Goal: Information Seeking & Learning: Learn about a topic

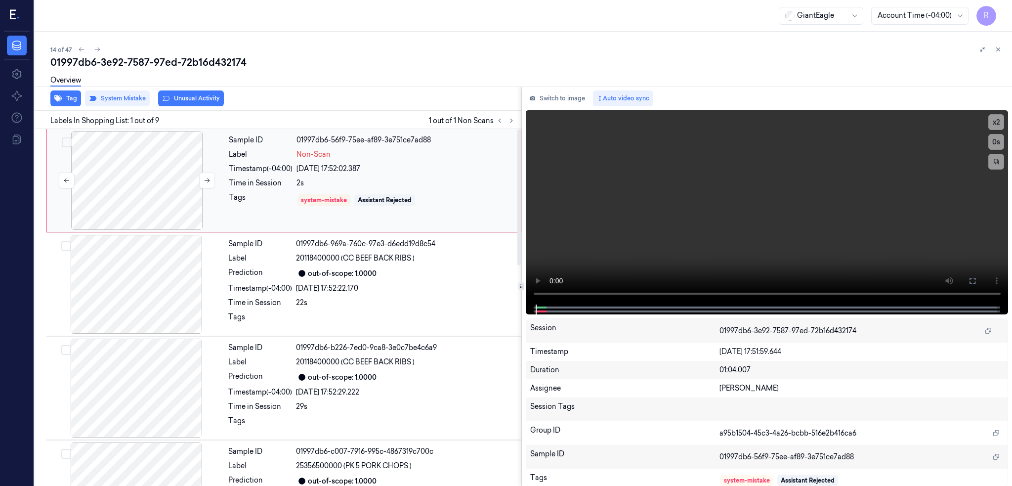
click at [153, 181] on div at bounding box center [137, 180] width 176 height 99
drag, startPoint x: 1007, startPoint y: 278, endPoint x: 1006, endPoint y: 335, distance: 57.8
click at [976, 278] on icon at bounding box center [972, 281] width 8 height 8
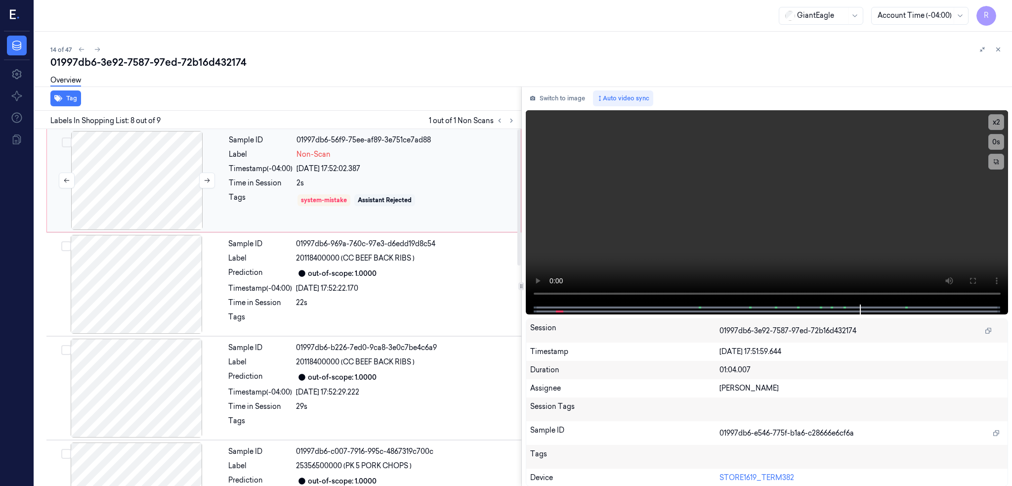
click at [140, 215] on div at bounding box center [137, 180] width 176 height 99
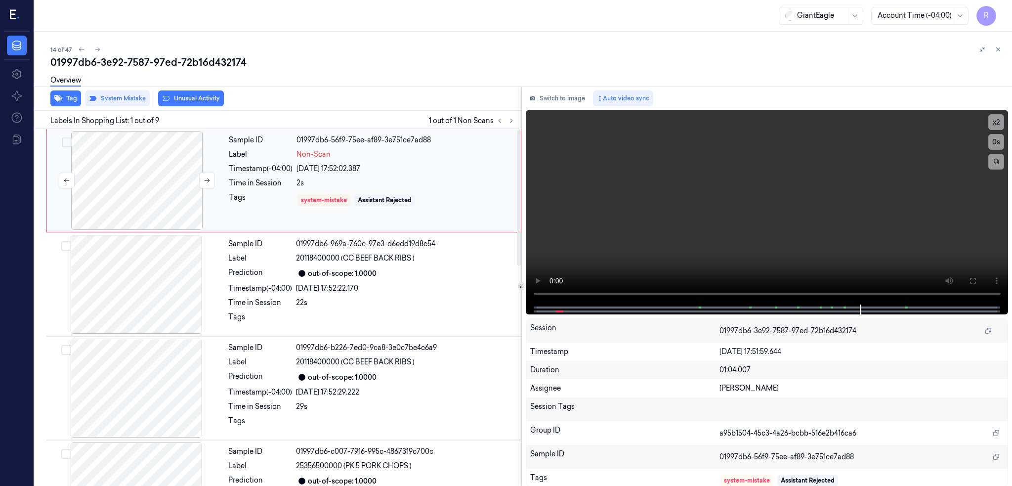
click at [131, 173] on div at bounding box center [137, 180] width 176 height 99
click at [976, 283] on icon at bounding box center [972, 281] width 8 height 8
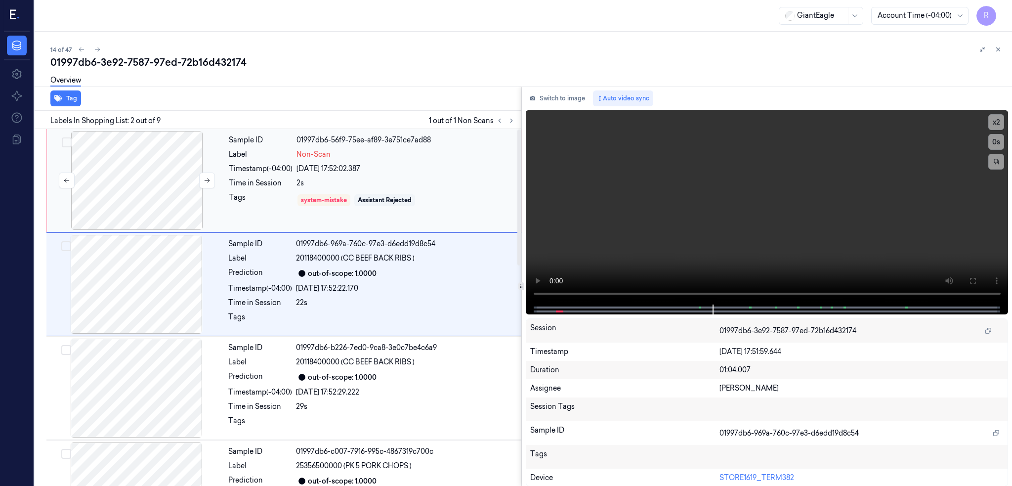
click at [156, 182] on div at bounding box center [137, 180] width 176 height 99
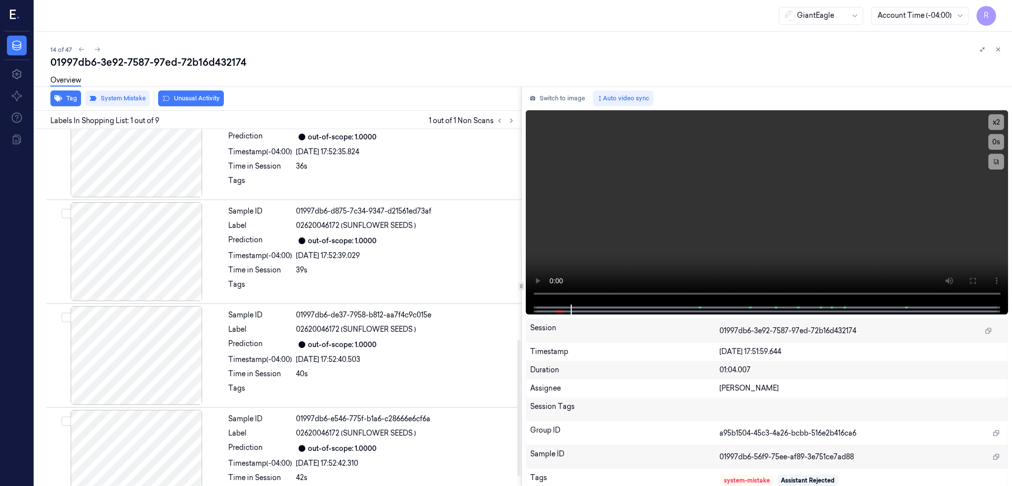
scroll to position [580, 0]
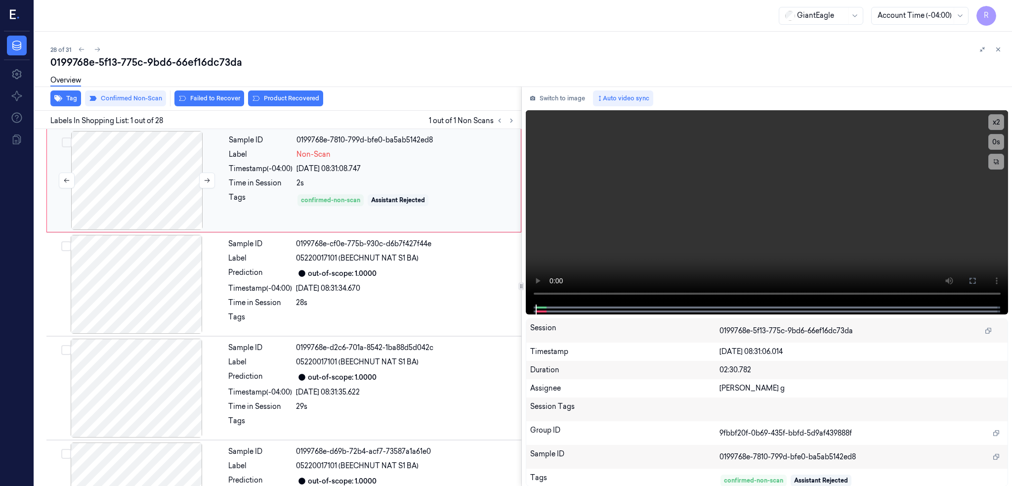
click at [137, 167] on div at bounding box center [137, 180] width 176 height 99
click at [980, 276] on button at bounding box center [972, 281] width 16 height 16
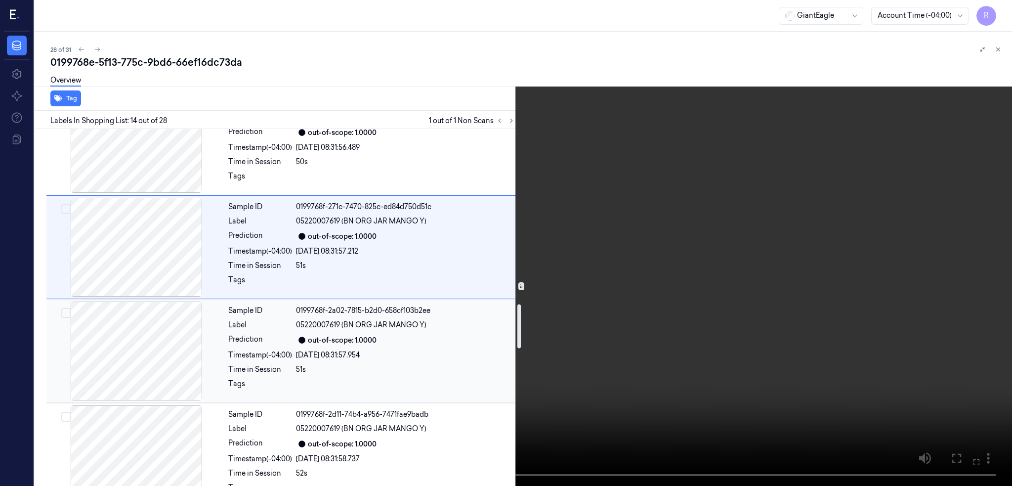
scroll to position [1426, 0]
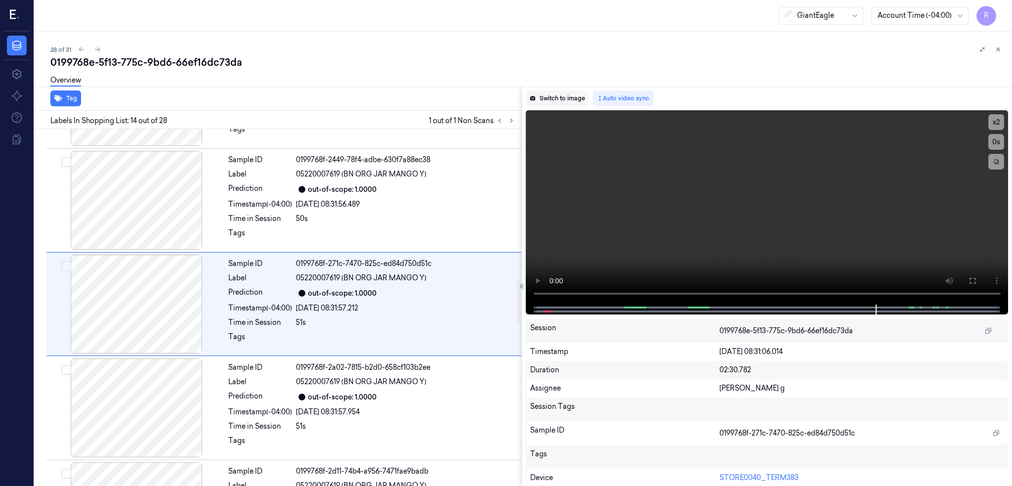
click at [567, 99] on button "Switch to image" at bounding box center [557, 98] width 63 height 16
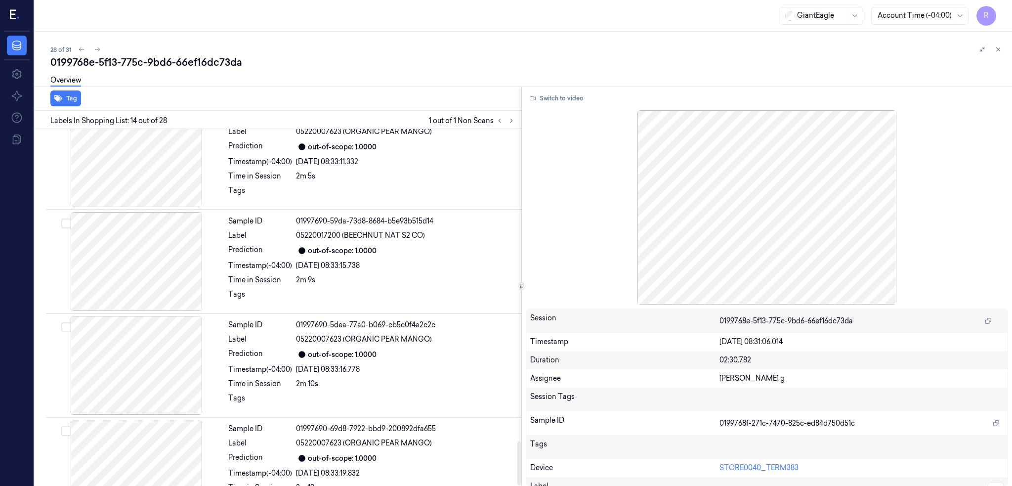
scroll to position [2552, 0]
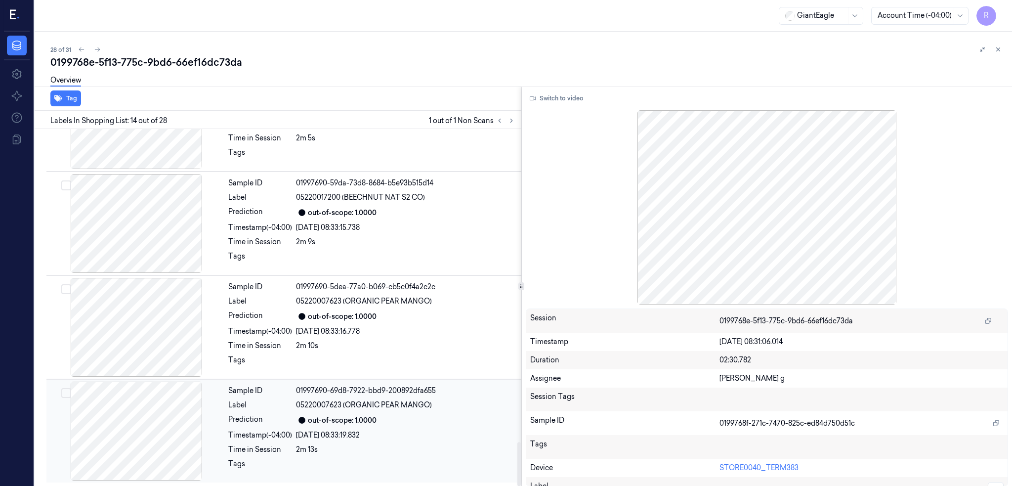
click at [208, 433] on div at bounding box center [136, 430] width 176 height 99
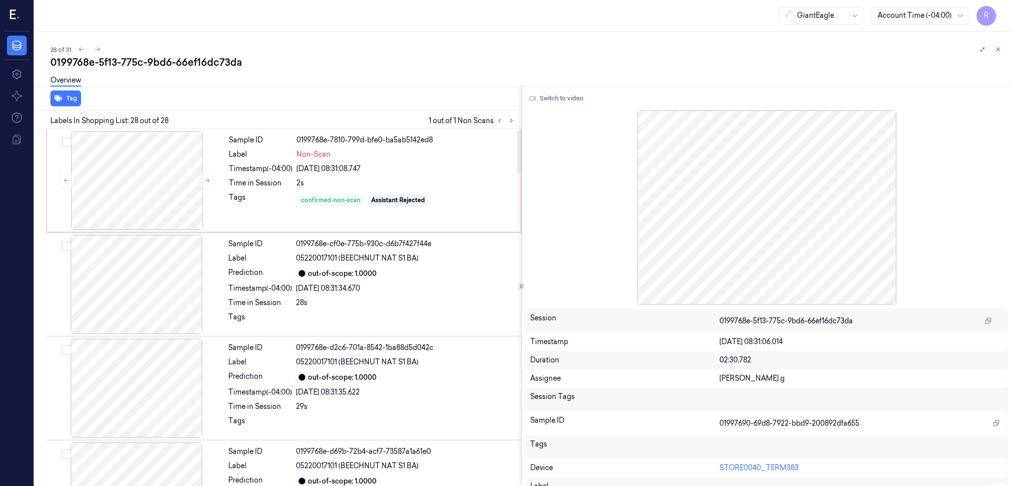
scroll to position [0, 0]
click at [132, 182] on div at bounding box center [137, 180] width 176 height 99
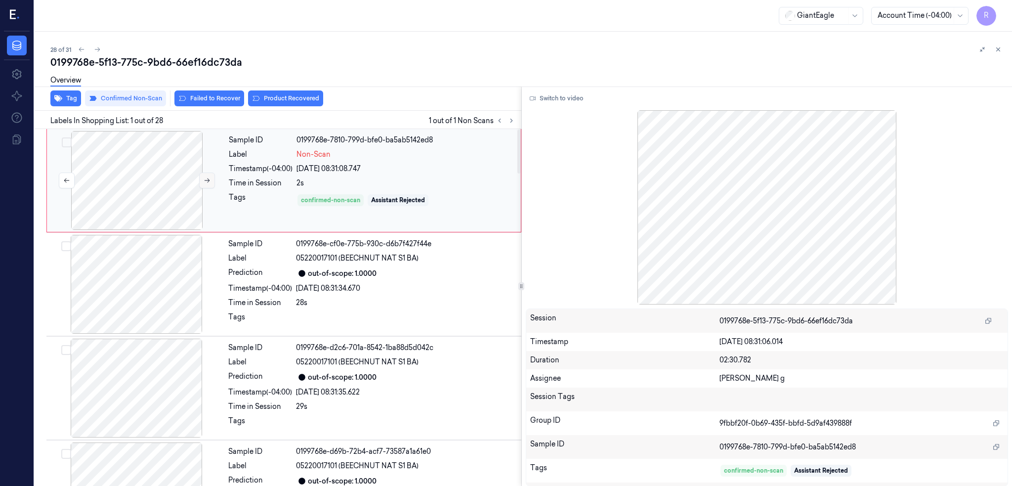
click at [207, 181] on icon at bounding box center [207, 180] width 7 height 7
click at [572, 100] on button "Switch to video" at bounding box center [557, 98] width 62 height 16
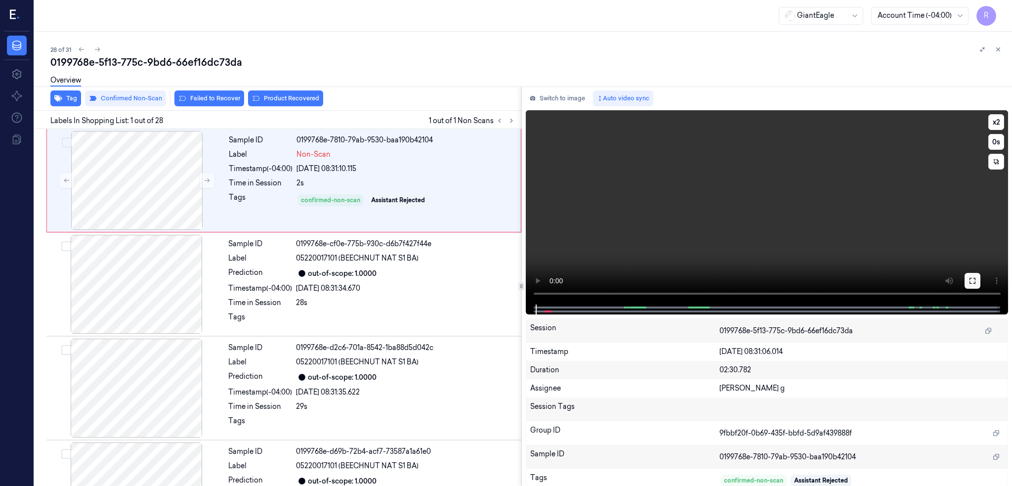
click at [976, 277] on icon at bounding box center [972, 281] width 8 height 8
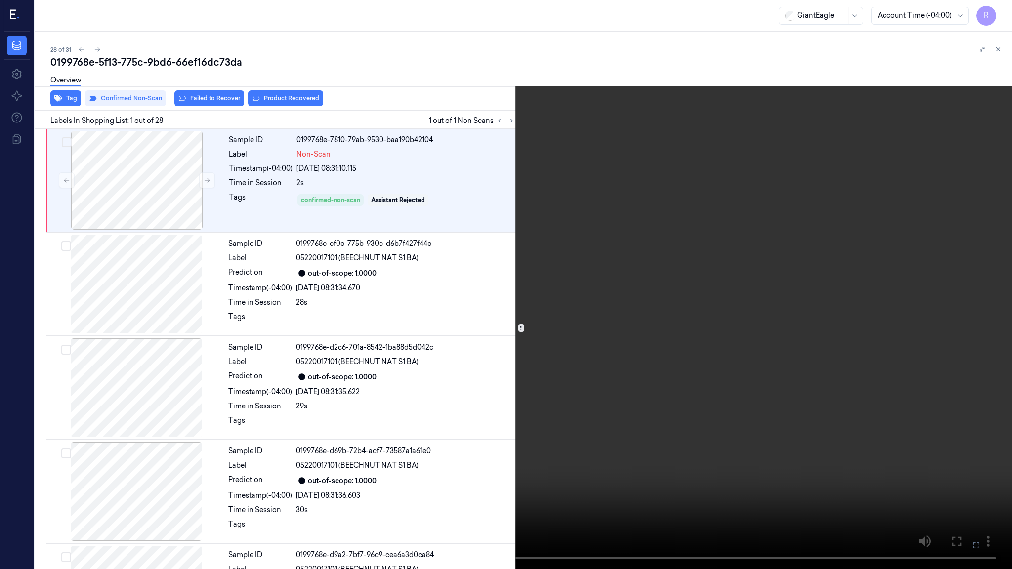
click at [455, 377] on video at bounding box center [506, 284] width 1012 height 569
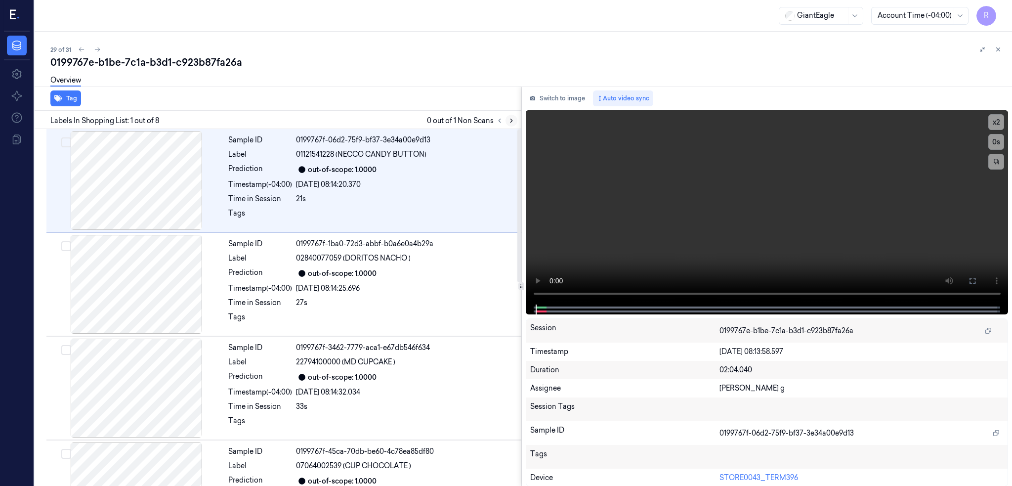
click at [517, 116] on button at bounding box center [511, 121] width 12 height 12
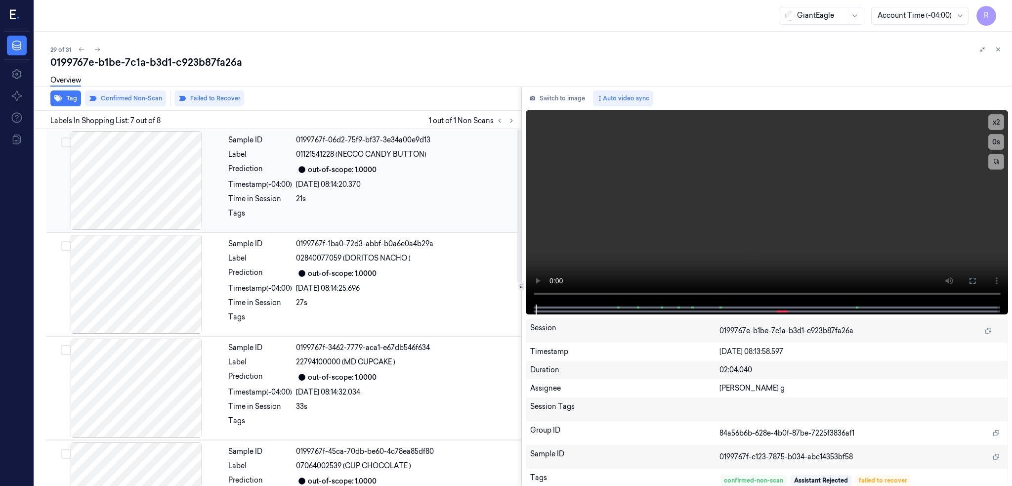
click at [150, 184] on div at bounding box center [136, 180] width 176 height 99
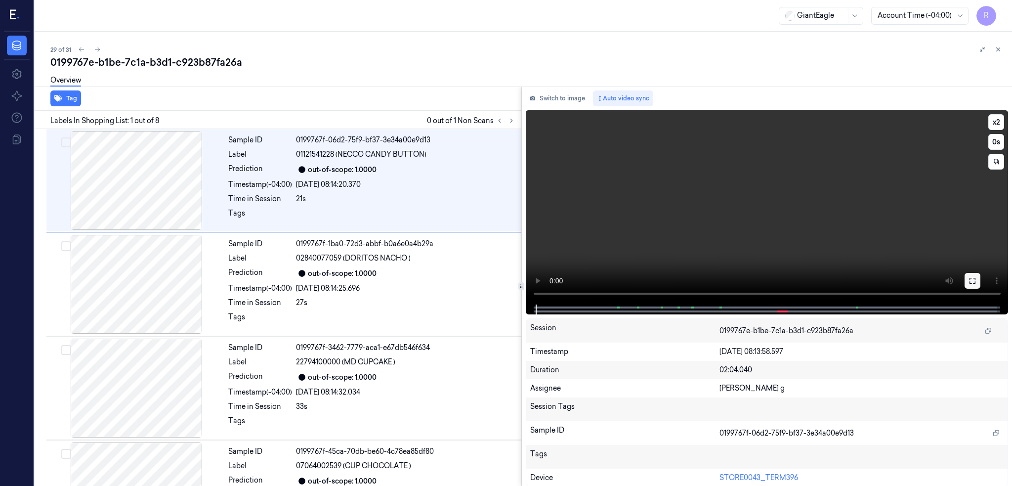
click at [976, 280] on icon at bounding box center [972, 281] width 8 height 8
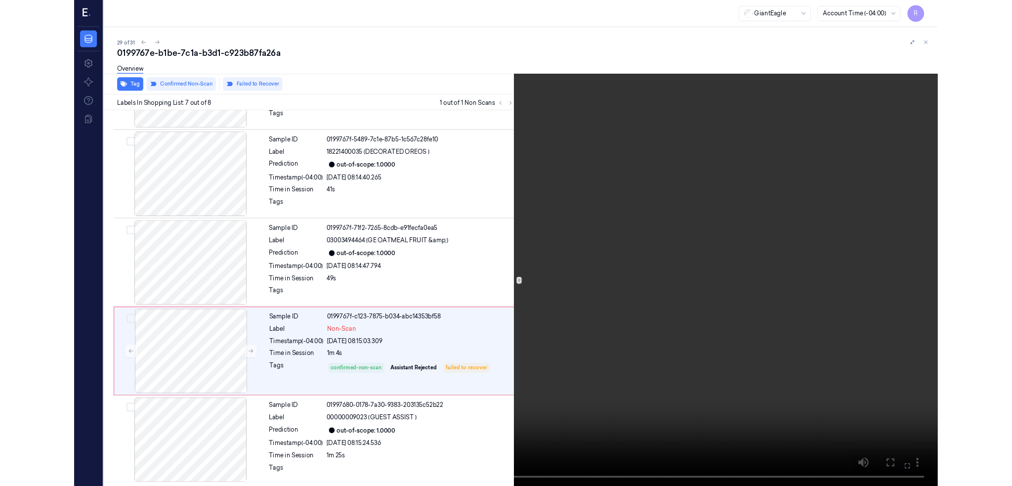
scroll to position [392, 0]
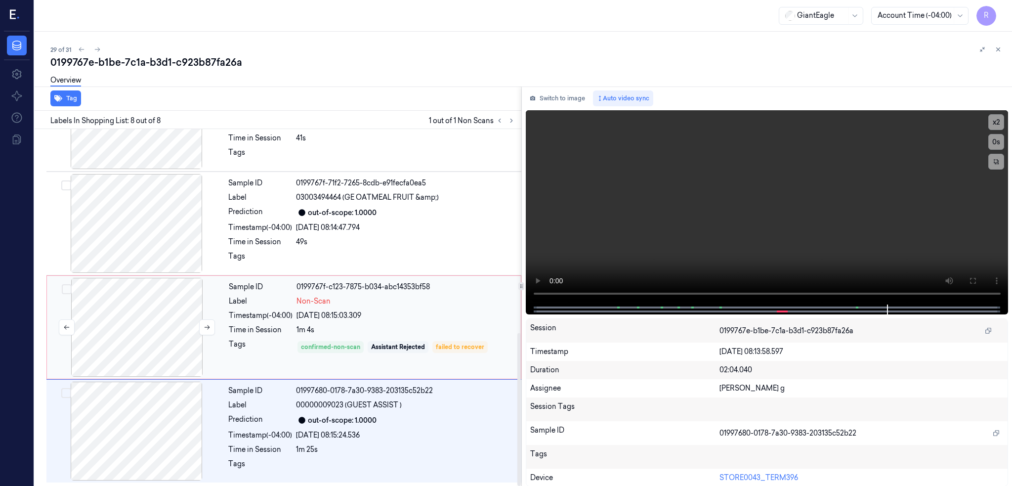
click at [152, 312] on div at bounding box center [137, 327] width 176 height 99
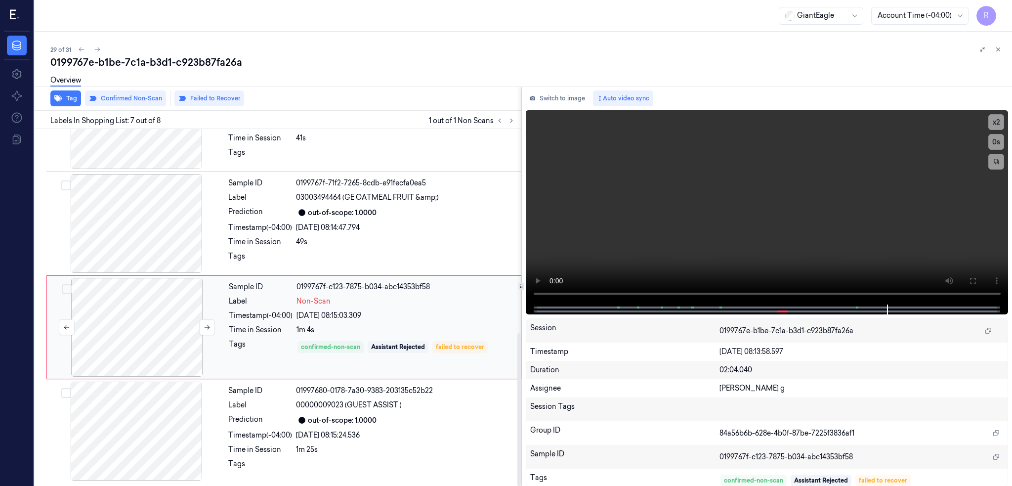
scroll to position [476, 0]
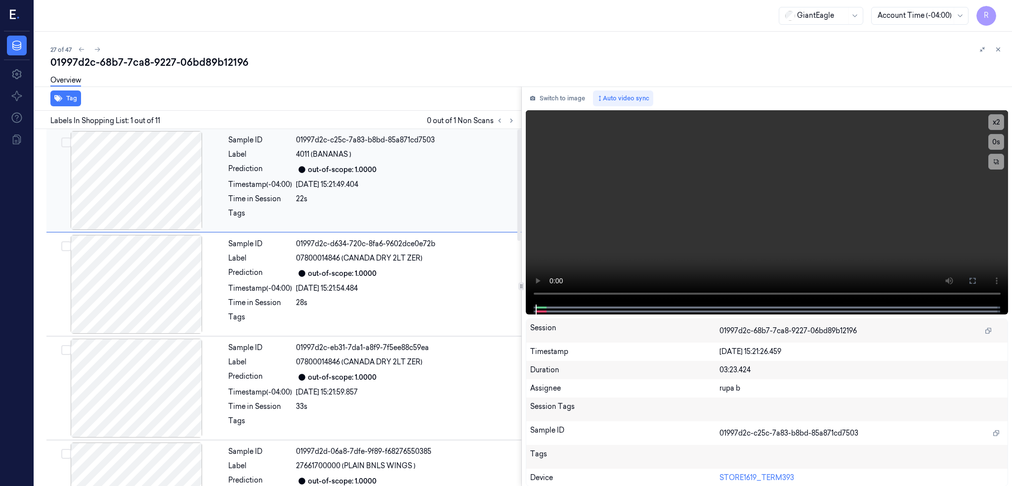
click at [144, 178] on div at bounding box center [136, 180] width 176 height 99
click at [515, 119] on icon at bounding box center [511, 120] width 7 height 7
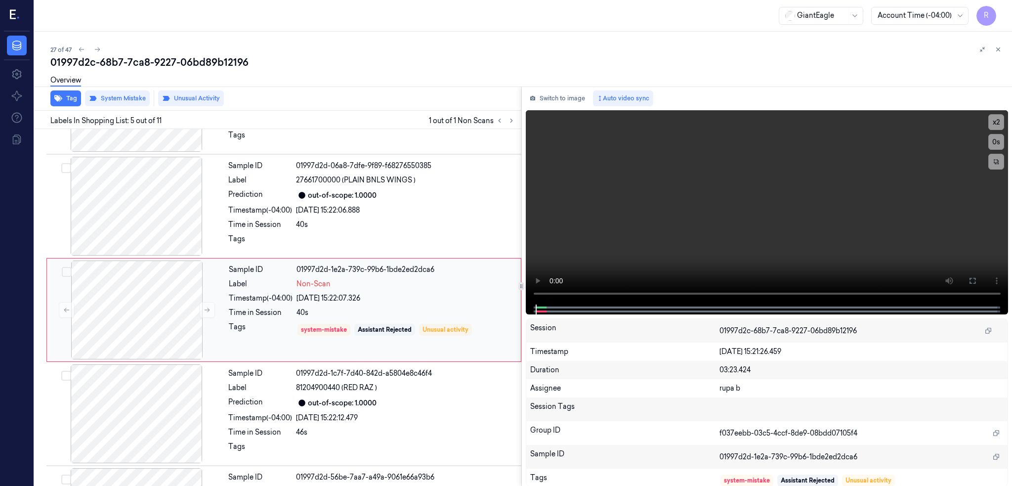
scroll to position [288, 0]
drag, startPoint x: 171, startPoint y: 320, endPoint x: 178, endPoint y: 321, distance: 7.0
click at [171, 321] on div at bounding box center [137, 307] width 176 height 99
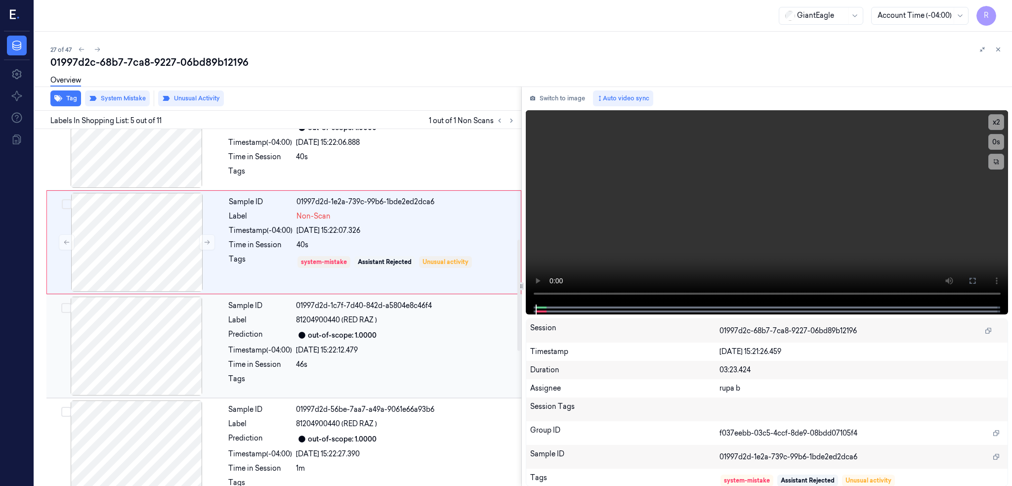
click at [174, 327] on div at bounding box center [136, 345] width 176 height 99
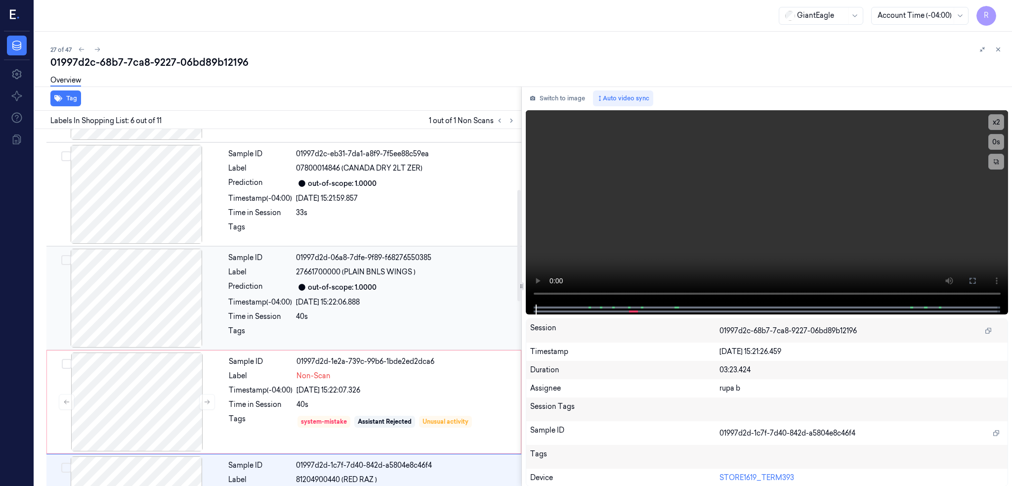
click at [154, 296] on div at bounding box center [136, 298] width 176 height 99
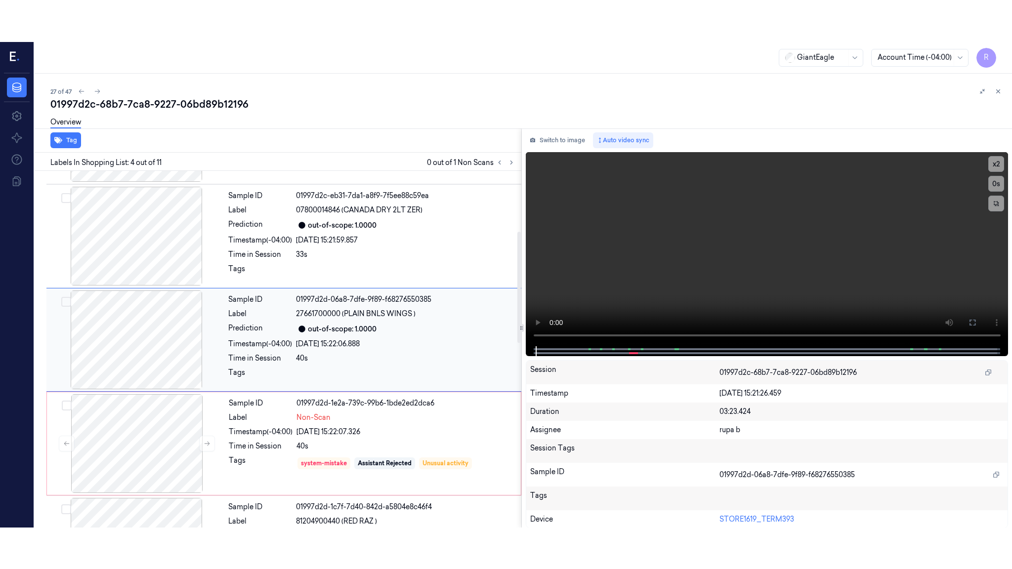
scroll to position [184, 0]
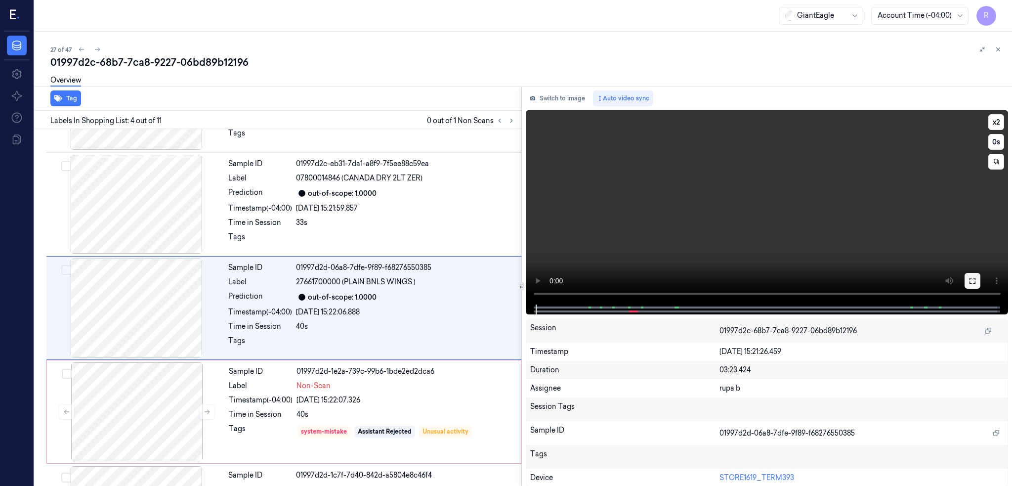
click at [976, 284] on icon at bounding box center [972, 281] width 8 height 8
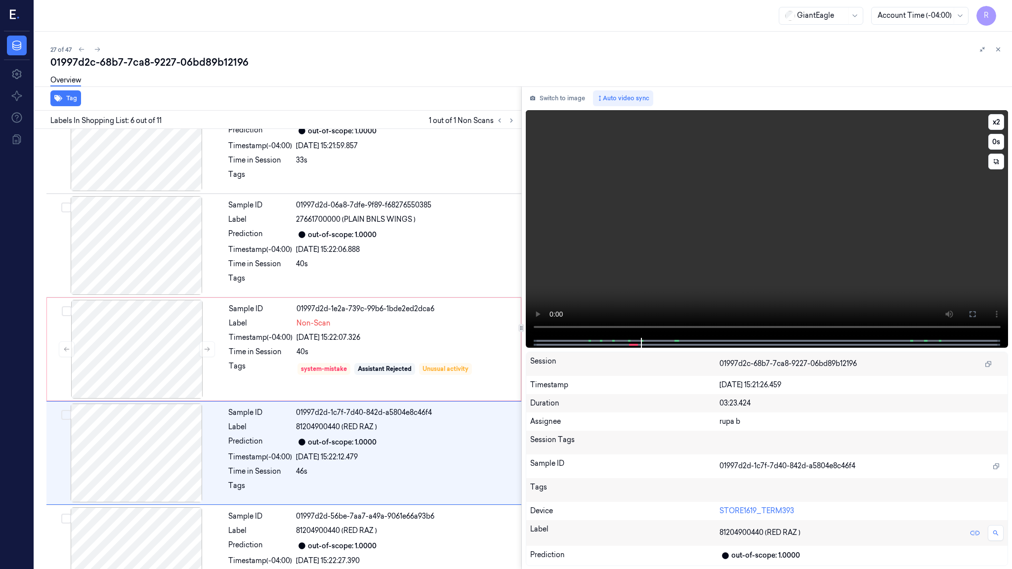
scroll to position [350, 0]
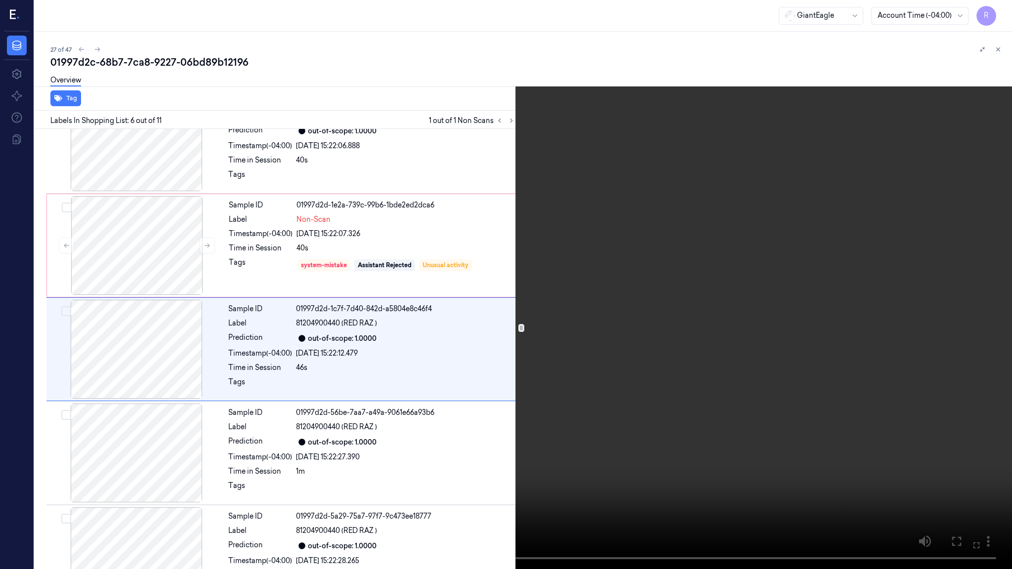
click at [313, 381] on video at bounding box center [506, 284] width 1012 height 569
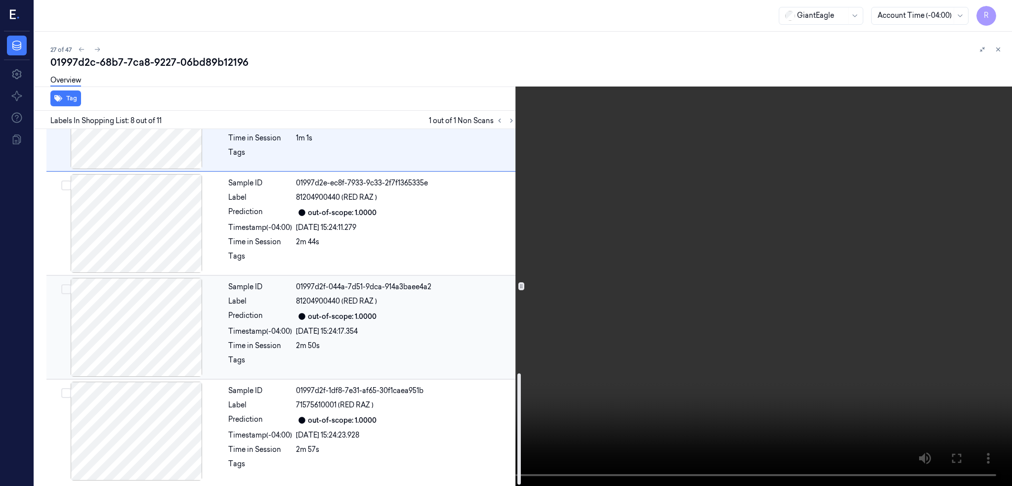
scroll to position [524, 0]
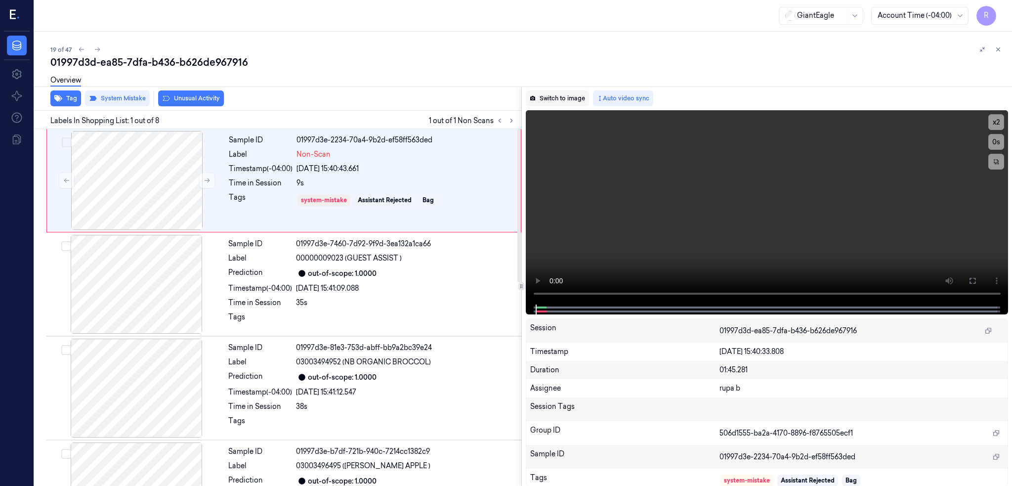
click at [557, 97] on button "Switch to image" at bounding box center [557, 98] width 63 height 16
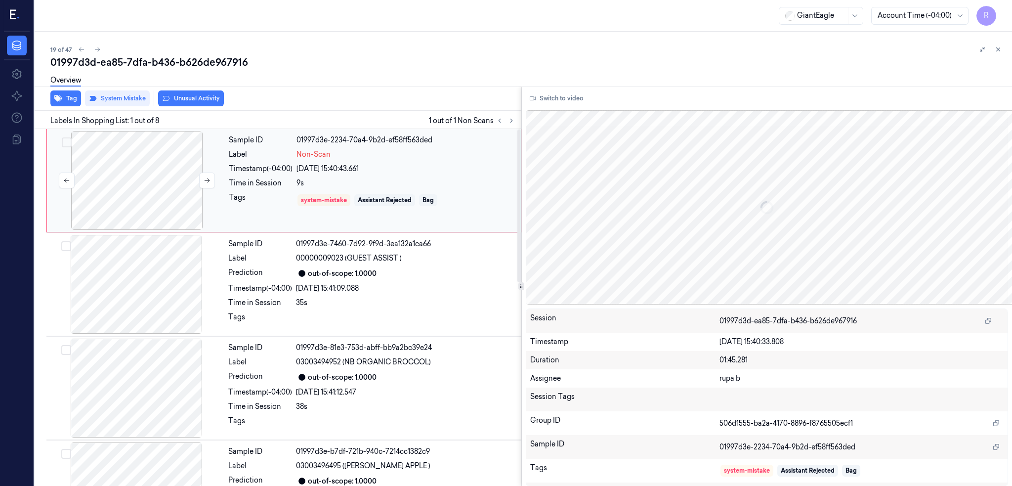
click at [142, 178] on div at bounding box center [137, 180] width 176 height 99
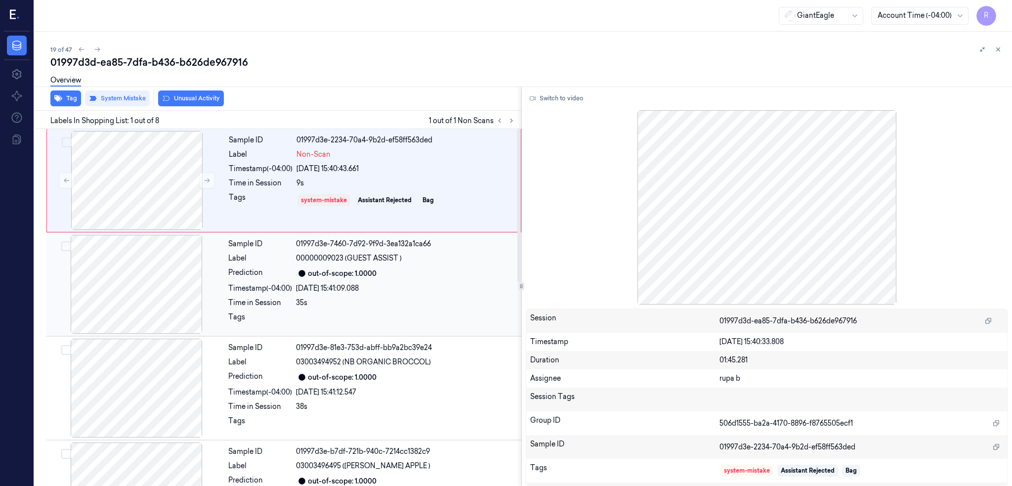
click at [136, 259] on div at bounding box center [136, 284] width 176 height 99
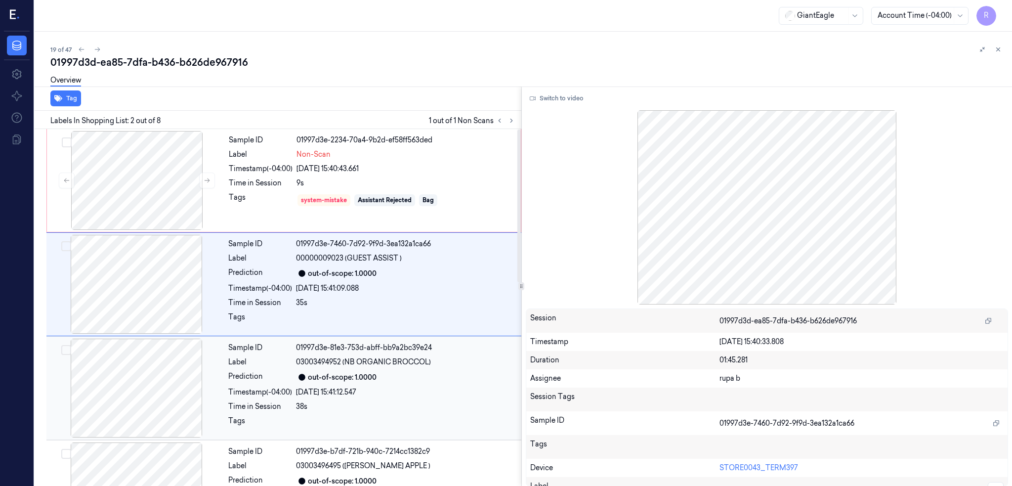
click at [147, 340] on div at bounding box center [136, 387] width 176 height 99
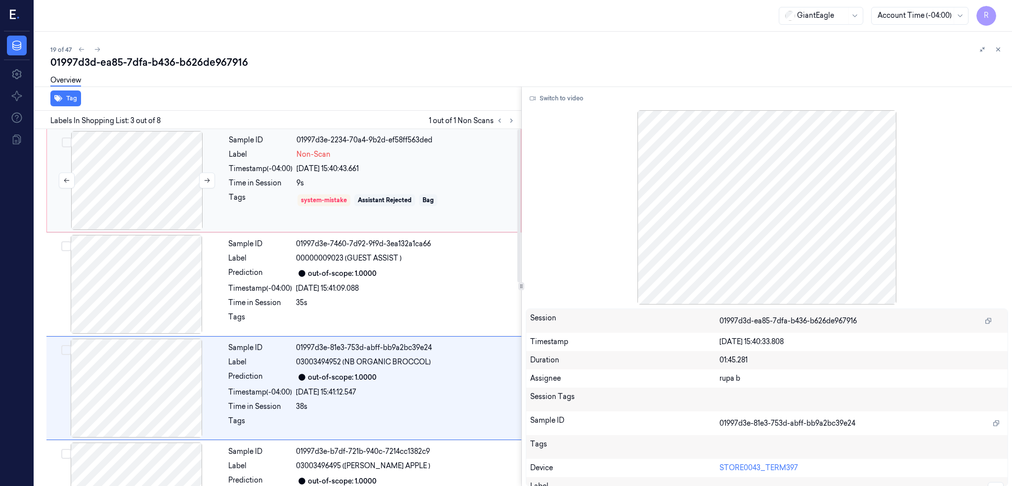
click at [162, 160] on div at bounding box center [137, 180] width 176 height 99
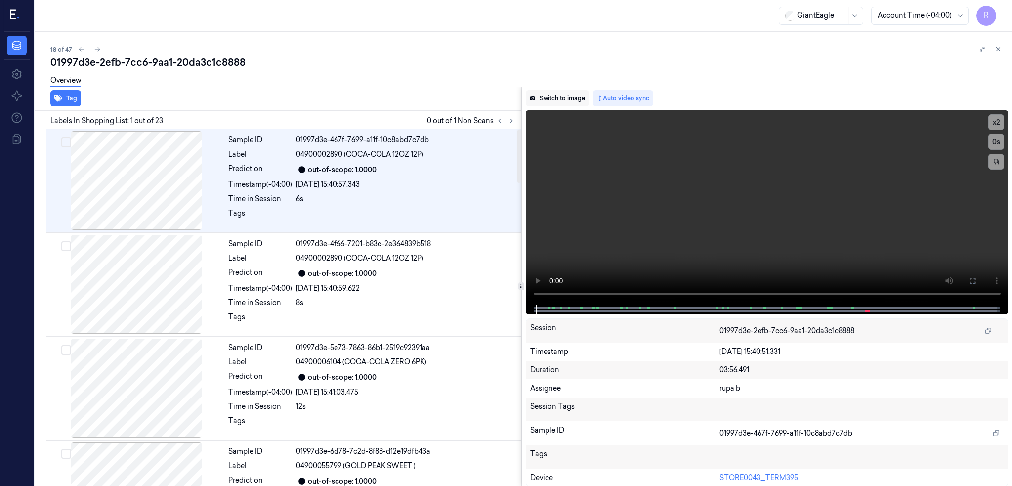
click at [571, 97] on button "Switch to image" at bounding box center [557, 98] width 63 height 16
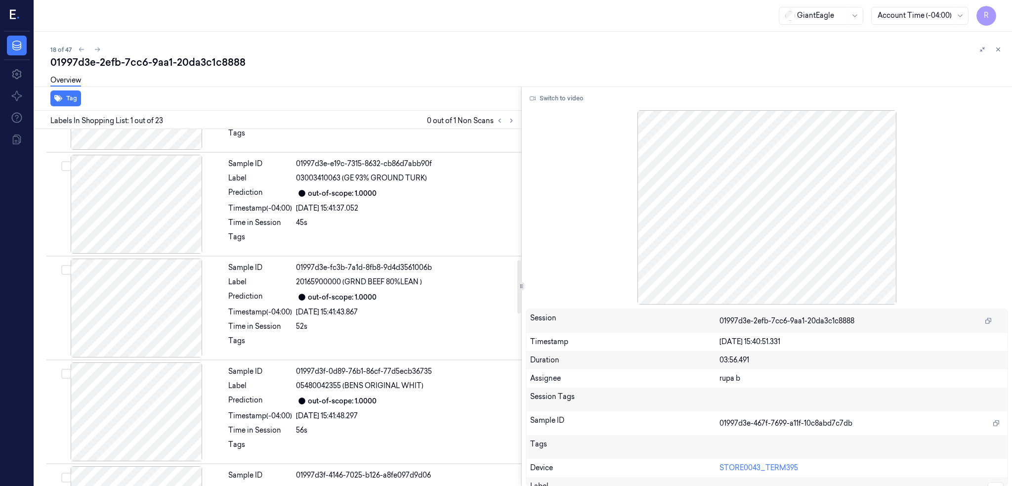
scroll to position [988, 0]
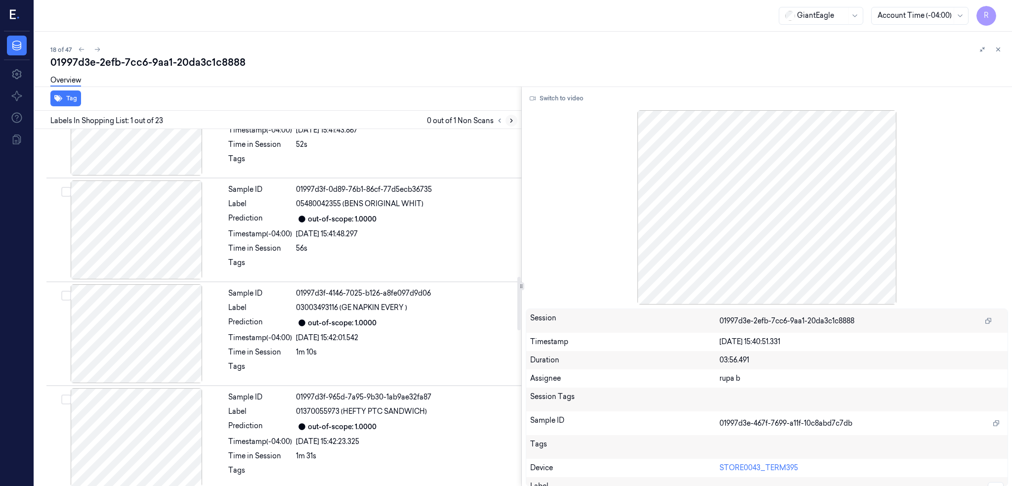
click at [515, 119] on icon at bounding box center [511, 120] width 7 height 7
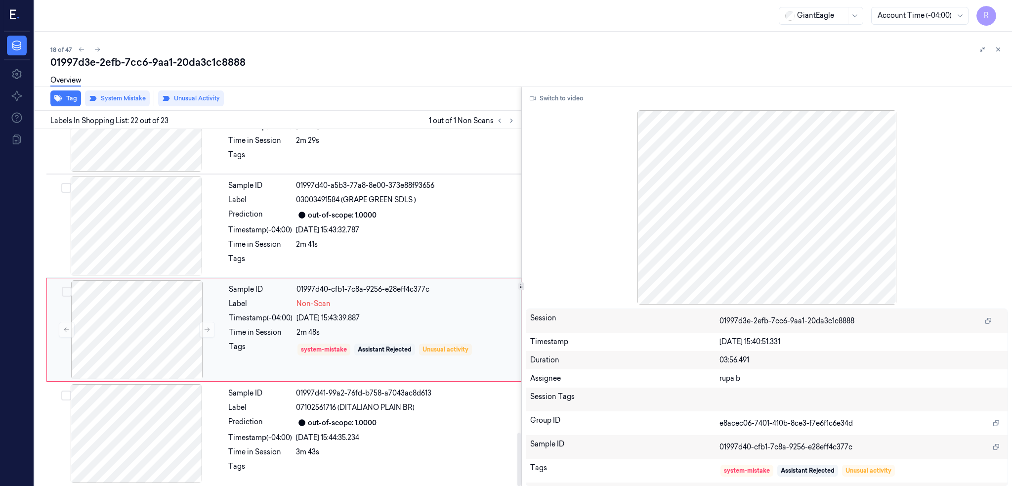
scroll to position [2034, 0]
click at [125, 339] on div at bounding box center [137, 327] width 176 height 99
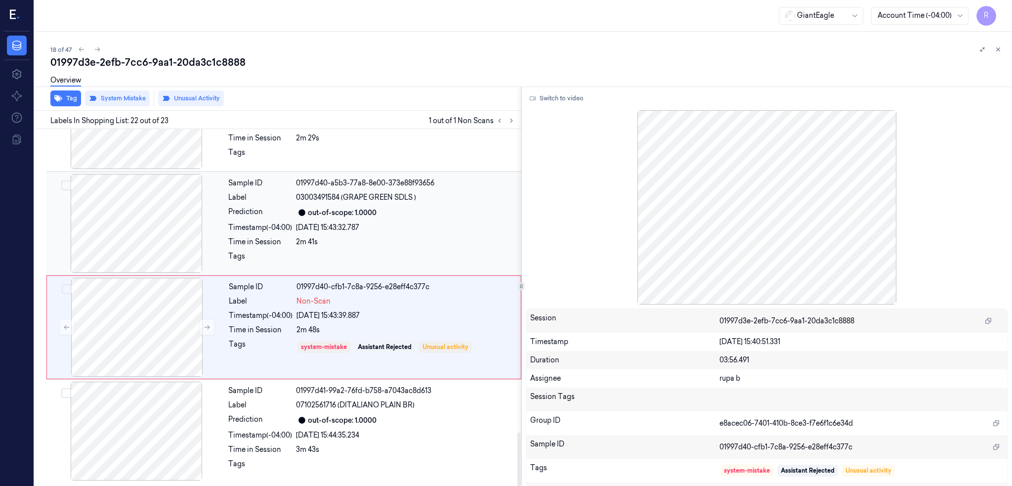
click at [133, 210] on div at bounding box center [136, 223] width 176 height 99
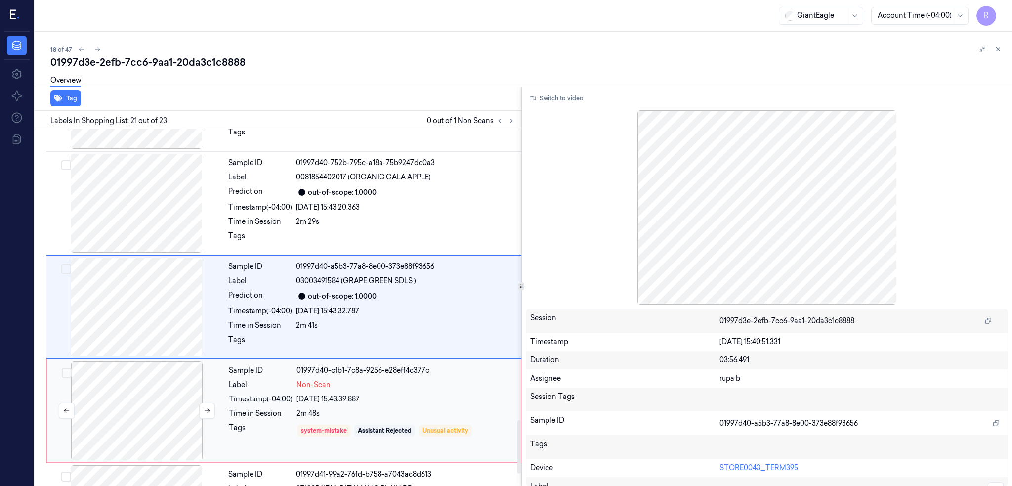
click at [155, 402] on div at bounding box center [137, 410] width 176 height 99
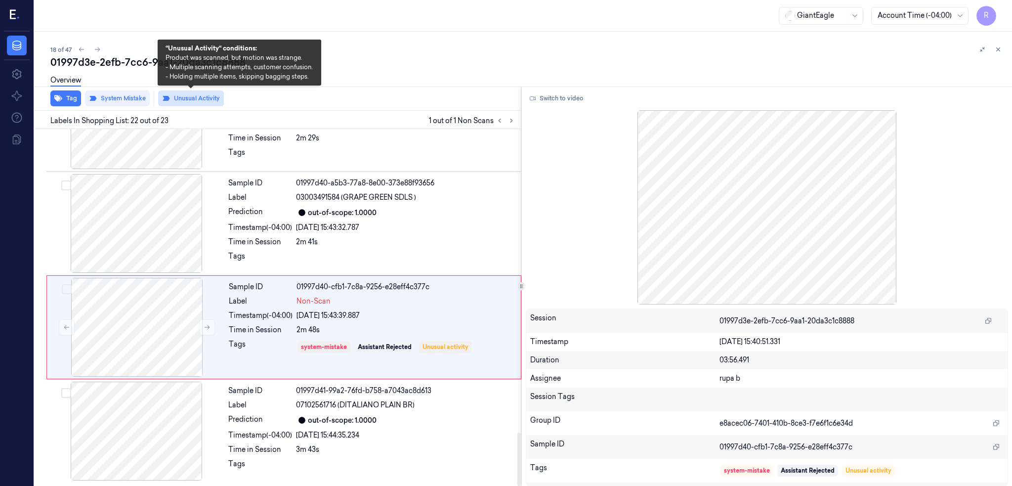
click at [199, 99] on button "Unusual Activity" at bounding box center [191, 98] width 66 height 16
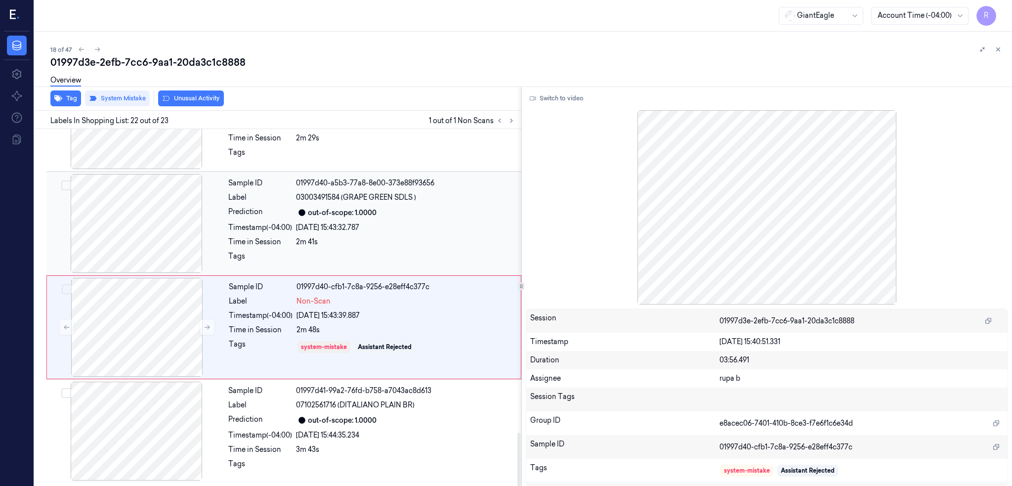
scroll to position [2033, 0]
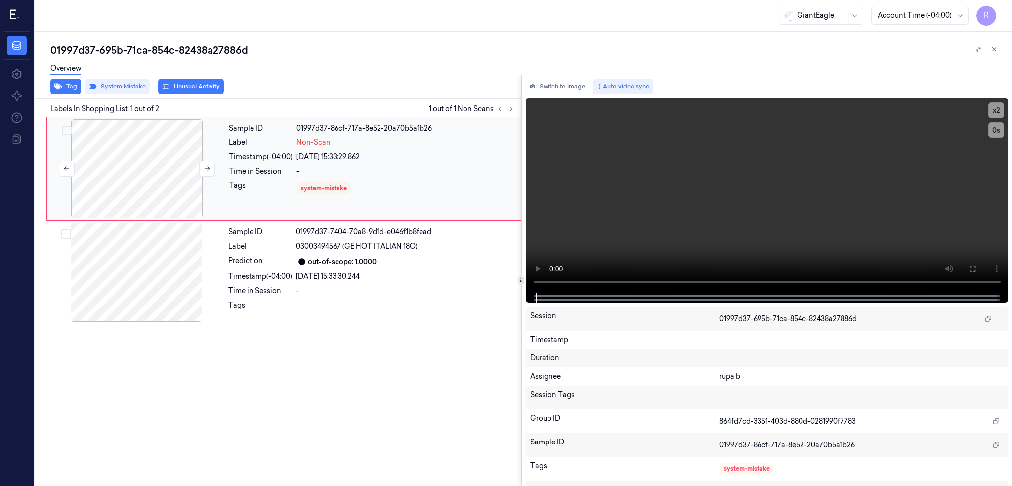
click at [142, 182] on div at bounding box center [137, 168] width 176 height 99
click at [980, 272] on button at bounding box center [972, 269] width 16 height 16
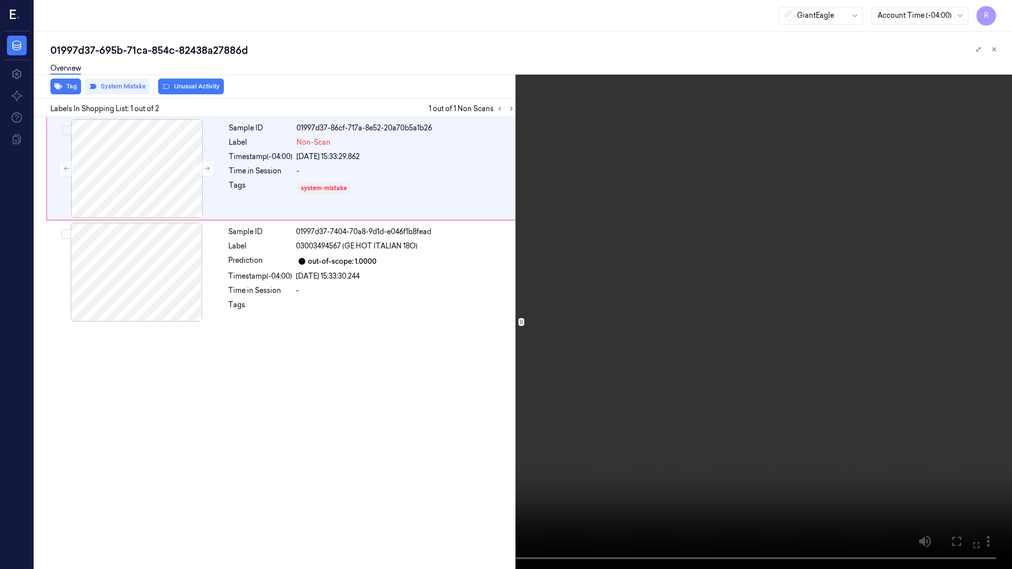
click at [489, 368] on video at bounding box center [506, 284] width 1012 height 569
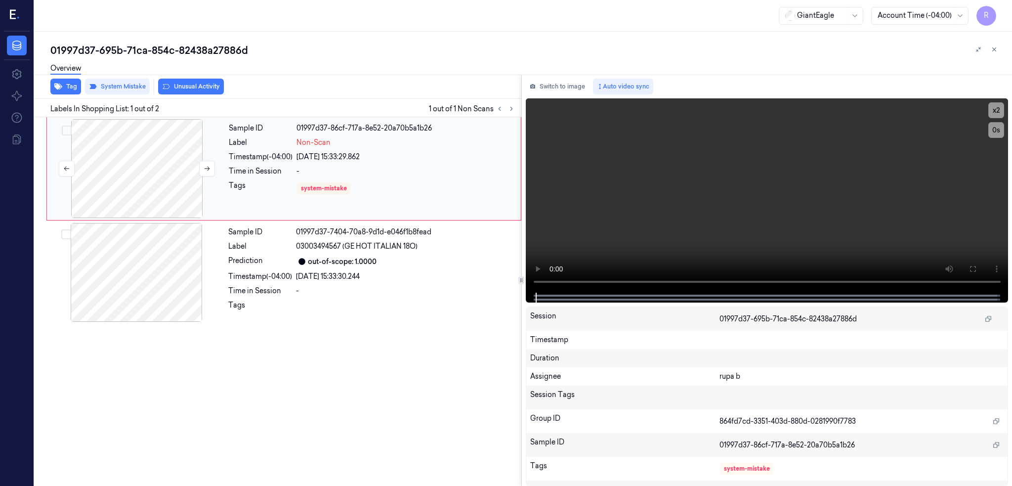
click at [149, 178] on div at bounding box center [137, 168] width 176 height 99
click at [980, 272] on button at bounding box center [972, 269] width 16 height 16
click at [153, 279] on div at bounding box center [136, 272] width 176 height 99
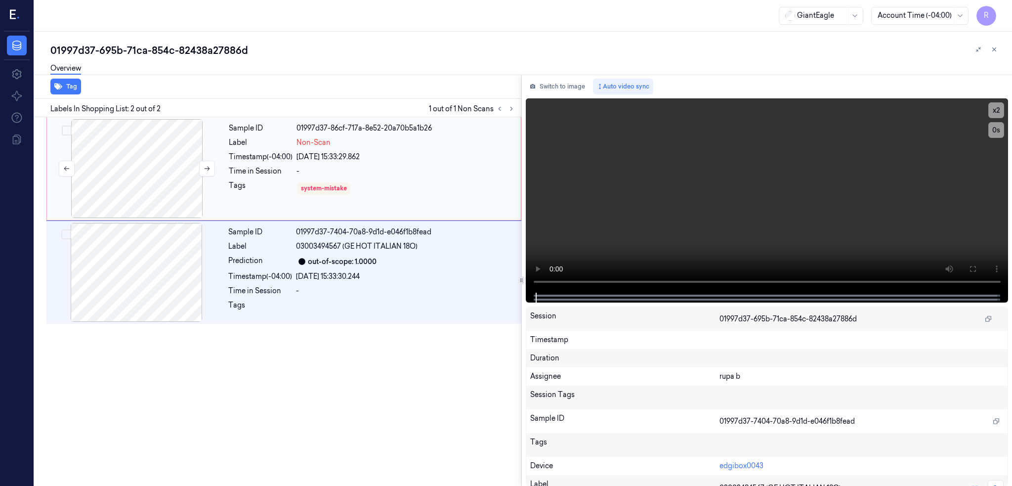
click at [146, 171] on div at bounding box center [137, 168] width 176 height 99
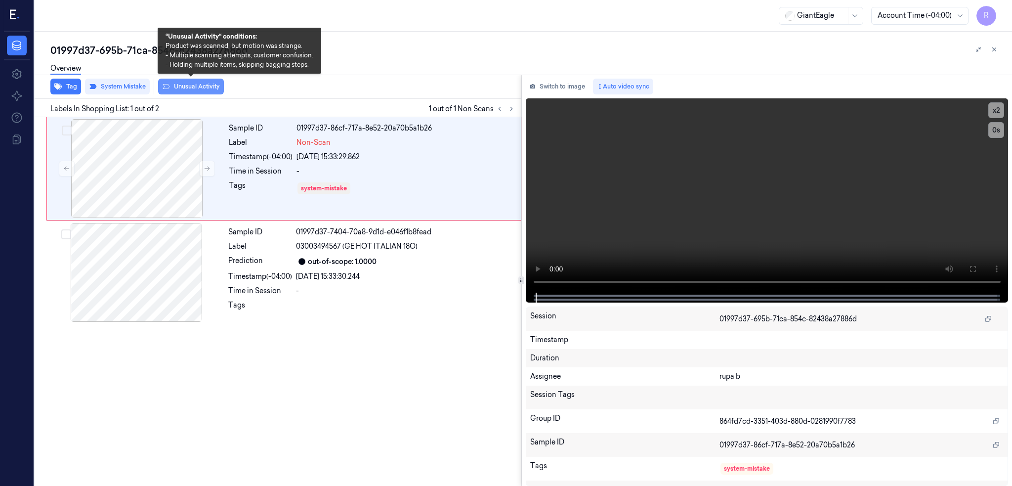
click at [190, 88] on button "Unusual Activity" at bounding box center [191, 87] width 66 height 16
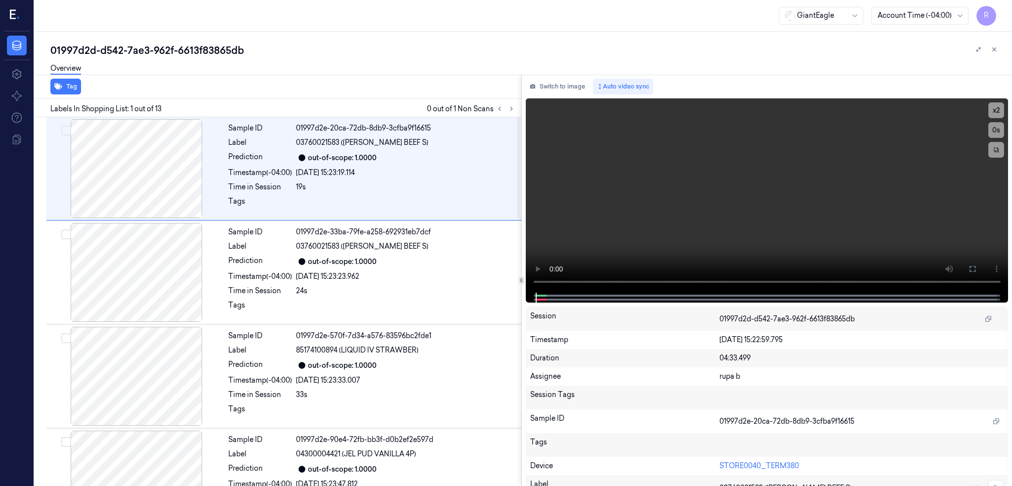
click at [517, 103] on div at bounding box center [506, 109] width 24 height 12
click at [515, 111] on icon at bounding box center [511, 108] width 7 height 7
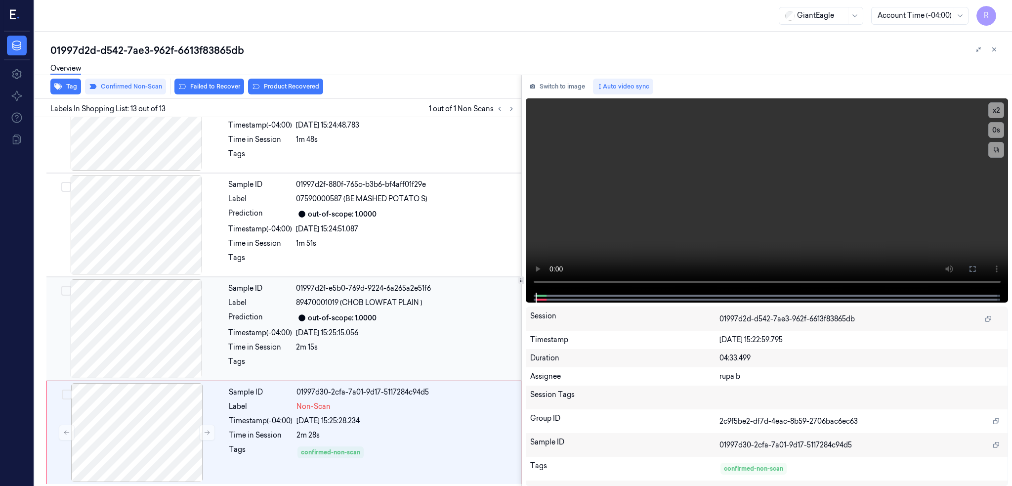
scroll to position [983, 0]
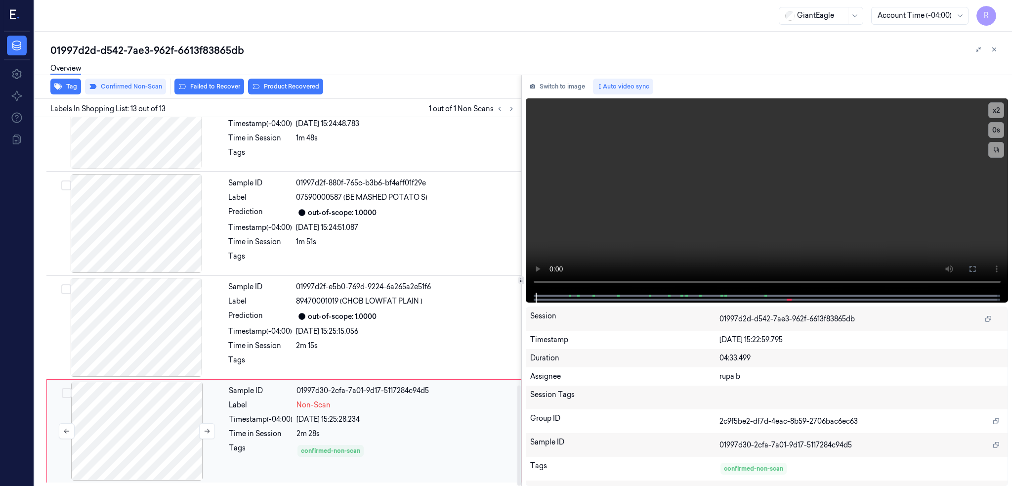
click at [115, 412] on div at bounding box center [137, 430] width 176 height 99
click at [129, 334] on div at bounding box center [136, 327] width 176 height 99
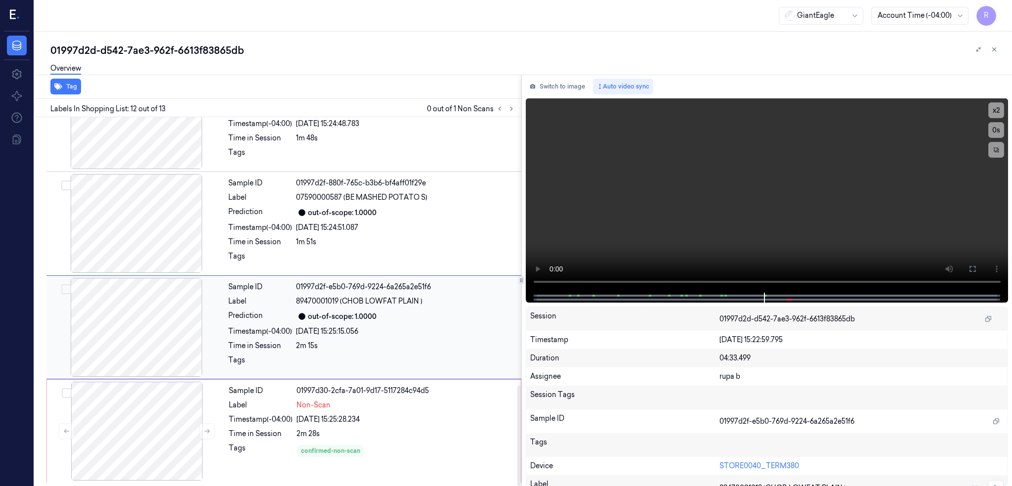
click at [154, 314] on div at bounding box center [136, 327] width 176 height 99
click at [976, 272] on icon at bounding box center [972, 269] width 8 height 8
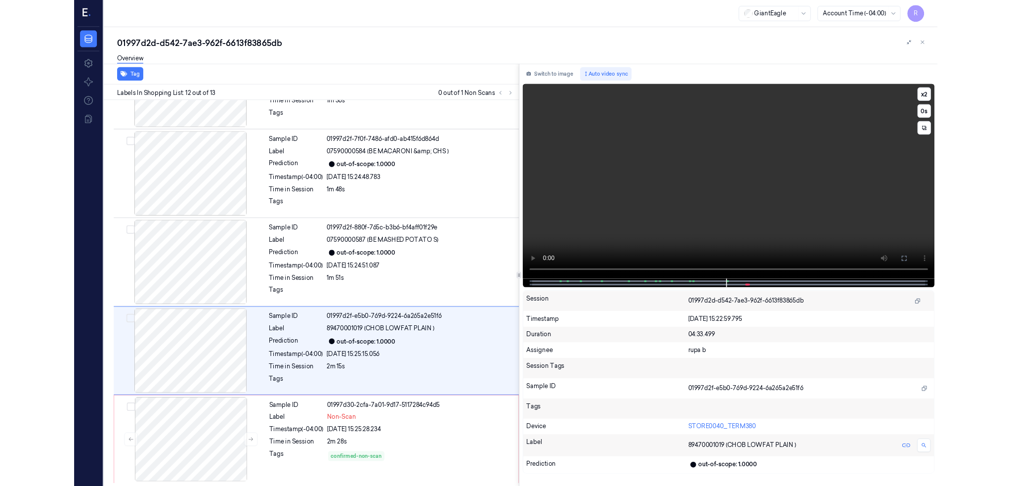
scroll to position [900, 0]
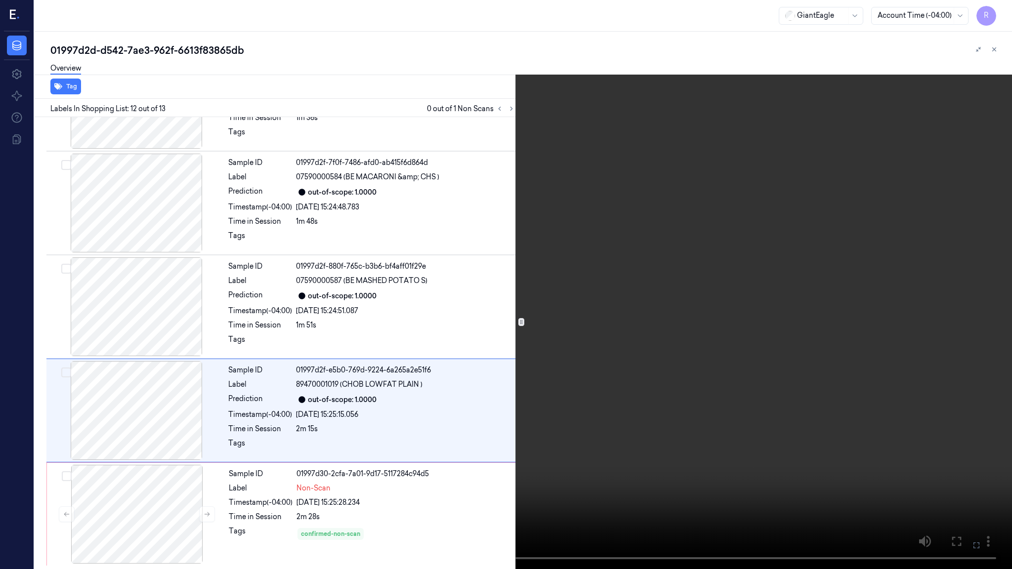
click at [593, 291] on video at bounding box center [506, 284] width 1012 height 569
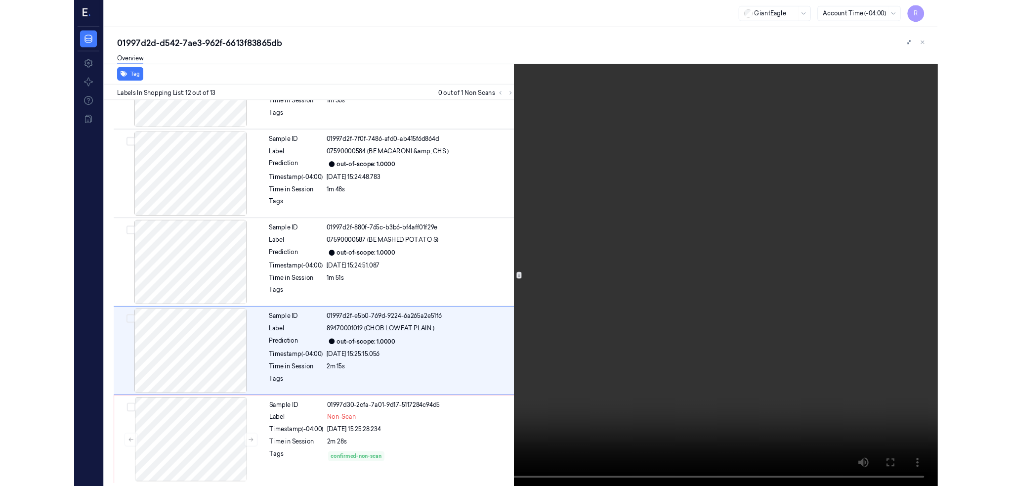
scroll to position [983, 0]
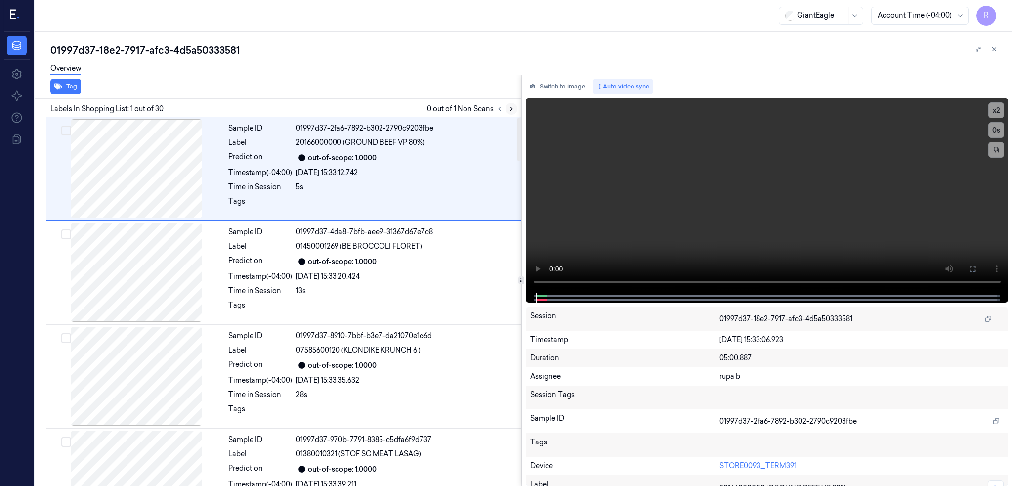
click at [515, 107] on icon at bounding box center [511, 108] width 7 height 7
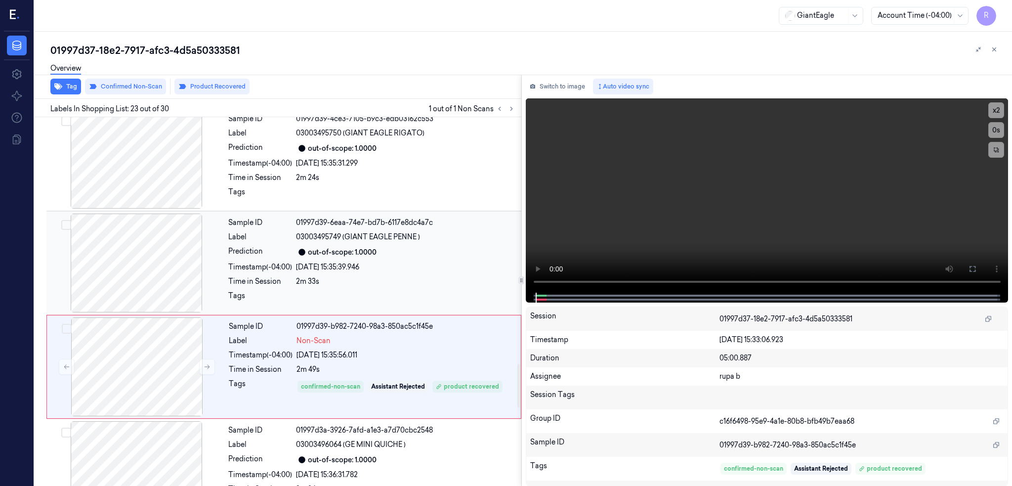
click at [139, 246] on div at bounding box center [136, 262] width 176 height 99
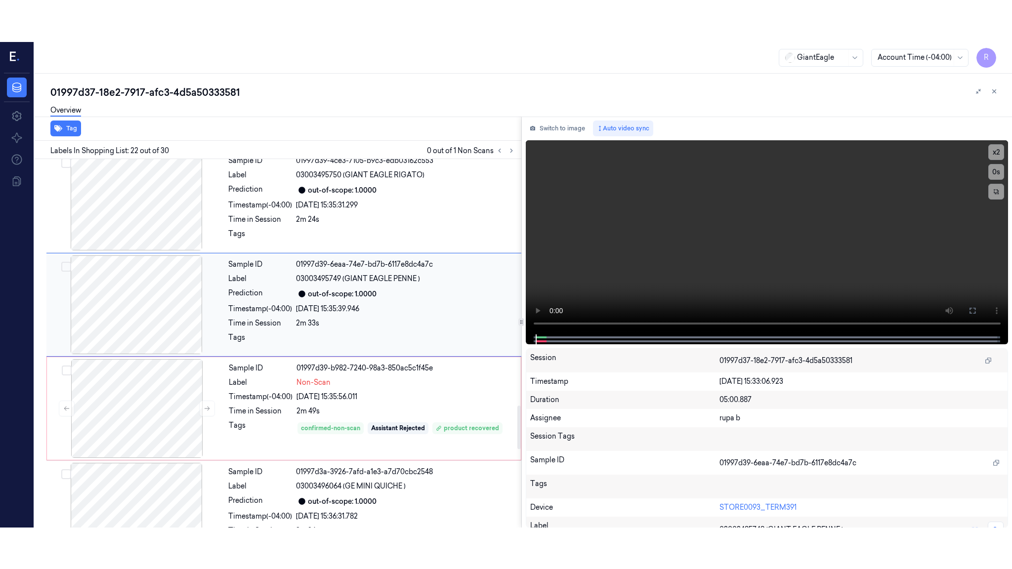
scroll to position [2047, 0]
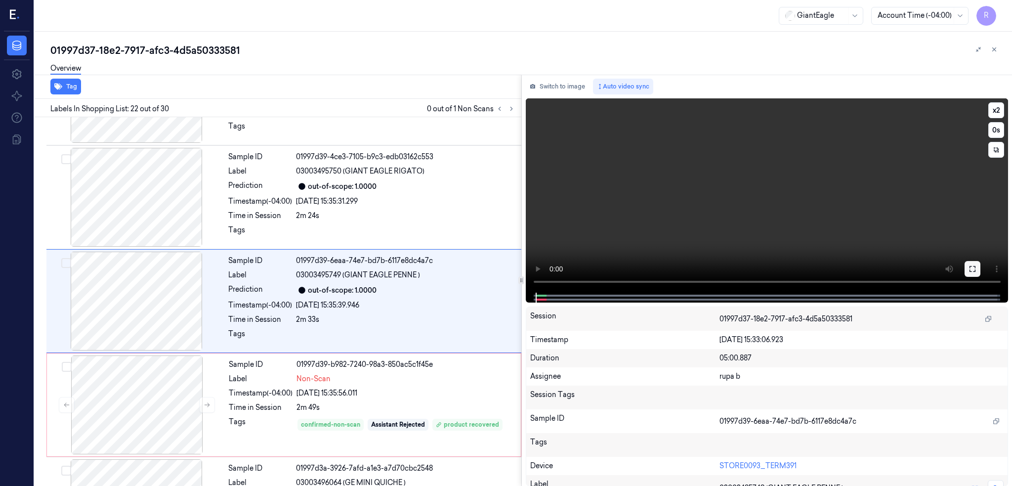
click at [976, 267] on icon at bounding box center [972, 269] width 8 height 8
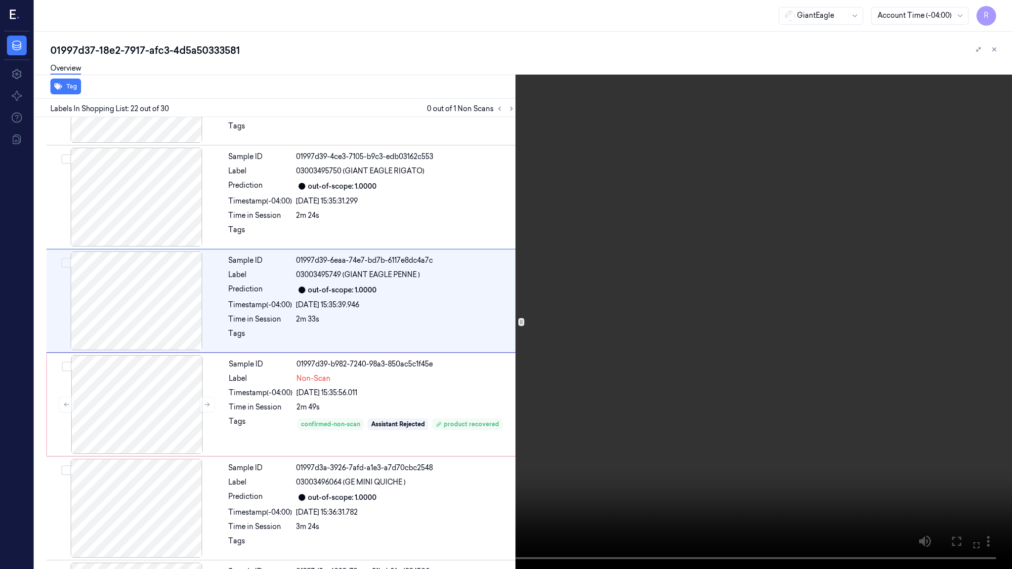
click at [582, 291] on video at bounding box center [506, 284] width 1012 height 569
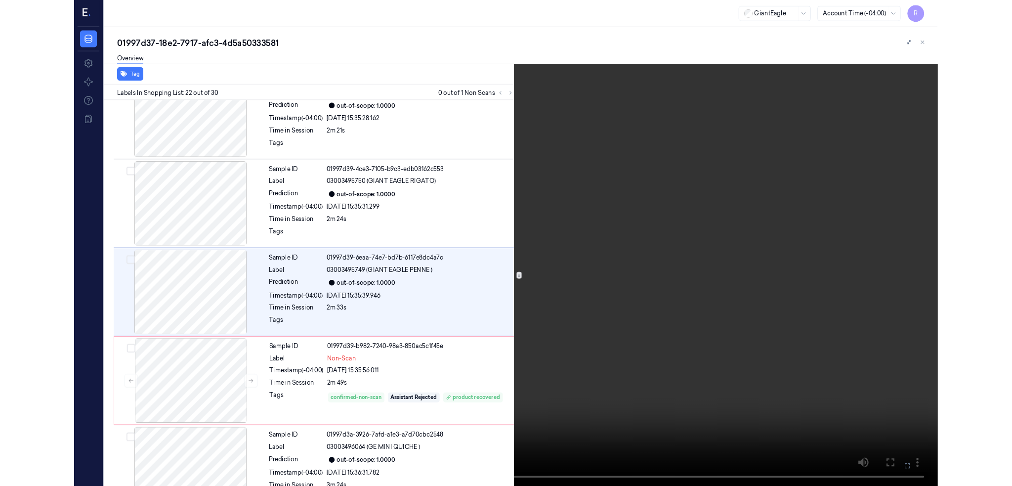
scroll to position [2005, 0]
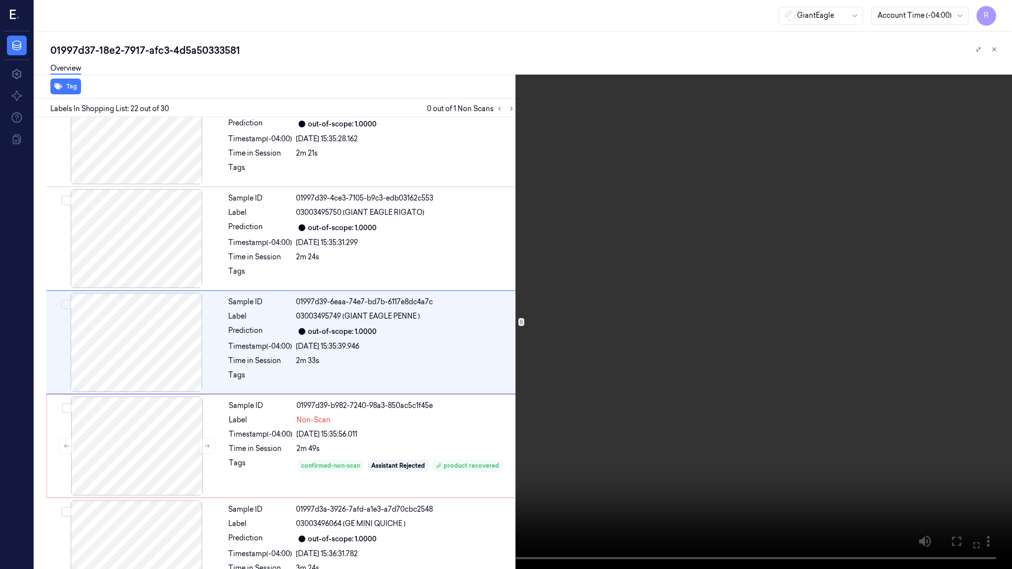
click at [582, 291] on video at bounding box center [506, 284] width 1012 height 569
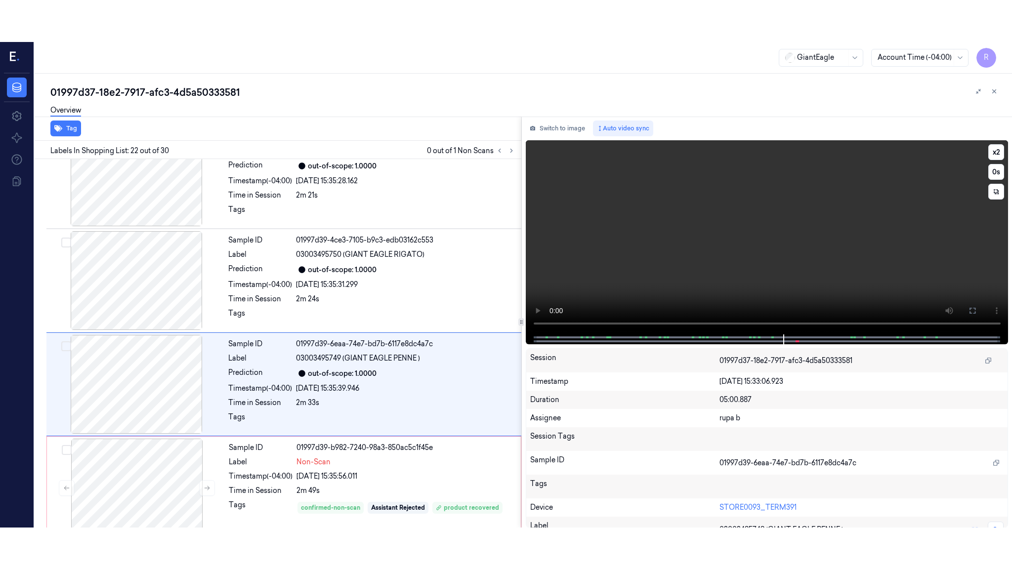
scroll to position [2047, 0]
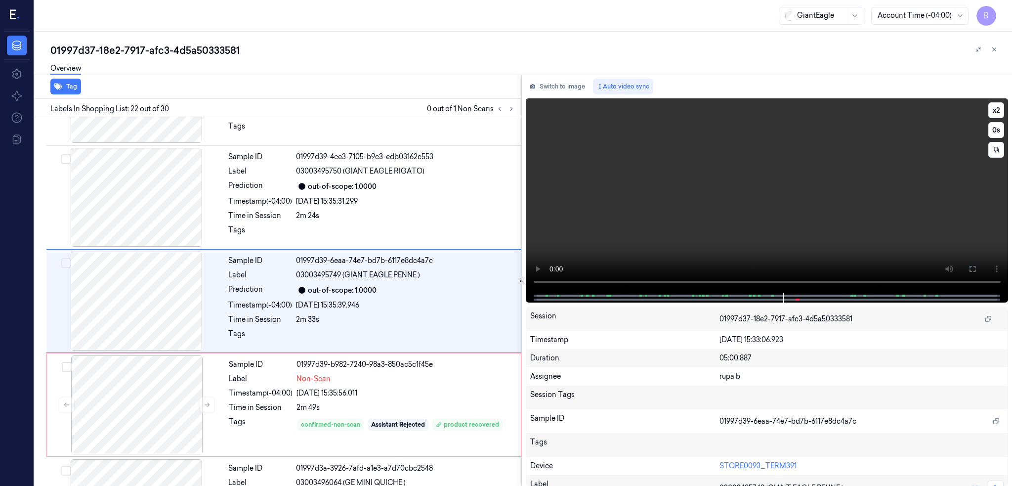
click at [864, 186] on video at bounding box center [767, 195] width 483 height 194
click at [980, 271] on button at bounding box center [972, 269] width 16 height 16
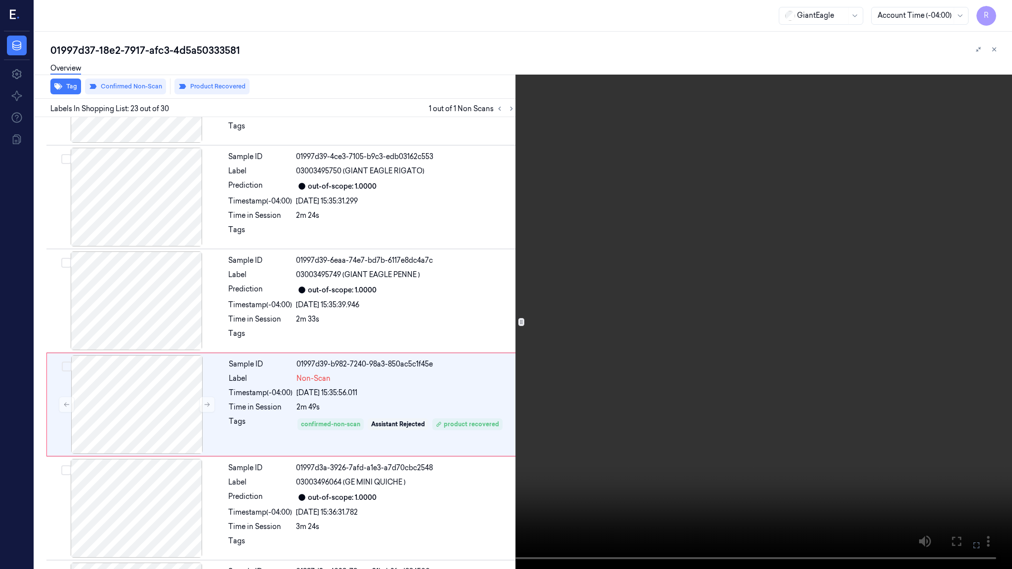
click at [966, 485] on video at bounding box center [506, 284] width 1012 height 569
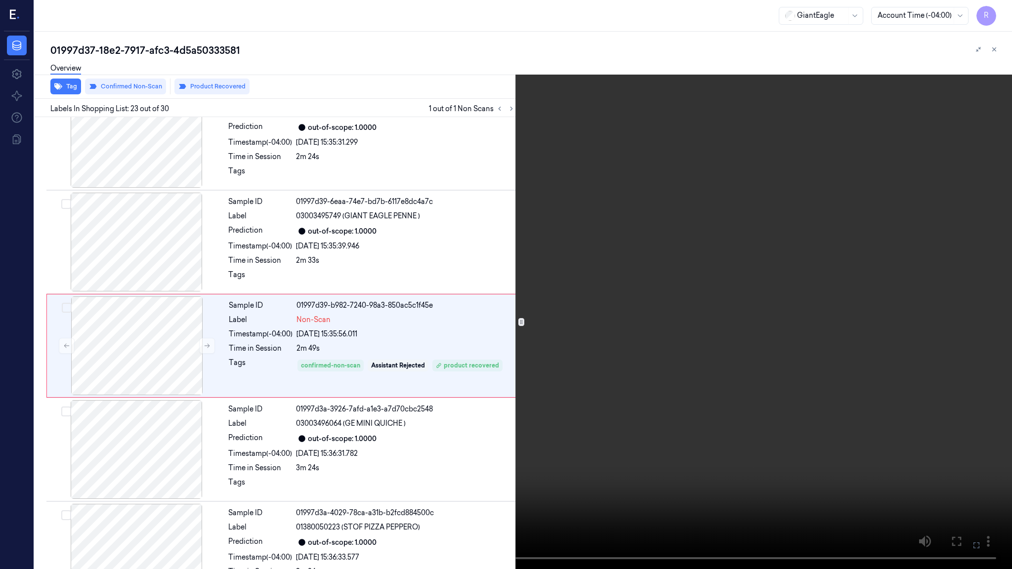
scroll to position [2109, 0]
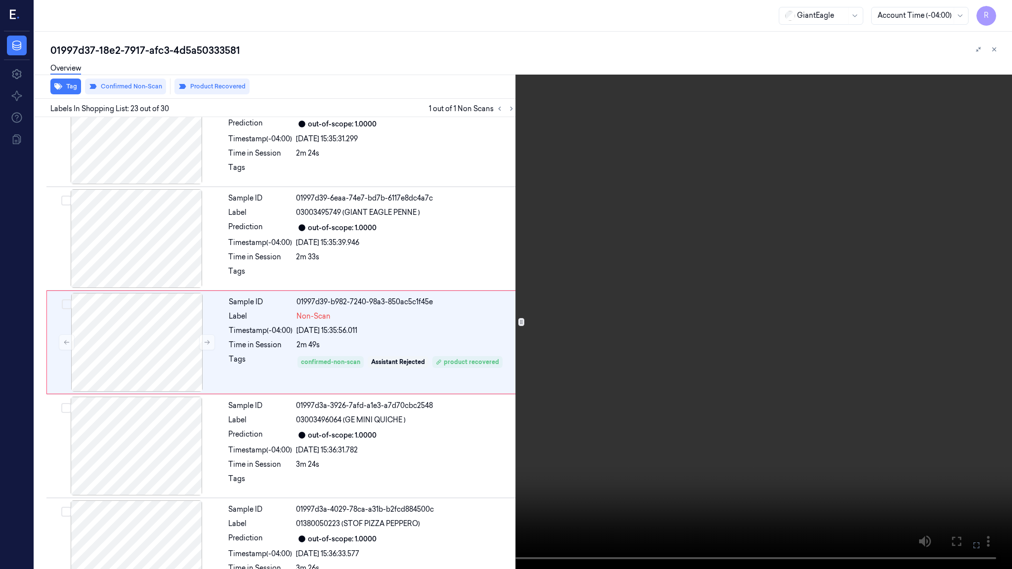
click at [788, 382] on video at bounding box center [506, 284] width 1012 height 569
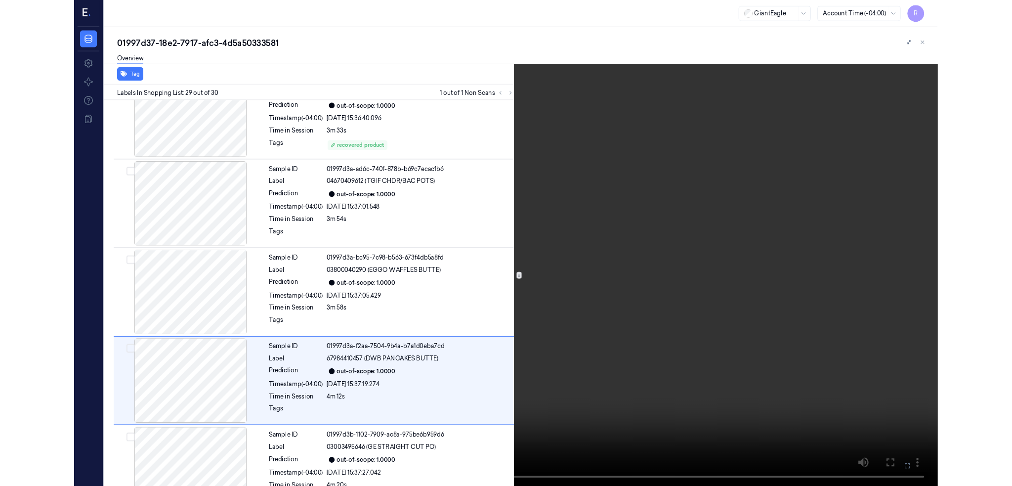
scroll to position [2665, 0]
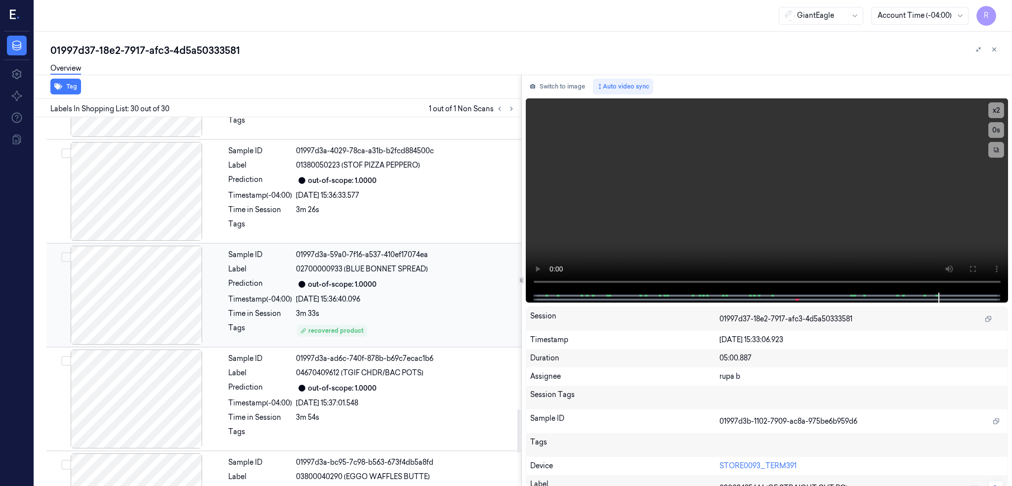
click at [152, 294] on div at bounding box center [136, 295] width 176 height 99
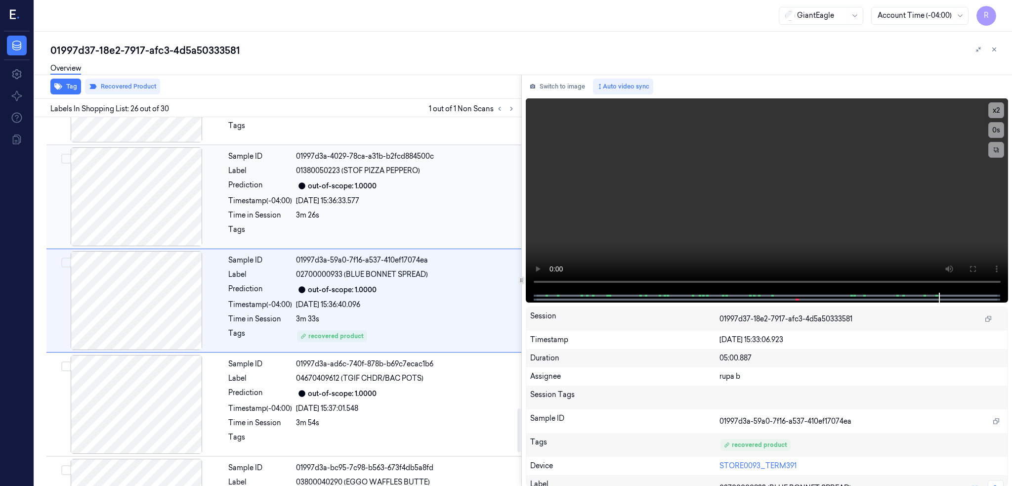
click at [140, 185] on div at bounding box center [136, 196] width 176 height 99
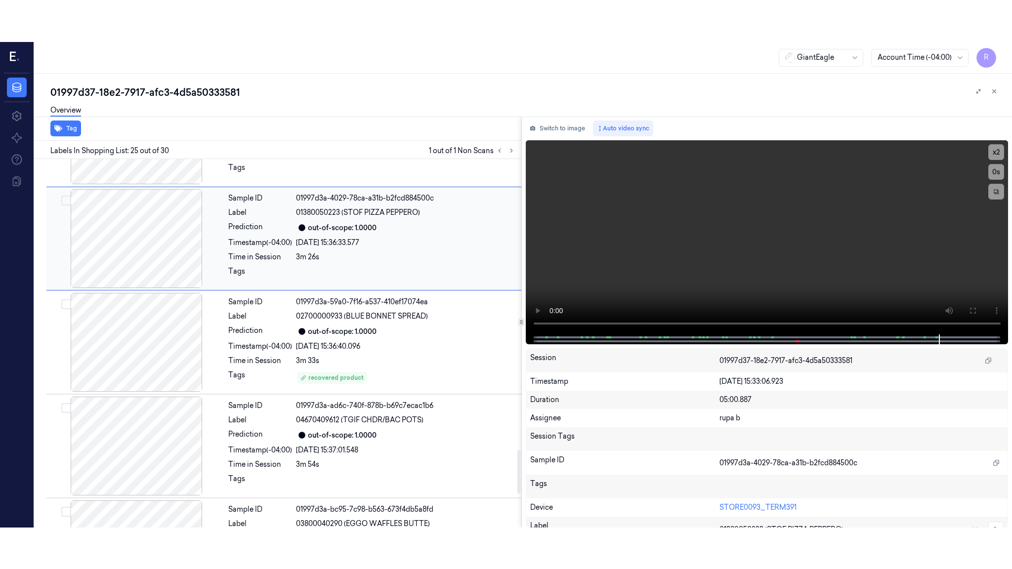
scroll to position [2358, 0]
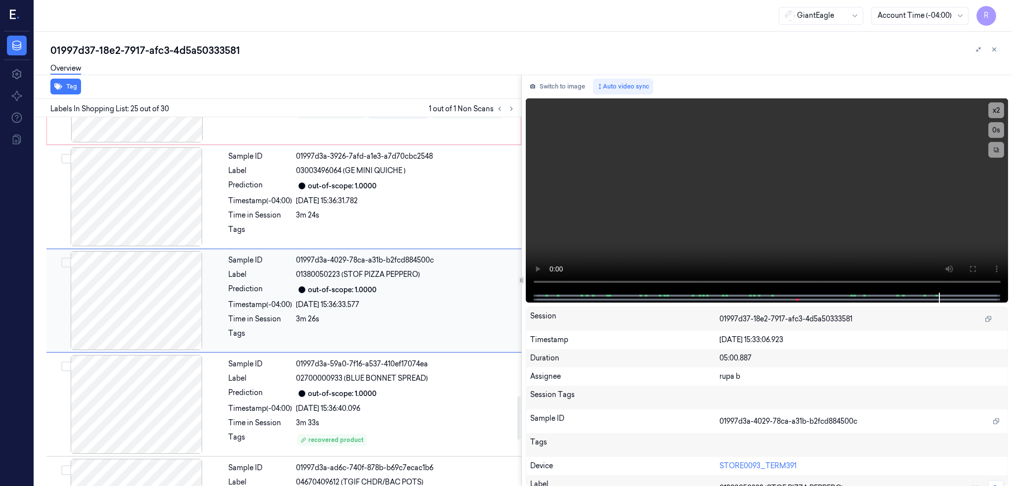
click at [148, 290] on div at bounding box center [136, 300] width 176 height 99
click at [980, 274] on button at bounding box center [972, 269] width 16 height 16
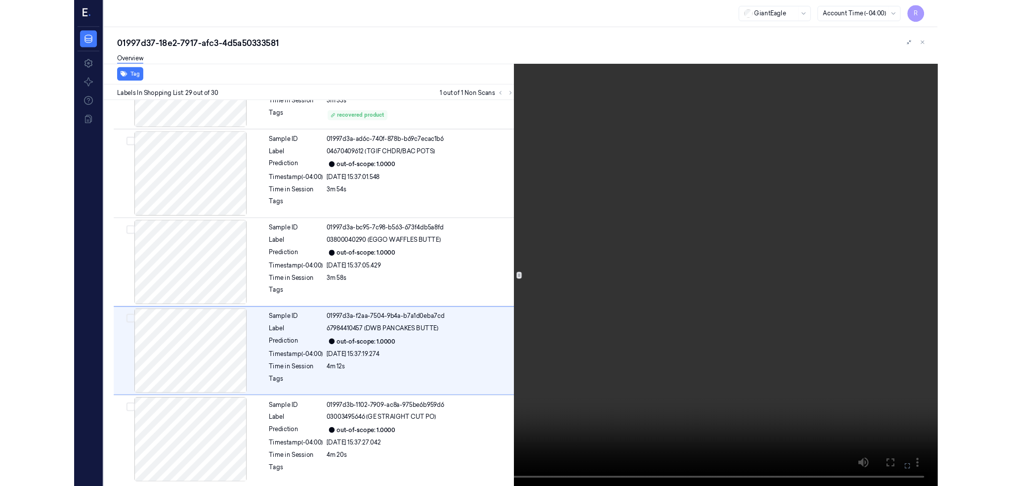
scroll to position [2665, 0]
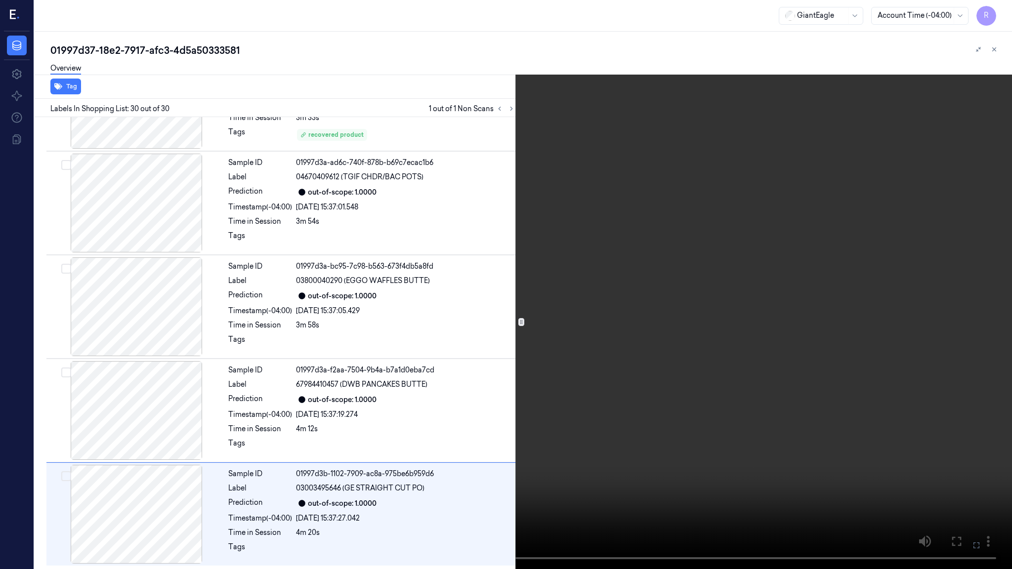
click at [602, 416] on video at bounding box center [506, 284] width 1012 height 569
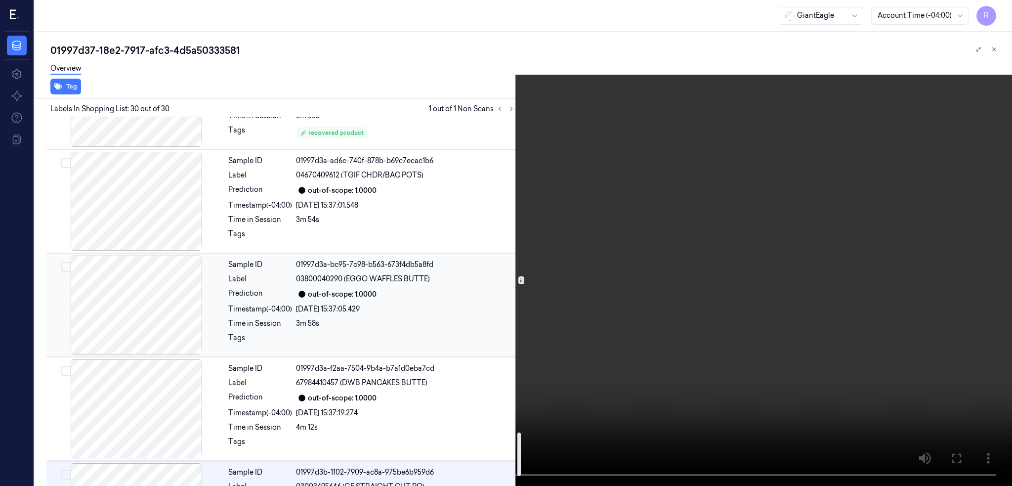
scroll to position [2731, 0]
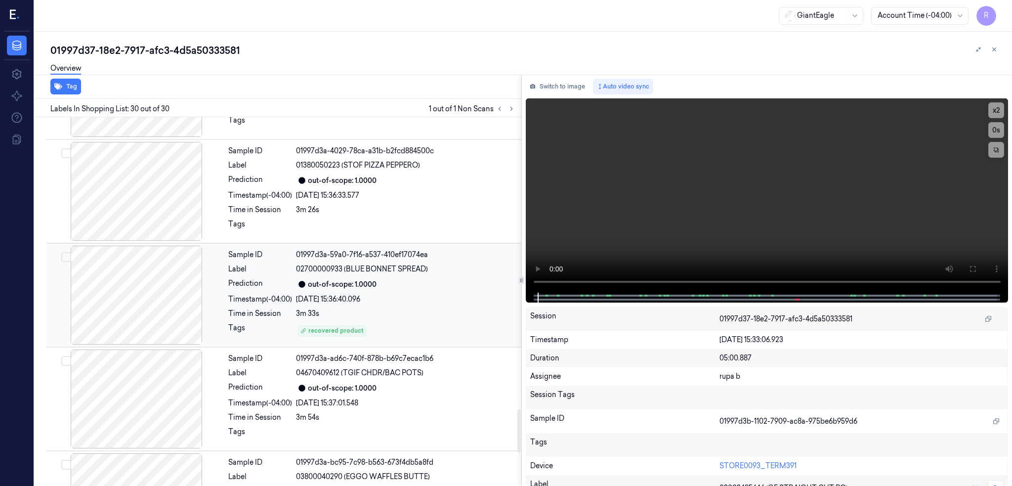
click at [151, 294] on div at bounding box center [136, 295] width 176 height 99
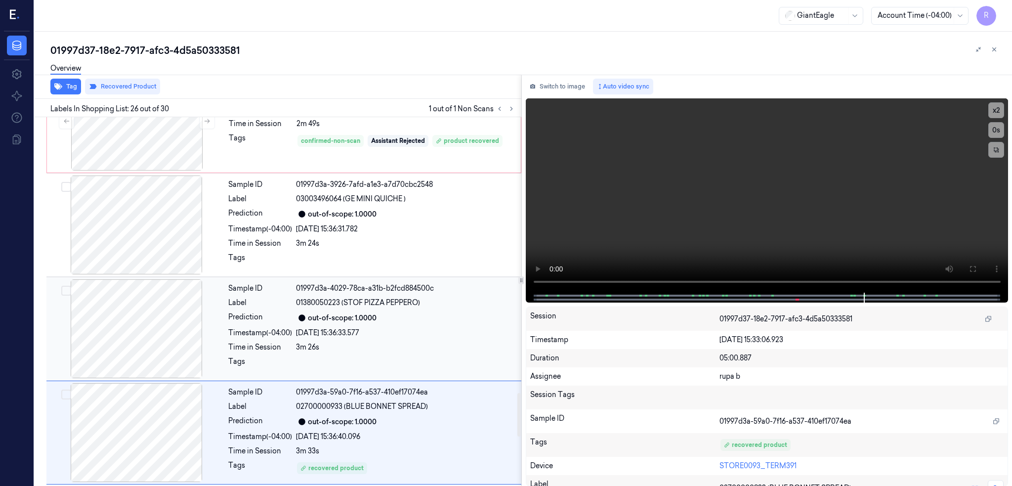
click at [160, 332] on div at bounding box center [136, 328] width 176 height 99
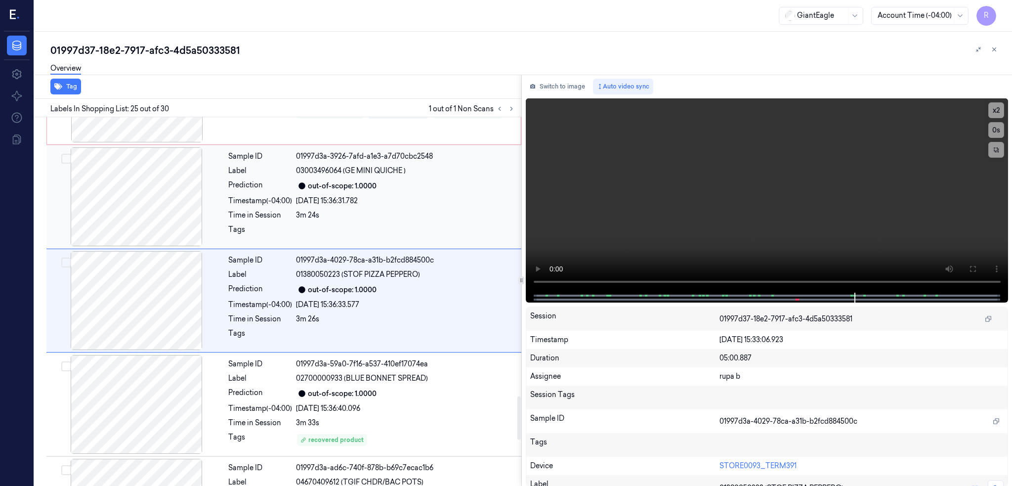
scroll to position [2095, 0]
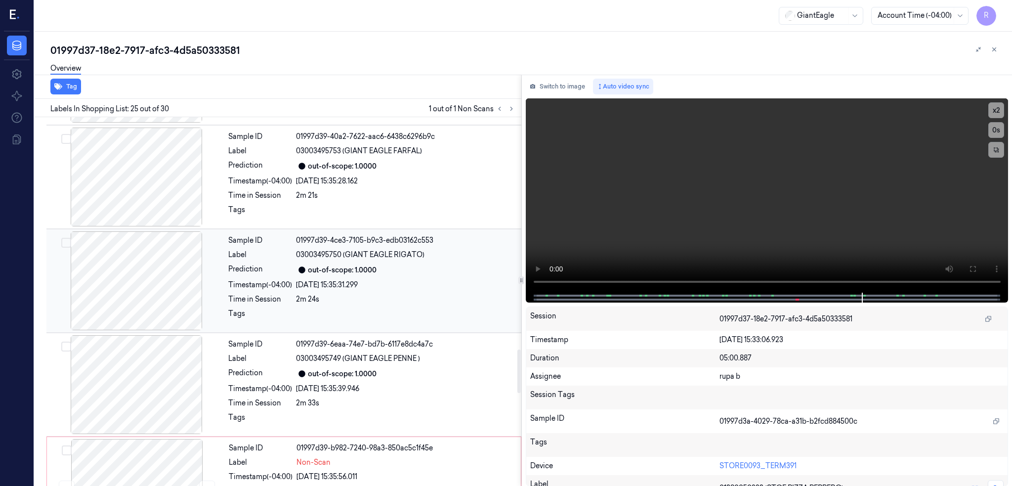
click at [172, 291] on div at bounding box center [136, 280] width 176 height 99
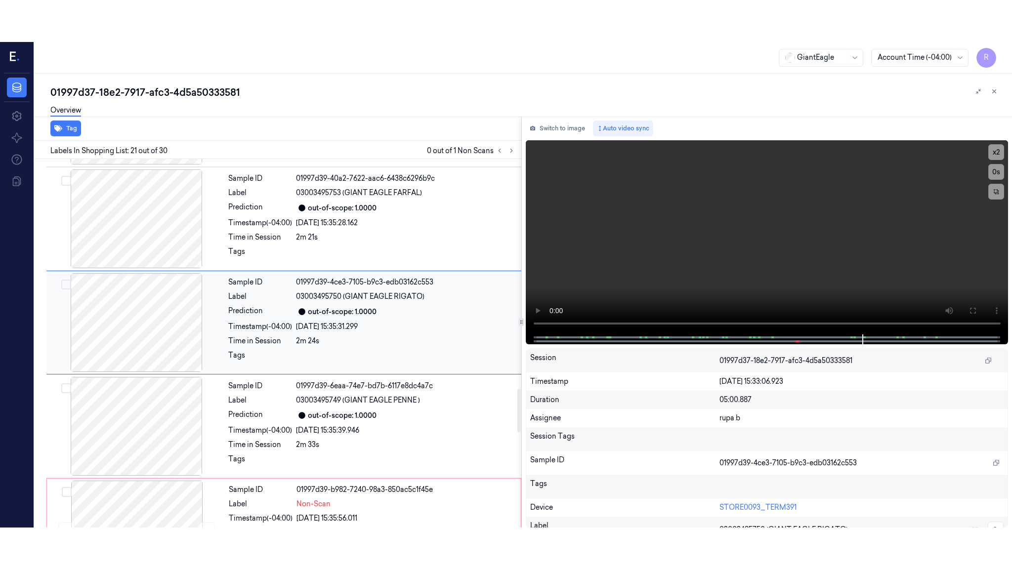
scroll to position [1943, 0]
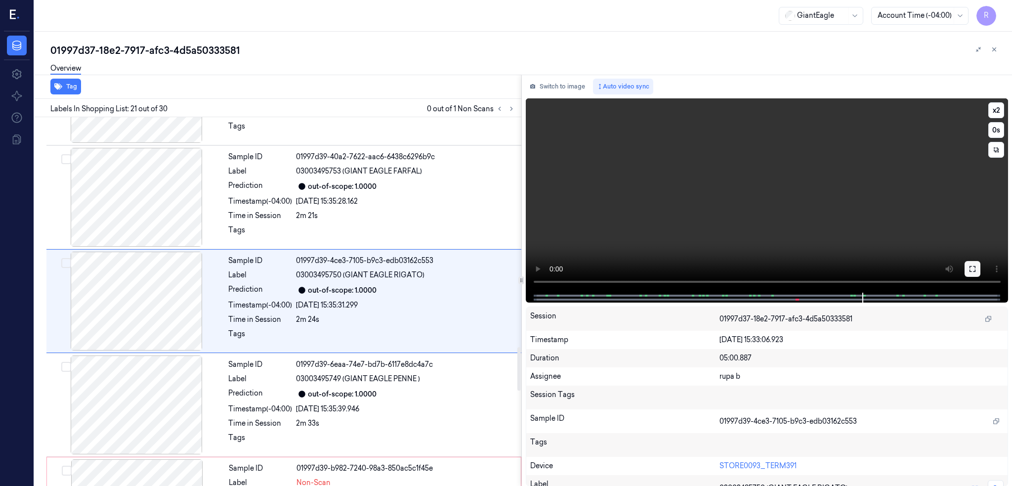
click at [976, 265] on icon at bounding box center [972, 269] width 8 height 8
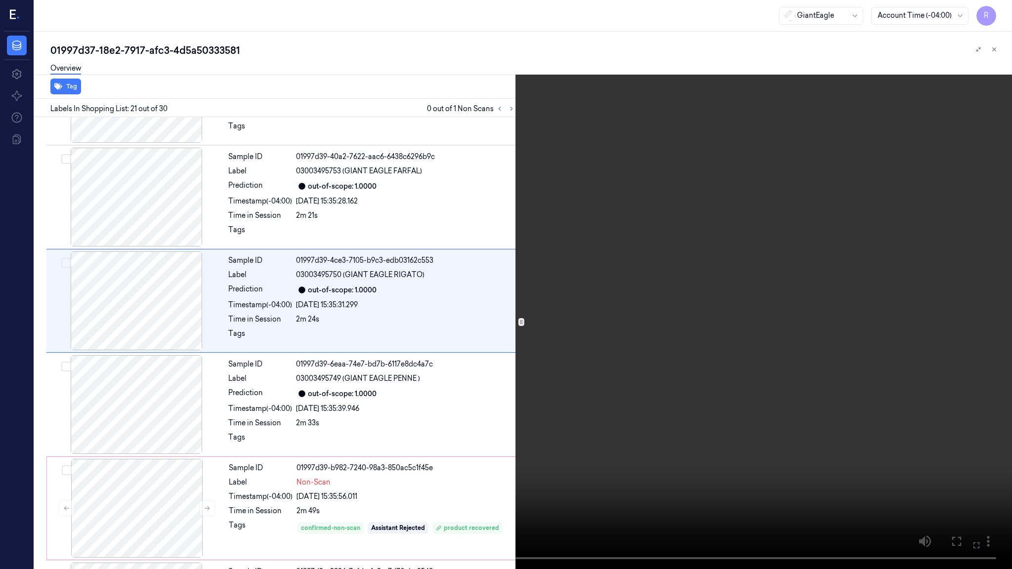
click at [528, 288] on video at bounding box center [506, 284] width 1012 height 569
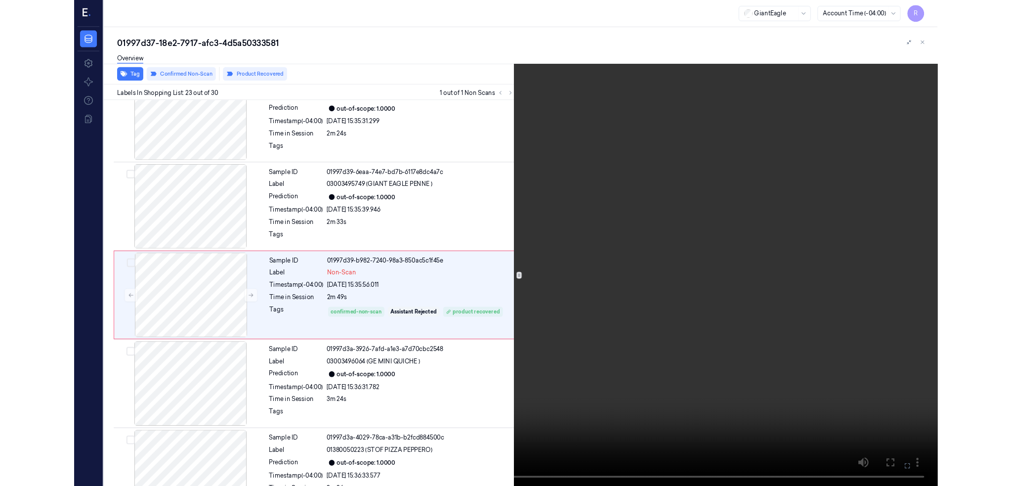
scroll to position [2109, 0]
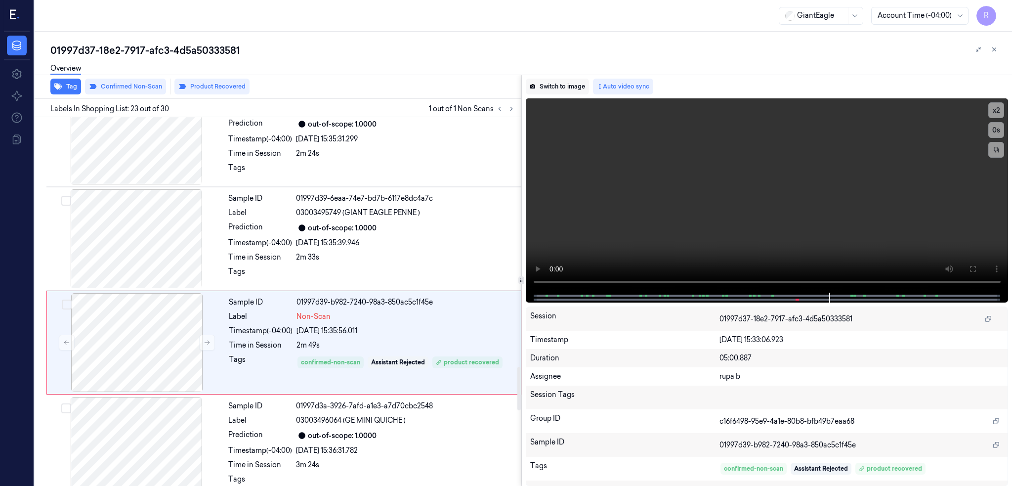
click at [567, 92] on button "Switch to image" at bounding box center [557, 87] width 63 height 16
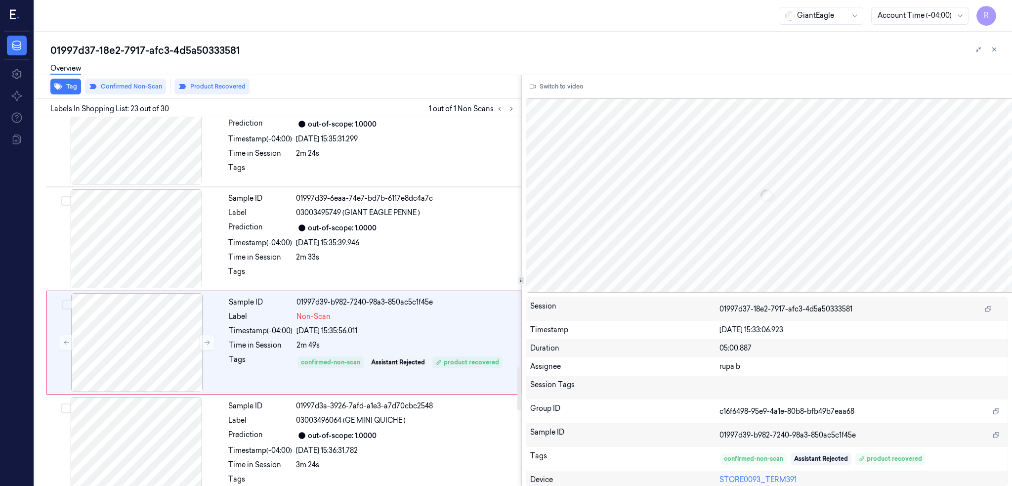
scroll to position [2151, 0]
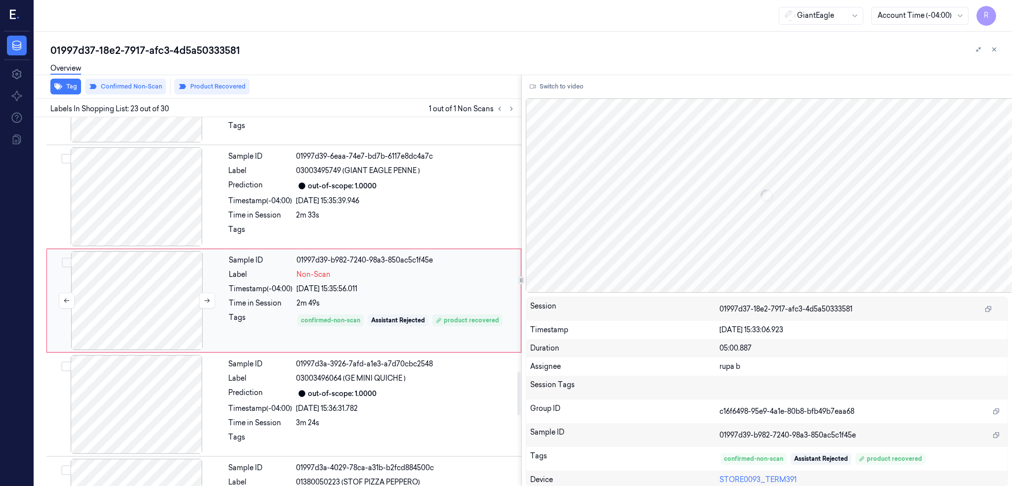
click at [156, 271] on div at bounding box center [137, 300] width 176 height 99
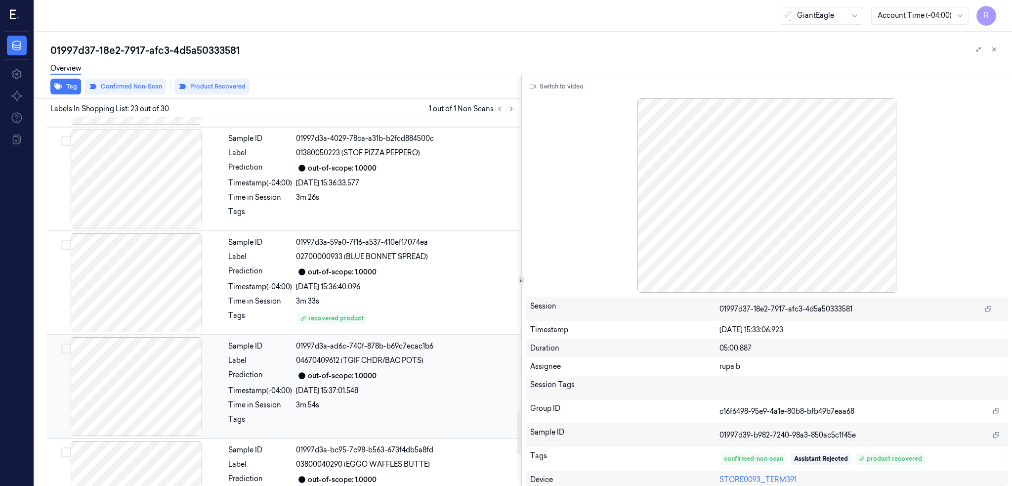
click at [141, 339] on div at bounding box center [136, 386] width 176 height 99
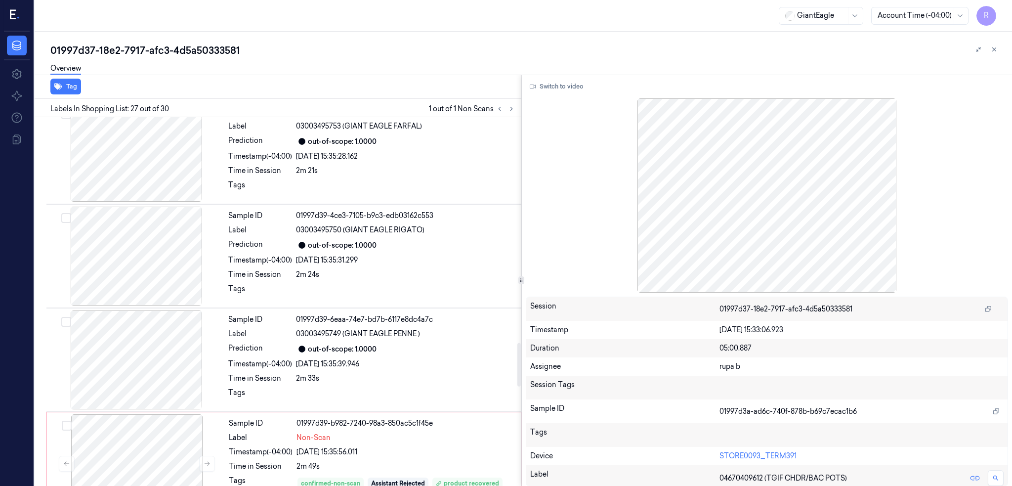
scroll to position [1907, 0]
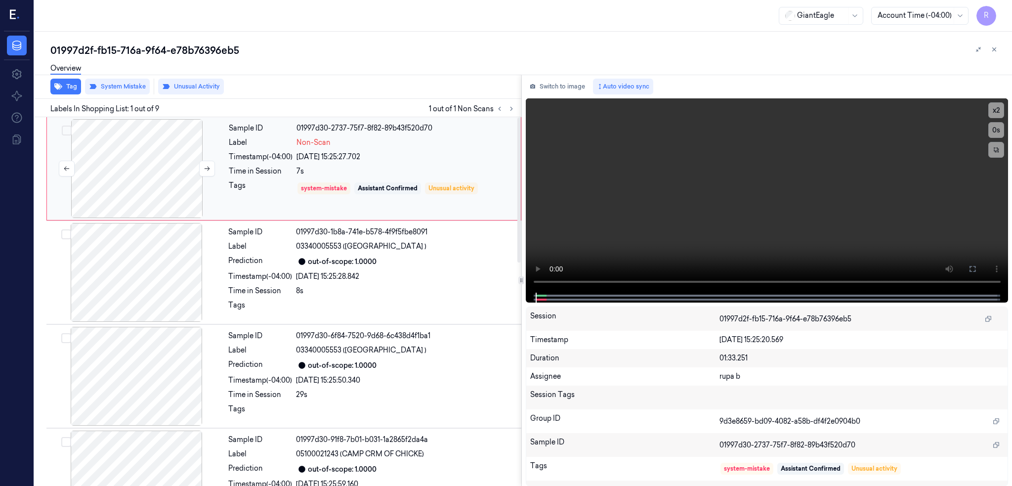
click at [121, 169] on div at bounding box center [137, 168] width 176 height 99
click at [976, 268] on icon at bounding box center [972, 269] width 8 height 8
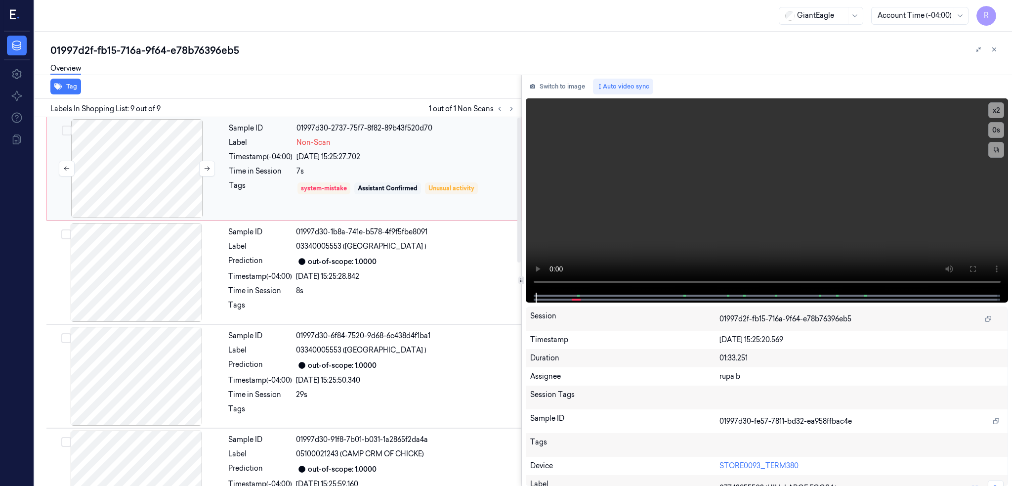
click at [141, 174] on div at bounding box center [137, 168] width 176 height 99
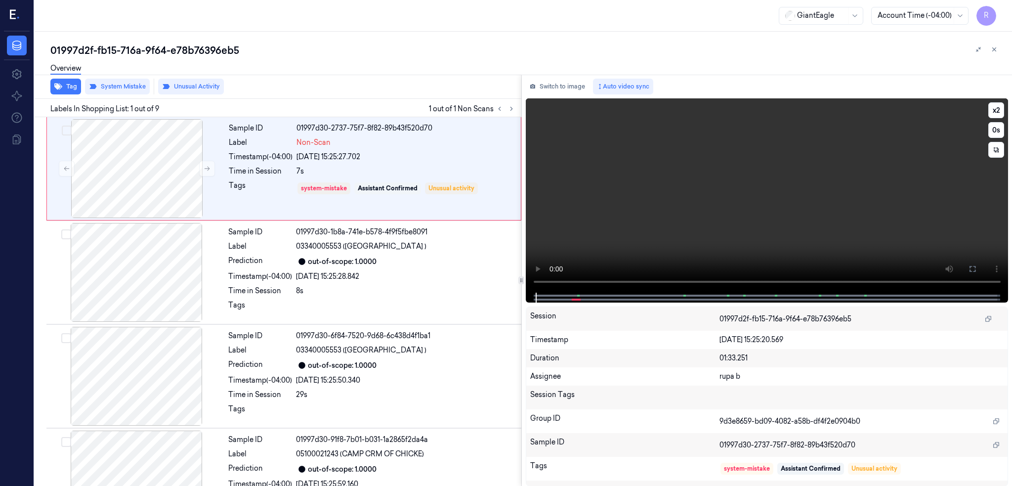
click at [492, 285] on div "Tag System Mistake Unusual Activity Labels In Shopping List: 1 out of 9 1 out o…" at bounding box center [521, 281] width 981 height 412
click at [980, 275] on button at bounding box center [972, 269] width 16 height 16
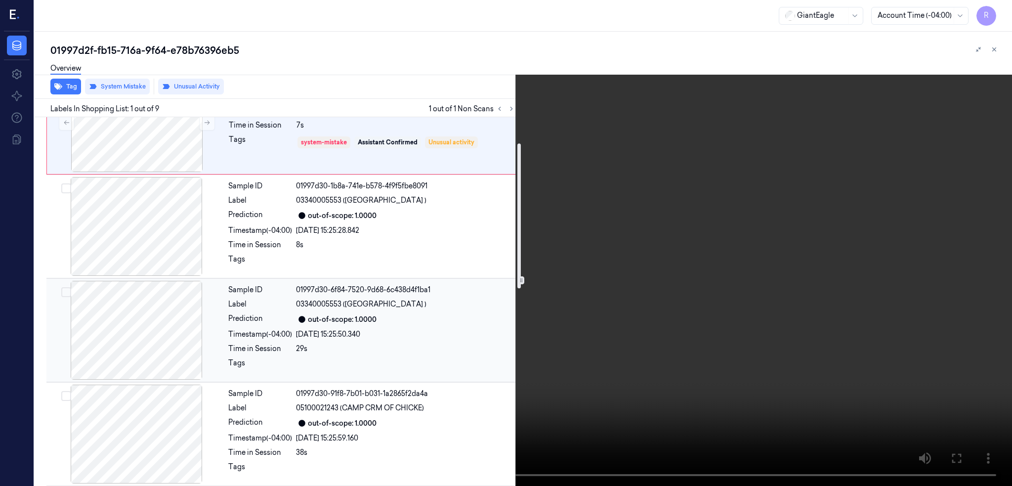
scroll to position [66, 0]
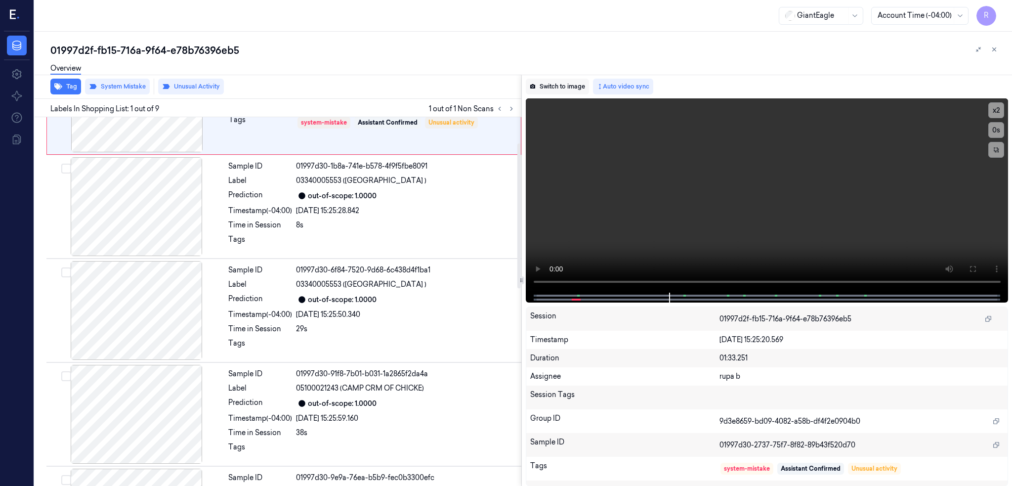
click at [582, 89] on button "Switch to image" at bounding box center [557, 87] width 63 height 16
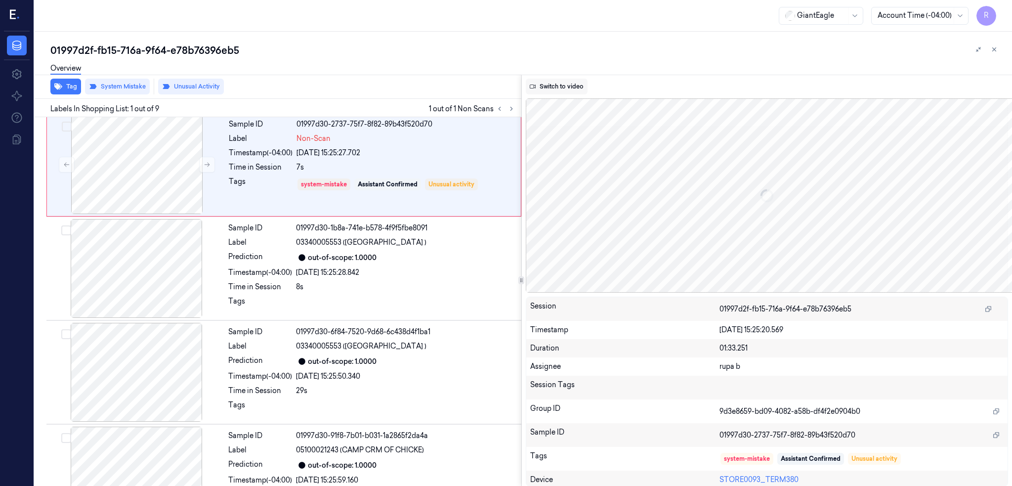
scroll to position [0, 0]
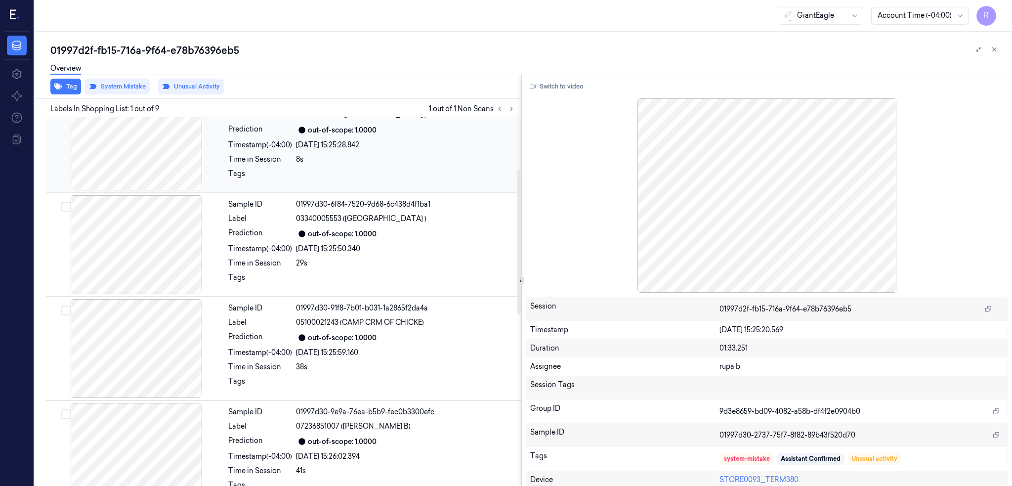
click at [178, 164] on div at bounding box center [136, 140] width 176 height 99
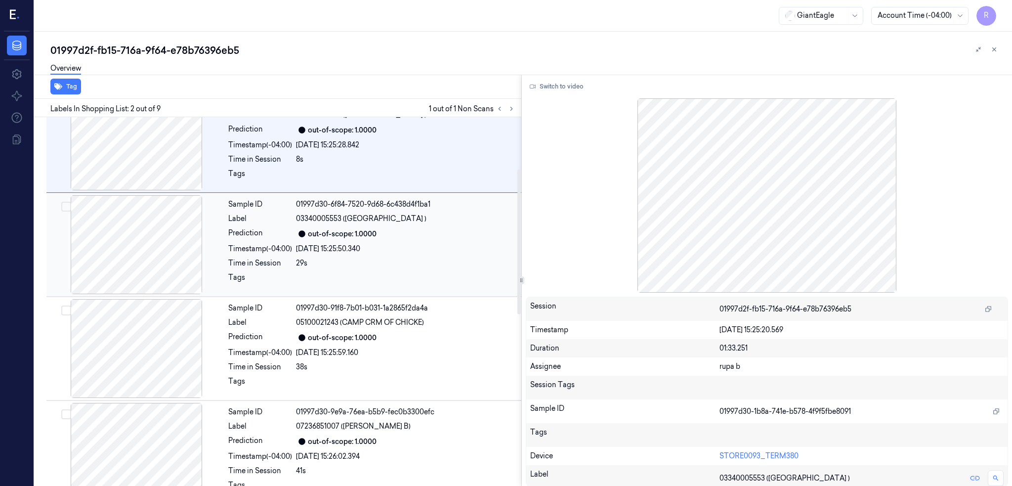
click at [146, 256] on div at bounding box center [136, 244] width 176 height 99
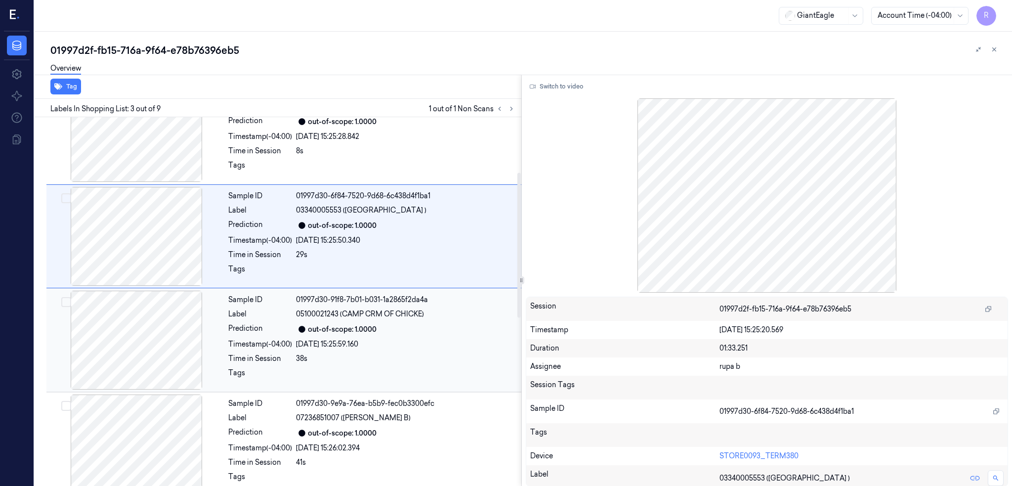
click at [132, 335] on div at bounding box center [136, 340] width 176 height 99
click at [136, 351] on div at bounding box center [136, 340] width 176 height 99
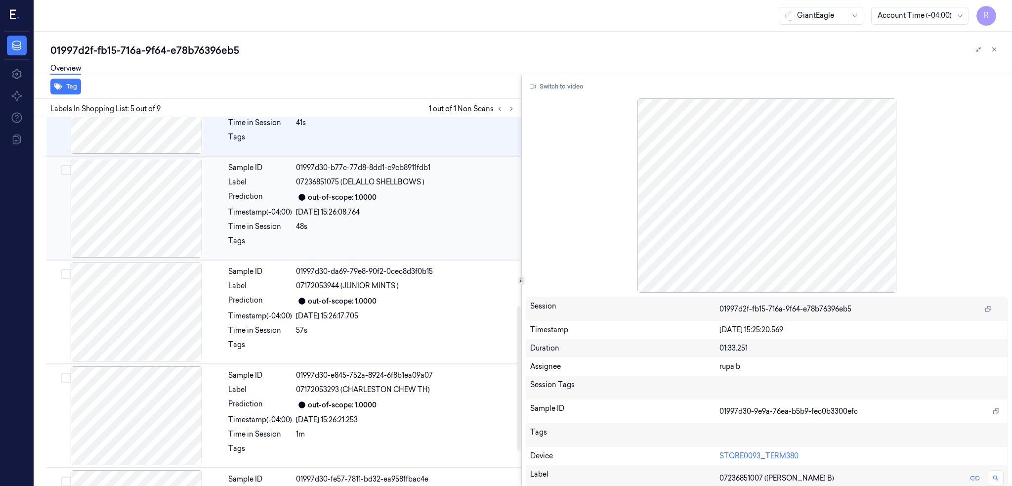
click at [162, 319] on div at bounding box center [136, 311] width 176 height 99
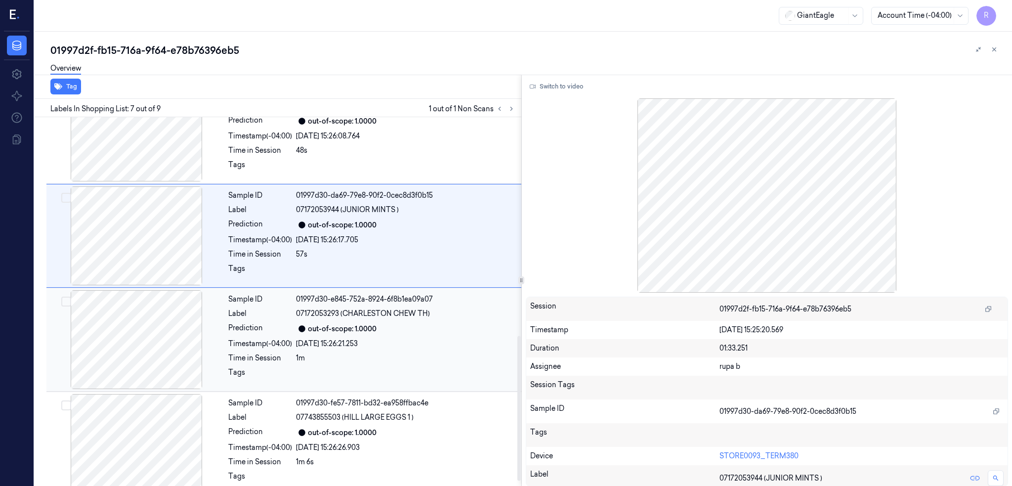
click at [152, 368] on div at bounding box center [136, 339] width 176 height 99
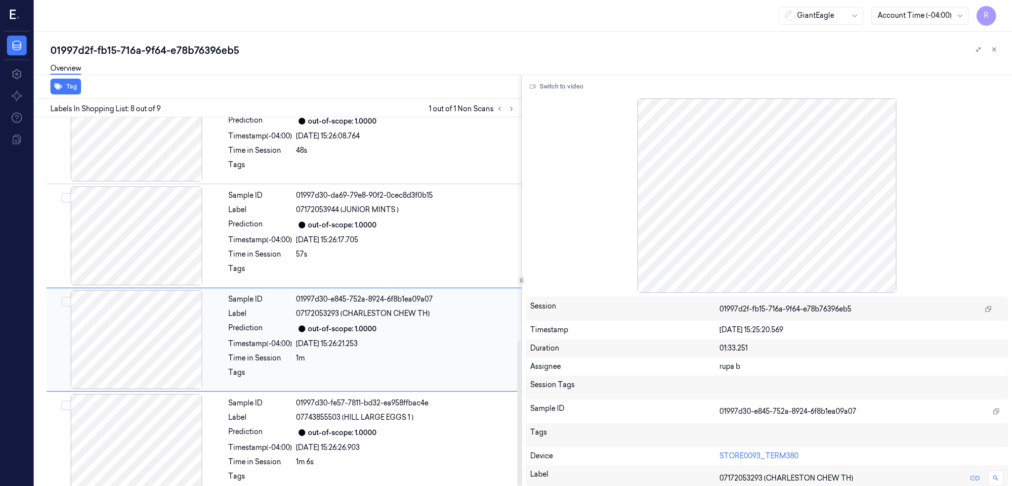
scroll to position [568, 0]
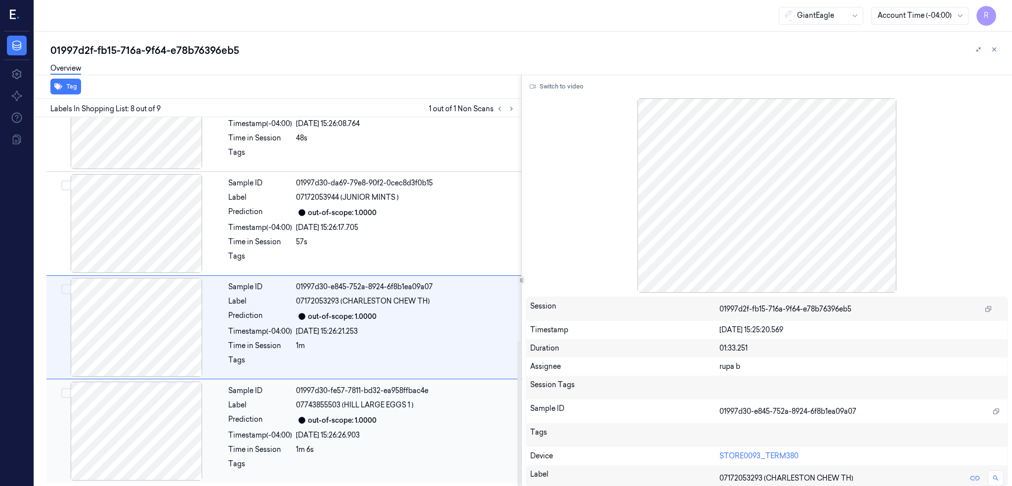
click at [160, 458] on div at bounding box center [136, 430] width 176 height 99
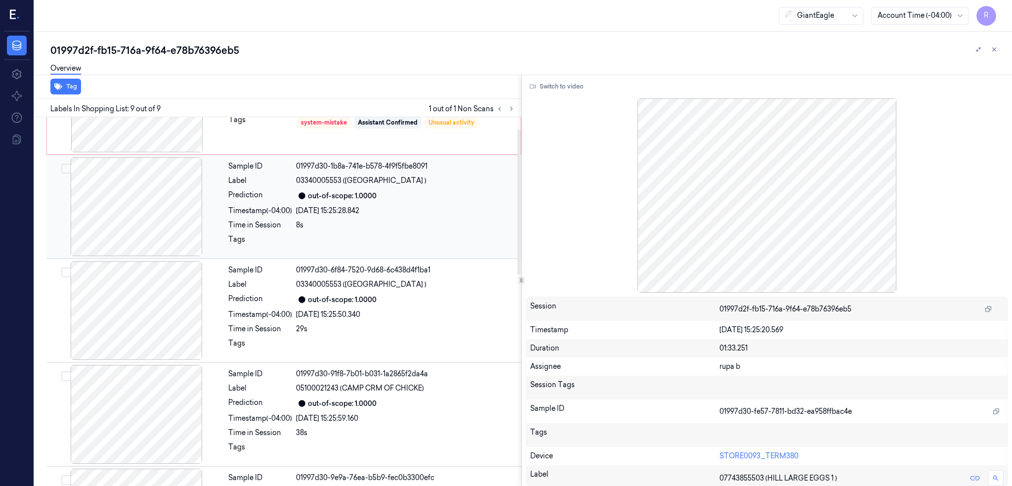
scroll to position [0, 0]
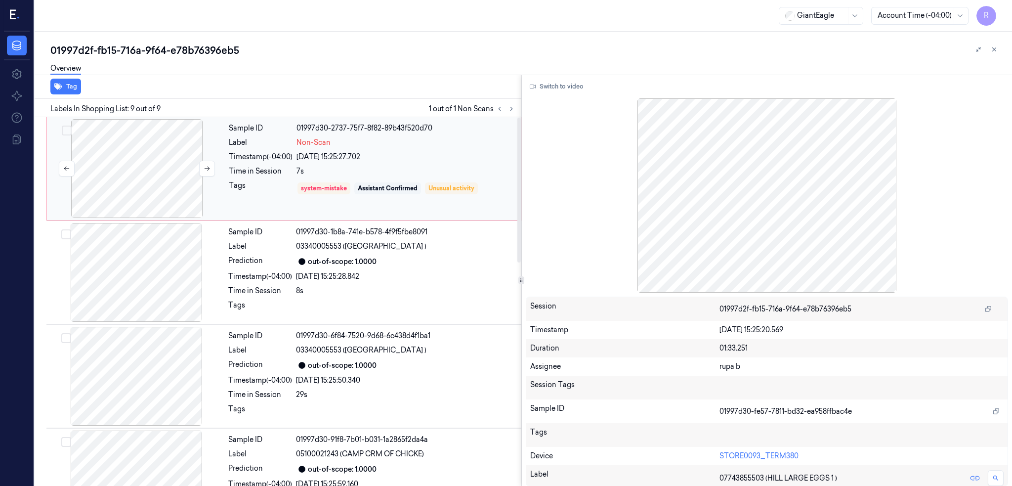
click at [156, 192] on div at bounding box center [137, 168] width 176 height 99
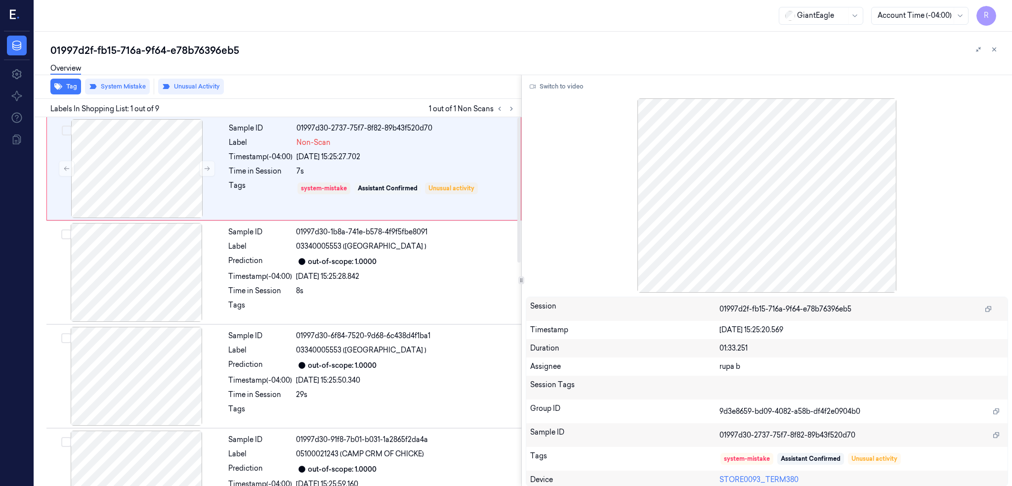
click at [126, 82] on div "Overview" at bounding box center [527, 69] width 954 height 25
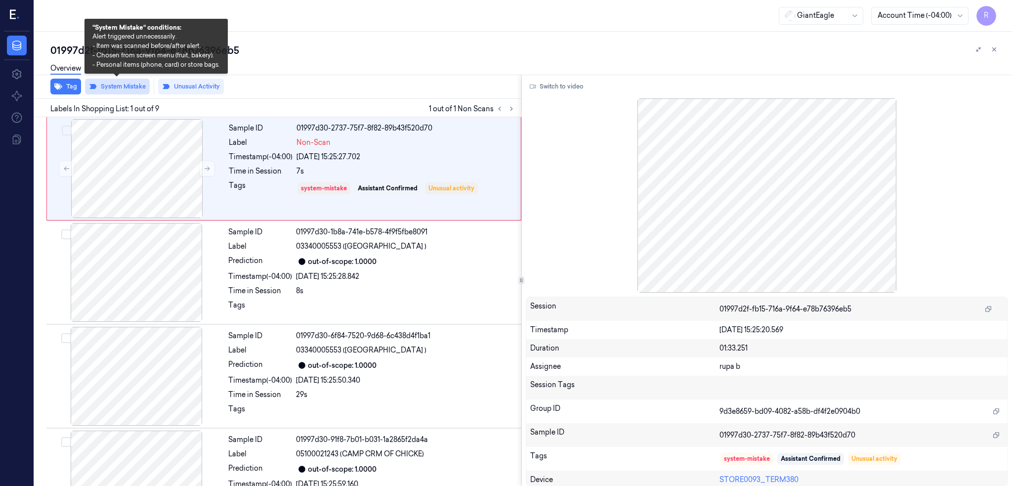
click at [124, 89] on button "System Mistake" at bounding box center [117, 87] width 65 height 16
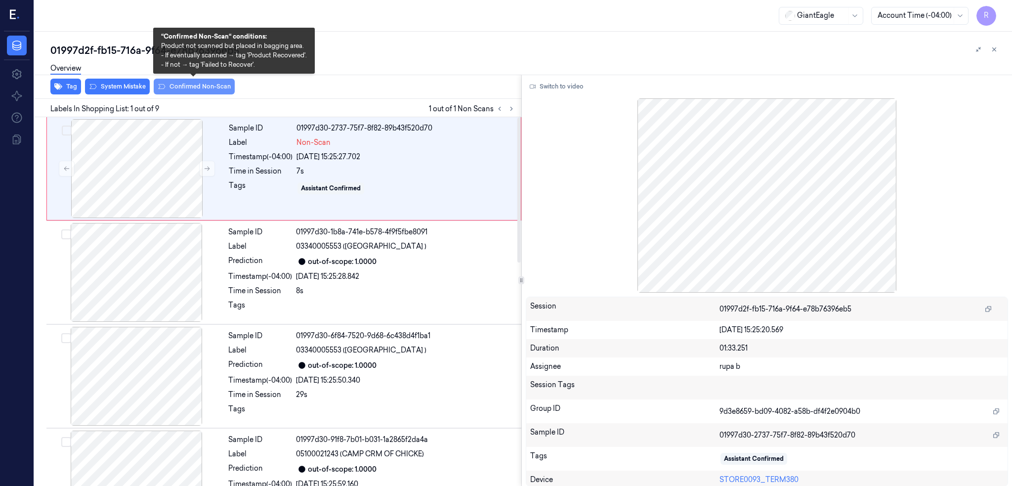
click at [212, 88] on button "Confirmed Non-Scan" at bounding box center [194, 87] width 81 height 16
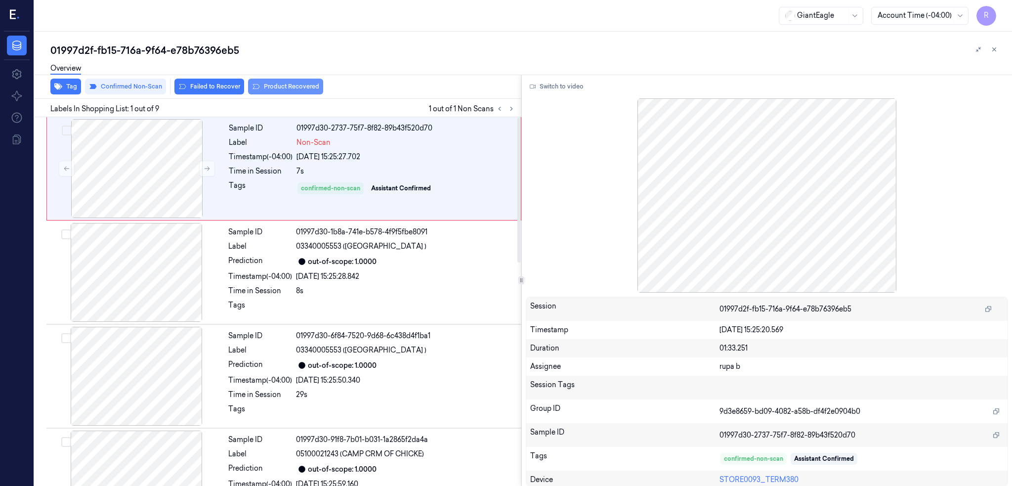
click at [292, 85] on button "Product Recovered" at bounding box center [285, 87] width 75 height 16
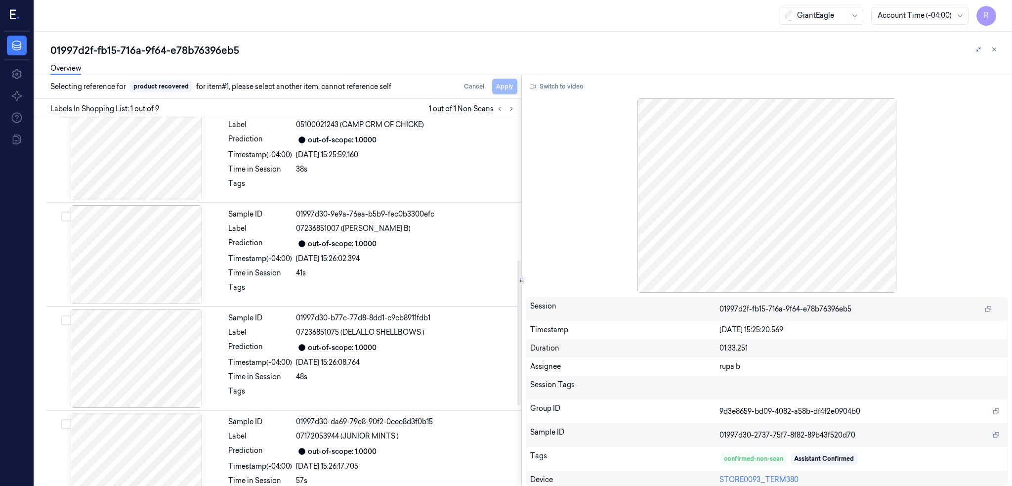
scroll to position [568, 0]
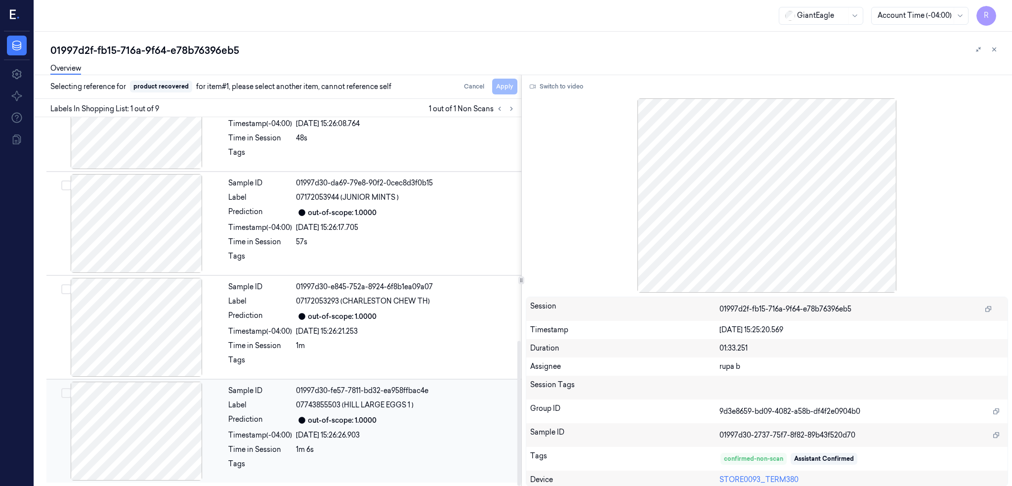
click at [175, 433] on div at bounding box center [136, 430] width 176 height 99
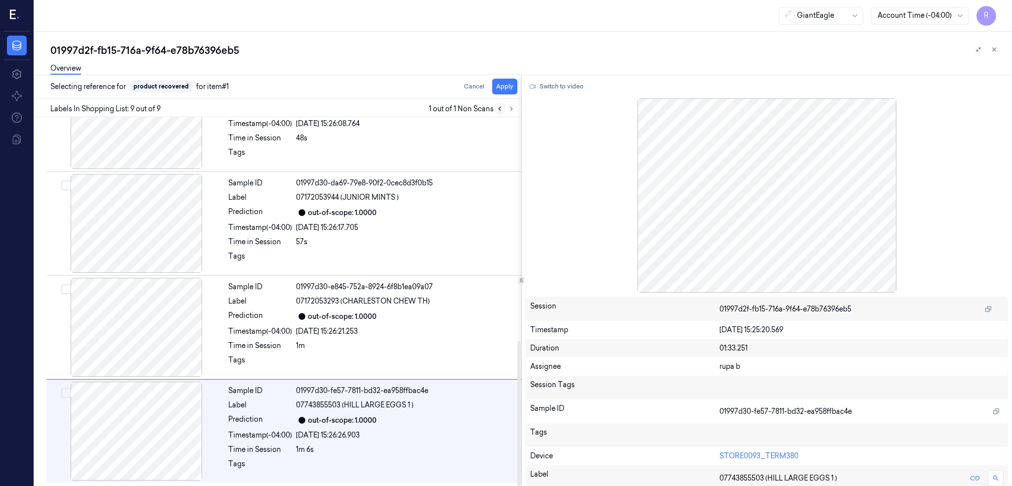
drag, startPoint x: 527, startPoint y: 83, endPoint x: 519, endPoint y: 110, distance: 27.7
click at [517, 84] on button "Apply" at bounding box center [504, 87] width 25 height 16
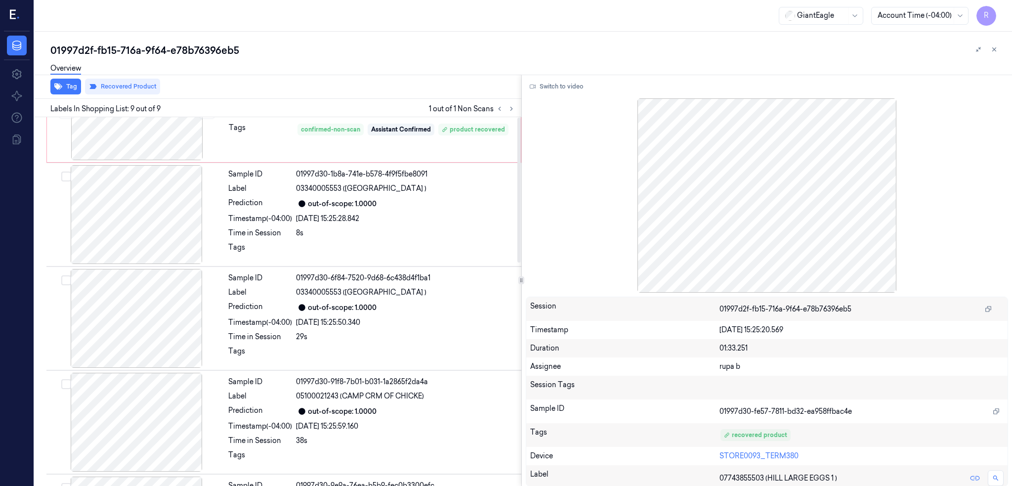
scroll to position [0, 0]
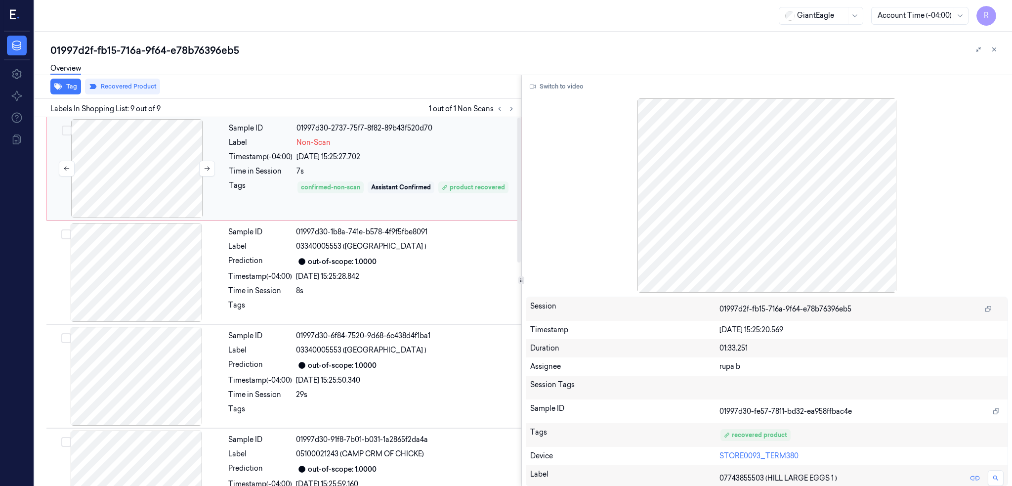
click at [165, 172] on div at bounding box center [137, 168] width 176 height 99
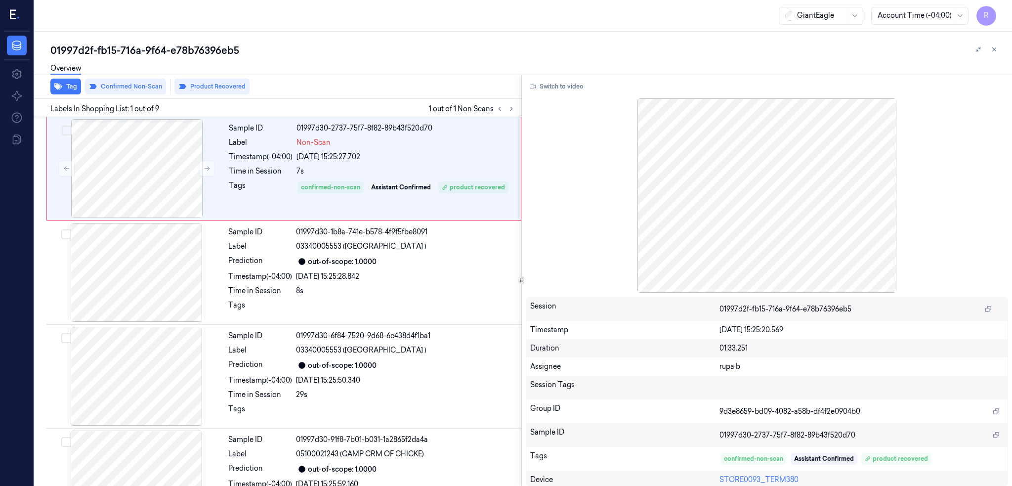
click at [167, 51] on div "01997d2f-fb15-716a-9f64-e78b76396eb5" at bounding box center [527, 50] width 954 height 14
copy div "e78b76396eb5"
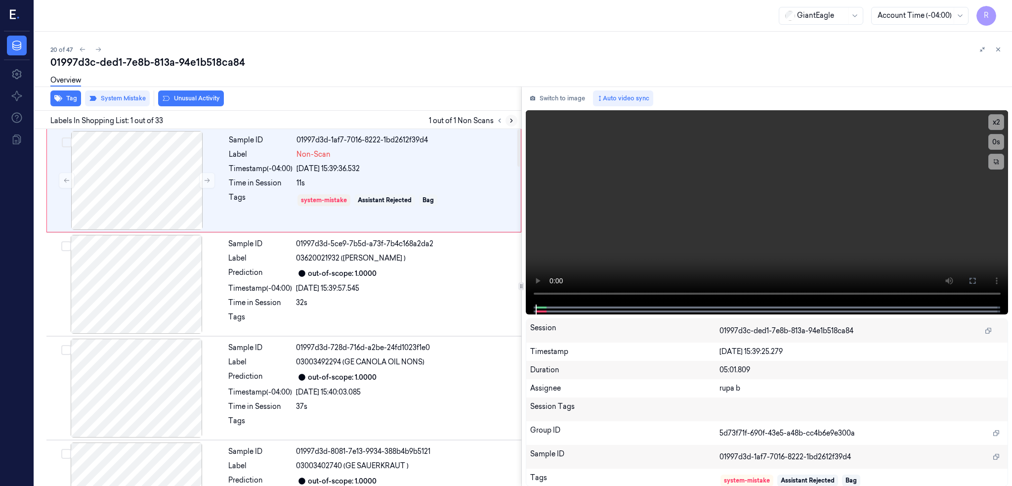
click at [512, 119] on icon at bounding box center [511, 120] width 2 height 3
click at [164, 149] on div at bounding box center [137, 180] width 176 height 99
click at [980, 283] on button at bounding box center [972, 281] width 16 height 16
click at [138, 190] on div at bounding box center [137, 180] width 176 height 99
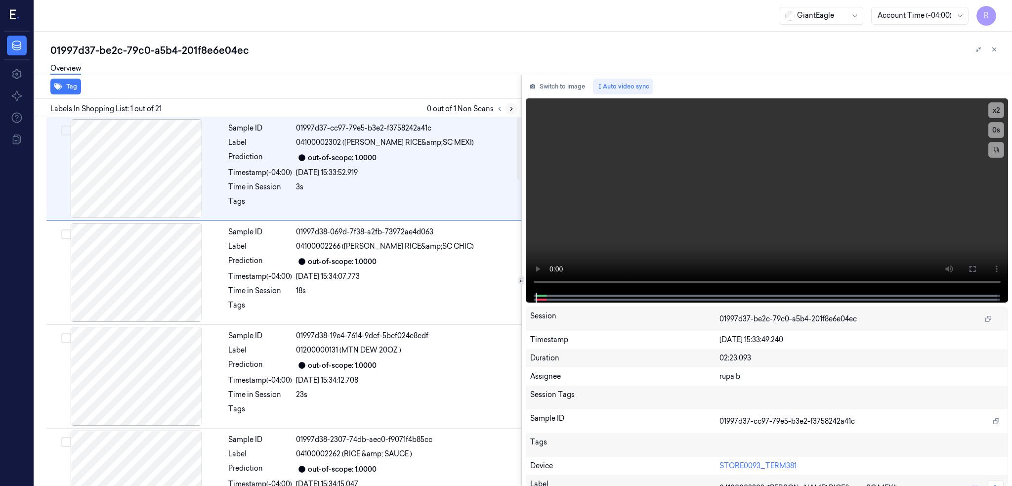
click at [515, 107] on icon at bounding box center [511, 108] width 7 height 7
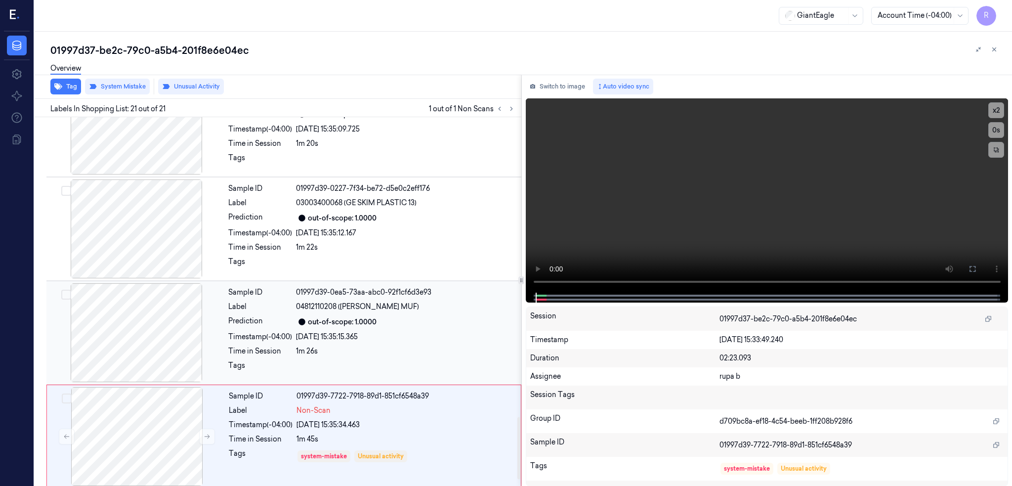
scroll to position [1814, 0]
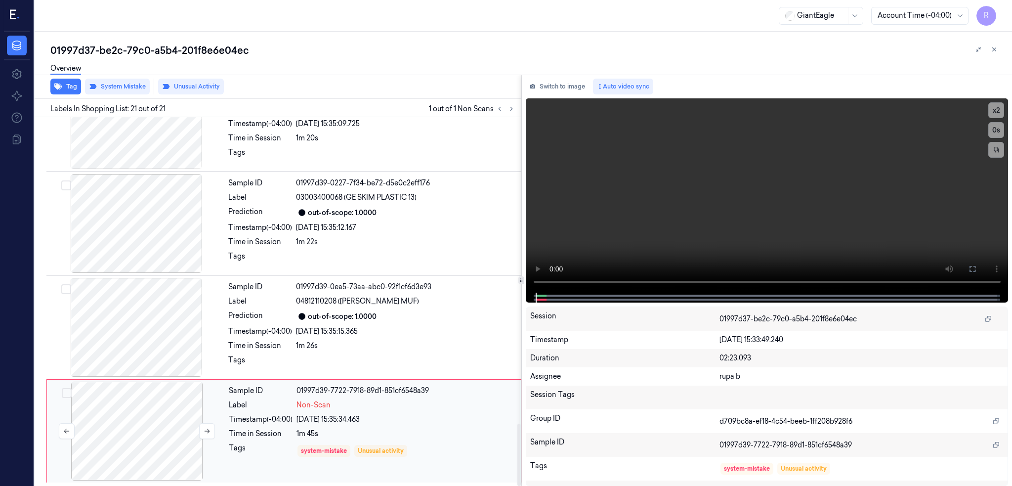
click at [127, 420] on div at bounding box center [137, 430] width 176 height 99
click at [142, 319] on div at bounding box center [136, 327] width 176 height 99
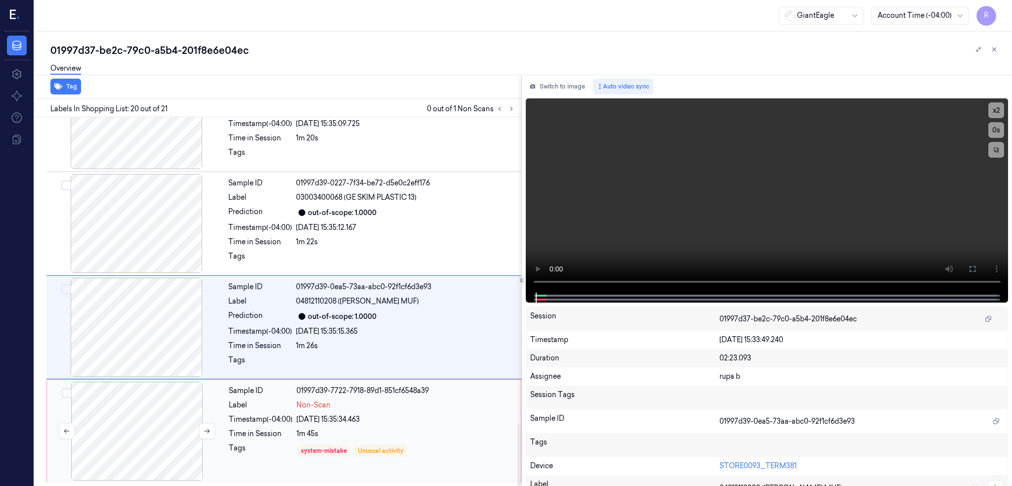
click at [146, 417] on div at bounding box center [137, 430] width 176 height 99
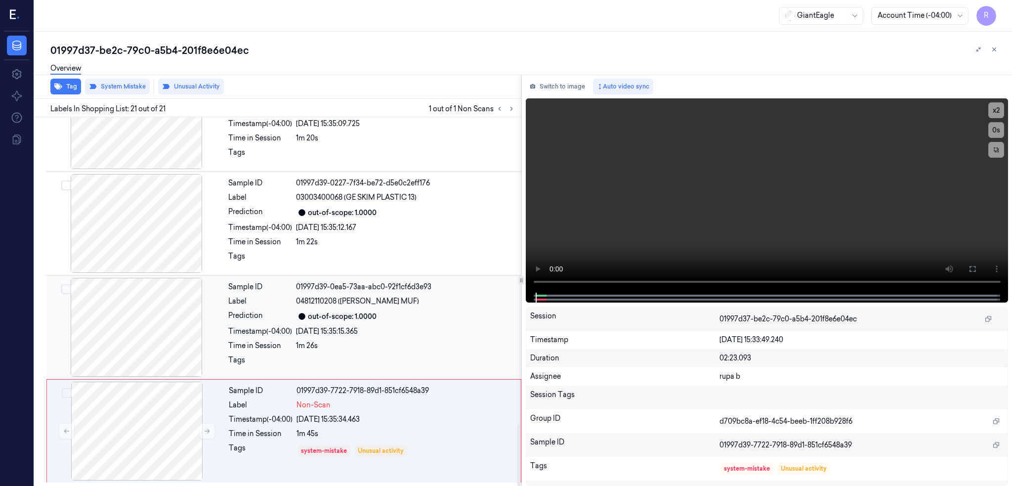
click at [147, 325] on div at bounding box center [136, 327] width 176 height 99
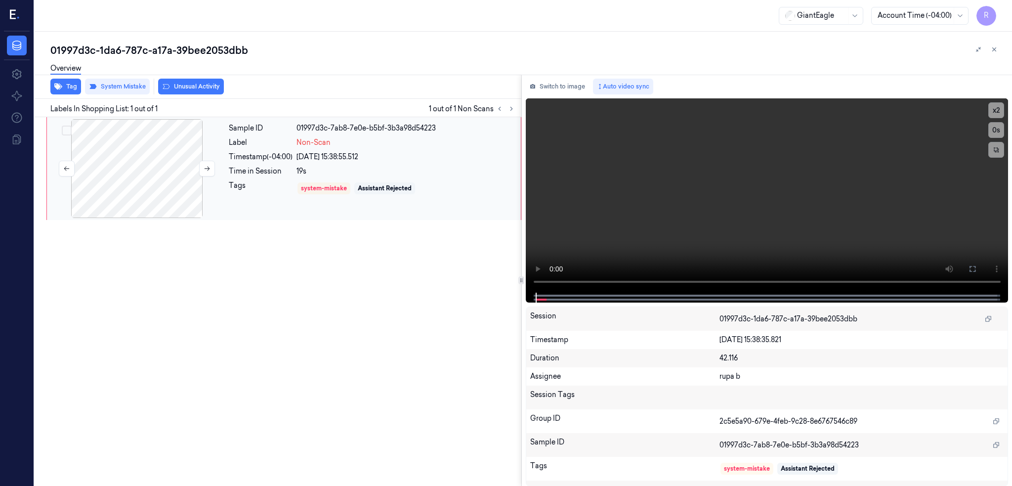
click at [133, 156] on div at bounding box center [137, 168] width 176 height 99
click at [136, 170] on div at bounding box center [137, 168] width 176 height 99
click at [547, 254] on video at bounding box center [767, 195] width 483 height 194
click at [976, 270] on icon at bounding box center [972, 269] width 8 height 8
click at [130, 149] on div at bounding box center [137, 168] width 176 height 99
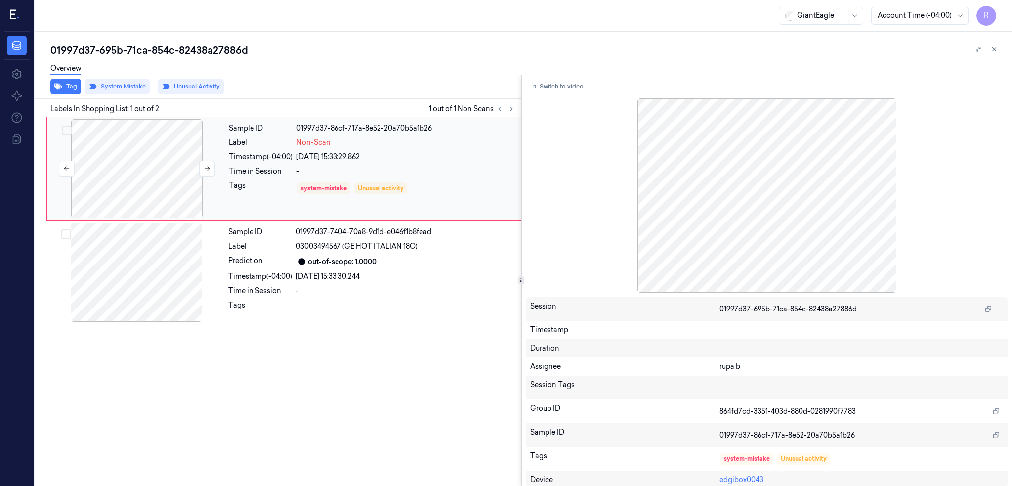
click at [145, 175] on div at bounding box center [137, 168] width 176 height 99
click at [131, 164] on div at bounding box center [137, 168] width 176 height 99
click at [563, 86] on button "Switch to video" at bounding box center [557, 87] width 62 height 16
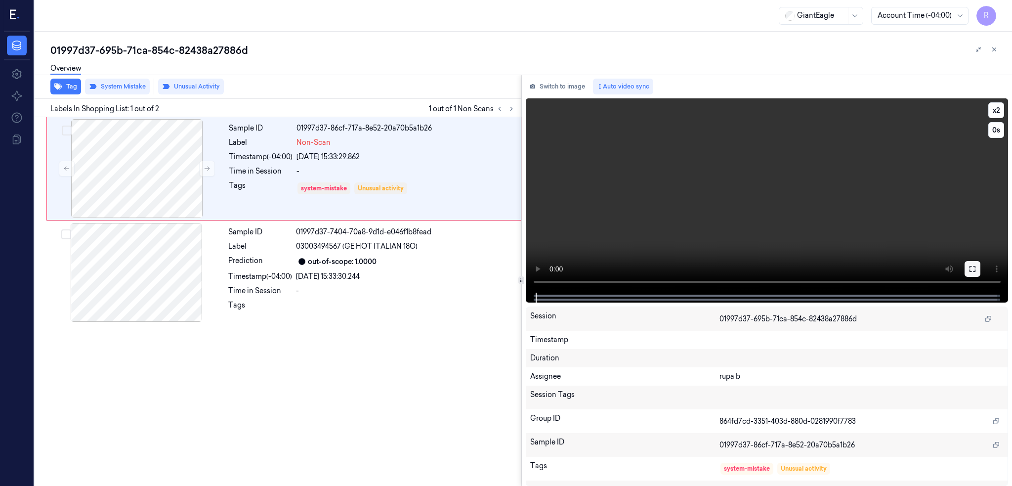
click at [976, 268] on icon at bounding box center [972, 269] width 8 height 8
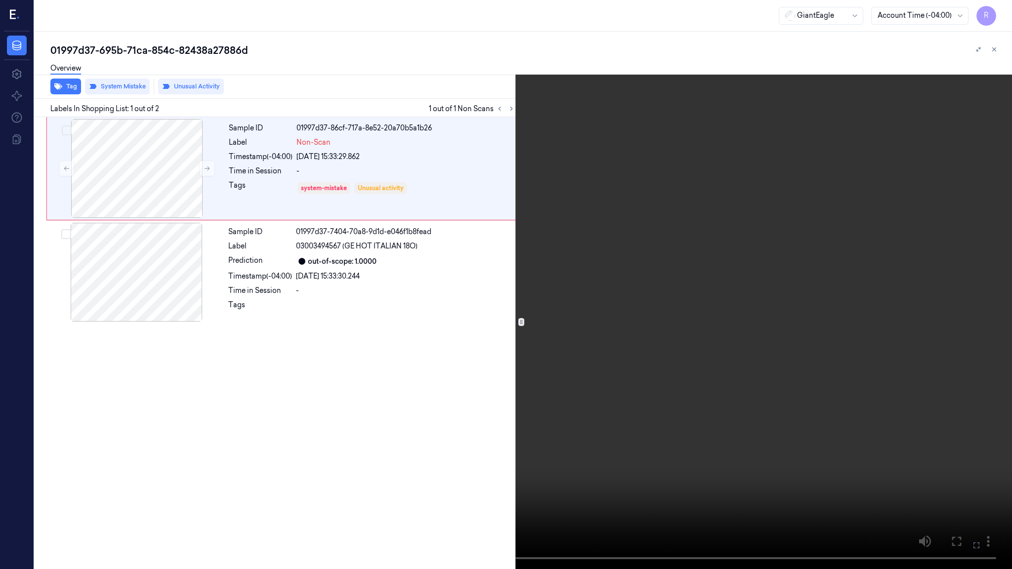
click at [743, 368] on video at bounding box center [506, 284] width 1012 height 569
click at [475, 412] on video at bounding box center [506, 284] width 1012 height 569
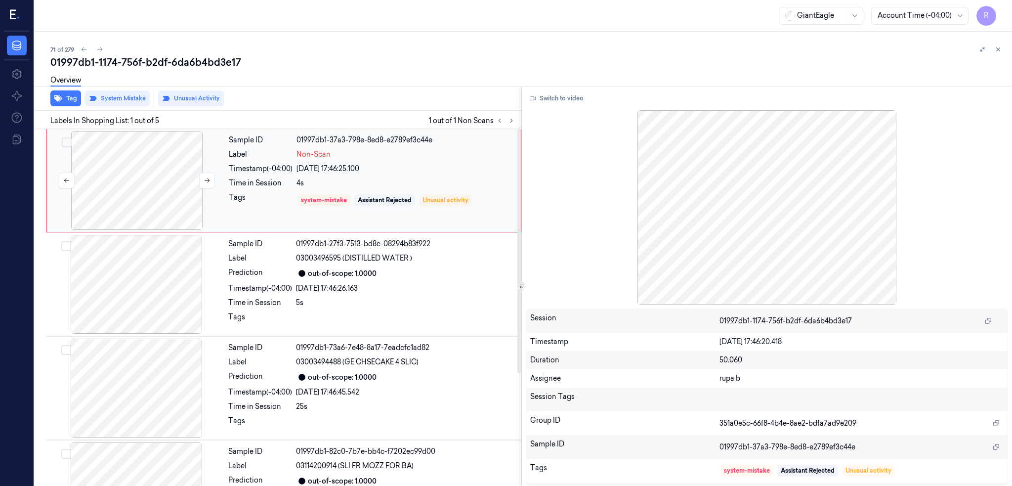
click at [137, 197] on div at bounding box center [137, 180] width 176 height 99
click at [560, 105] on button "Switch to video" at bounding box center [557, 98] width 62 height 16
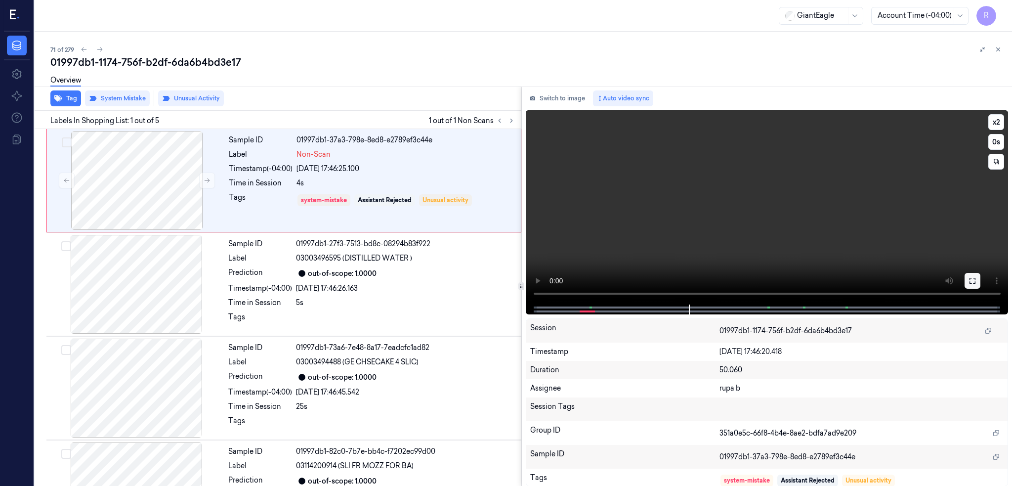
click at [976, 277] on icon at bounding box center [972, 281] width 8 height 8
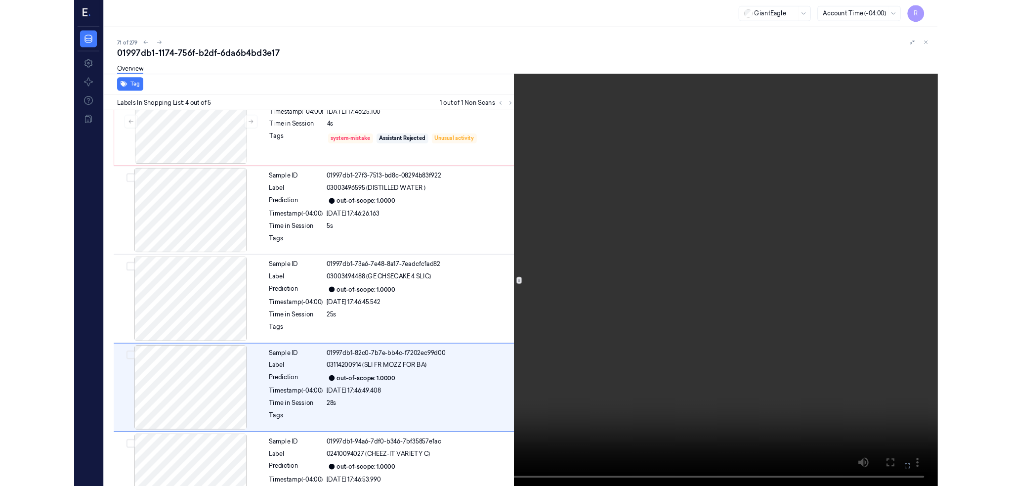
scroll to position [81, 0]
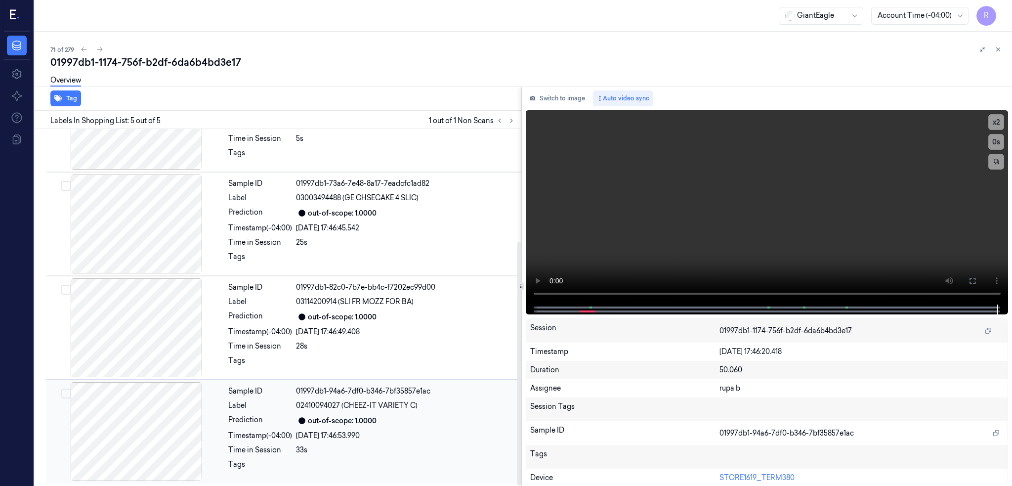
click at [140, 425] on div at bounding box center [136, 431] width 176 height 99
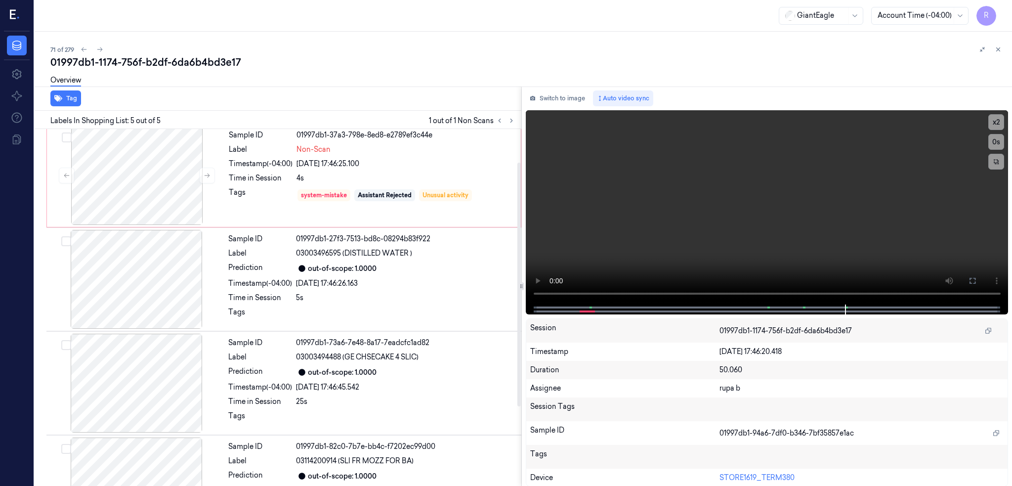
scroll to position [0, 0]
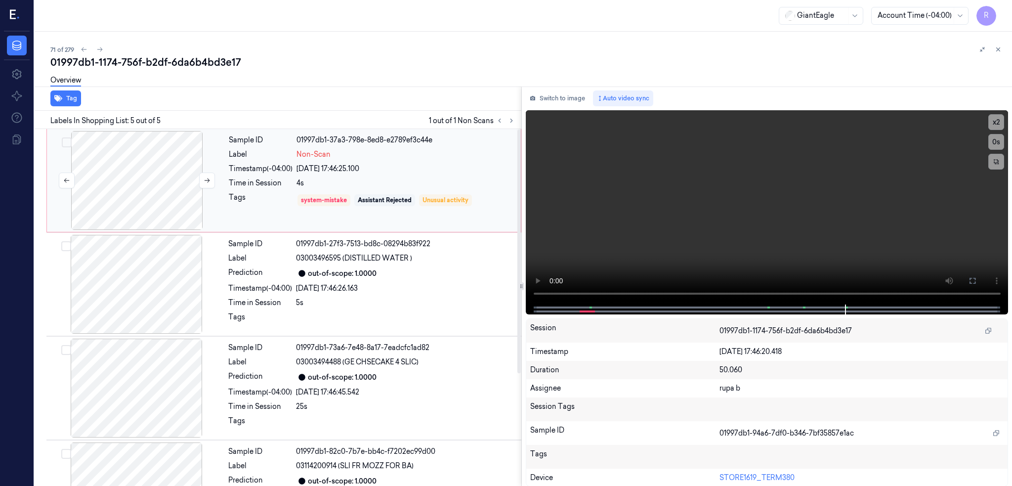
click at [147, 203] on div at bounding box center [137, 180] width 176 height 99
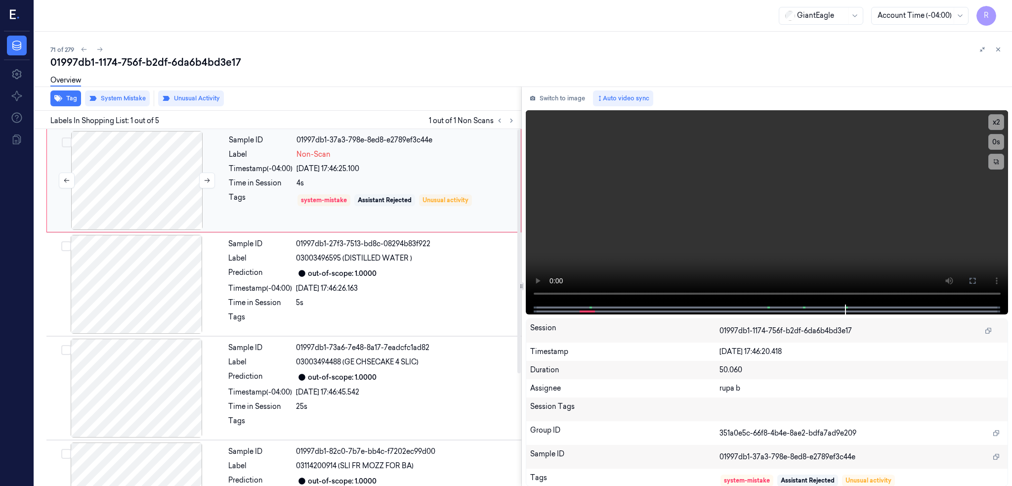
click at [147, 203] on div at bounding box center [137, 180] width 176 height 99
click at [980, 276] on button at bounding box center [972, 281] width 16 height 16
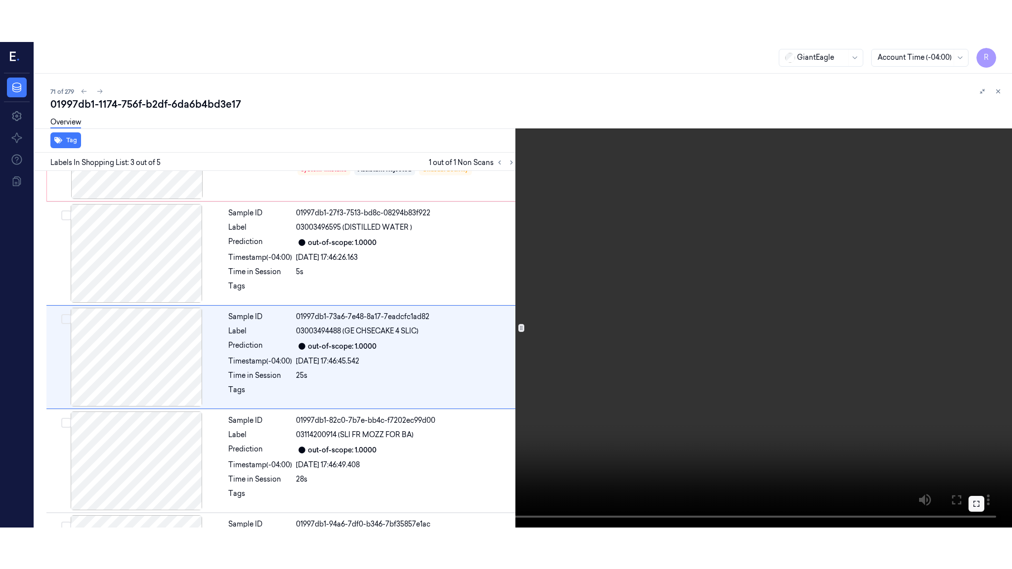
scroll to position [80, 0]
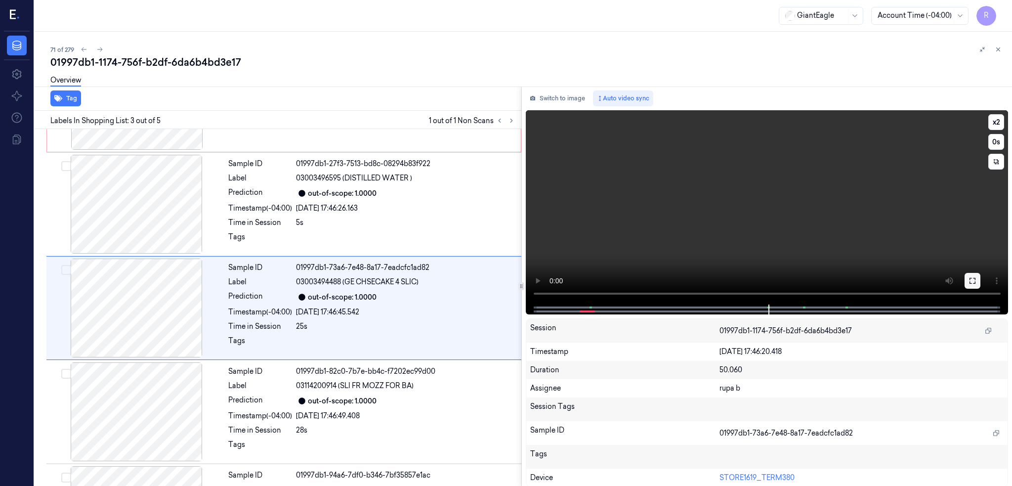
click at [976, 280] on icon at bounding box center [972, 281] width 8 height 8
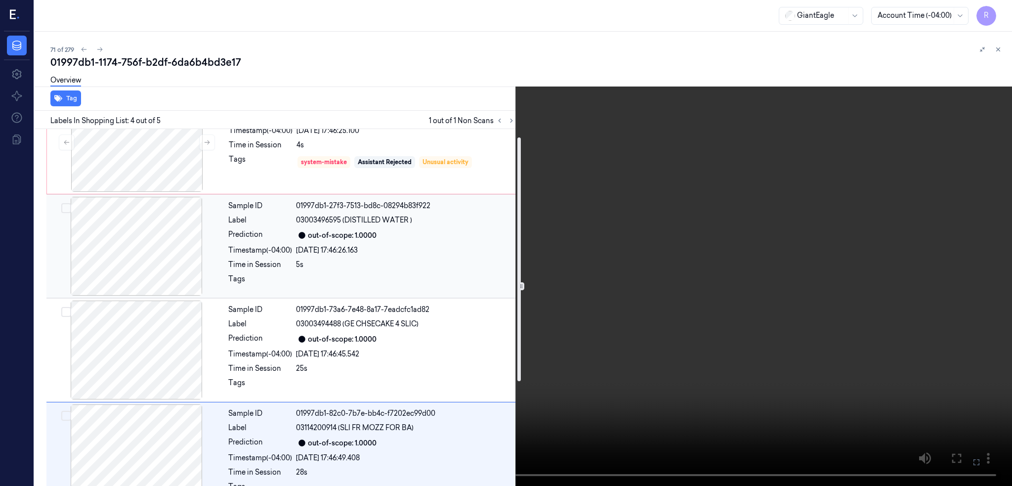
scroll to position [0, 0]
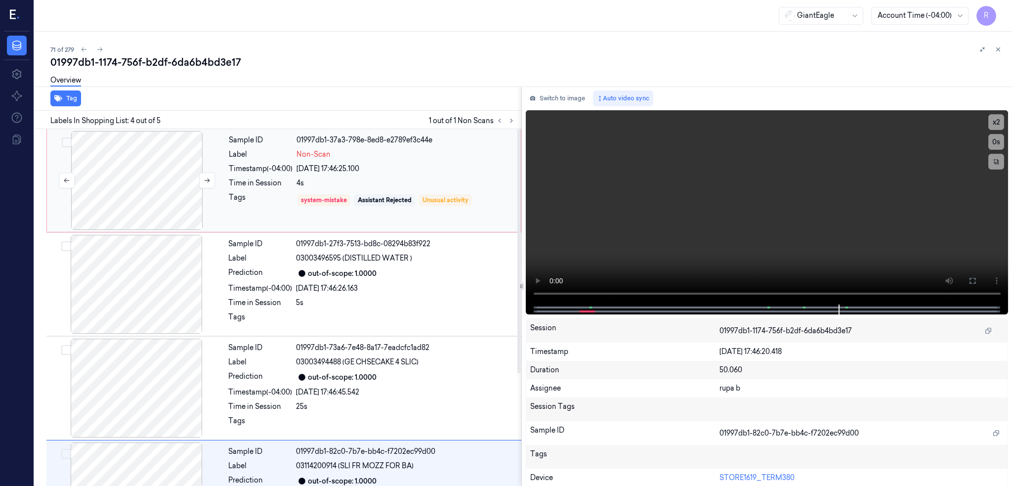
click at [170, 205] on div at bounding box center [137, 180] width 176 height 99
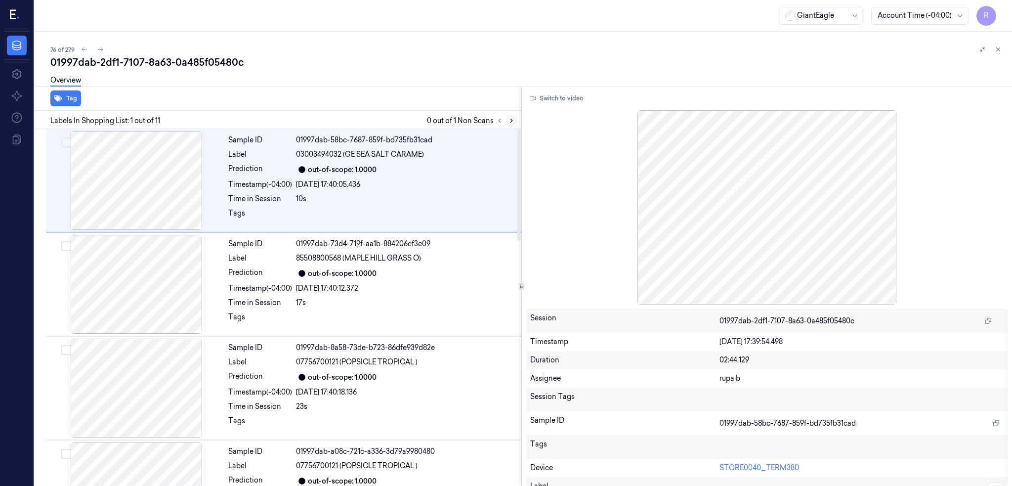
click at [515, 122] on icon at bounding box center [511, 120] width 7 height 7
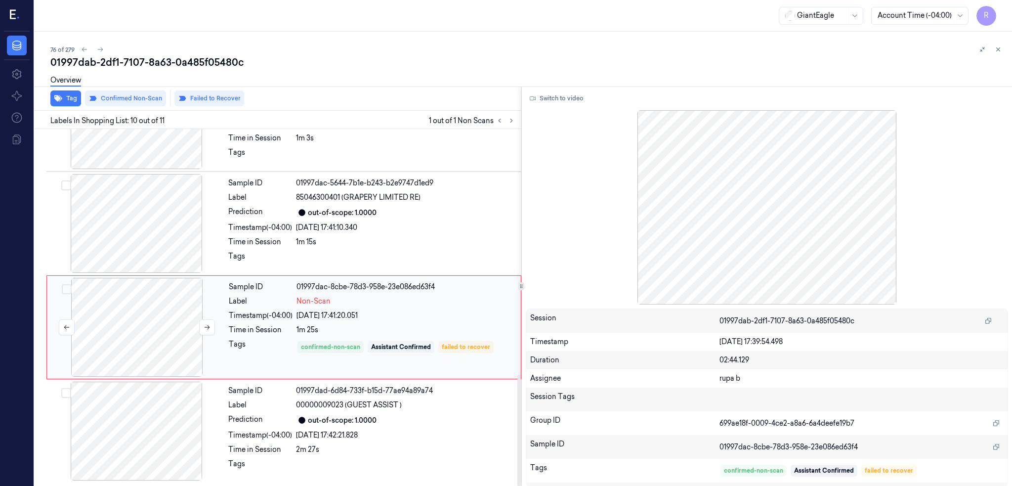
click at [140, 336] on div at bounding box center [137, 327] width 176 height 99
click at [146, 330] on div at bounding box center [137, 327] width 176 height 99
click at [124, 229] on div at bounding box center [136, 223] width 176 height 99
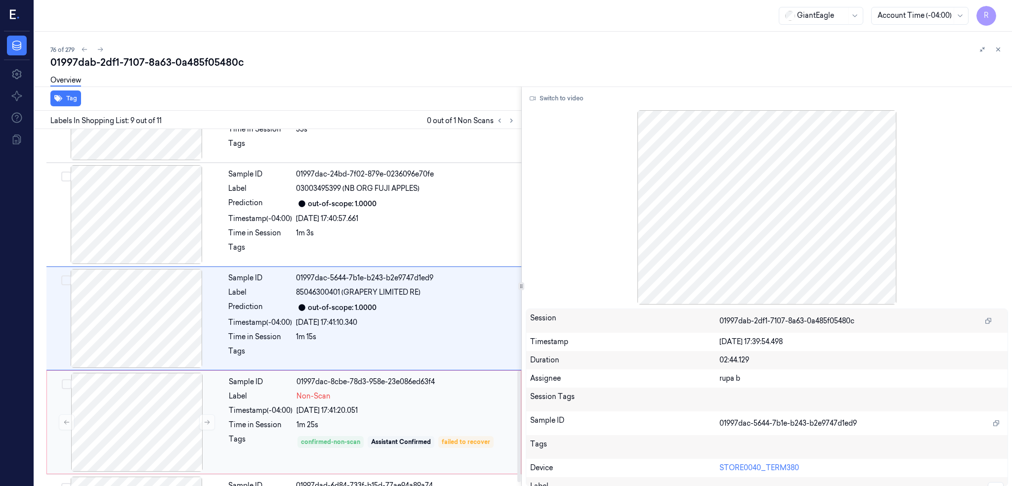
scroll to position [589, 0]
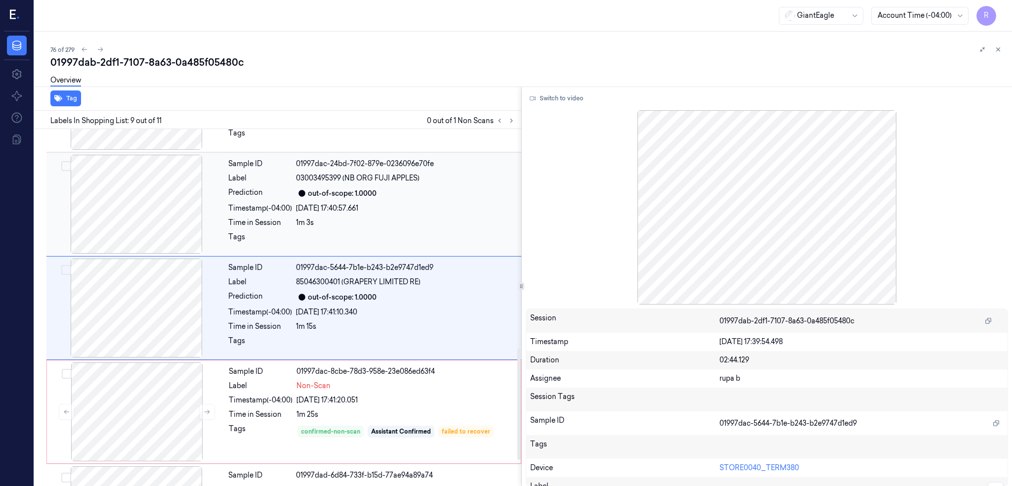
click at [151, 210] on div at bounding box center [136, 204] width 176 height 99
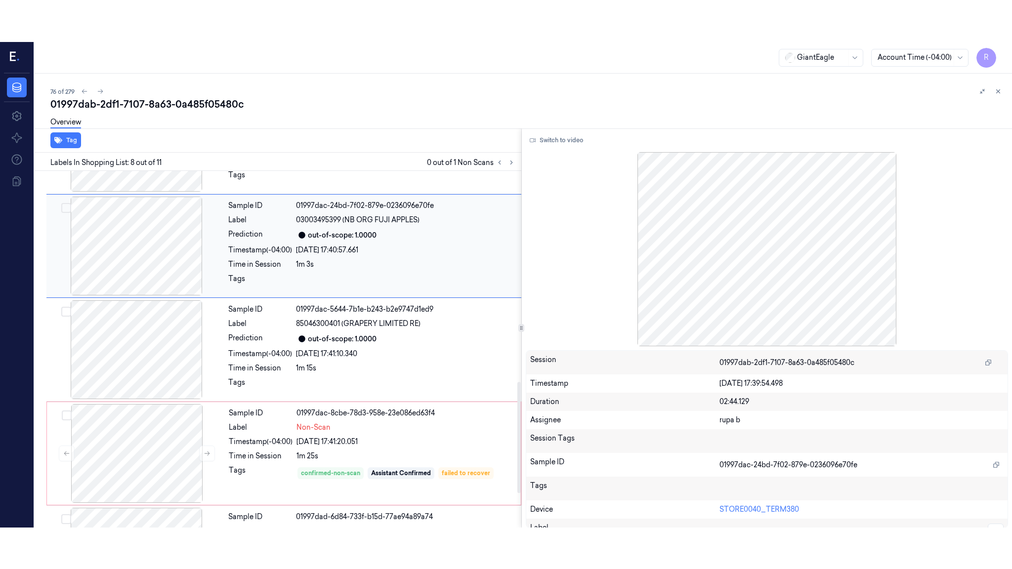
scroll to position [599, 0]
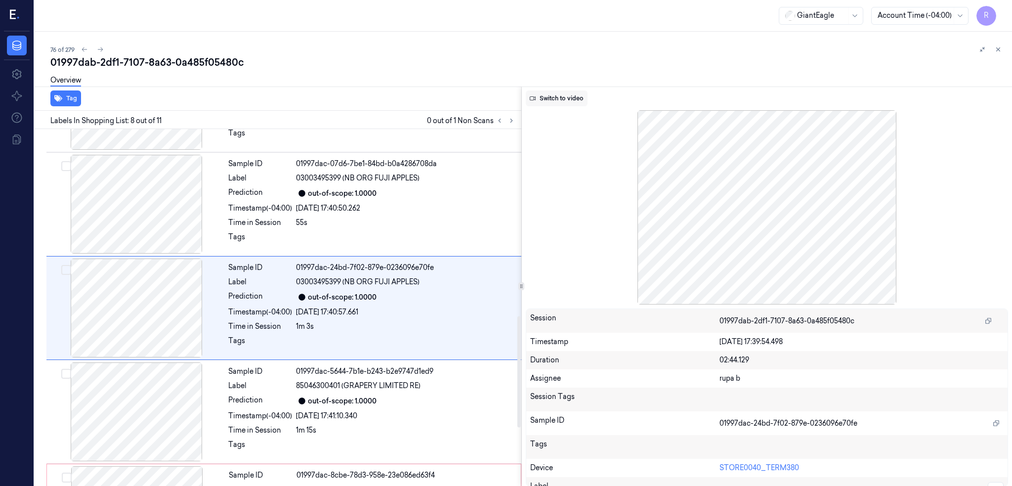
click at [558, 101] on button "Switch to video" at bounding box center [557, 98] width 62 height 16
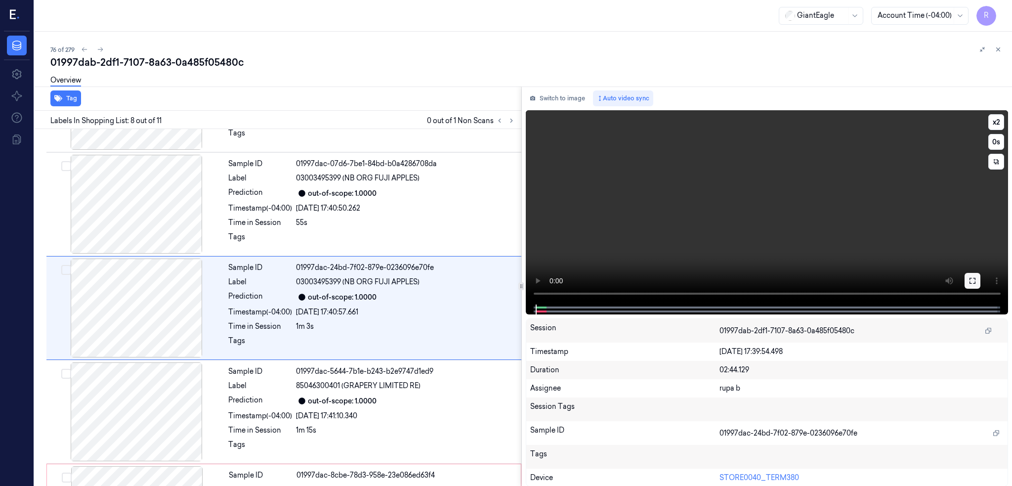
click at [975, 281] on icon at bounding box center [972, 281] width 6 height 6
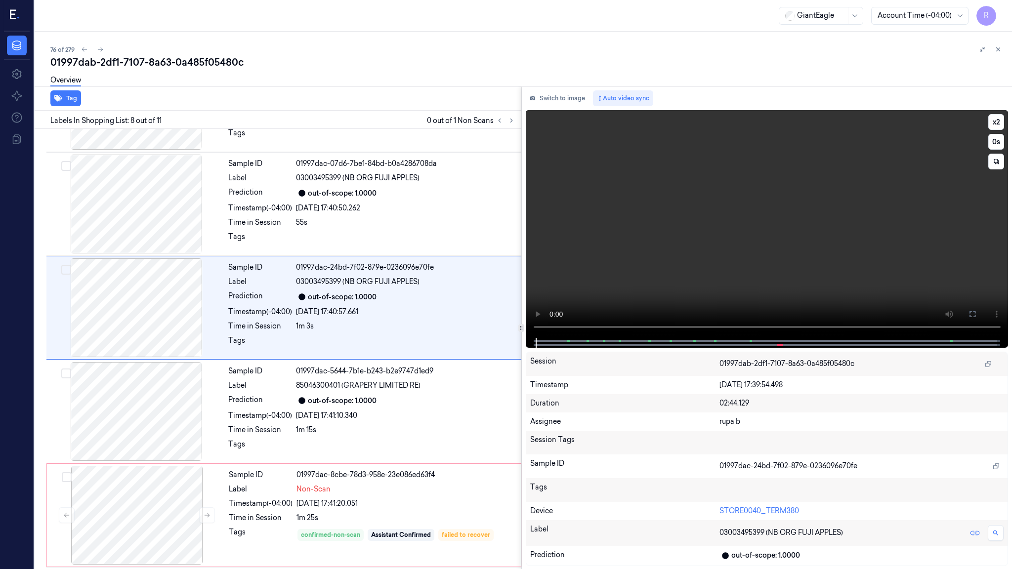
scroll to position [557, 0]
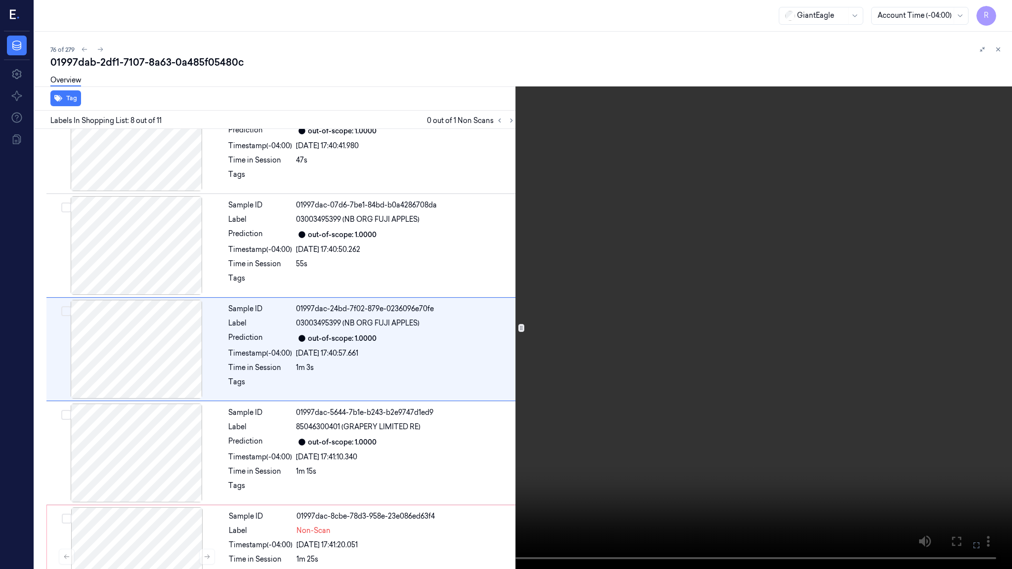
click at [608, 365] on video at bounding box center [506, 284] width 1012 height 569
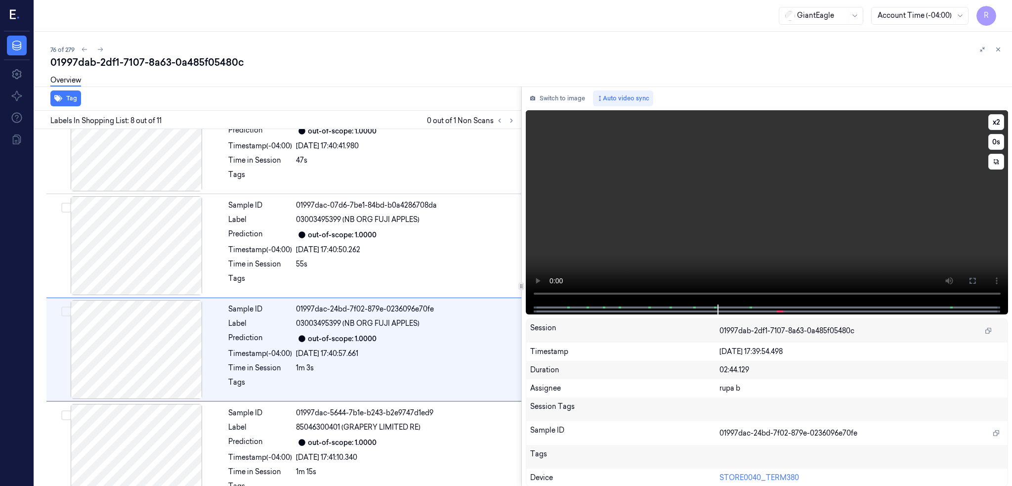
click at [980, 274] on button at bounding box center [972, 281] width 16 height 16
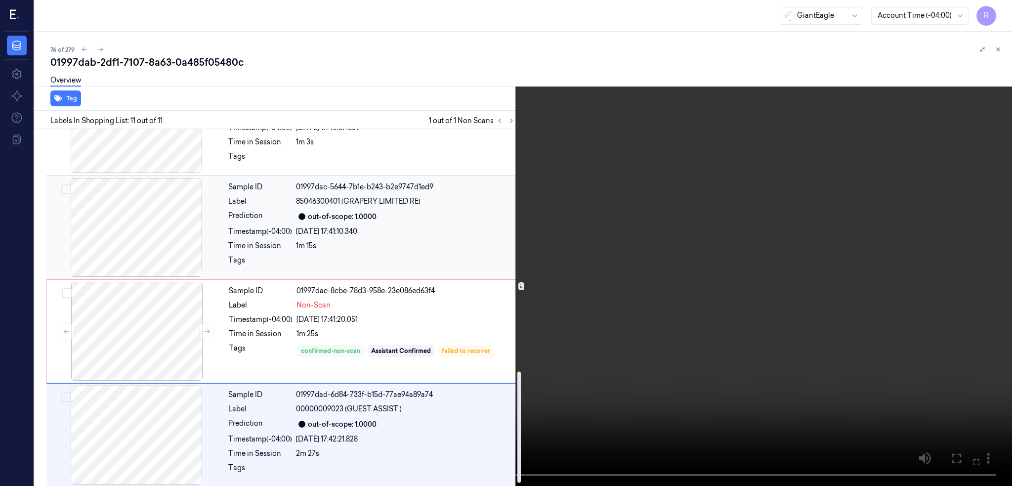
scroll to position [722, 0]
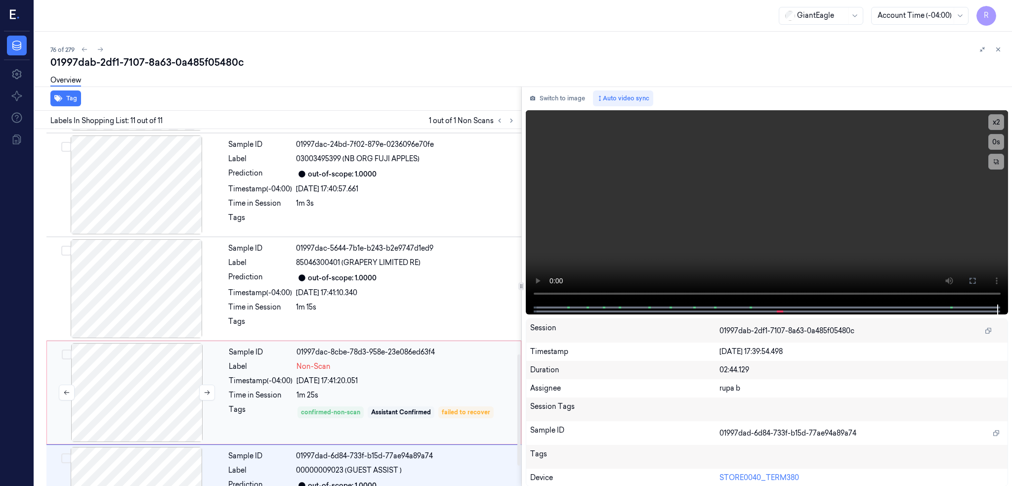
click at [162, 395] on div at bounding box center [137, 392] width 176 height 99
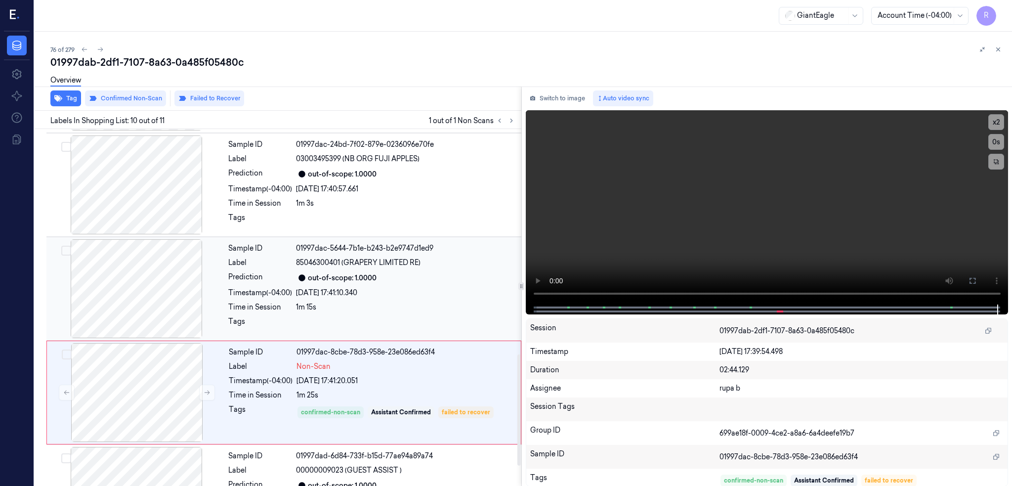
click at [128, 296] on div at bounding box center [136, 288] width 176 height 99
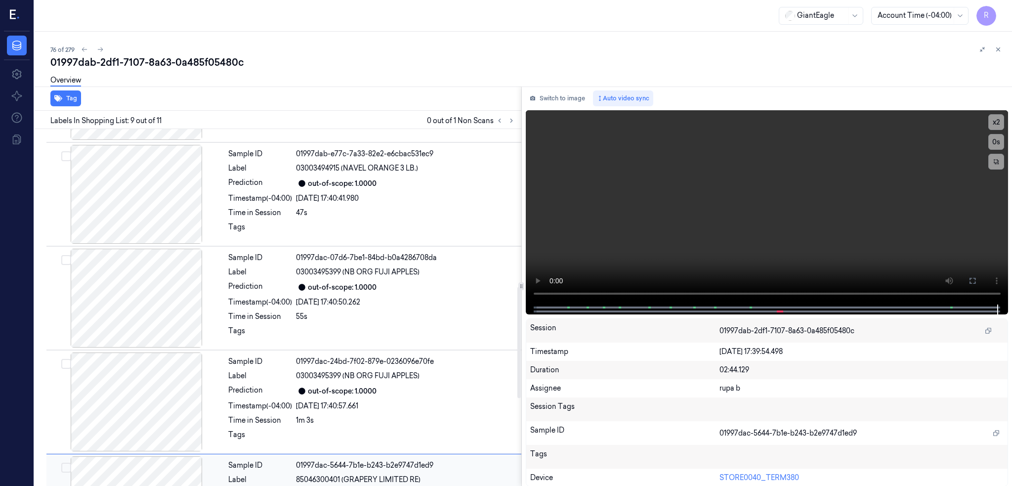
click at [133, 309] on div at bounding box center [136, 298] width 176 height 99
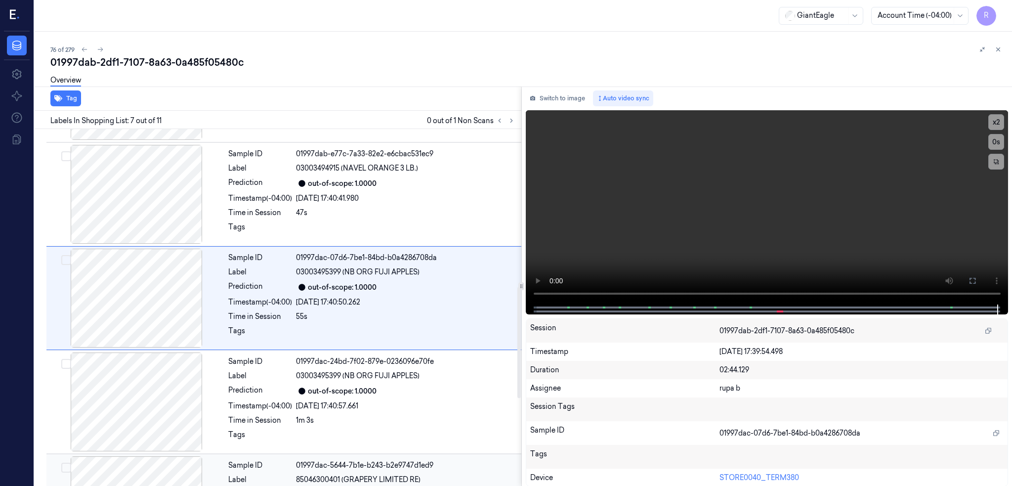
scroll to position [495, 0]
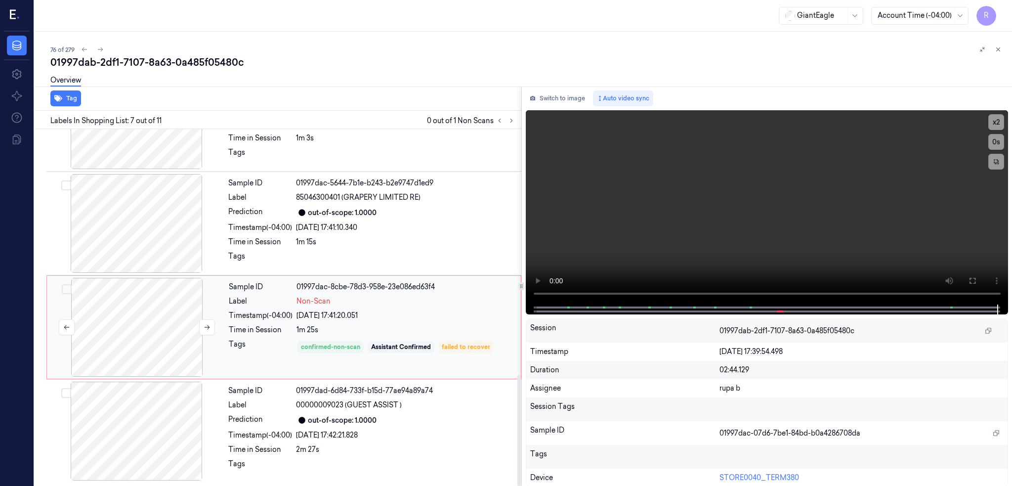
click at [127, 327] on div at bounding box center [137, 327] width 176 height 99
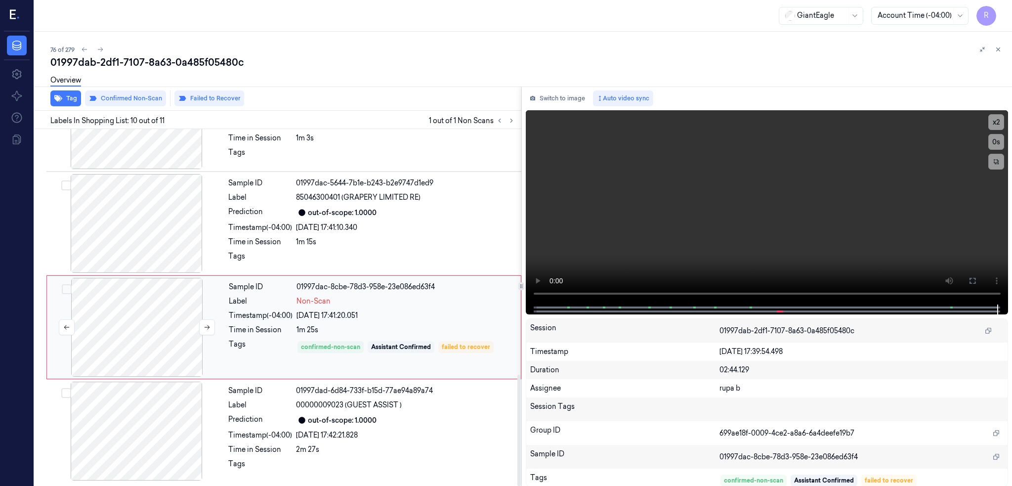
scroll to position [788, 0]
click at [143, 320] on div at bounding box center [137, 327] width 176 height 99
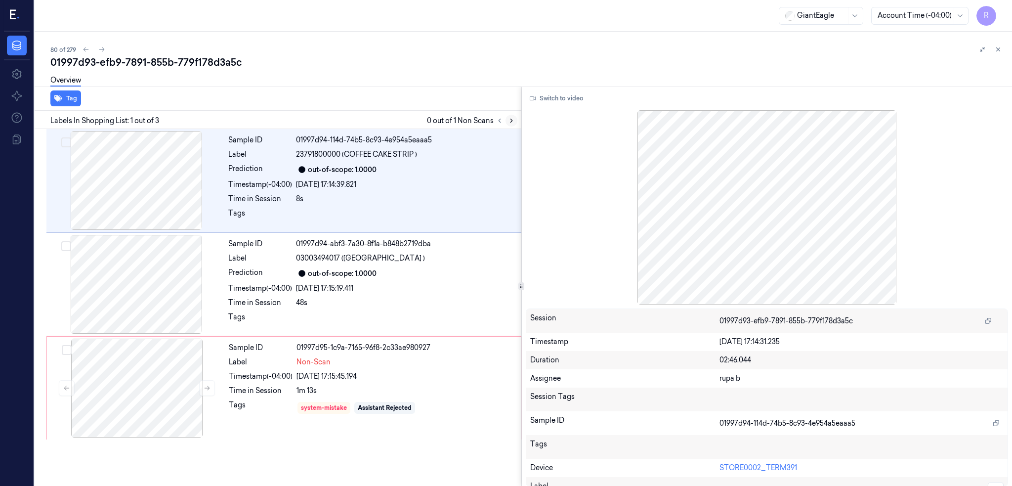
click at [515, 122] on icon at bounding box center [511, 120] width 7 height 7
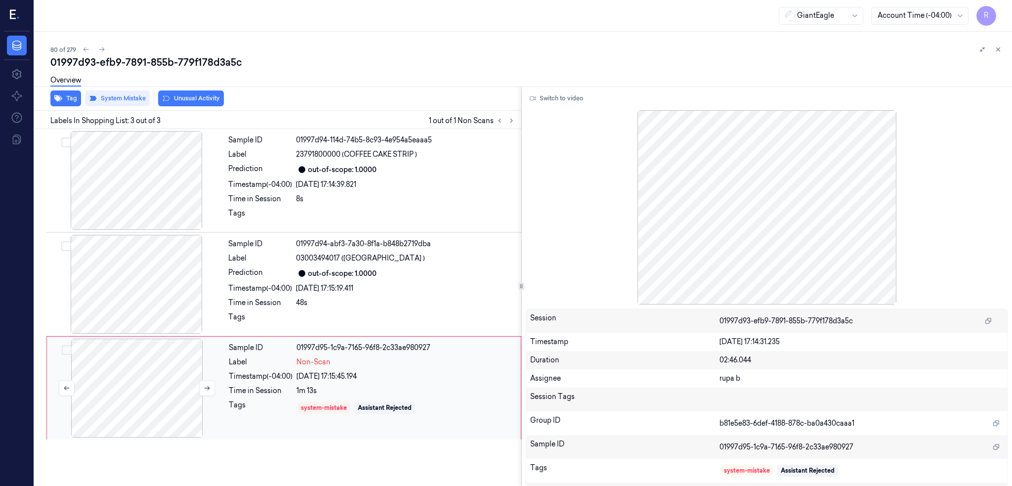
click at [121, 395] on div at bounding box center [137, 387] width 176 height 99
drag, startPoint x: 127, startPoint y: 265, endPoint x: 128, endPoint y: 270, distance: 5.5
click at [127, 267] on div at bounding box center [136, 284] width 176 height 99
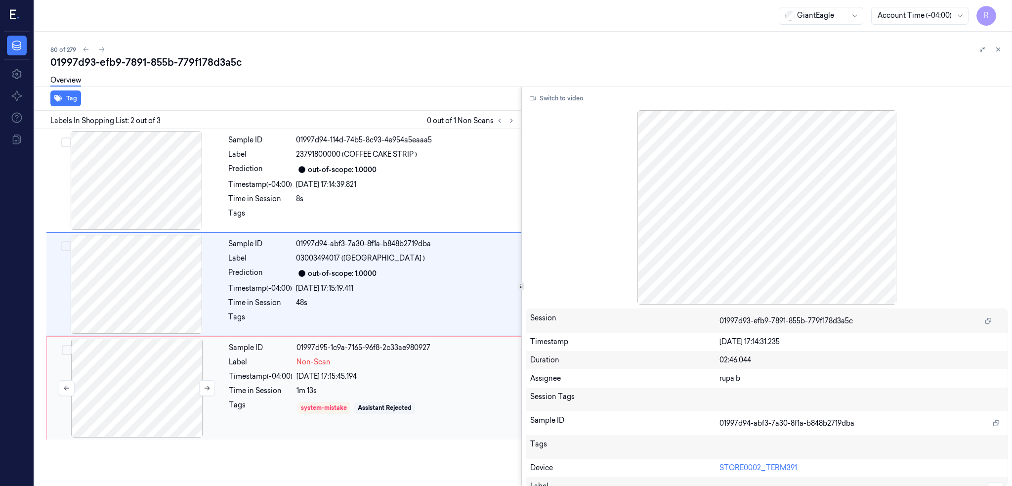
click at [141, 395] on div at bounding box center [137, 387] width 176 height 99
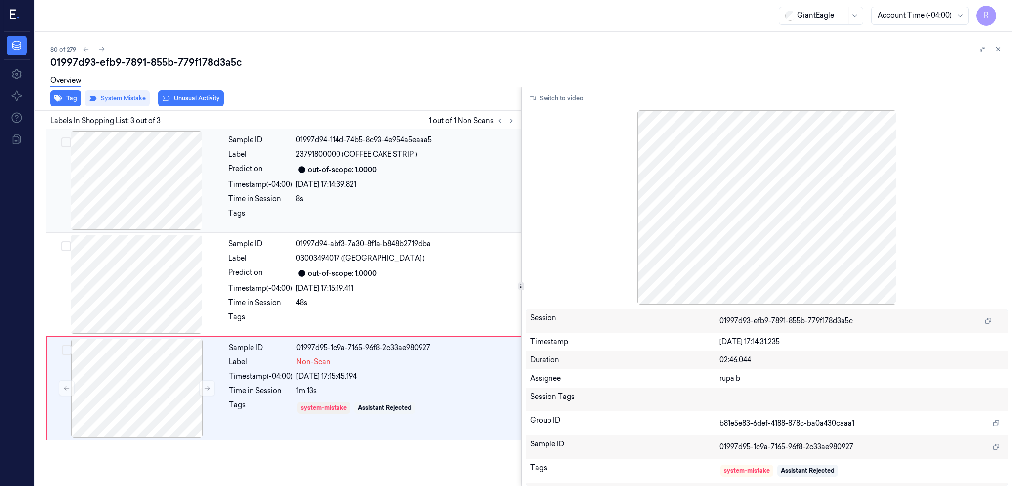
click at [152, 192] on div at bounding box center [136, 180] width 176 height 99
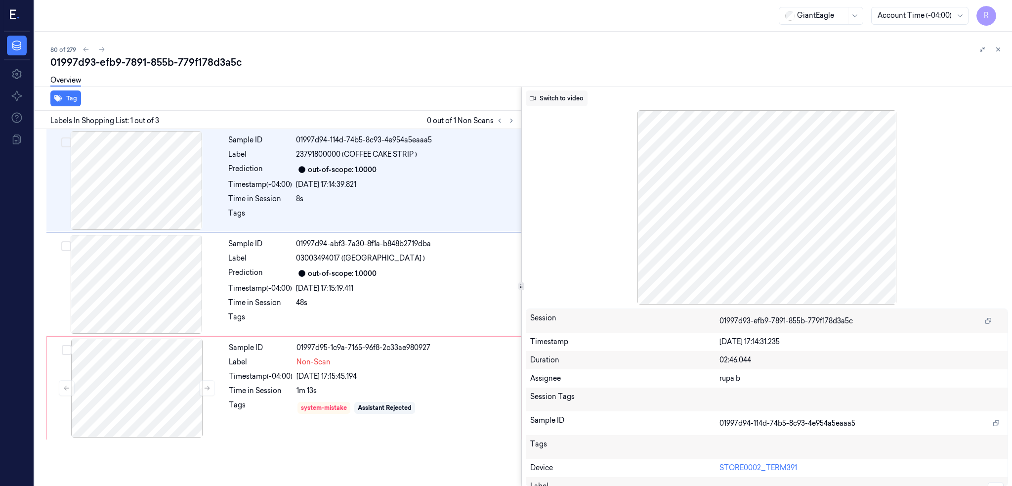
click at [567, 95] on button "Switch to video" at bounding box center [557, 98] width 62 height 16
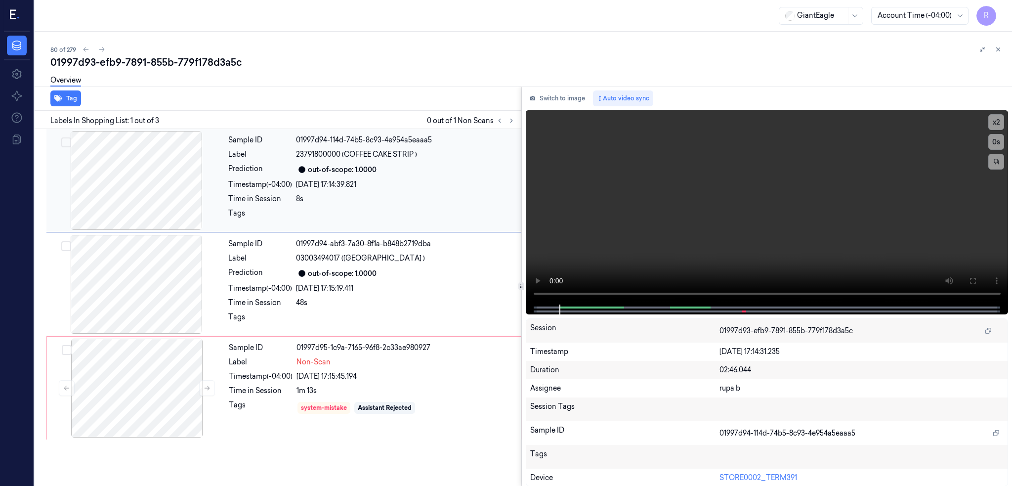
click at [112, 189] on div at bounding box center [136, 180] width 176 height 99
click at [976, 279] on icon at bounding box center [972, 281] width 8 height 8
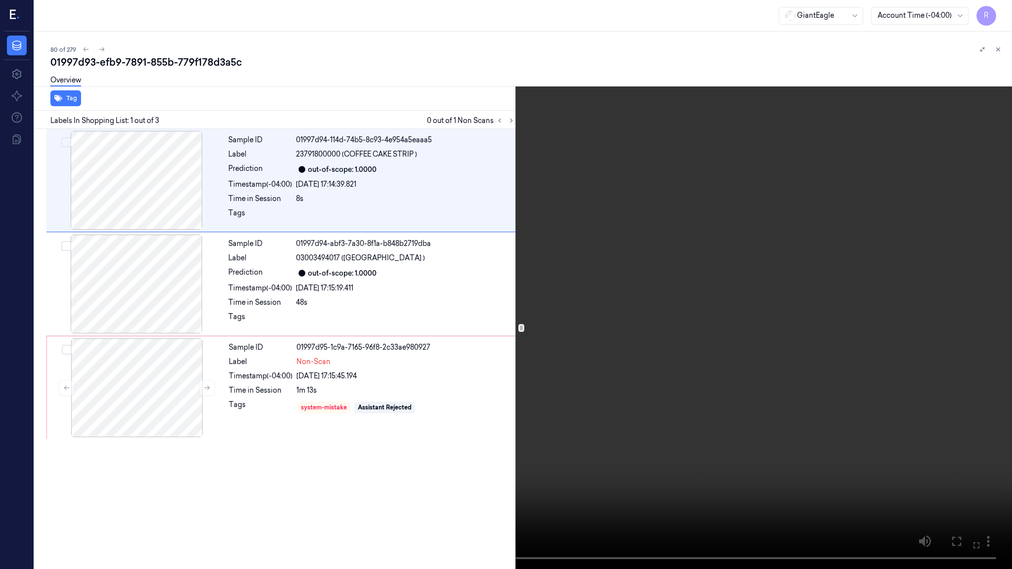
click at [738, 307] on video at bounding box center [506, 284] width 1012 height 569
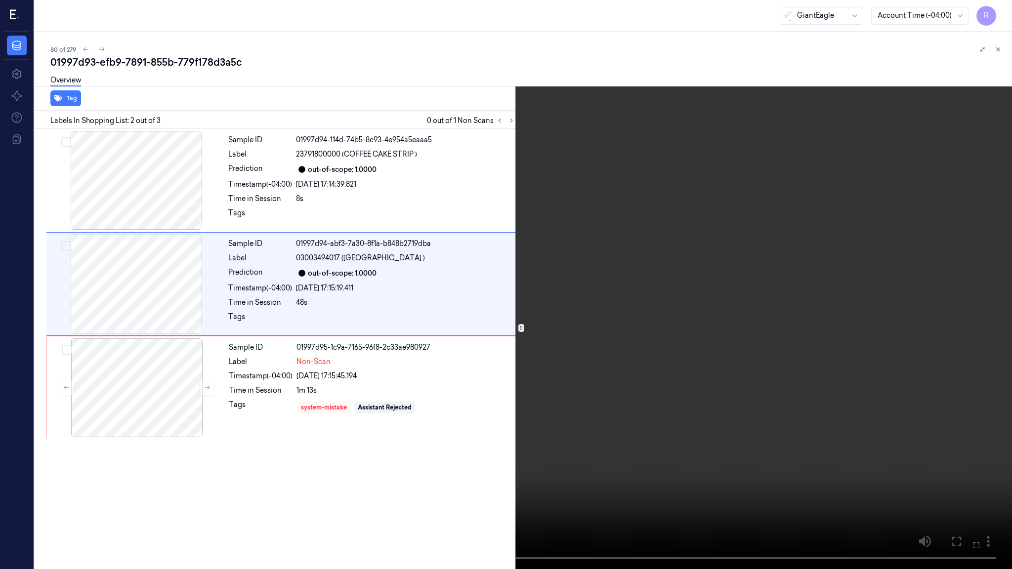
click at [380, 420] on video at bounding box center [506, 284] width 1012 height 569
click at [377, 416] on video at bounding box center [506, 284] width 1012 height 569
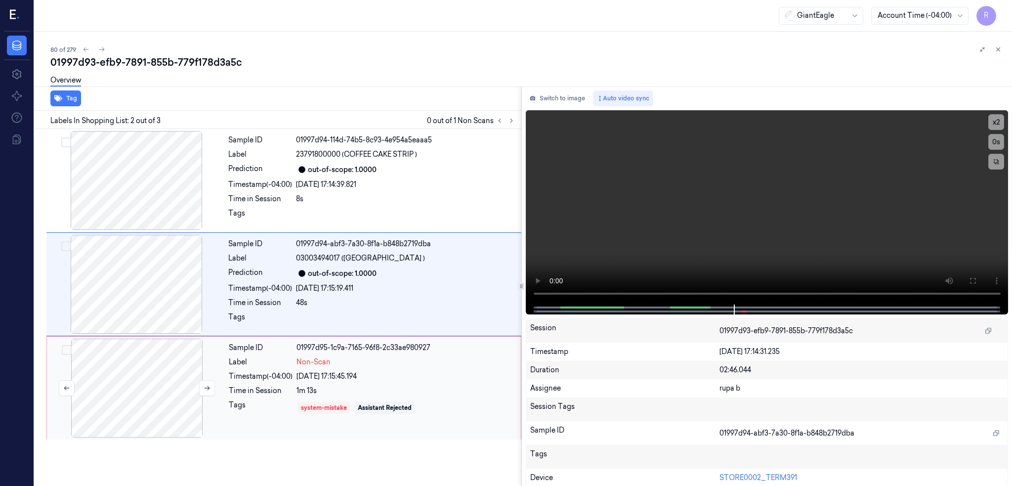
click at [151, 383] on div at bounding box center [137, 387] width 176 height 99
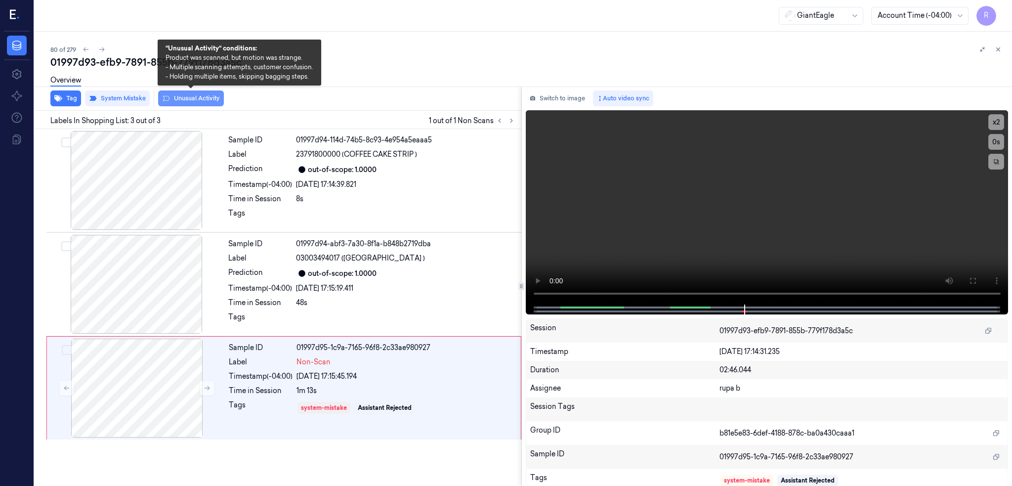
click at [201, 103] on button "Unusual Activity" at bounding box center [191, 98] width 66 height 16
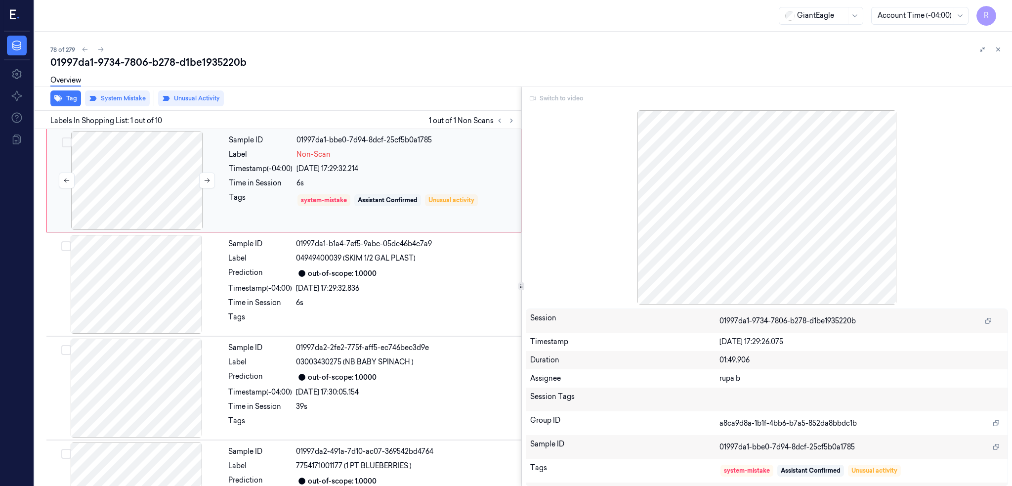
click at [113, 189] on div at bounding box center [137, 180] width 176 height 99
click at [560, 94] on div "Switch to video" at bounding box center [767, 98] width 483 height 16
click at [168, 186] on div at bounding box center [137, 180] width 176 height 99
click at [152, 292] on div at bounding box center [136, 284] width 176 height 99
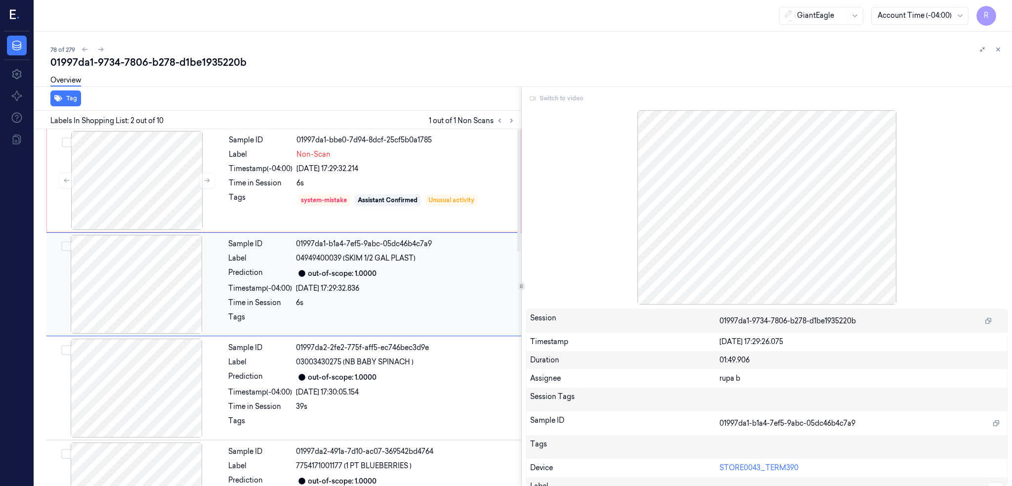
click at [152, 292] on div at bounding box center [136, 284] width 176 height 99
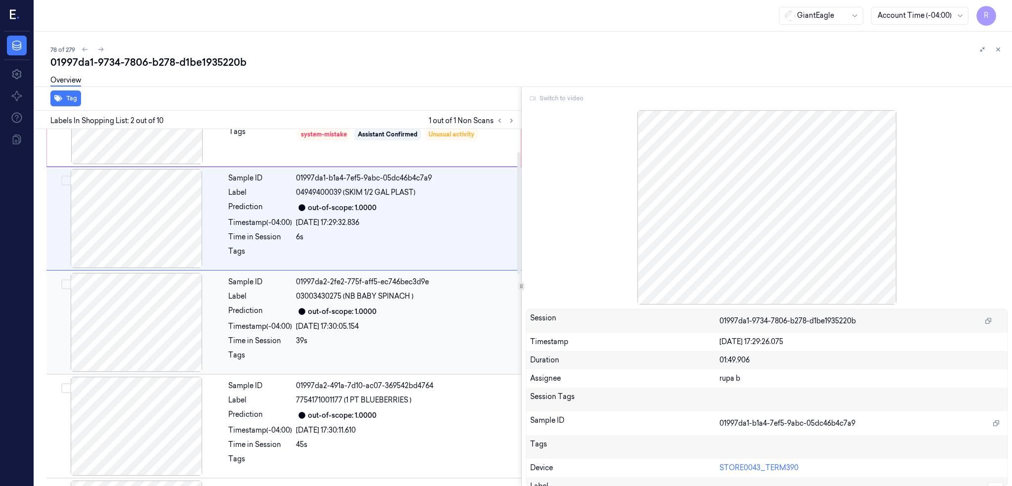
click at [151, 356] on div at bounding box center [136, 322] width 176 height 99
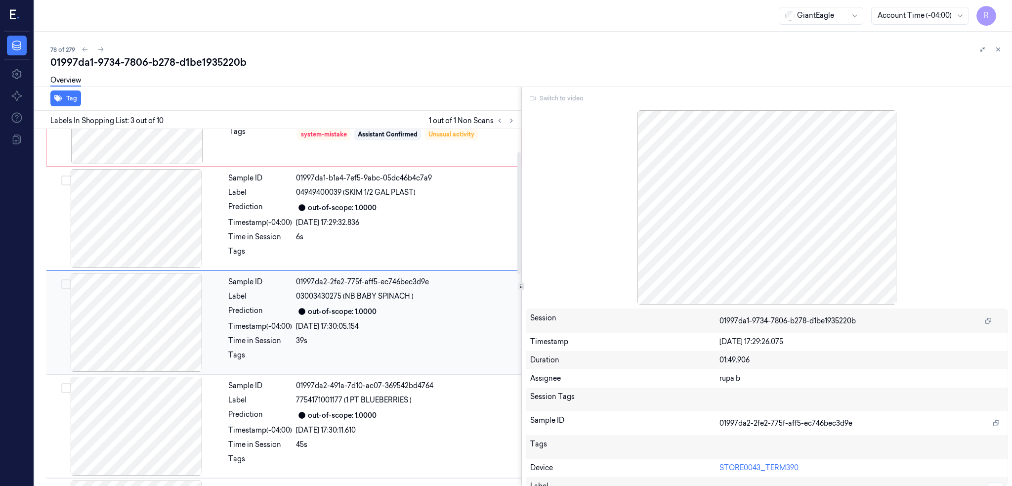
scroll to position [80, 0]
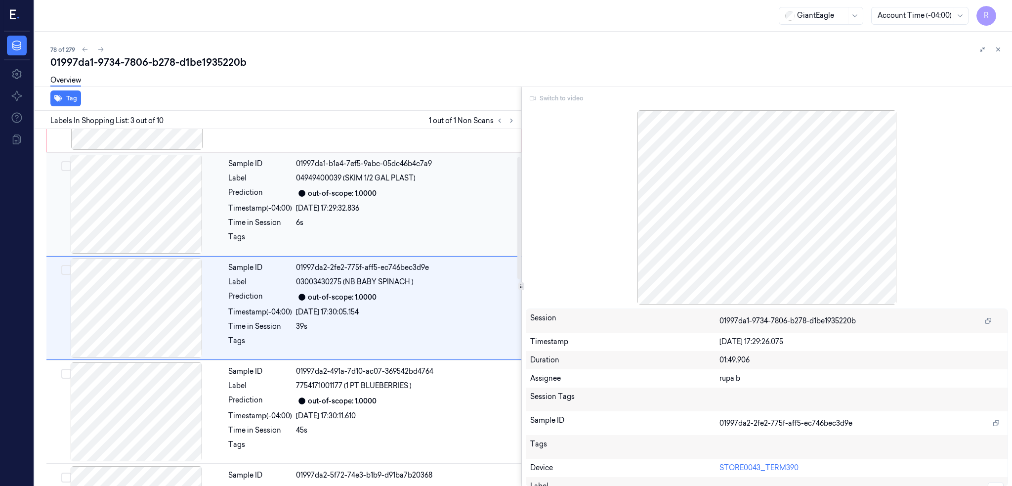
click at [104, 204] on div at bounding box center [136, 204] width 176 height 99
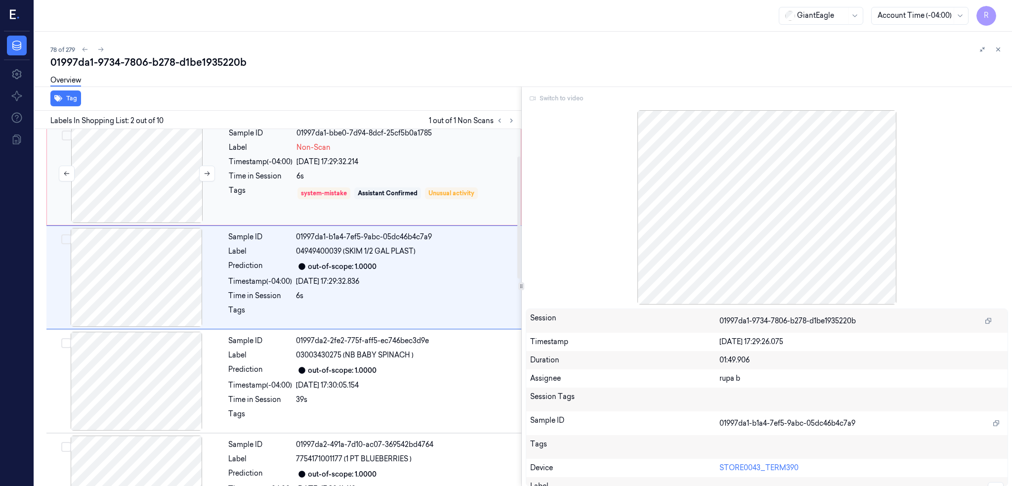
scroll to position [0, 0]
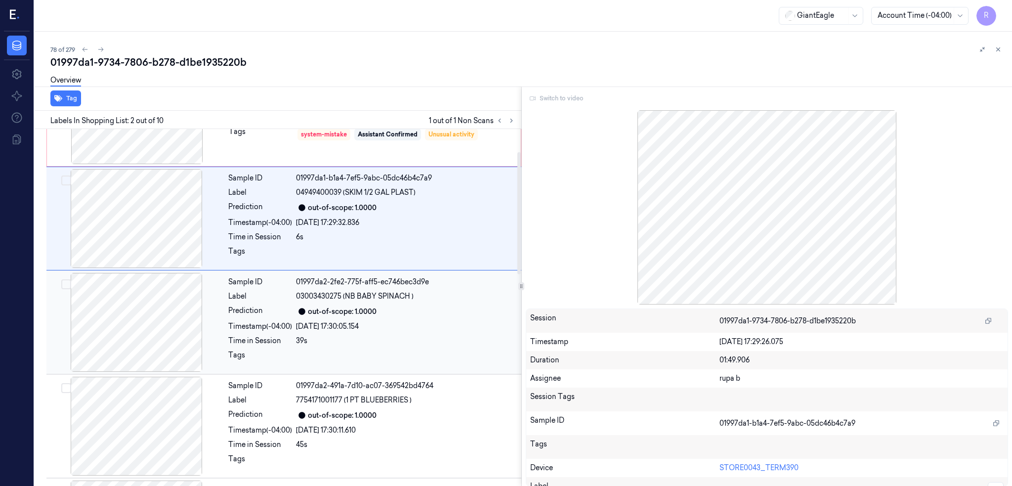
click at [146, 345] on div at bounding box center [136, 322] width 176 height 99
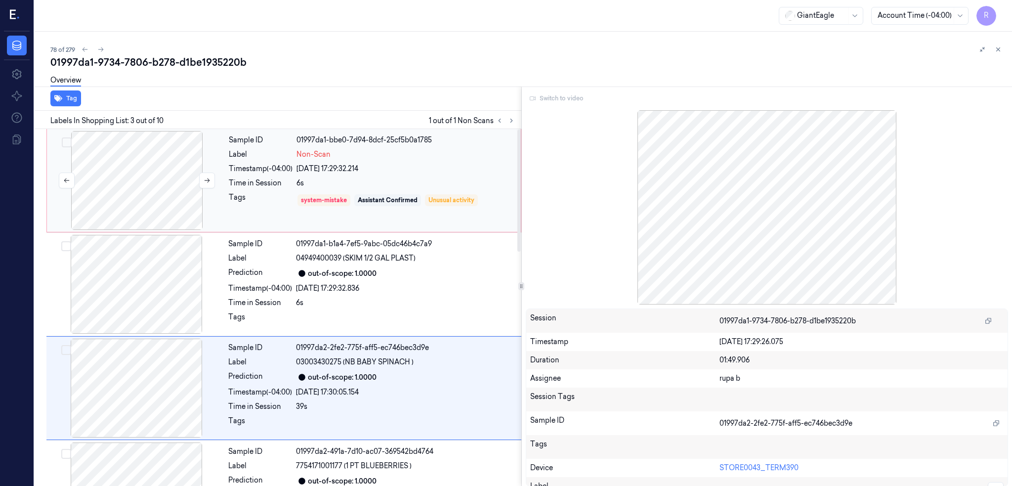
click at [153, 191] on div at bounding box center [137, 180] width 176 height 99
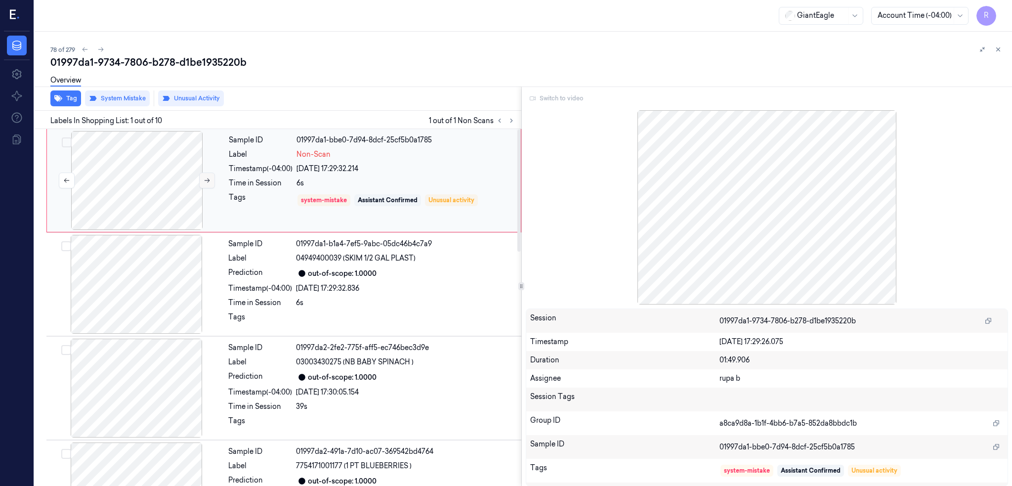
click at [209, 173] on button at bounding box center [207, 180] width 16 height 16
click at [208, 174] on button at bounding box center [207, 180] width 16 height 16
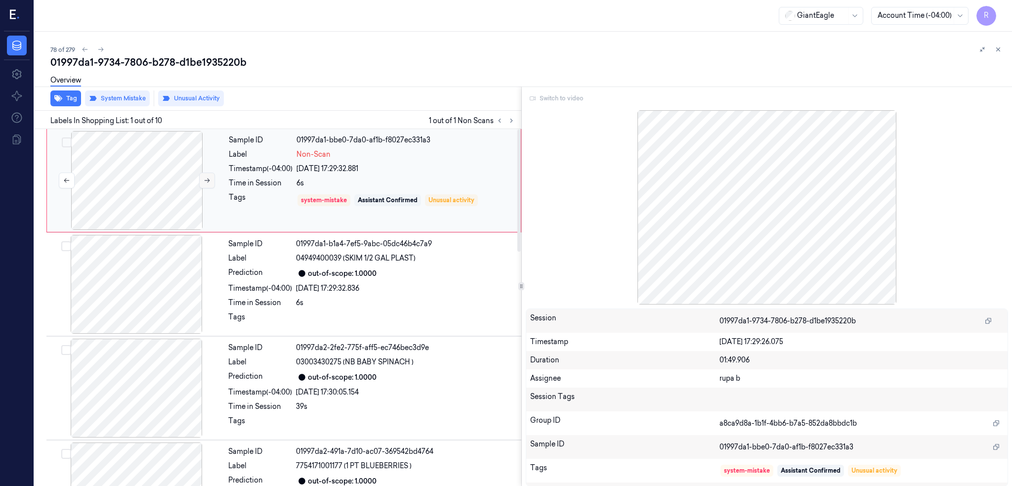
click at [208, 174] on button at bounding box center [207, 180] width 16 height 16
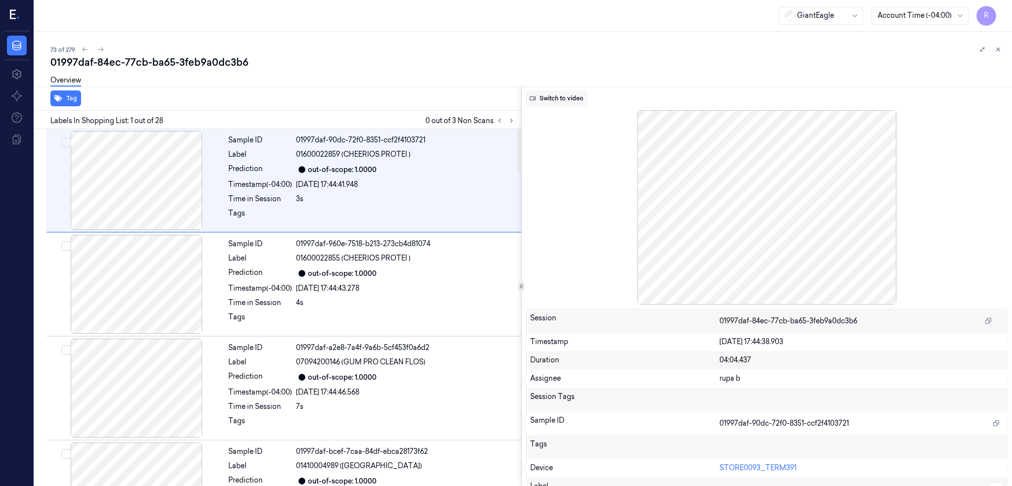
click at [566, 93] on button "Switch to video" at bounding box center [557, 98] width 62 height 16
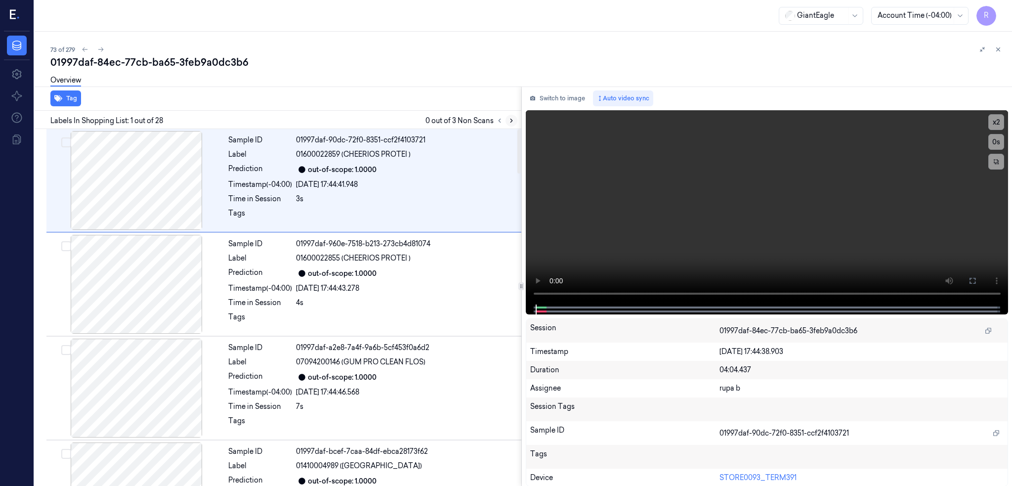
click at [515, 120] on icon at bounding box center [511, 120] width 7 height 7
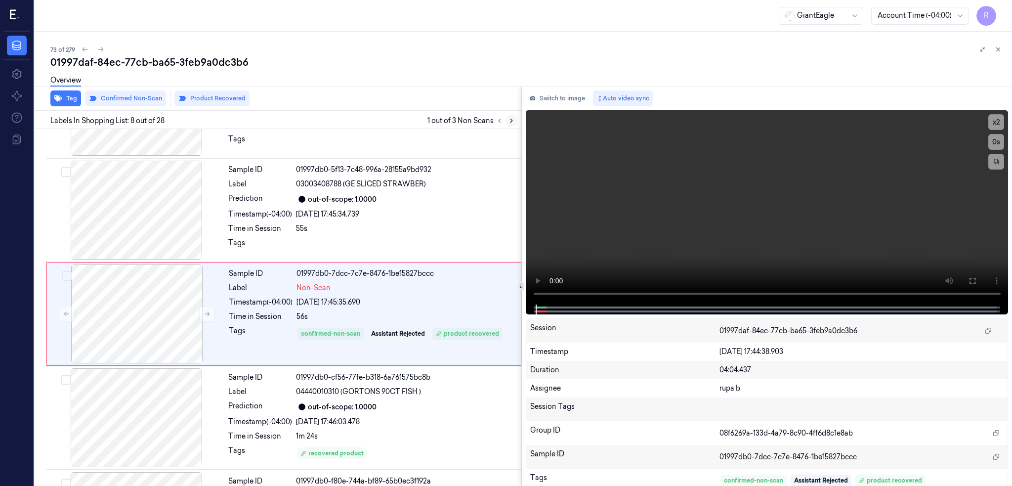
scroll to position [599, 0]
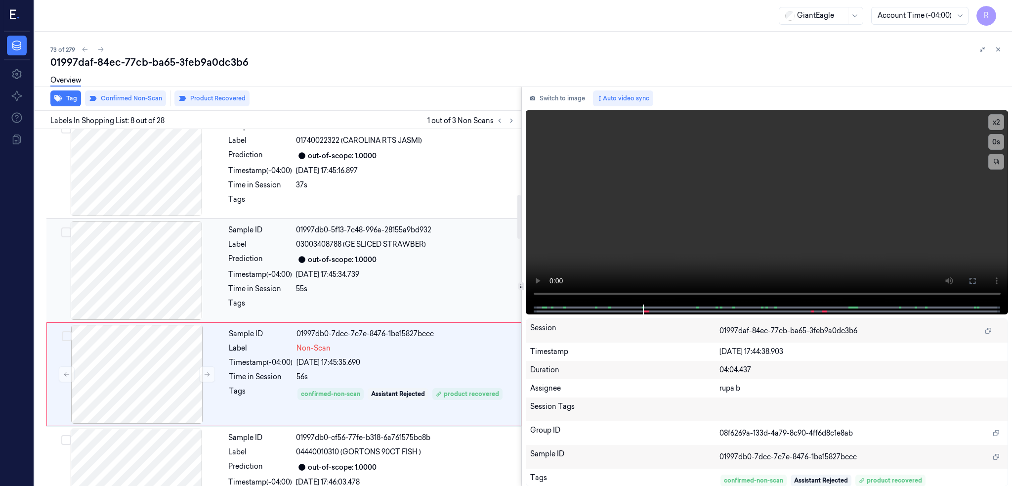
click at [120, 280] on div at bounding box center [136, 270] width 176 height 99
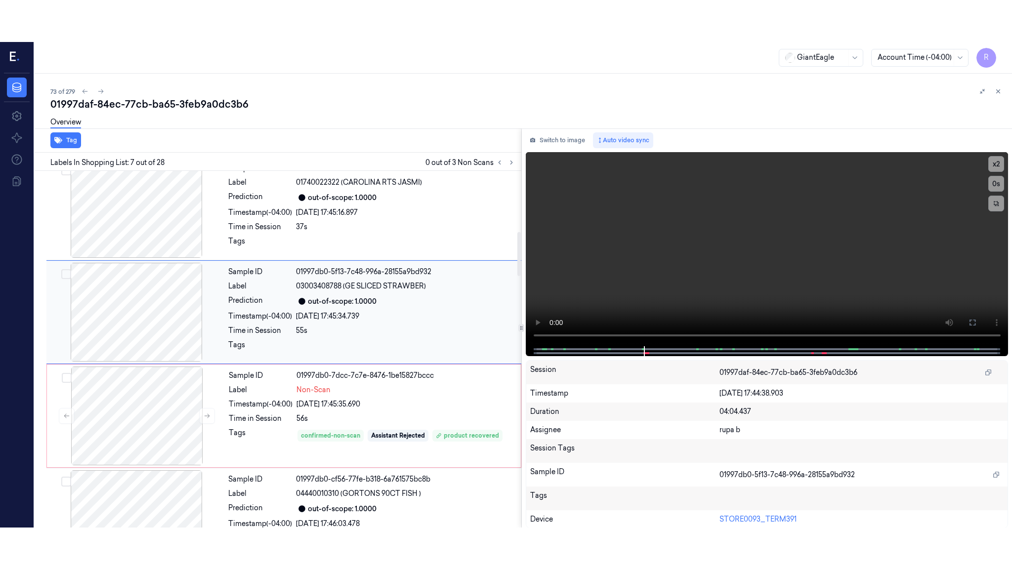
scroll to position [495, 0]
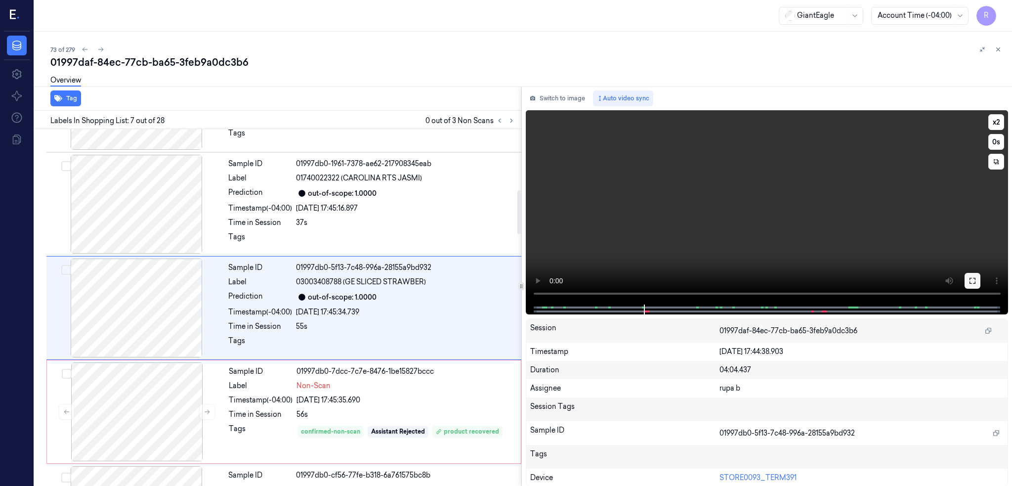
click at [976, 280] on icon at bounding box center [972, 281] width 8 height 8
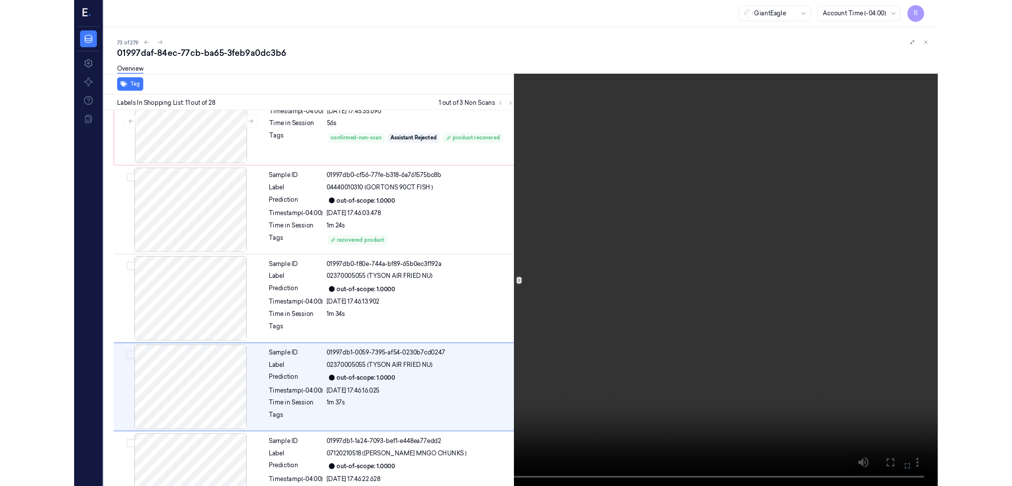
scroll to position [869, 0]
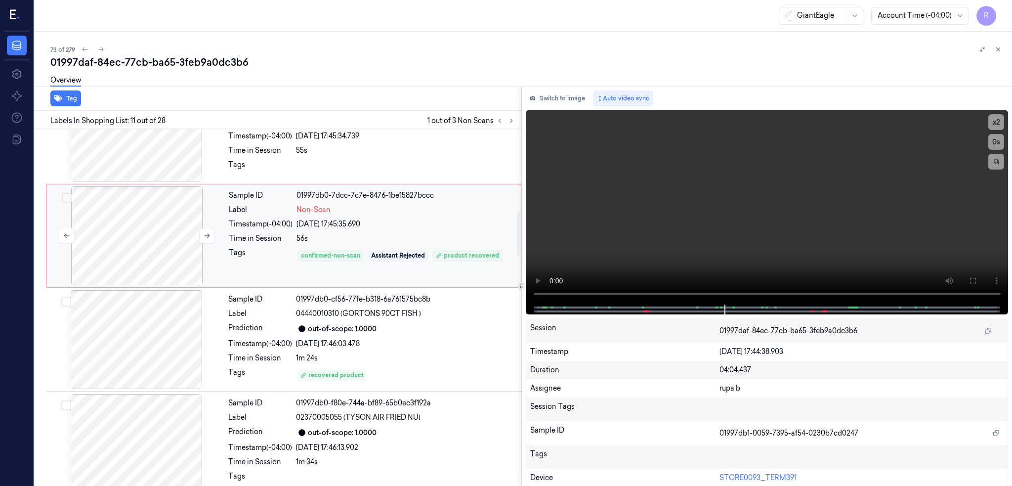
click at [145, 248] on div at bounding box center [137, 235] width 176 height 99
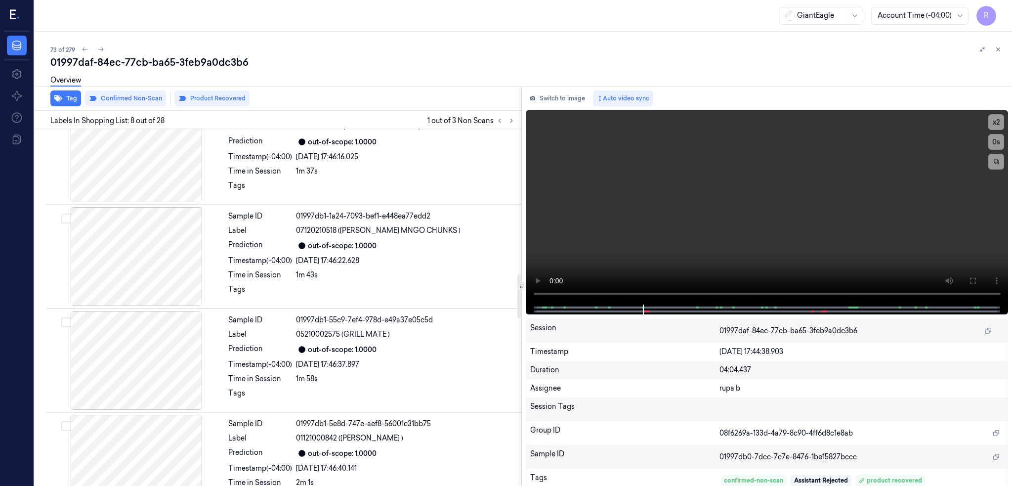
scroll to position [1196, 0]
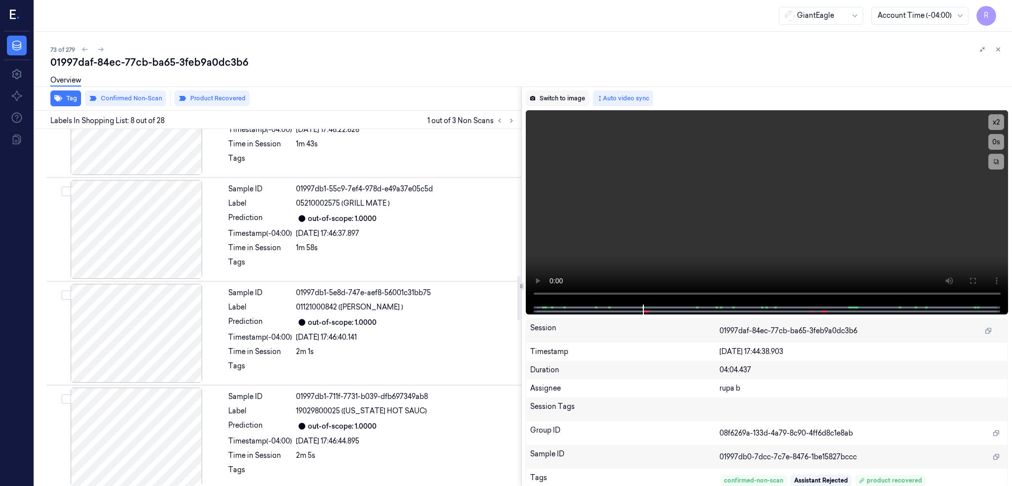
click at [572, 98] on button "Switch to image" at bounding box center [557, 98] width 63 height 16
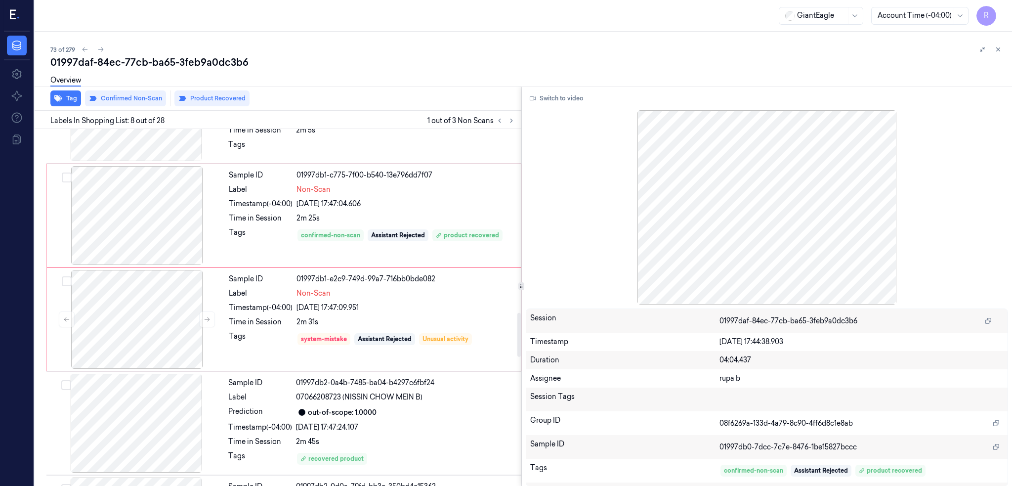
scroll to position [1456, 0]
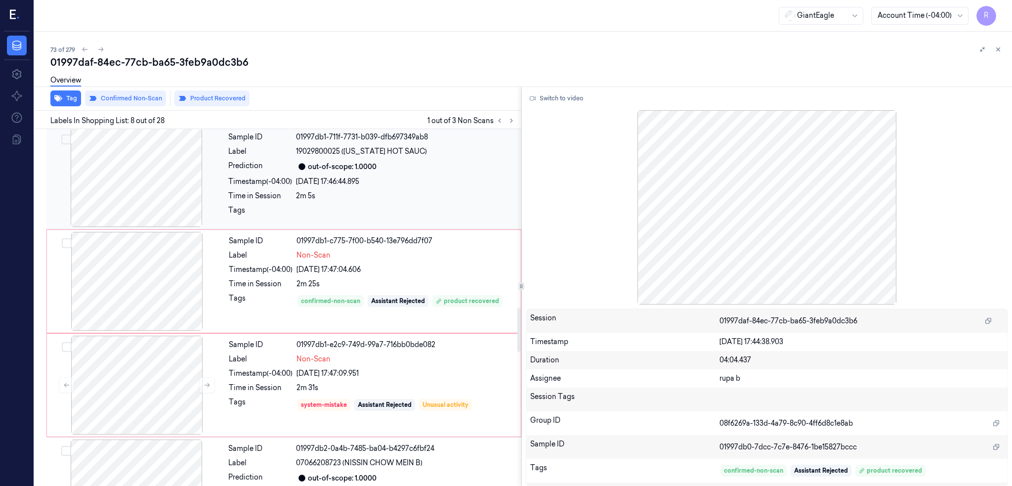
click at [125, 163] on div at bounding box center [136, 177] width 176 height 99
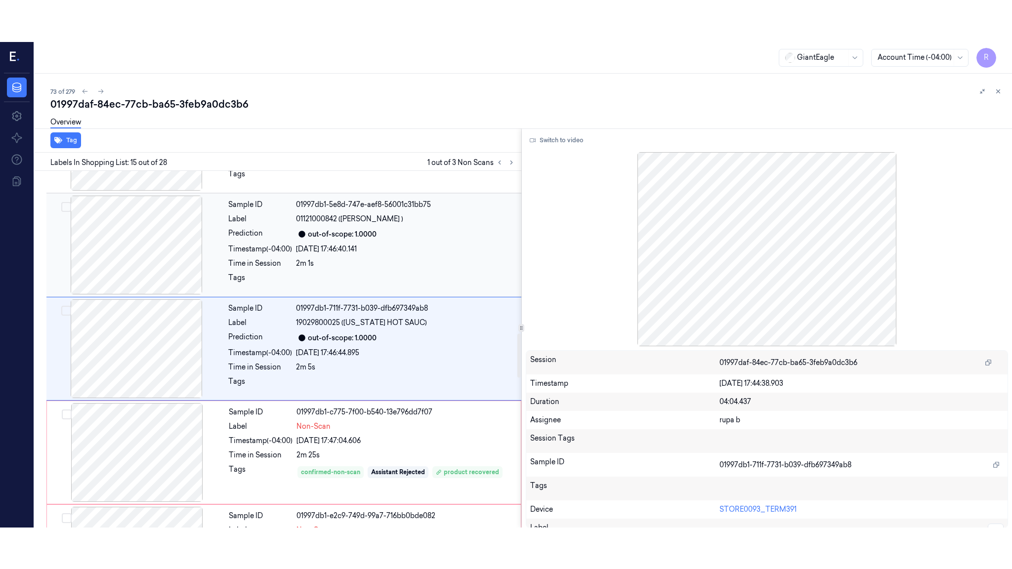
scroll to position [1326, 0]
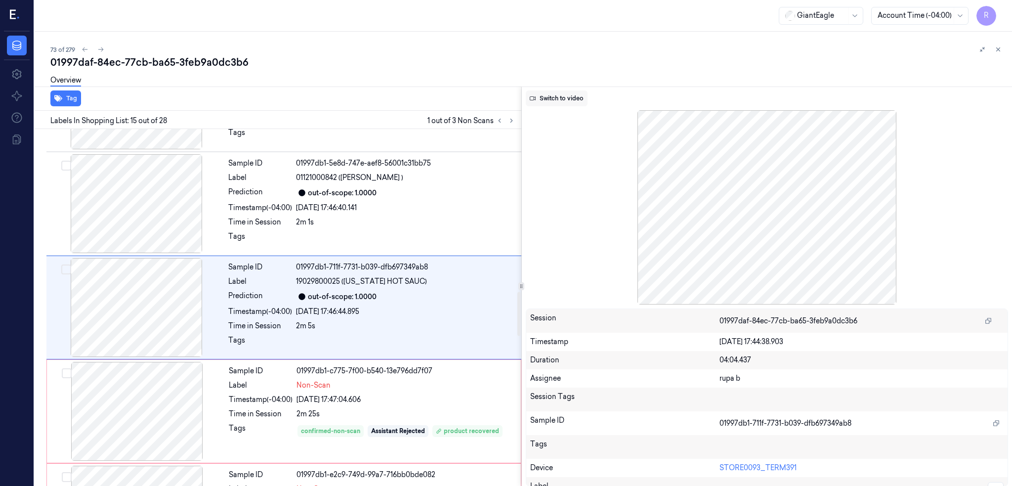
click at [566, 95] on button "Switch to video" at bounding box center [557, 98] width 62 height 16
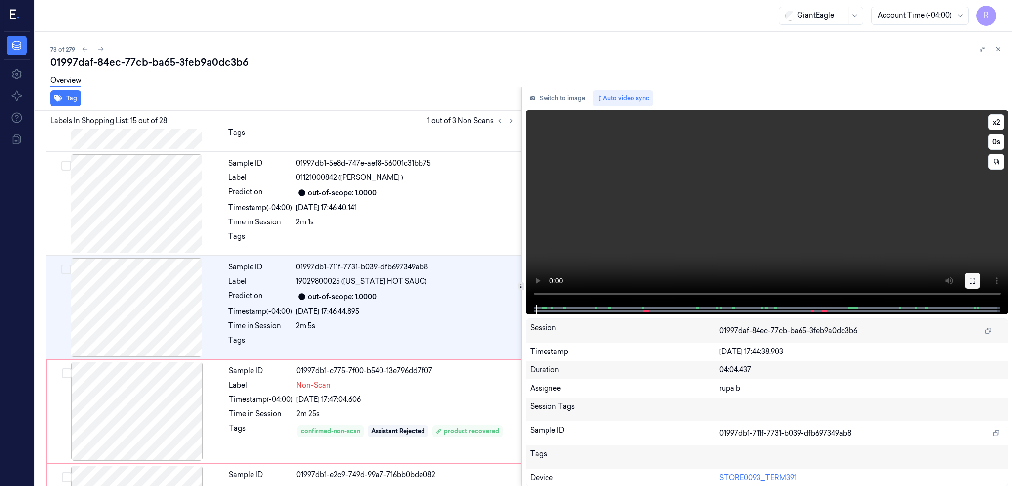
click at [980, 275] on button at bounding box center [972, 281] width 16 height 16
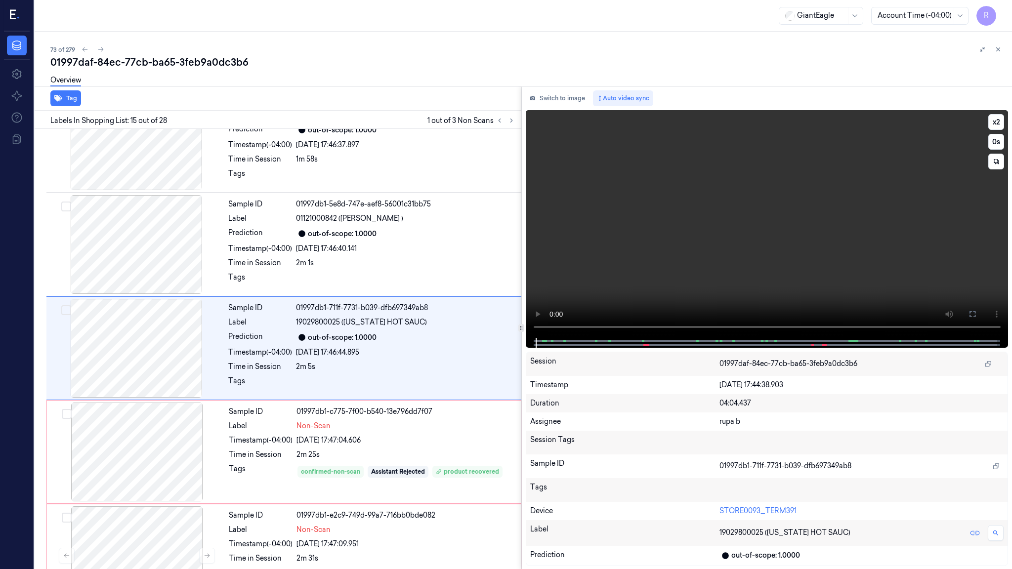
scroll to position [1284, 0]
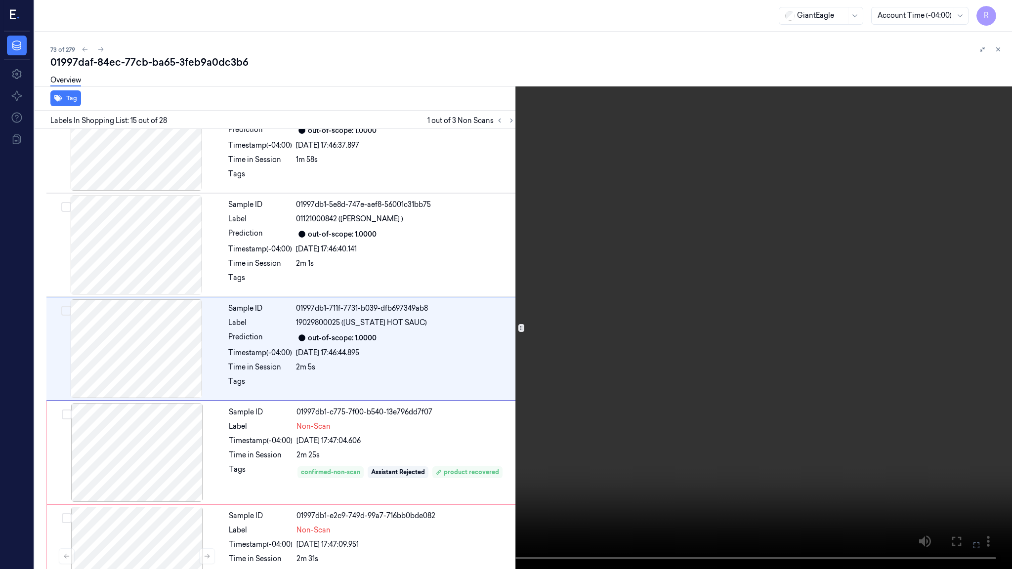
click at [354, 326] on video at bounding box center [506, 284] width 1012 height 569
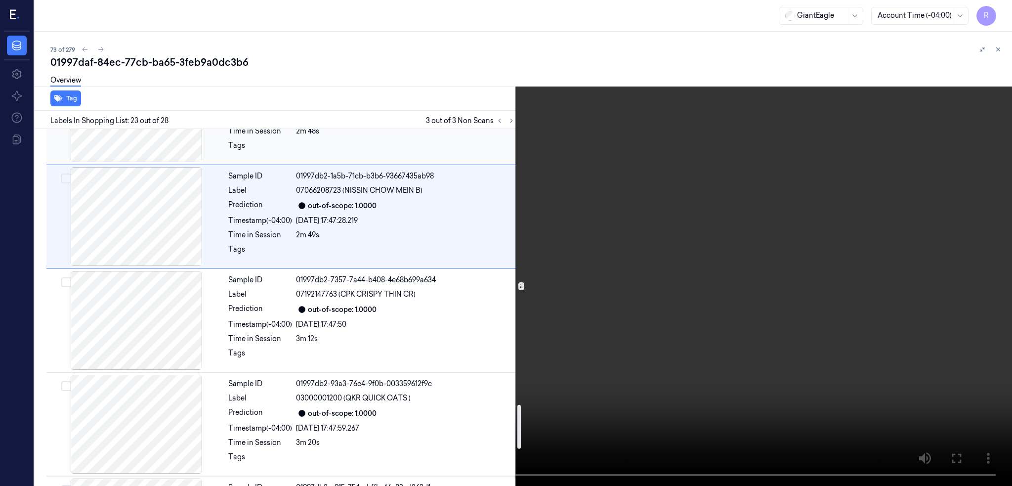
scroll to position [2180, 0]
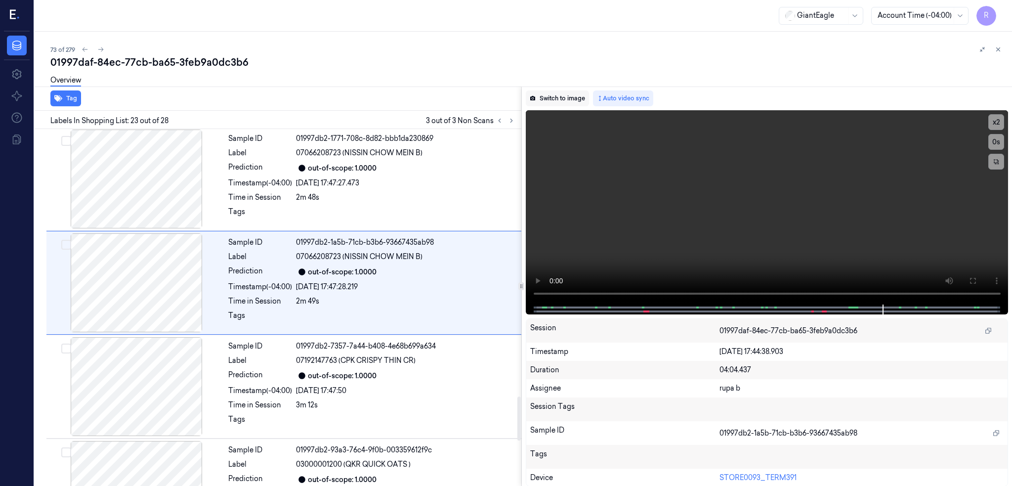
click at [577, 90] on button "Switch to image" at bounding box center [557, 98] width 63 height 16
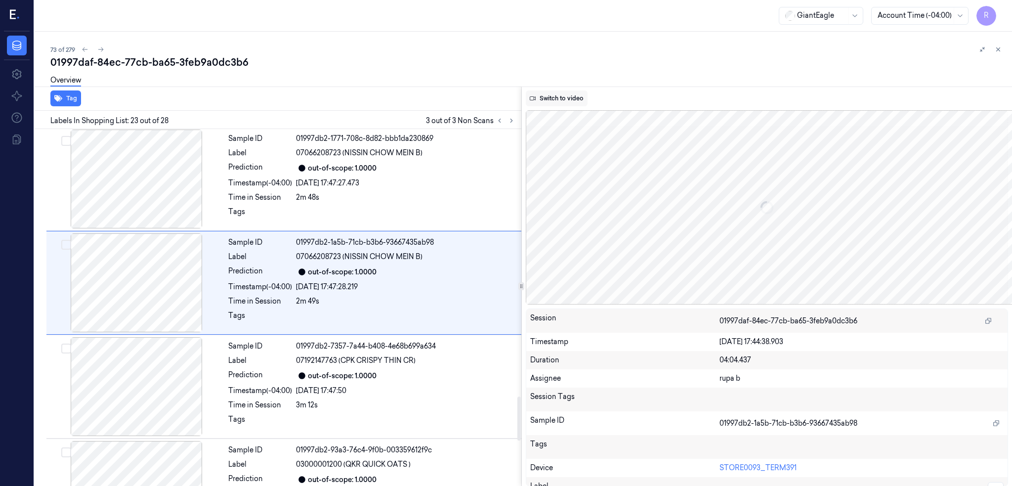
scroll to position [2156, 0]
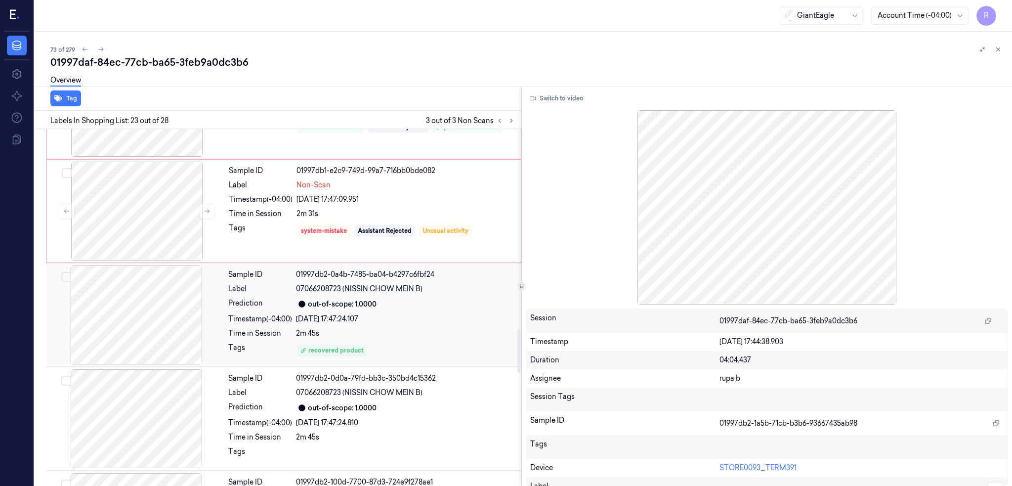
click at [160, 326] on div at bounding box center [136, 314] width 176 height 99
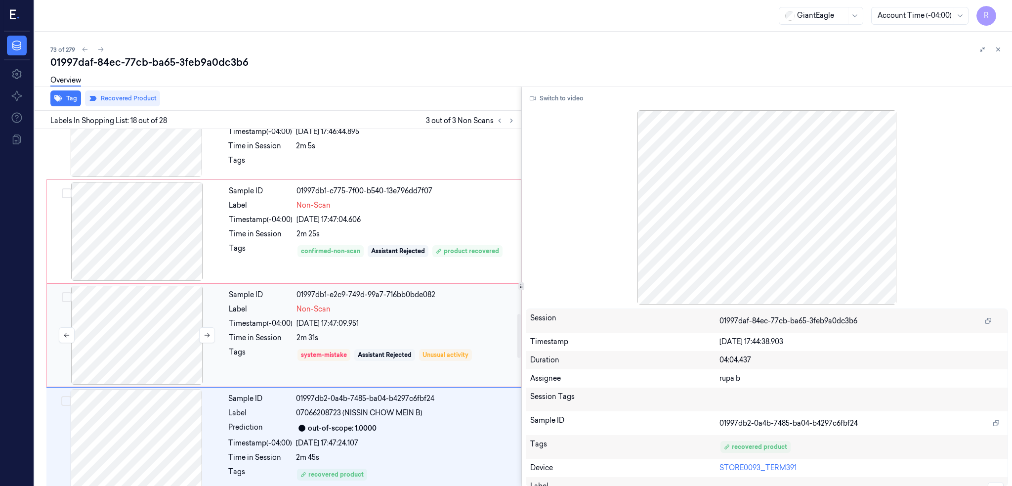
click at [155, 321] on div at bounding box center [137, 335] width 176 height 99
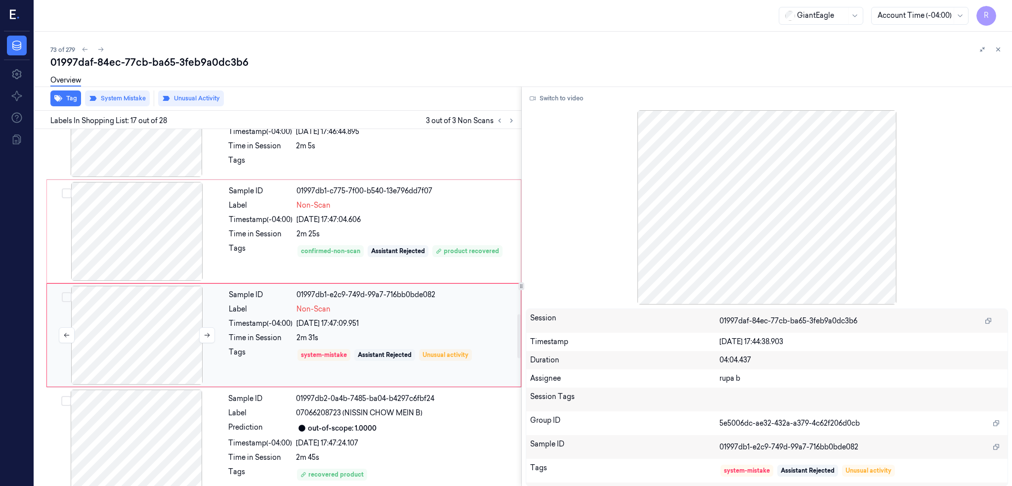
scroll to position [1534, 0]
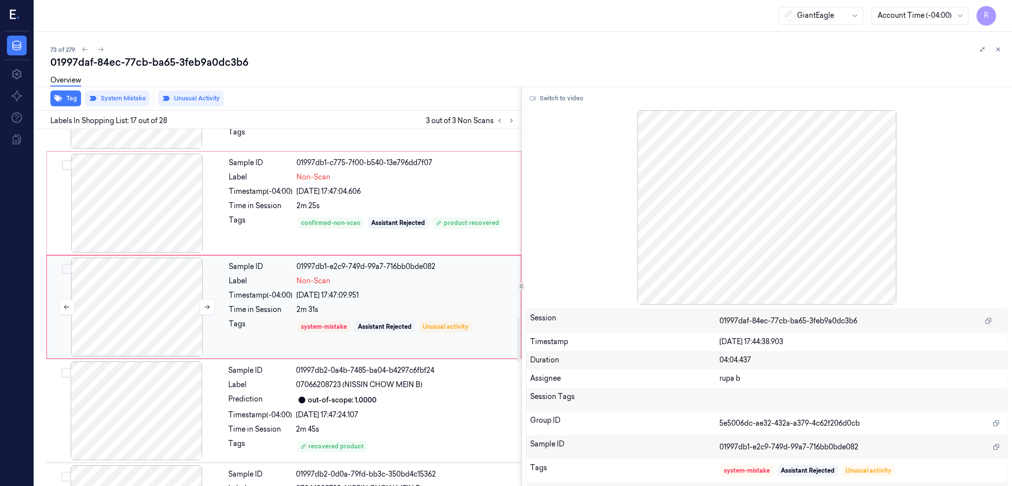
click at [147, 285] on div at bounding box center [137, 306] width 176 height 99
click at [210, 308] on icon at bounding box center [207, 306] width 7 height 7
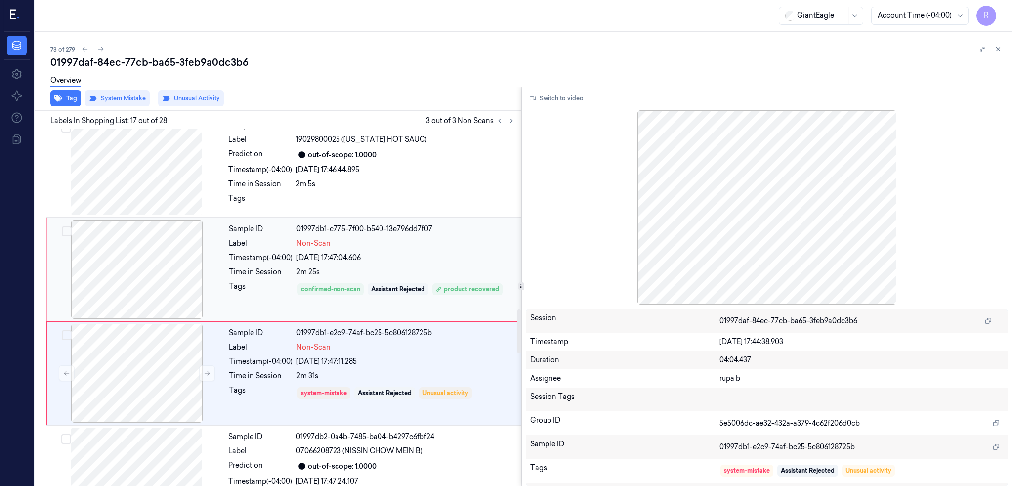
click at [144, 259] on div at bounding box center [137, 269] width 176 height 99
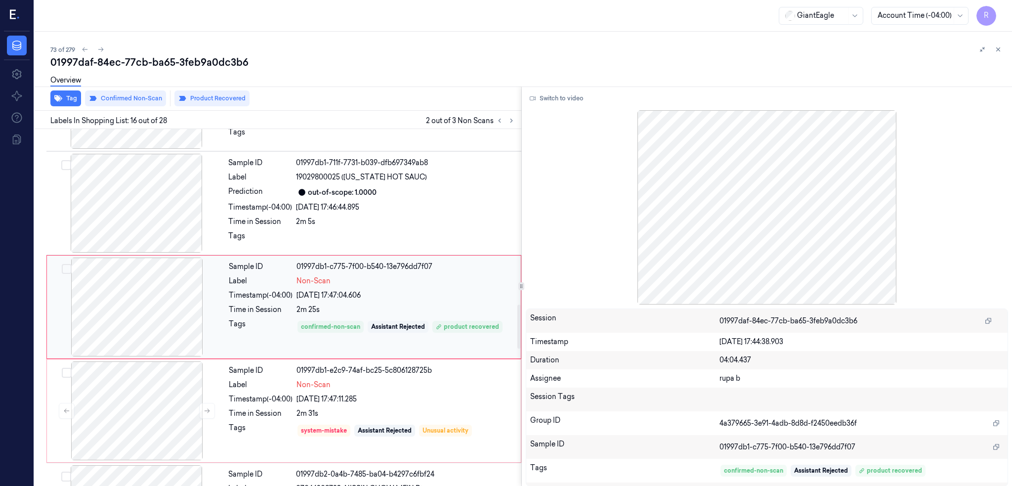
scroll to position [1429, 0]
click at [156, 287] on div at bounding box center [137, 307] width 176 height 99
click at [144, 218] on div at bounding box center [136, 203] width 176 height 99
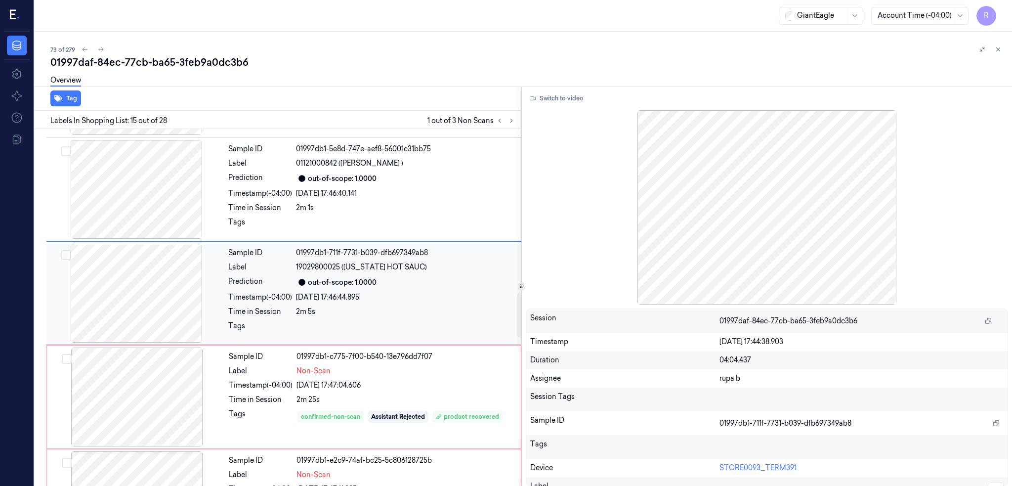
scroll to position [1326, 0]
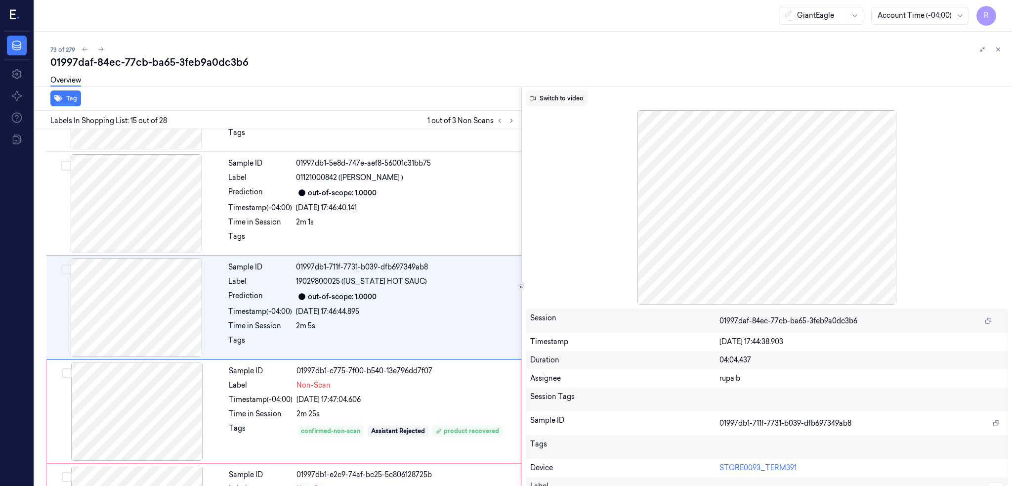
click at [562, 103] on button "Switch to video" at bounding box center [557, 98] width 62 height 16
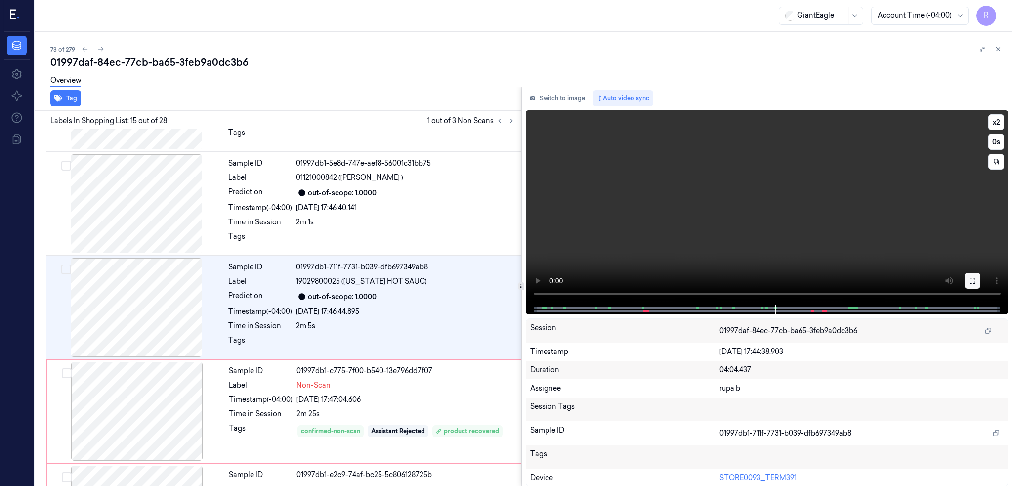
click at [976, 280] on icon at bounding box center [972, 281] width 8 height 8
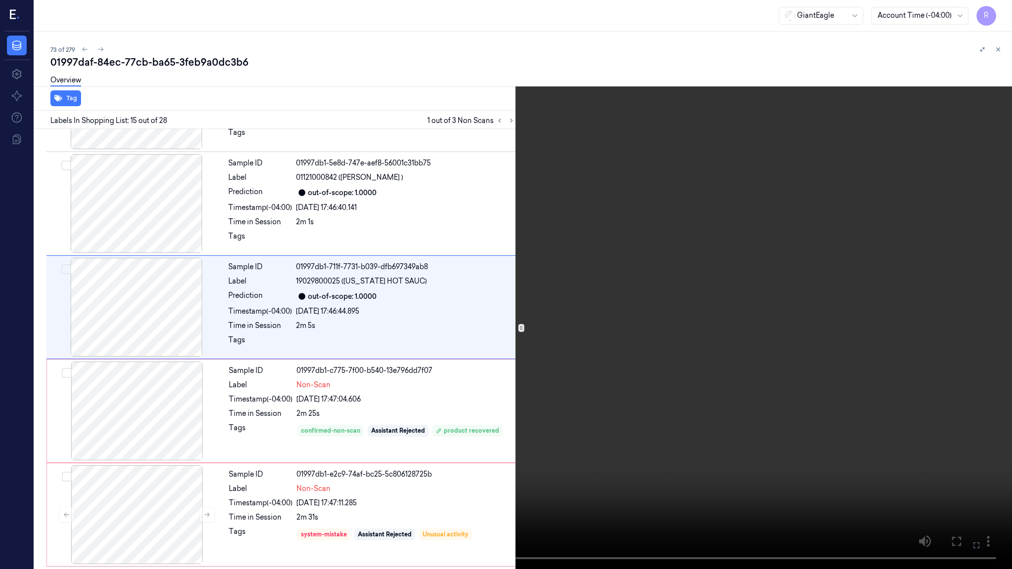
click at [153, 462] on video at bounding box center [506, 284] width 1012 height 569
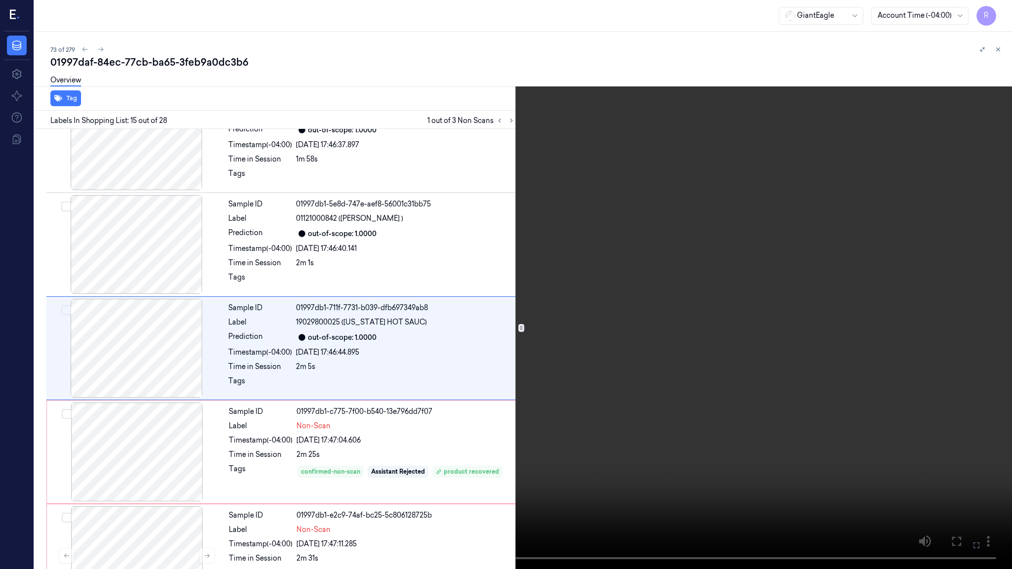
scroll to position [1284, 0]
click at [153, 462] on video at bounding box center [506, 284] width 1012 height 569
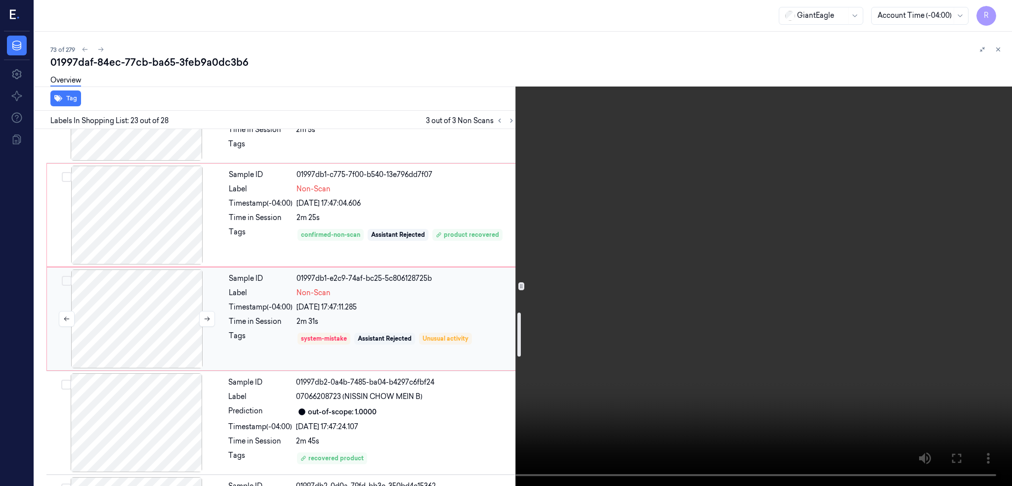
scroll to position [1456, 0]
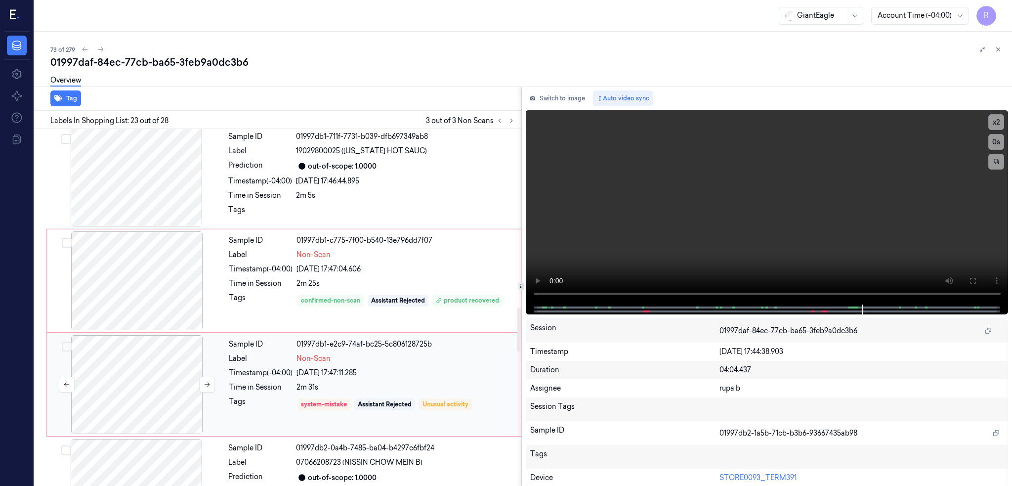
click at [168, 275] on div at bounding box center [137, 280] width 176 height 99
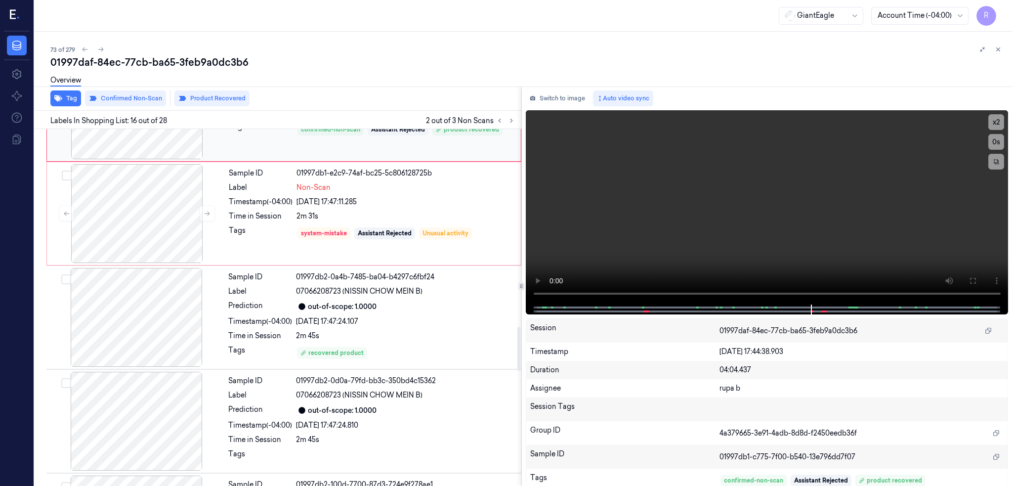
scroll to position [1561, 0]
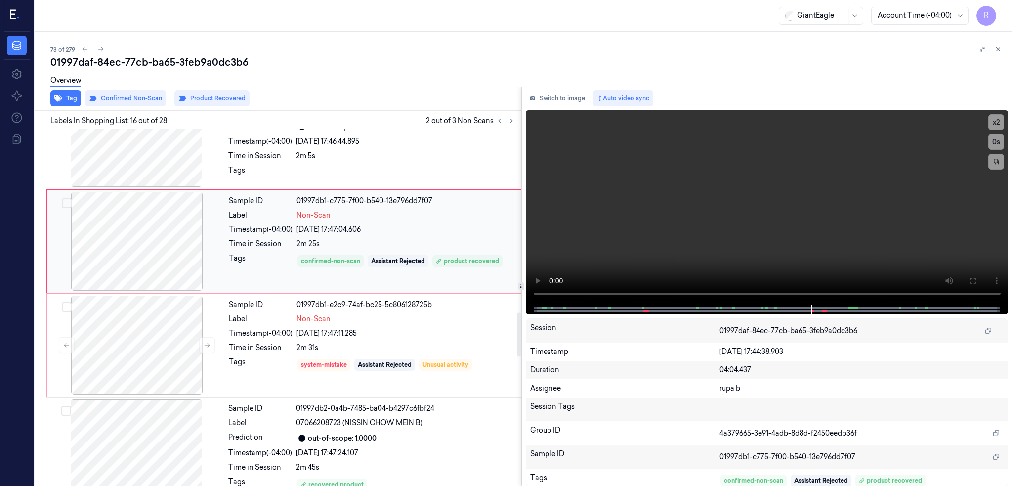
click at [107, 238] on div at bounding box center [137, 241] width 176 height 99
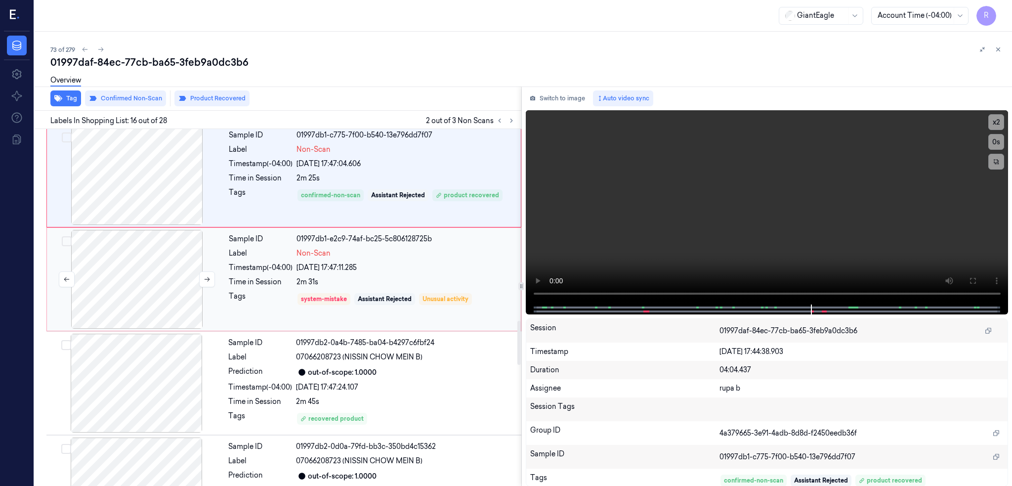
click at [127, 287] on div at bounding box center [137, 279] width 176 height 99
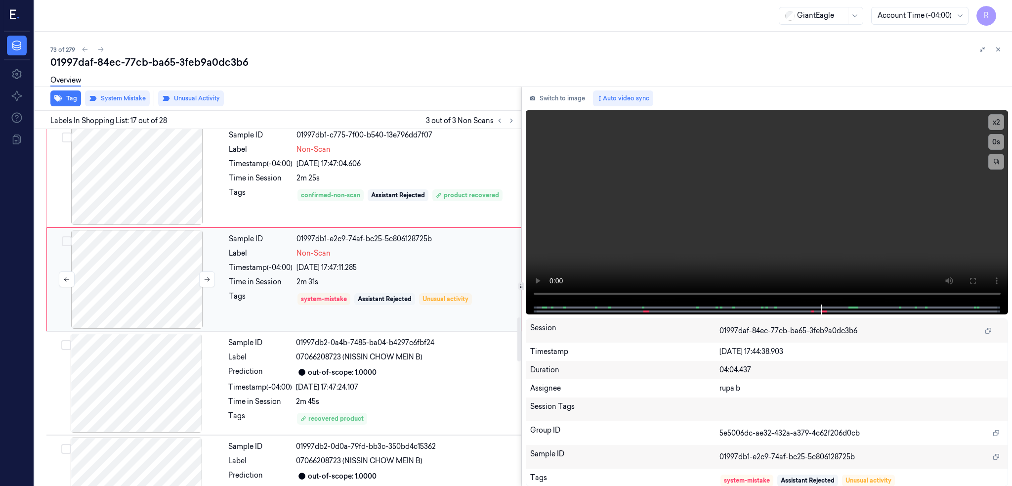
scroll to position [1534, 0]
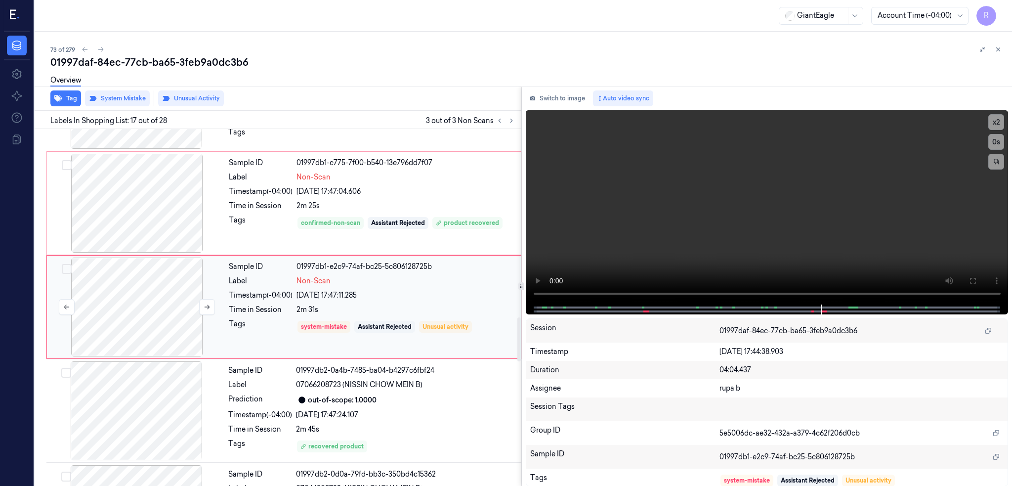
click at [158, 302] on div at bounding box center [137, 306] width 176 height 99
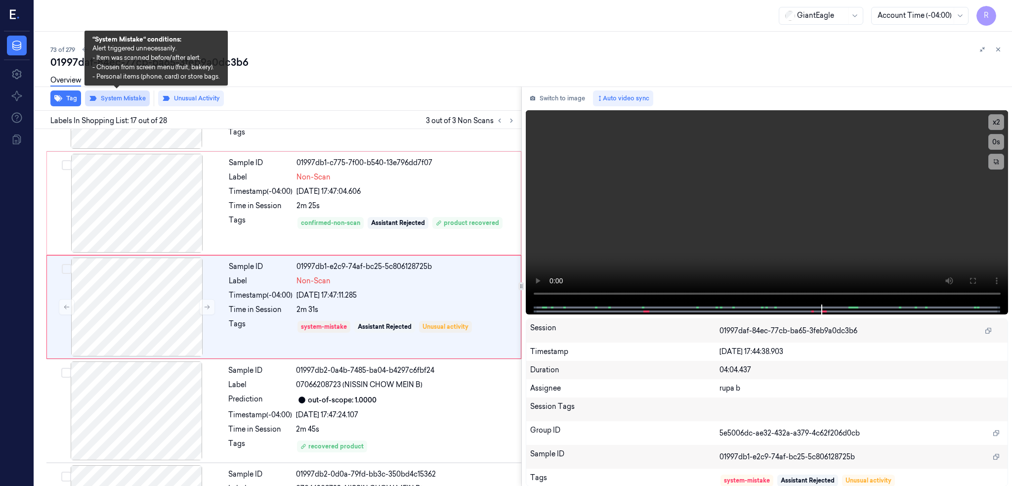
click at [116, 99] on button "System Mistake" at bounding box center [117, 98] width 65 height 16
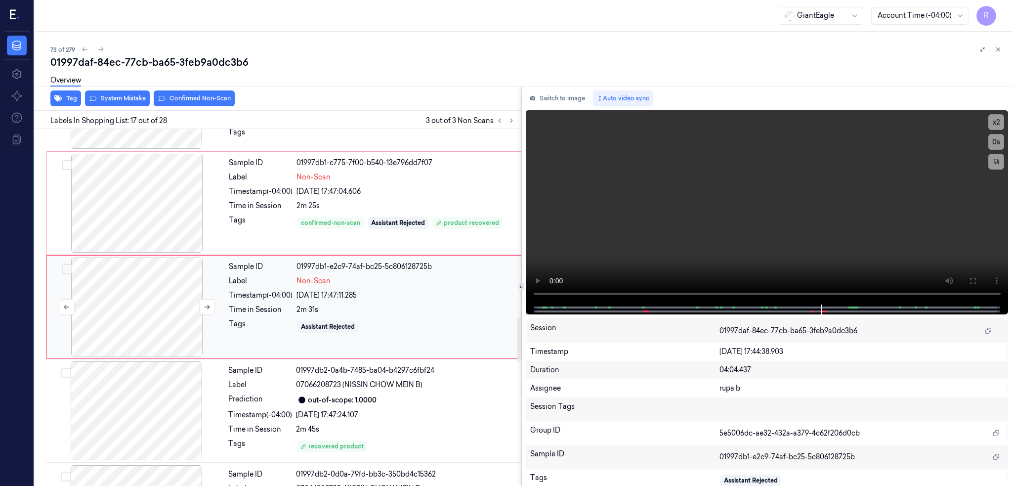
click at [136, 304] on div at bounding box center [137, 306] width 176 height 99
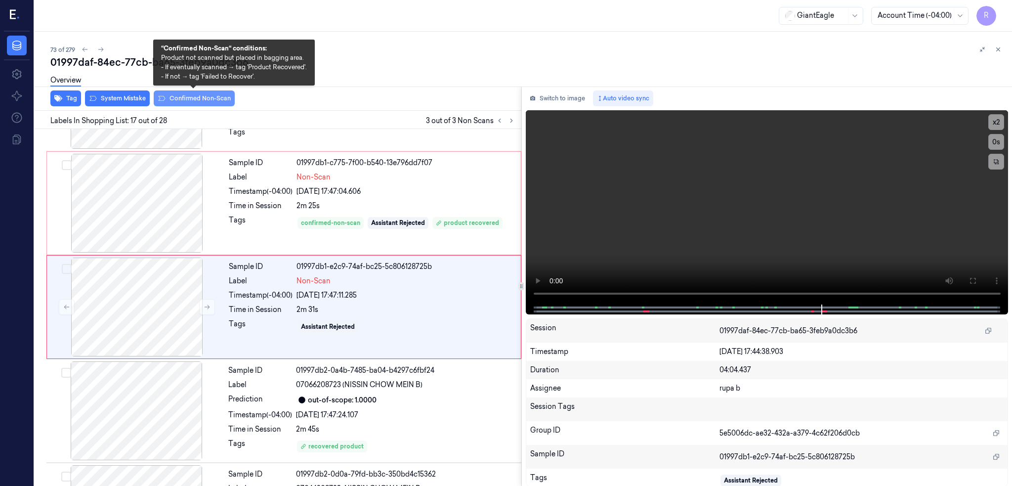
click at [202, 97] on button "Confirmed Non-Scan" at bounding box center [194, 98] width 81 height 16
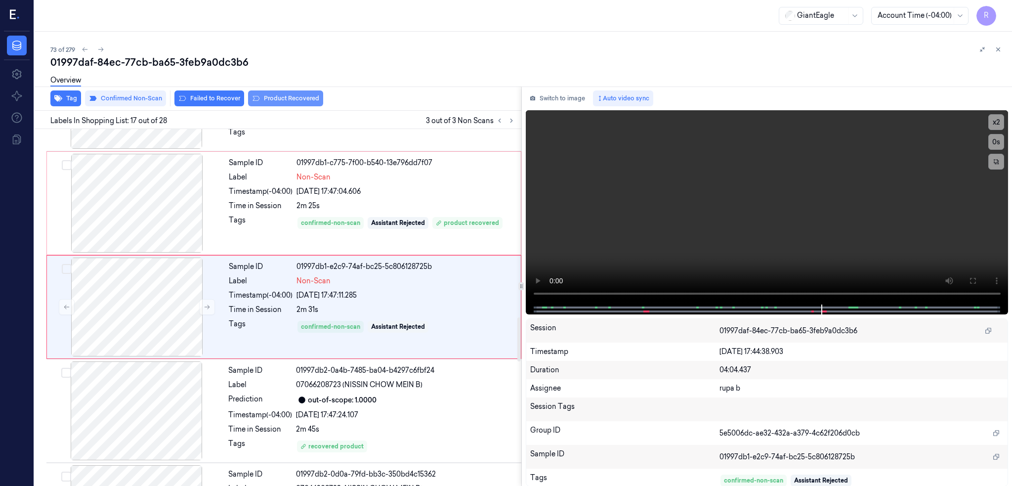
click at [273, 99] on button "Product Recovered" at bounding box center [285, 98] width 75 height 16
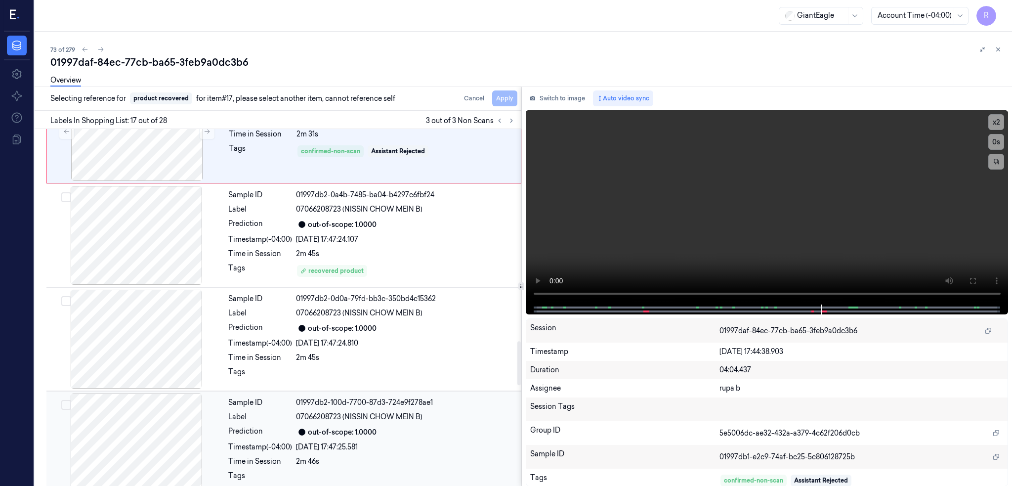
scroll to position [1731, 0]
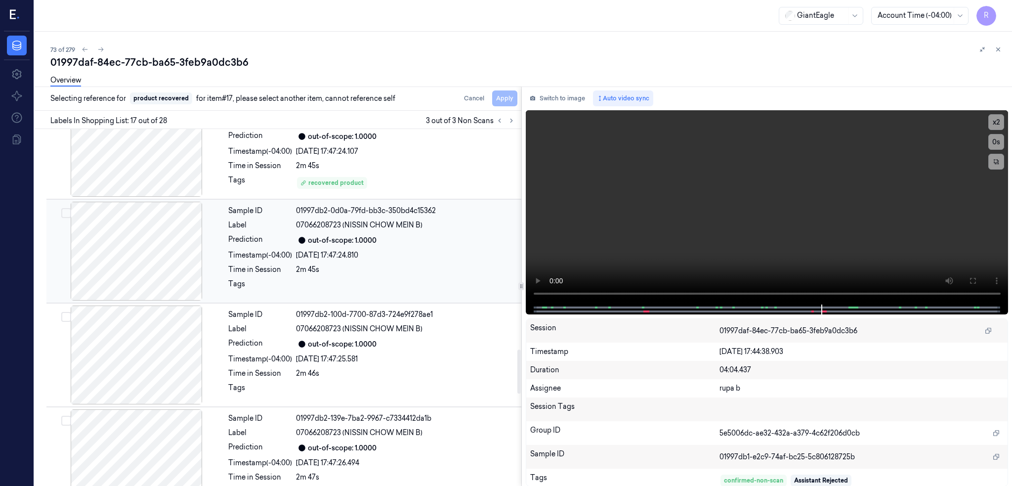
click at [116, 254] on div at bounding box center [136, 251] width 176 height 99
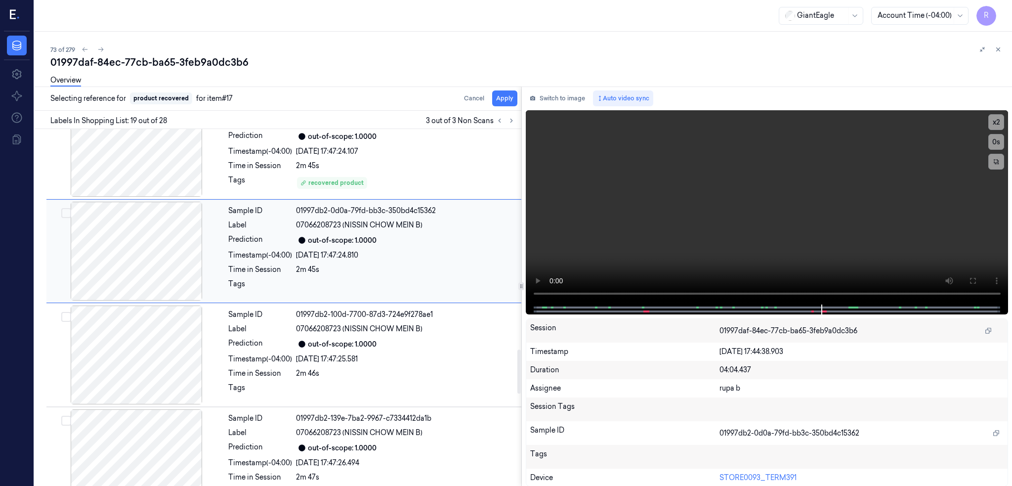
scroll to position [1741, 0]
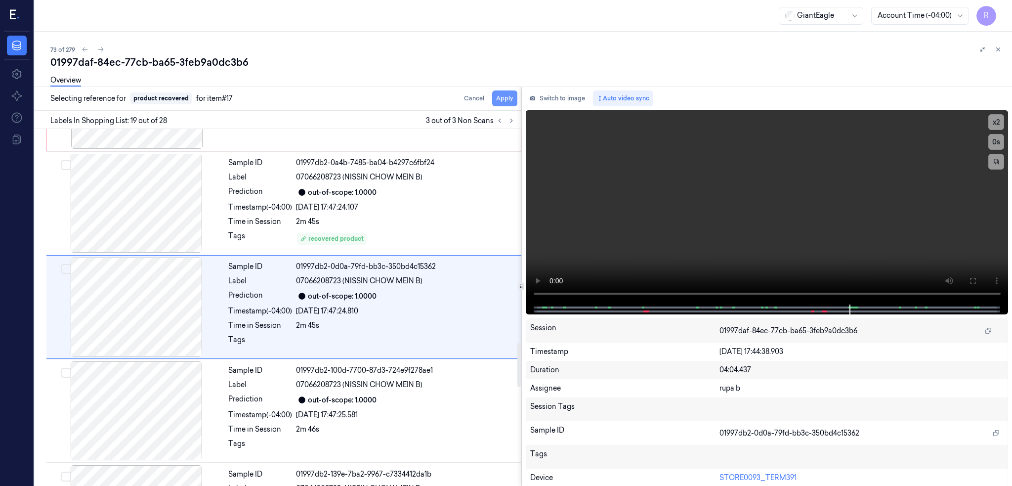
click at [516, 99] on button "Apply" at bounding box center [504, 98] width 25 height 16
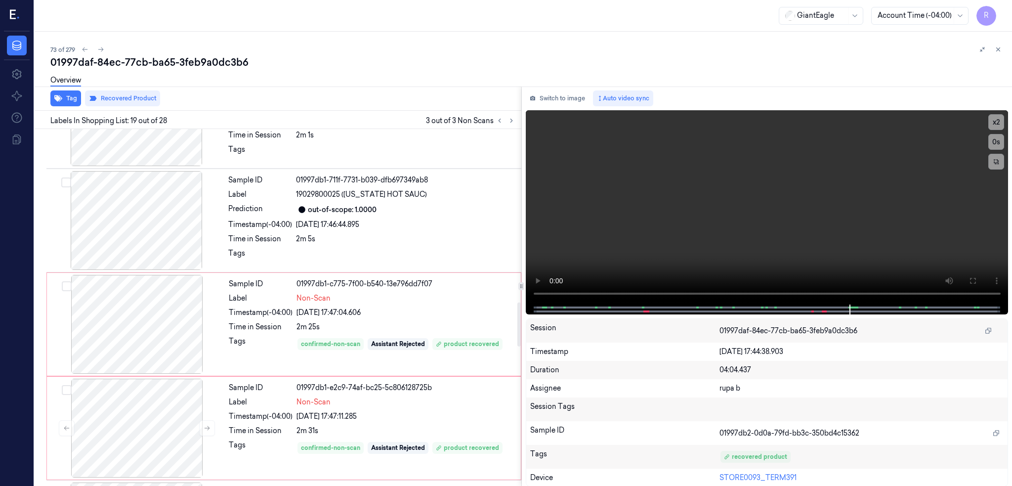
scroll to position [1412, 0]
click at [141, 230] on div at bounding box center [136, 221] width 176 height 99
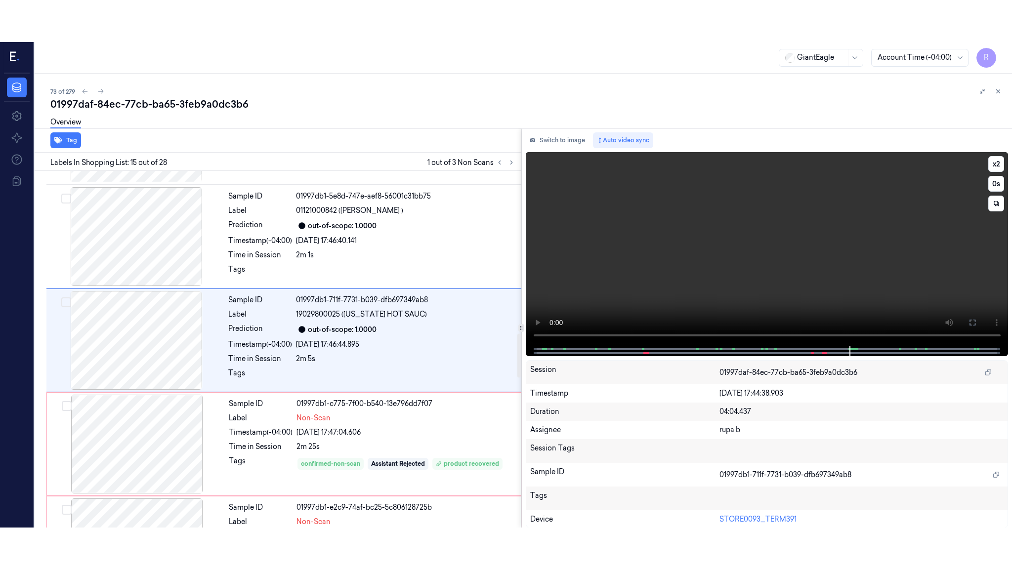
scroll to position [1326, 0]
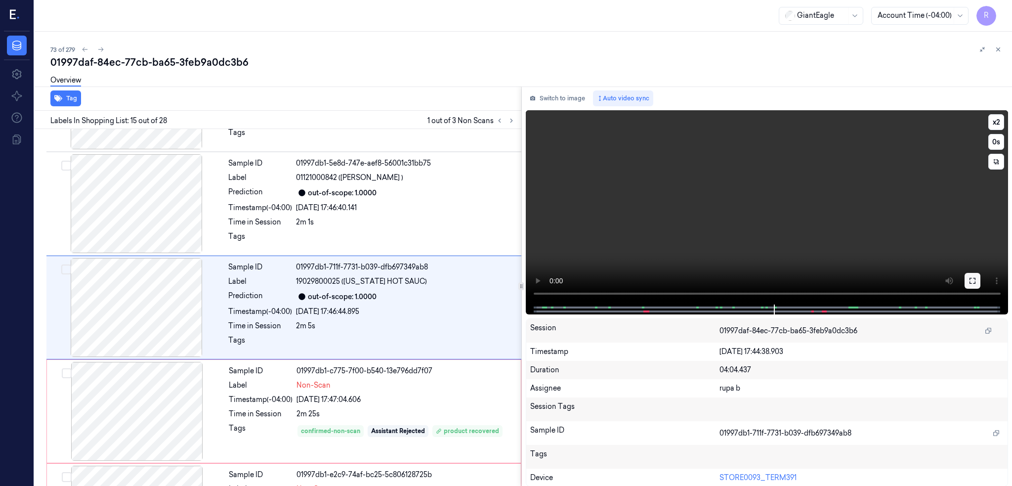
click at [980, 275] on button at bounding box center [972, 281] width 16 height 16
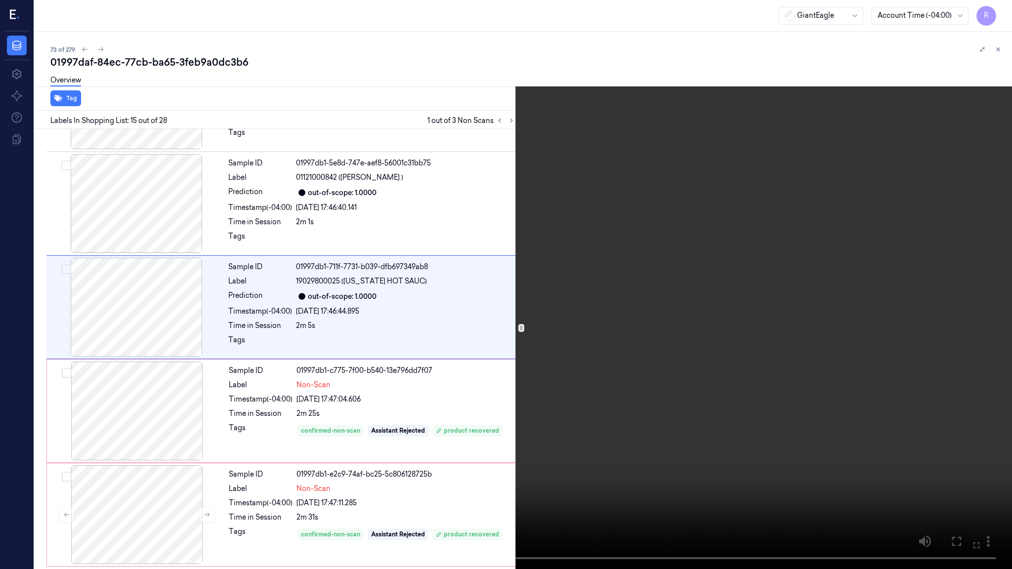
click at [756, 293] on video at bounding box center [506, 284] width 1012 height 569
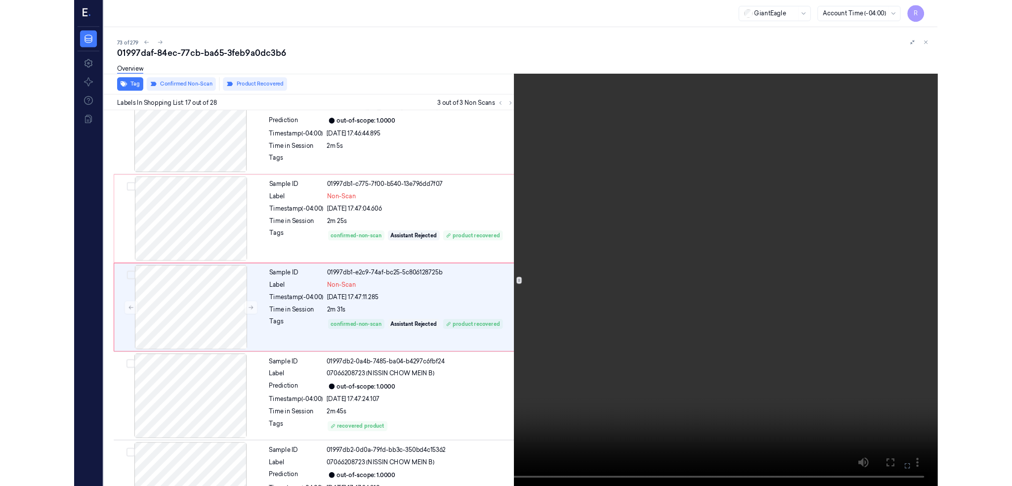
scroll to position [1492, 0]
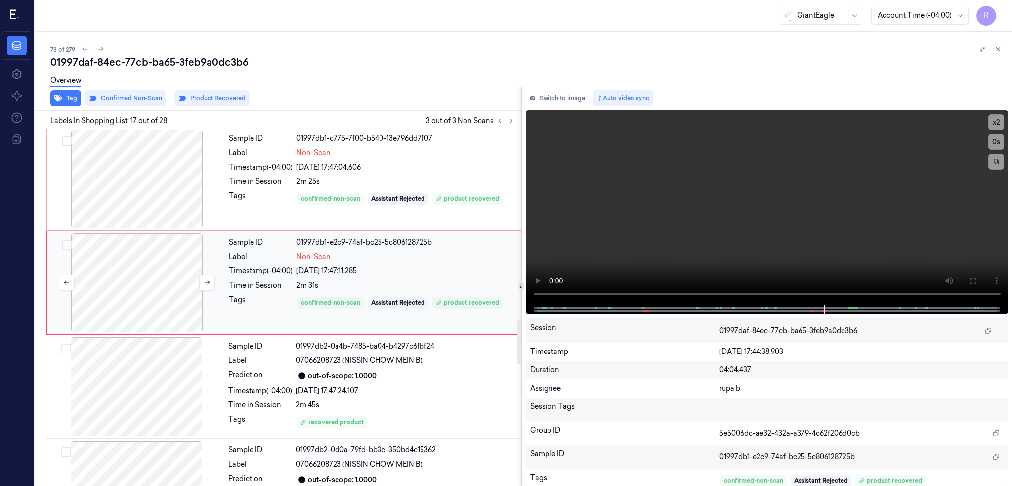
click at [163, 285] on div at bounding box center [137, 282] width 176 height 99
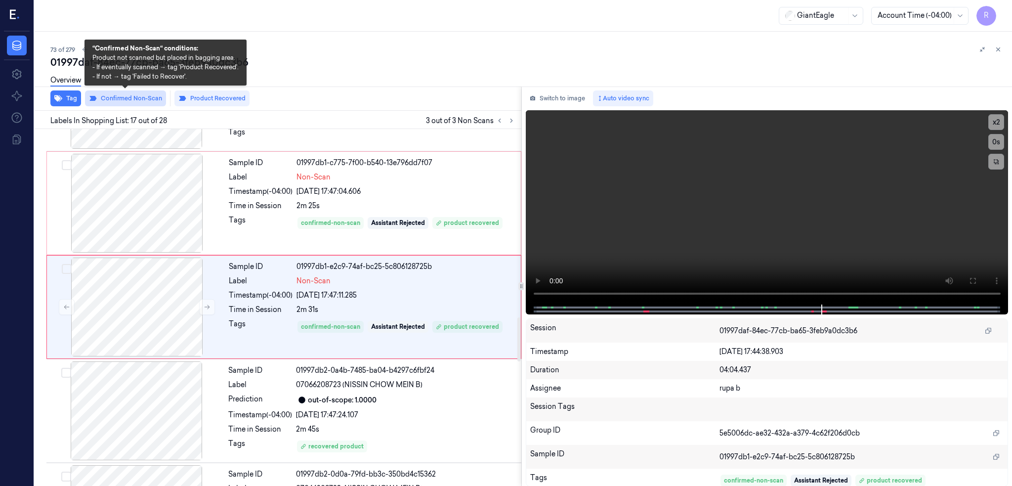
click at [141, 98] on button "Confirmed Non-Scan" at bounding box center [125, 98] width 81 height 16
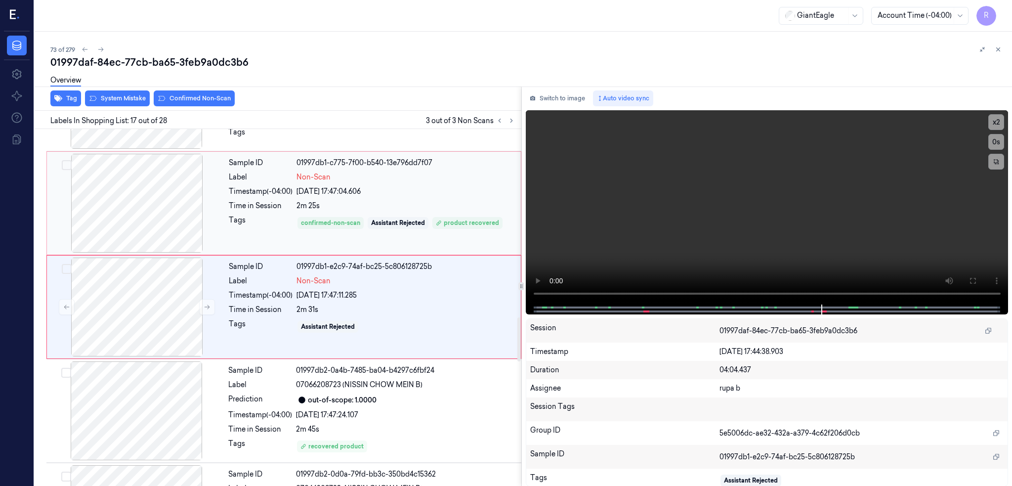
click at [166, 194] on div at bounding box center [137, 203] width 176 height 99
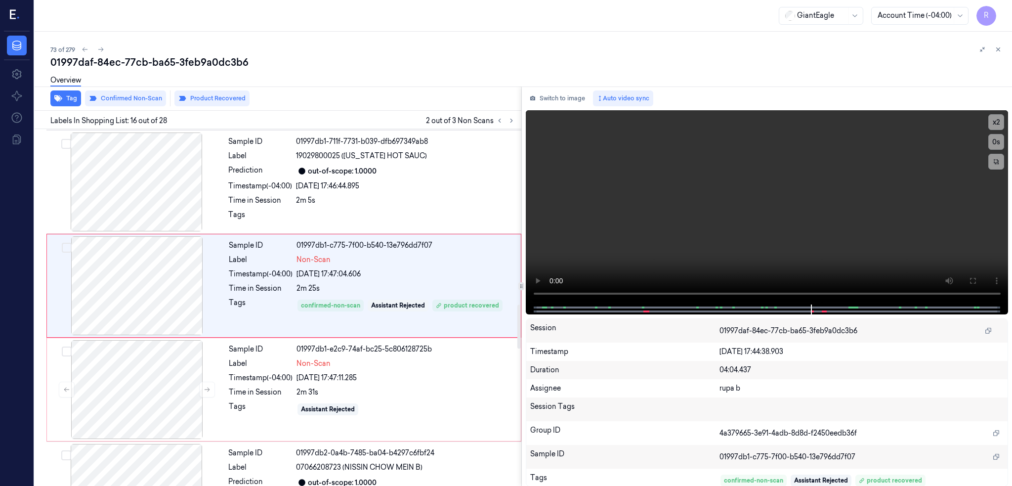
scroll to position [1429, 0]
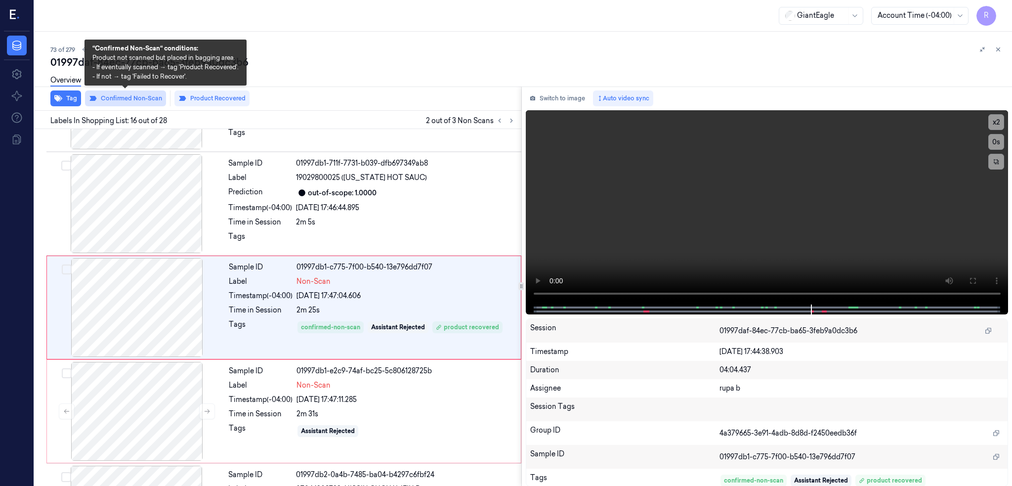
click at [111, 104] on button "Confirmed Non-Scan" at bounding box center [125, 98] width 81 height 16
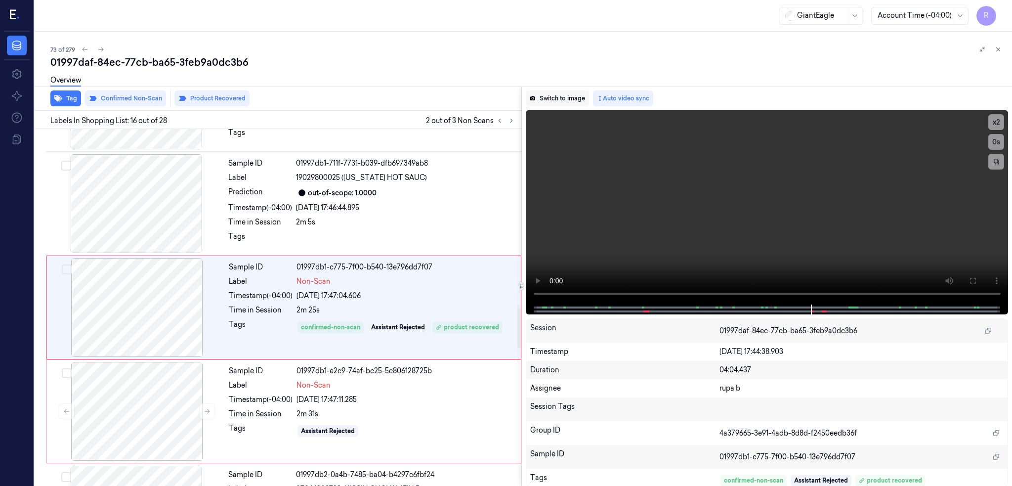
click at [578, 100] on button "Switch to image" at bounding box center [557, 98] width 63 height 16
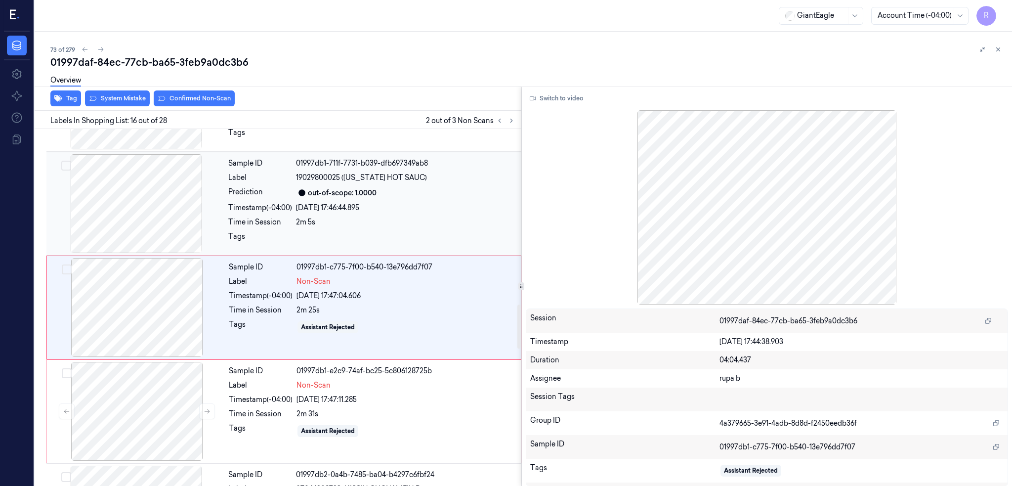
scroll to position [1561, 0]
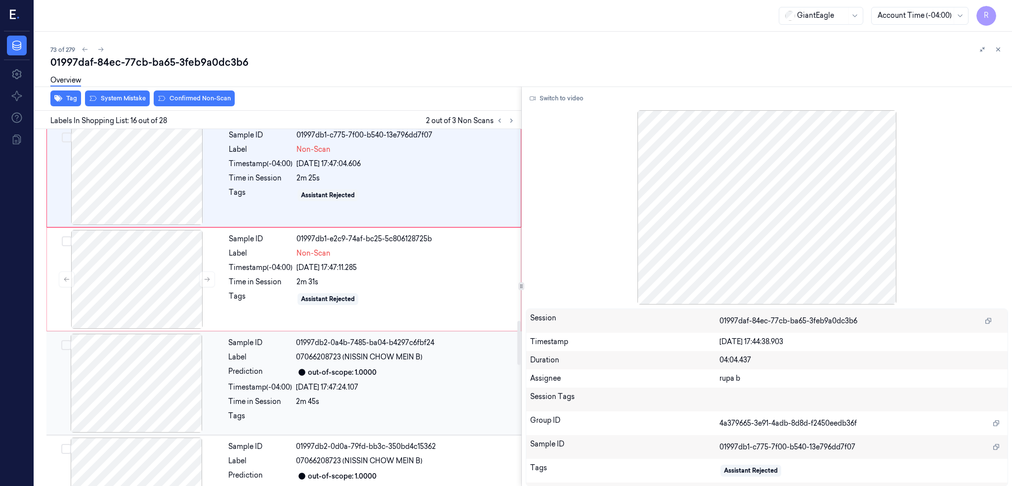
click at [156, 386] on div at bounding box center [136, 383] width 176 height 99
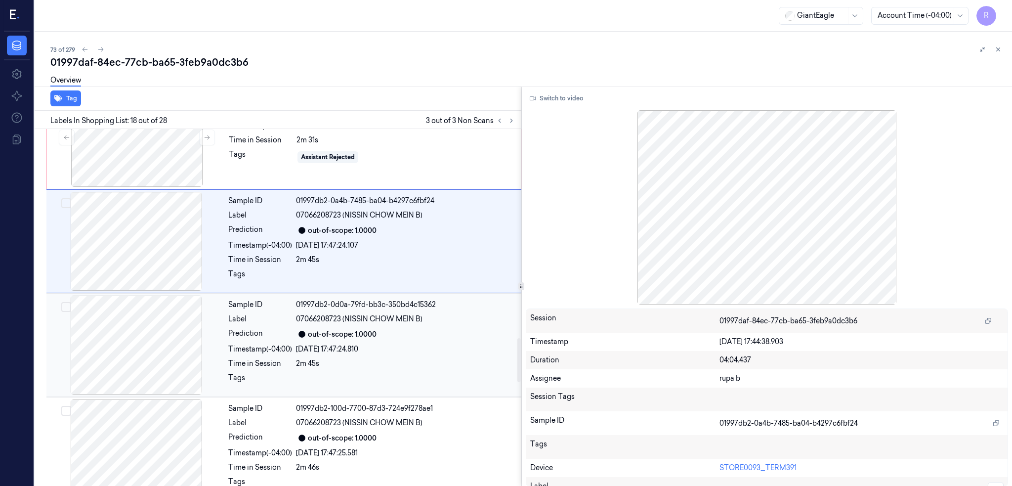
click at [129, 358] on div at bounding box center [136, 344] width 176 height 99
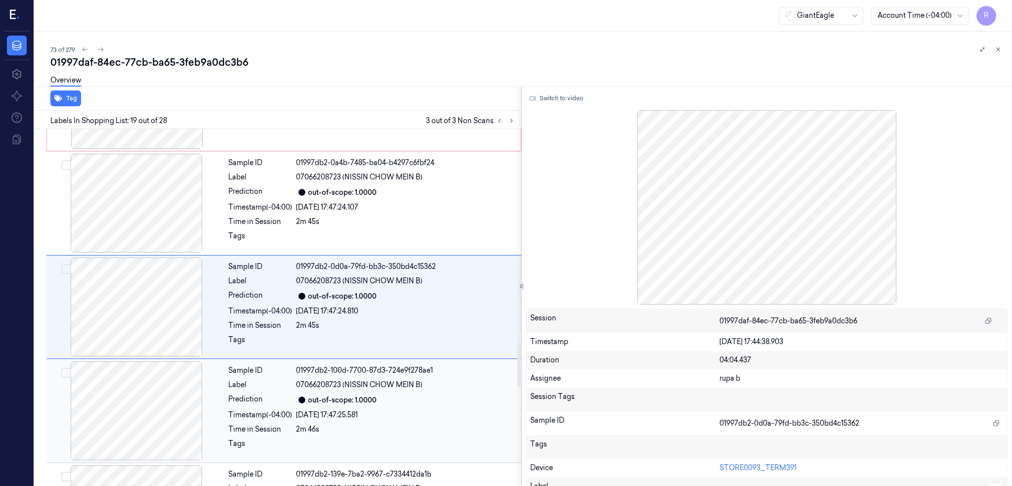
click at [132, 388] on div at bounding box center [136, 410] width 176 height 99
click at [132, 394] on div at bounding box center [136, 410] width 176 height 99
click at [137, 399] on div at bounding box center [136, 410] width 176 height 99
click at [136, 414] on div at bounding box center [136, 410] width 176 height 99
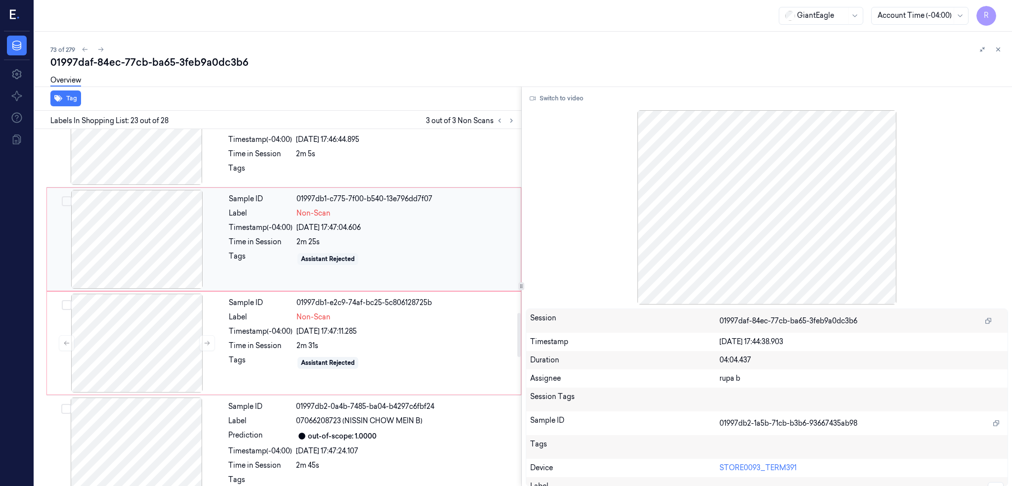
click at [153, 257] on div at bounding box center [137, 239] width 176 height 99
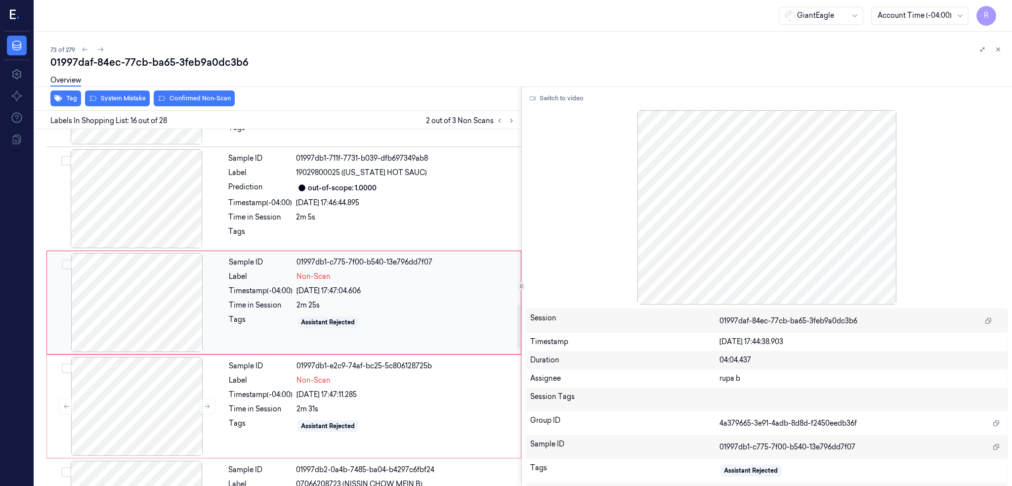
scroll to position [1429, 0]
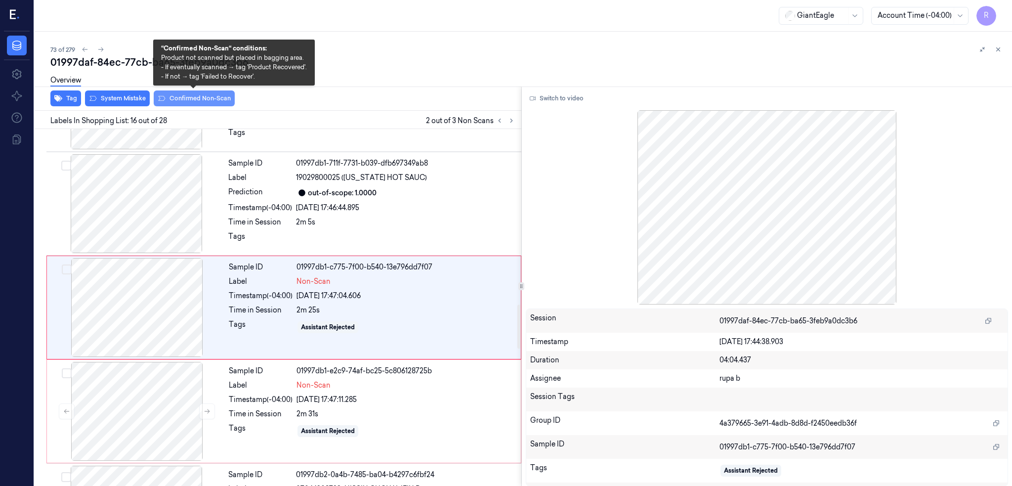
click at [205, 95] on button "Confirmed Non-Scan" at bounding box center [194, 98] width 81 height 16
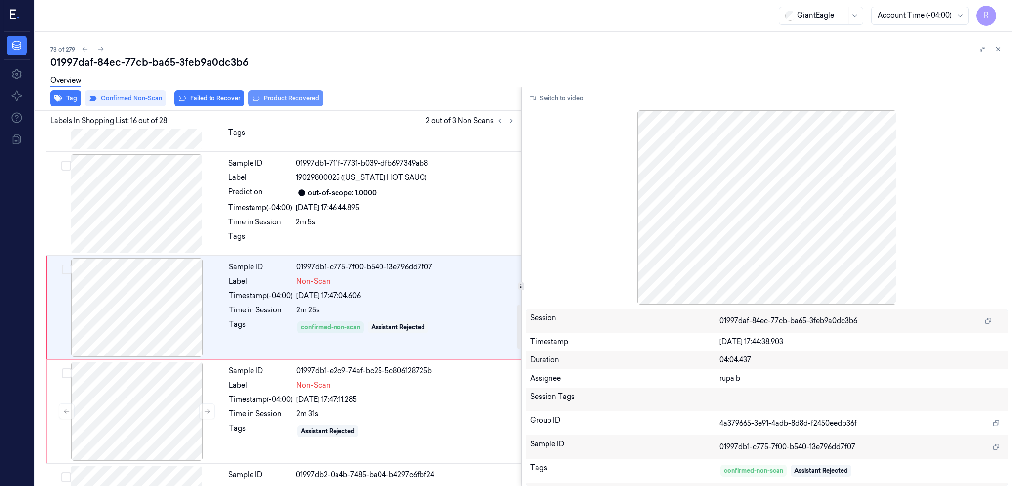
click at [284, 95] on button "Product Recovered" at bounding box center [285, 98] width 75 height 16
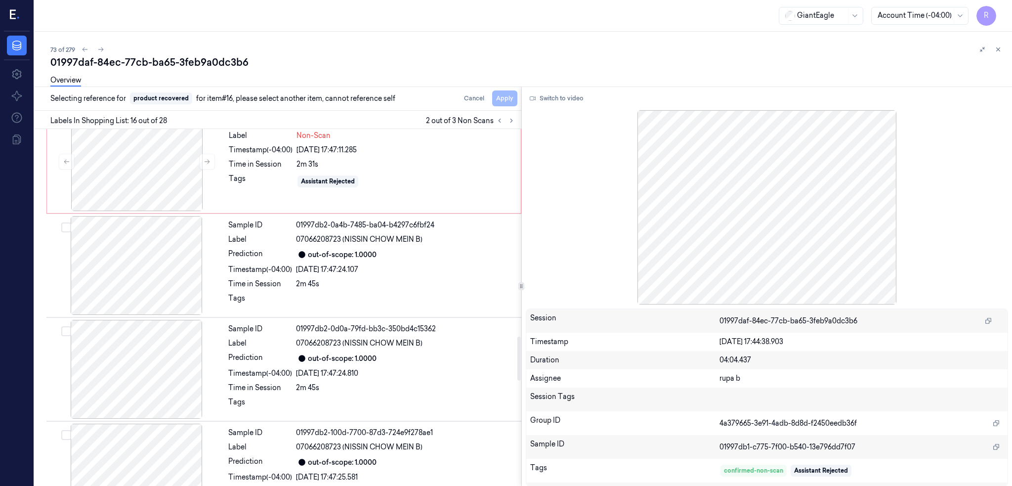
scroll to position [1693, 0]
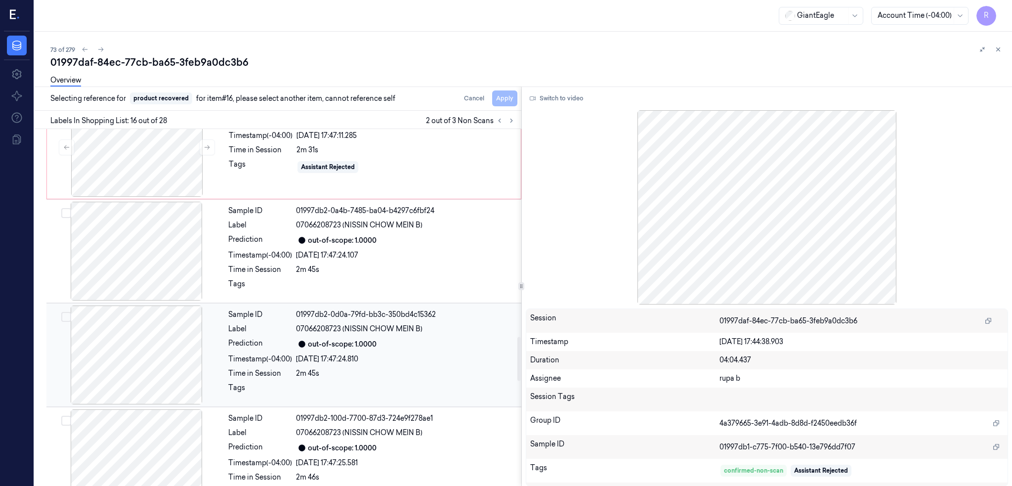
click at [135, 353] on div at bounding box center [136, 354] width 176 height 99
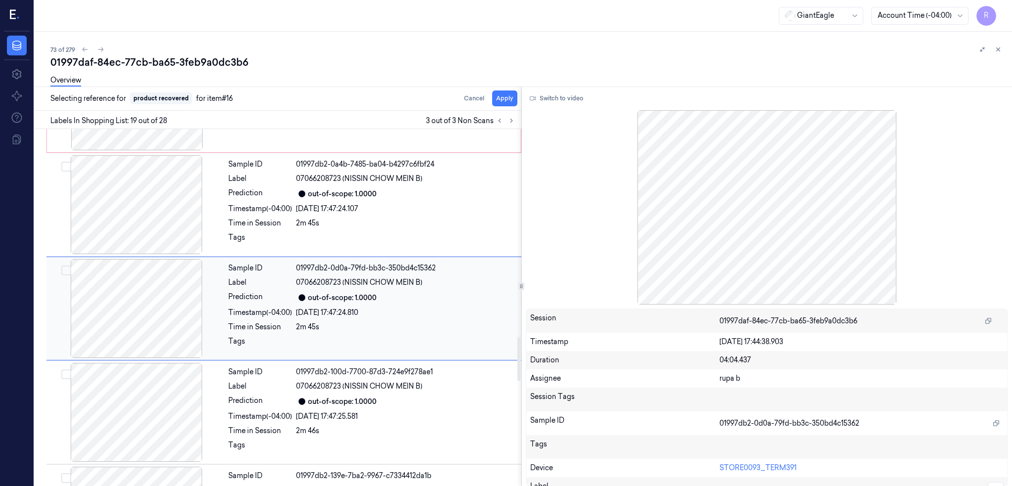
scroll to position [1741, 0]
click at [517, 97] on button "Apply" at bounding box center [504, 98] width 25 height 16
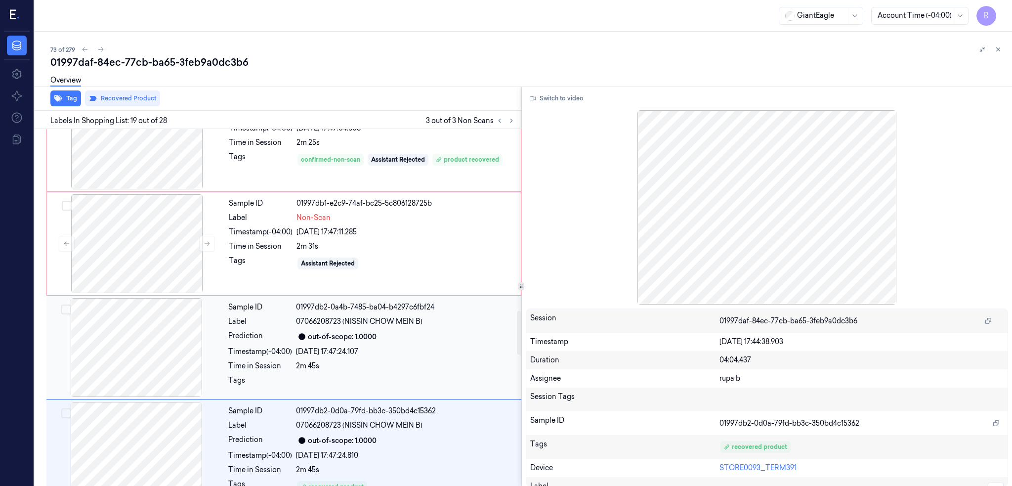
scroll to position [1477, 0]
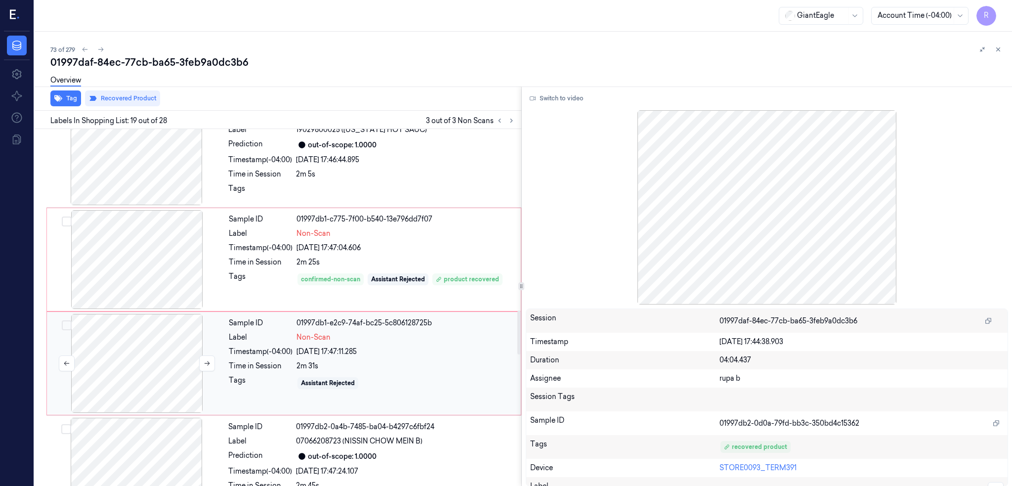
click at [121, 358] on div at bounding box center [137, 363] width 176 height 99
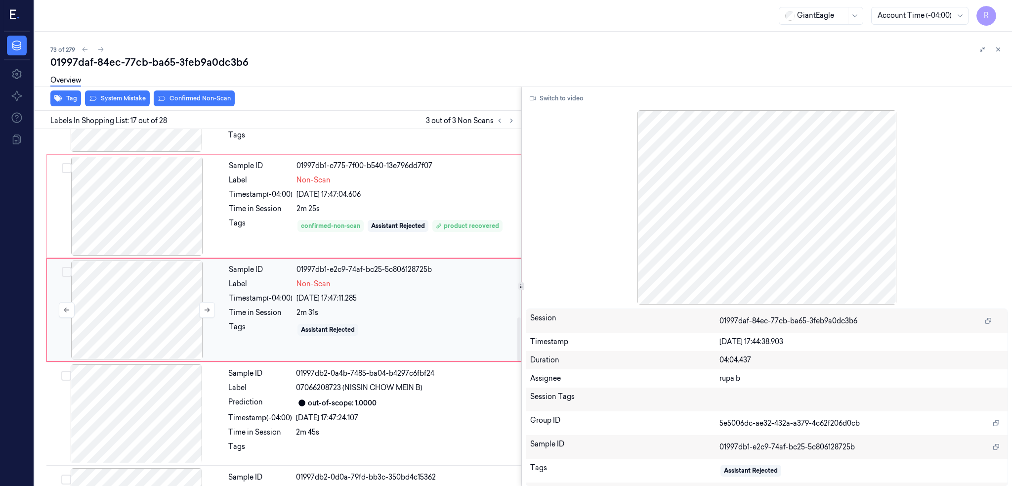
scroll to position [1534, 0]
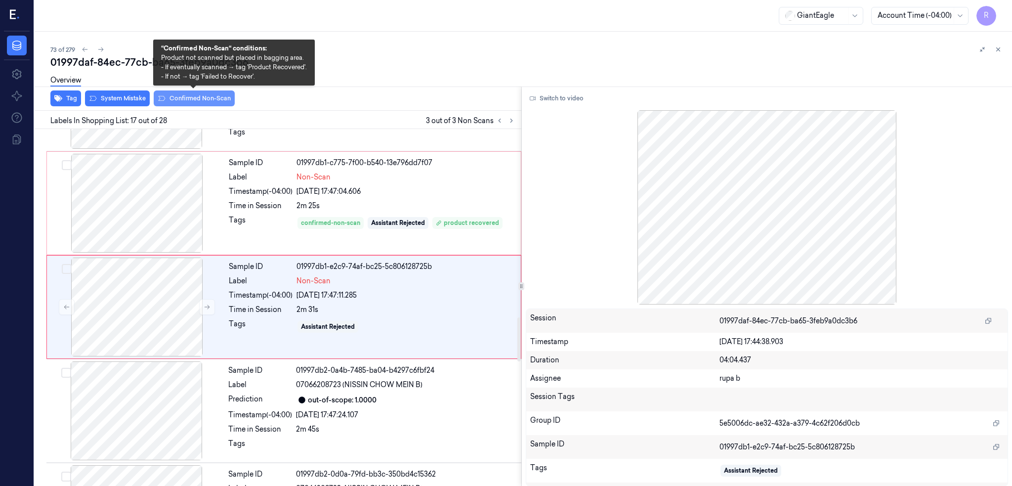
click at [193, 98] on button "Confirmed Non-Scan" at bounding box center [194, 98] width 81 height 16
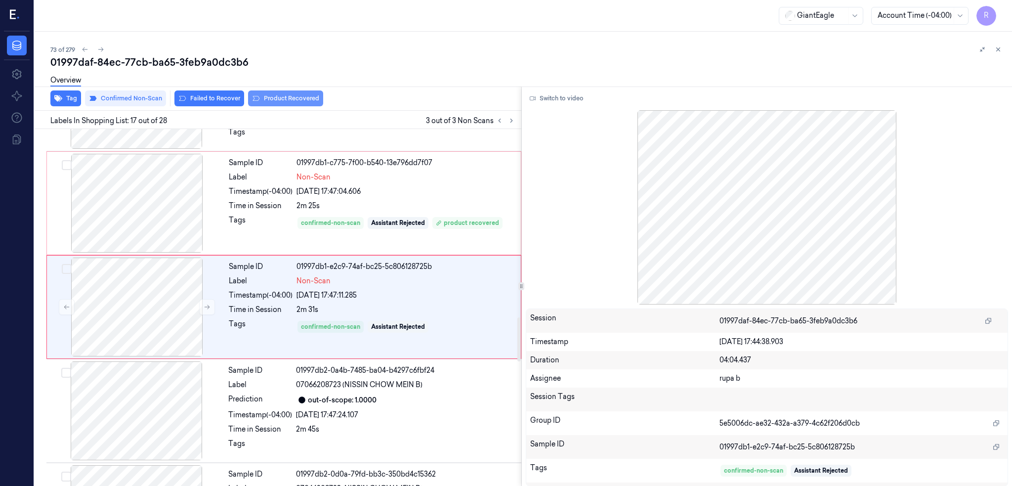
click at [297, 96] on button "Product Recovered" at bounding box center [285, 98] width 75 height 16
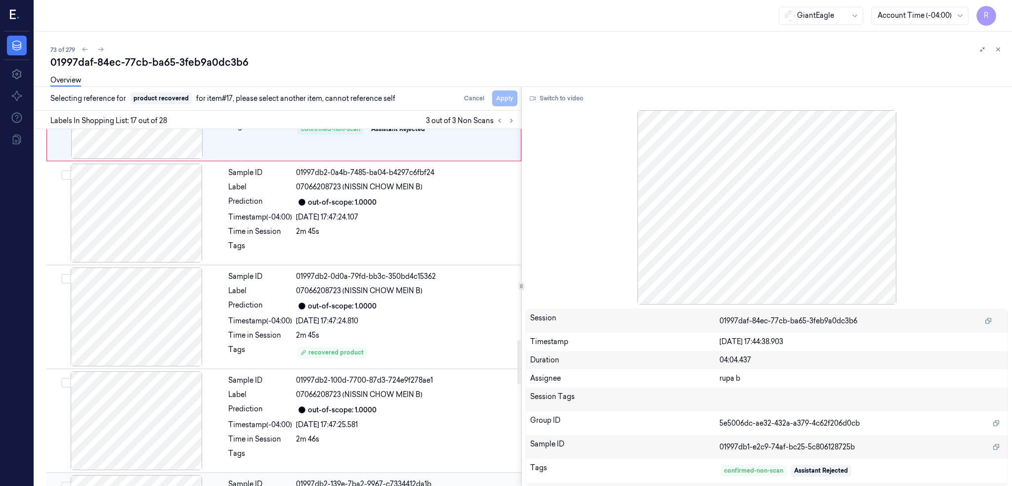
scroll to position [1665, 0]
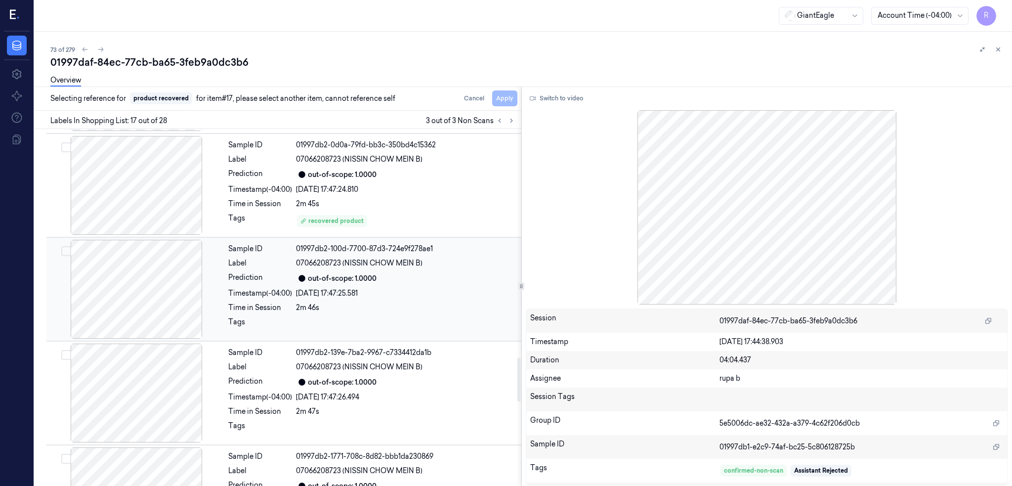
click at [140, 292] on div at bounding box center [136, 289] width 176 height 99
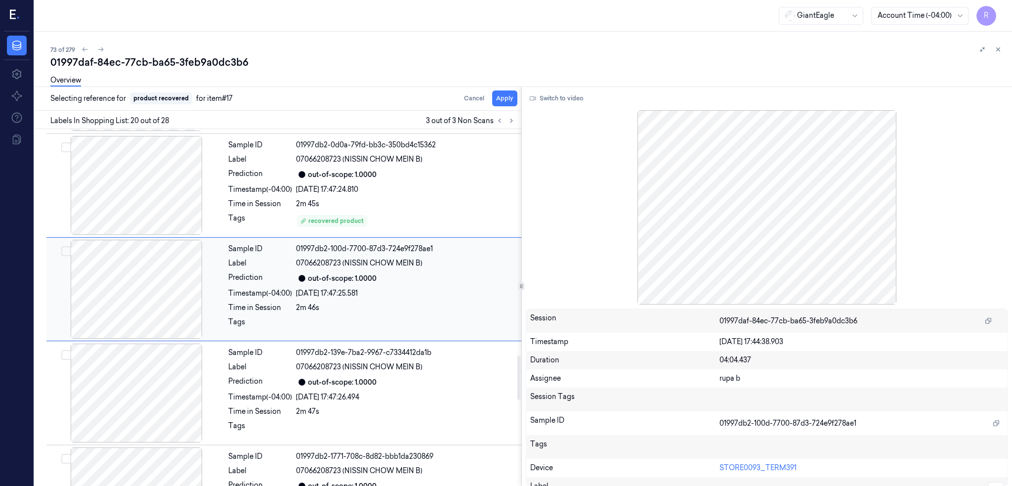
scroll to position [1845, 0]
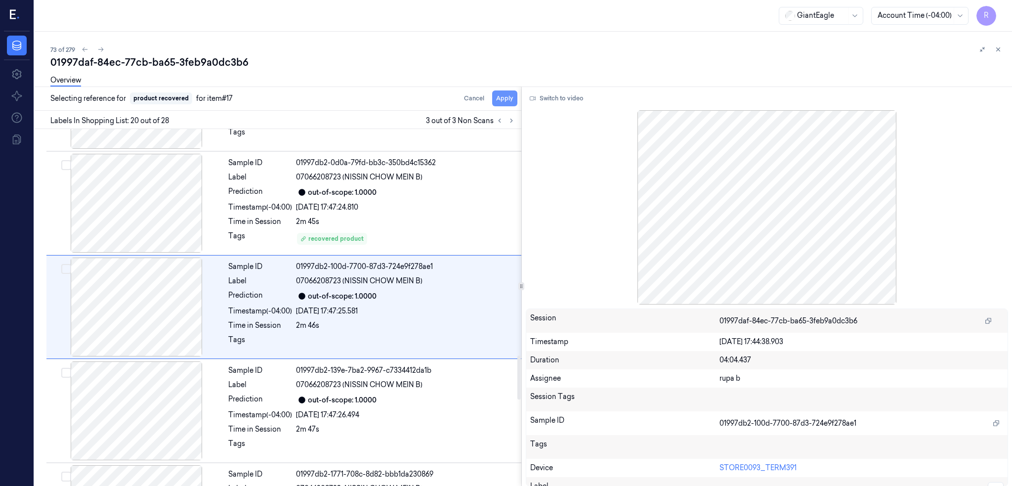
click at [517, 97] on button "Apply" at bounding box center [504, 98] width 25 height 16
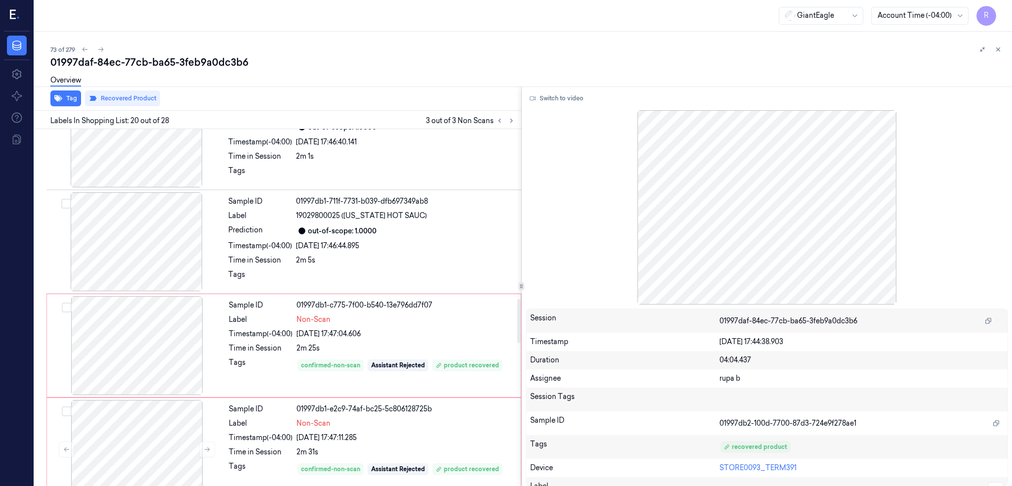
scroll to position [1384, 0]
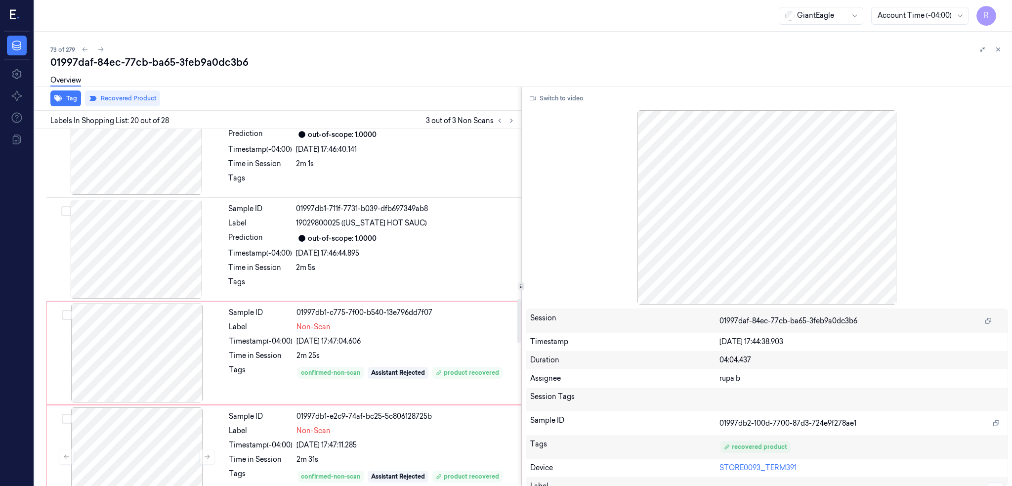
click at [176, 56] on div "01997daf-84ec-77cb-ba65-3feb9a0dc3b6" at bounding box center [527, 62] width 954 height 14
copy div "3feb9a0dc3b6"
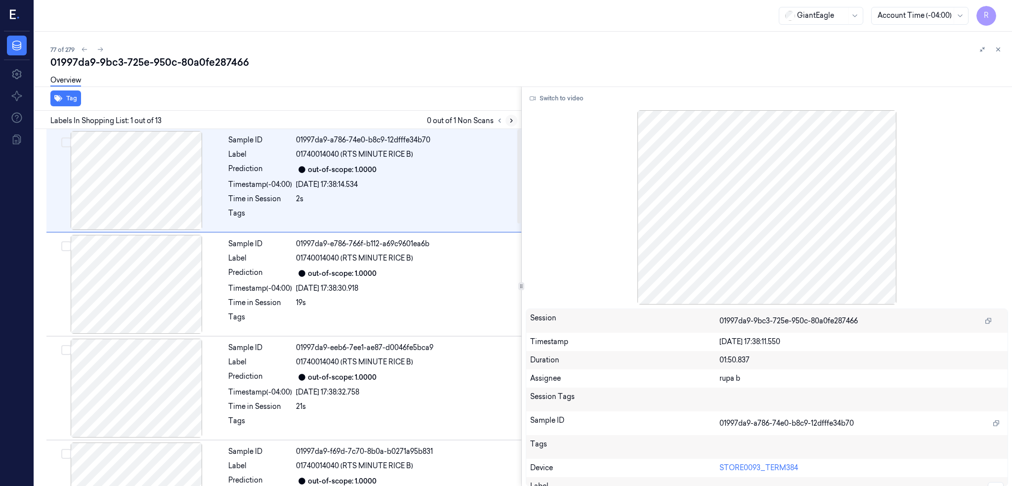
click at [515, 118] on icon at bounding box center [511, 120] width 7 height 7
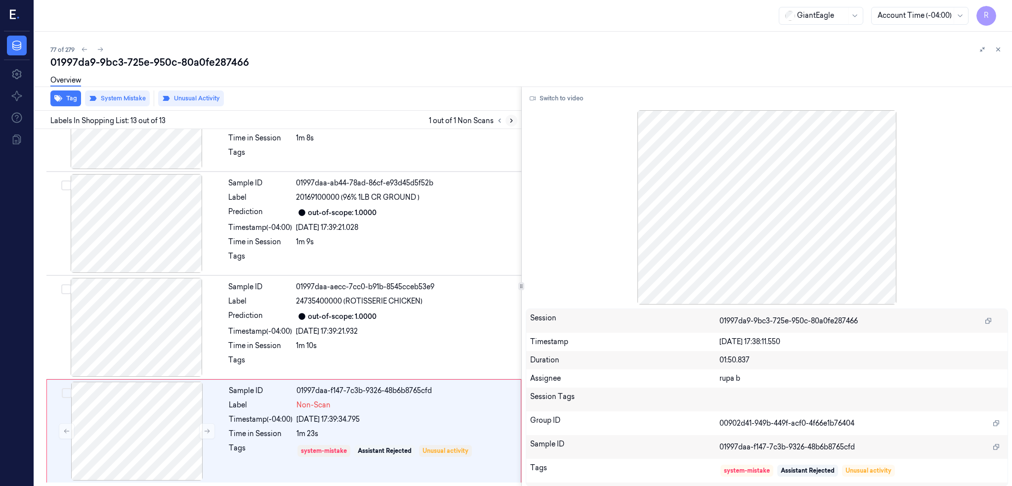
scroll to position [995, 0]
click at [141, 426] on div at bounding box center [137, 430] width 176 height 99
click at [139, 303] on div at bounding box center [136, 327] width 176 height 99
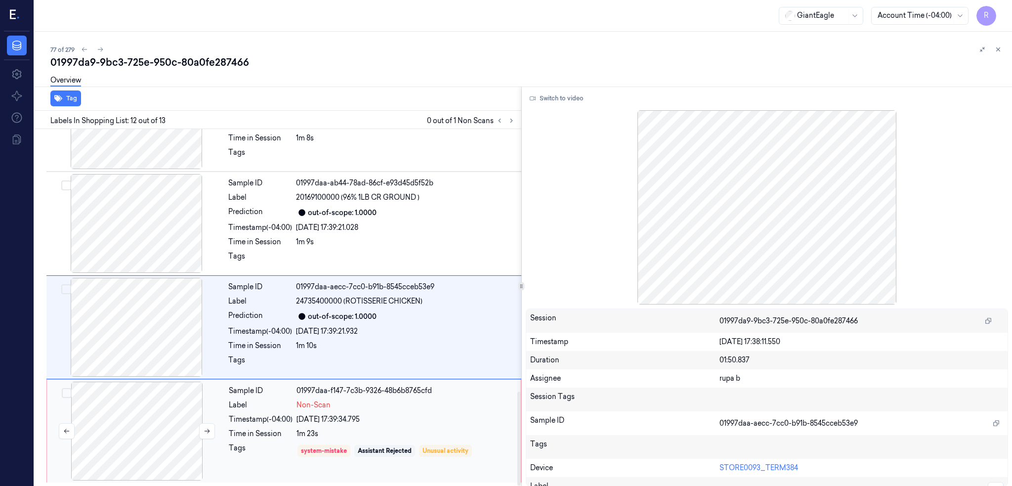
click at [167, 434] on div at bounding box center [137, 430] width 176 height 99
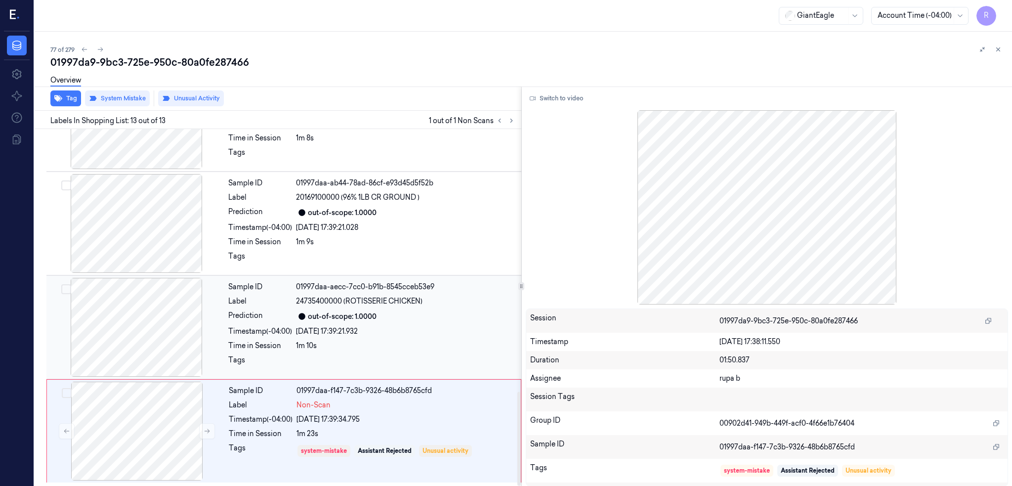
click at [162, 325] on div at bounding box center [136, 327] width 176 height 99
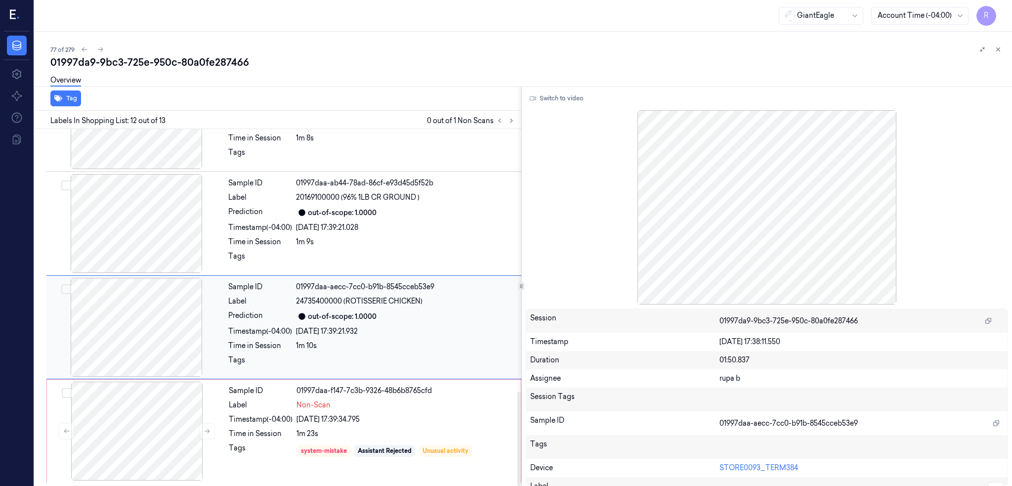
click at [162, 325] on div at bounding box center [136, 327] width 176 height 99
click at [562, 101] on button "Switch to video" at bounding box center [557, 98] width 62 height 16
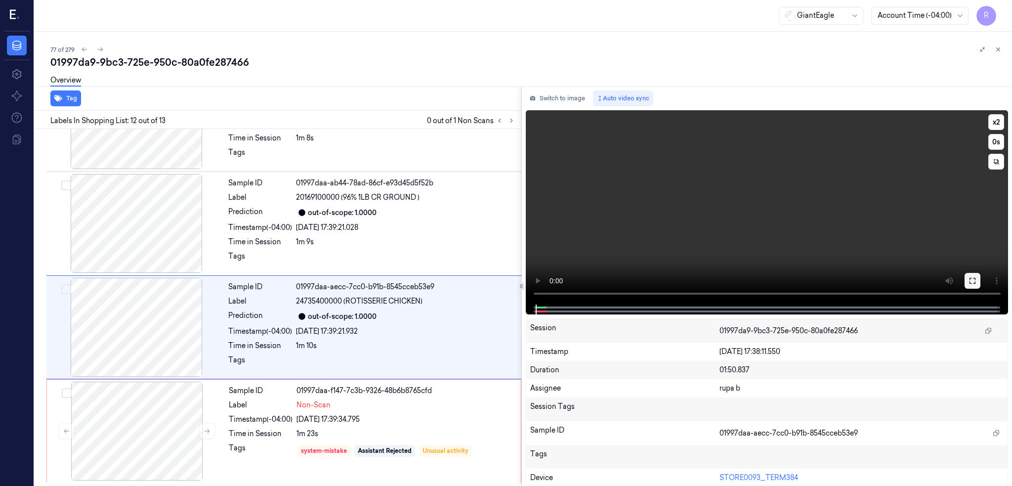
click at [976, 280] on icon at bounding box center [972, 281] width 8 height 8
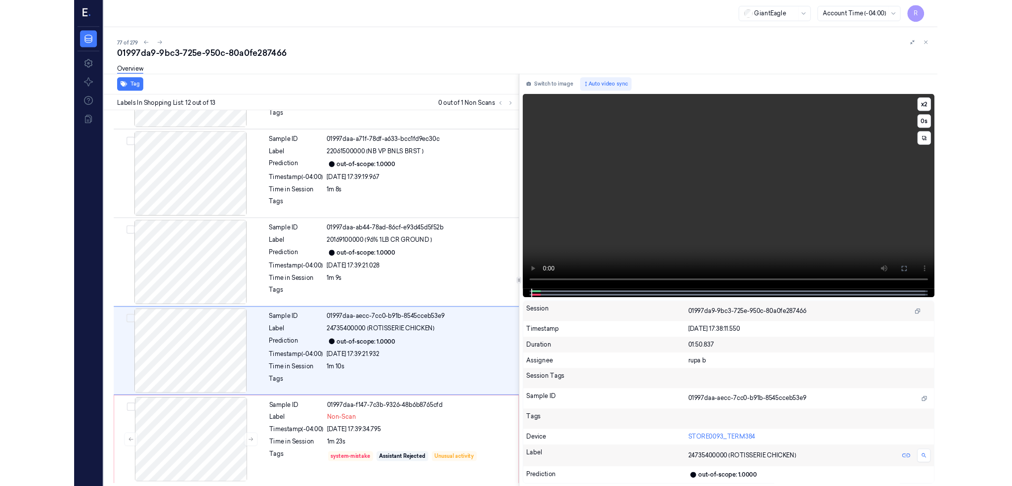
scroll to position [912, 0]
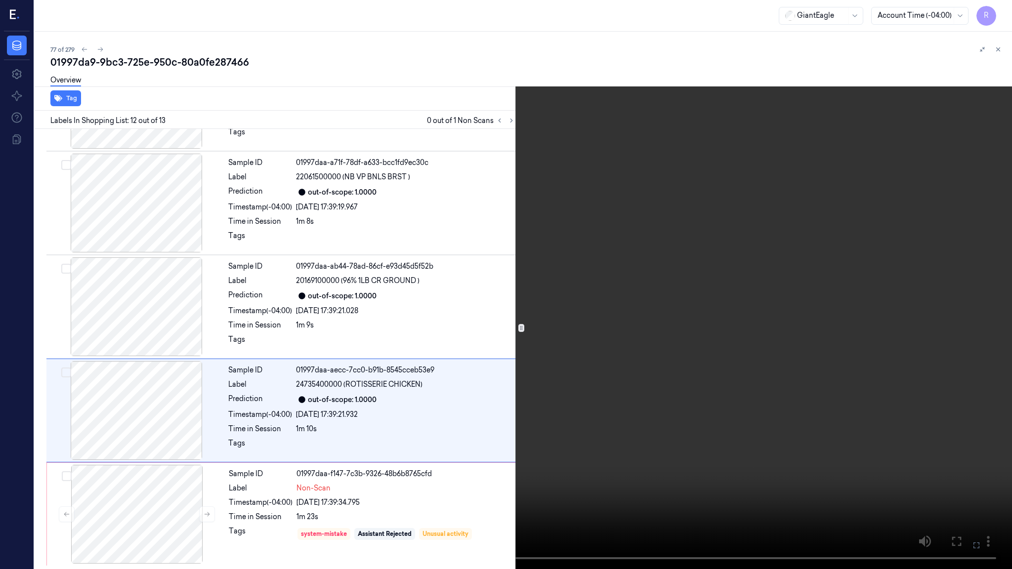
click at [750, 270] on video at bounding box center [506, 284] width 1012 height 569
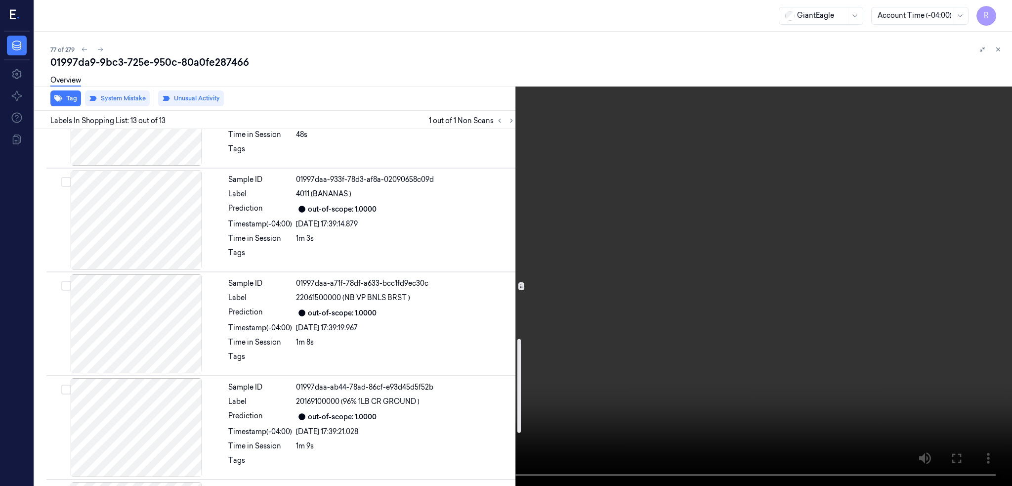
scroll to position [856, 0]
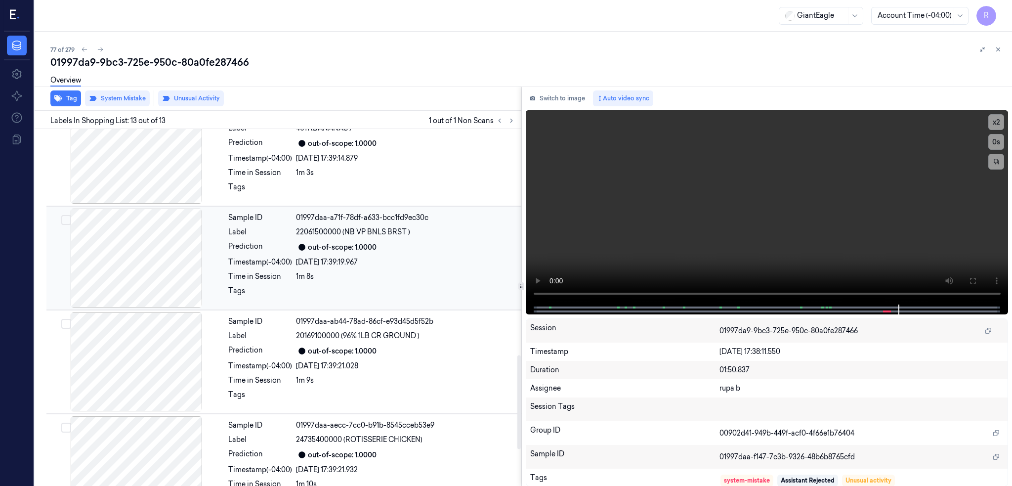
click at [142, 265] on div at bounding box center [136, 258] width 176 height 99
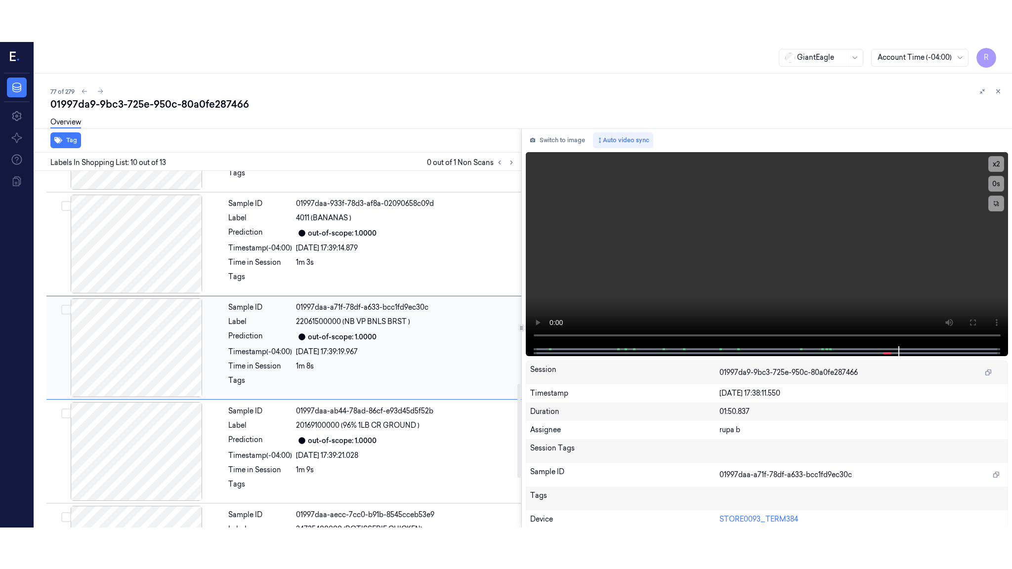
scroll to position [807, 0]
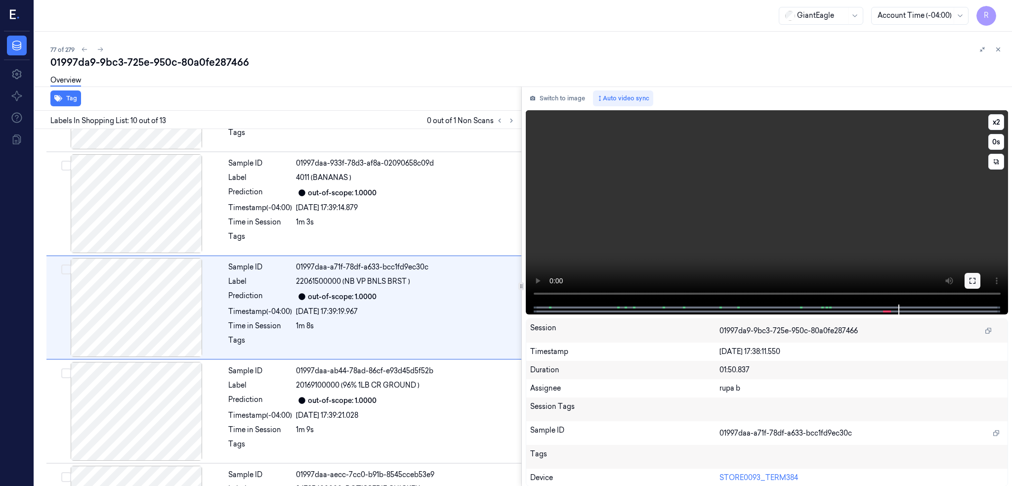
click at [976, 279] on icon at bounding box center [972, 281] width 8 height 8
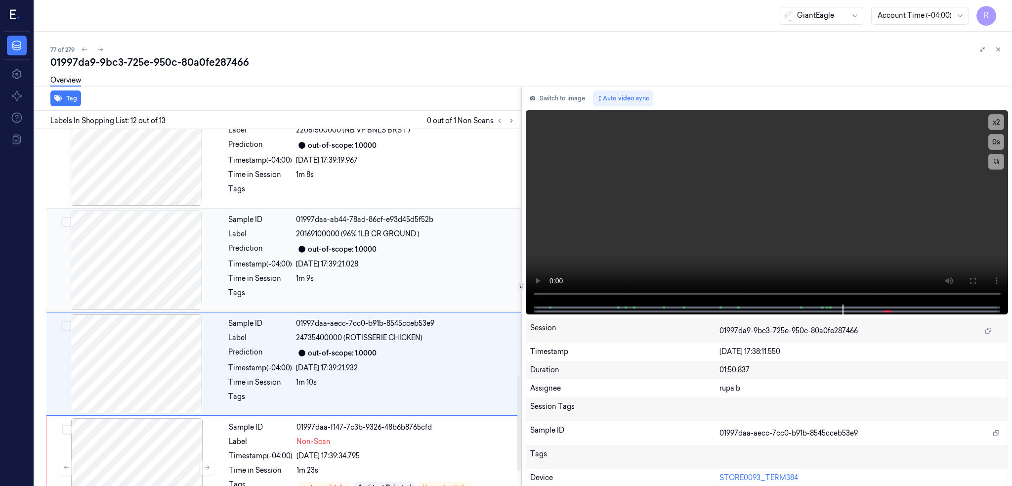
scroll to position [995, 0]
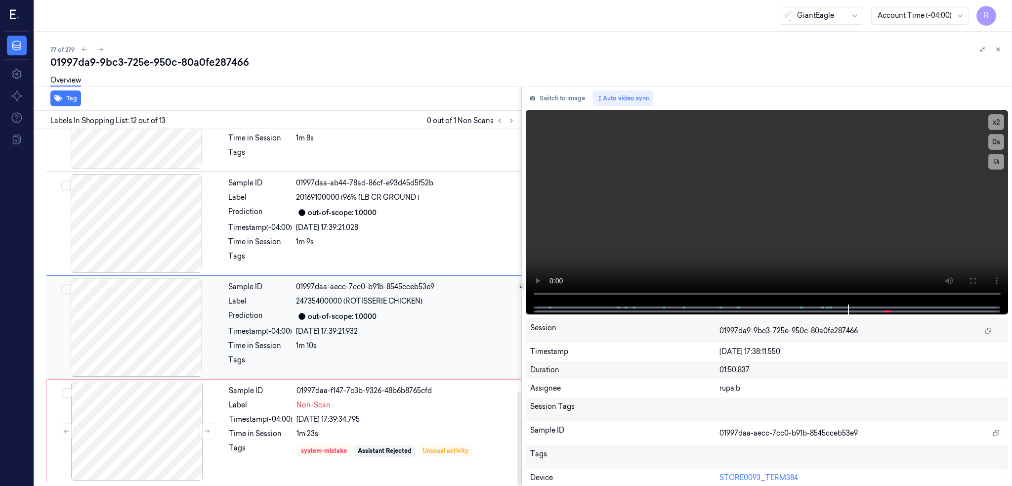
click at [134, 326] on div at bounding box center [136, 327] width 176 height 99
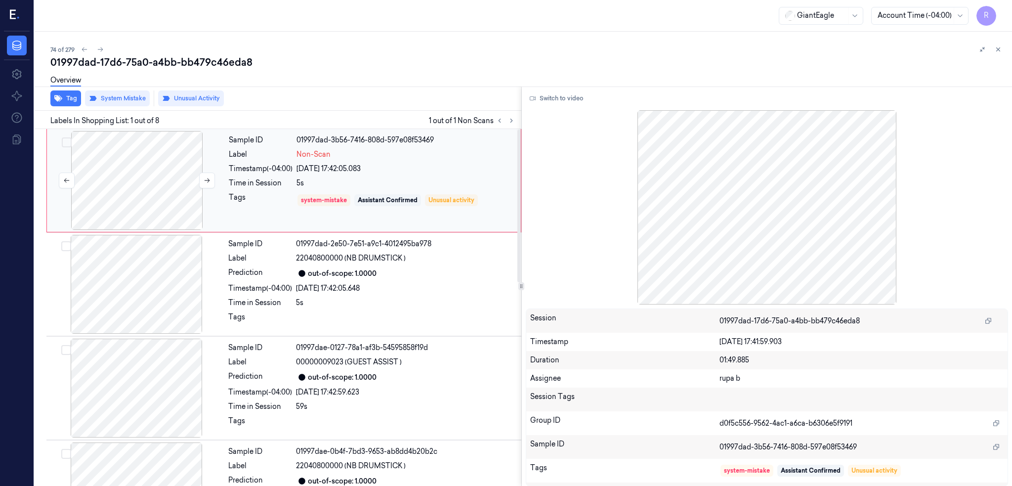
click at [153, 190] on div at bounding box center [137, 180] width 176 height 99
click at [128, 174] on div at bounding box center [137, 180] width 176 height 99
click at [566, 99] on button "Switch to video" at bounding box center [557, 98] width 62 height 16
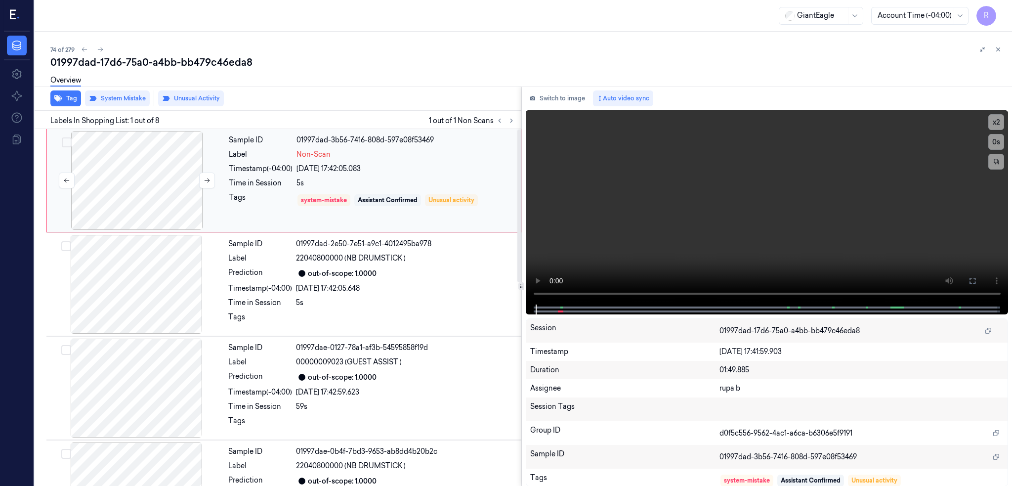
click at [151, 180] on div at bounding box center [137, 180] width 176 height 99
click at [976, 279] on icon at bounding box center [972, 281] width 8 height 8
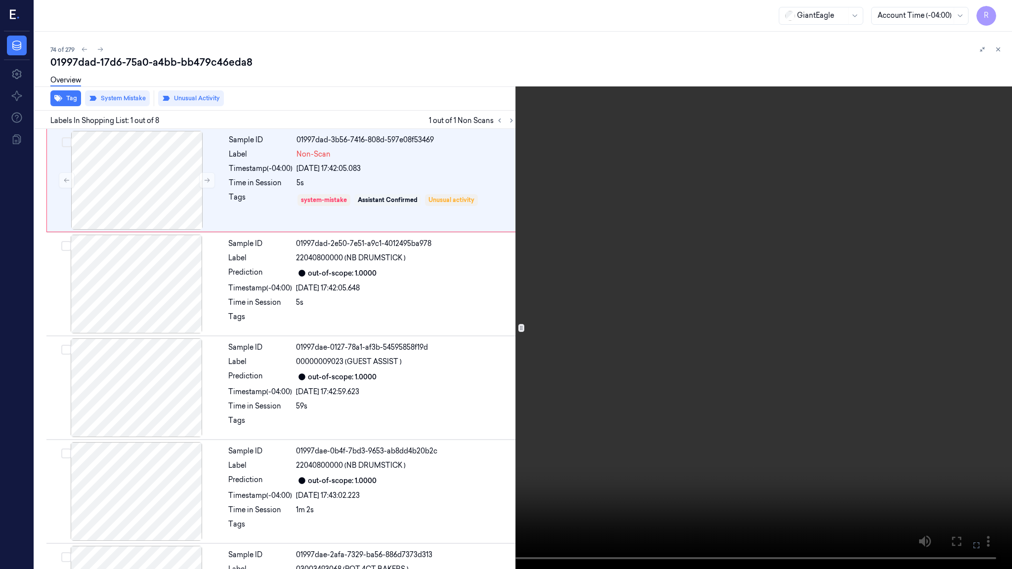
click at [571, 272] on video at bounding box center [506, 284] width 1012 height 569
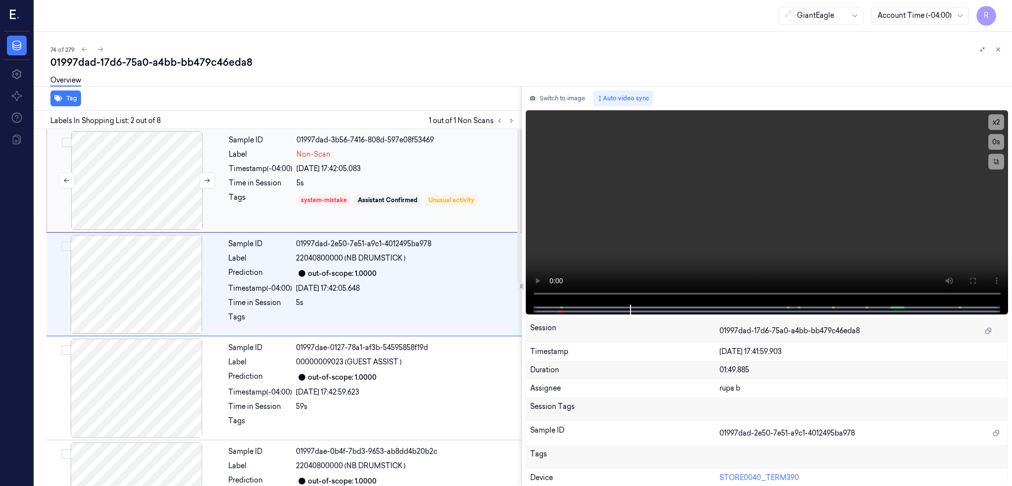
click at [160, 169] on div at bounding box center [137, 180] width 176 height 99
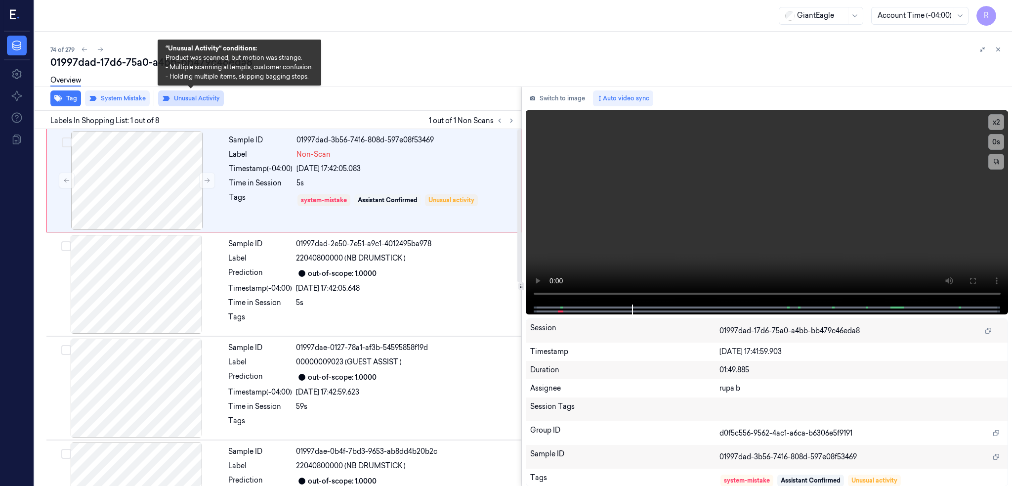
click at [188, 99] on button "Unusual Activity" at bounding box center [191, 98] width 66 height 16
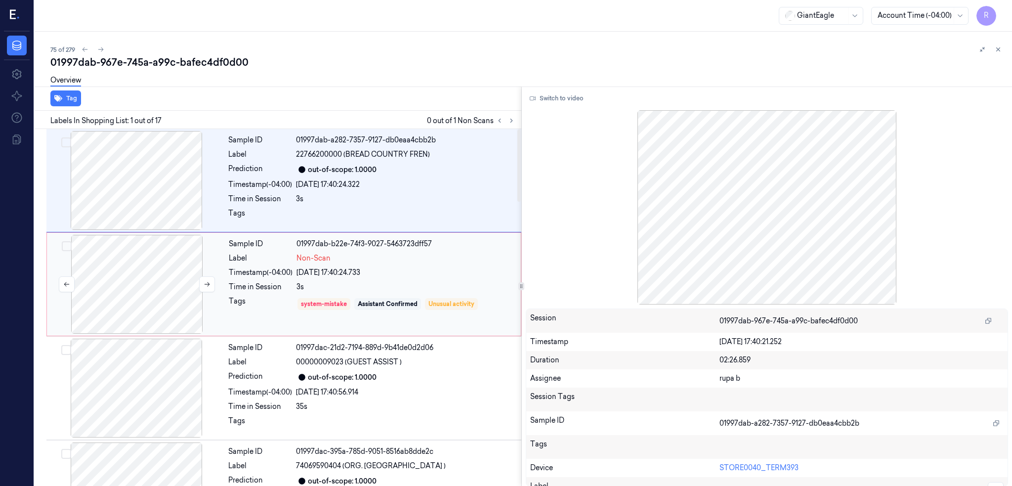
click at [144, 270] on div at bounding box center [137, 284] width 176 height 99
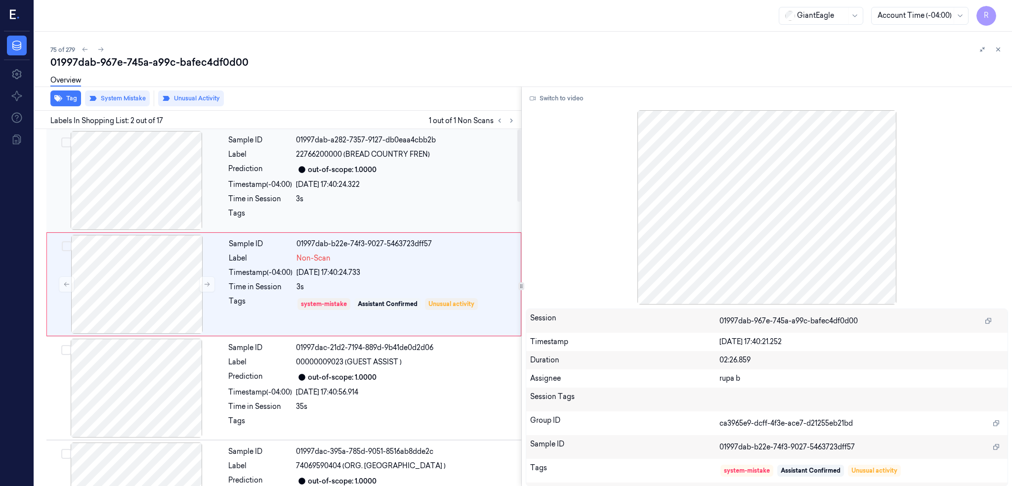
click at [155, 178] on div at bounding box center [136, 180] width 176 height 99
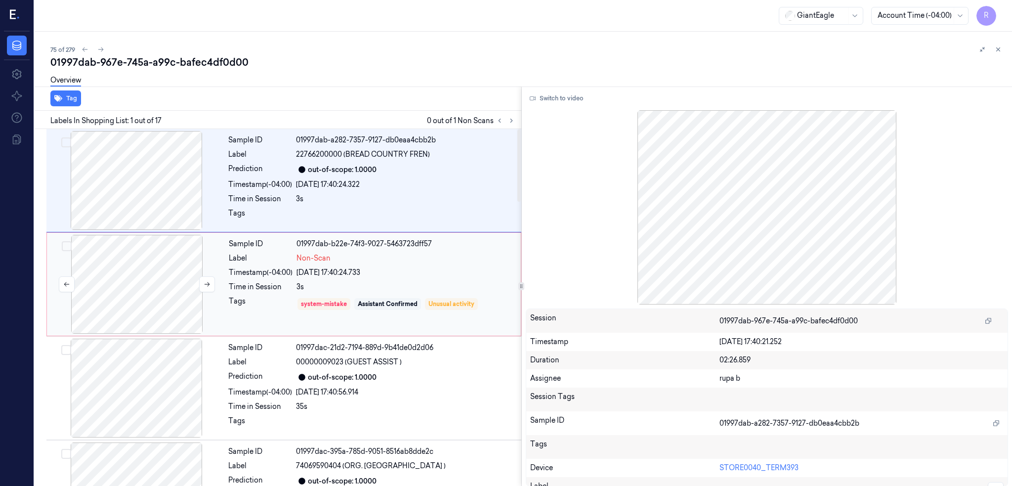
click at [140, 286] on div at bounding box center [137, 284] width 176 height 99
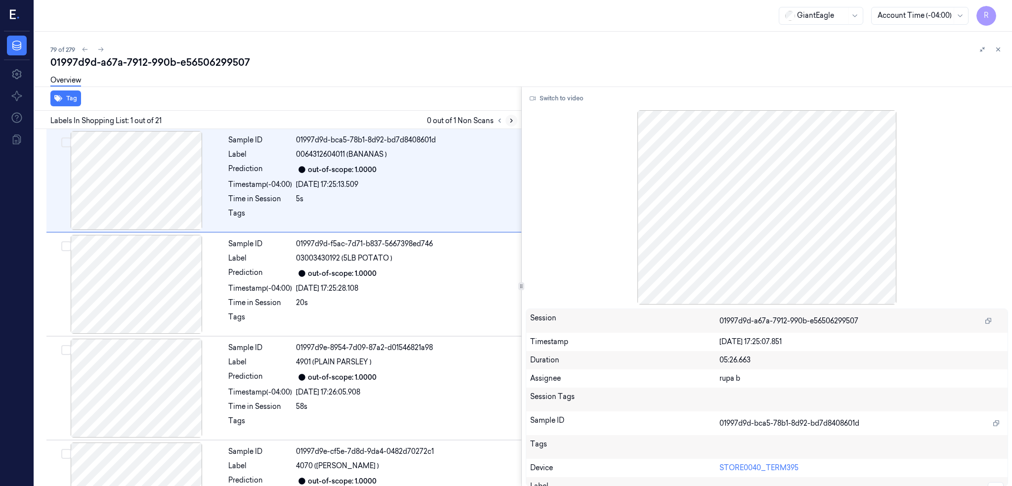
click at [515, 118] on icon at bounding box center [511, 120] width 7 height 7
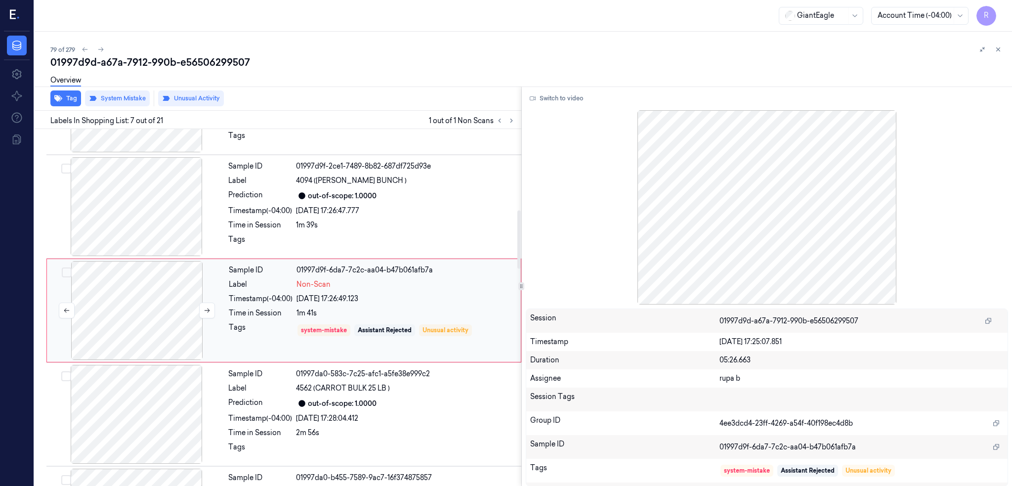
scroll to position [495, 0]
click at [146, 300] on div at bounding box center [137, 307] width 176 height 99
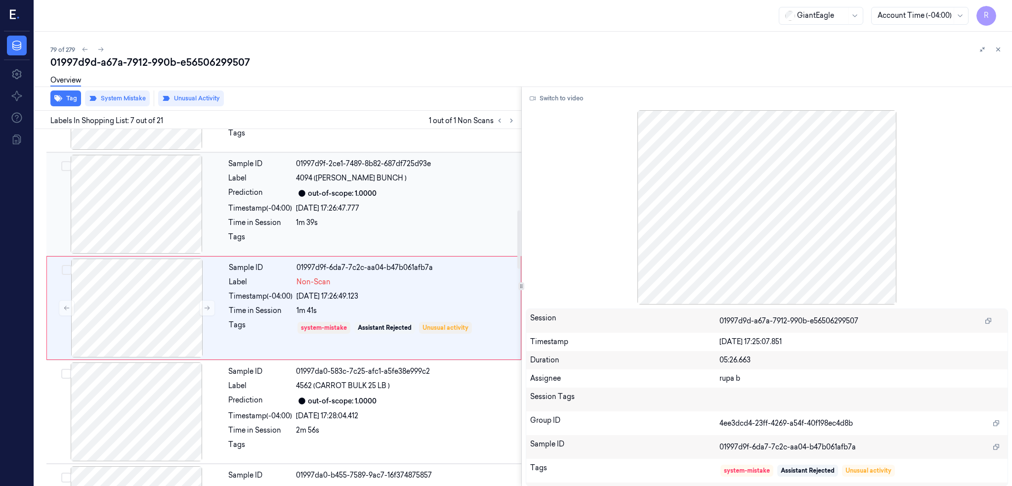
click at [99, 216] on div at bounding box center [136, 204] width 176 height 99
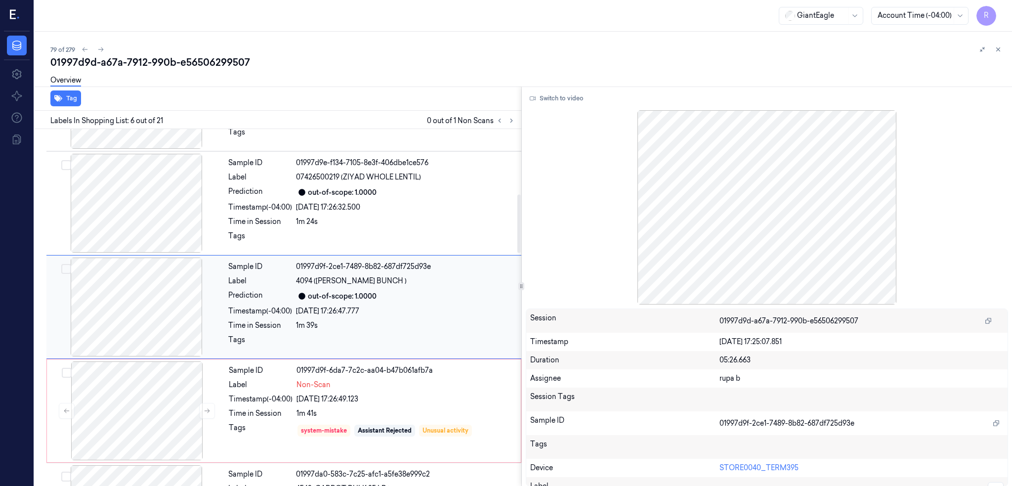
scroll to position [391, 0]
click at [587, 103] on button "Switch to video" at bounding box center [557, 98] width 62 height 16
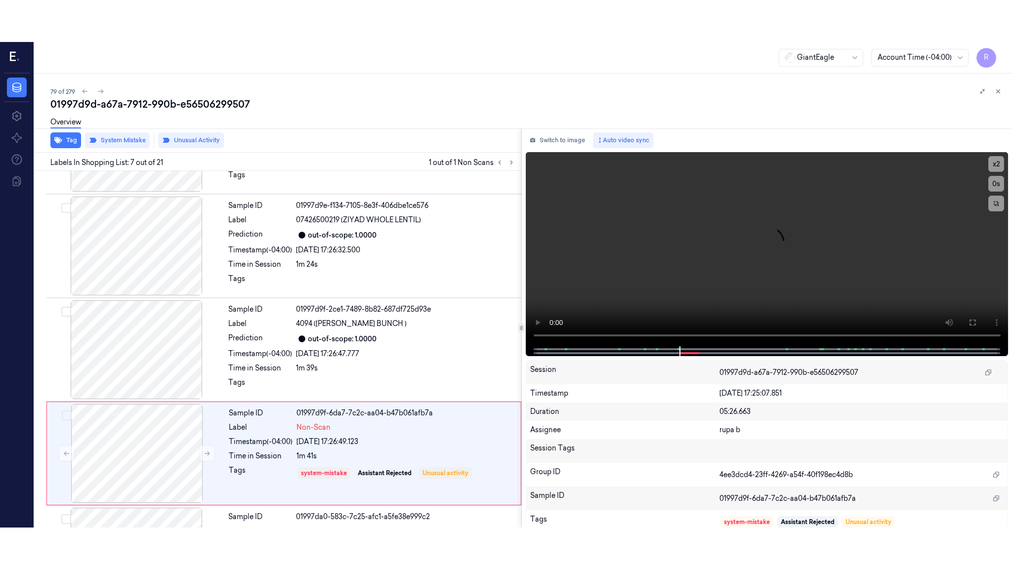
scroll to position [495, 0]
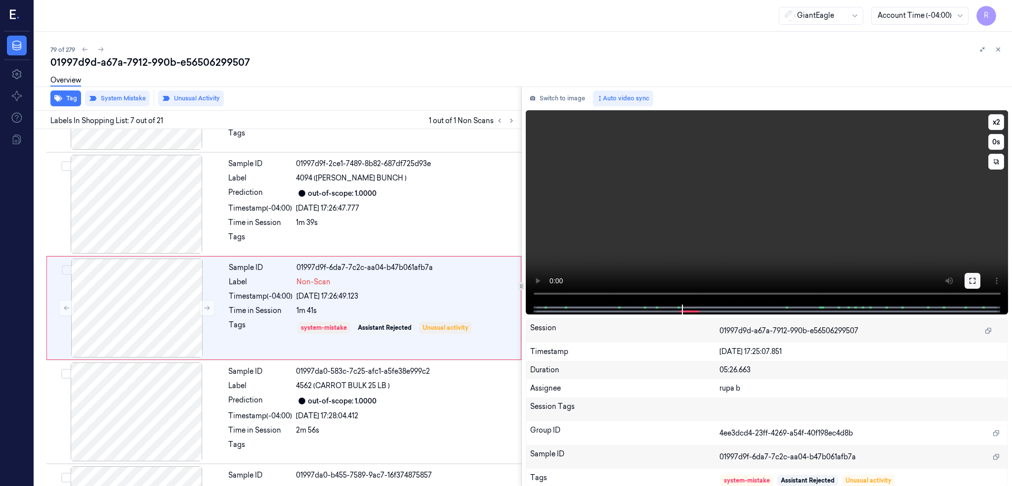
click at [976, 280] on icon at bounding box center [972, 281] width 8 height 8
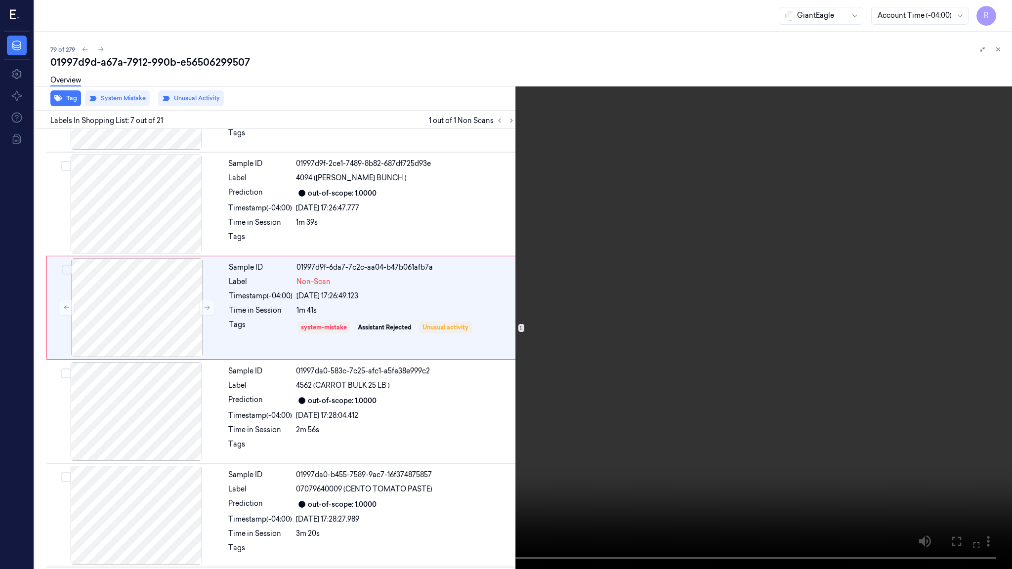
scroll to position [454, 0]
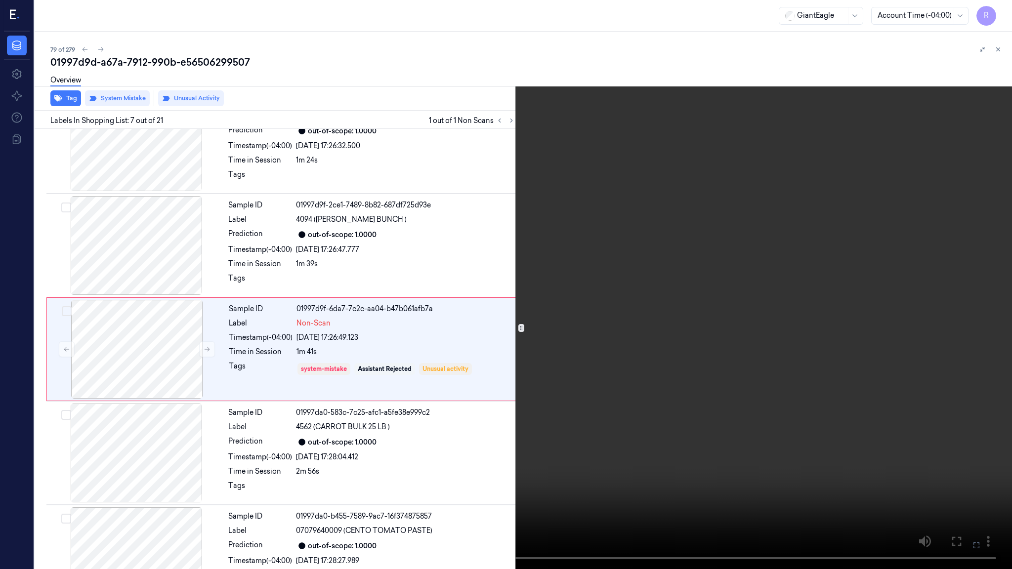
click at [437, 360] on video at bounding box center [506, 284] width 1012 height 569
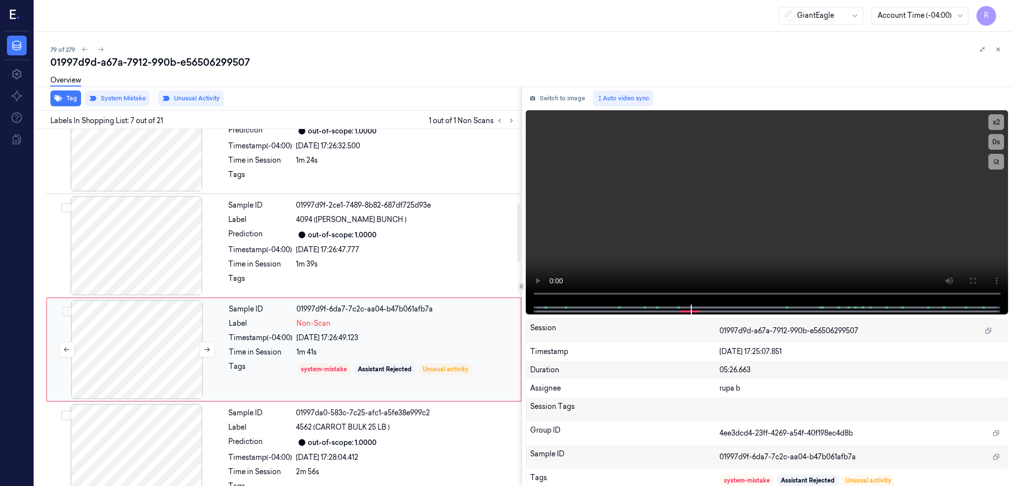
click at [151, 357] on div at bounding box center [137, 349] width 176 height 99
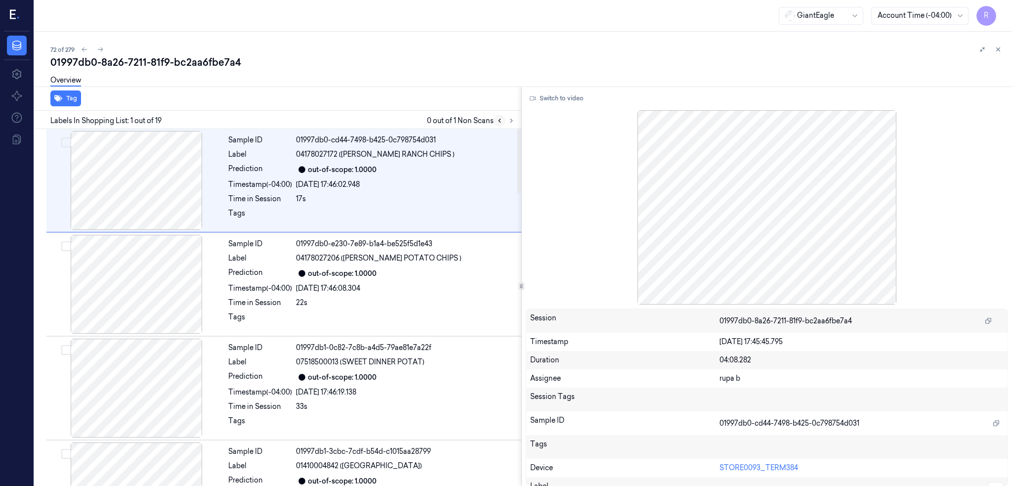
click at [515, 120] on icon at bounding box center [511, 120] width 7 height 7
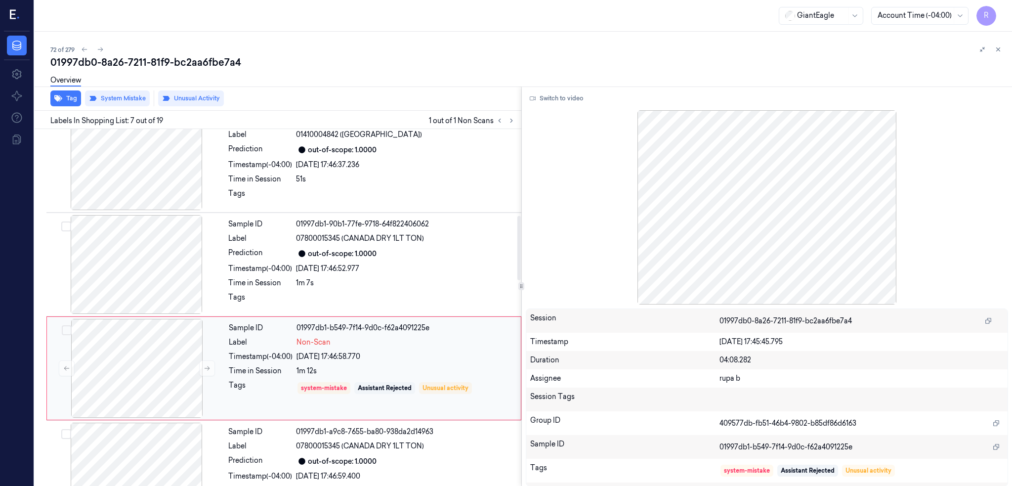
scroll to position [495, 0]
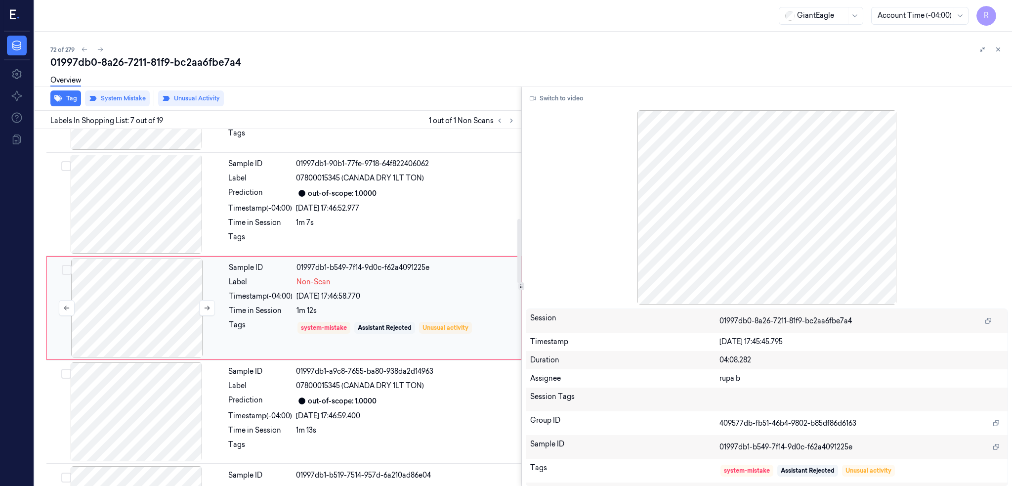
click at [103, 300] on div at bounding box center [137, 307] width 176 height 99
click at [121, 209] on div at bounding box center [136, 204] width 176 height 99
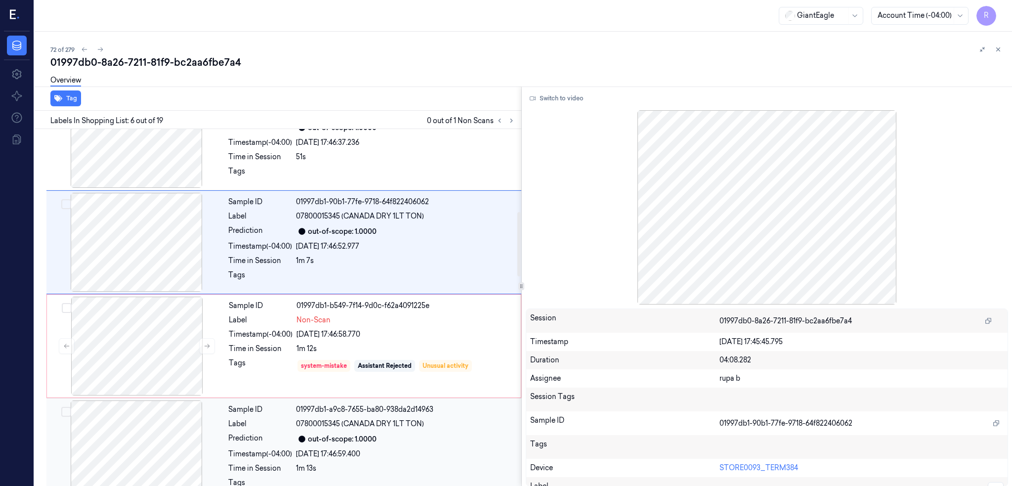
click at [135, 445] on div at bounding box center [136, 449] width 176 height 99
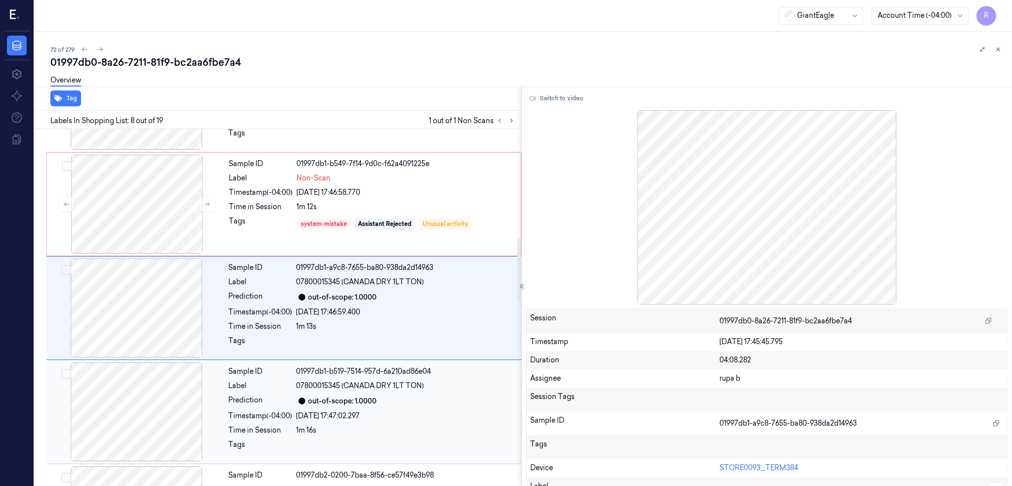
click at [139, 410] on div at bounding box center [136, 411] width 176 height 99
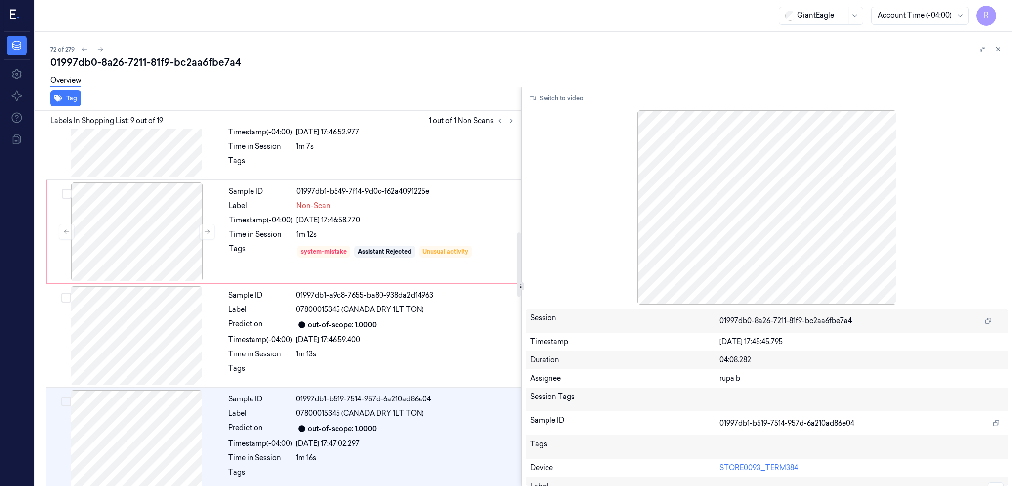
scroll to position [374, 0]
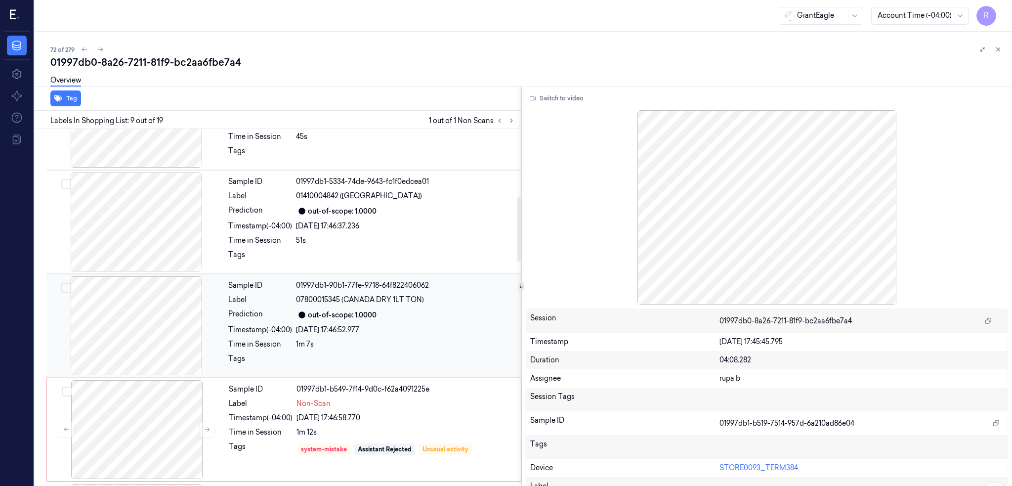
click at [142, 313] on div at bounding box center [136, 325] width 176 height 99
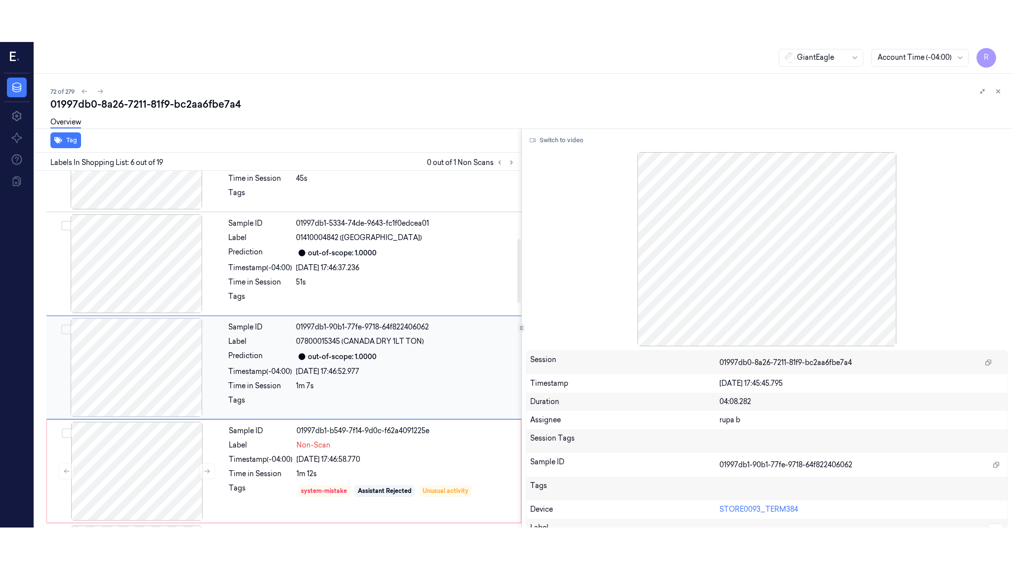
scroll to position [391, 0]
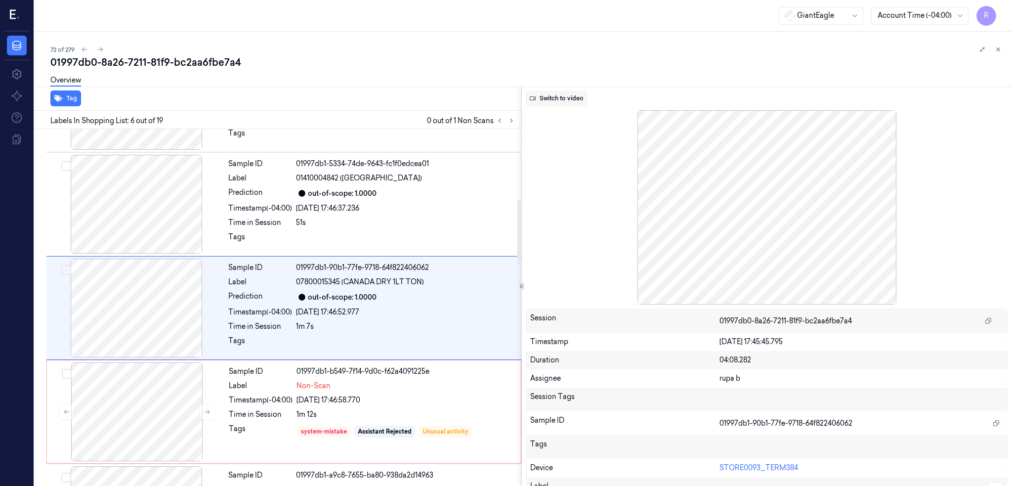
click at [587, 97] on button "Switch to video" at bounding box center [557, 98] width 62 height 16
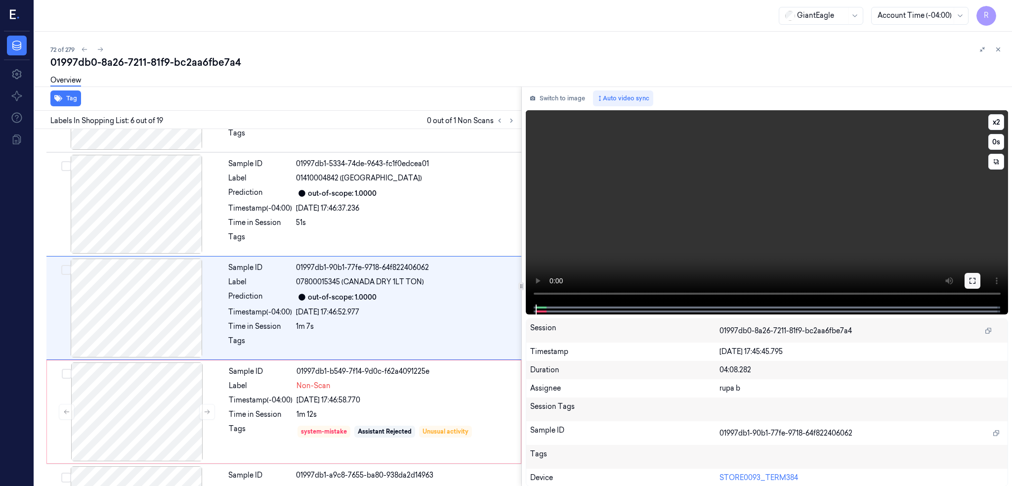
click at [976, 280] on icon at bounding box center [972, 281] width 8 height 8
click at [147, 307] on div at bounding box center [136, 307] width 176 height 99
click at [975, 283] on icon at bounding box center [972, 281] width 6 height 6
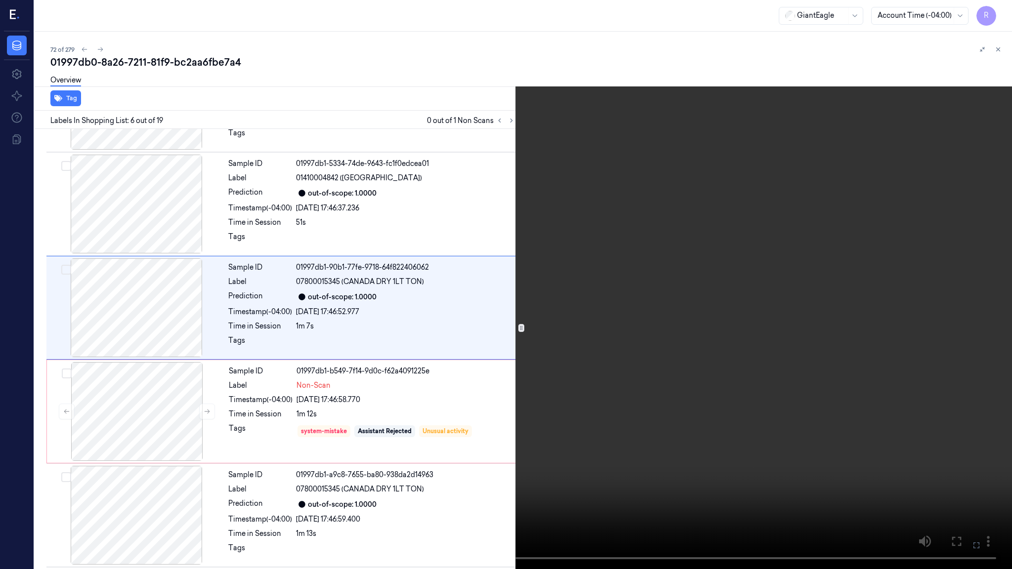
click at [468, 386] on video at bounding box center [506, 284] width 1012 height 569
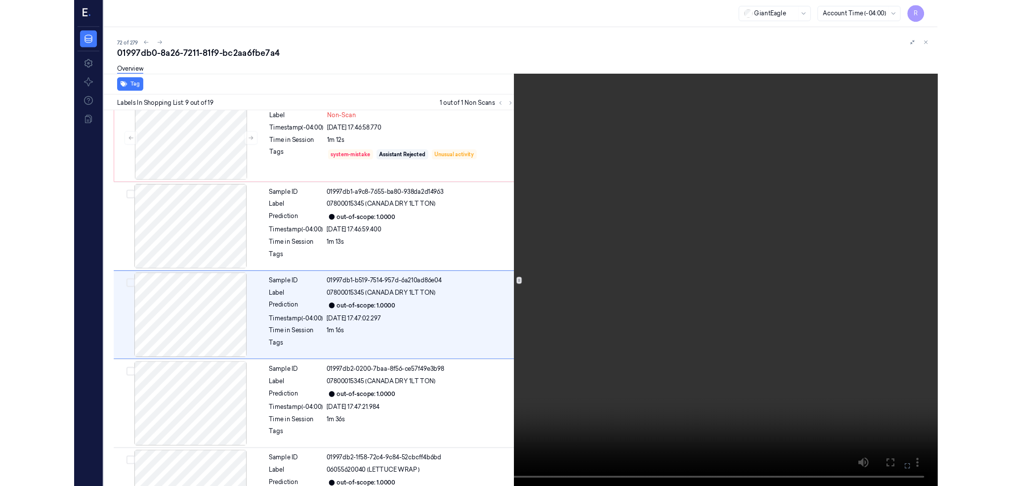
scroll to position [661, 0]
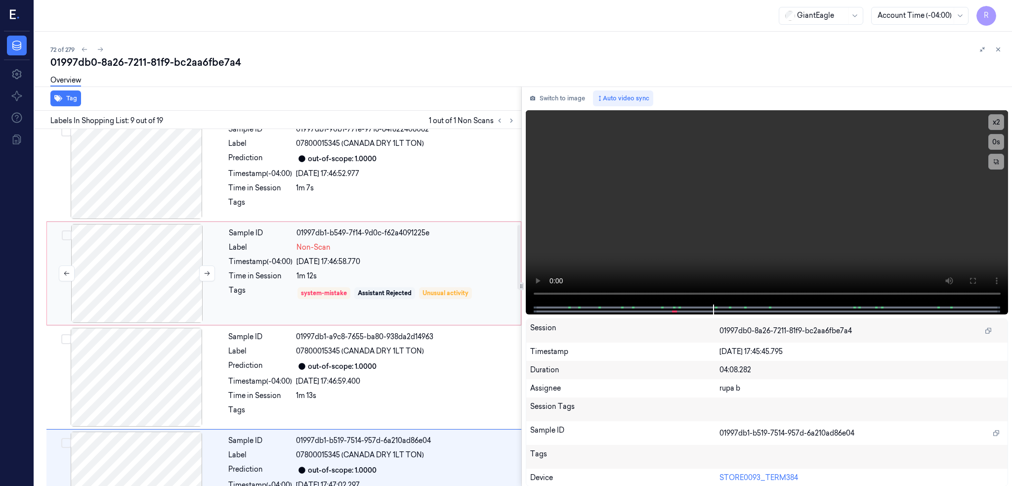
click at [171, 256] on div at bounding box center [137, 273] width 176 height 99
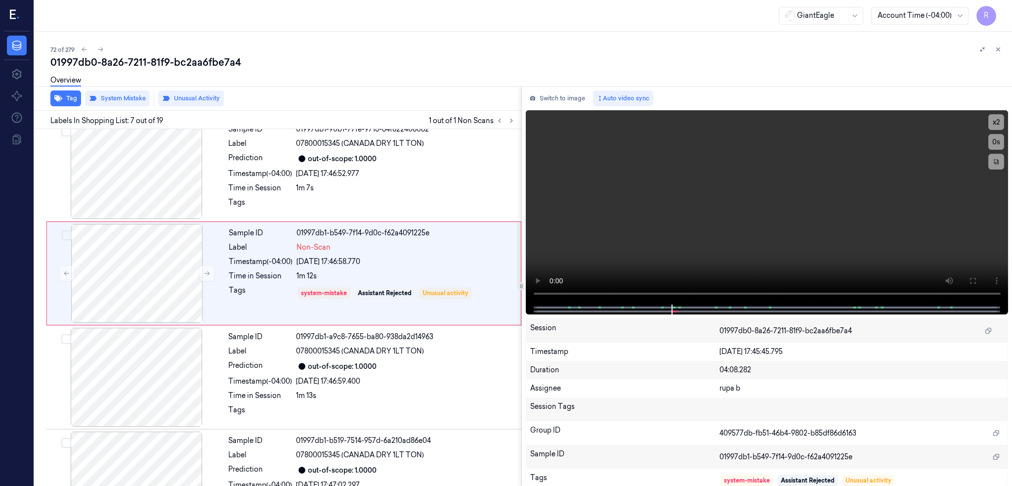
scroll to position [495, 0]
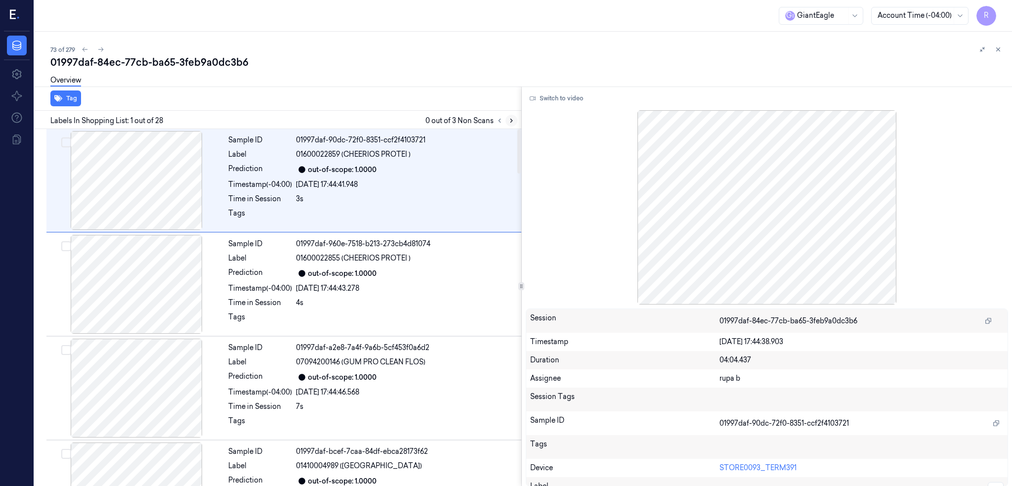
click at [515, 122] on icon at bounding box center [511, 120] width 7 height 7
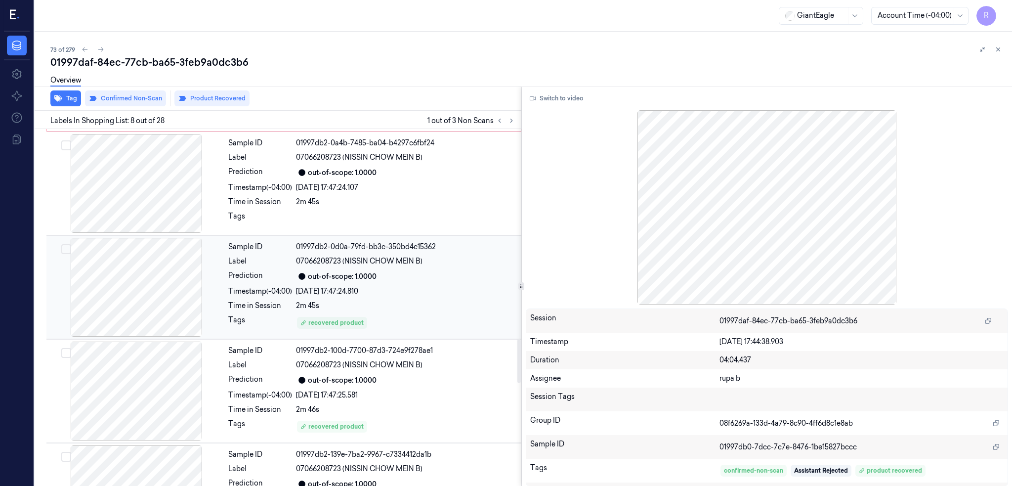
scroll to position [1653, 0]
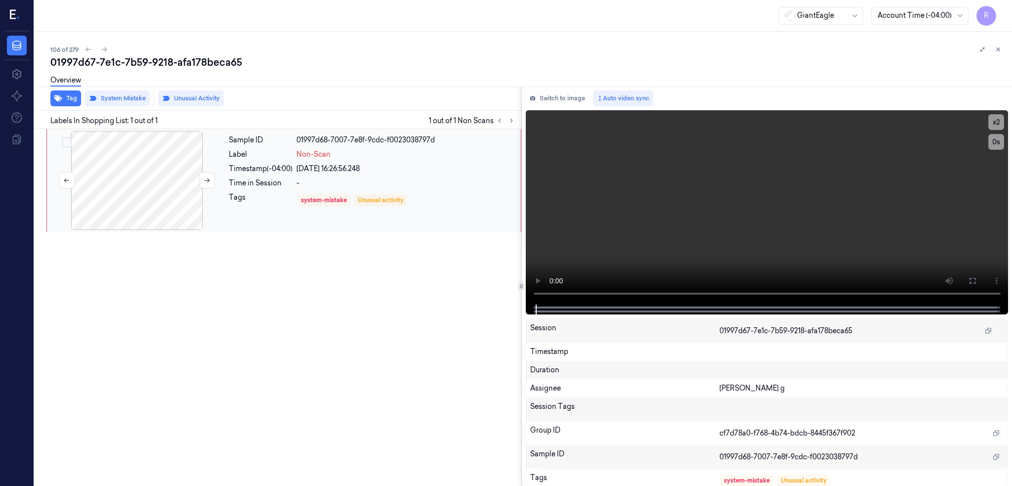
click at [135, 194] on div at bounding box center [137, 180] width 176 height 99
click at [975, 278] on icon at bounding box center [972, 281] width 6 height 6
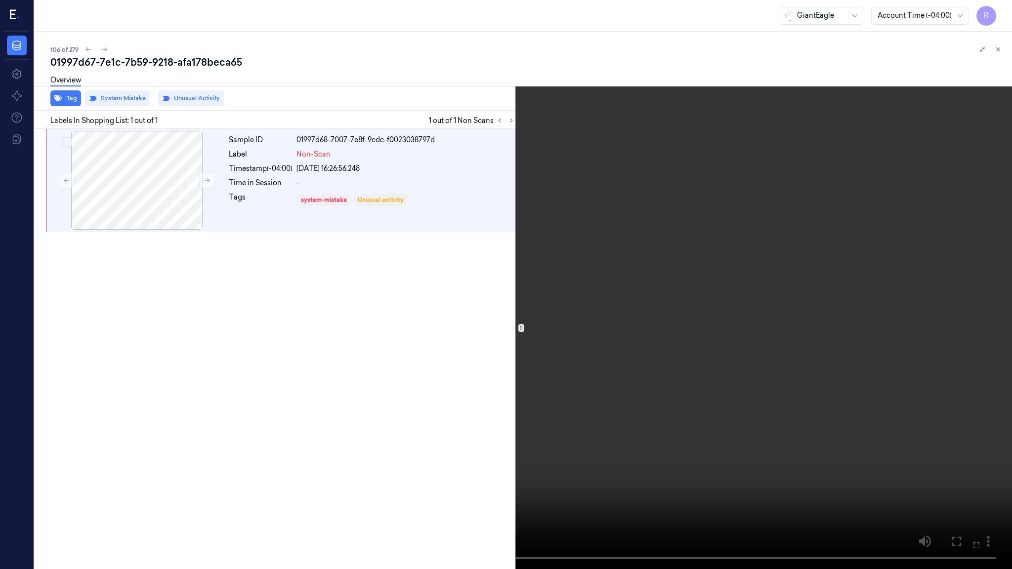
click at [312, 349] on video at bounding box center [506, 284] width 1012 height 569
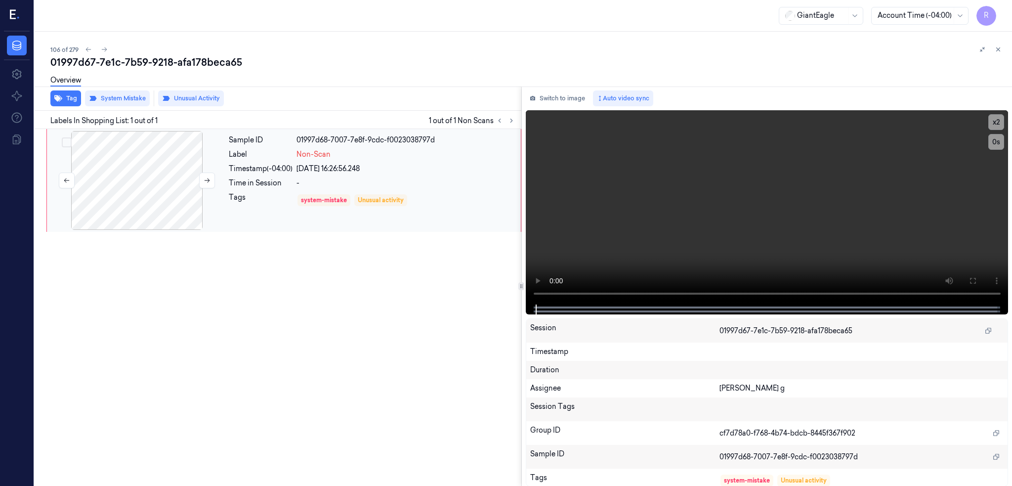
click at [146, 177] on div at bounding box center [137, 180] width 176 height 99
click at [144, 175] on div at bounding box center [137, 180] width 176 height 99
click at [980, 275] on button at bounding box center [972, 281] width 16 height 16
click at [148, 190] on div at bounding box center [137, 180] width 176 height 99
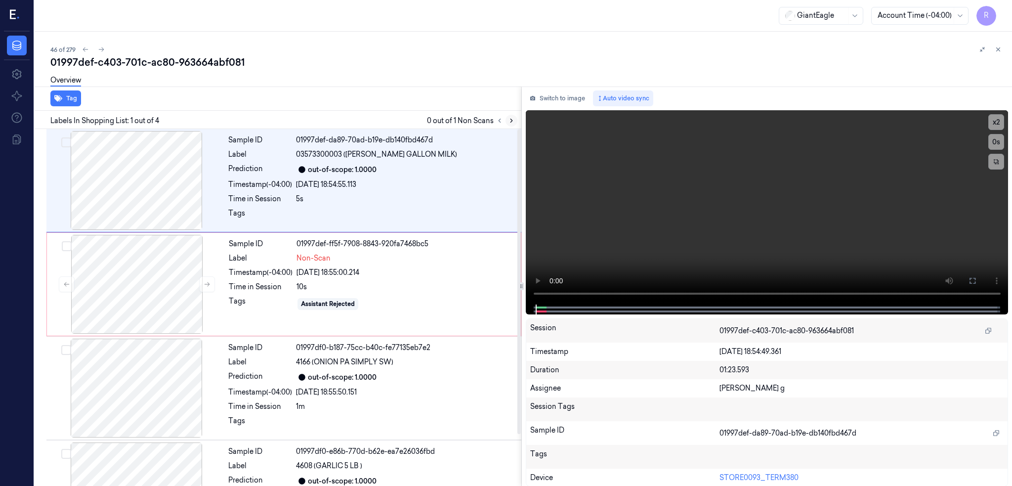
click at [515, 120] on icon at bounding box center [511, 120] width 7 height 7
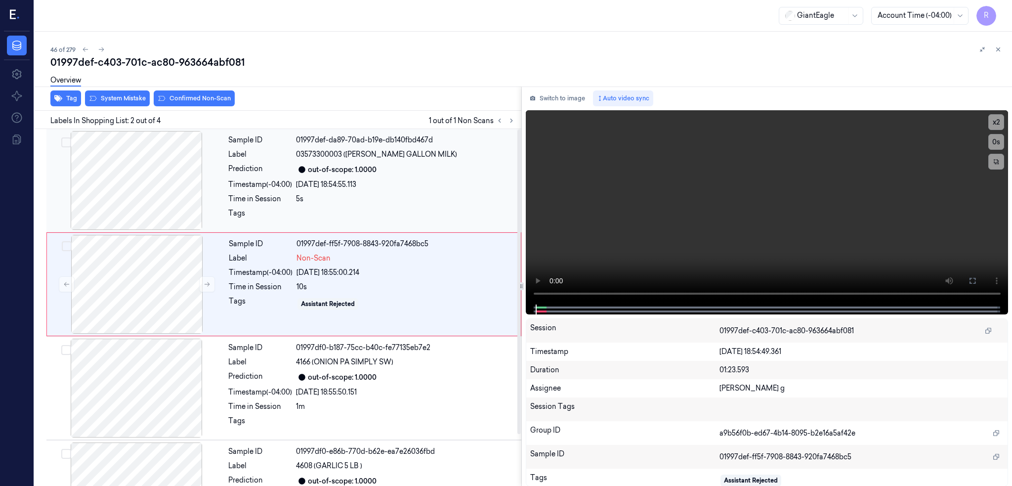
click at [129, 185] on div at bounding box center [136, 180] width 176 height 99
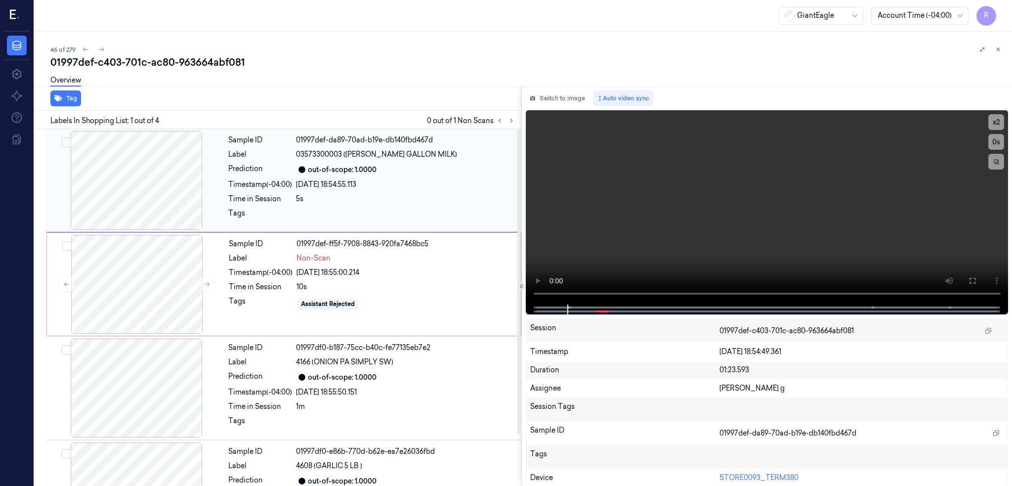
click at [187, 180] on div at bounding box center [136, 180] width 176 height 99
click at [980, 281] on button at bounding box center [972, 281] width 16 height 16
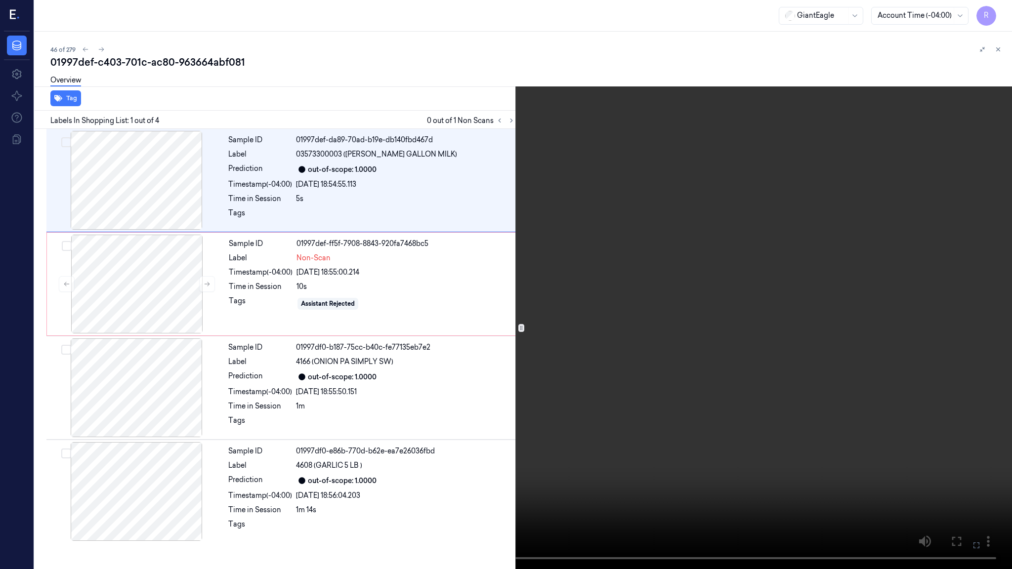
click at [619, 319] on video at bounding box center [506, 284] width 1012 height 569
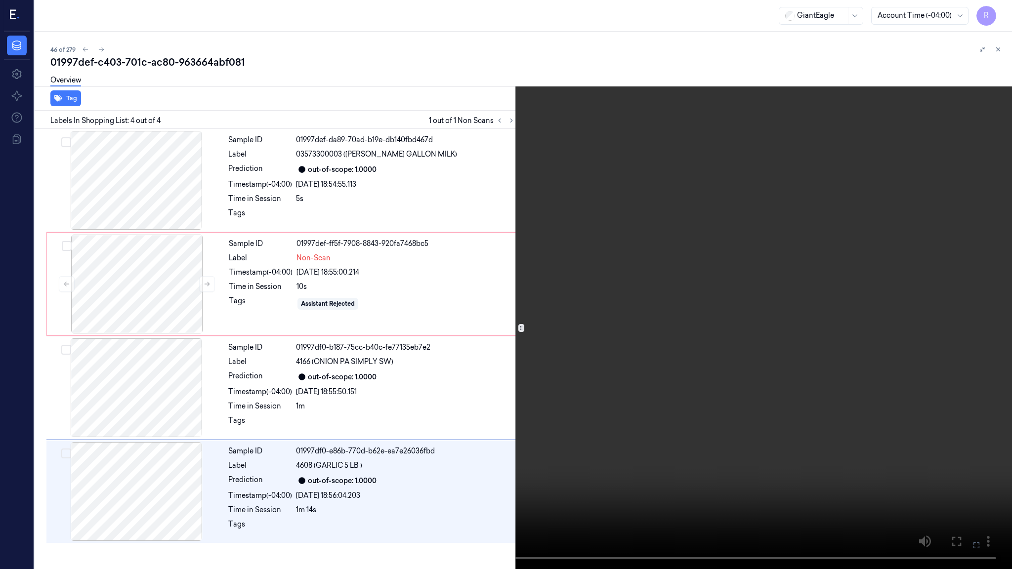
click at [326, 469] on video at bounding box center [506, 284] width 1012 height 569
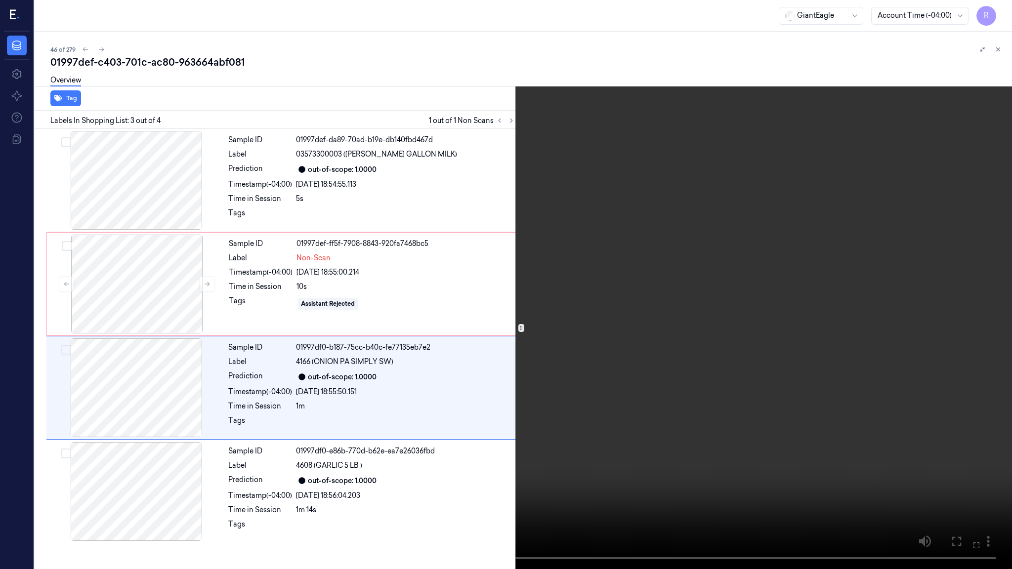
click at [237, 485] on video at bounding box center [506, 284] width 1012 height 569
click at [548, 342] on video at bounding box center [506, 284] width 1012 height 569
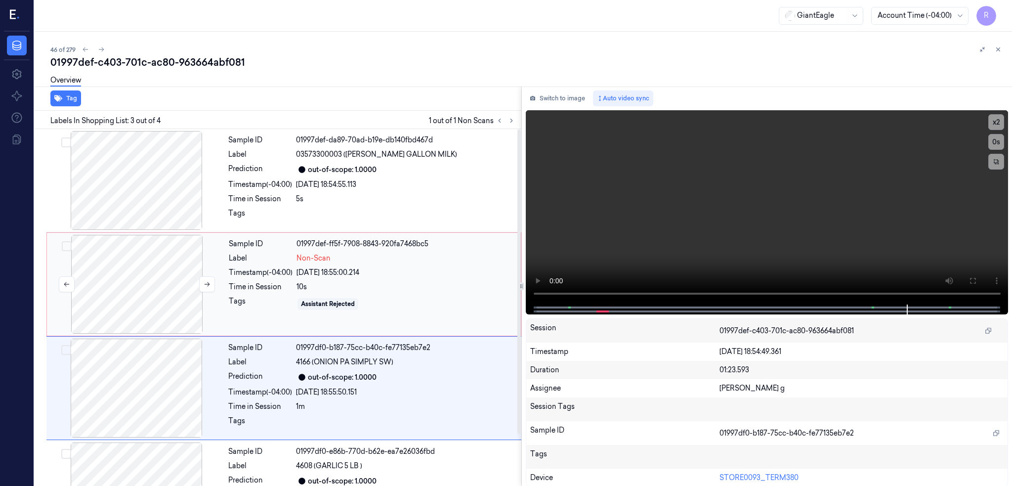
click at [148, 298] on div at bounding box center [137, 284] width 176 height 99
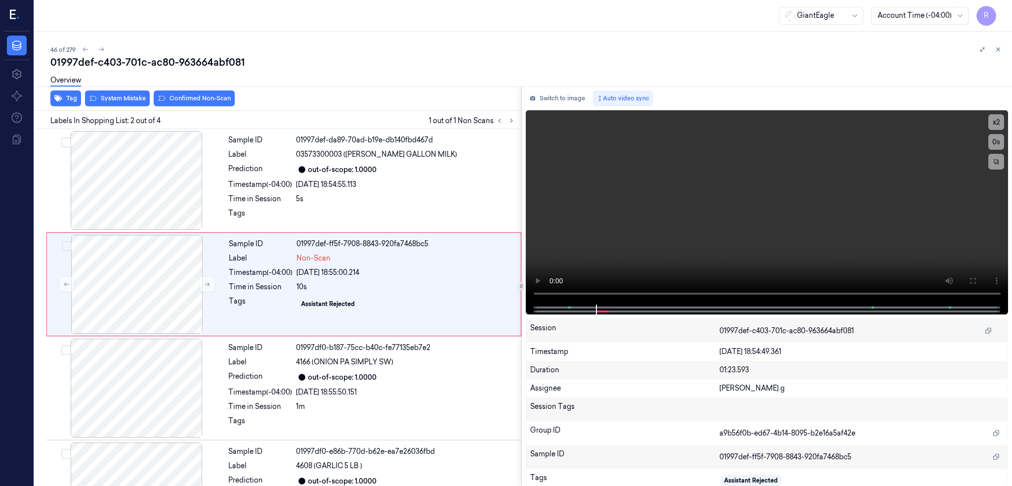
click at [202, 63] on div "01997def-c403-701c-ac80-963664abf081" at bounding box center [527, 62] width 954 height 14
copy div "963664abf081"
click at [135, 292] on div at bounding box center [137, 284] width 176 height 99
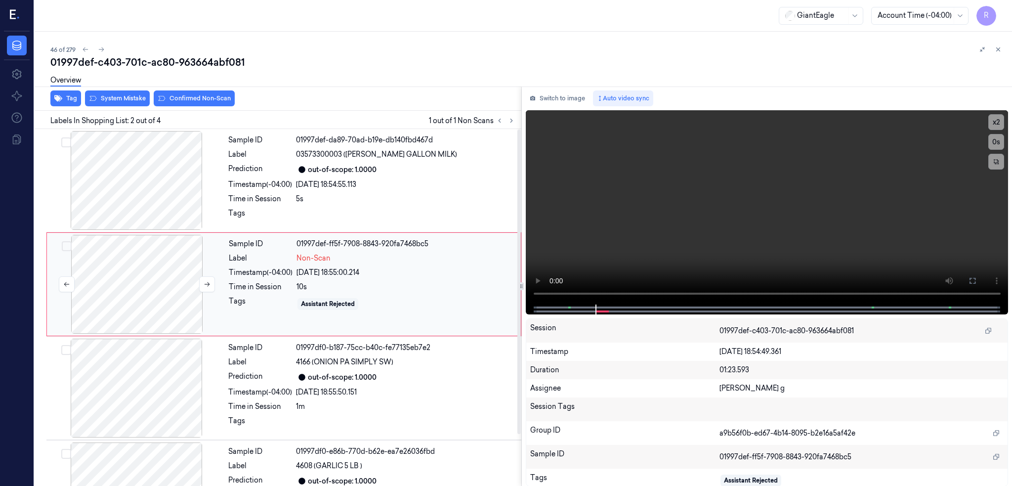
click at [150, 278] on div at bounding box center [137, 284] width 176 height 99
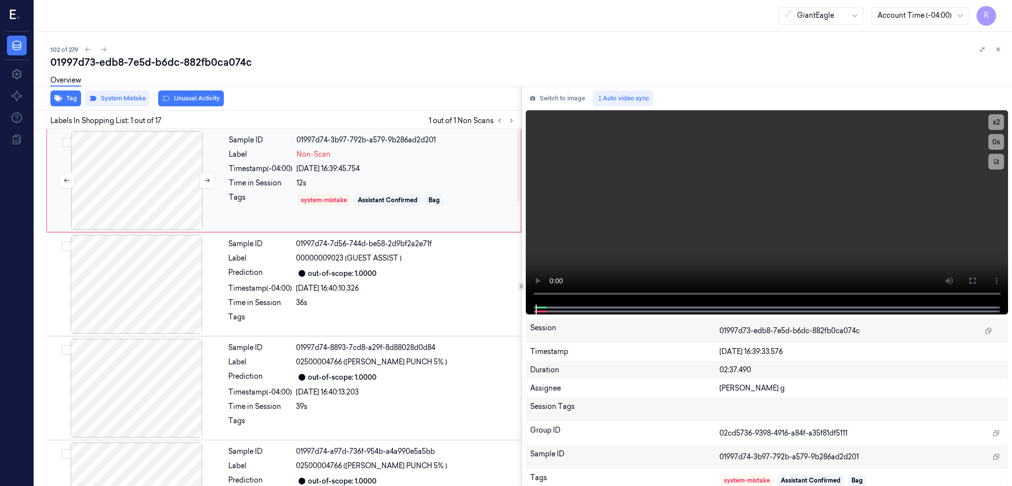
click at [131, 205] on div at bounding box center [137, 180] width 176 height 99
click at [976, 284] on icon at bounding box center [972, 281] width 8 height 8
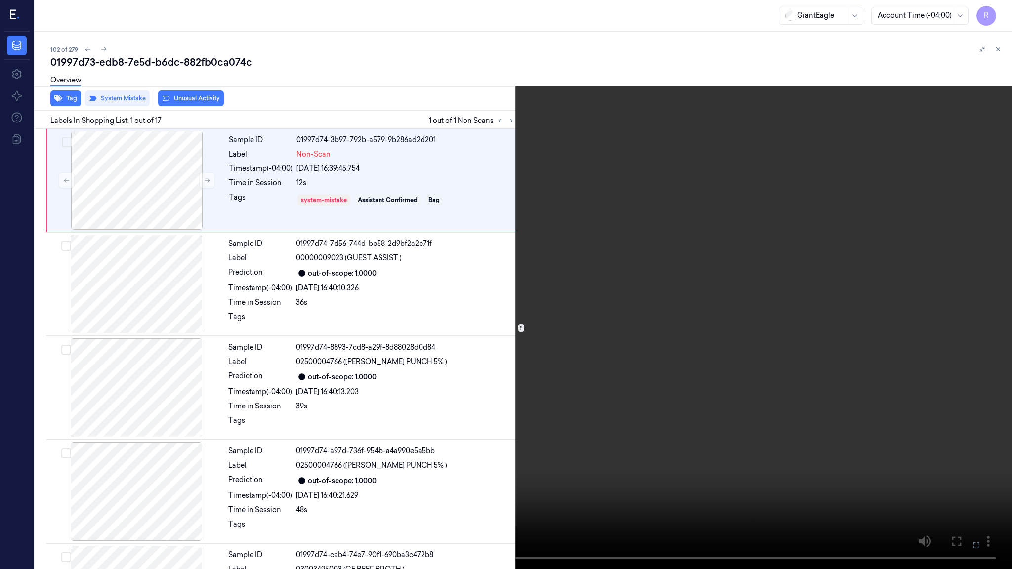
click at [428, 357] on video at bounding box center [506, 284] width 1012 height 569
click at [648, 274] on video at bounding box center [506, 284] width 1012 height 569
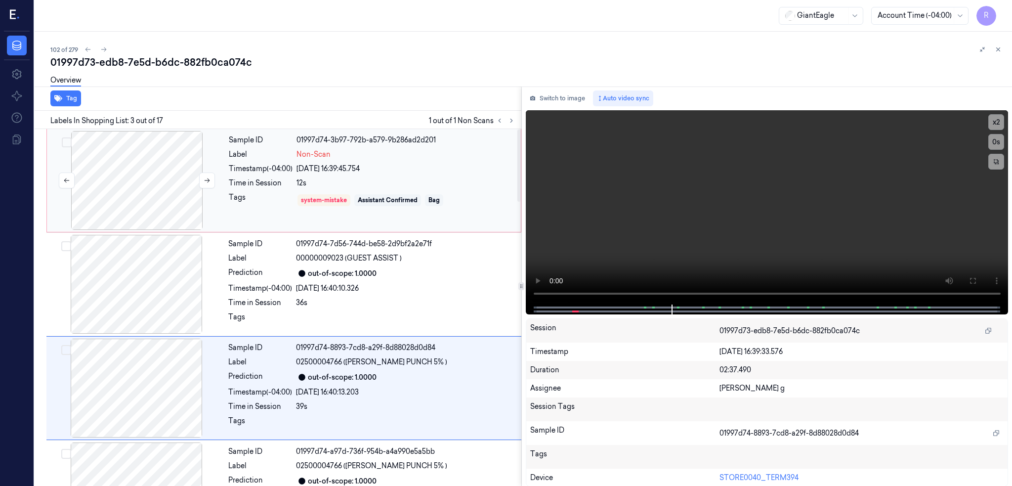
click at [151, 216] on div at bounding box center [137, 180] width 176 height 99
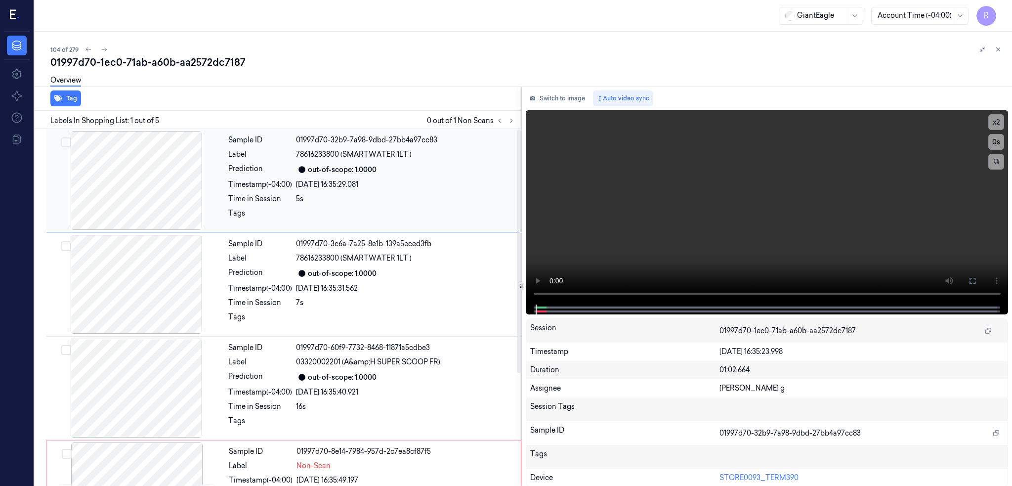
click at [130, 191] on div at bounding box center [136, 180] width 176 height 99
click at [515, 122] on icon at bounding box center [511, 120] width 7 height 7
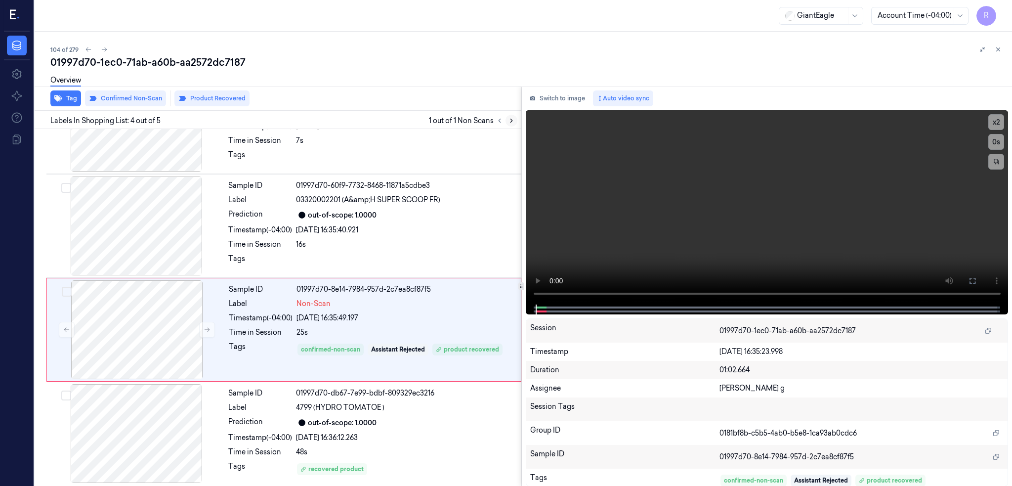
scroll to position [165, 0]
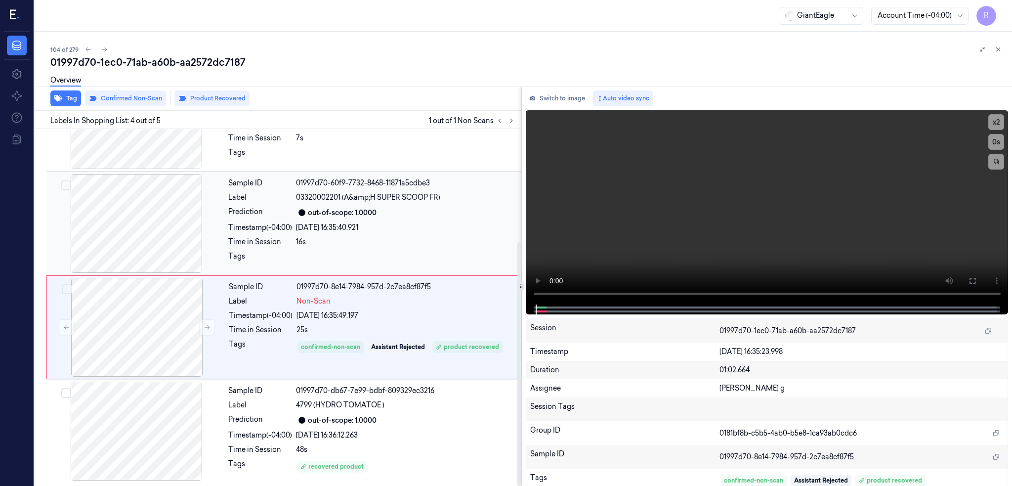
click at [144, 208] on div at bounding box center [136, 223] width 176 height 99
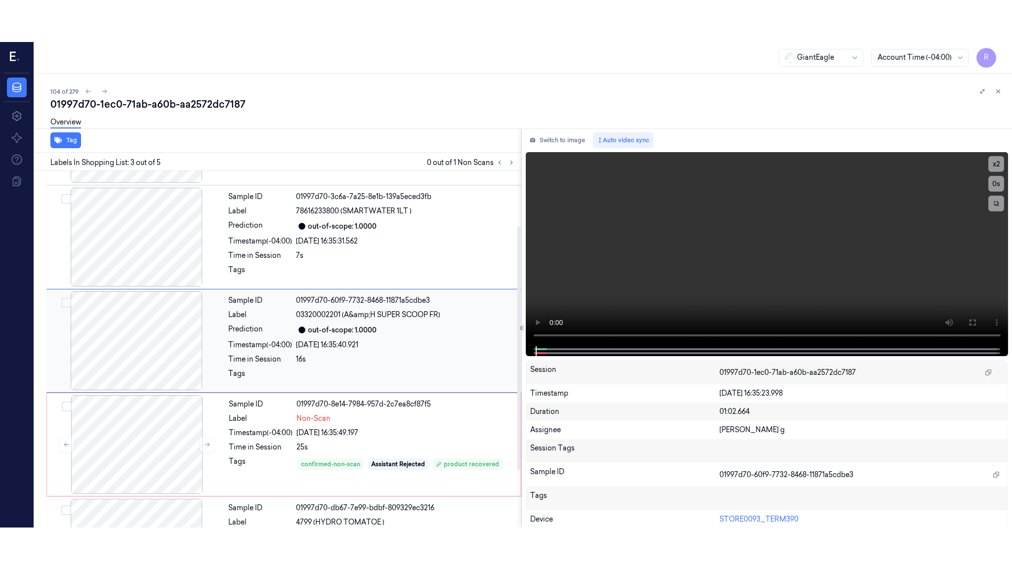
scroll to position [80, 0]
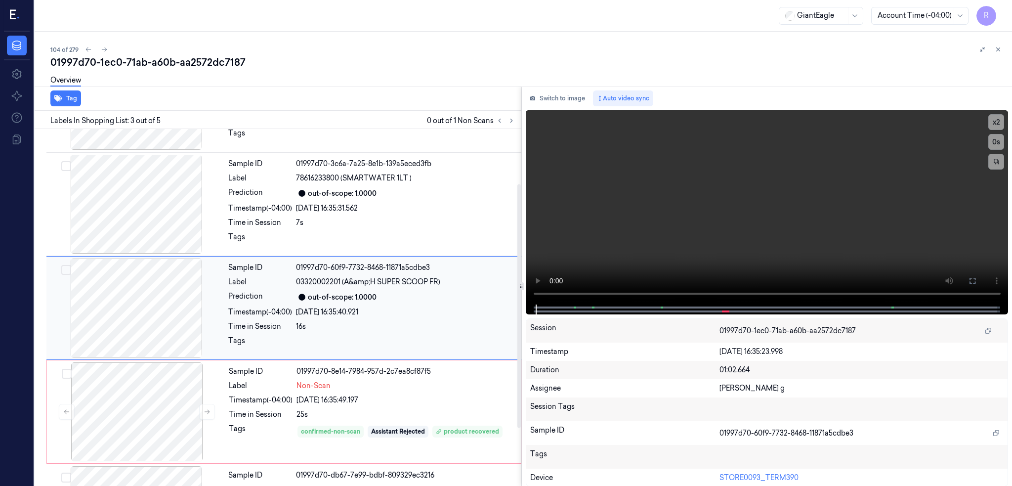
click at [166, 270] on div at bounding box center [136, 307] width 176 height 99
click at [976, 279] on icon at bounding box center [972, 281] width 8 height 8
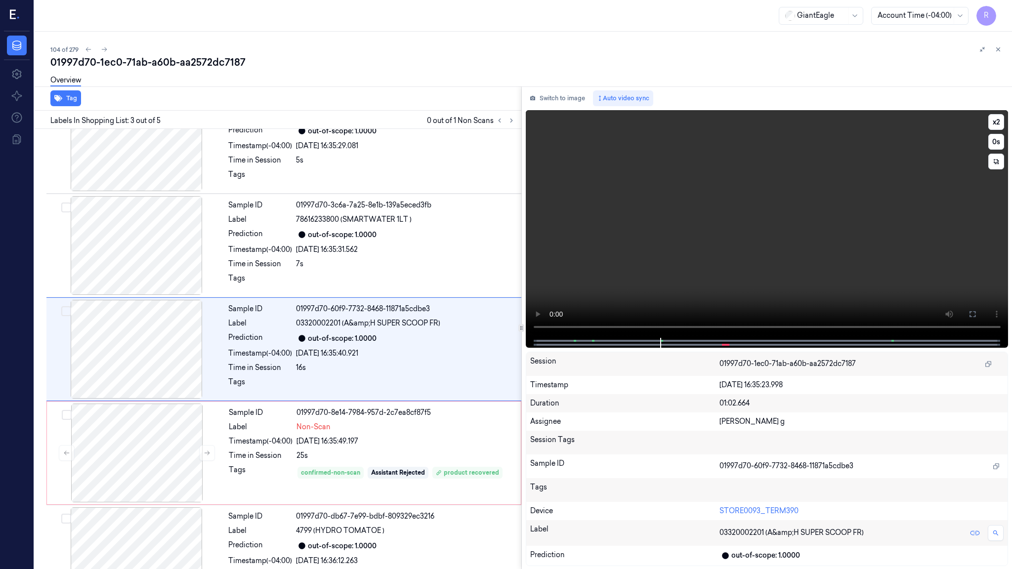
scroll to position [38, 0]
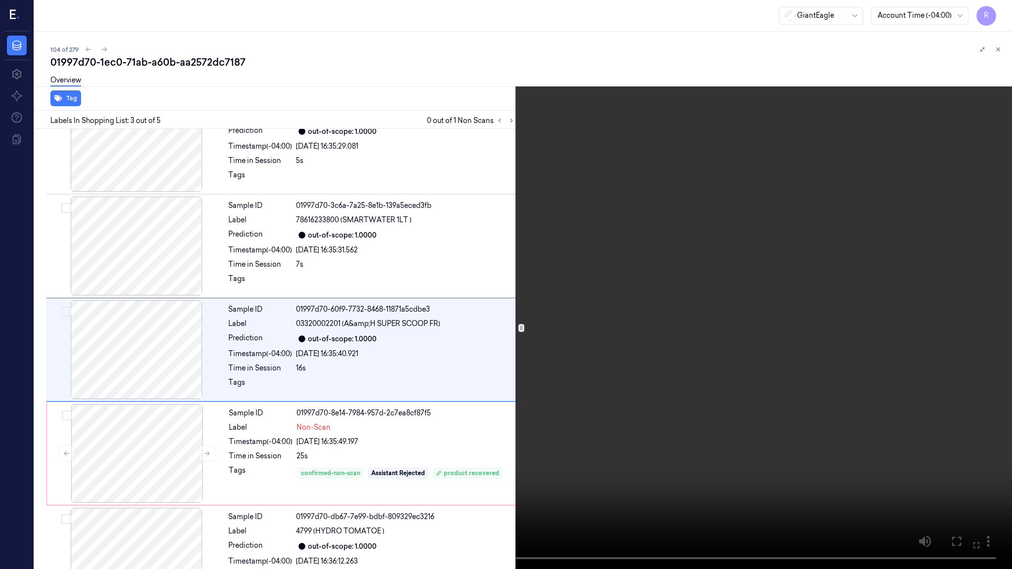
click at [676, 356] on video at bounding box center [506, 284] width 1012 height 569
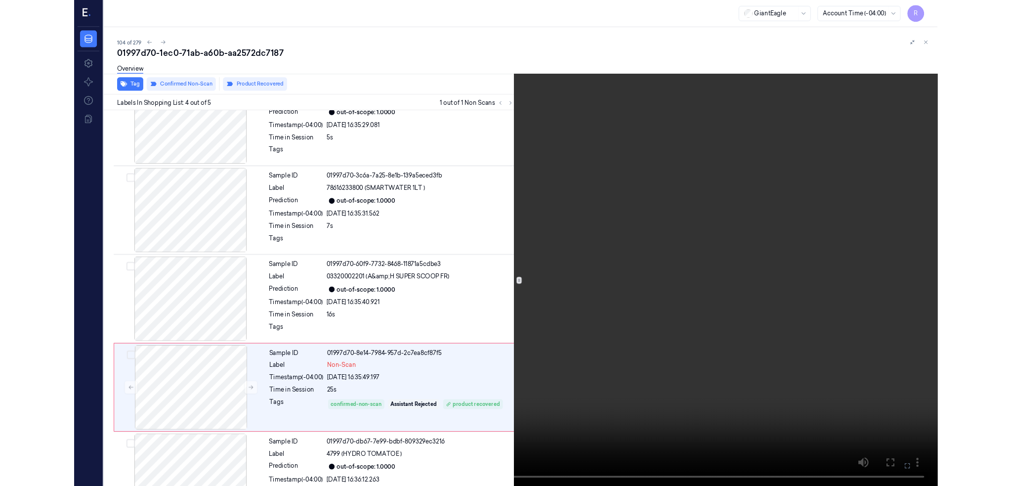
scroll to position [81, 0]
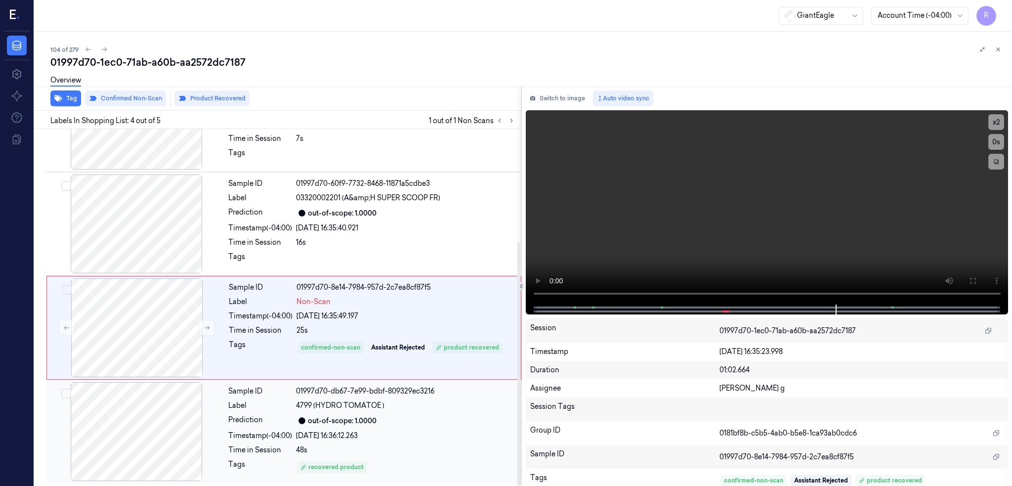
click at [171, 406] on div at bounding box center [136, 431] width 176 height 99
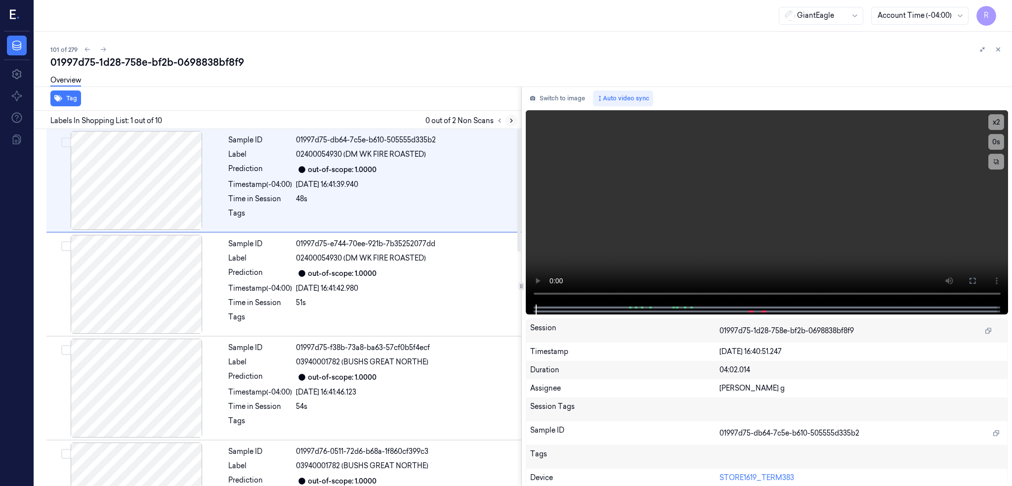
click at [515, 121] on icon at bounding box center [511, 120] width 7 height 7
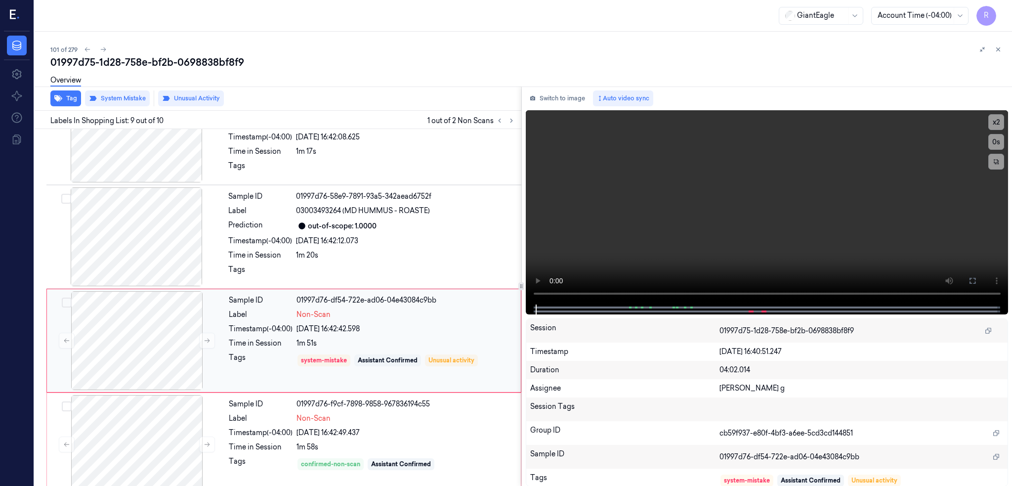
scroll to position [684, 0]
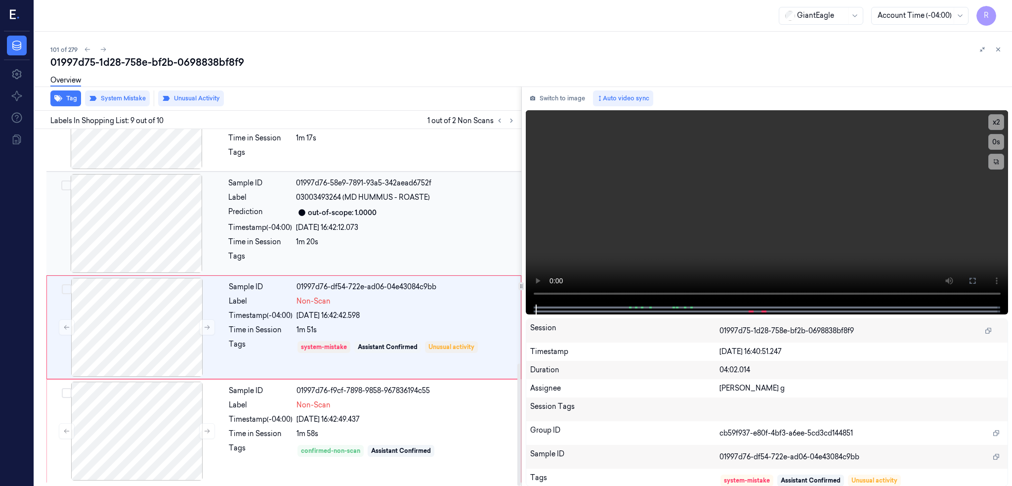
click at [145, 244] on div at bounding box center [136, 223] width 176 height 99
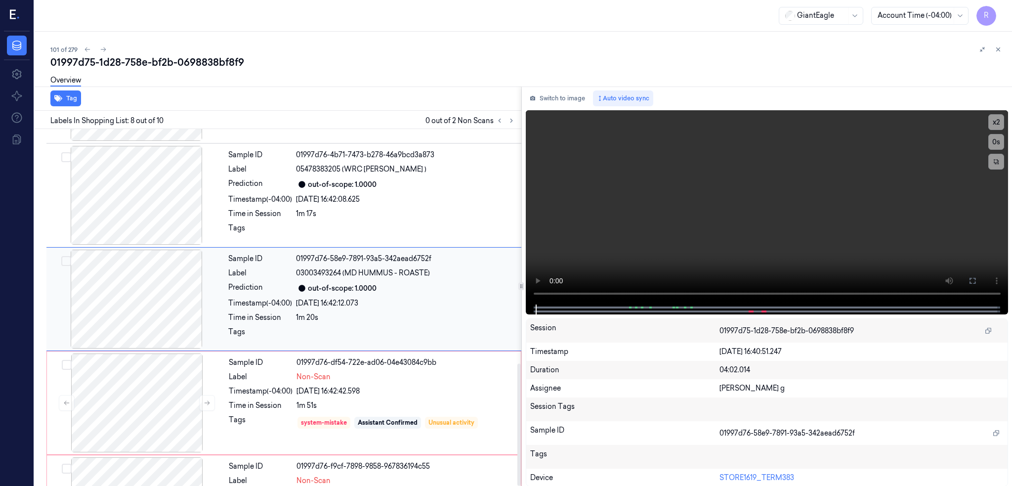
scroll to position [599, 0]
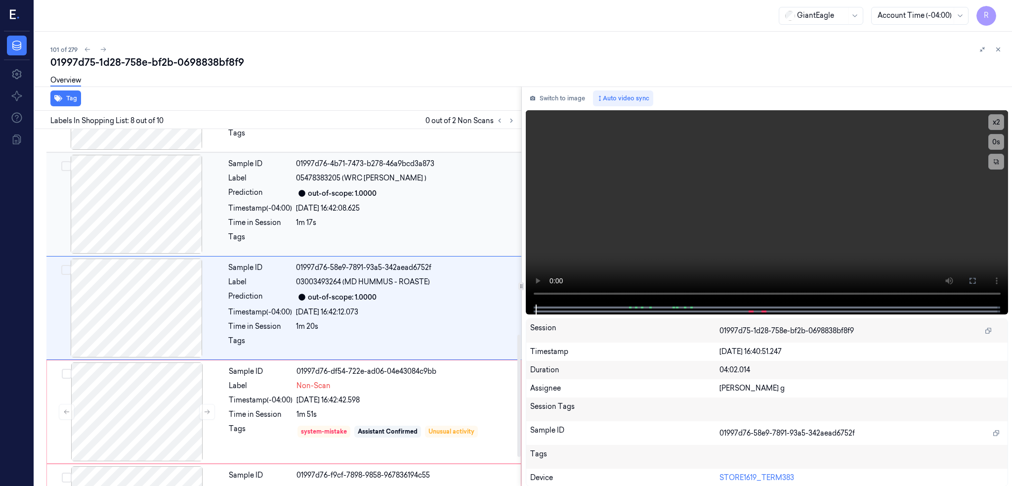
click at [135, 194] on div at bounding box center [136, 204] width 176 height 99
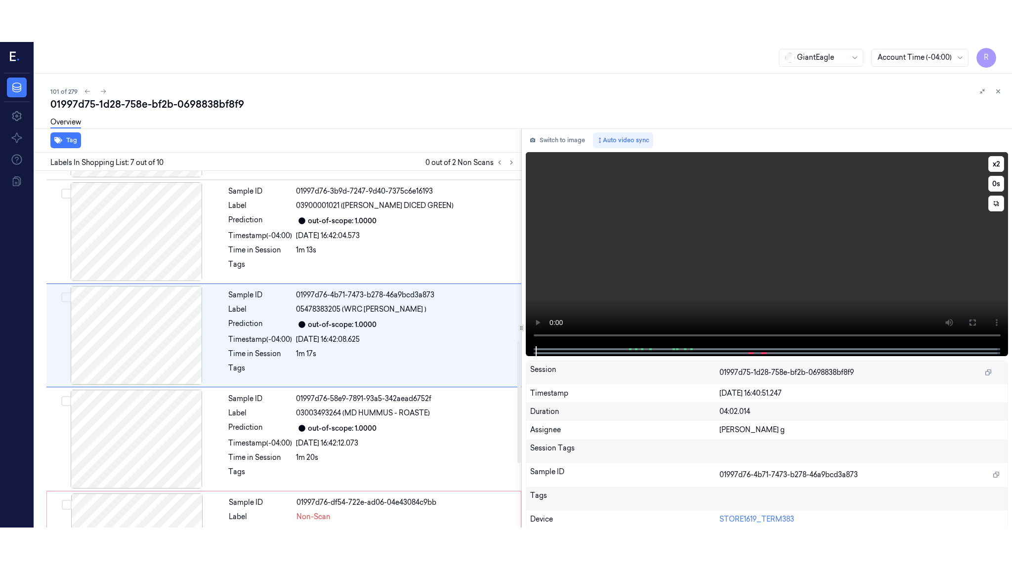
scroll to position [495, 0]
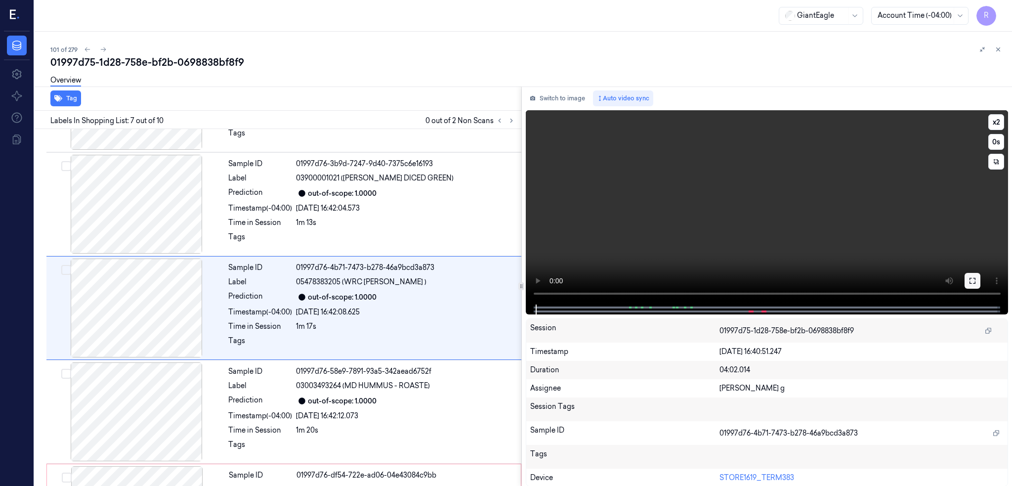
click at [976, 281] on icon at bounding box center [972, 281] width 8 height 8
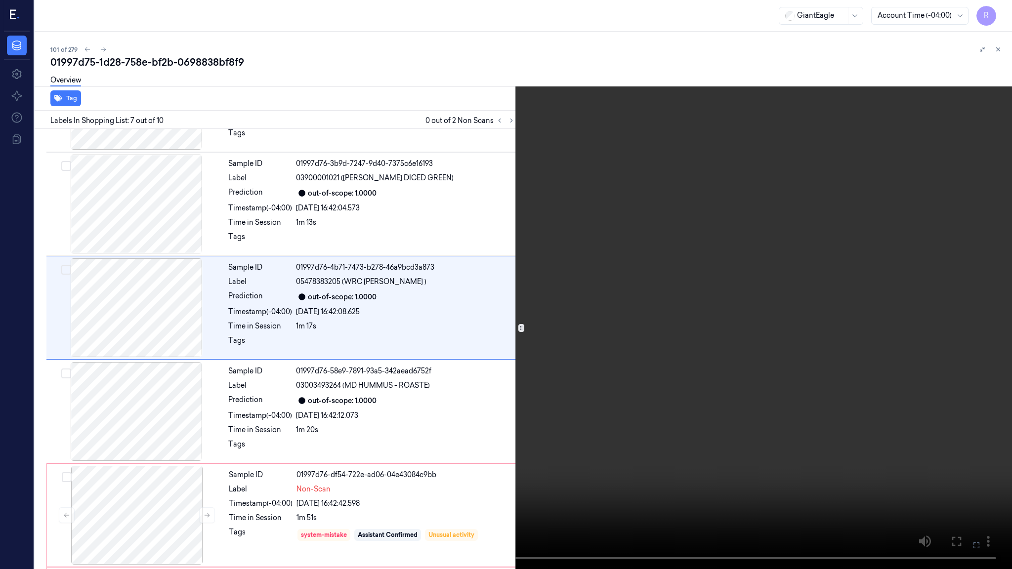
click at [503, 314] on video at bounding box center [506, 284] width 1012 height 569
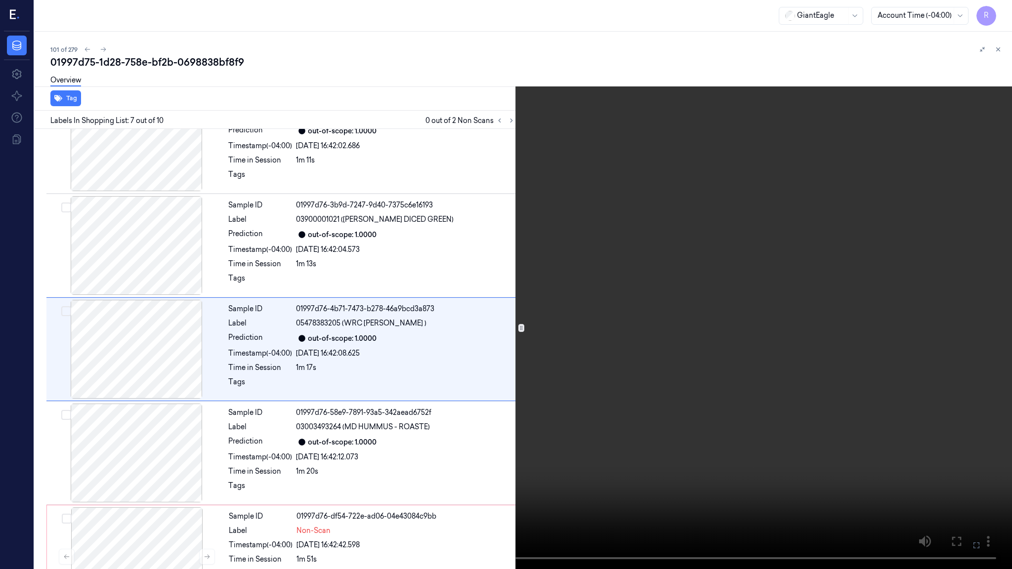
click at [503, 314] on video at bounding box center [506, 284] width 1012 height 569
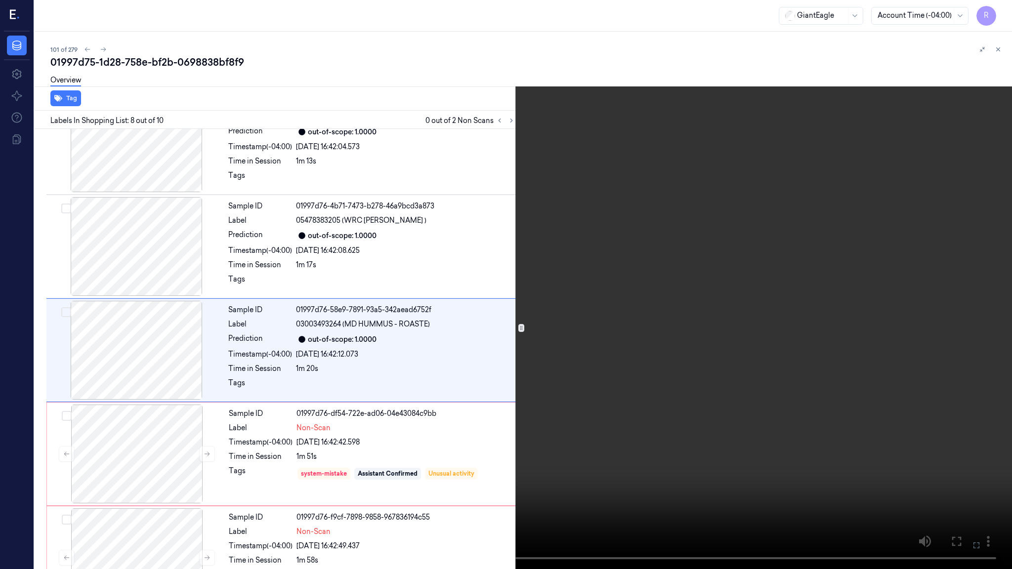
scroll to position [557, 0]
click at [390, 462] on video at bounding box center [506, 284] width 1012 height 569
click at [341, 462] on video at bounding box center [506, 284] width 1012 height 569
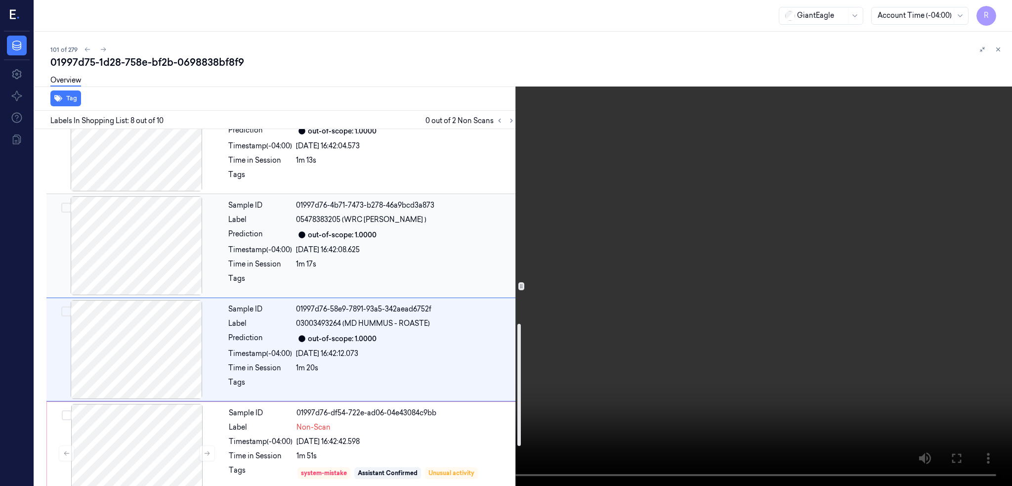
scroll to position [623, 0]
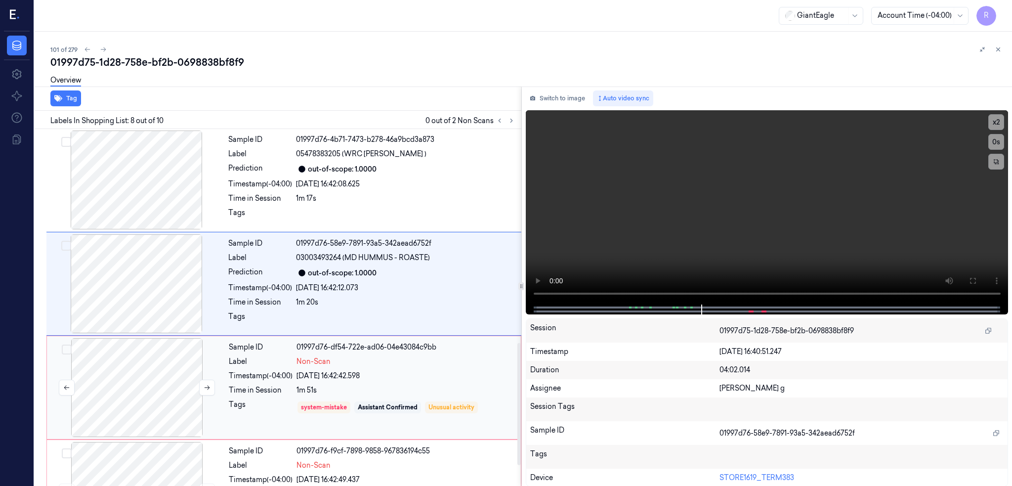
click at [131, 372] on div at bounding box center [137, 387] width 176 height 99
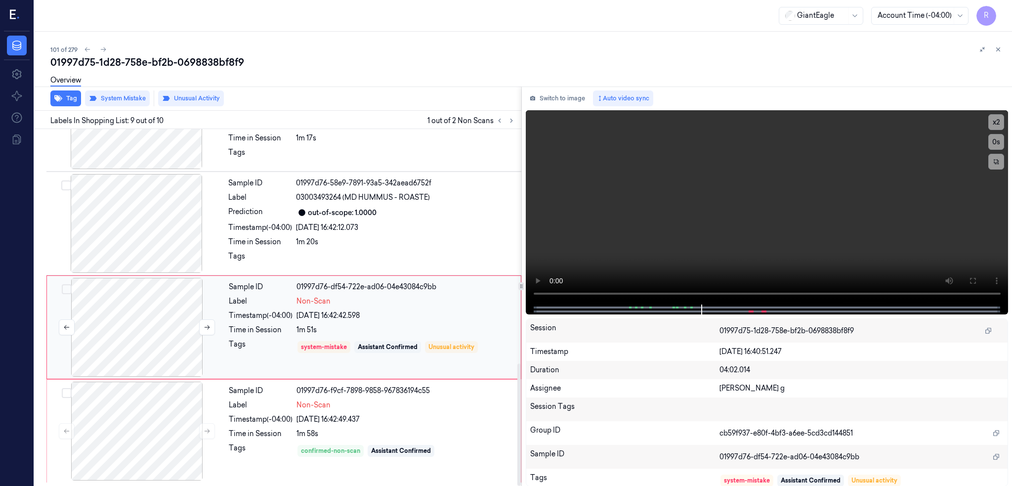
scroll to position [683, 0]
click at [129, 334] on div at bounding box center [137, 327] width 176 height 99
click at [132, 317] on div at bounding box center [137, 327] width 176 height 99
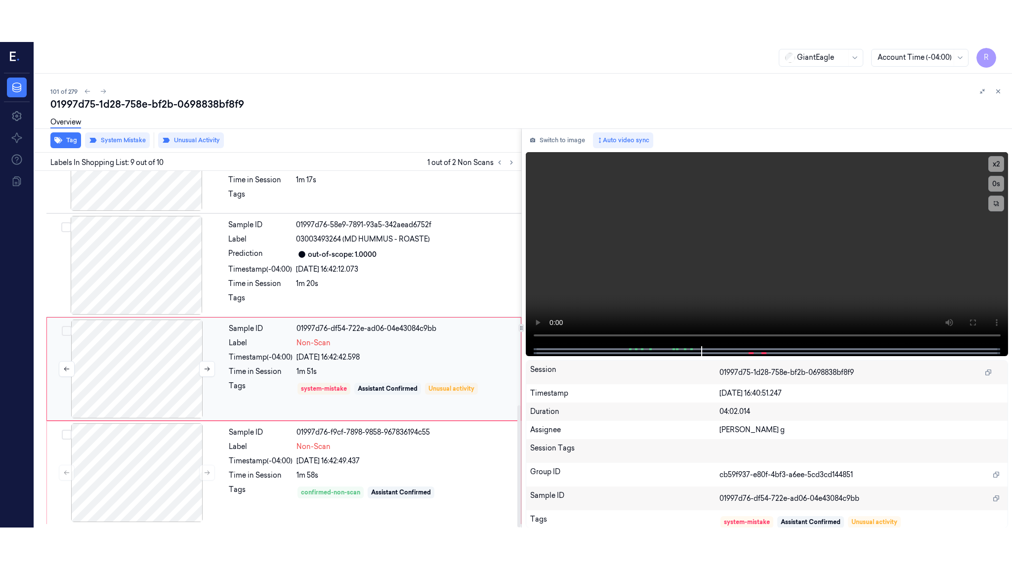
scroll to position [684, 0]
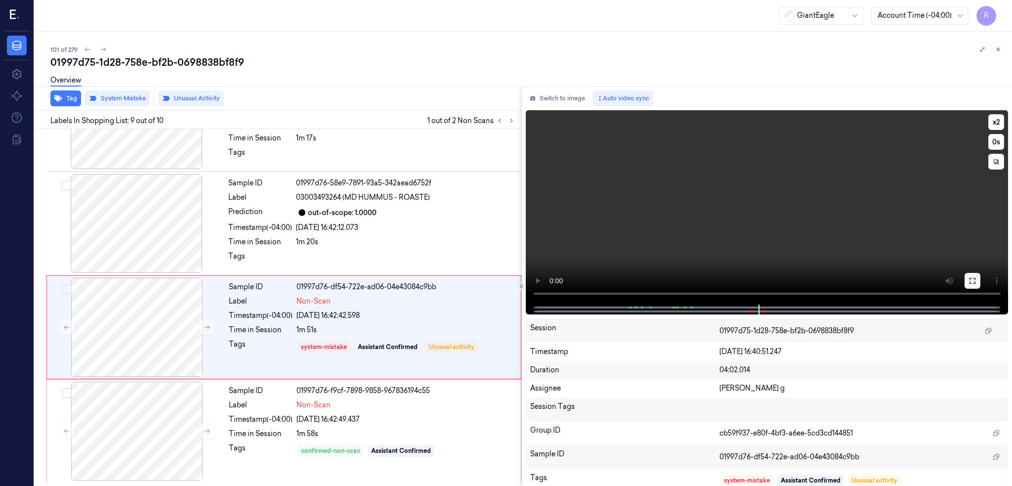
click at [980, 280] on button at bounding box center [972, 281] width 16 height 16
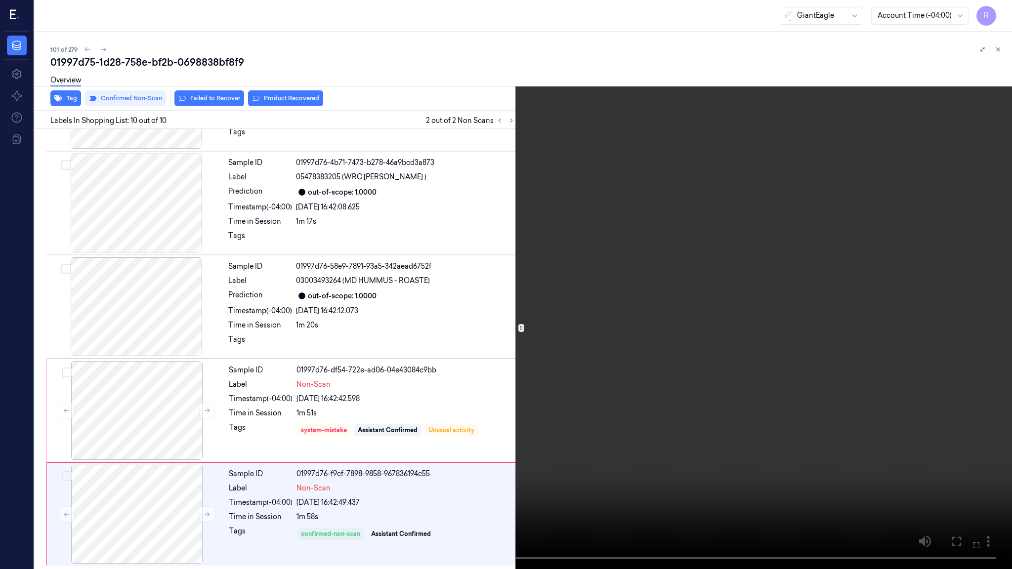
click at [863, 400] on video at bounding box center [506, 284] width 1012 height 569
click at [900, 392] on video at bounding box center [506, 284] width 1012 height 569
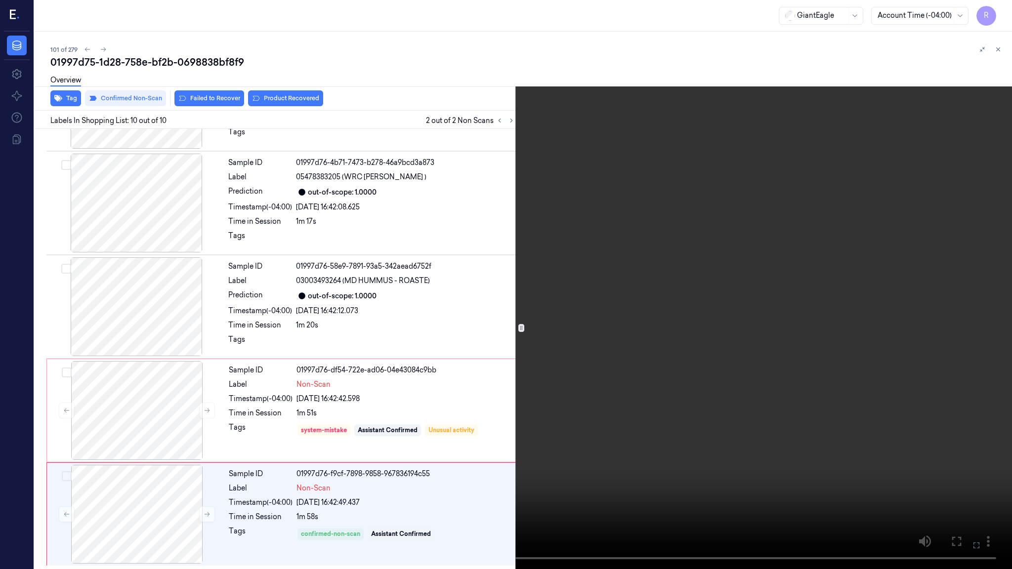
click at [900, 392] on video at bounding box center [506, 284] width 1012 height 569
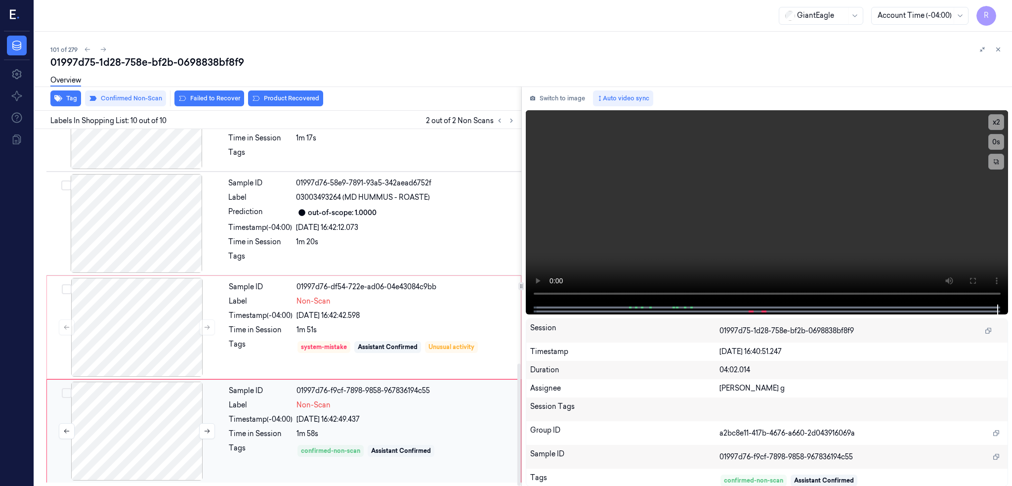
click at [127, 439] on div at bounding box center [137, 430] width 176 height 99
click at [106, 321] on div at bounding box center [137, 327] width 176 height 99
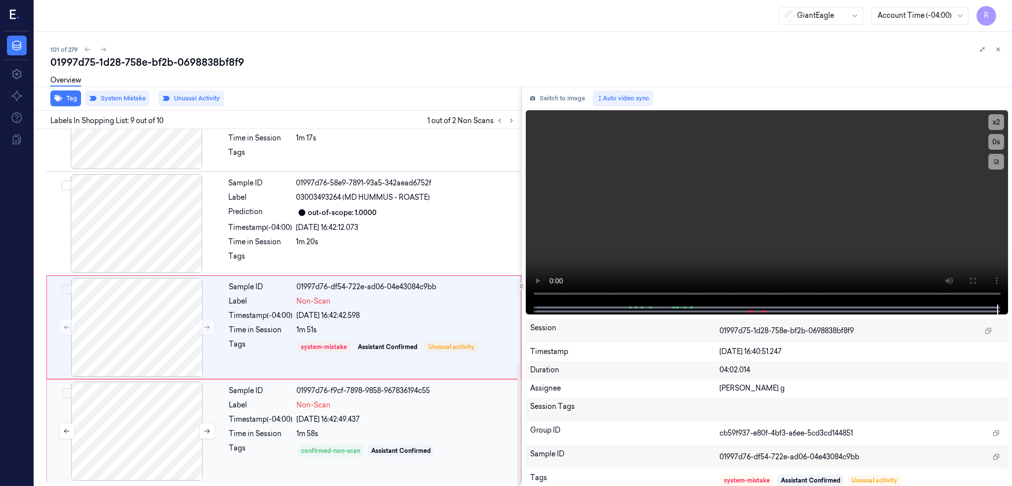
click at [145, 426] on div at bounding box center [137, 430] width 176 height 99
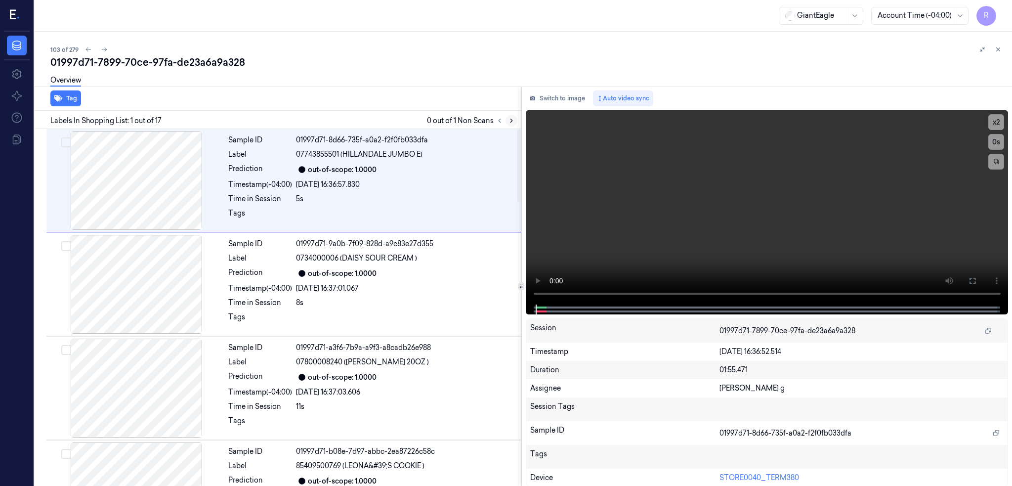
click at [517, 118] on button at bounding box center [511, 121] width 12 height 12
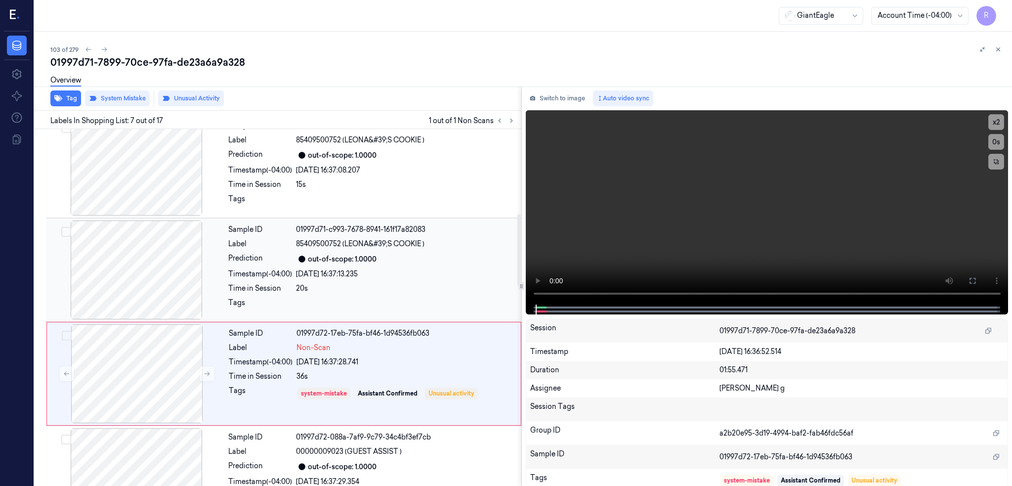
scroll to position [364, 0]
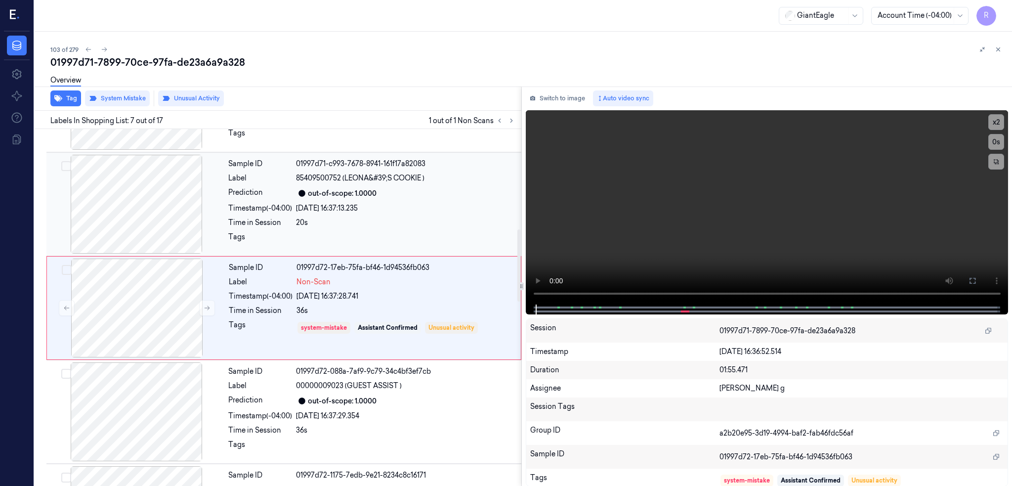
click at [139, 213] on div at bounding box center [136, 204] width 176 height 99
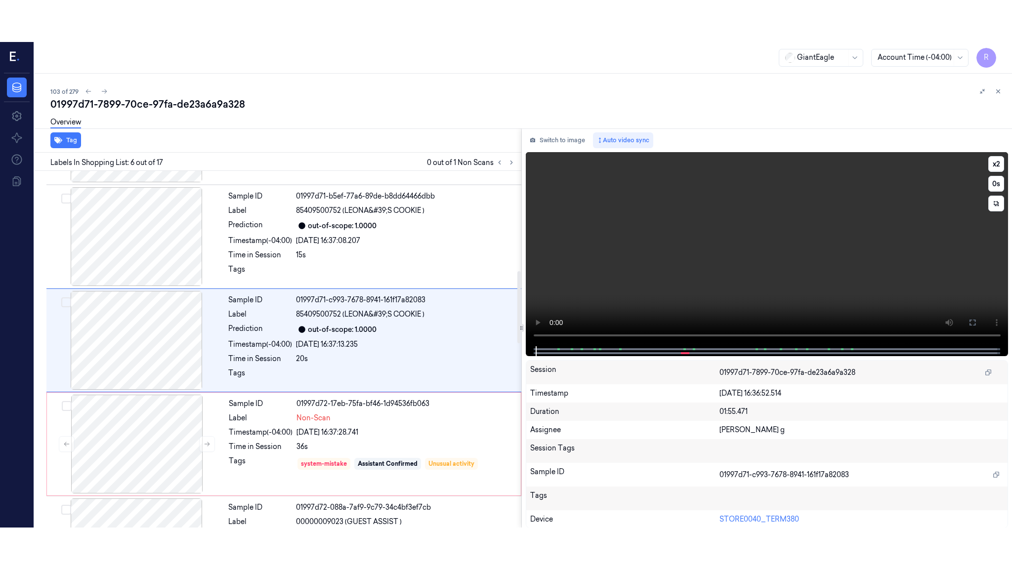
scroll to position [391, 0]
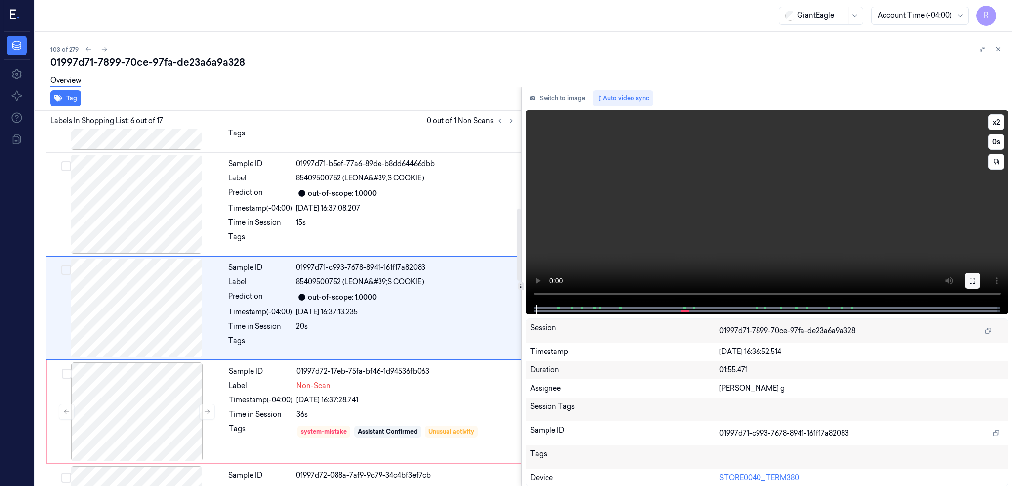
click at [976, 277] on icon at bounding box center [972, 281] width 8 height 8
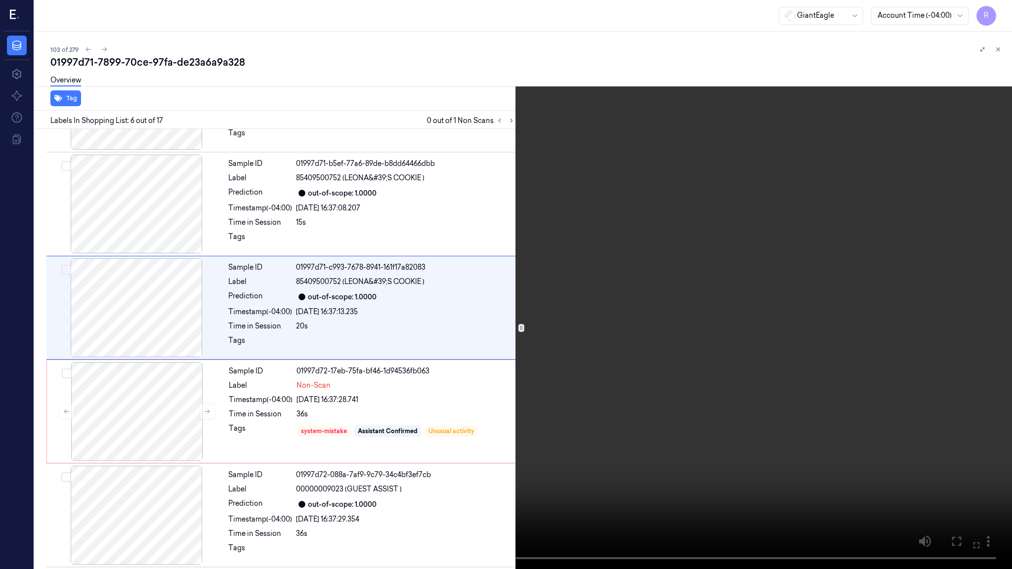
click at [575, 262] on video at bounding box center [506, 284] width 1012 height 569
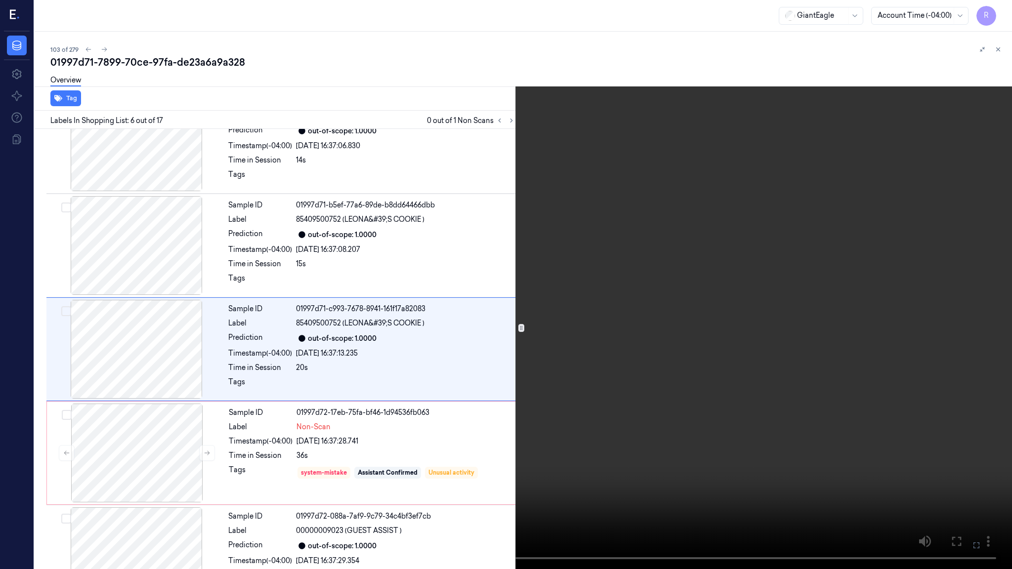
click at [479, 403] on video at bounding box center [506, 284] width 1012 height 569
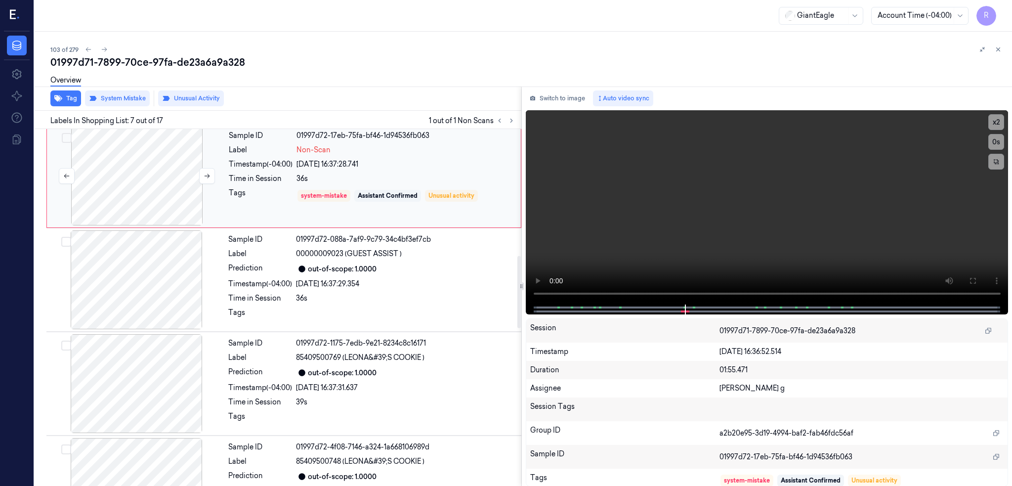
click at [159, 193] on div at bounding box center [137, 175] width 176 height 99
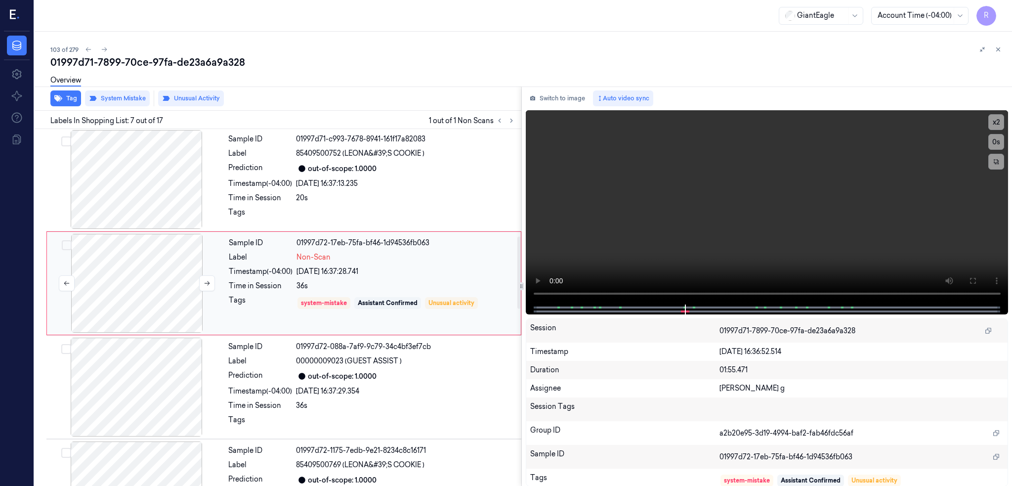
scroll to position [495, 0]
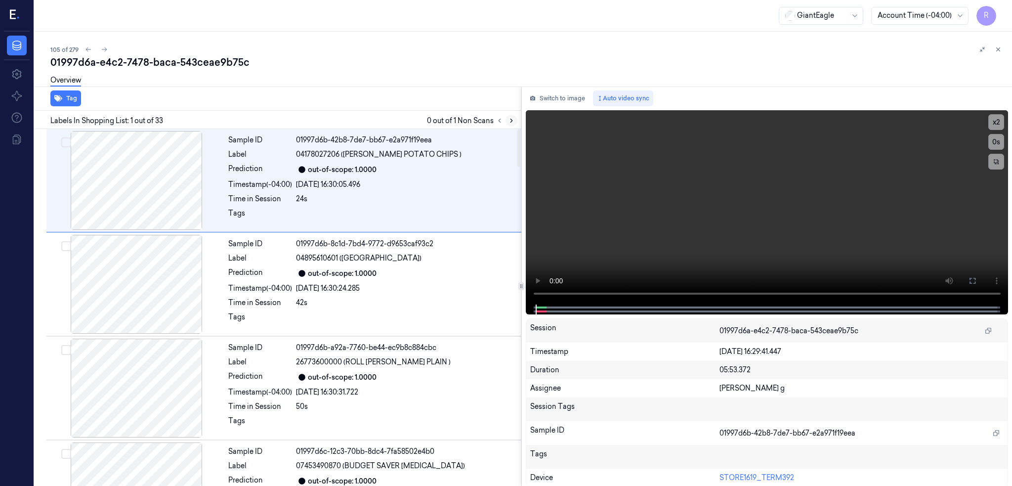
click at [515, 121] on icon at bounding box center [511, 120] width 7 height 7
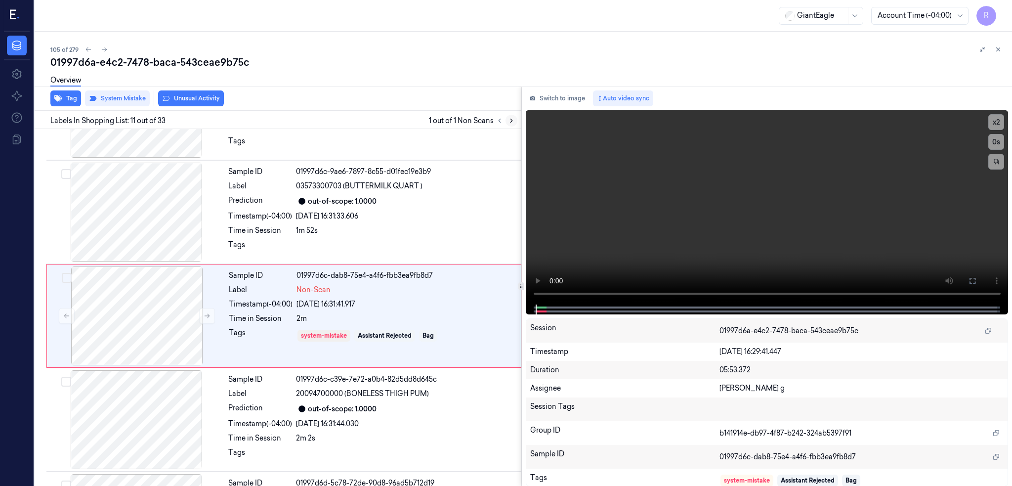
scroll to position [911, 0]
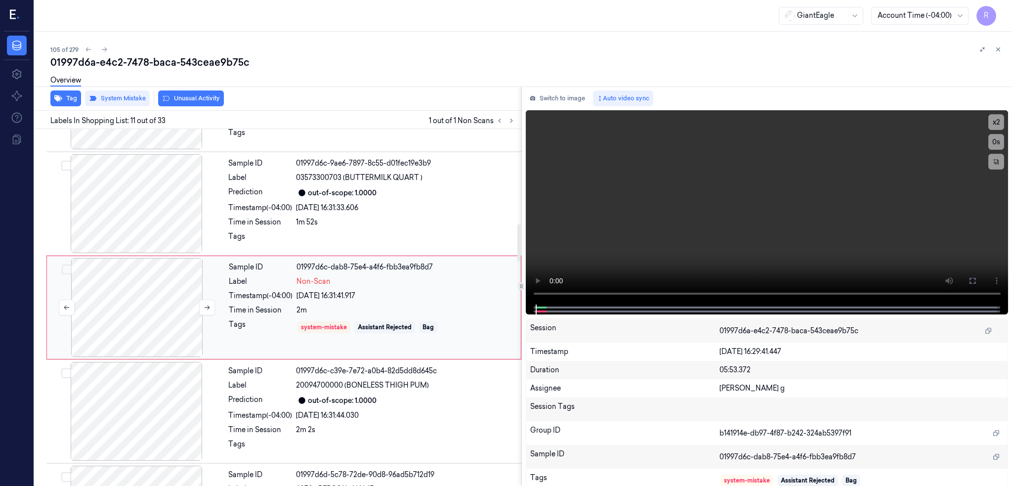
click at [137, 311] on div at bounding box center [137, 307] width 176 height 99
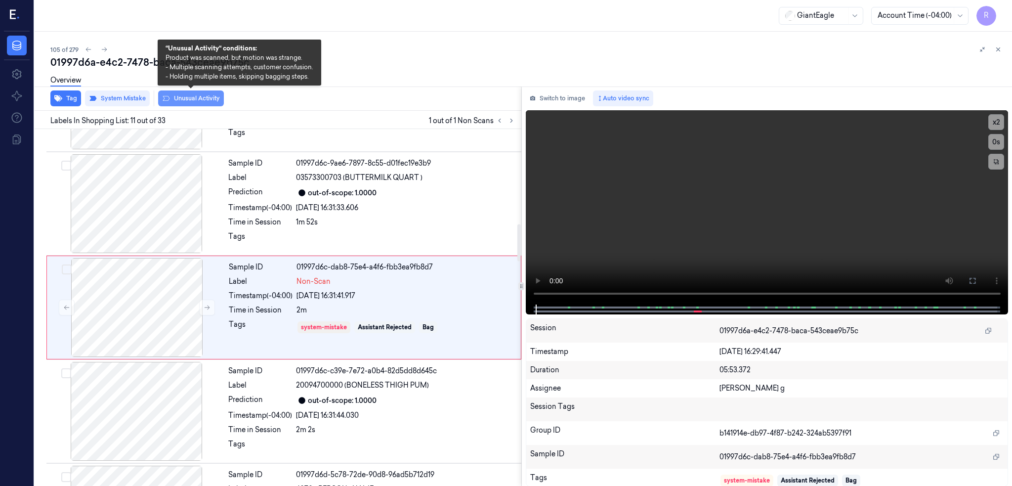
click at [187, 105] on button "Unusual Activity" at bounding box center [191, 98] width 66 height 16
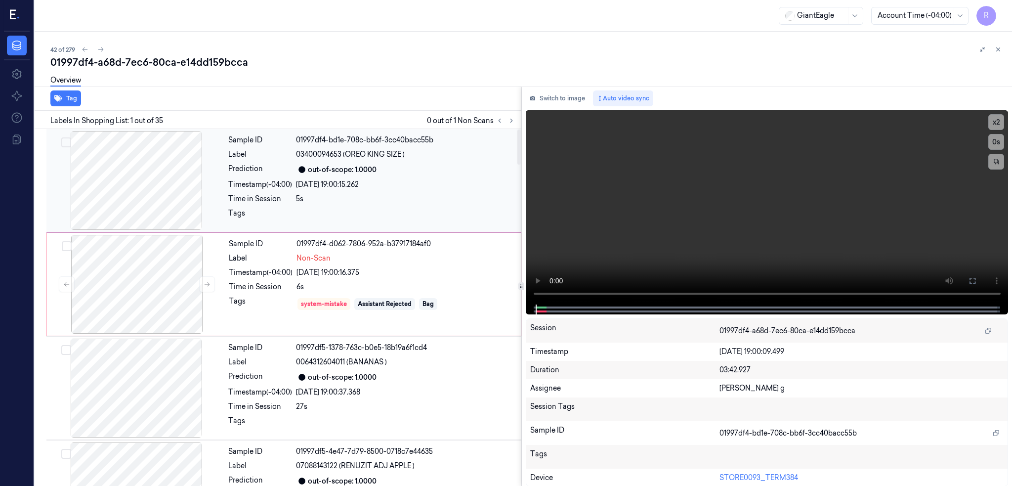
click at [170, 166] on div at bounding box center [136, 180] width 176 height 99
click at [980, 281] on button at bounding box center [972, 281] width 16 height 16
click at [147, 302] on div at bounding box center [137, 284] width 176 height 99
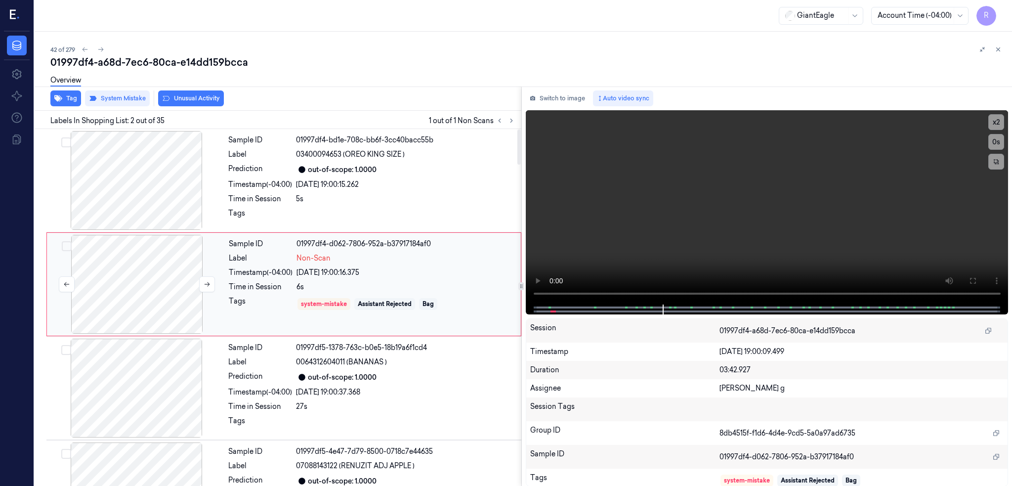
click at [147, 302] on div at bounding box center [137, 284] width 176 height 99
click at [177, 276] on div at bounding box center [137, 284] width 176 height 99
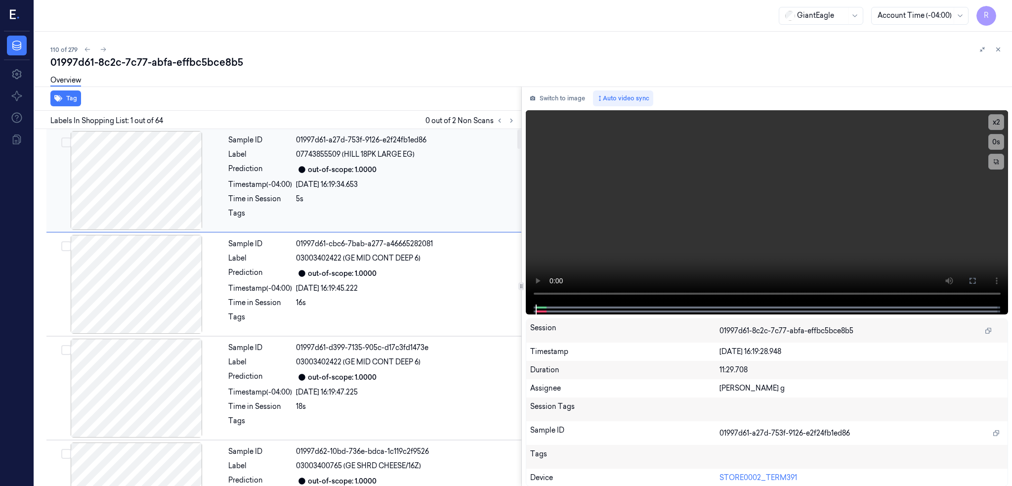
click at [559, 99] on button "Switch to image" at bounding box center [557, 98] width 63 height 16
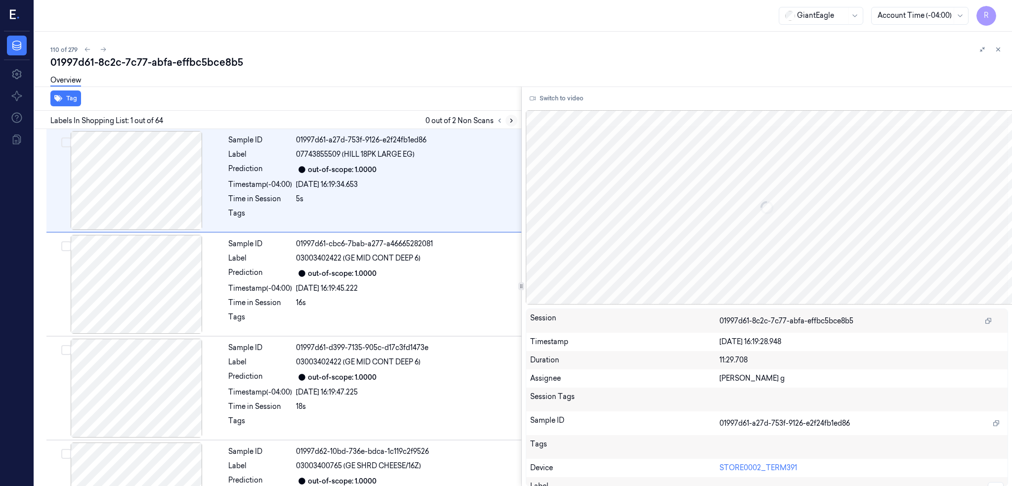
click at [515, 118] on icon at bounding box center [511, 120] width 7 height 7
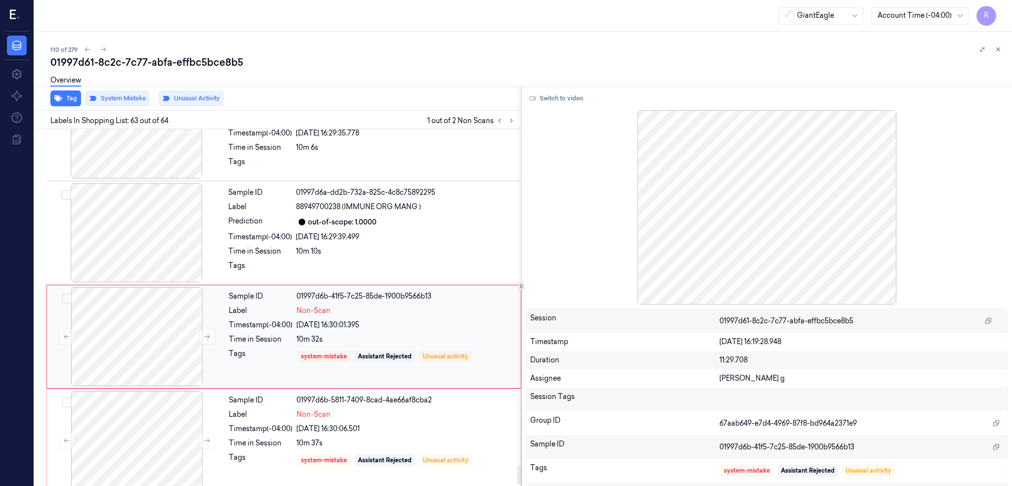
scroll to position [6290, 0]
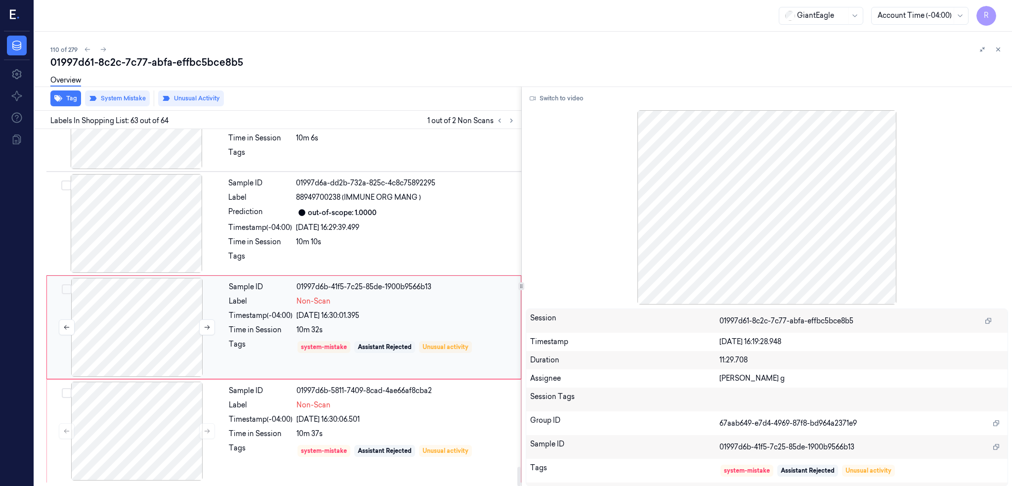
click at [146, 330] on div at bounding box center [137, 327] width 176 height 99
click at [179, 223] on div at bounding box center [136, 223] width 176 height 99
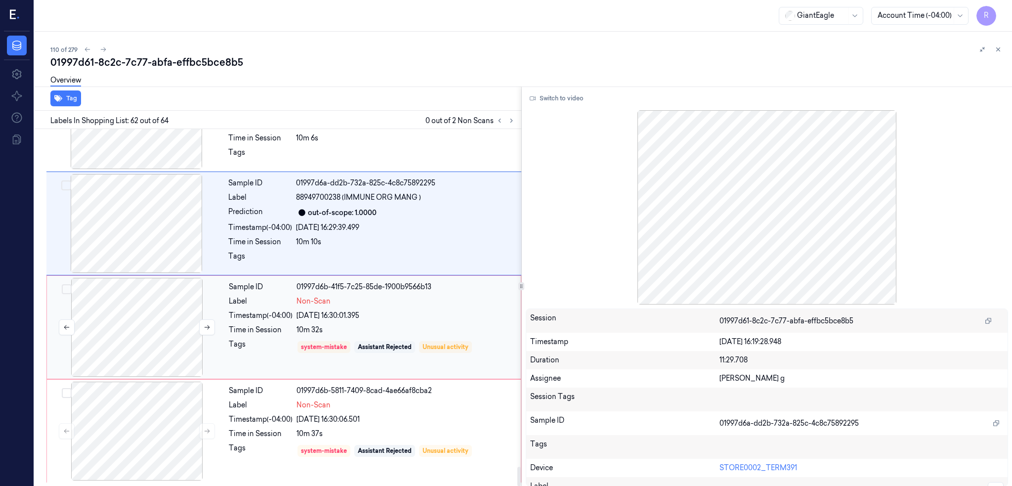
click at [157, 298] on div at bounding box center [137, 327] width 176 height 99
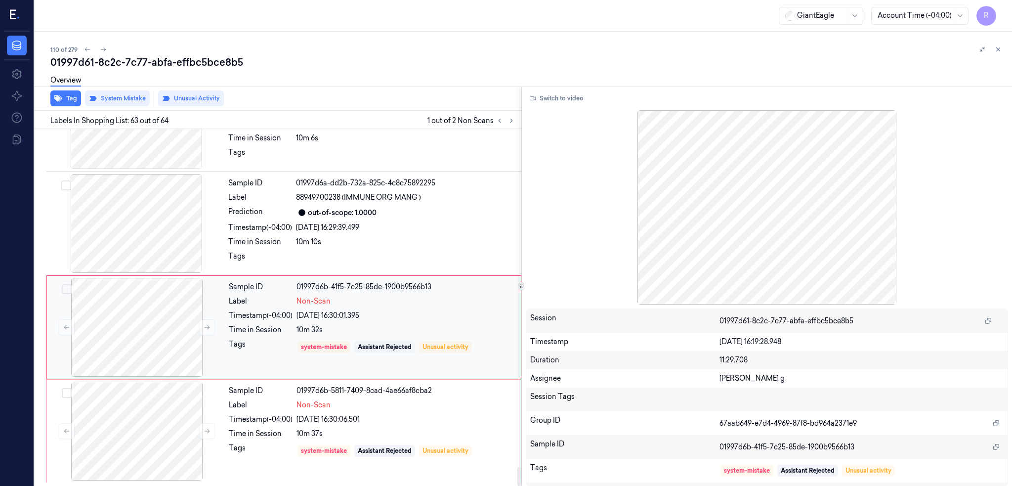
scroll to position [6290, 0]
click at [140, 405] on div at bounding box center [137, 430] width 176 height 99
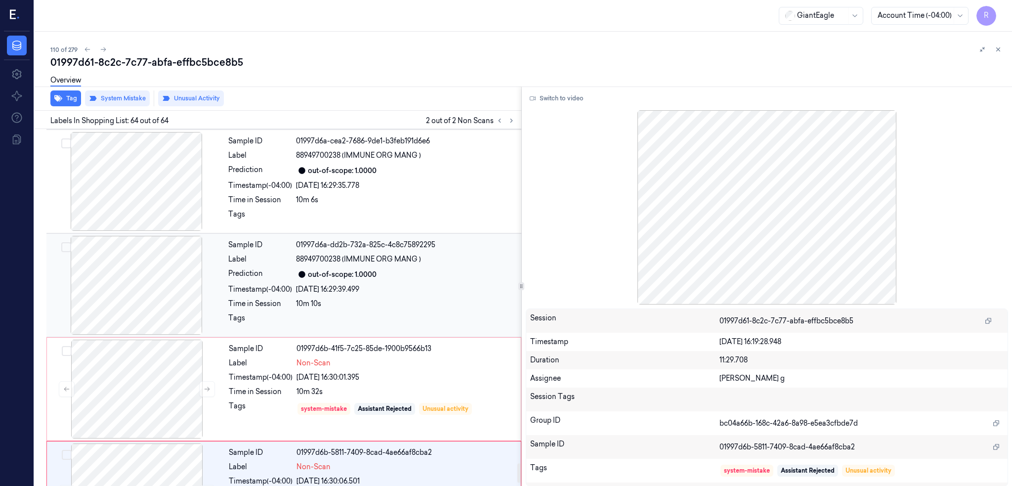
click at [121, 294] on div at bounding box center [136, 285] width 176 height 99
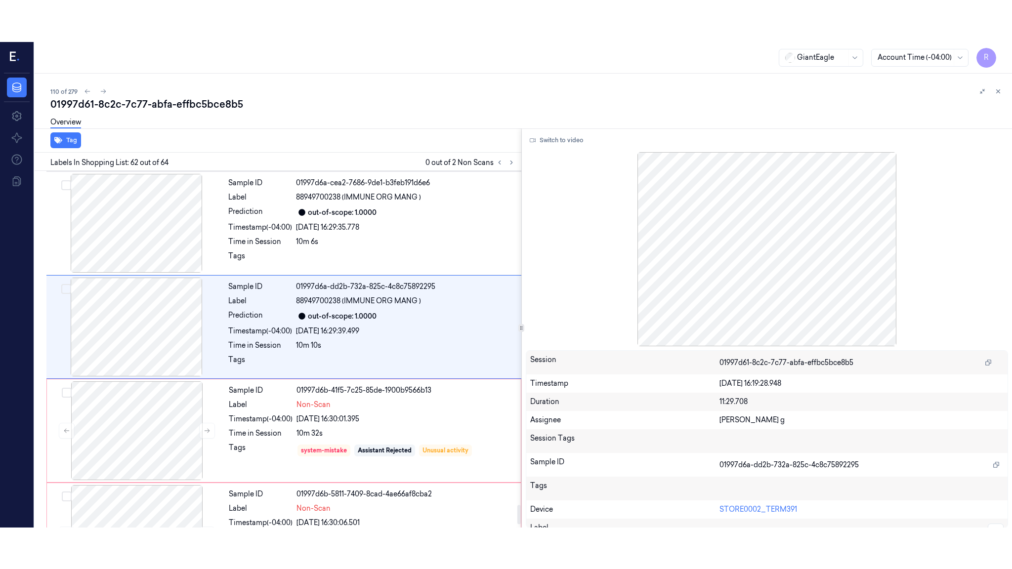
scroll to position [6206, 0]
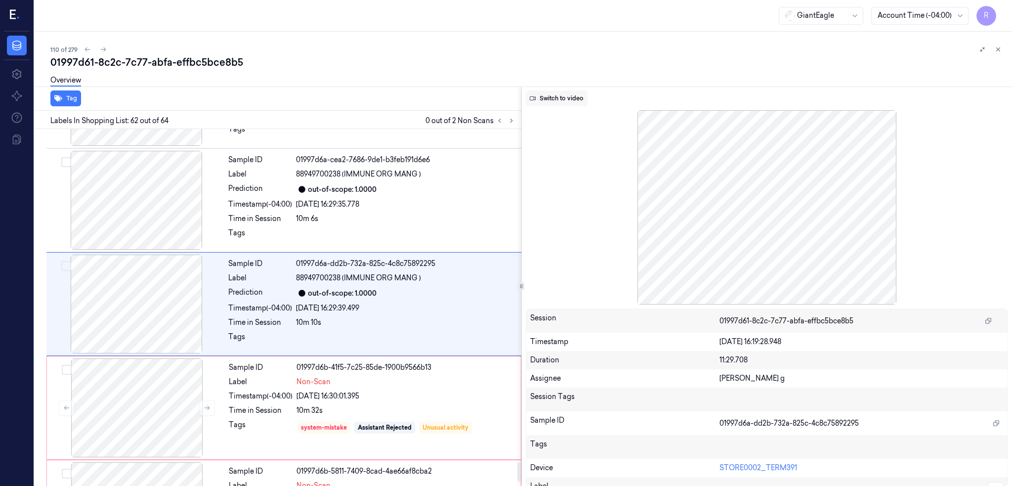
click at [563, 96] on button "Switch to video" at bounding box center [557, 98] width 62 height 16
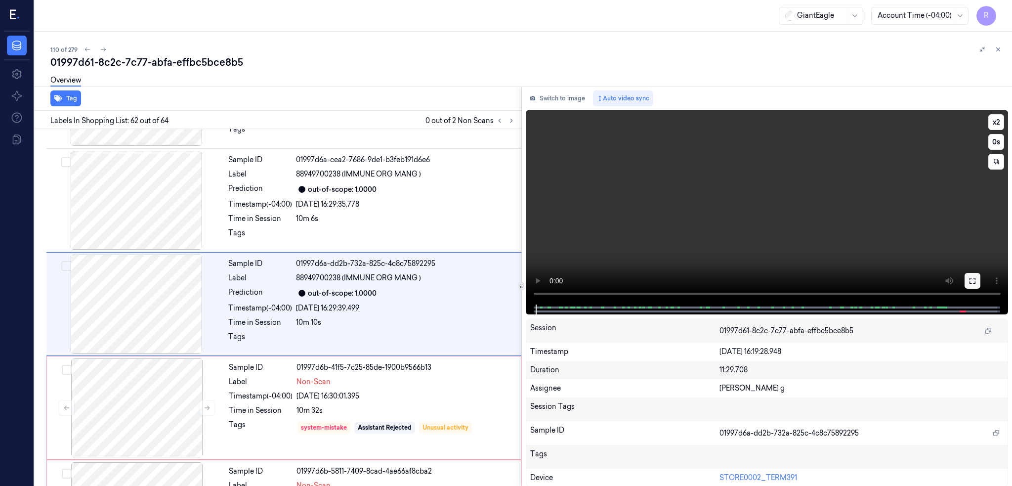
click at [980, 285] on button at bounding box center [972, 281] width 16 height 16
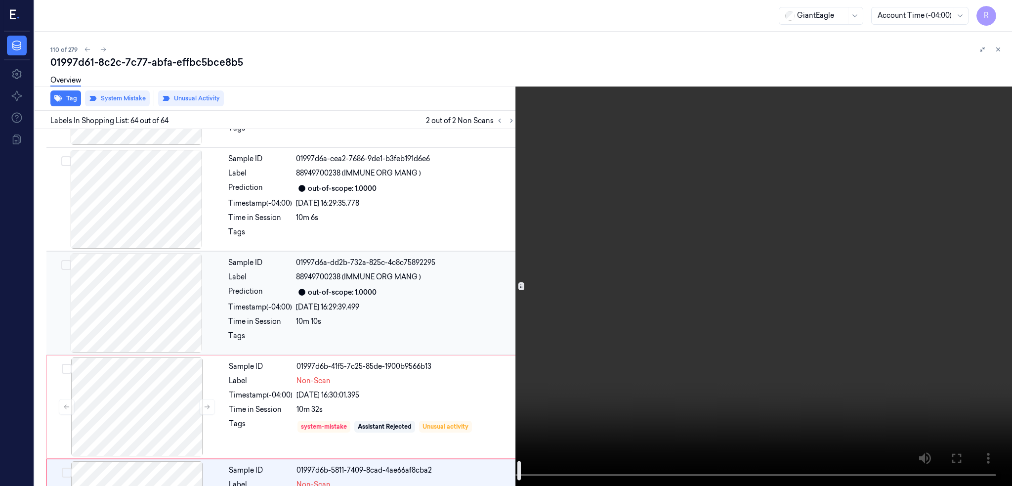
scroll to position [5877, 0]
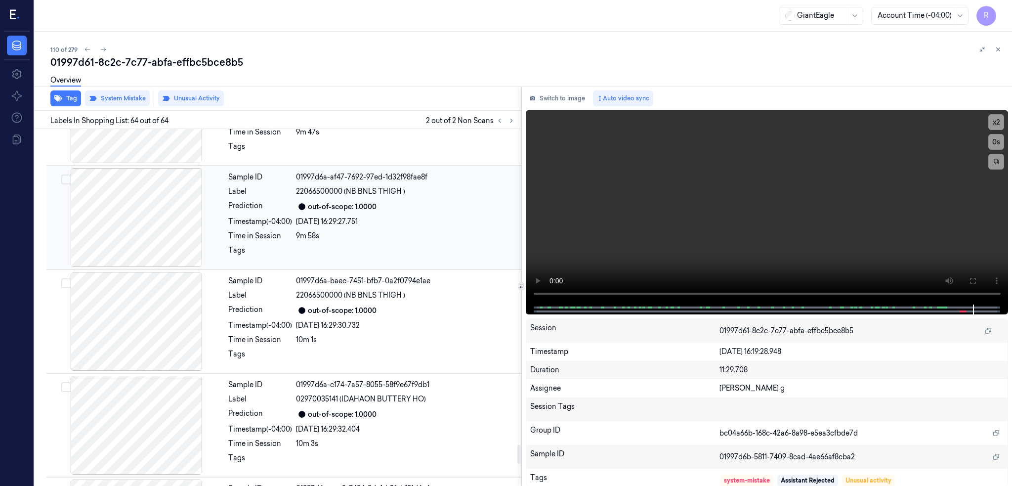
click at [151, 238] on div at bounding box center [136, 217] width 176 height 99
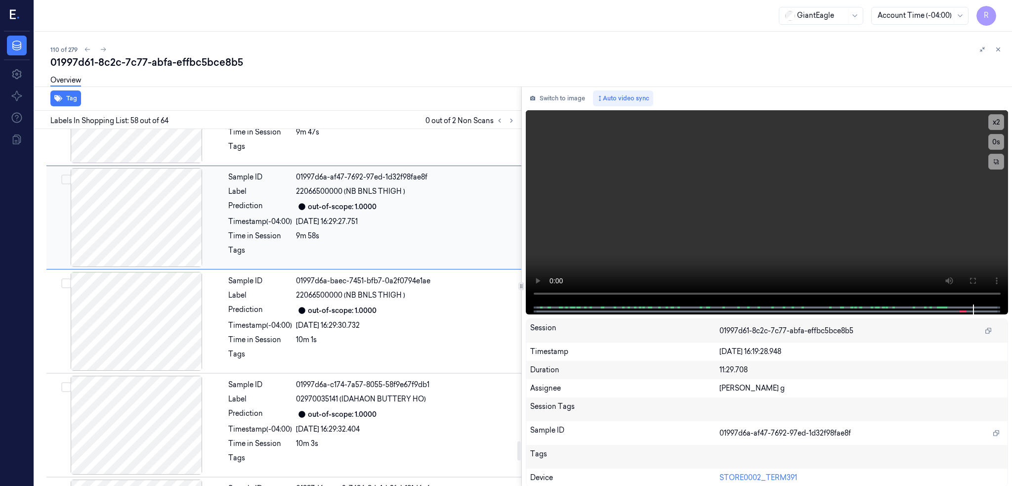
scroll to position [5790, 0]
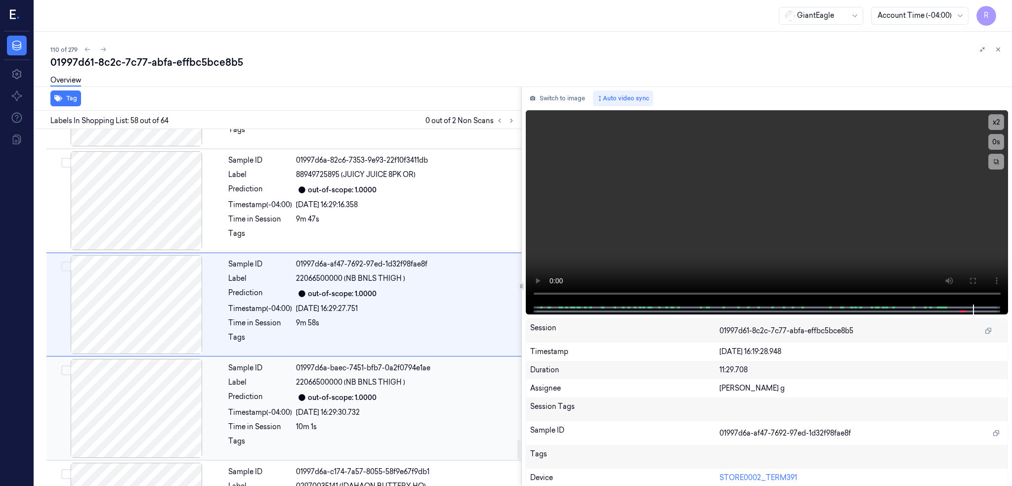
click at [167, 399] on div at bounding box center [136, 408] width 176 height 99
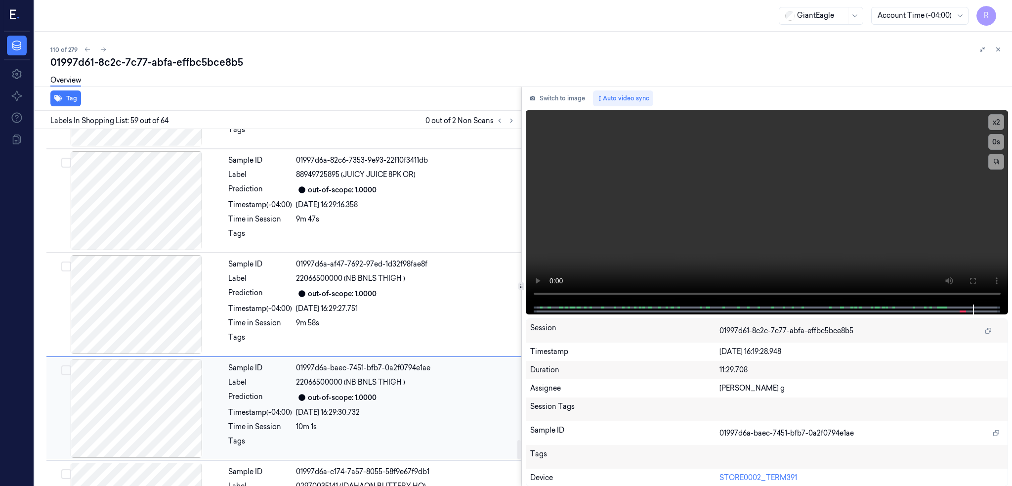
scroll to position [5894, 0]
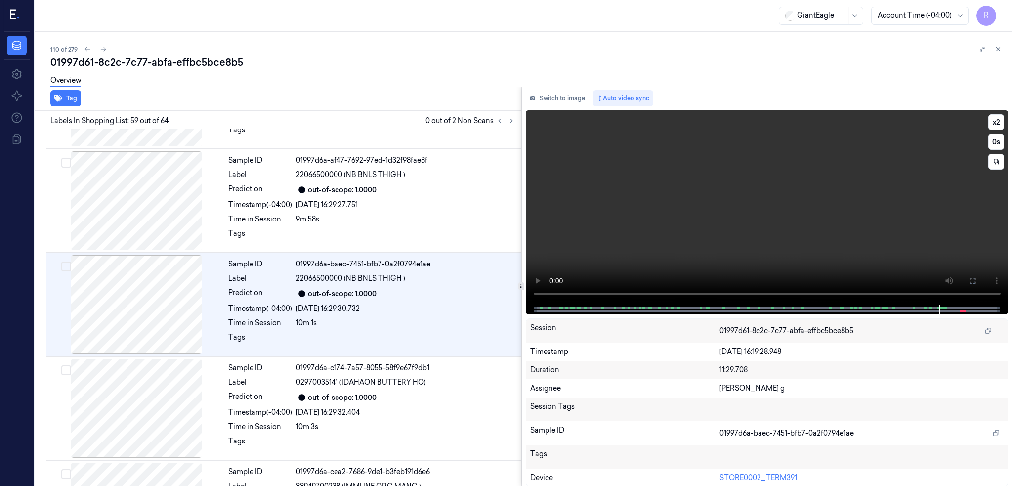
click at [801, 263] on video at bounding box center [767, 207] width 483 height 194
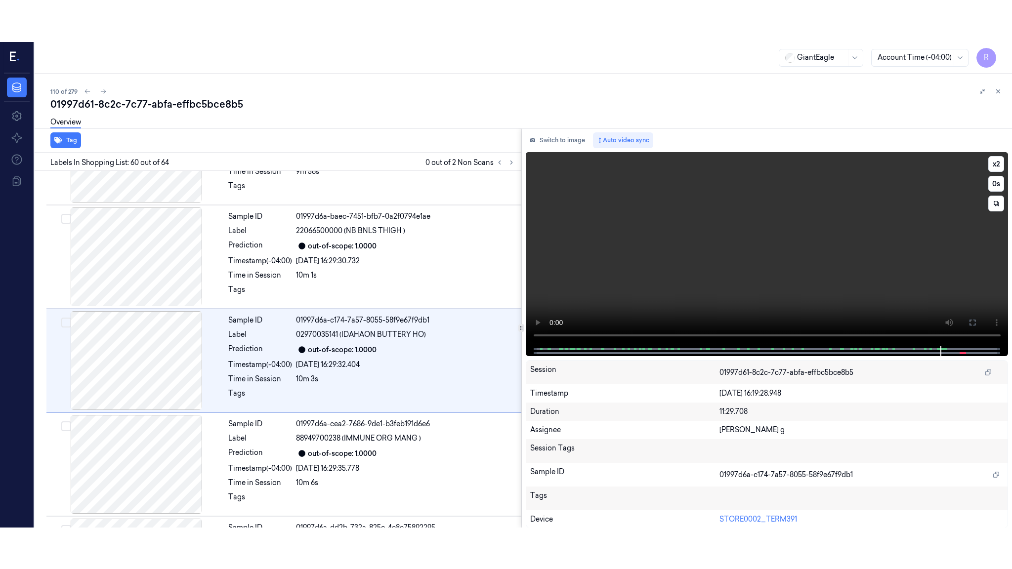
scroll to position [5998, 0]
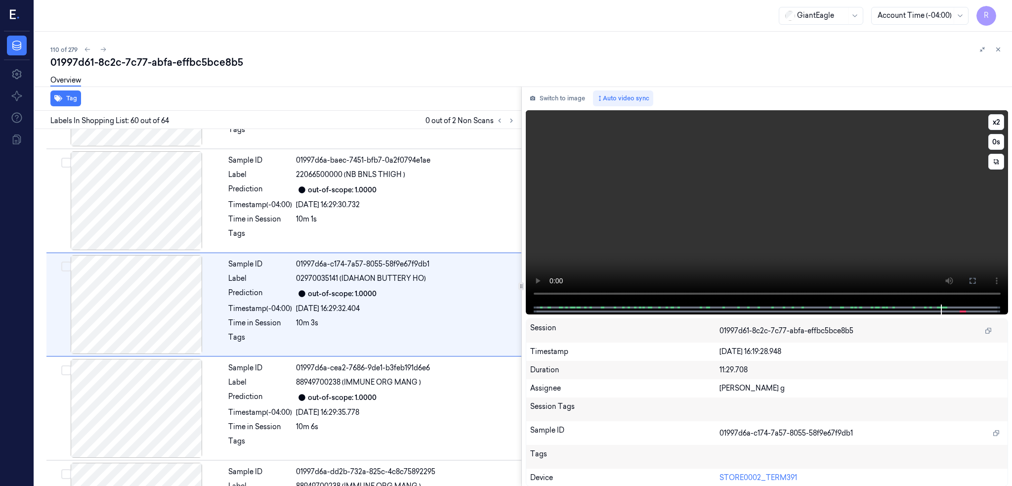
click at [880, 224] on video at bounding box center [767, 207] width 483 height 194
click at [873, 224] on video at bounding box center [767, 207] width 483 height 194
click at [863, 237] on video at bounding box center [767, 207] width 483 height 194
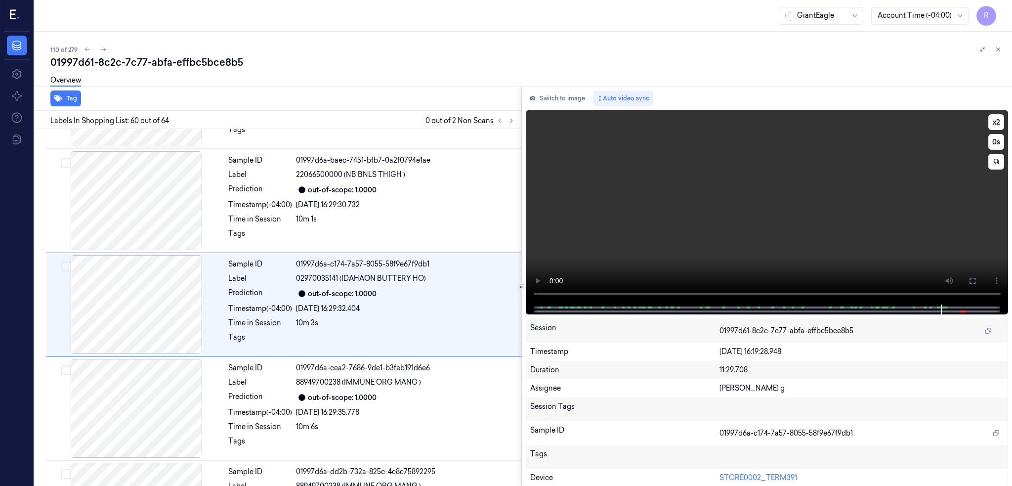
click at [863, 237] on video at bounding box center [767, 207] width 483 height 194
click at [975, 283] on icon at bounding box center [972, 281] width 6 height 6
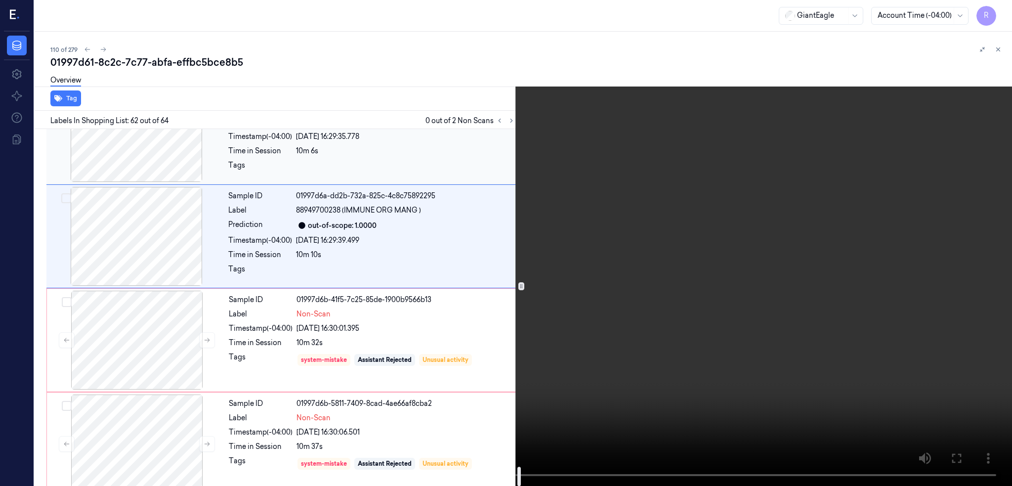
scroll to position [6290, 0]
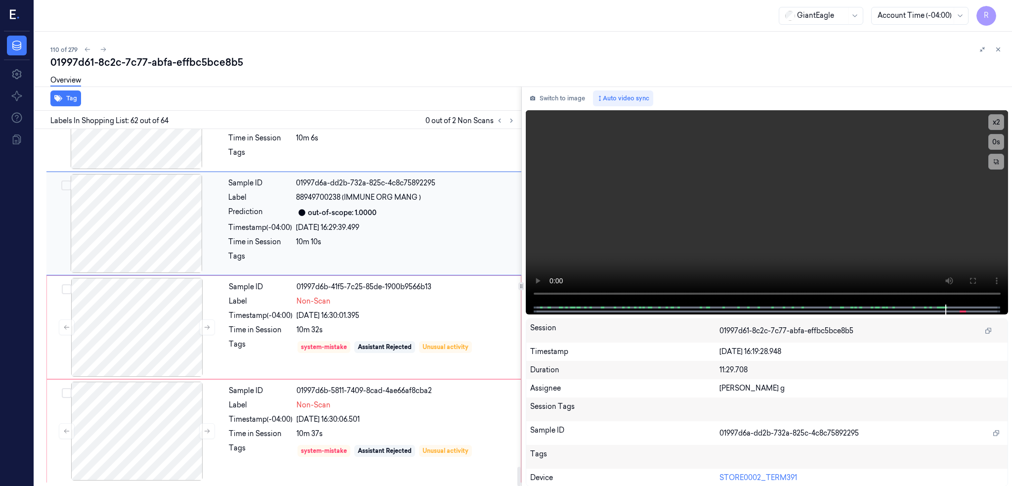
click at [160, 301] on div at bounding box center [137, 327] width 176 height 99
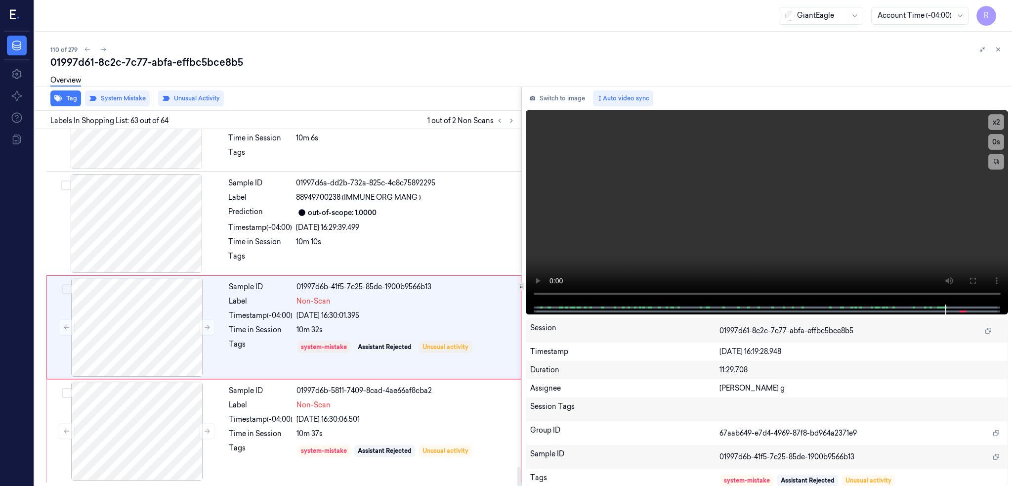
scroll to position [6290, 0]
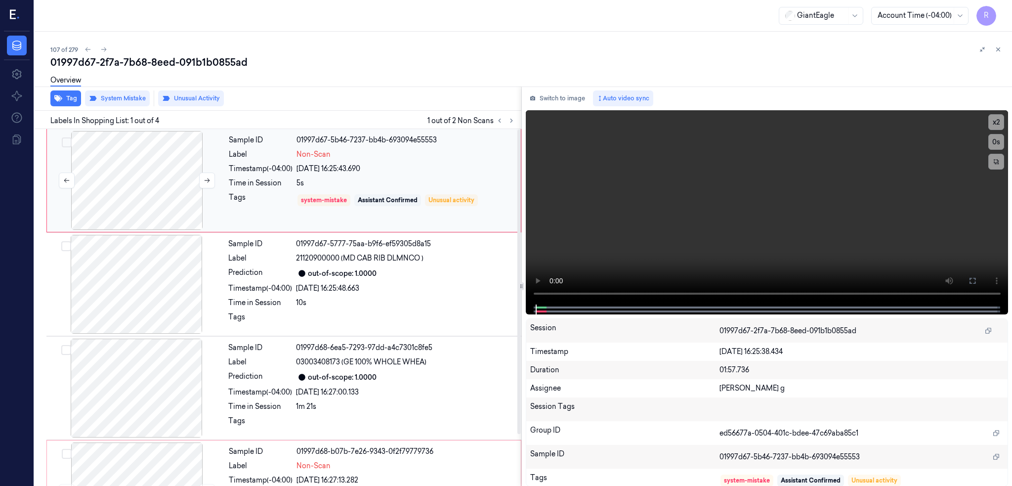
click at [119, 202] on div at bounding box center [137, 180] width 176 height 99
click at [128, 196] on div at bounding box center [137, 180] width 176 height 99
click at [975, 278] on icon at bounding box center [972, 281] width 6 height 6
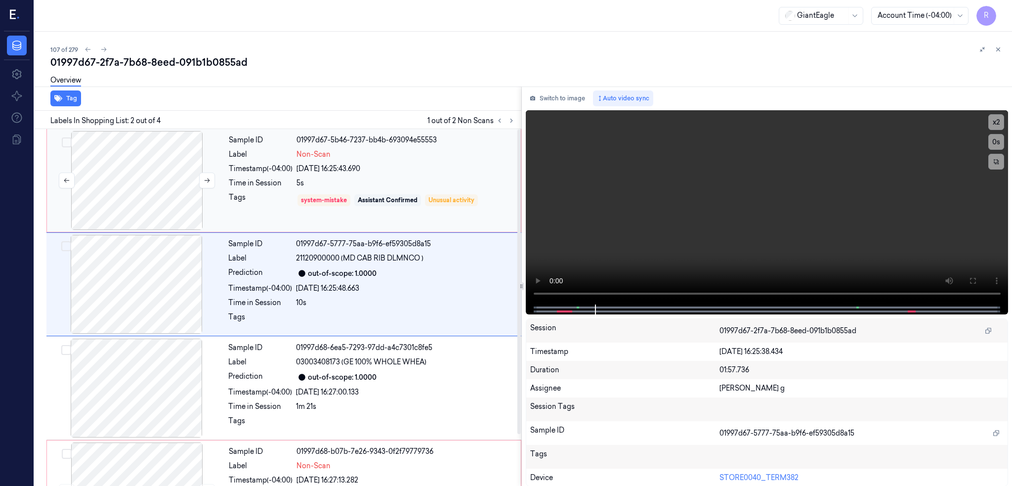
click at [167, 181] on div at bounding box center [137, 180] width 176 height 99
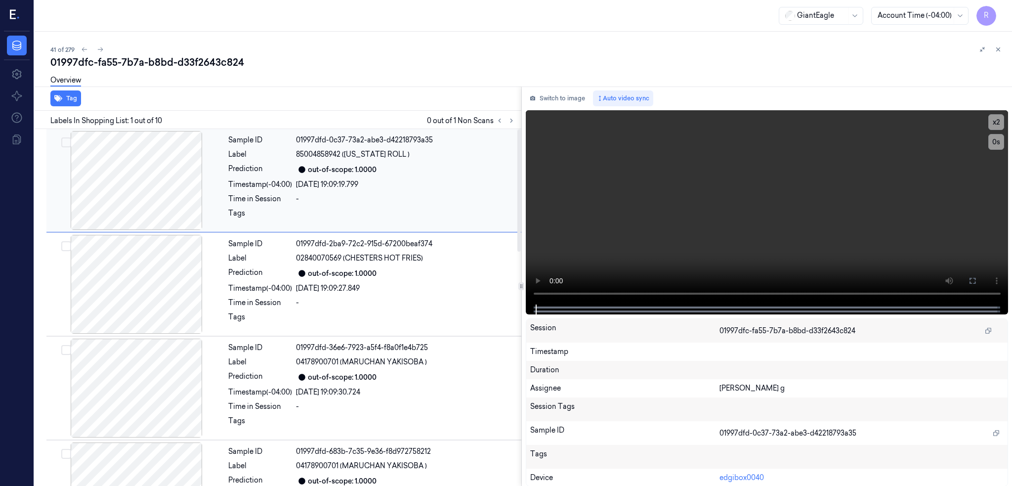
click at [107, 188] on div at bounding box center [136, 180] width 176 height 99
click at [515, 122] on icon at bounding box center [511, 120] width 7 height 7
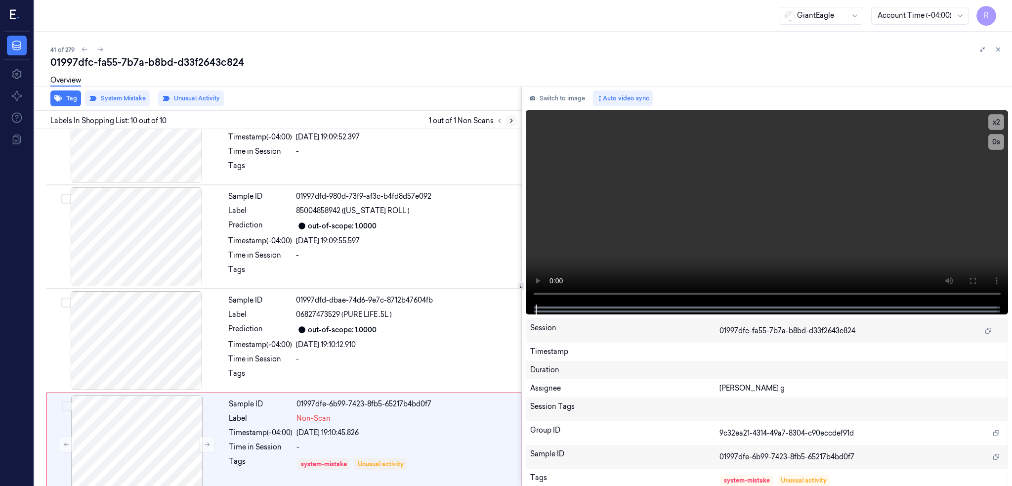
scroll to position [684, 0]
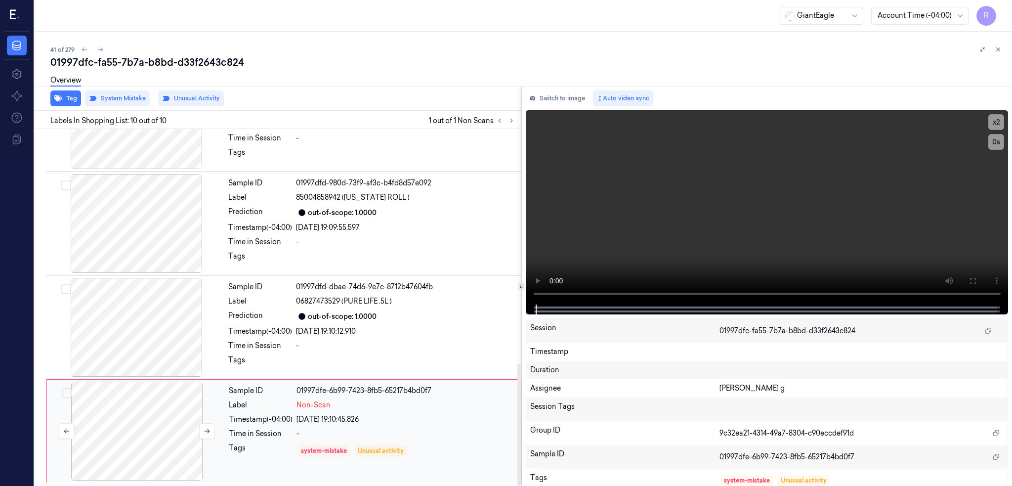
click at [127, 436] on div at bounding box center [137, 430] width 176 height 99
click at [160, 316] on div at bounding box center [136, 327] width 176 height 99
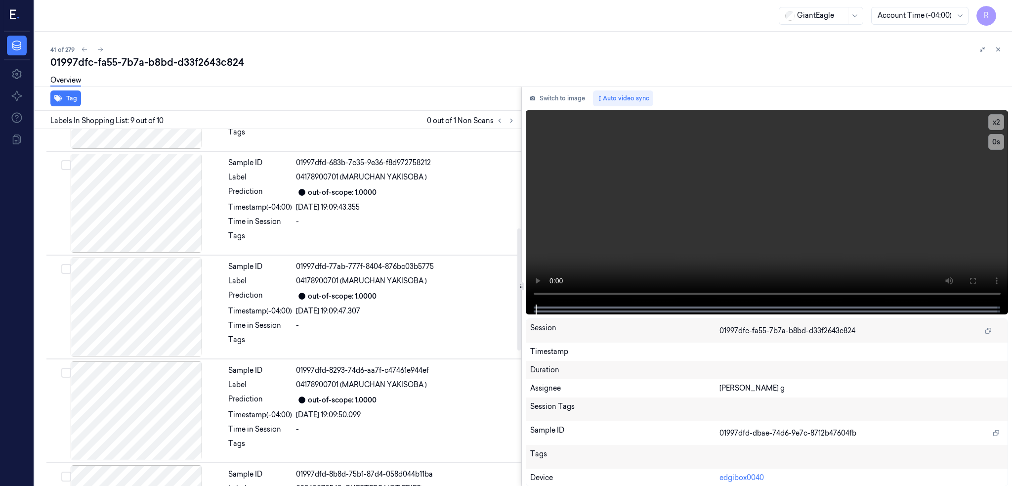
click at [160, 316] on div at bounding box center [136, 306] width 176 height 99
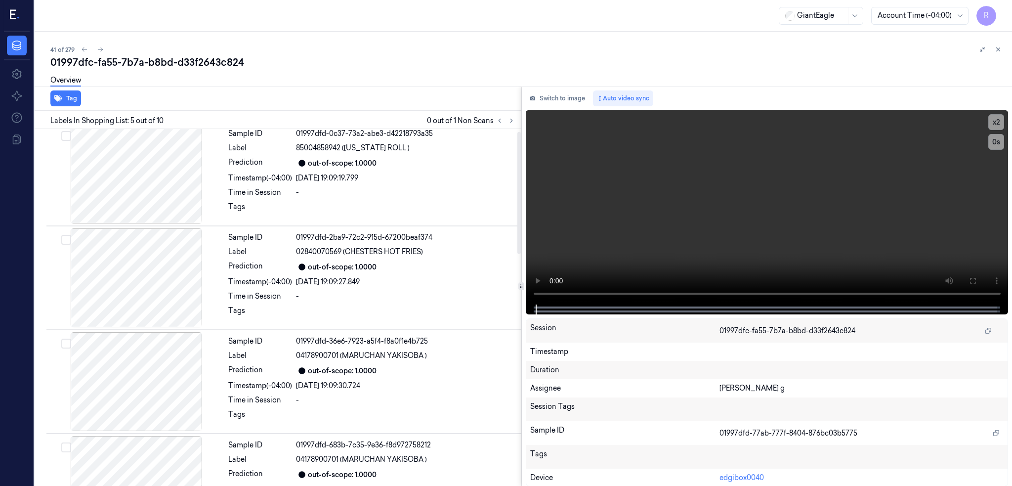
scroll to position [0, 0]
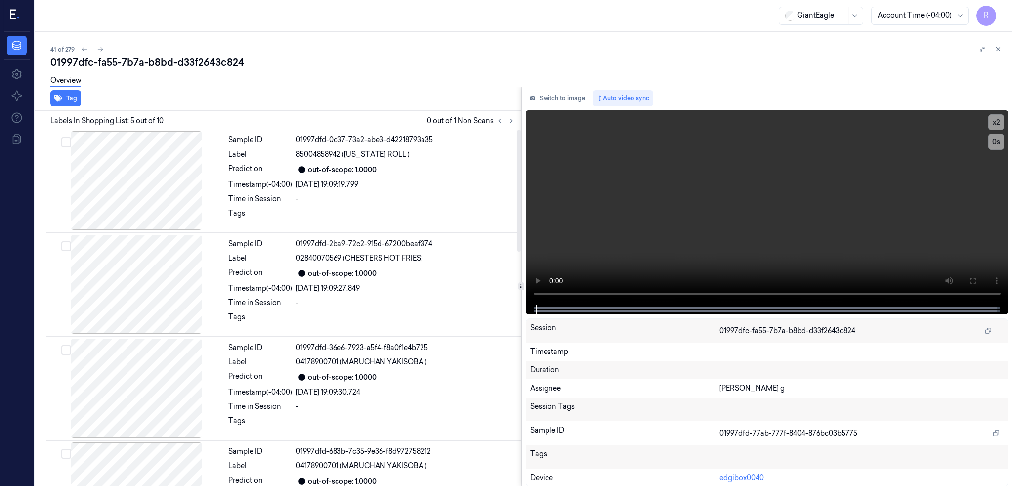
click at [160, 316] on div at bounding box center [136, 284] width 176 height 99
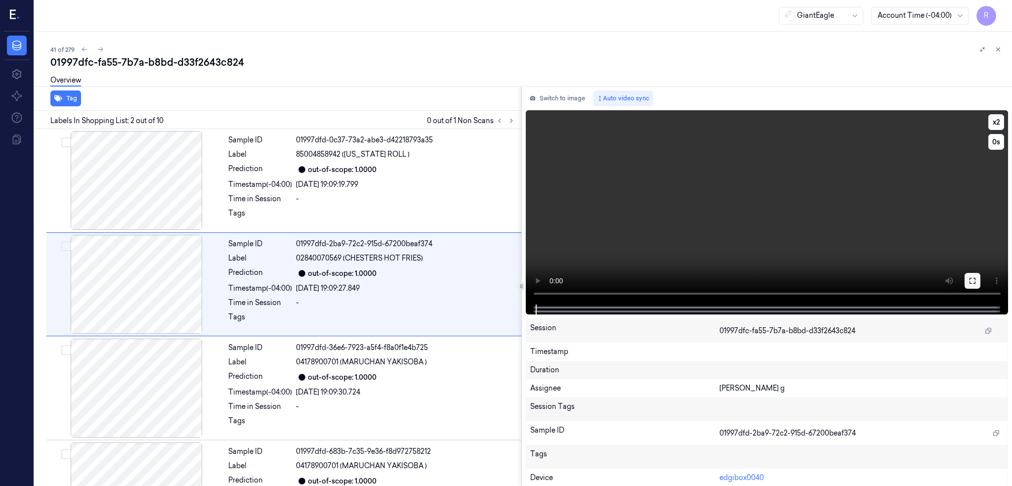
click at [976, 278] on icon at bounding box center [972, 281] width 8 height 8
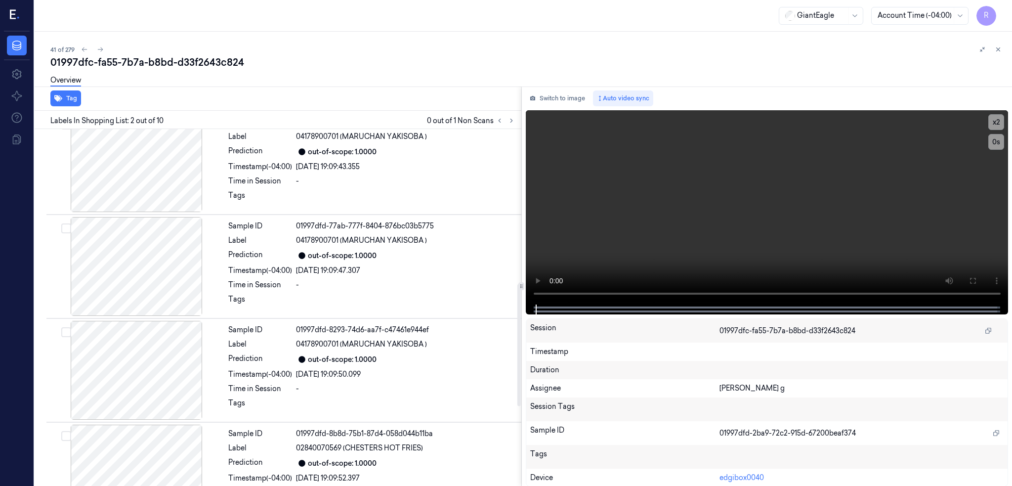
scroll to position [683, 0]
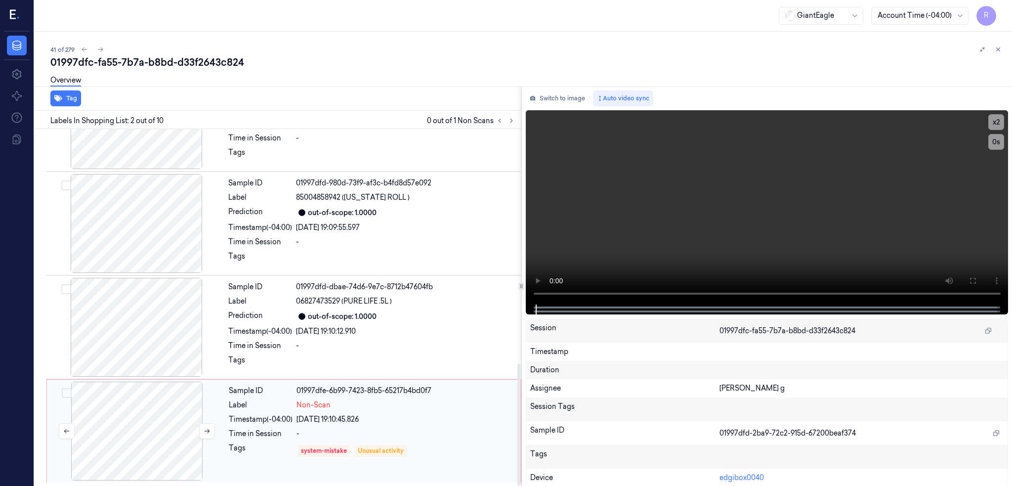
click at [119, 408] on div at bounding box center [137, 430] width 176 height 99
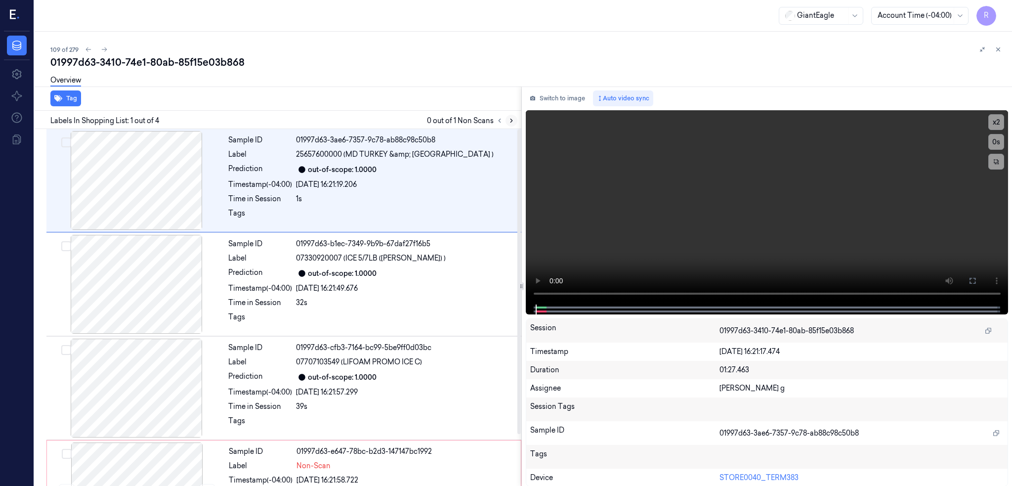
click at [515, 117] on icon at bounding box center [511, 120] width 7 height 7
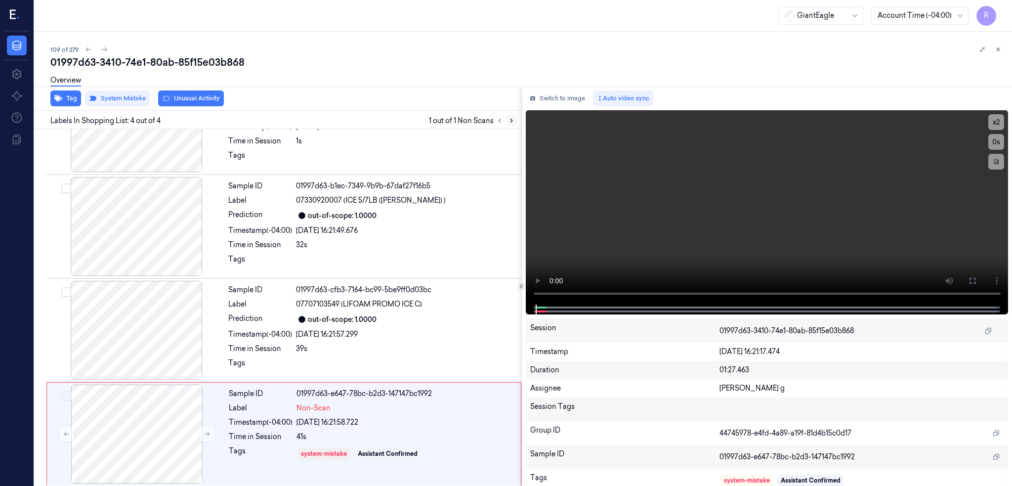
scroll to position [61, 0]
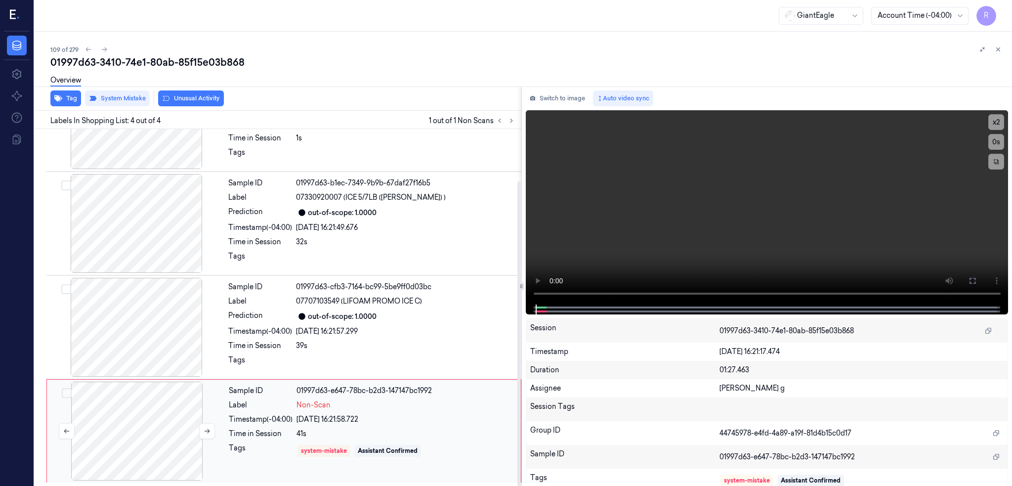
click at [129, 442] on div at bounding box center [137, 430] width 176 height 99
click at [166, 319] on div at bounding box center [136, 327] width 176 height 99
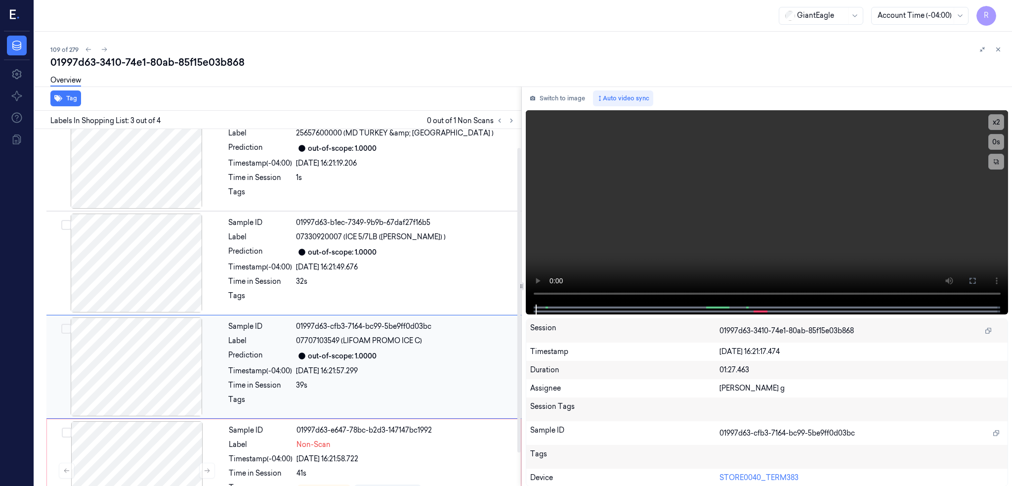
scroll to position [0, 0]
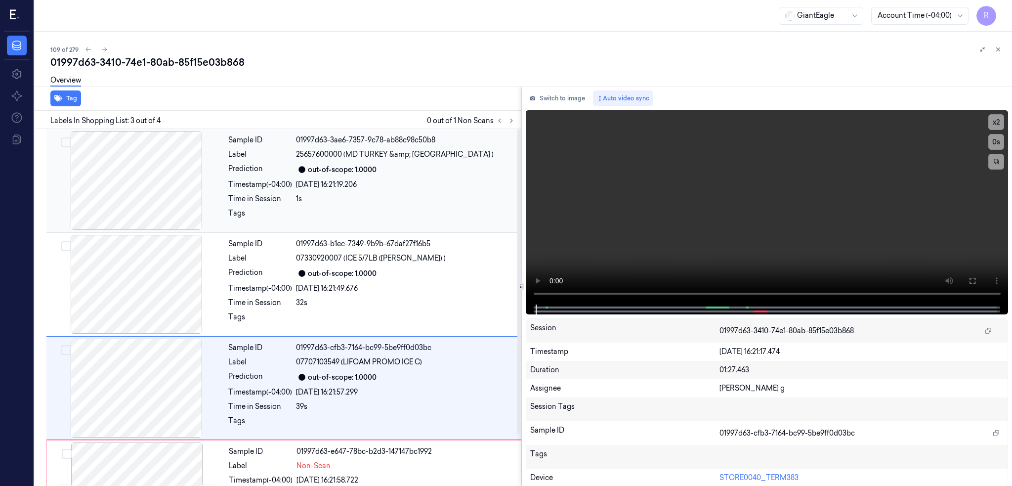
click at [116, 179] on div at bounding box center [136, 180] width 176 height 99
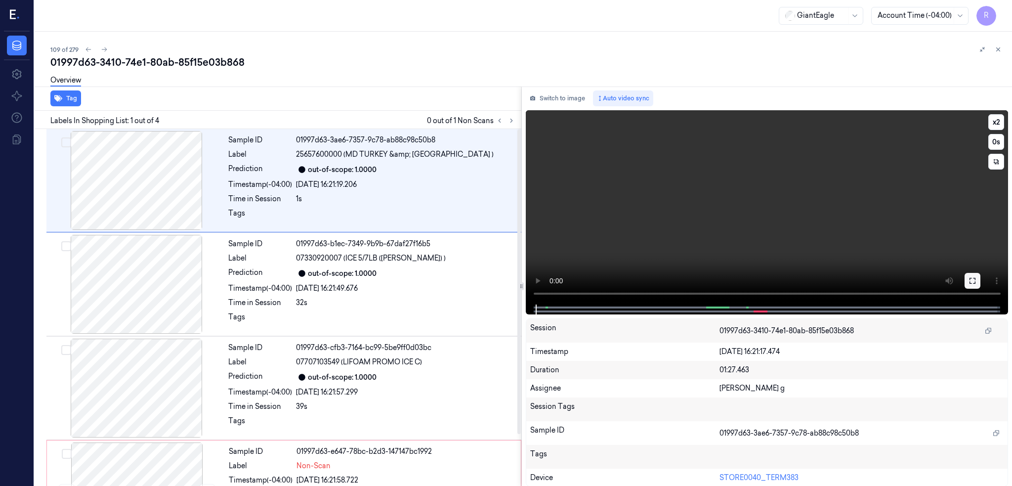
click at [980, 275] on button at bounding box center [972, 281] width 16 height 16
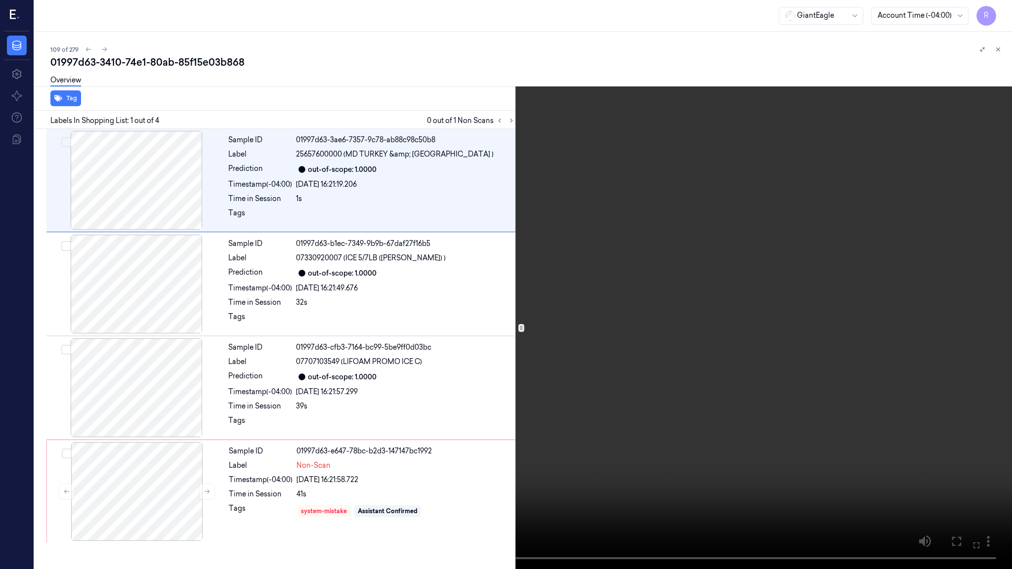
click at [385, 318] on video at bounding box center [506, 284] width 1012 height 569
click at [330, 462] on video at bounding box center [506, 284] width 1012 height 569
click at [323, 461] on video at bounding box center [506, 284] width 1012 height 569
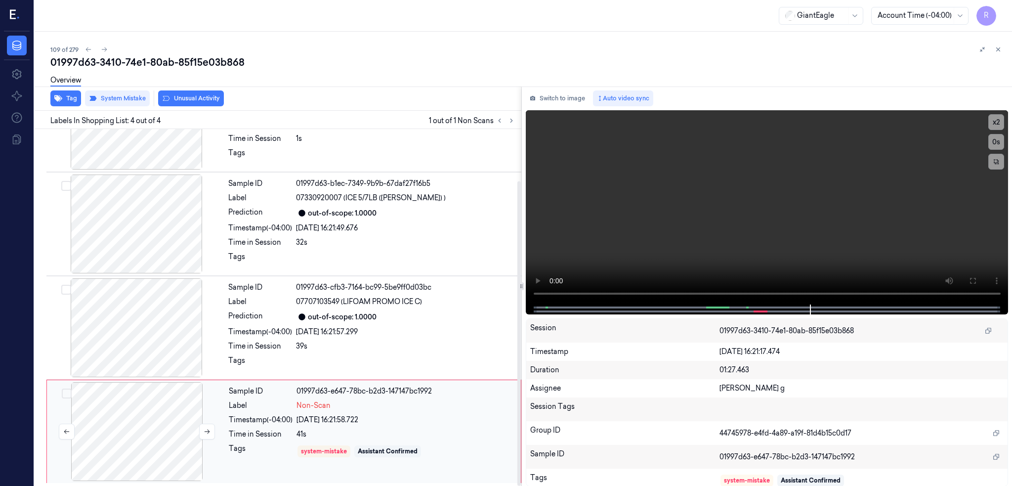
click at [125, 416] on div at bounding box center [137, 431] width 176 height 99
click at [125, 416] on div at bounding box center [137, 430] width 176 height 99
click at [212, 424] on button at bounding box center [207, 431] width 16 height 16
click at [195, 97] on button "Unusual Activity" at bounding box center [191, 98] width 66 height 16
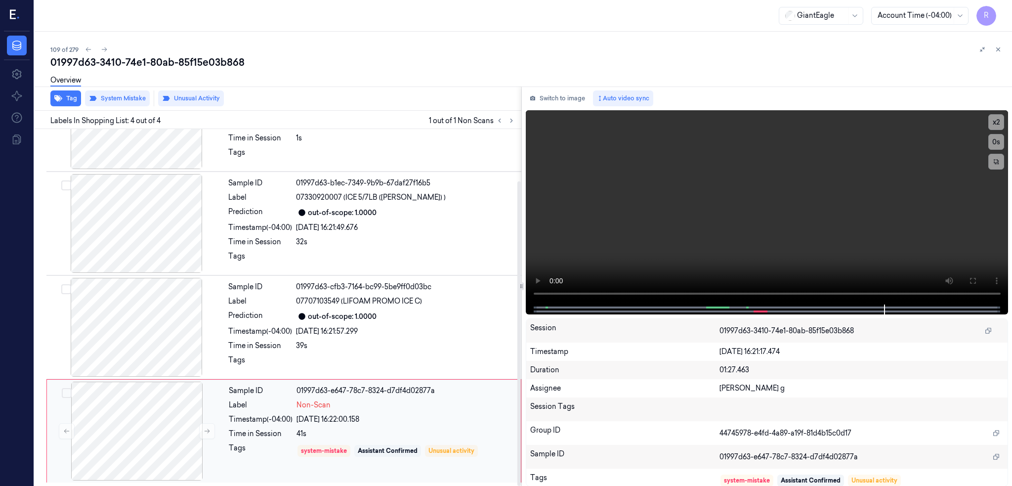
click at [466, 408] on div "Non-Scan" at bounding box center [405, 405] width 218 height 10
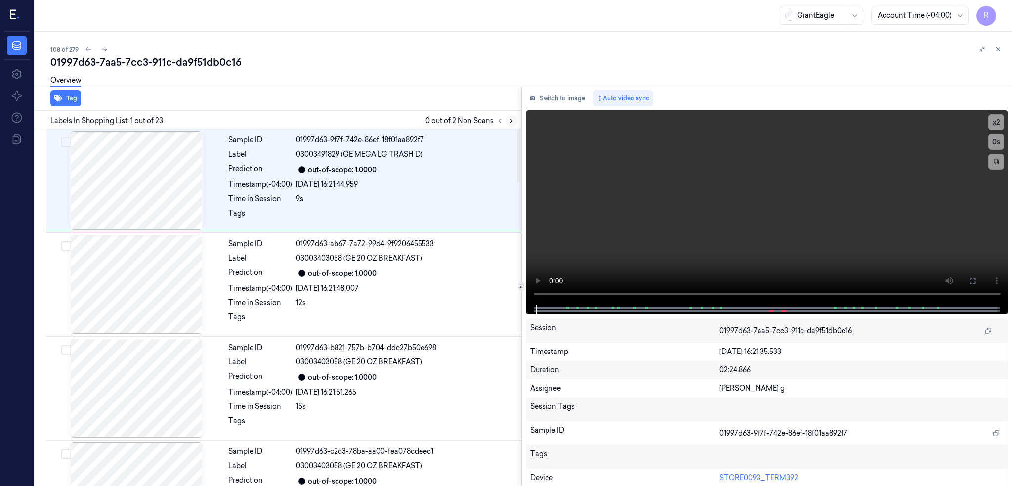
click at [515, 122] on icon at bounding box center [511, 120] width 7 height 7
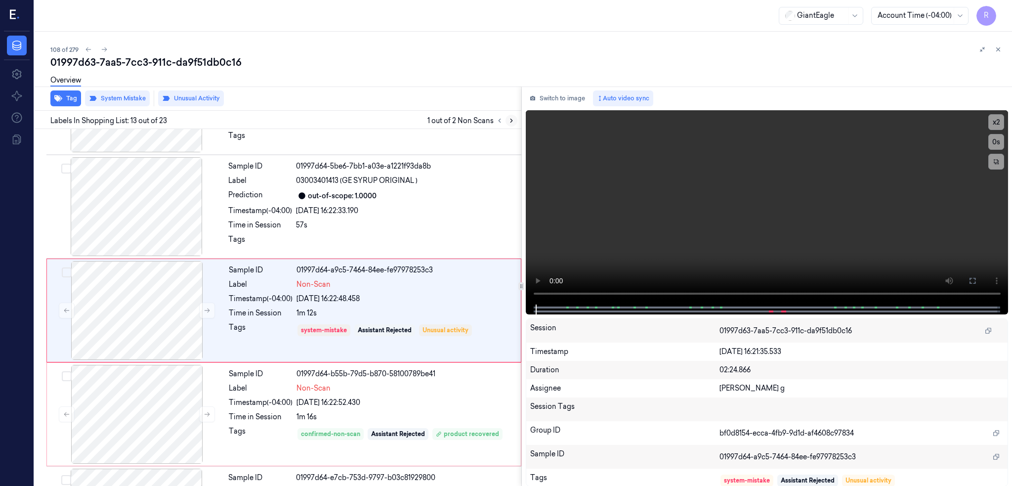
scroll to position [1118, 0]
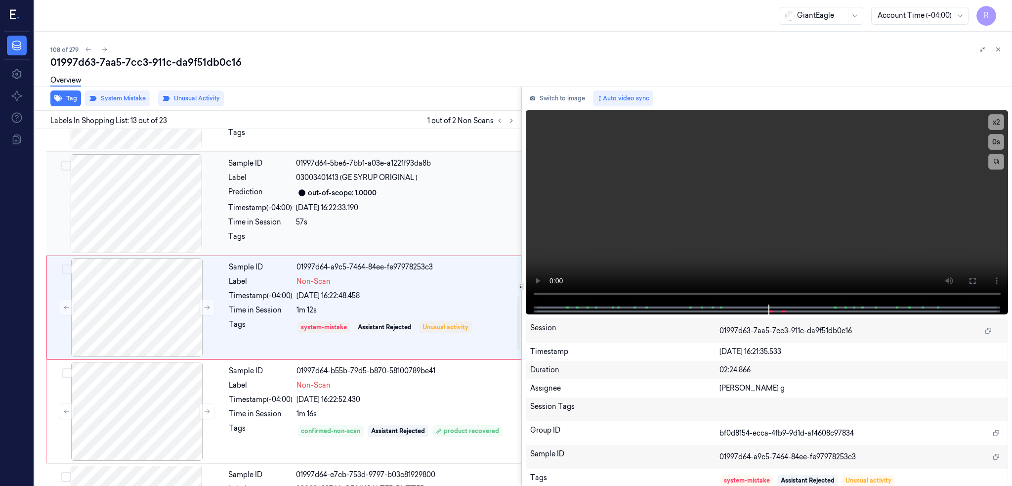
click at [144, 209] on div at bounding box center [136, 203] width 176 height 99
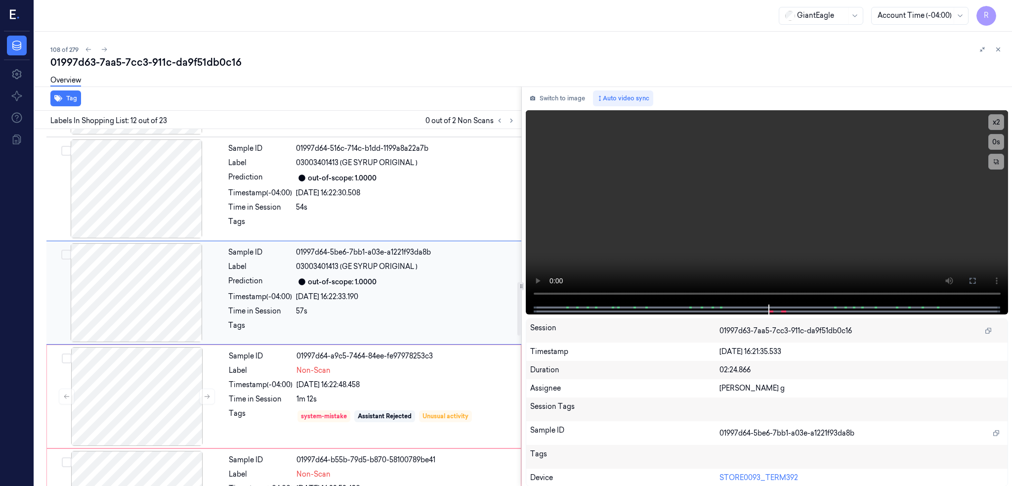
scroll to position [1014, 0]
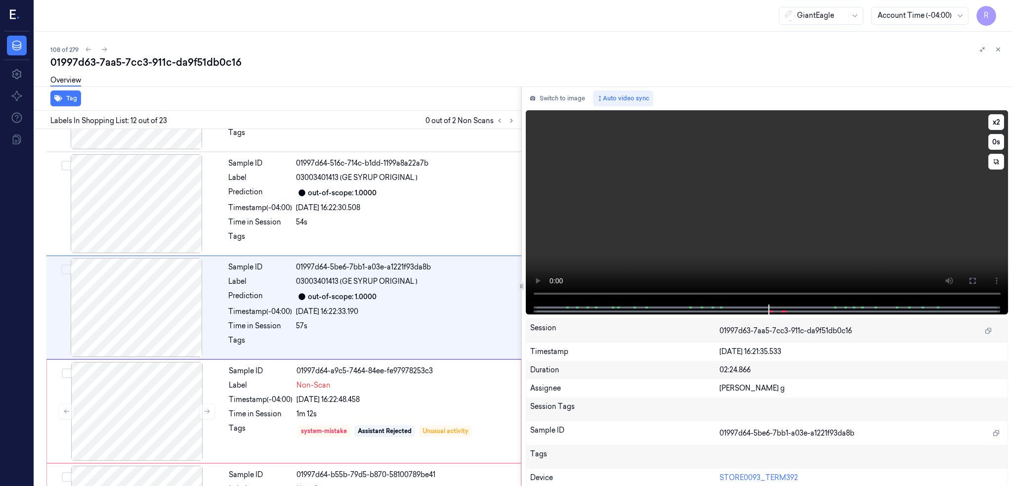
click at [911, 242] on video at bounding box center [767, 207] width 483 height 194
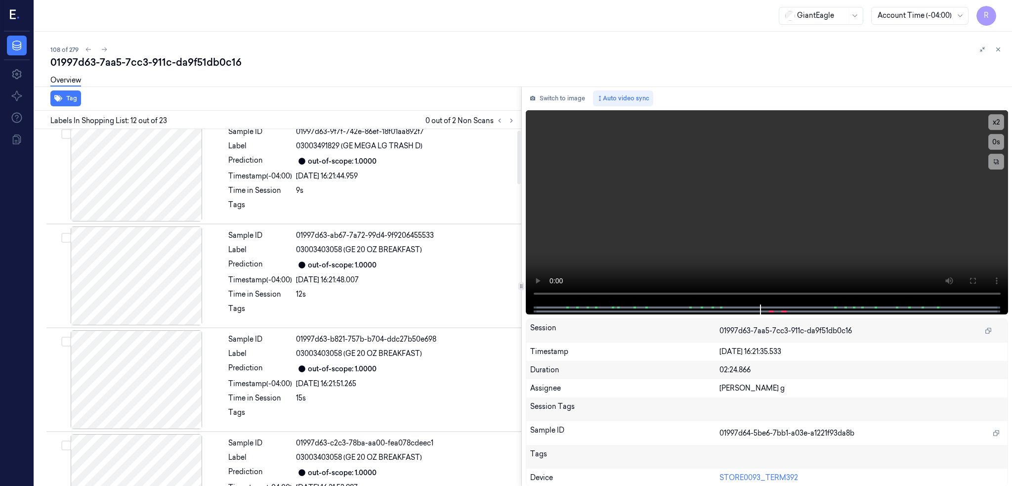
scroll to position [0, 0]
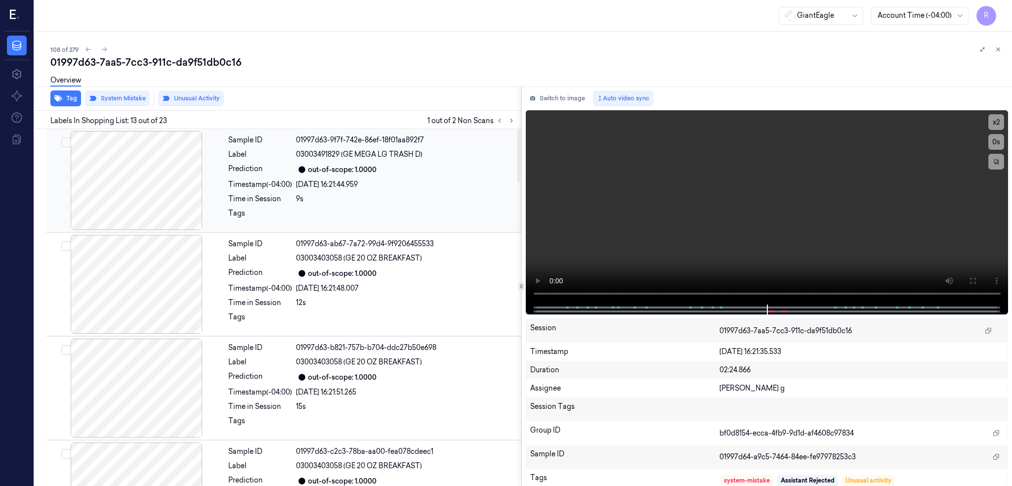
click at [174, 172] on div at bounding box center [136, 180] width 176 height 99
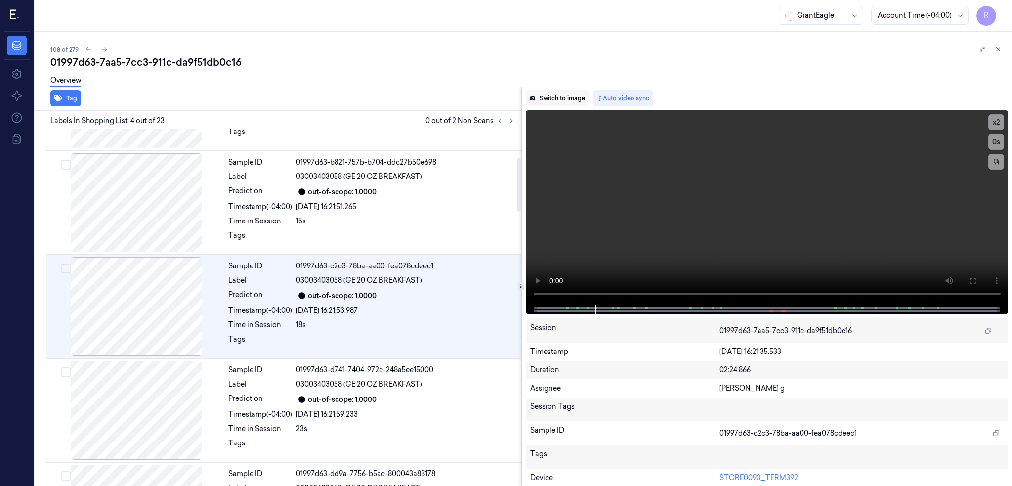
scroll to position [184, 0]
click at [567, 95] on button "Switch to image" at bounding box center [557, 98] width 63 height 16
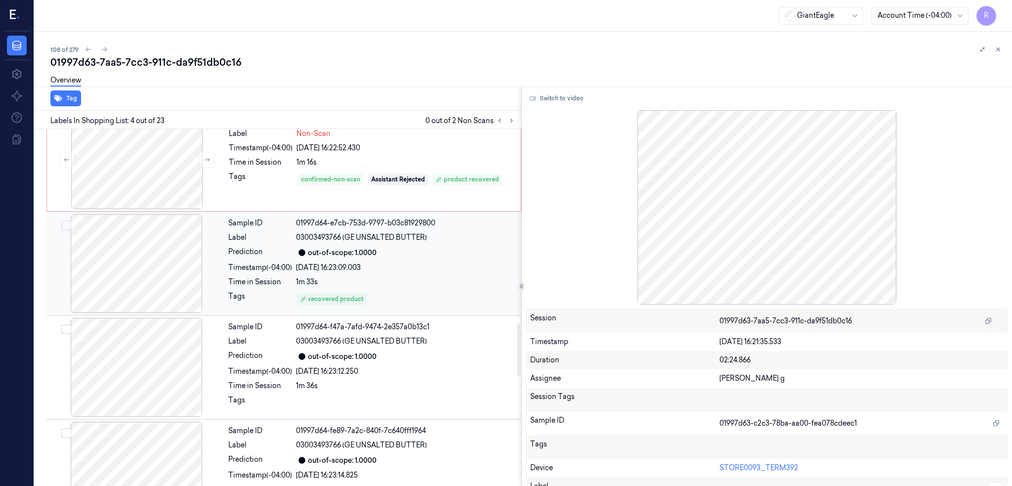
scroll to position [1172, 0]
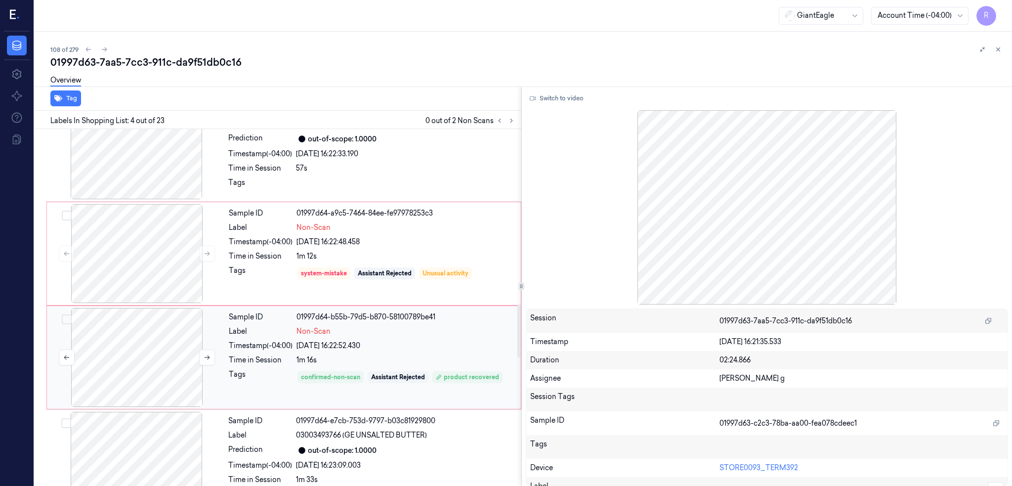
click at [117, 359] on div at bounding box center [137, 357] width 176 height 99
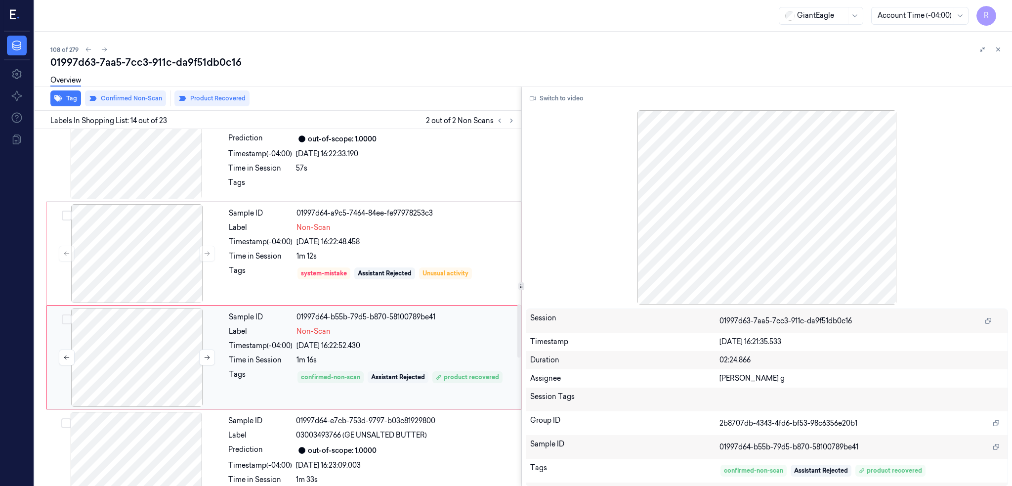
scroll to position [1222, 0]
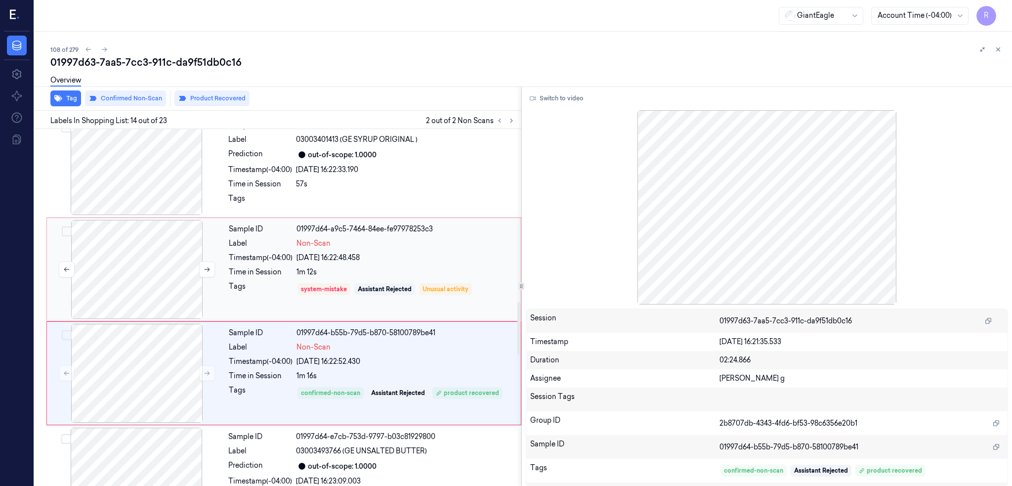
click at [157, 272] on div at bounding box center [137, 269] width 176 height 99
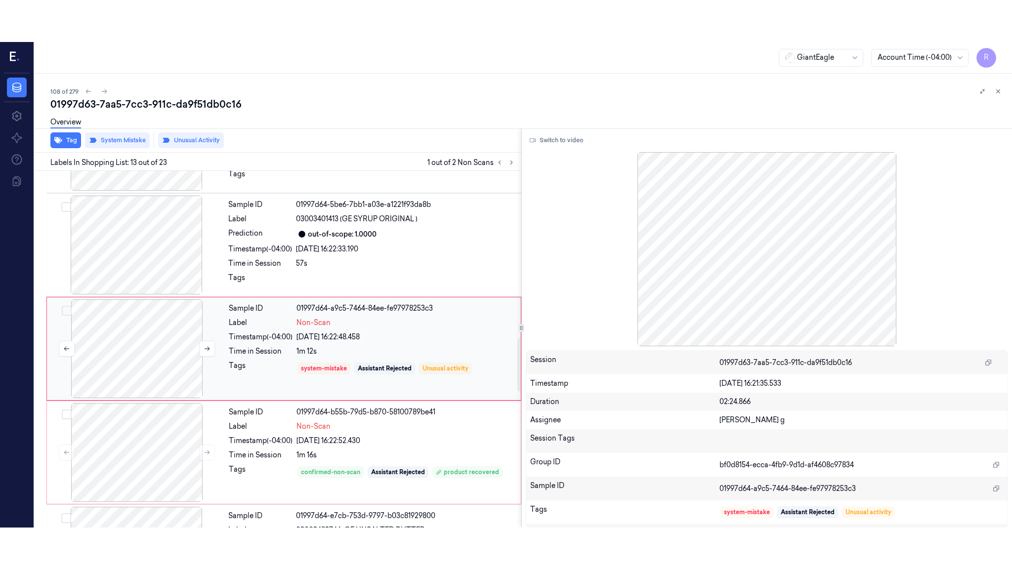
scroll to position [1118, 0]
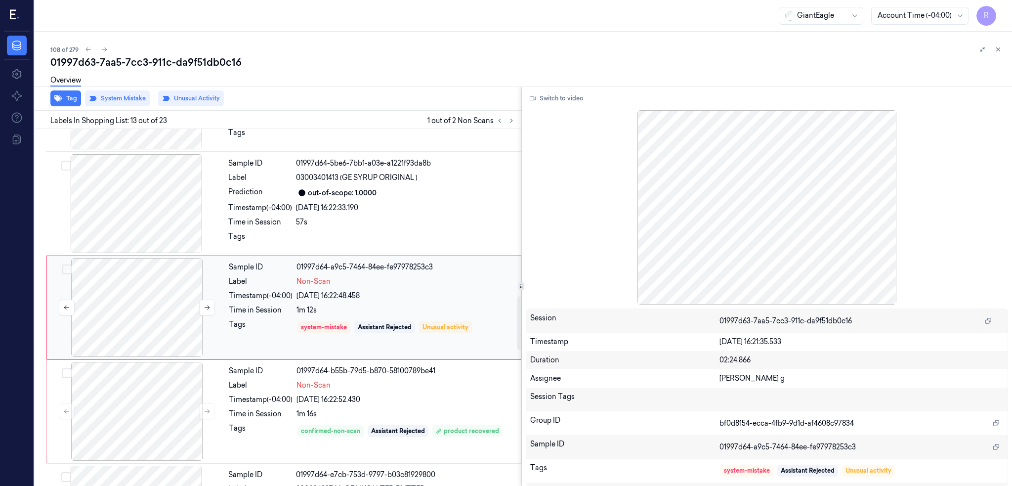
click at [113, 297] on div at bounding box center [137, 307] width 176 height 99
click at [567, 96] on button "Switch to video" at bounding box center [557, 98] width 62 height 16
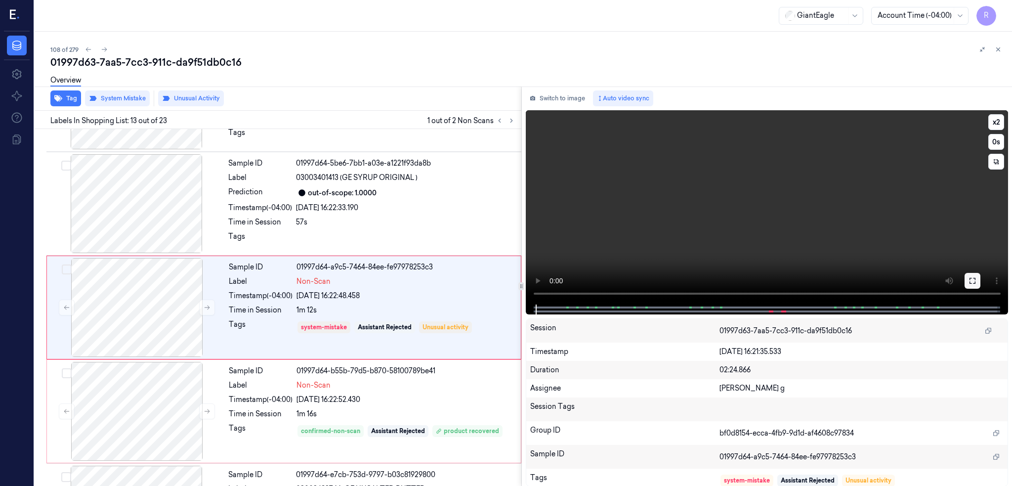
click at [976, 277] on icon at bounding box center [972, 281] width 8 height 8
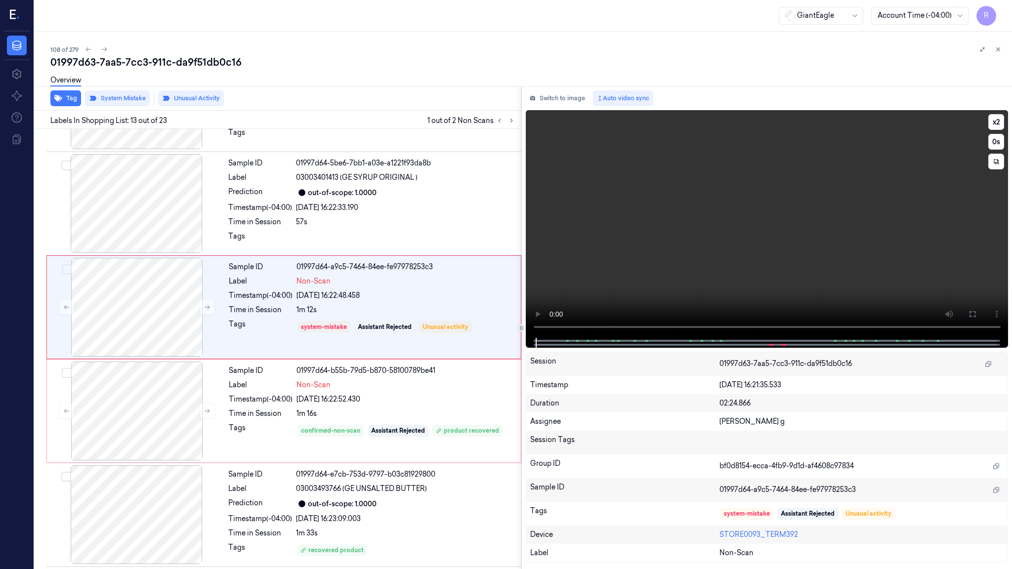
scroll to position [1077, 0]
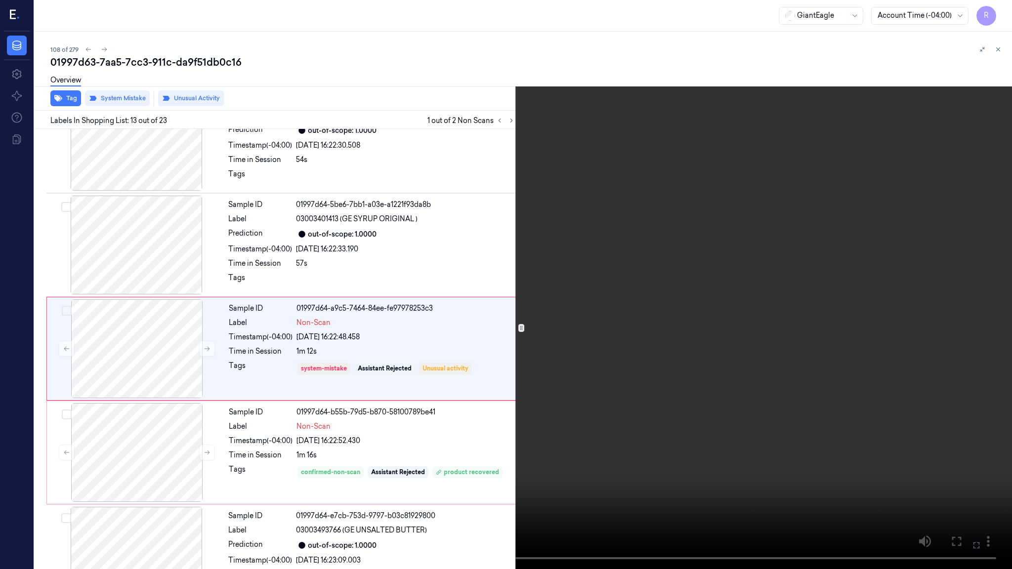
click at [677, 341] on video at bounding box center [506, 284] width 1012 height 569
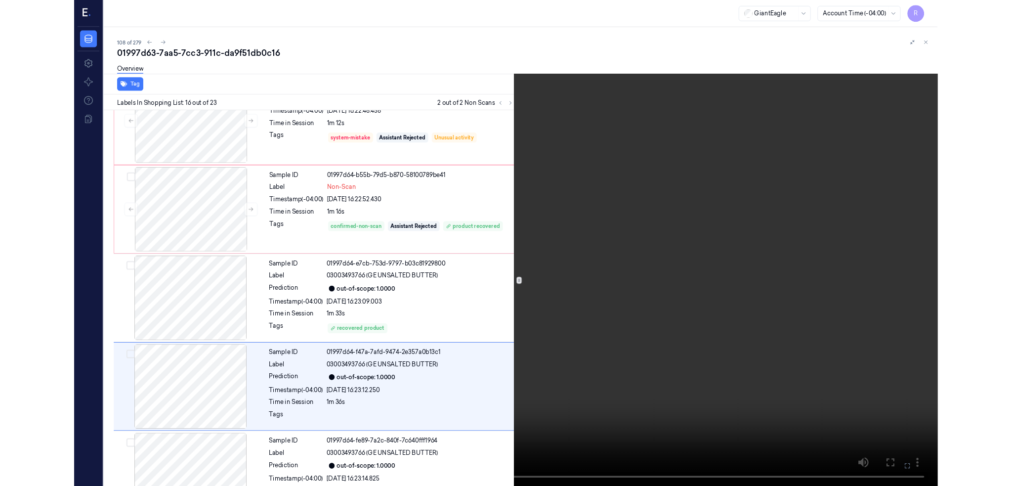
scroll to position [1388, 0]
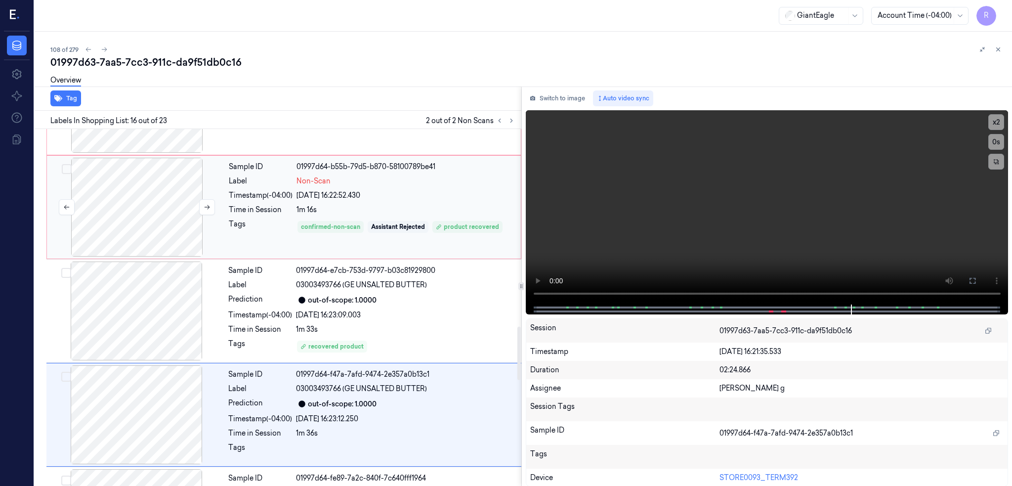
click at [154, 219] on div at bounding box center [137, 207] width 176 height 99
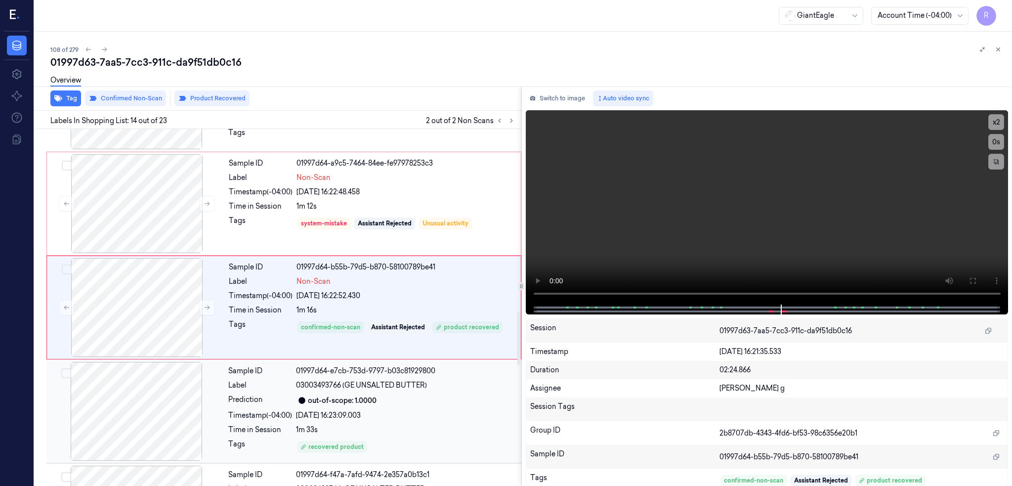
click at [137, 373] on div at bounding box center [136, 411] width 176 height 99
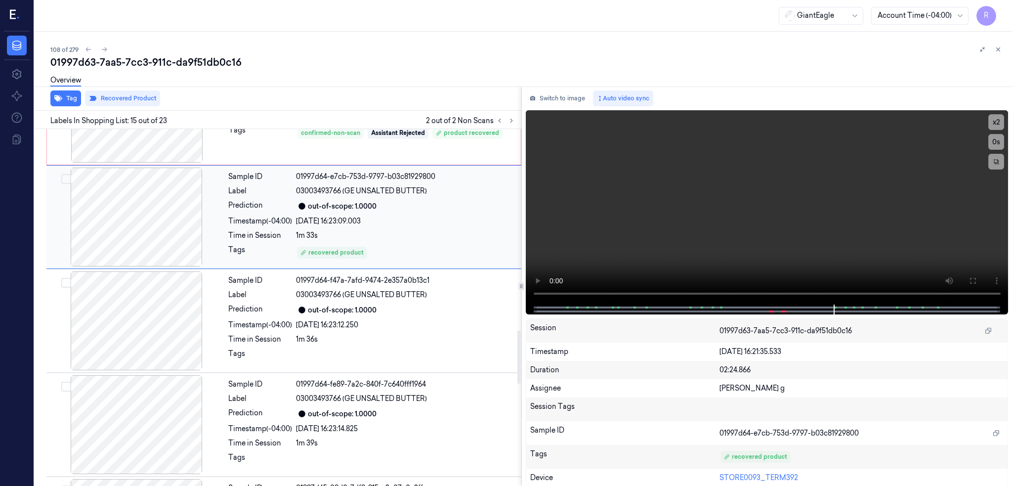
scroll to position [1523, 0]
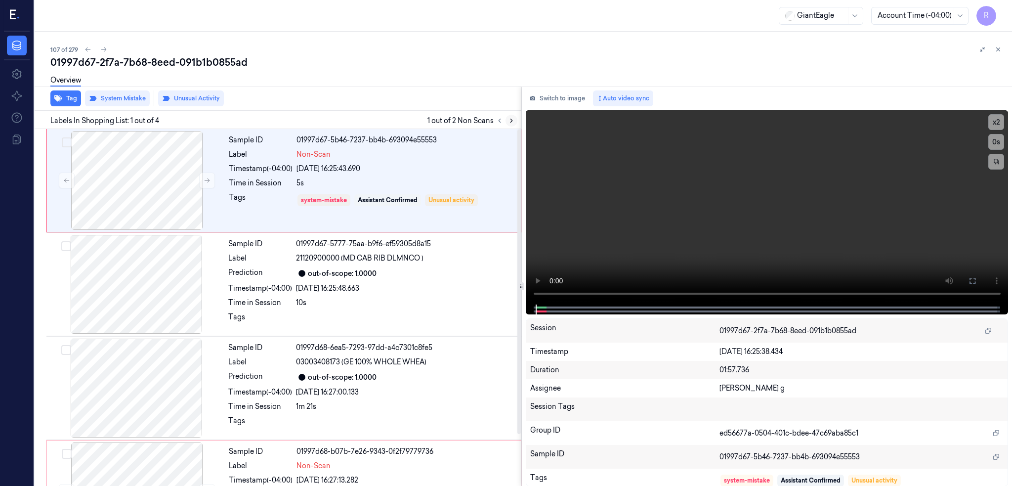
click at [515, 121] on icon at bounding box center [511, 120] width 7 height 7
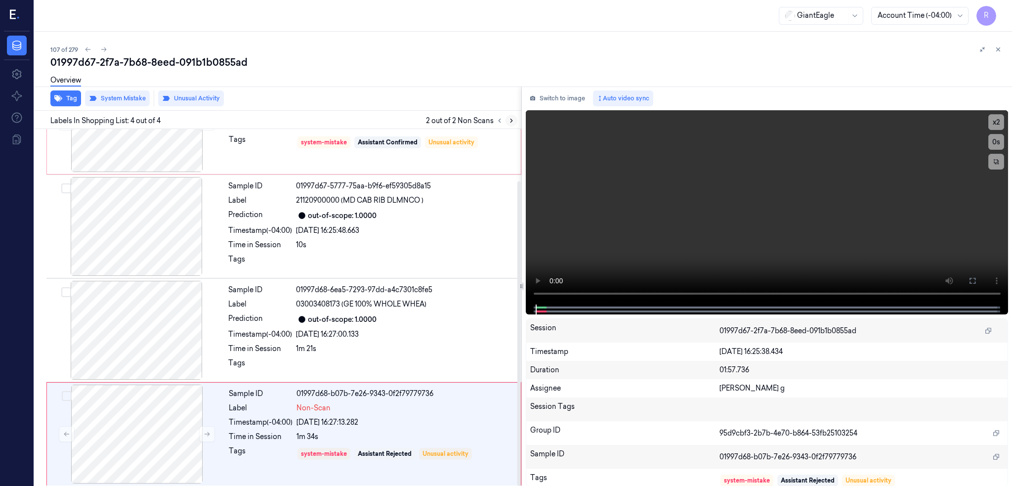
scroll to position [61, 0]
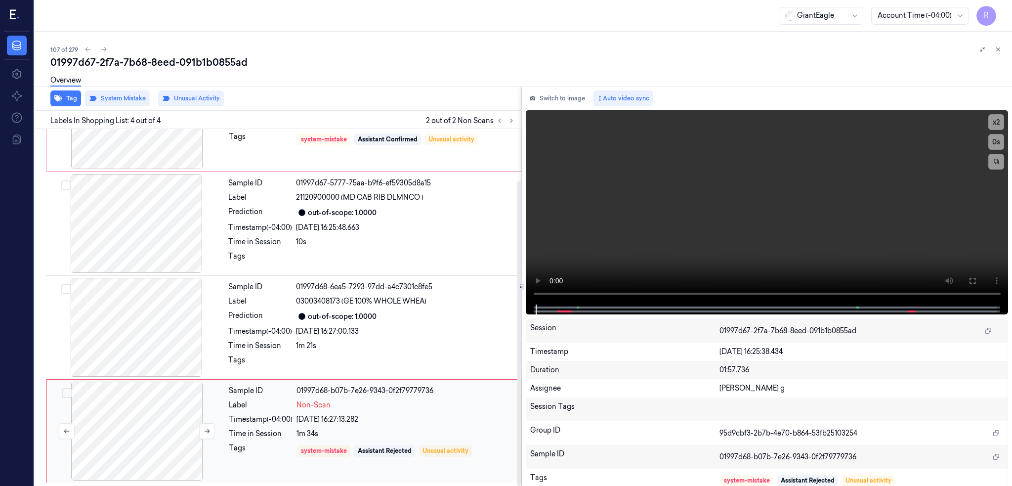
click at [182, 434] on div at bounding box center [137, 430] width 176 height 99
click at [156, 321] on div at bounding box center [136, 327] width 176 height 99
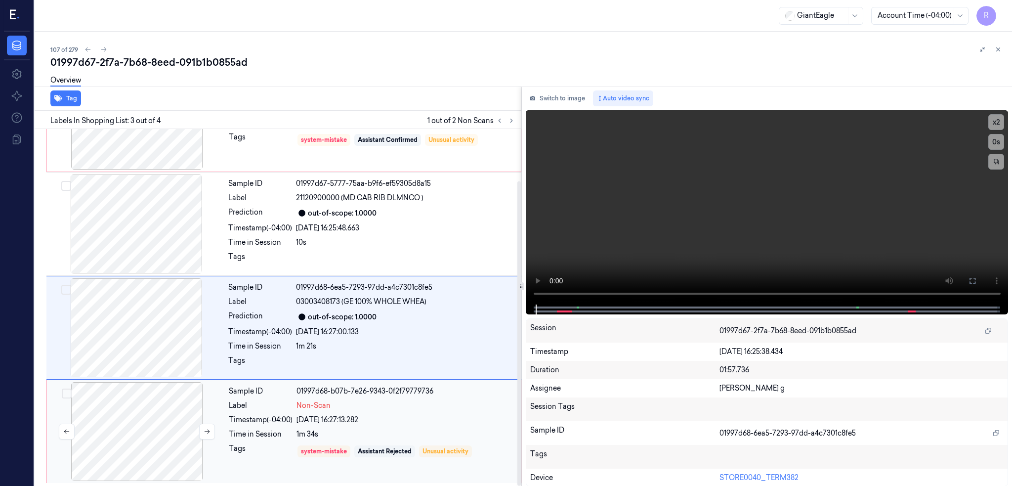
click at [135, 441] on div at bounding box center [137, 431] width 176 height 99
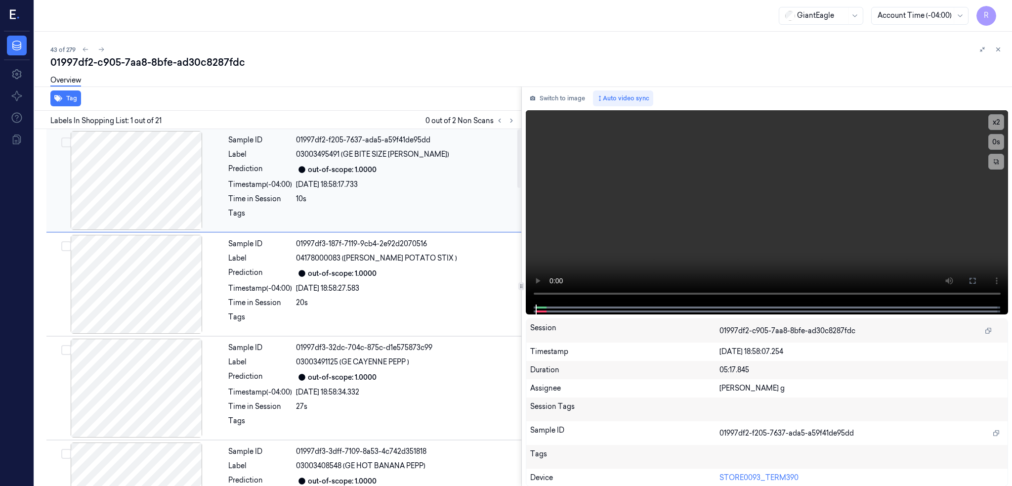
click at [124, 191] on div at bounding box center [136, 180] width 176 height 99
click at [517, 122] on button at bounding box center [511, 121] width 12 height 12
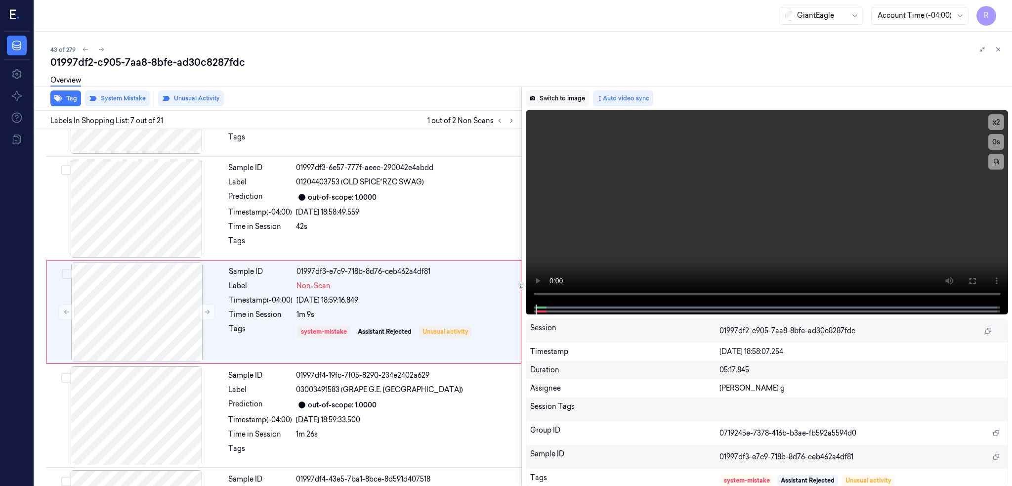
click at [581, 102] on button "Switch to image" at bounding box center [557, 98] width 63 height 16
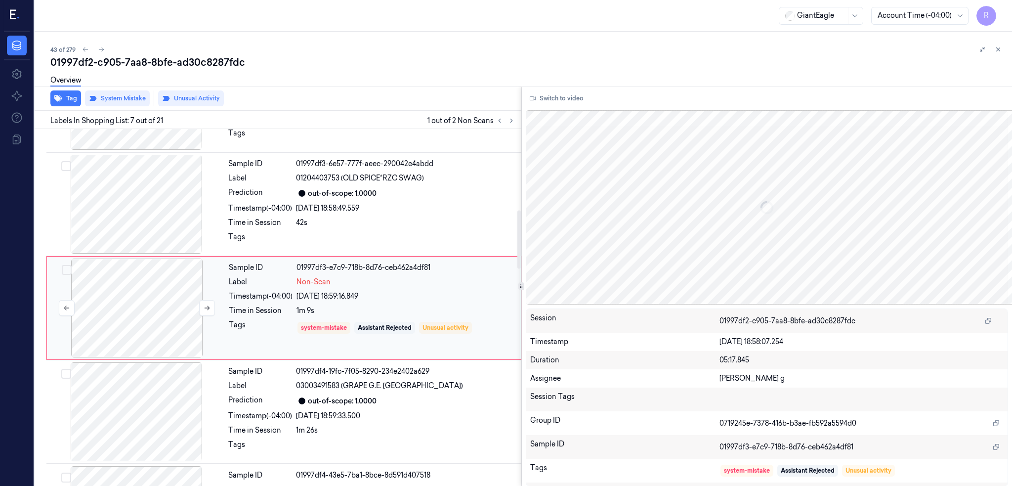
click at [132, 295] on div at bounding box center [137, 307] width 176 height 99
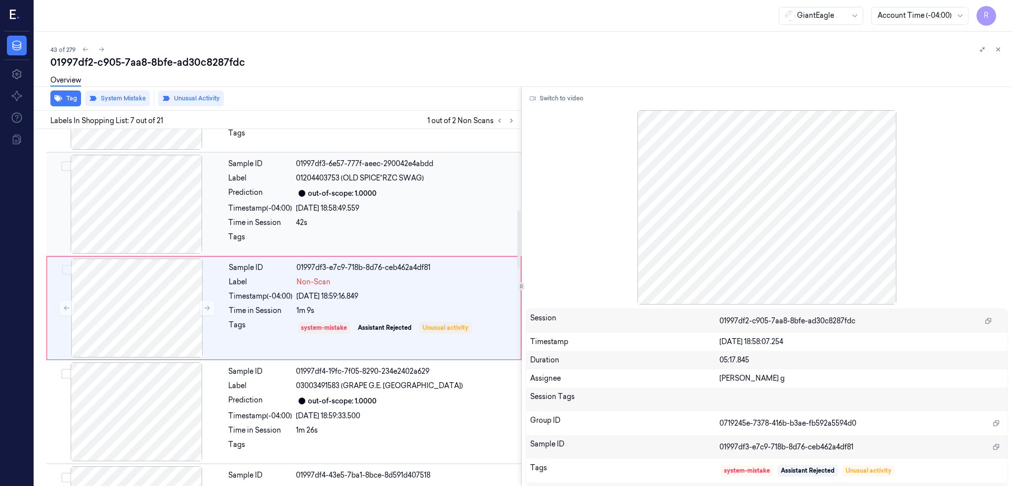
click at [149, 198] on div at bounding box center [136, 204] width 176 height 99
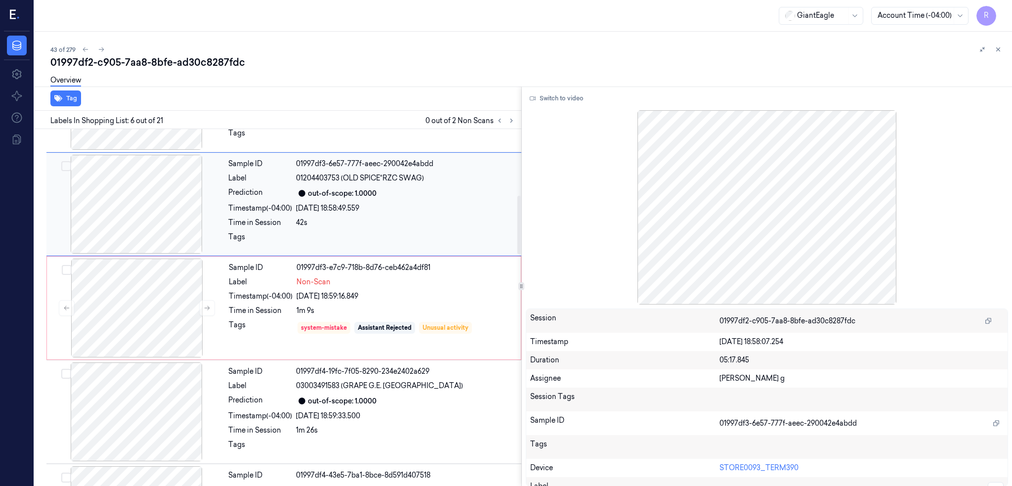
scroll to position [391, 0]
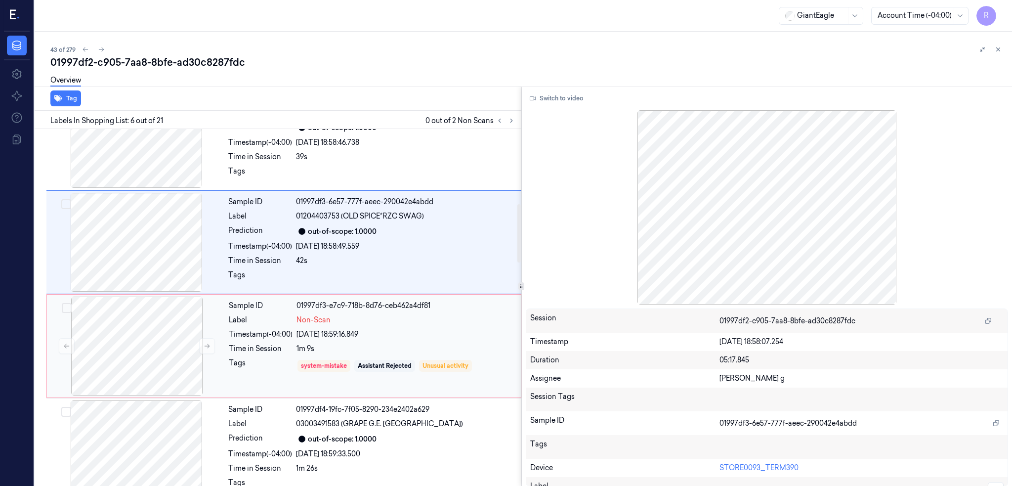
click at [105, 295] on div "Sample ID 01997df3-e7c9-718b-8d76-ceb462a4df81 Label Non-Scan Timestamp (-04:00…" at bounding box center [283, 346] width 475 height 104
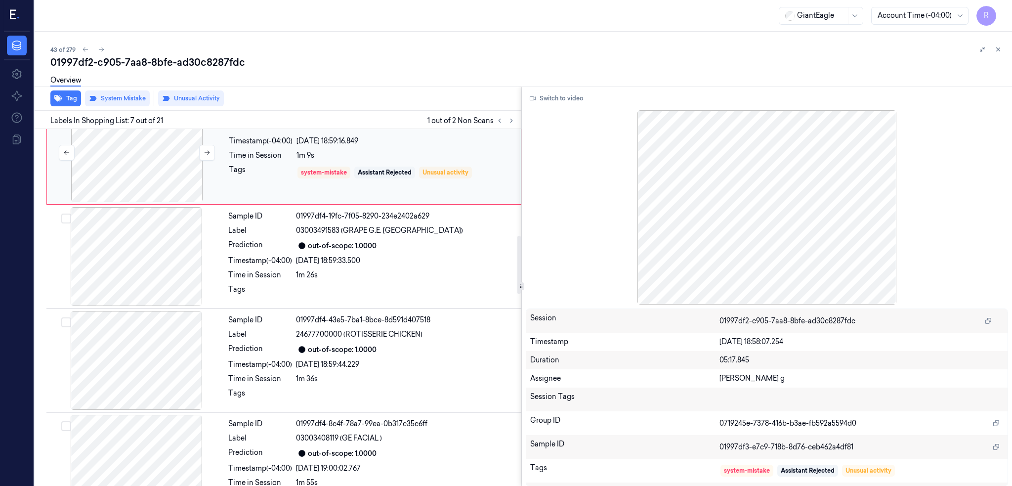
scroll to position [627, 0]
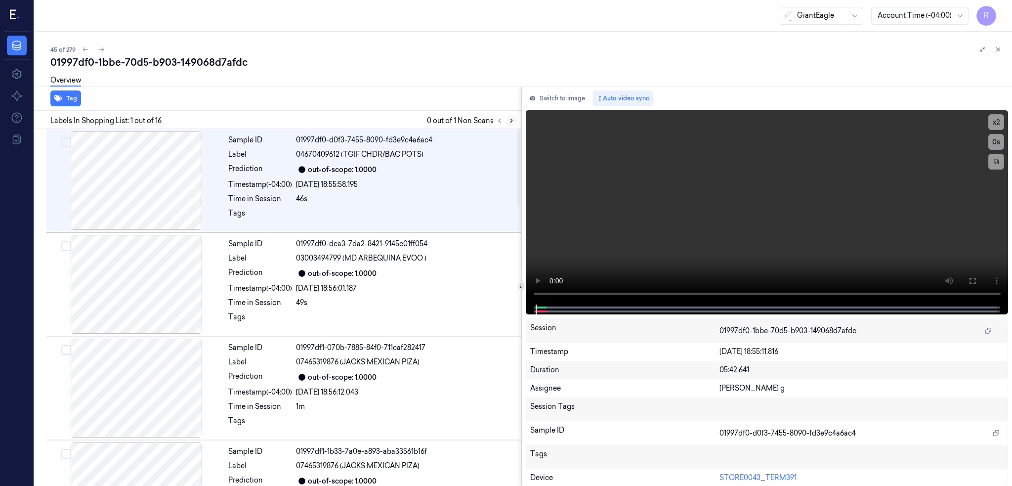
click at [515, 118] on icon at bounding box center [511, 120] width 7 height 7
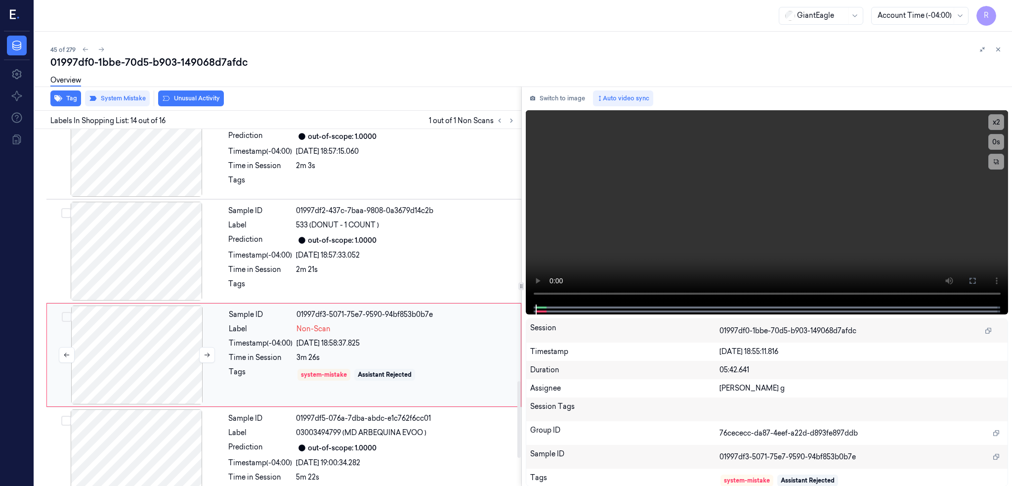
click at [121, 326] on div at bounding box center [137, 354] width 176 height 99
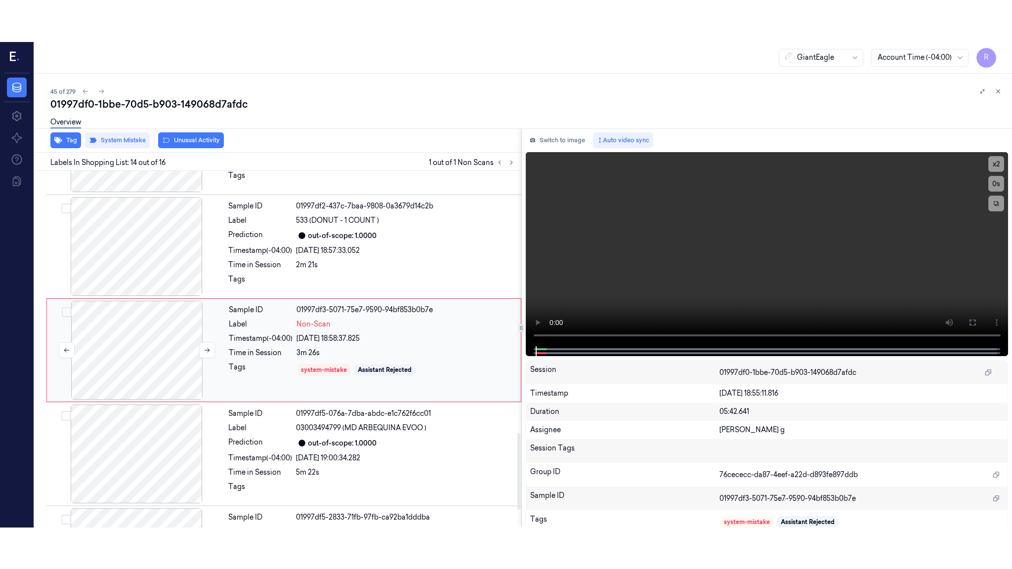
scroll to position [1222, 0]
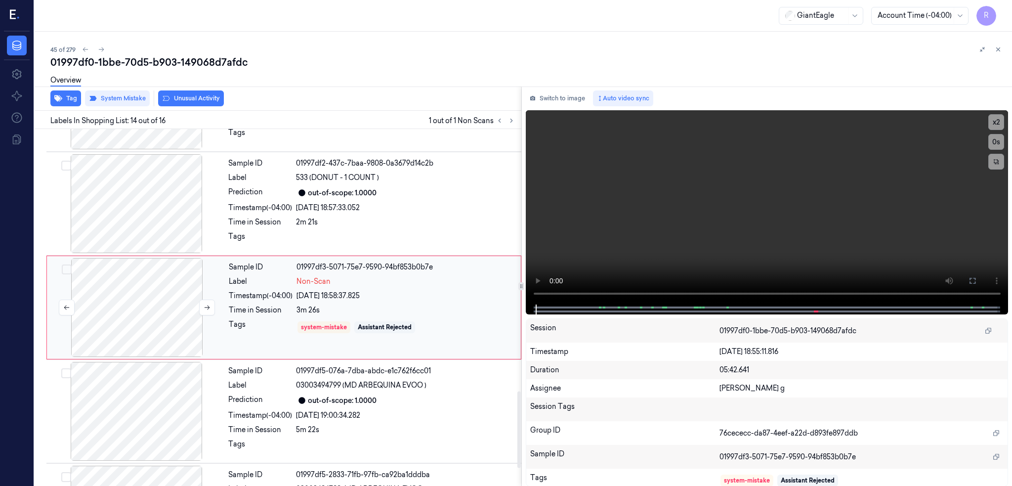
click at [120, 324] on div at bounding box center [137, 307] width 176 height 99
click at [976, 281] on icon at bounding box center [972, 281] width 8 height 8
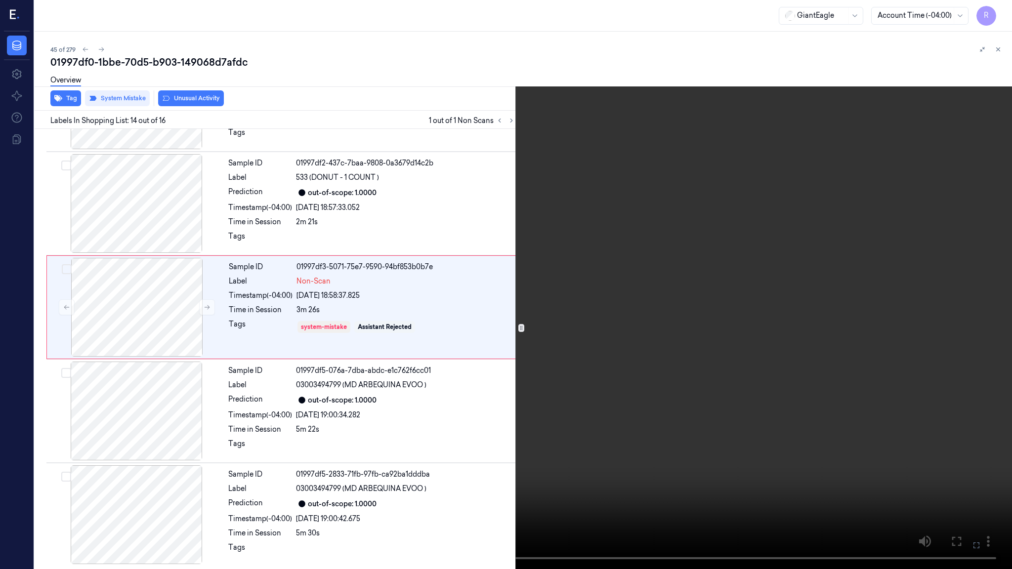
click at [647, 314] on video at bounding box center [506, 284] width 1012 height 569
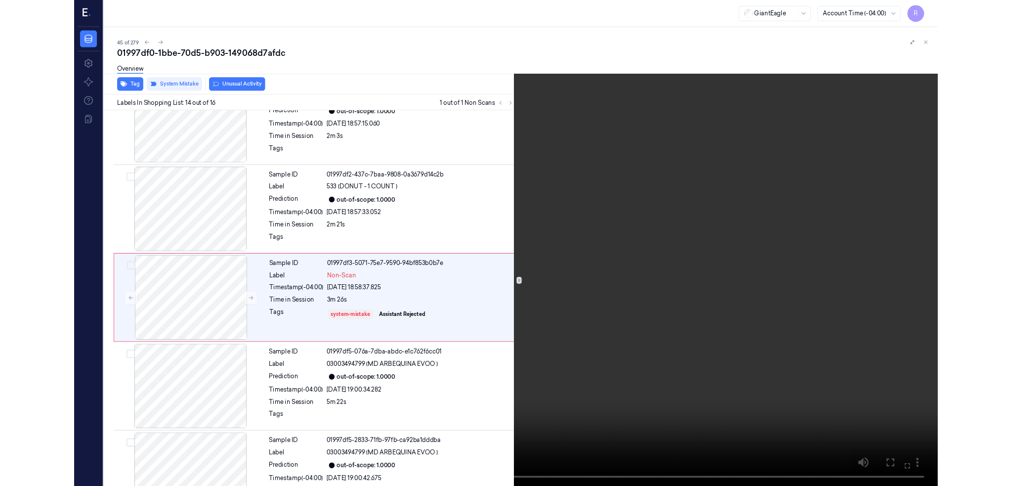
scroll to position [1180, 0]
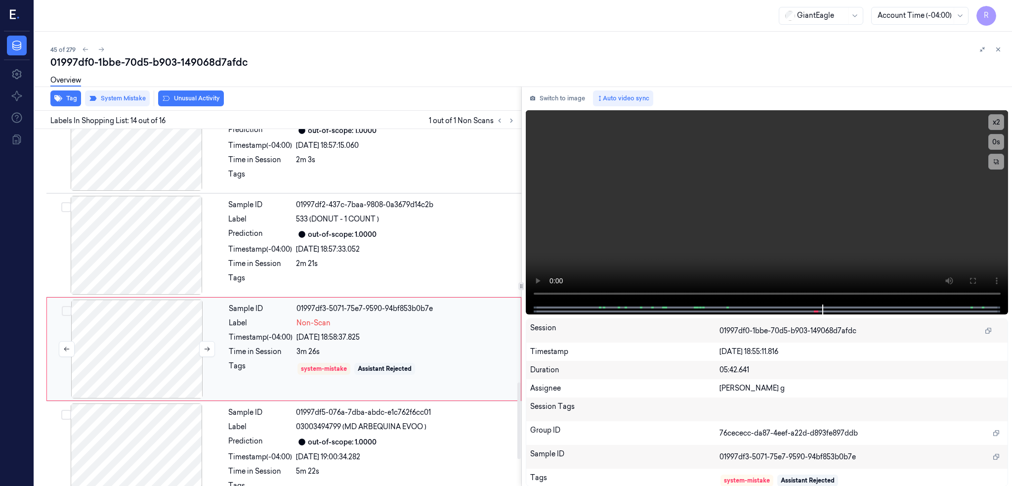
click at [144, 343] on div at bounding box center [137, 348] width 176 height 99
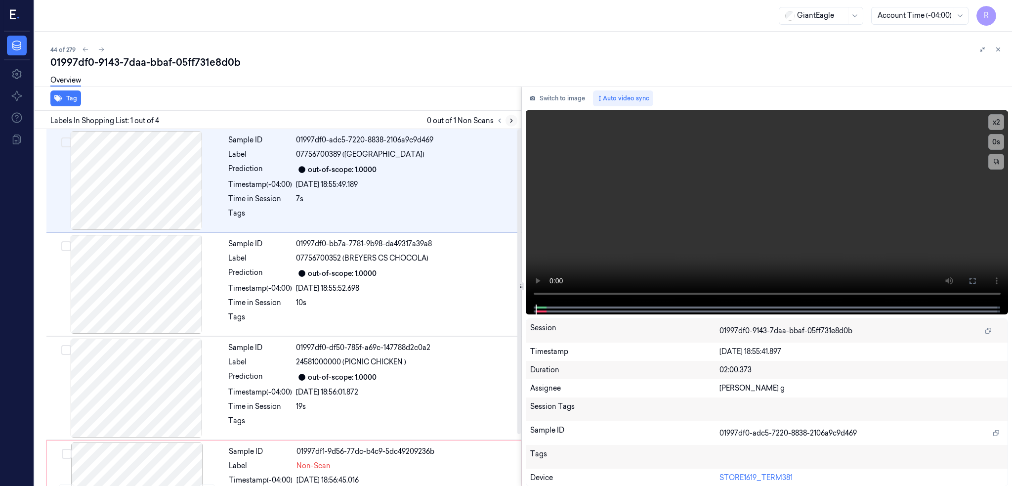
click at [515, 119] on icon at bounding box center [511, 120] width 7 height 7
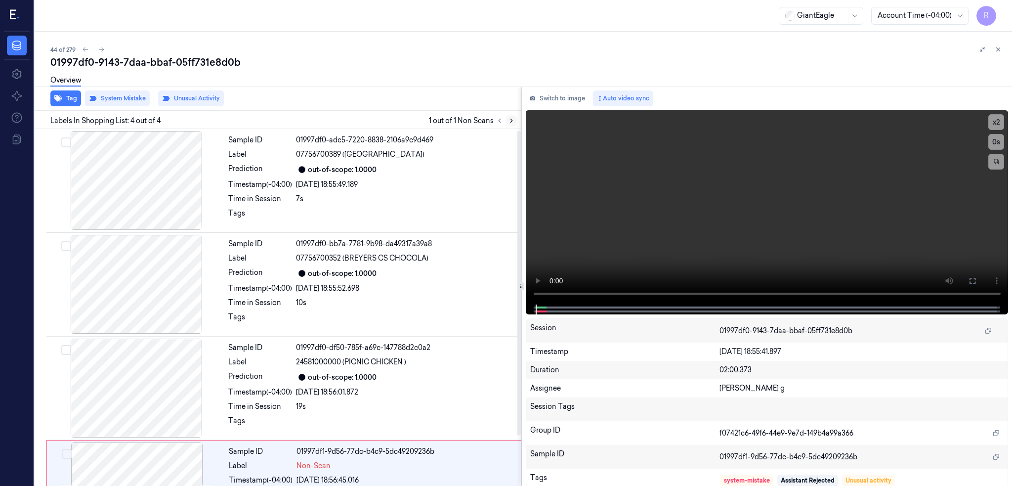
scroll to position [61, 0]
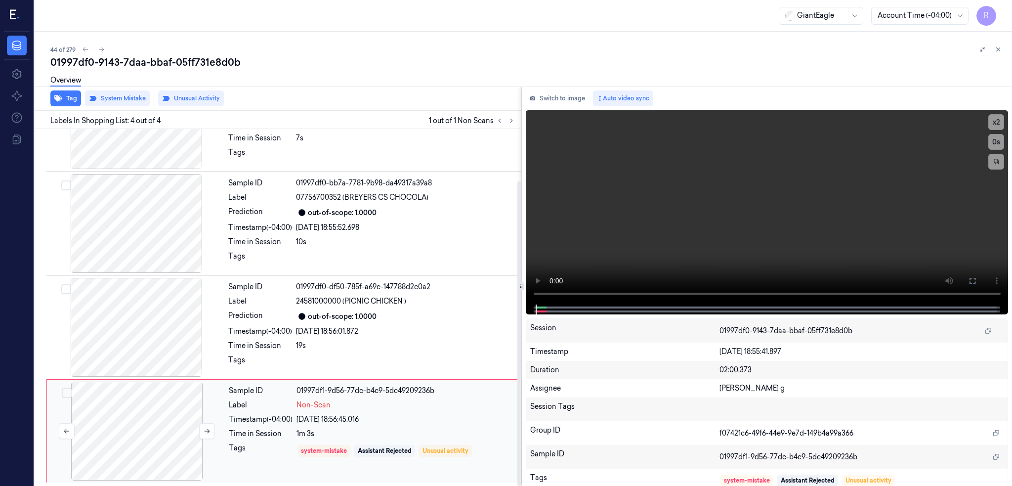
click at [128, 462] on div at bounding box center [137, 430] width 176 height 99
click at [157, 343] on div at bounding box center [136, 327] width 176 height 99
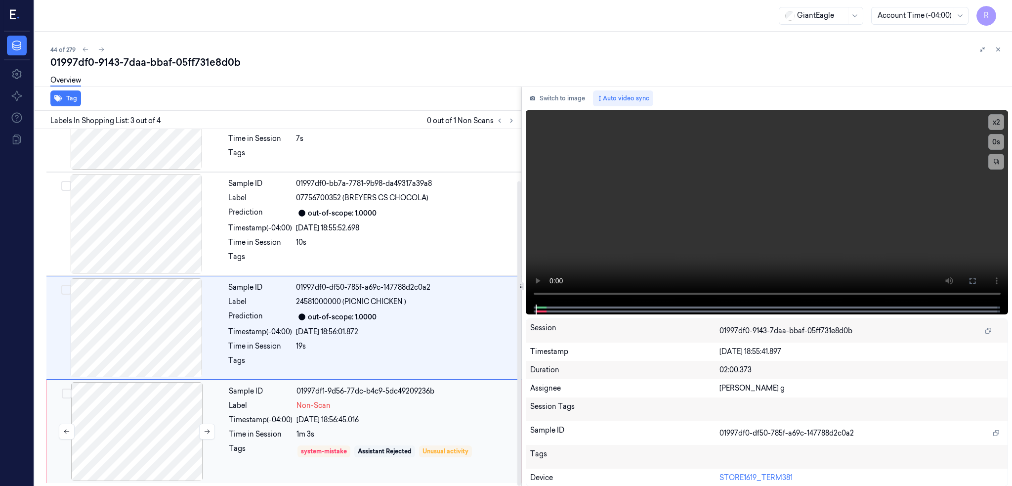
click at [134, 430] on div at bounding box center [137, 431] width 176 height 99
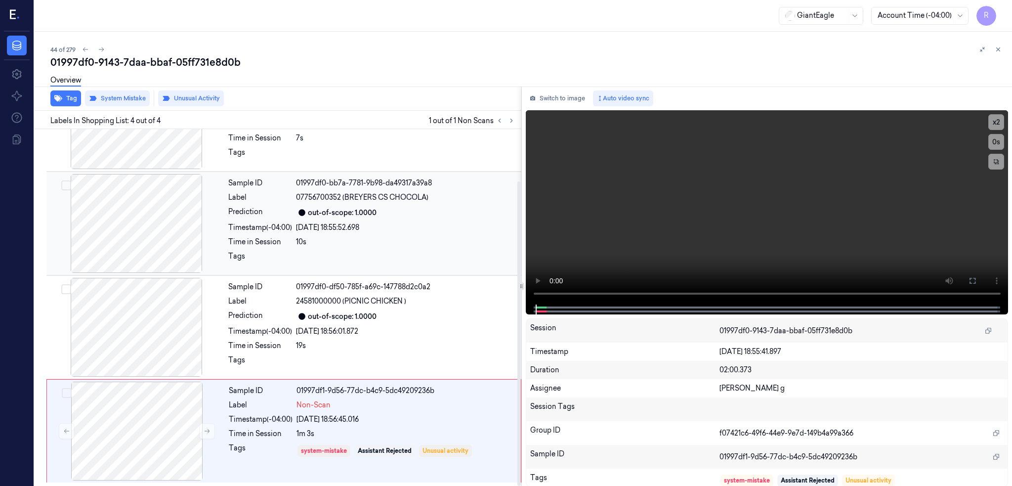
scroll to position [60, 0]
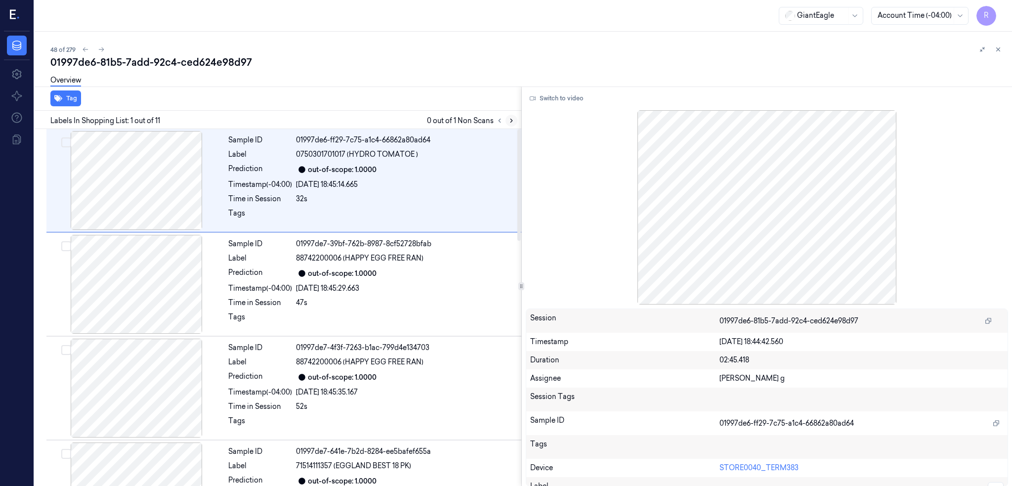
click at [515, 118] on icon at bounding box center [511, 120] width 7 height 7
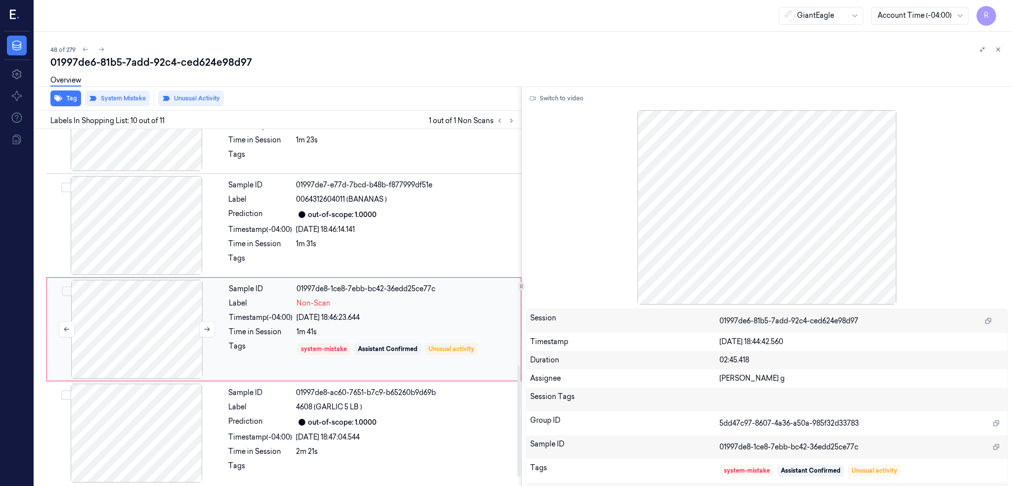
scroll to position [788, 0]
click at [120, 334] on div at bounding box center [137, 327] width 176 height 99
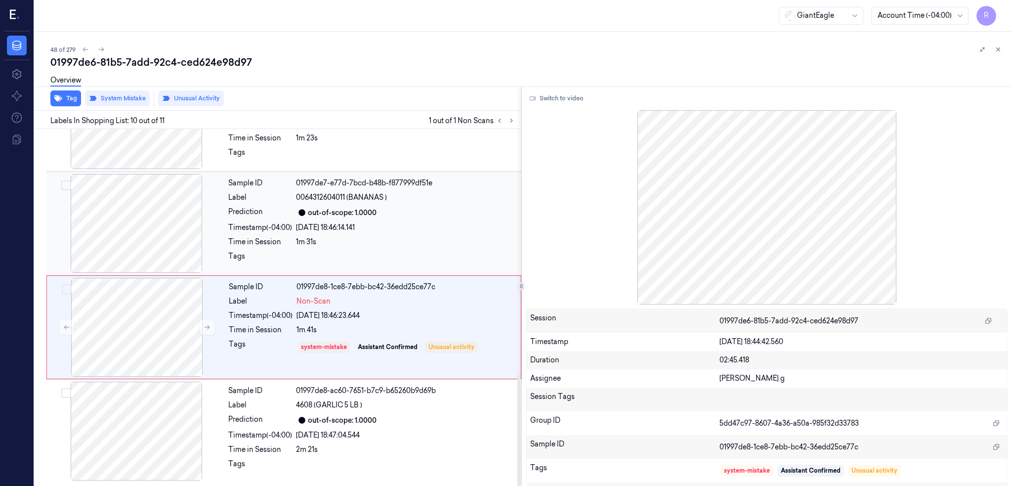
click at [162, 237] on div at bounding box center [136, 223] width 176 height 99
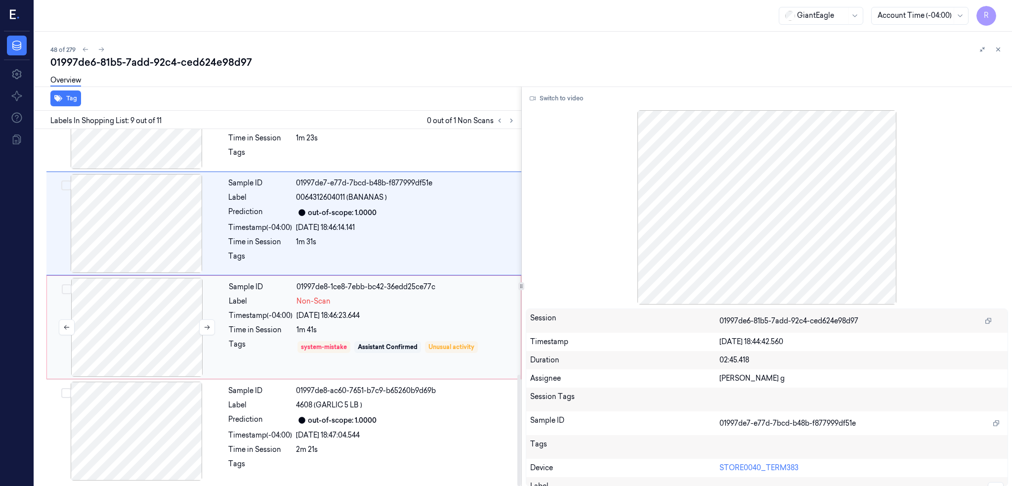
click at [139, 313] on div at bounding box center [137, 327] width 176 height 99
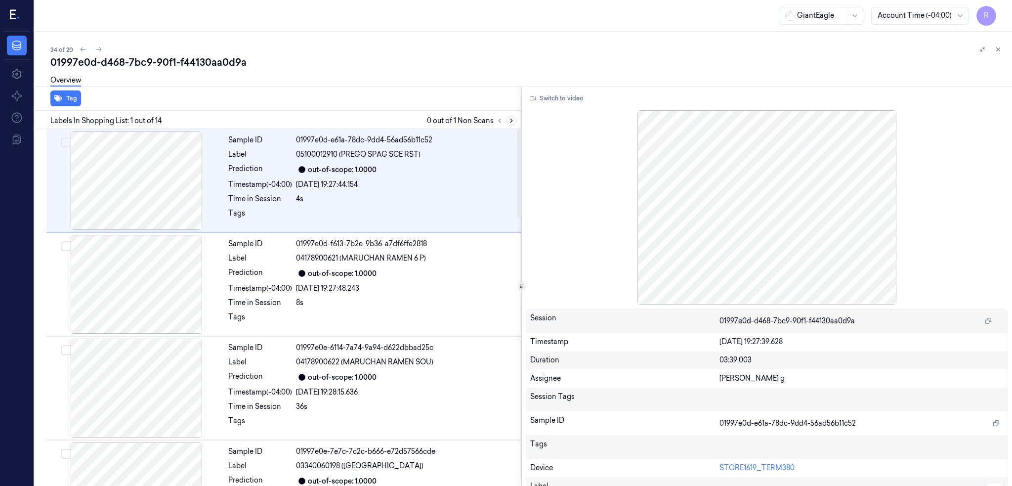
click at [515, 120] on icon at bounding box center [511, 120] width 7 height 7
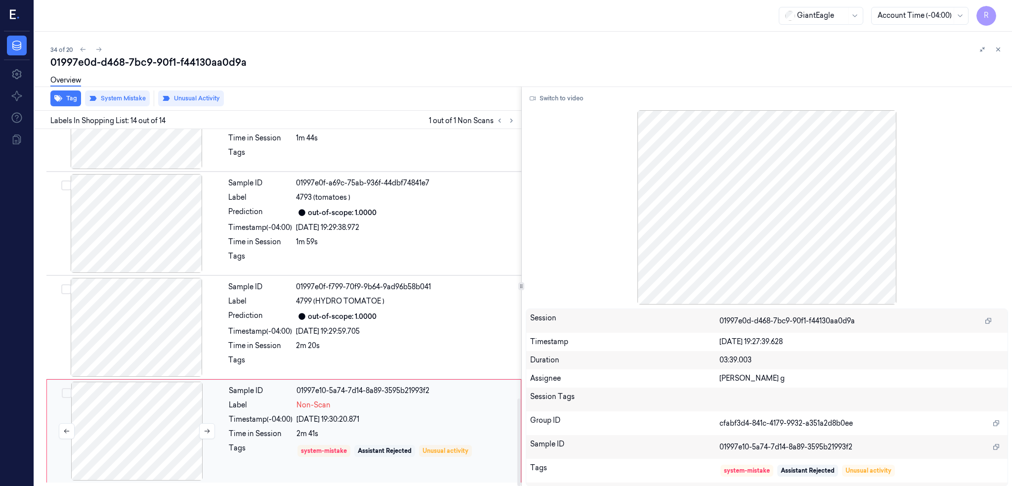
click at [129, 430] on div at bounding box center [137, 430] width 176 height 99
click at [129, 350] on div at bounding box center [136, 327] width 176 height 99
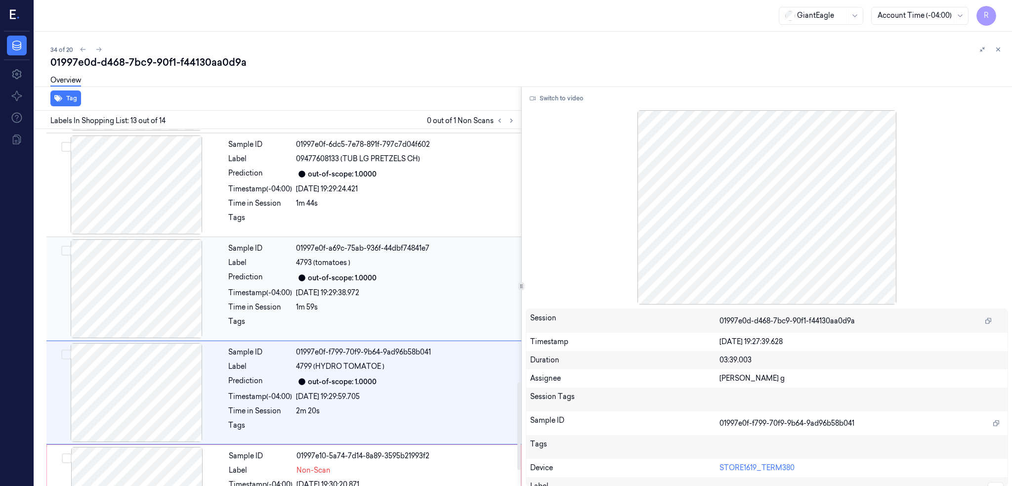
click at [136, 296] on div at bounding box center [136, 288] width 176 height 99
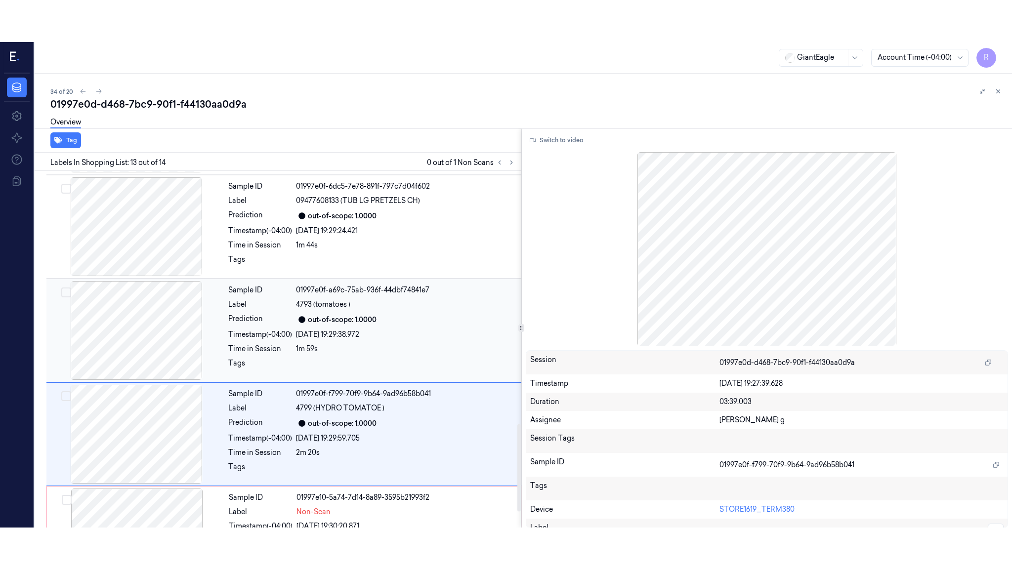
scroll to position [1014, 0]
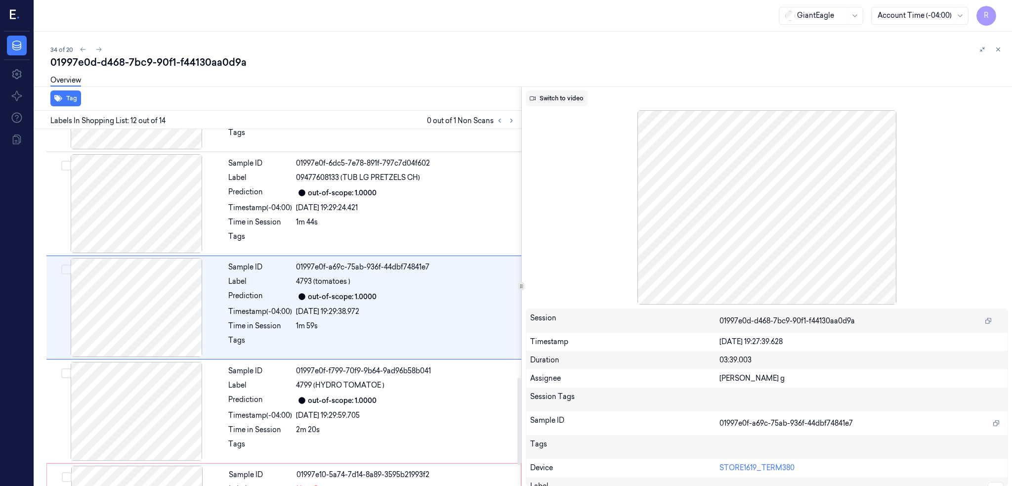
click at [586, 98] on button "Switch to video" at bounding box center [557, 98] width 62 height 16
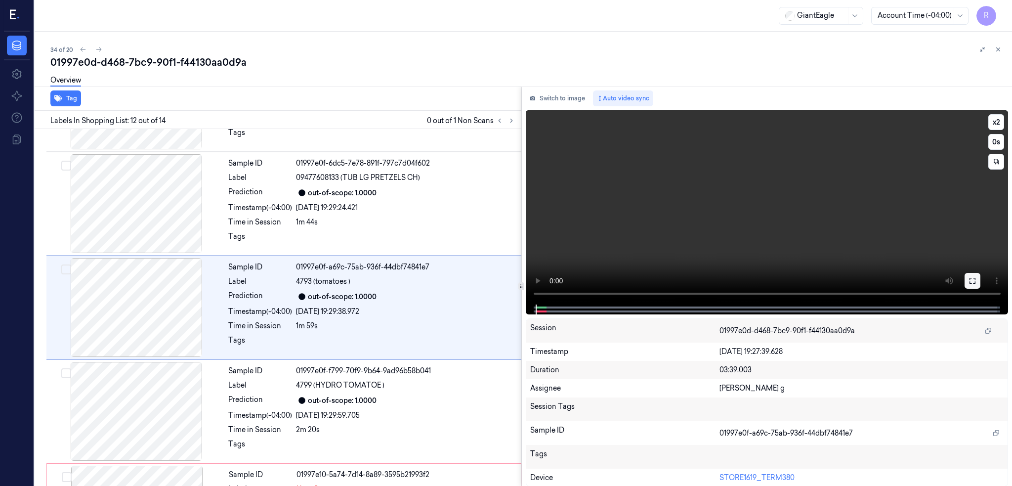
click at [980, 274] on button at bounding box center [972, 281] width 16 height 16
click at [976, 280] on icon at bounding box center [972, 281] width 8 height 8
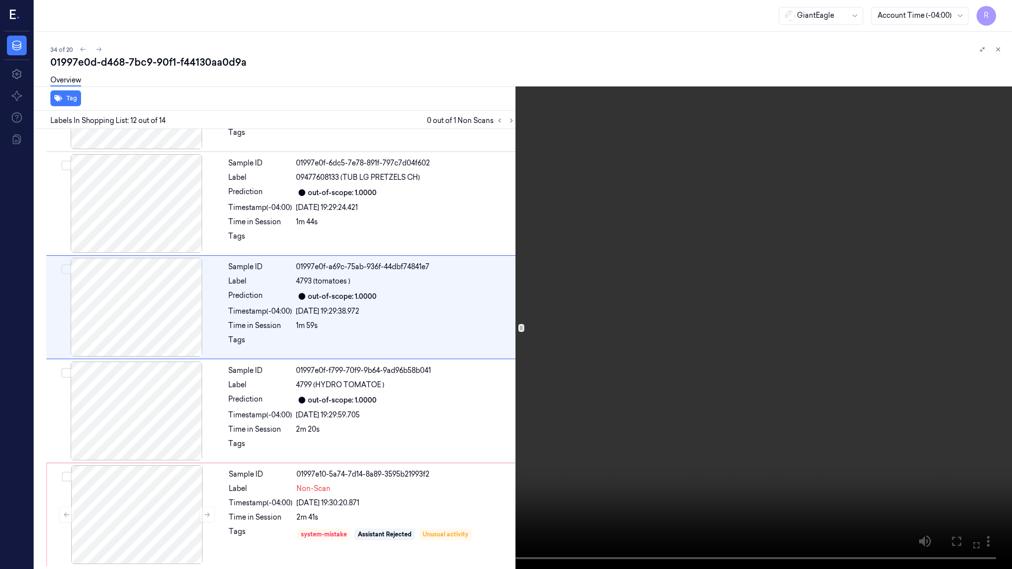
click at [643, 299] on video at bounding box center [506, 284] width 1012 height 569
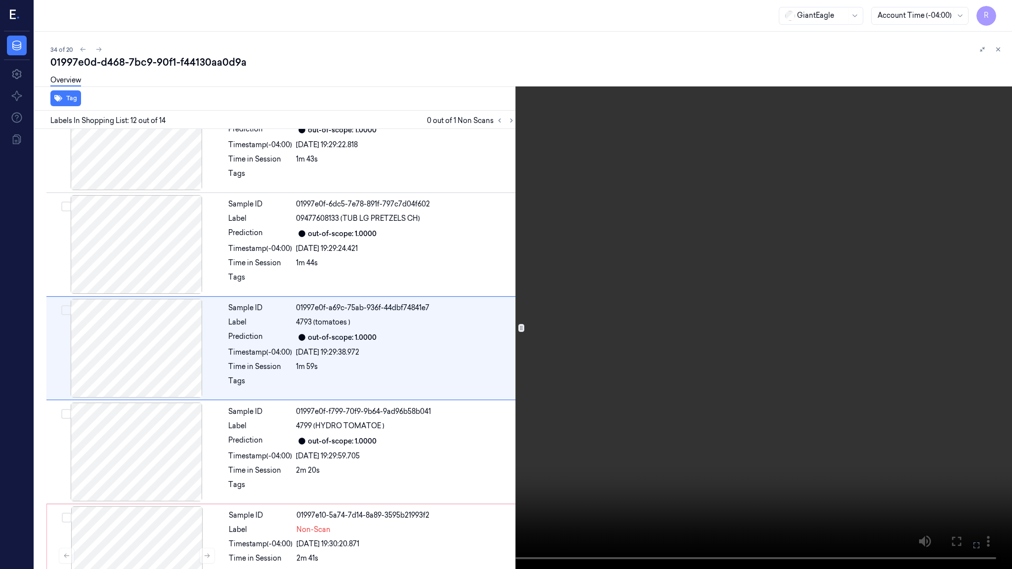
scroll to position [973, 0]
click at [643, 299] on video at bounding box center [506, 284] width 1012 height 569
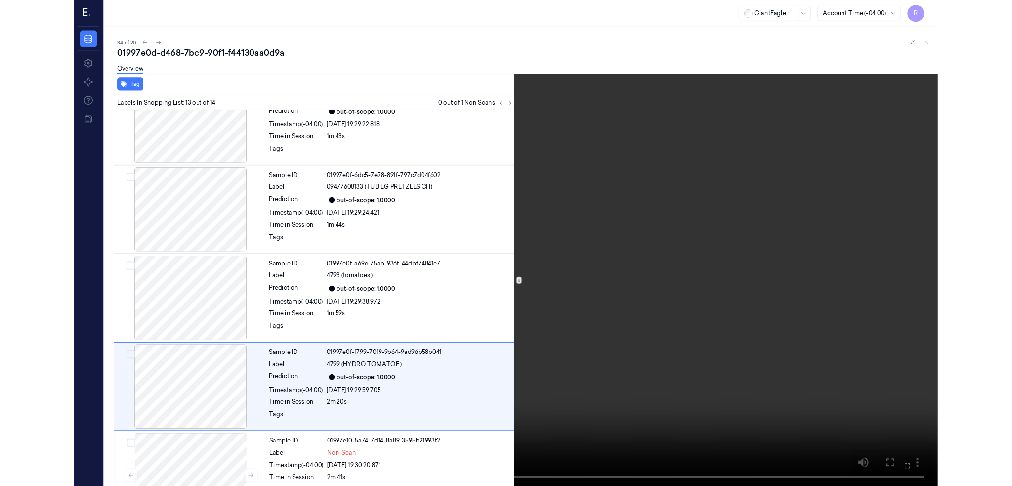
scroll to position [1015, 0]
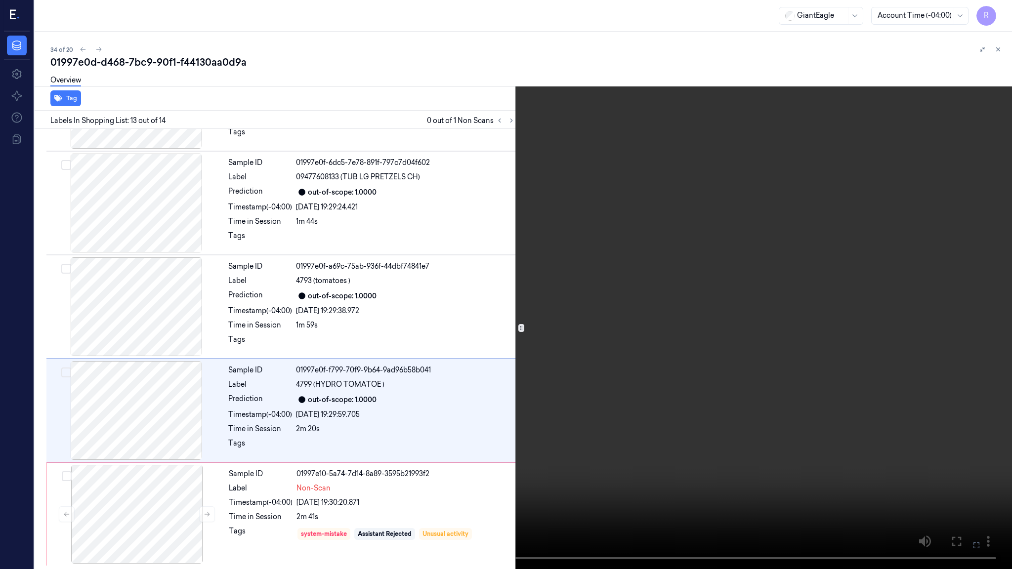
click at [667, 343] on video at bounding box center [506, 284] width 1012 height 569
click at [28, 462] on video at bounding box center [506, 284] width 1012 height 569
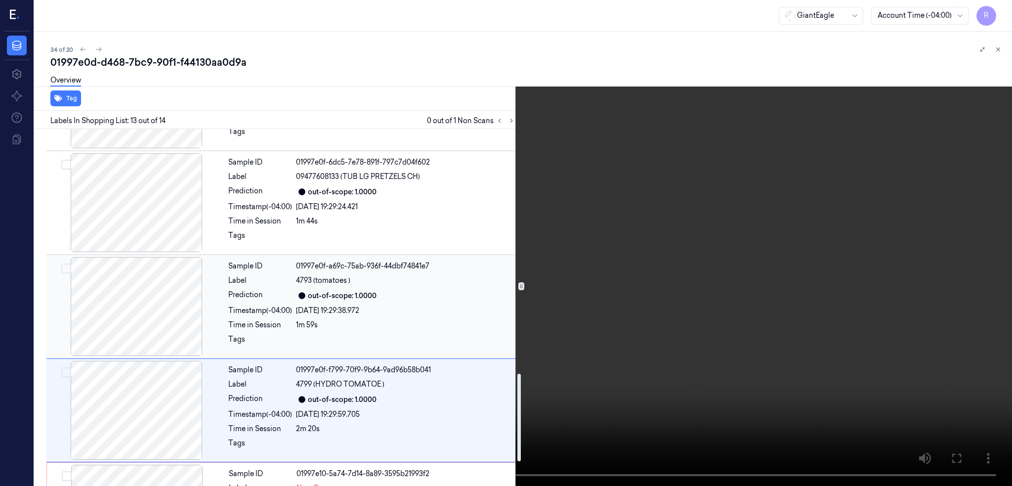
scroll to position [950, 0]
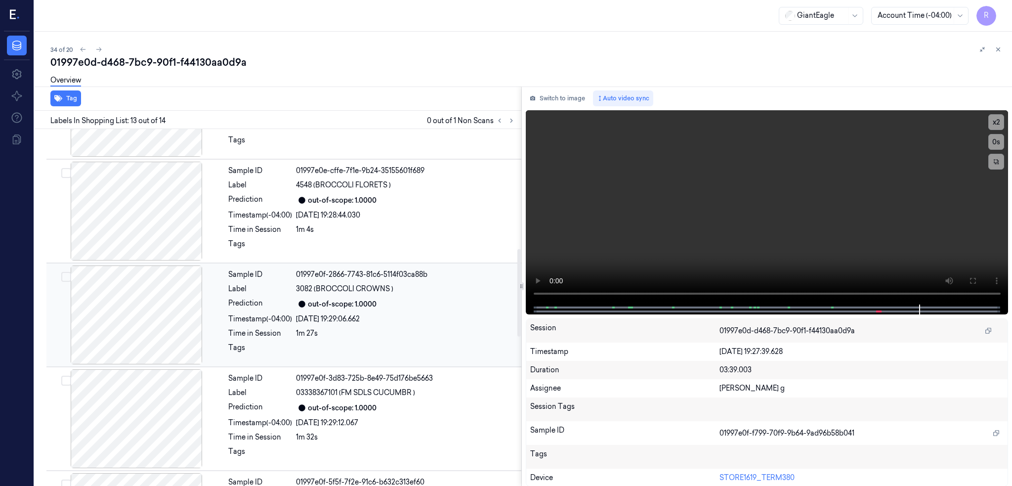
click at [271, 317] on div "Timestamp (-04:00)" at bounding box center [260, 319] width 64 height 10
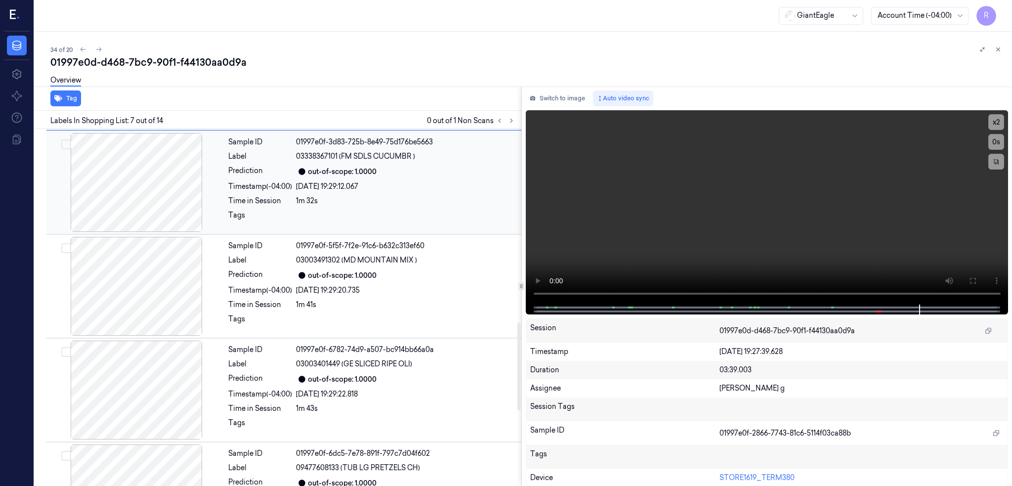
scroll to position [1099, 0]
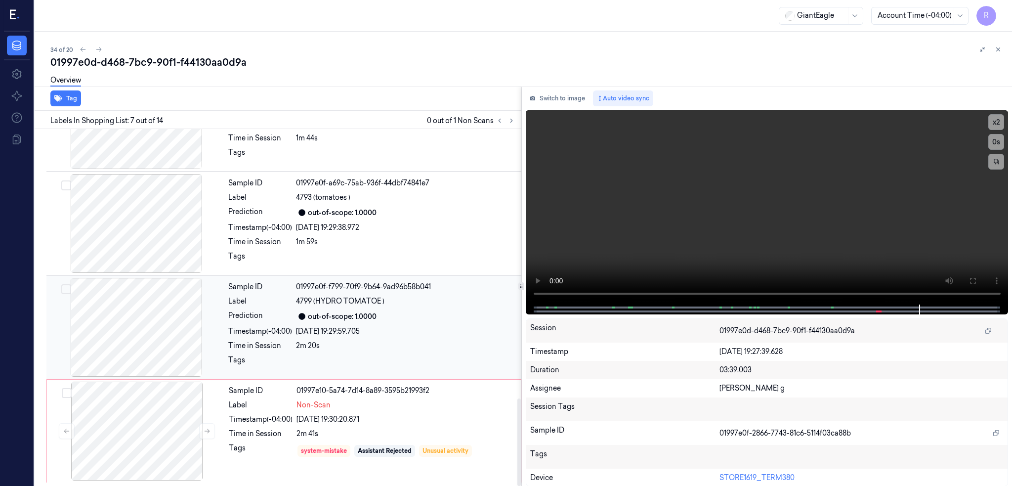
click at [127, 340] on div at bounding box center [136, 327] width 176 height 99
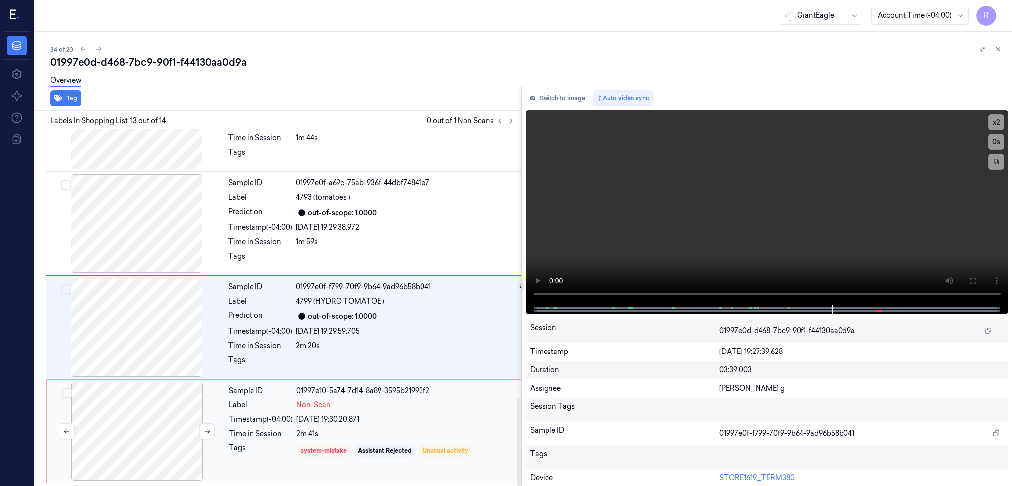
click at [125, 429] on div at bounding box center [137, 430] width 176 height 99
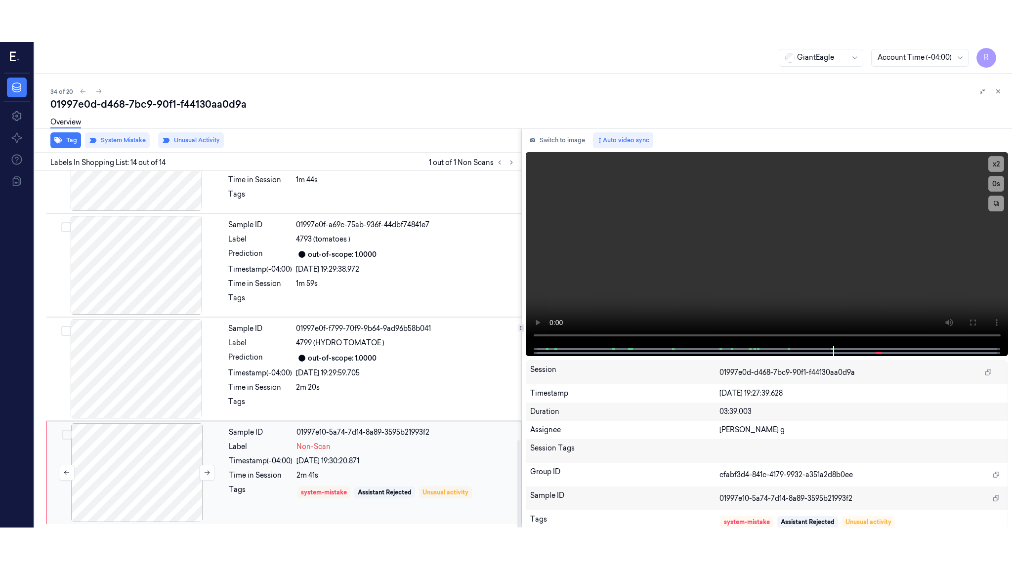
scroll to position [1099, 0]
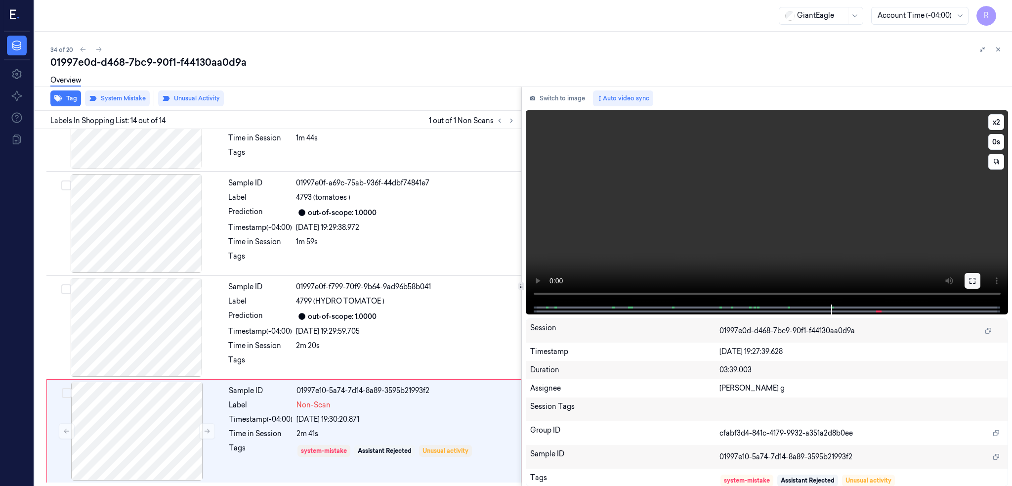
click at [980, 285] on button at bounding box center [972, 281] width 16 height 16
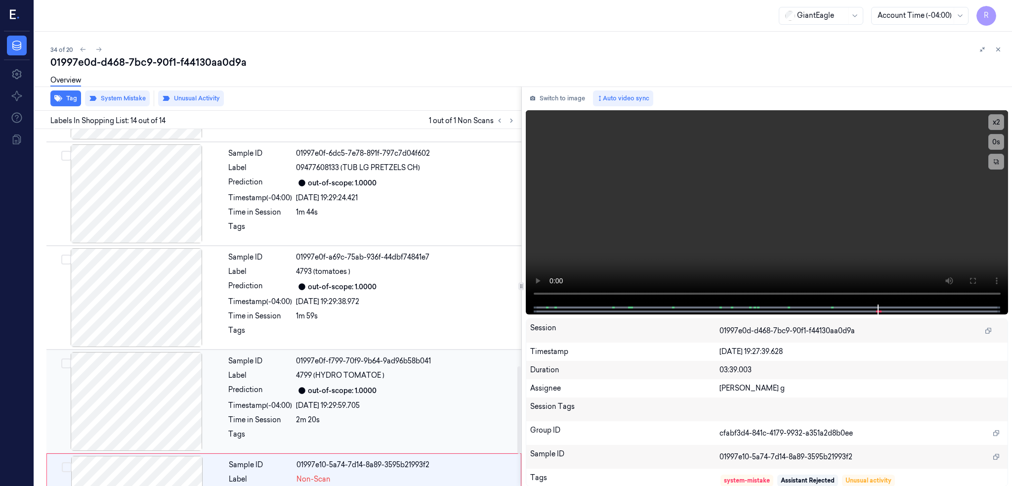
scroll to position [967, 0]
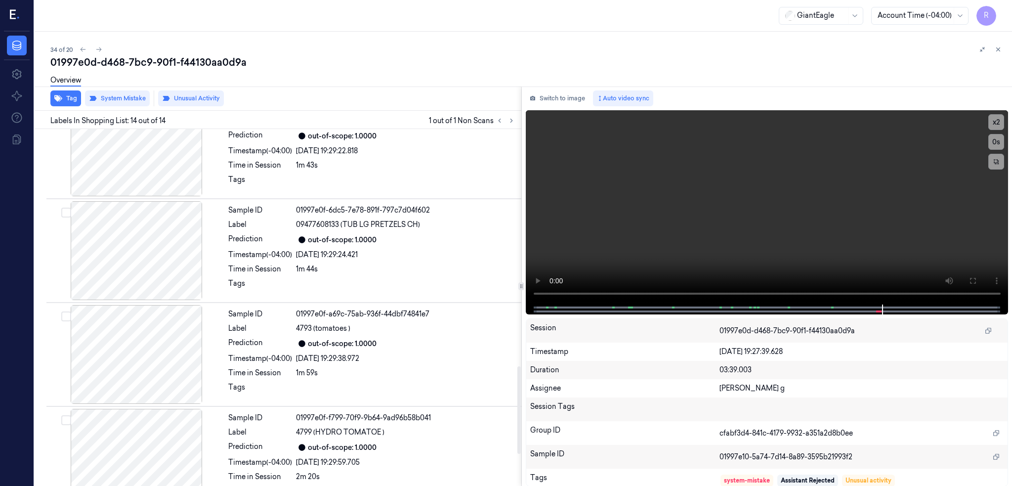
click at [583, 89] on div "Switch to image Auto video sync x 2 0 s Session 01997e0d-d468-7bc9-90f1-f44130a…" at bounding box center [767, 286] width 491 height 400
click at [583, 92] on button "Switch to image" at bounding box center [557, 98] width 63 height 16
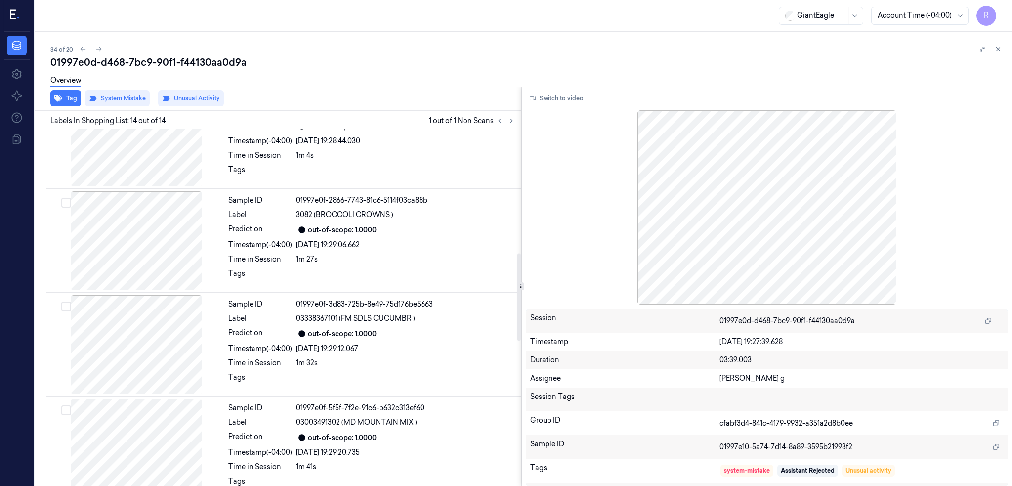
scroll to position [506, 0]
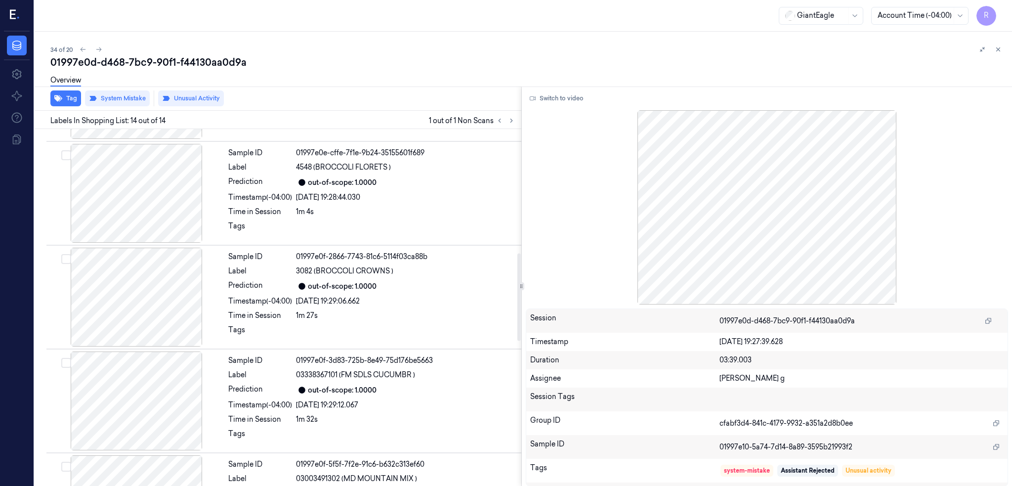
click at [433, 320] on div "1m 27s" at bounding box center [405, 315] width 219 height 10
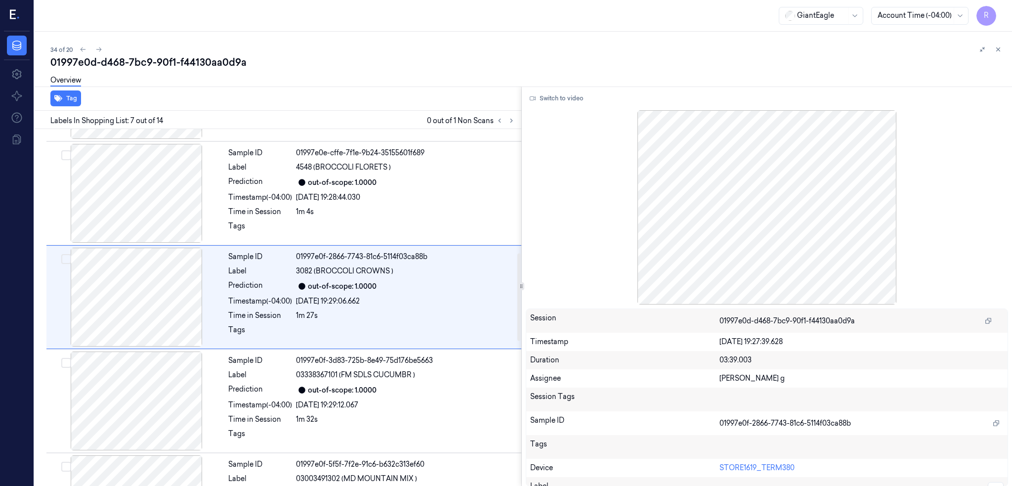
scroll to position [495, 0]
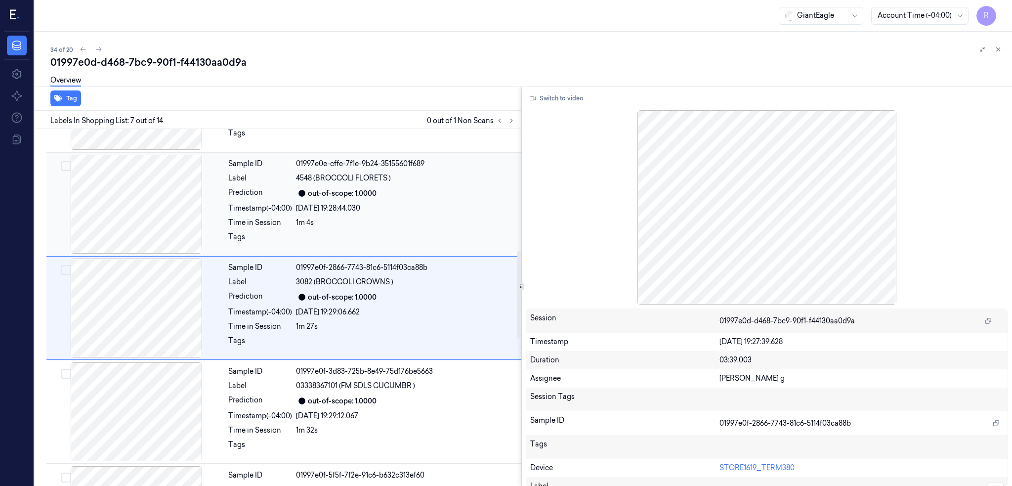
click at [398, 203] on div "24/09/2025 19:28:44.030" at bounding box center [405, 208] width 219 height 10
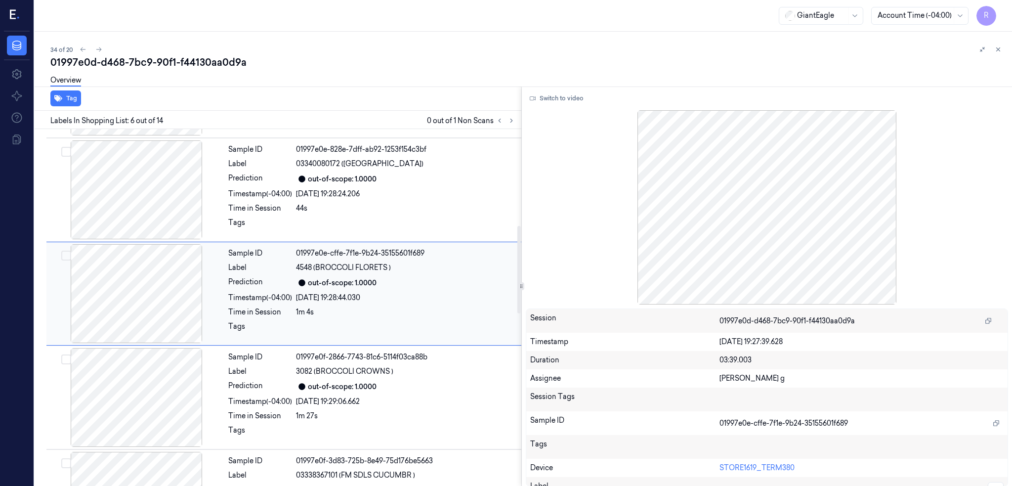
scroll to position [391, 0]
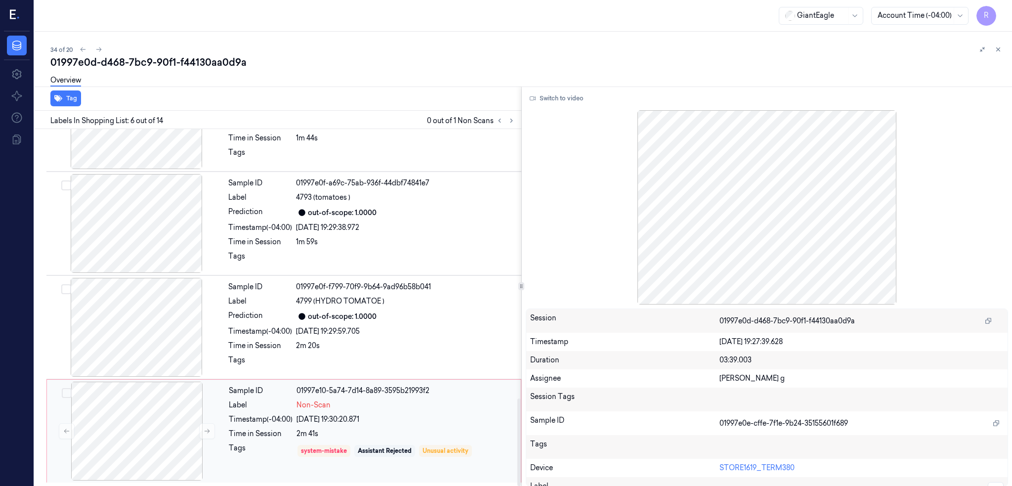
click at [416, 390] on div "01997e10-5a74-7d14-8a89-3595b21993f2" at bounding box center [405, 390] width 218 height 10
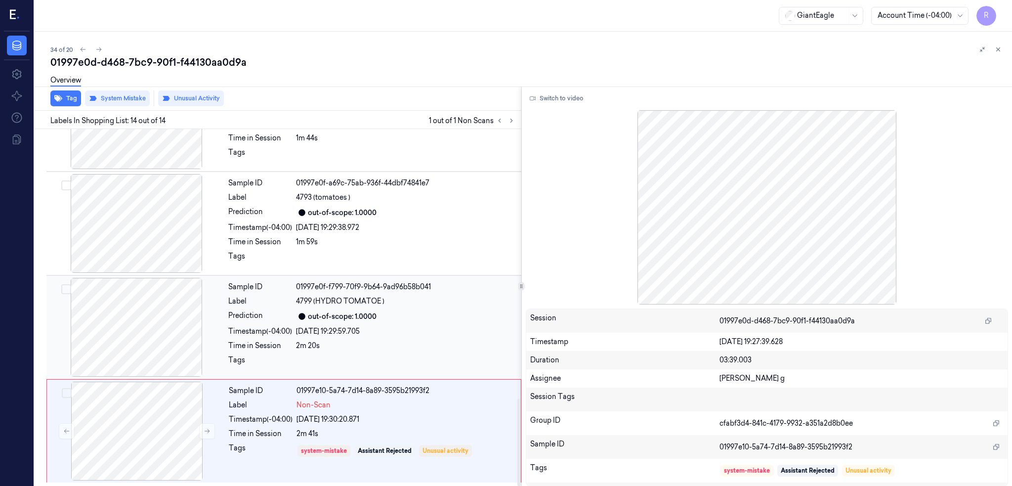
scroll to position [1099, 0]
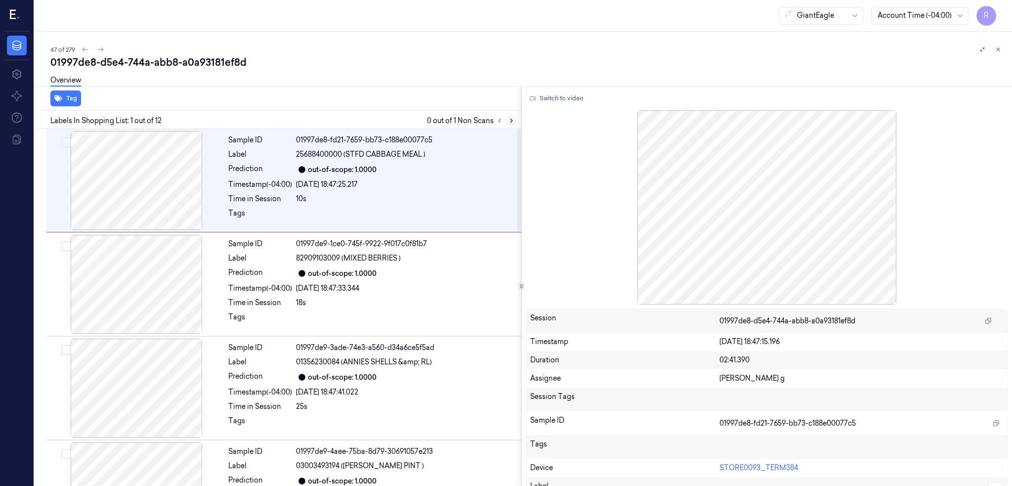
click at [515, 119] on icon at bounding box center [511, 120] width 7 height 7
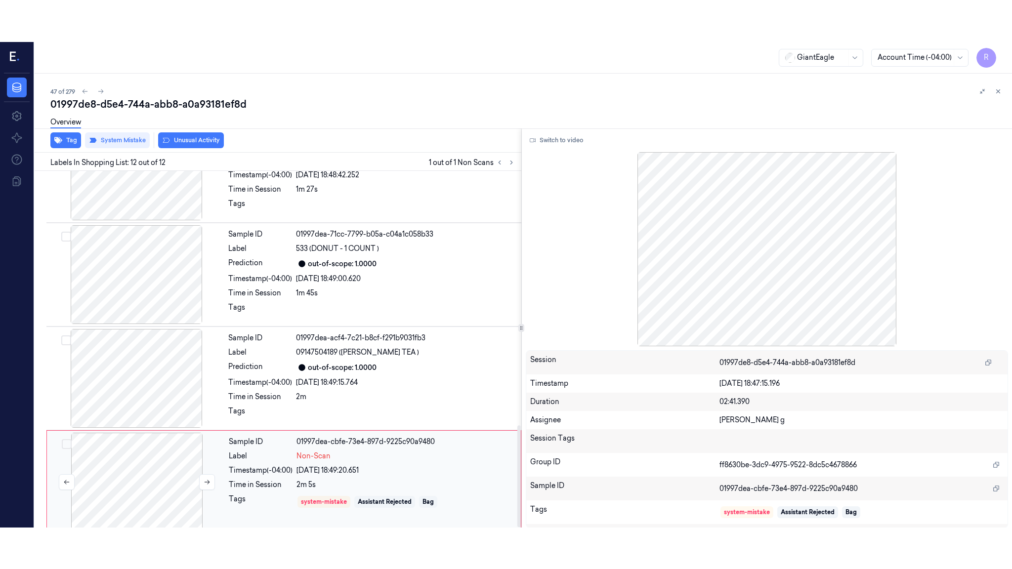
scroll to position [891, 0]
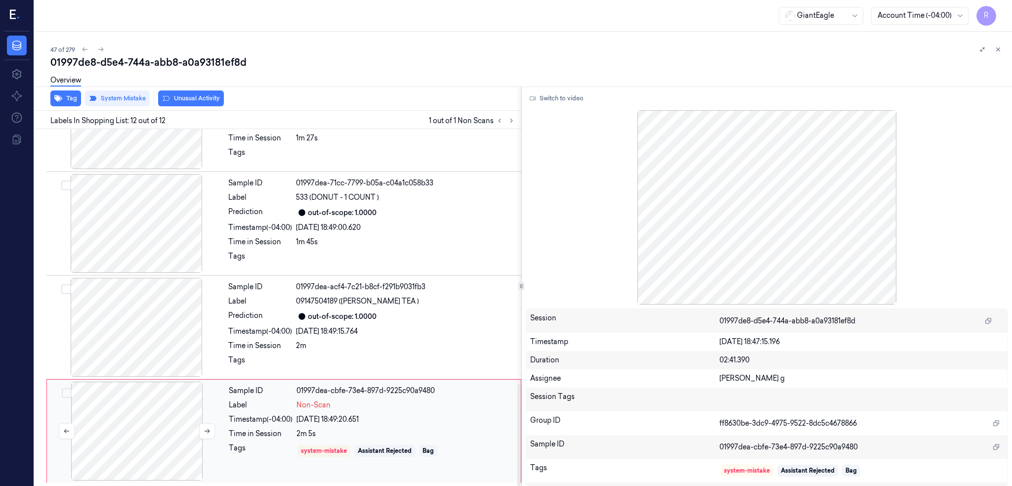
click at [136, 422] on div at bounding box center [137, 430] width 176 height 99
click at [135, 339] on div at bounding box center [136, 327] width 176 height 99
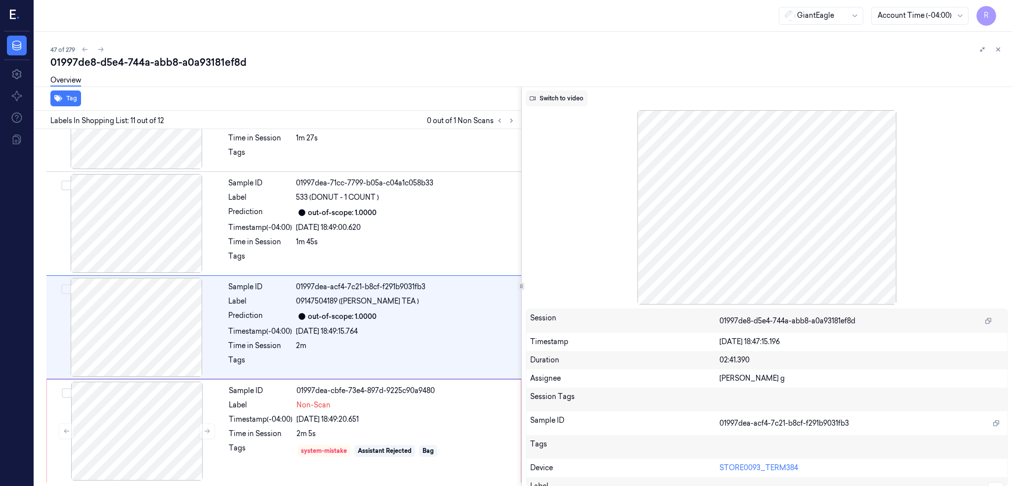
click at [567, 98] on button "Switch to video" at bounding box center [557, 98] width 62 height 16
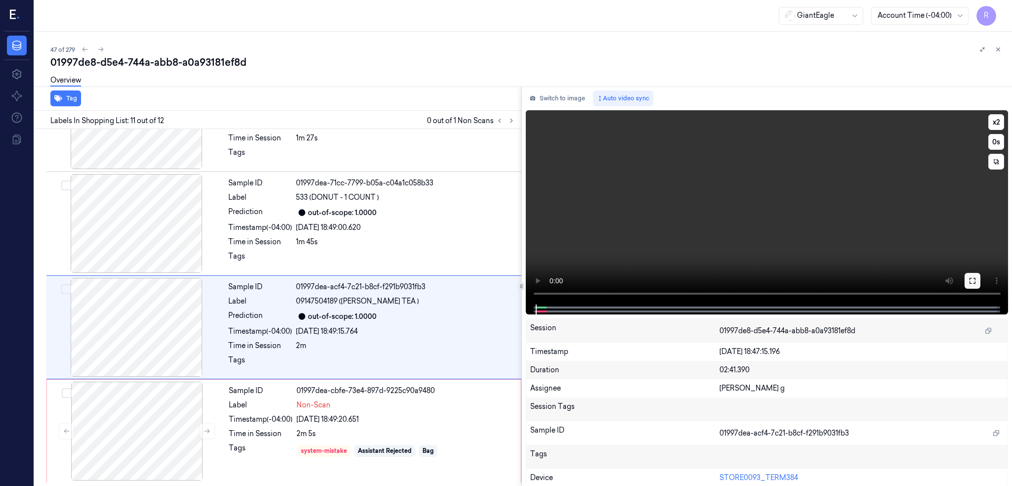
click at [975, 279] on icon at bounding box center [972, 281] width 6 height 6
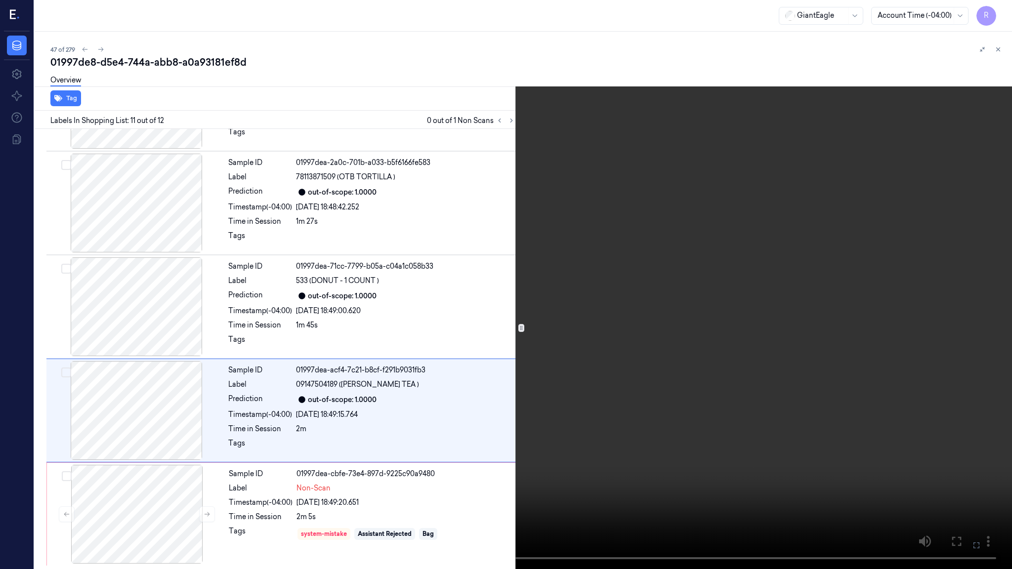
click at [495, 398] on video at bounding box center [506, 284] width 1012 height 569
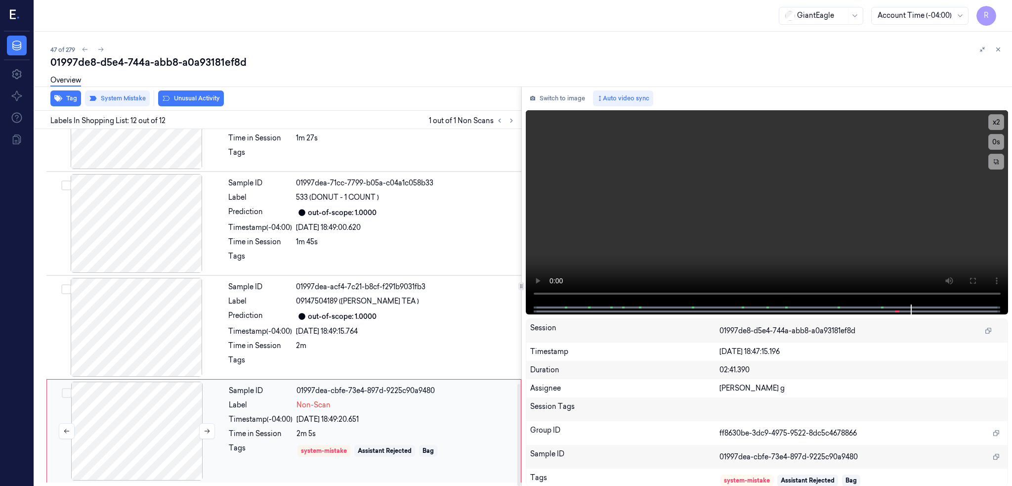
click at [119, 419] on div at bounding box center [137, 430] width 176 height 99
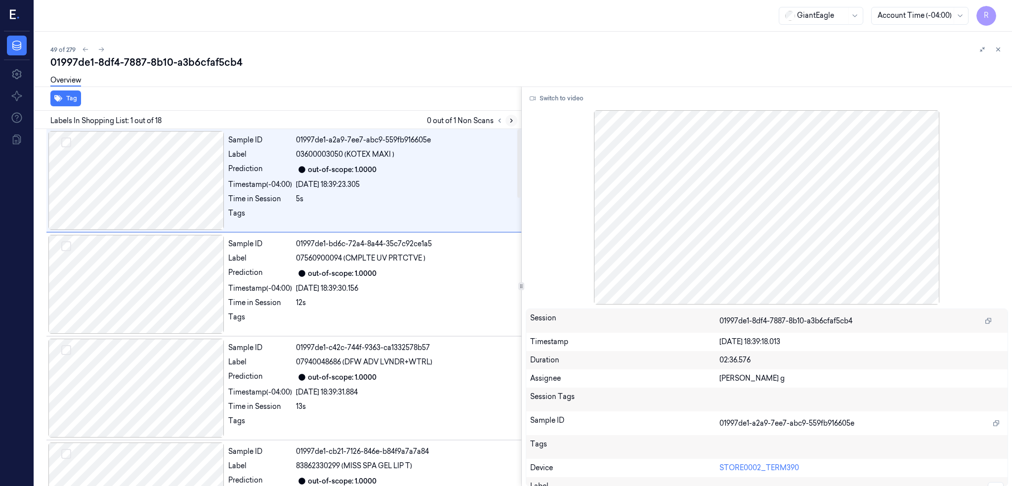
click at [515, 119] on icon at bounding box center [511, 120] width 7 height 7
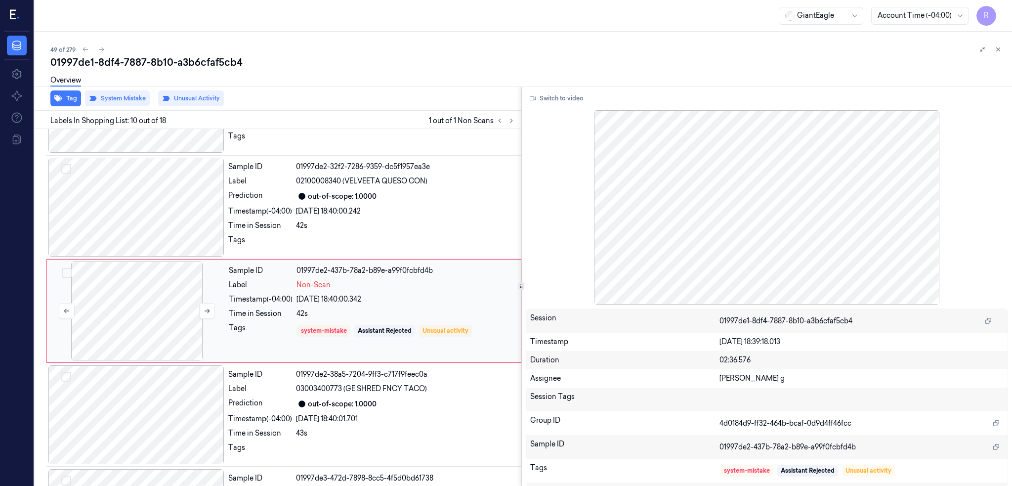
scroll to position [807, 0]
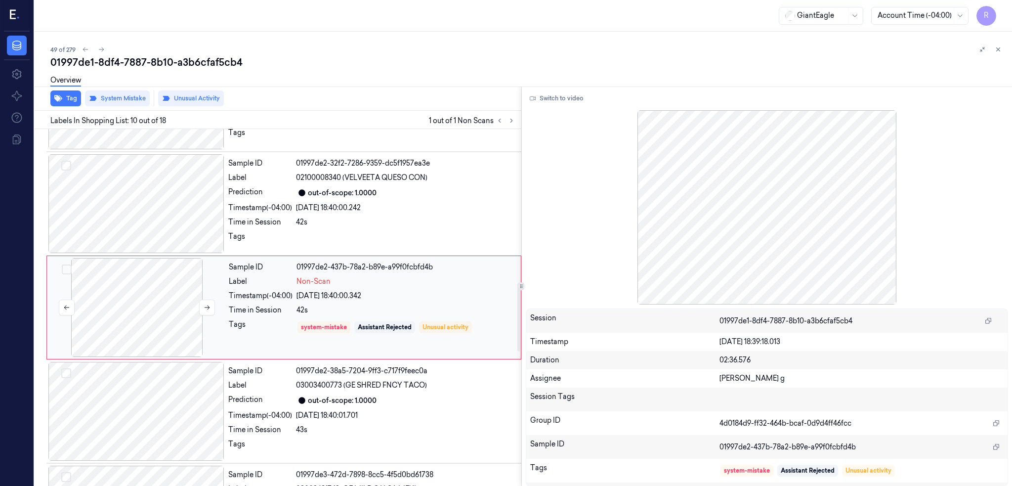
click at [127, 311] on div at bounding box center [137, 307] width 176 height 99
click at [169, 191] on div at bounding box center [136, 203] width 176 height 99
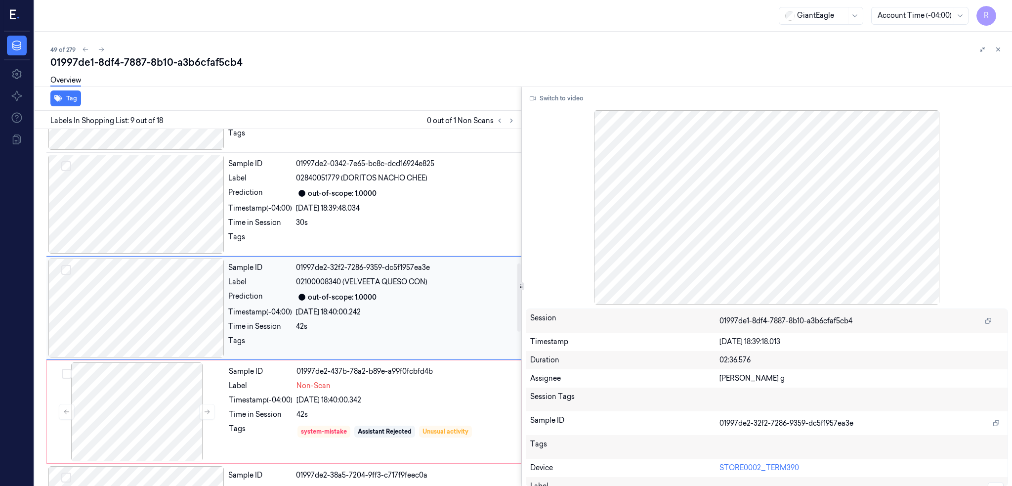
click at [169, 191] on div at bounding box center [136, 204] width 176 height 99
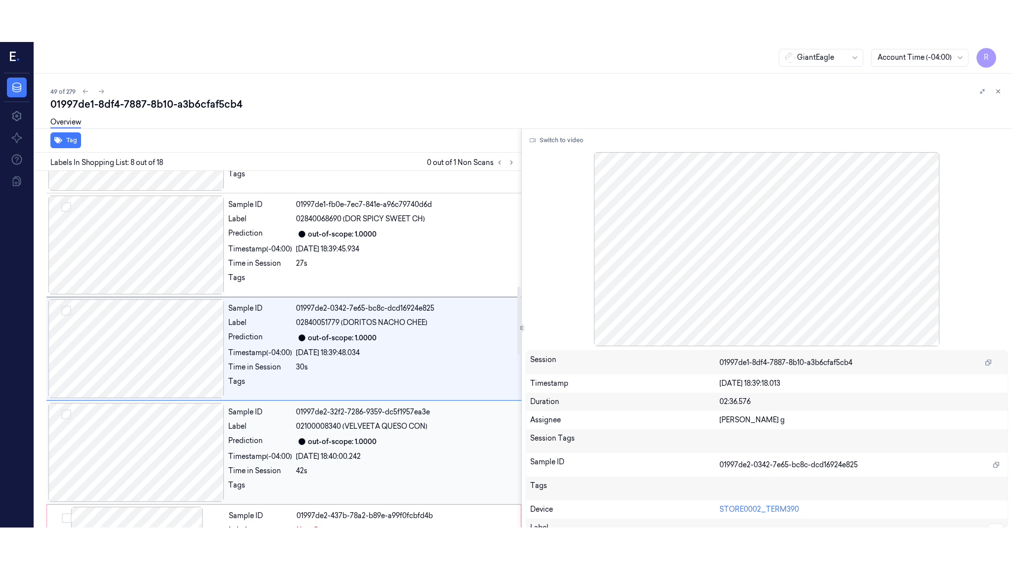
scroll to position [599, 0]
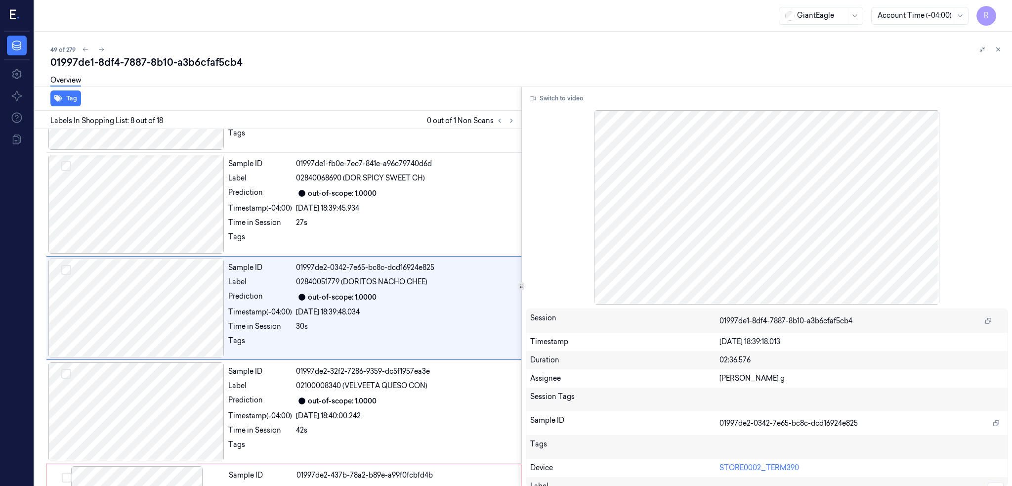
click at [844, 237] on div at bounding box center [767, 207] width 483 height 194
click at [550, 87] on div "Switch to video Session 01997de1-8df4-7887-8b10-a3b6cfaf5cb4 Timestamp 24/09/20…" at bounding box center [767, 286] width 491 height 400
click at [551, 92] on button "Switch to video" at bounding box center [557, 98] width 62 height 16
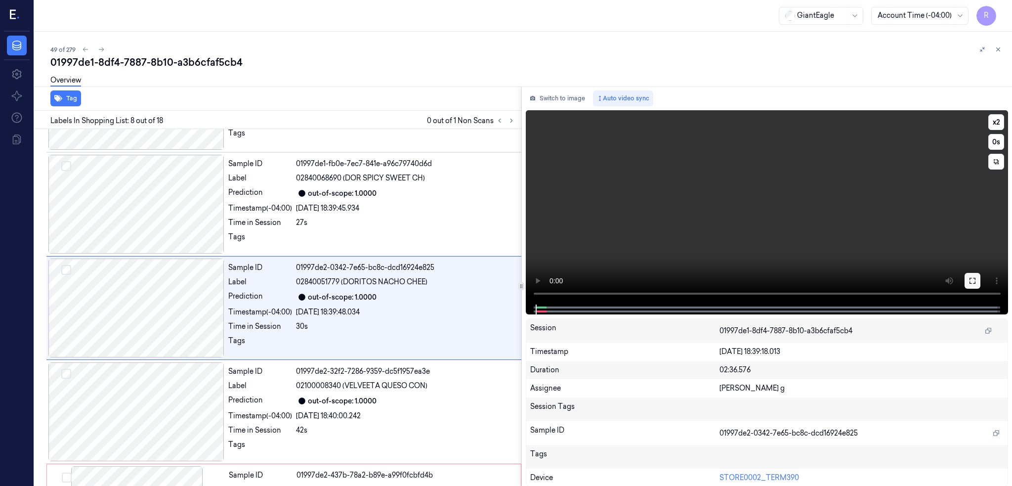
click at [976, 277] on icon at bounding box center [972, 281] width 8 height 8
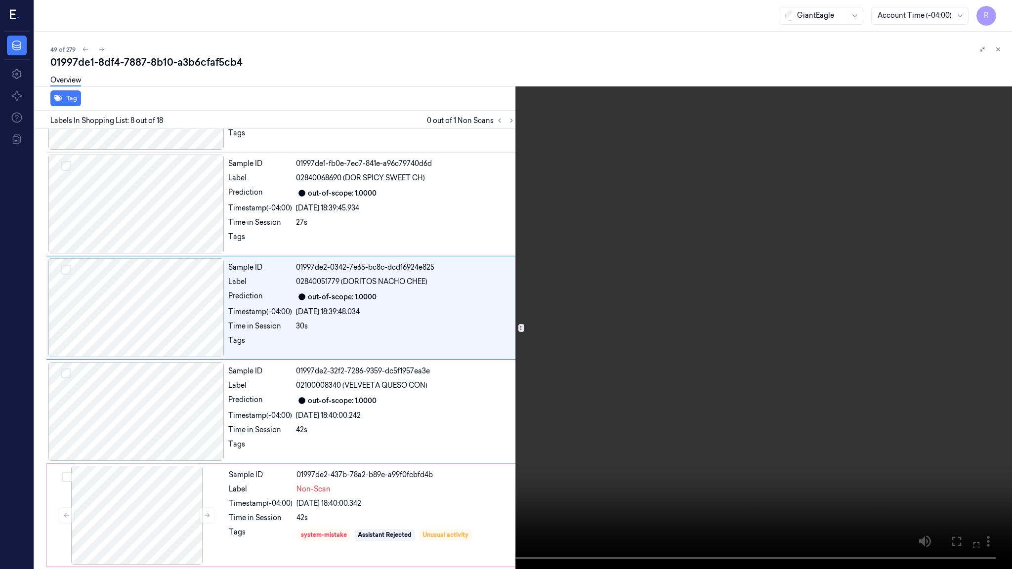
click at [508, 334] on video at bounding box center [506, 284] width 1012 height 569
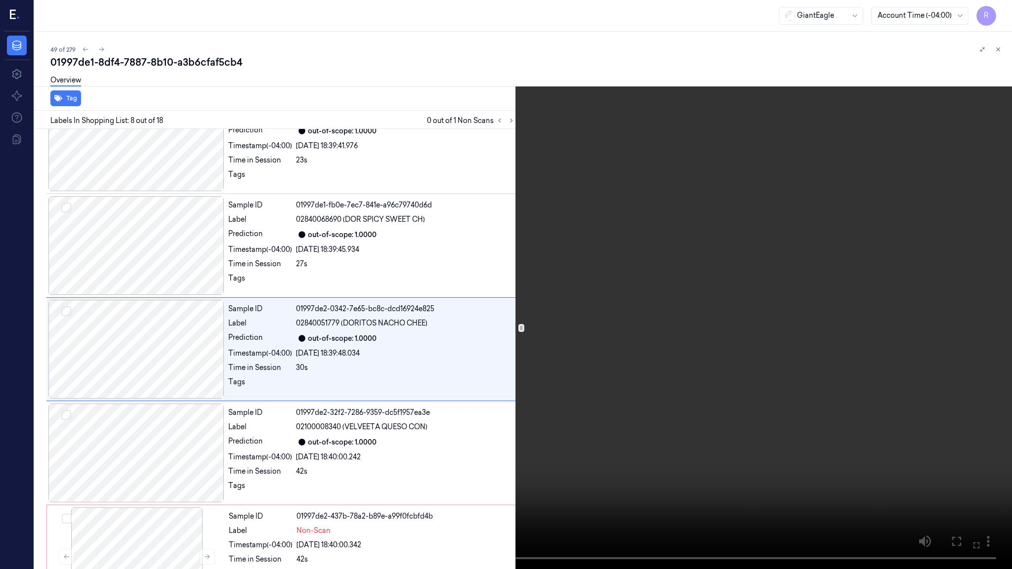
click at [508, 334] on video at bounding box center [506, 284] width 1012 height 569
click at [378, 399] on video at bounding box center [506, 284] width 1012 height 569
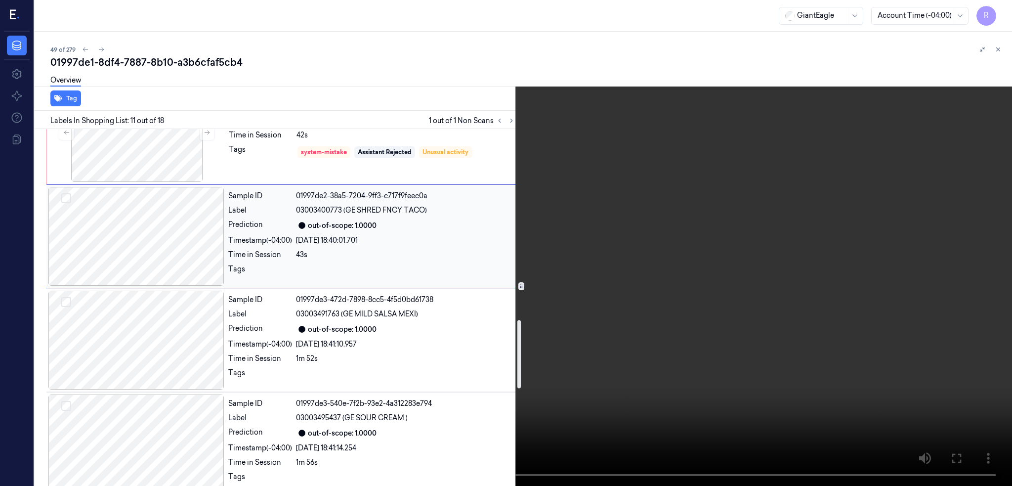
scroll to position [1001, 0]
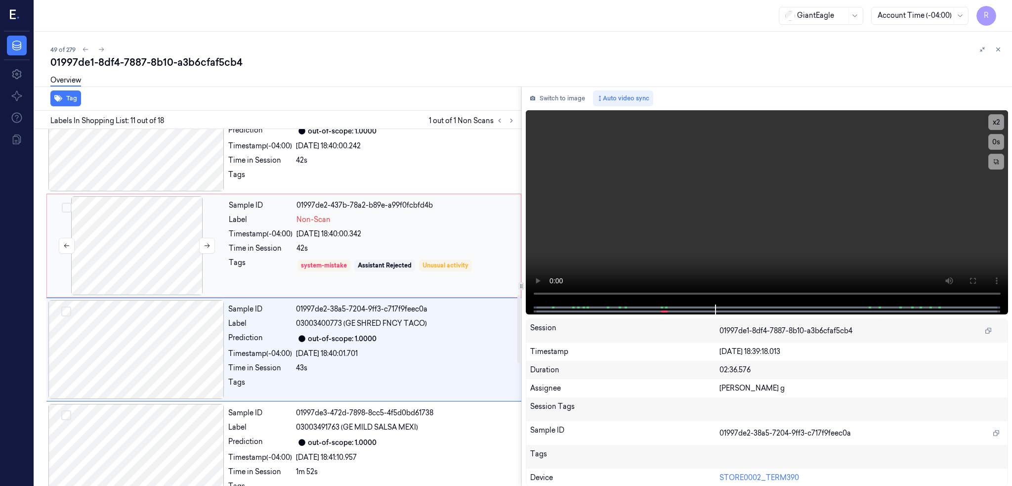
click at [132, 230] on div at bounding box center [137, 245] width 176 height 99
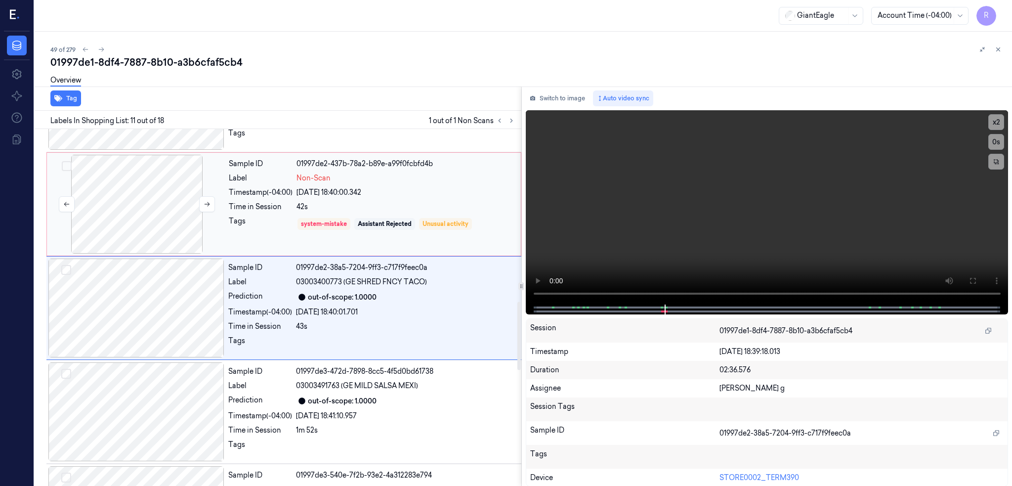
scroll to position [911, 0]
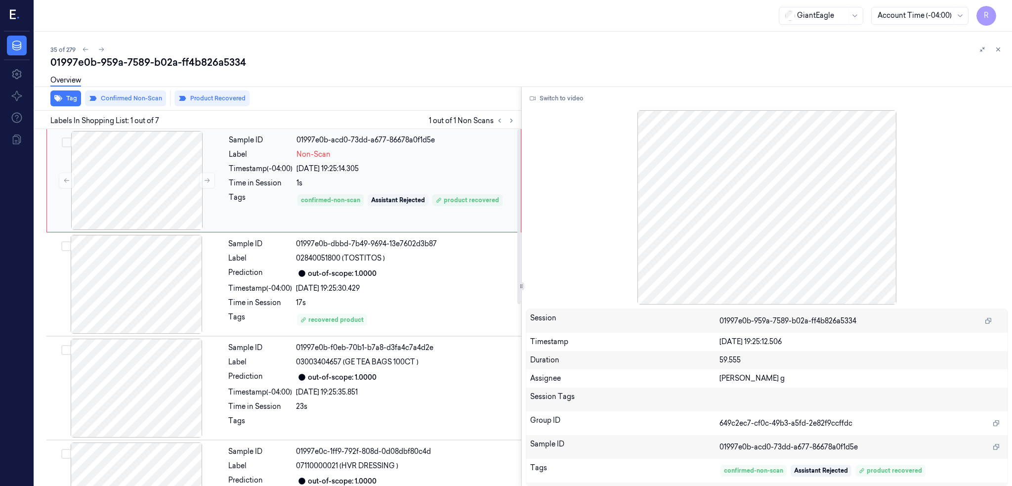
click at [478, 154] on div "Non-Scan" at bounding box center [405, 154] width 218 height 10
click at [148, 189] on div at bounding box center [137, 180] width 176 height 99
click at [572, 95] on button "Switch to video" at bounding box center [557, 98] width 62 height 16
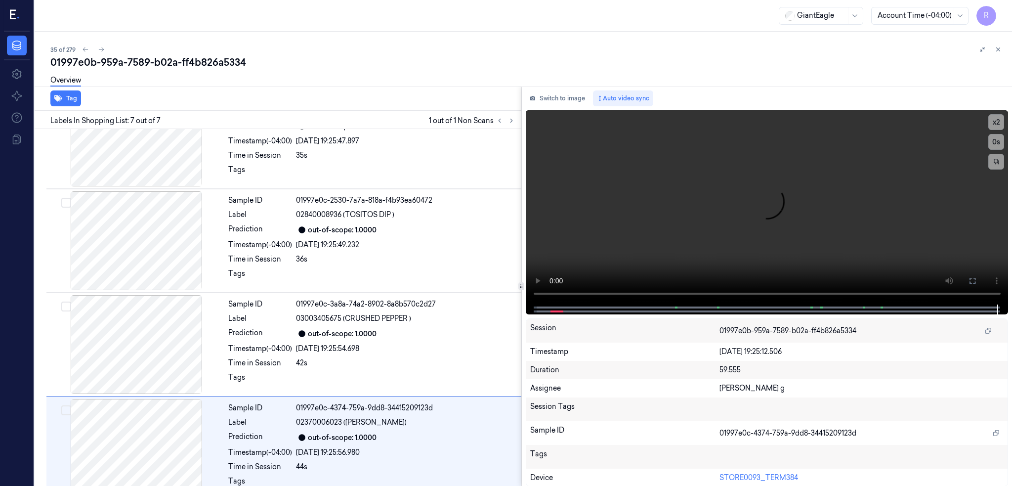
scroll to position [372, 0]
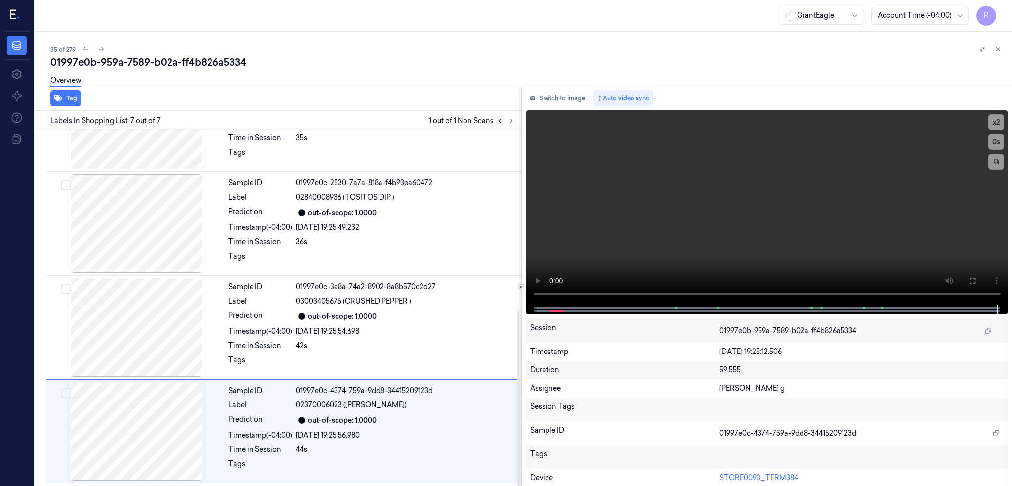
click at [505, 115] on button at bounding box center [500, 121] width 12 height 12
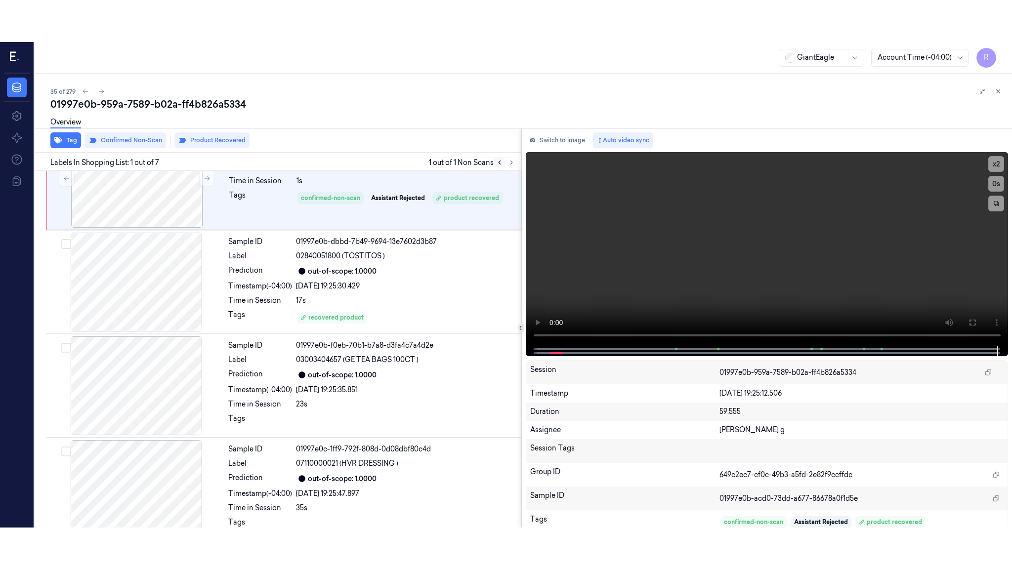
scroll to position [0, 0]
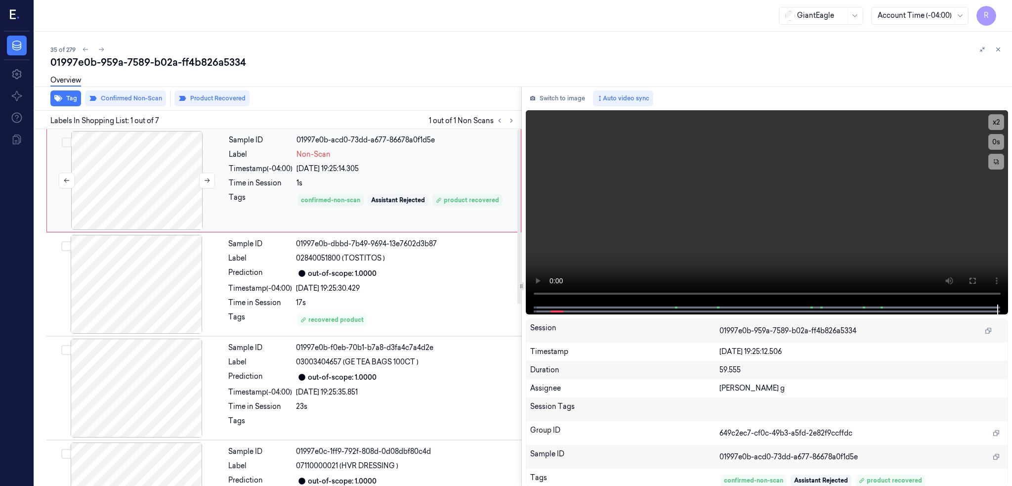
click at [120, 188] on div at bounding box center [137, 180] width 176 height 99
click at [980, 277] on button at bounding box center [972, 281] width 16 height 16
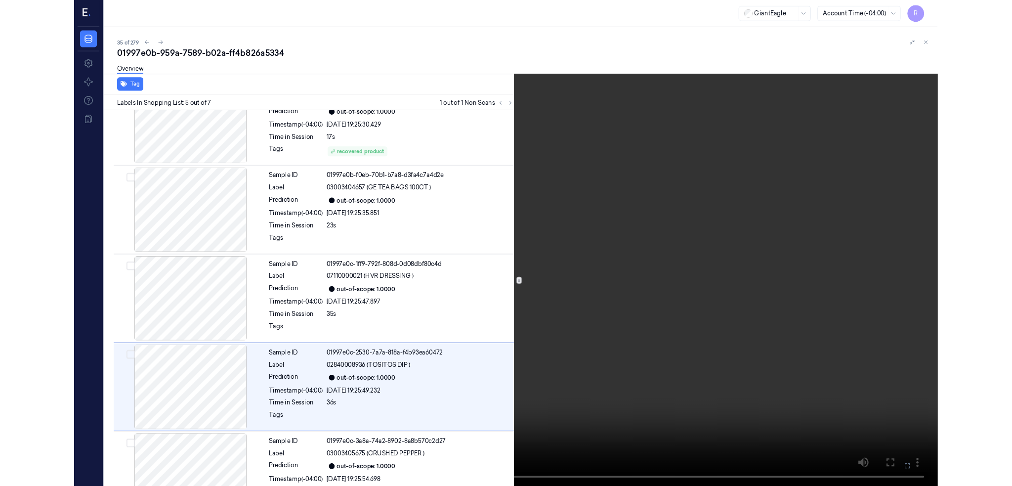
scroll to position [246, 0]
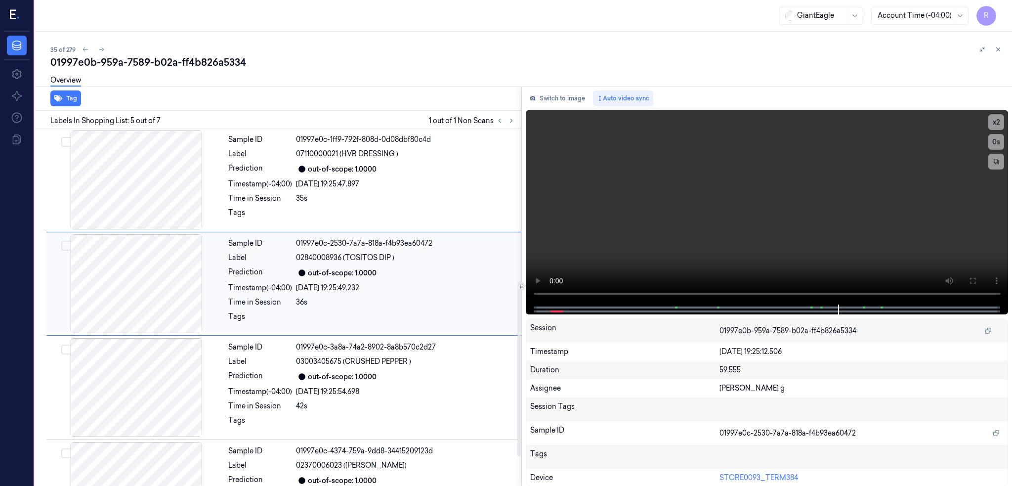
click at [132, 269] on div at bounding box center [136, 283] width 176 height 99
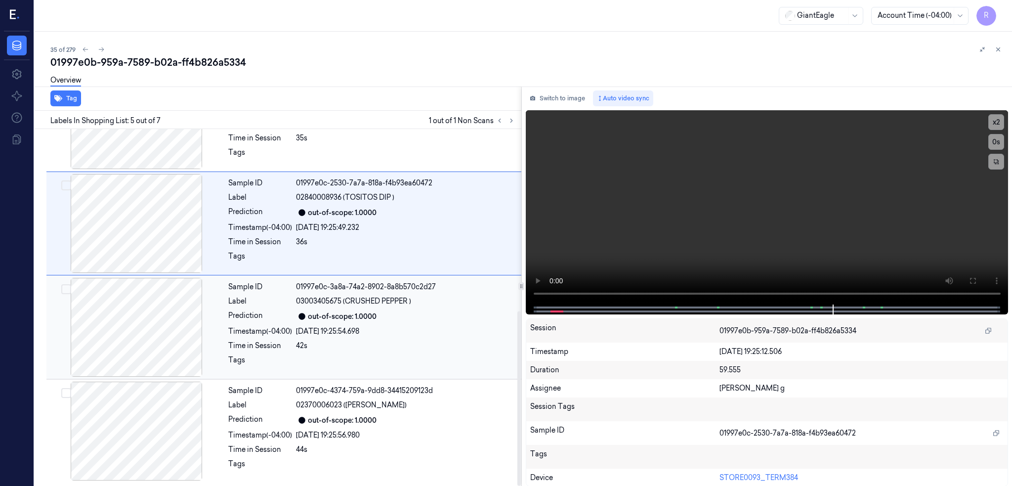
click at [141, 360] on div at bounding box center [136, 327] width 176 height 99
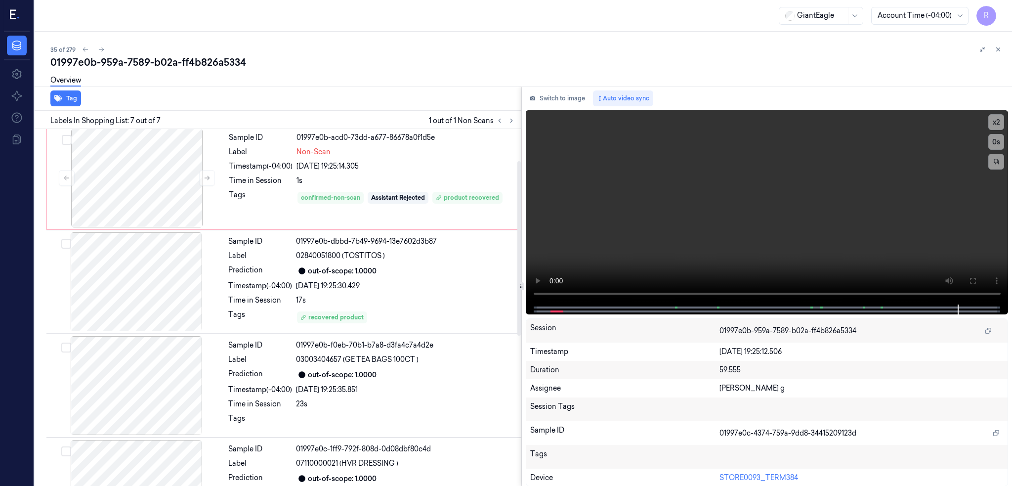
scroll to position [0, 0]
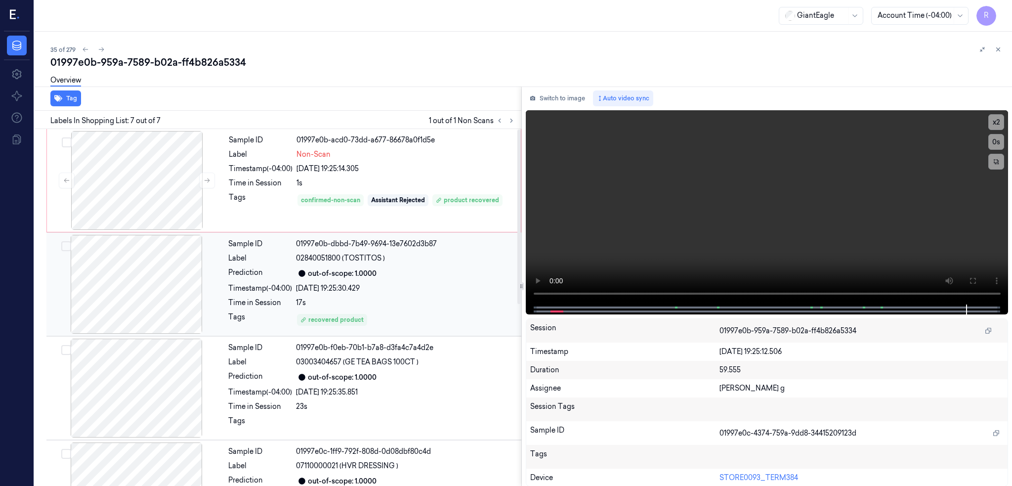
click at [144, 285] on div at bounding box center [136, 284] width 176 height 99
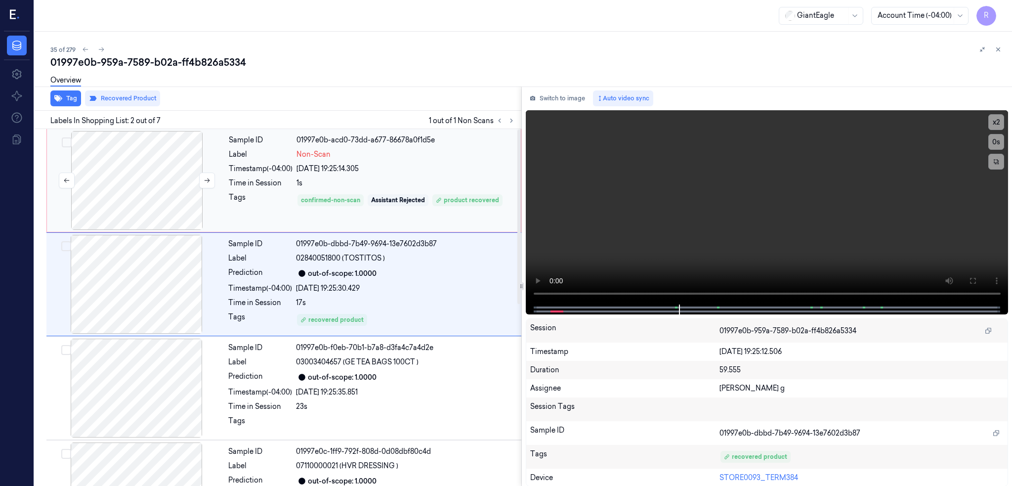
click at [148, 185] on div at bounding box center [137, 180] width 176 height 99
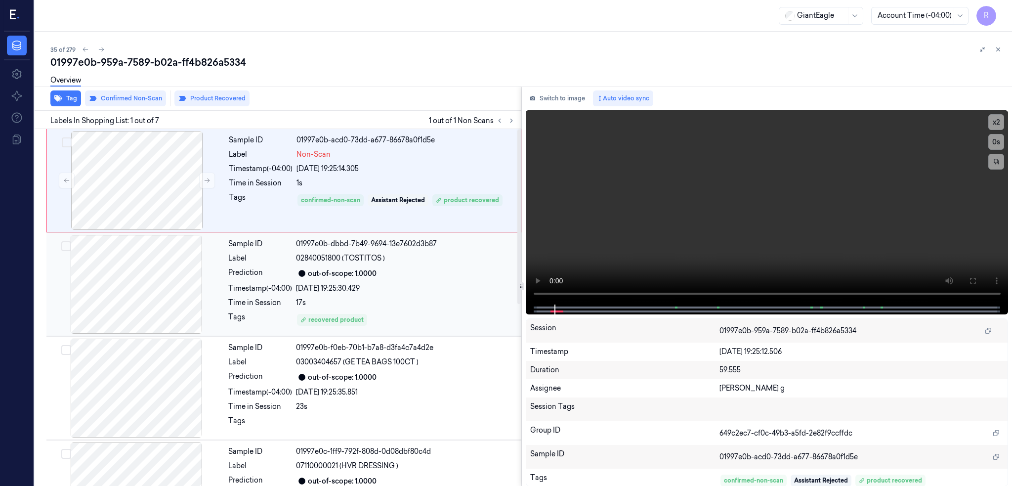
click at [138, 323] on div at bounding box center [136, 284] width 176 height 99
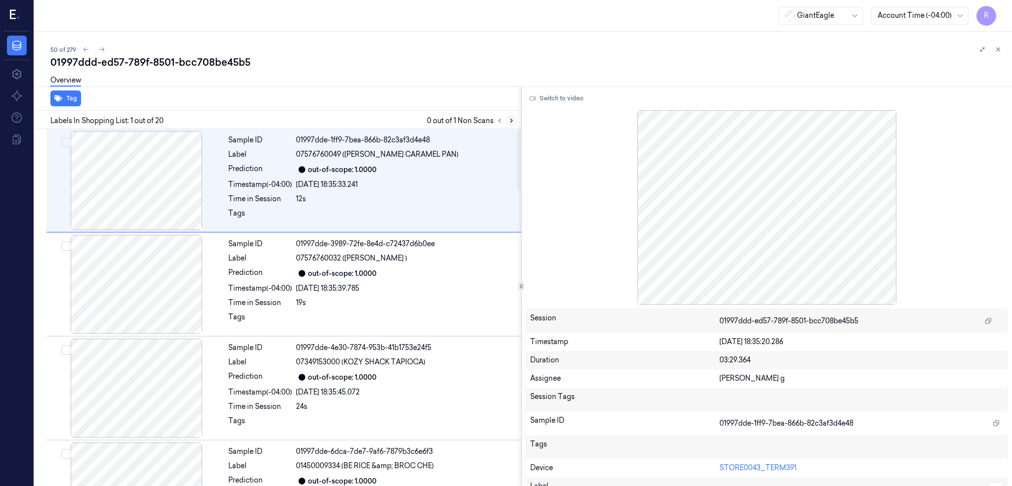
click at [515, 120] on icon at bounding box center [511, 120] width 7 height 7
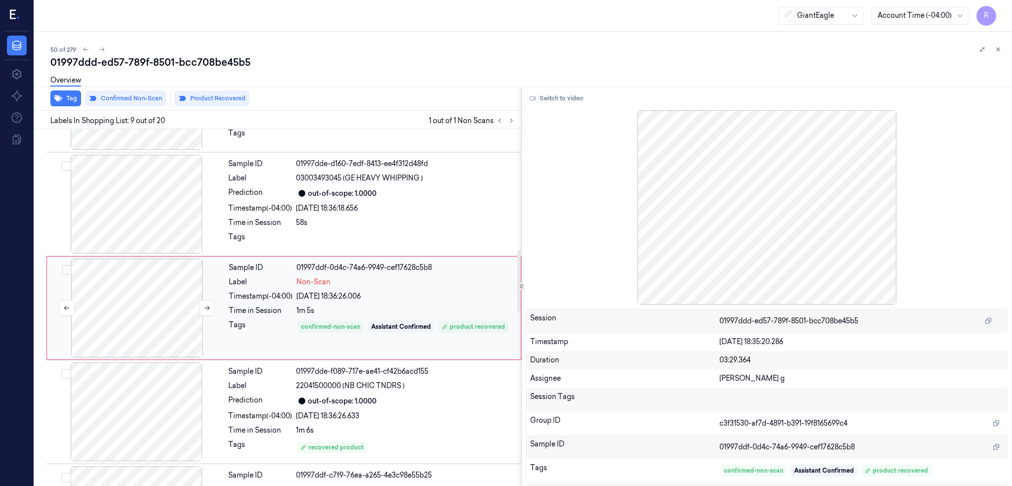
click at [145, 310] on div at bounding box center [137, 307] width 176 height 99
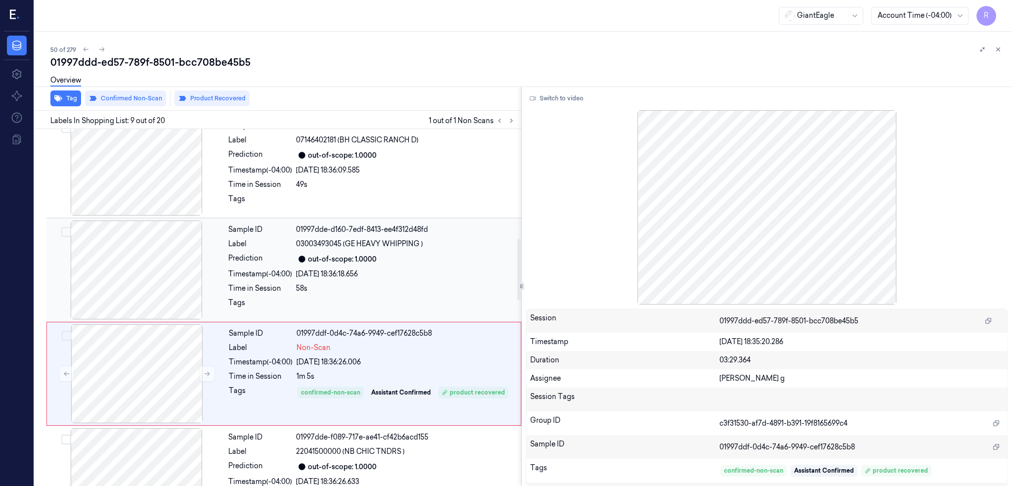
click at [144, 246] on div at bounding box center [136, 269] width 176 height 99
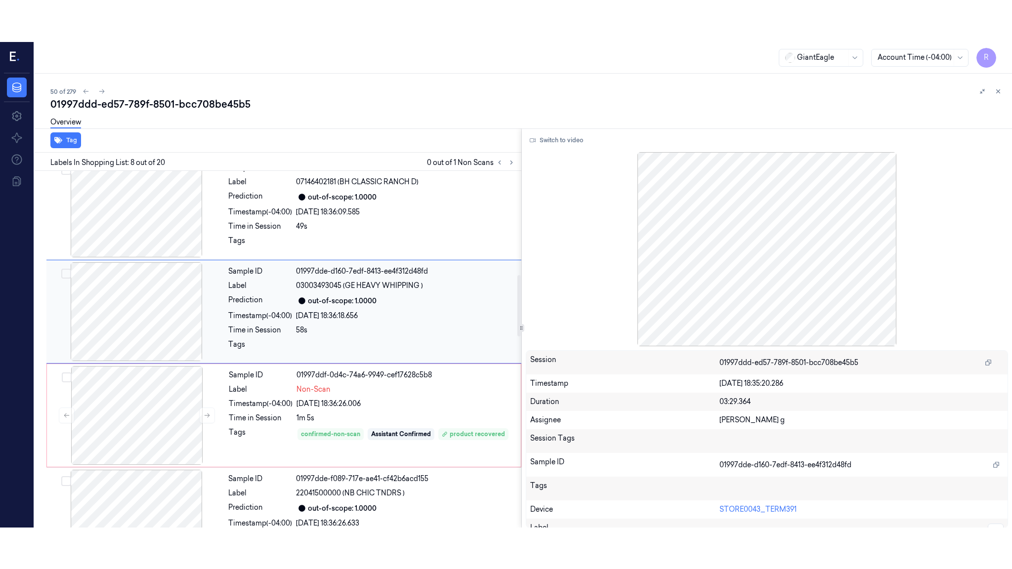
scroll to position [599, 0]
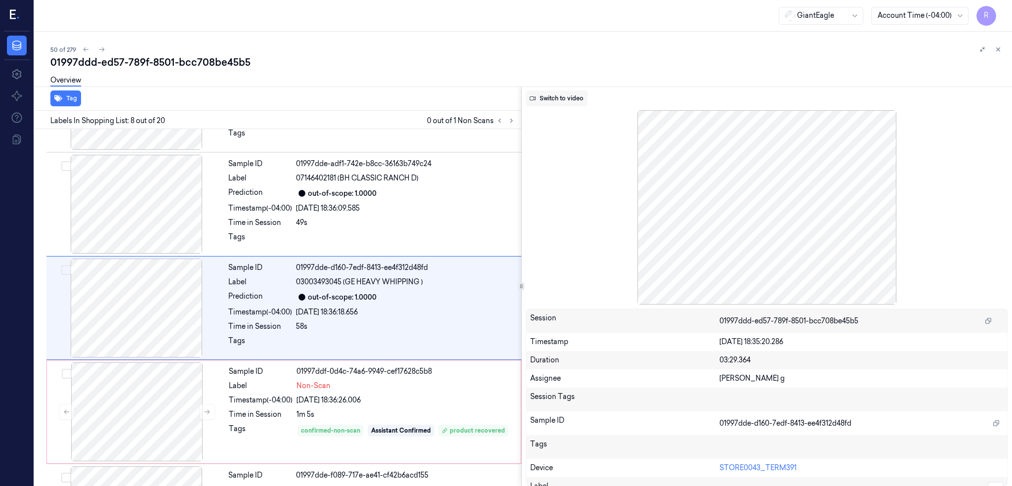
click at [586, 92] on button "Switch to video" at bounding box center [557, 98] width 62 height 16
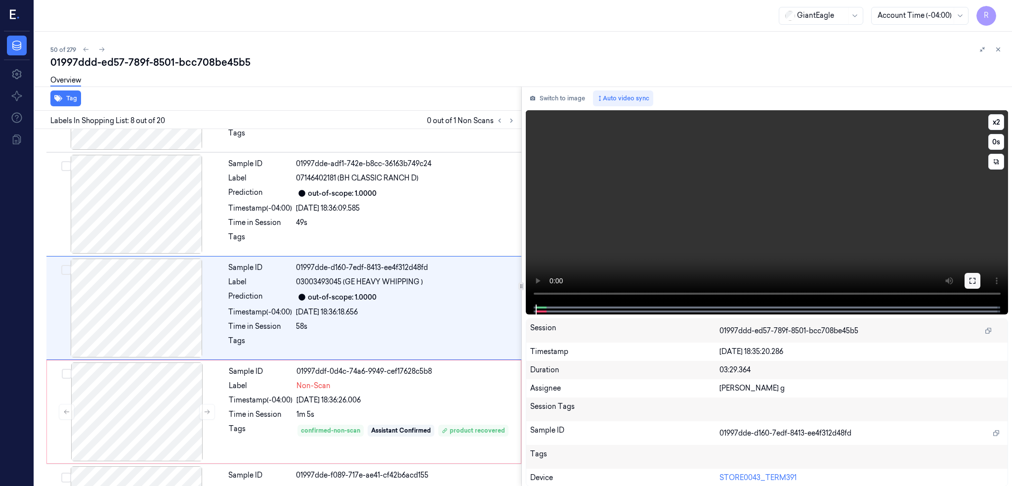
click at [976, 280] on icon at bounding box center [972, 281] width 8 height 8
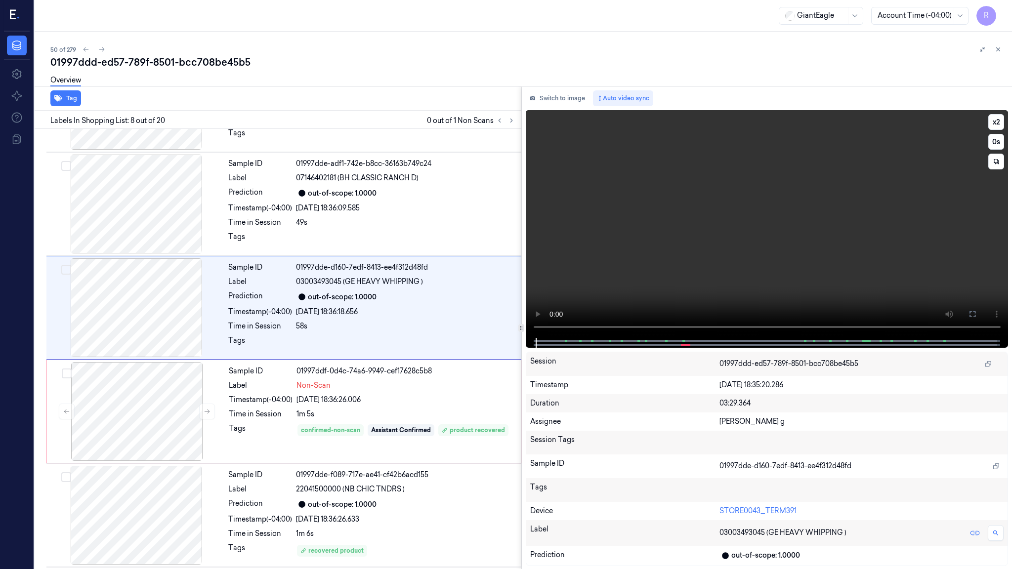
scroll to position [557, 0]
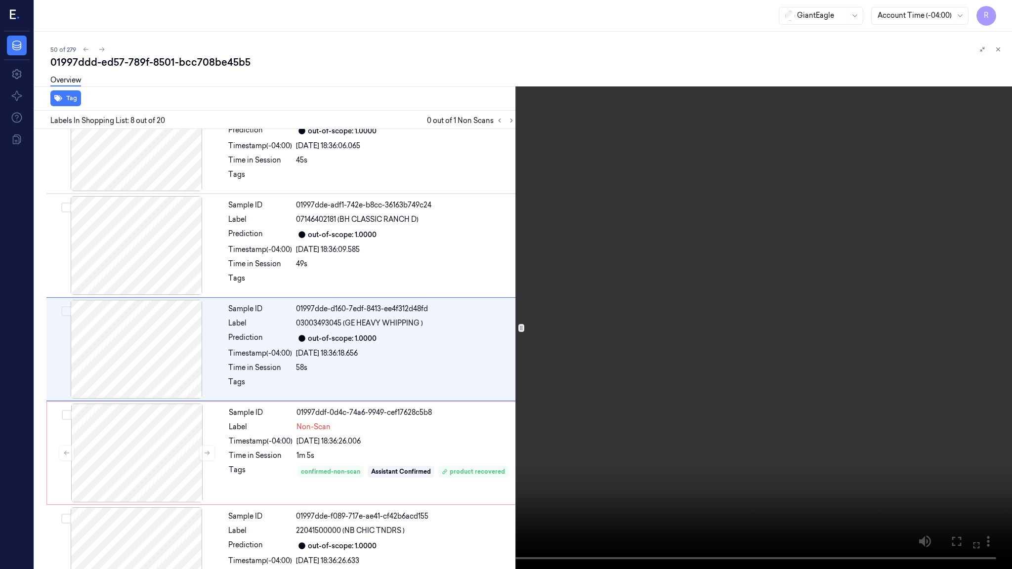
click at [763, 270] on video at bounding box center [506, 284] width 1012 height 569
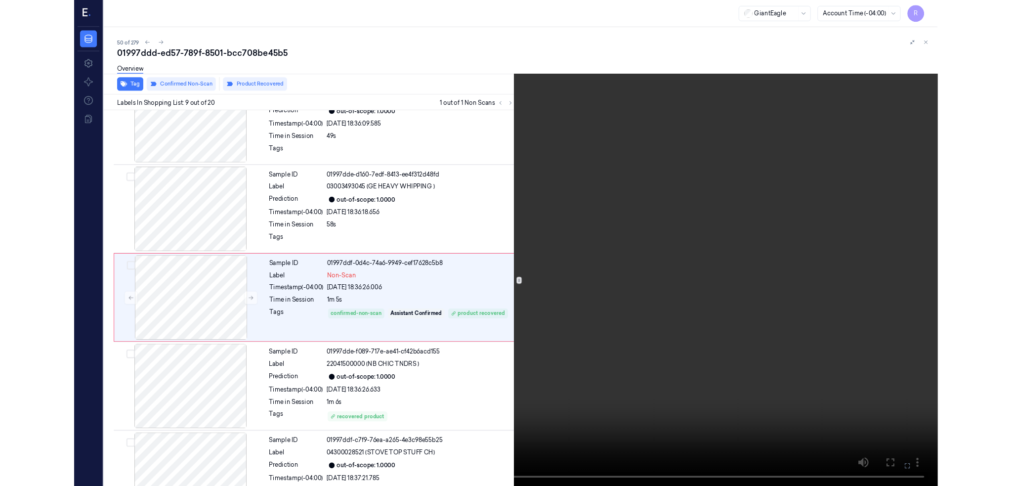
scroll to position [661, 0]
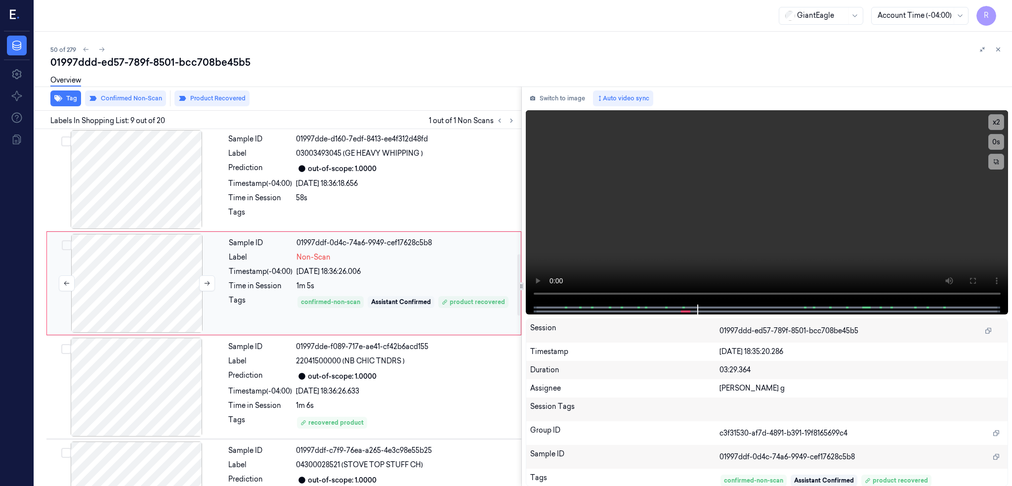
click at [170, 275] on div at bounding box center [137, 283] width 176 height 99
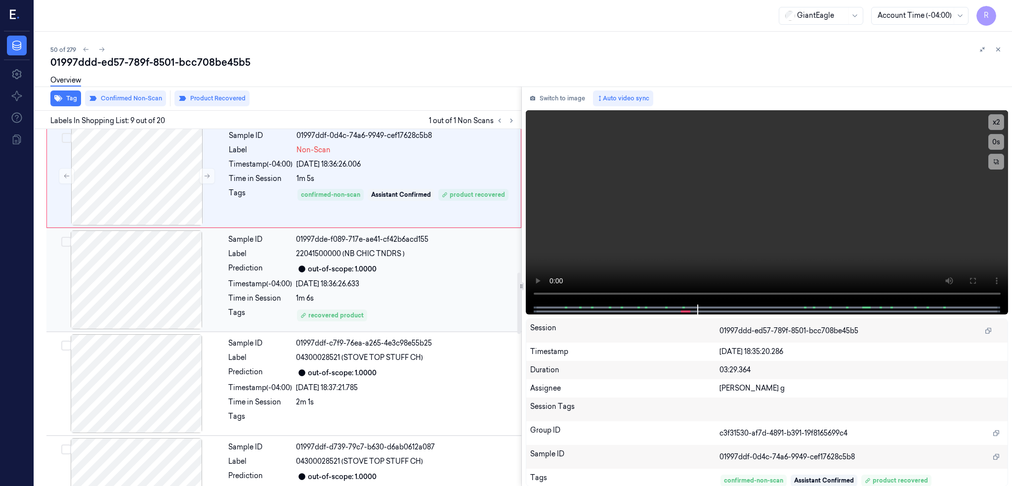
click at [109, 311] on div at bounding box center [136, 279] width 176 height 99
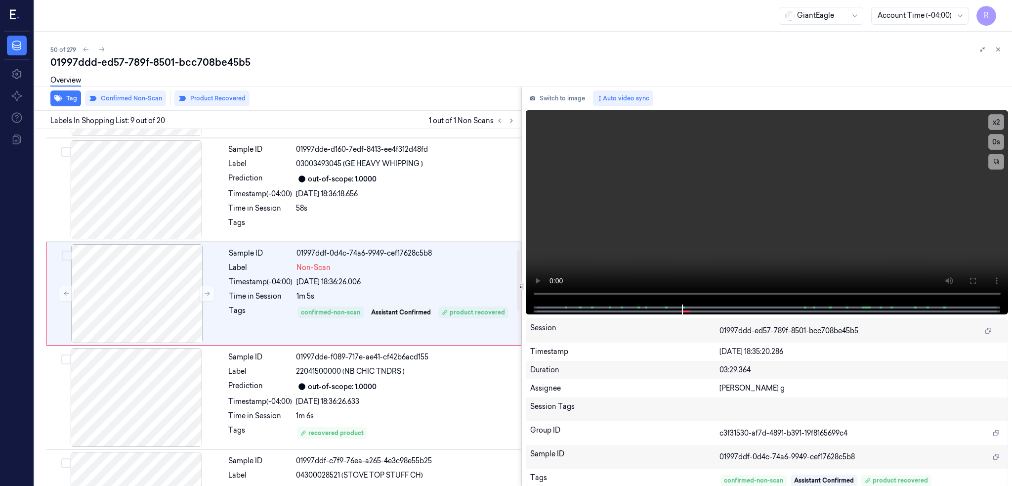
scroll to position [703, 0]
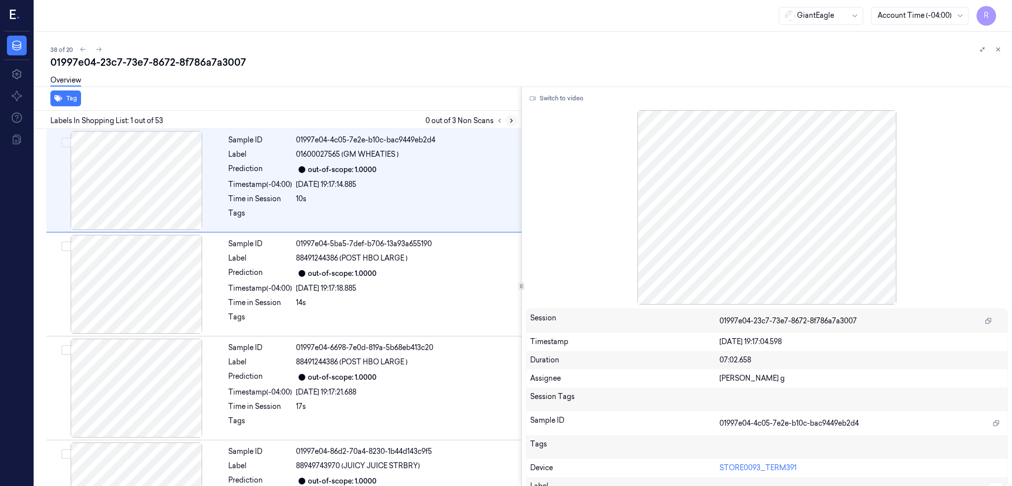
click at [515, 119] on icon at bounding box center [511, 120] width 7 height 7
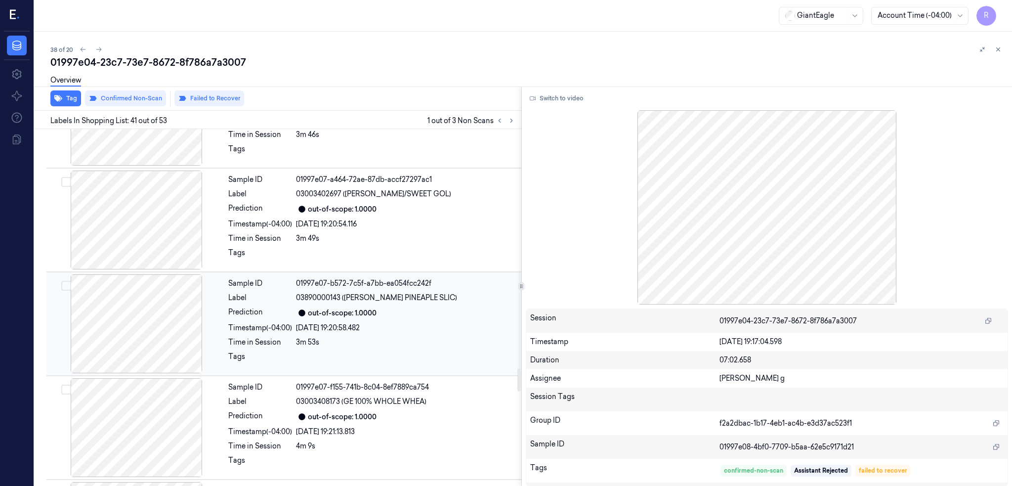
scroll to position [3564, 0]
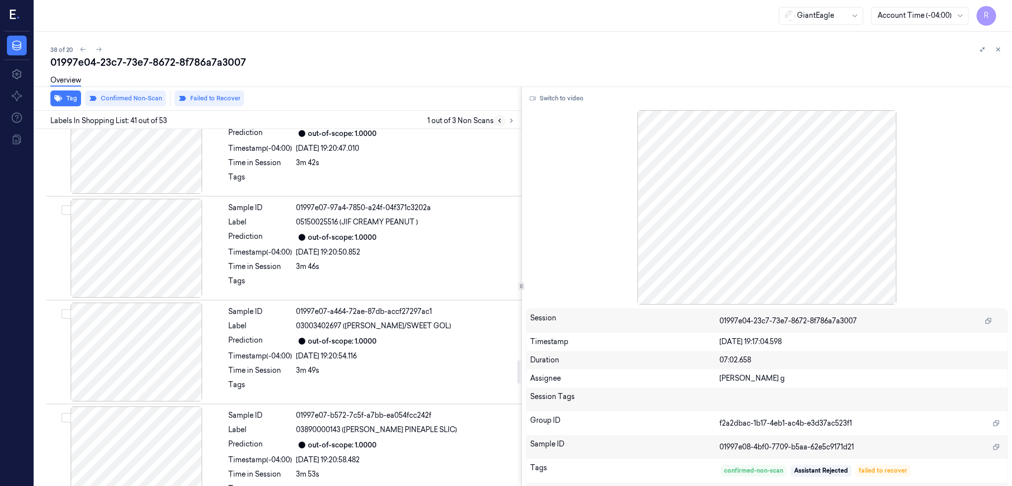
click at [503, 119] on icon at bounding box center [499, 120] width 7 height 7
click at [515, 117] on icon at bounding box center [511, 120] width 7 height 7
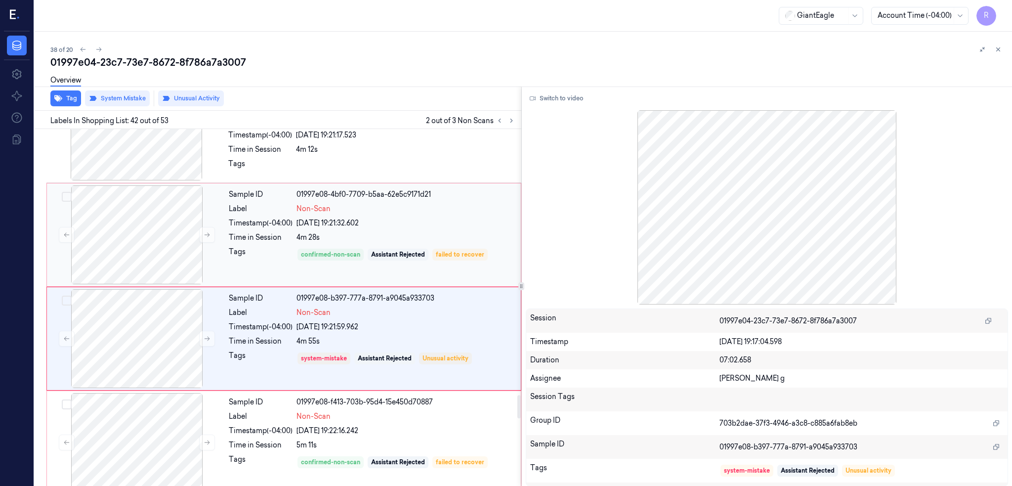
scroll to position [4129, 0]
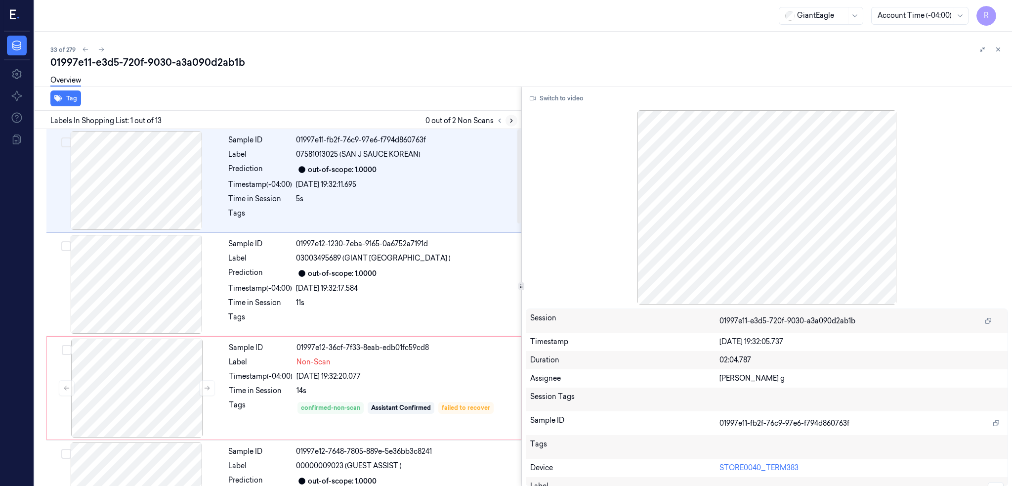
click at [517, 122] on button at bounding box center [511, 121] width 12 height 12
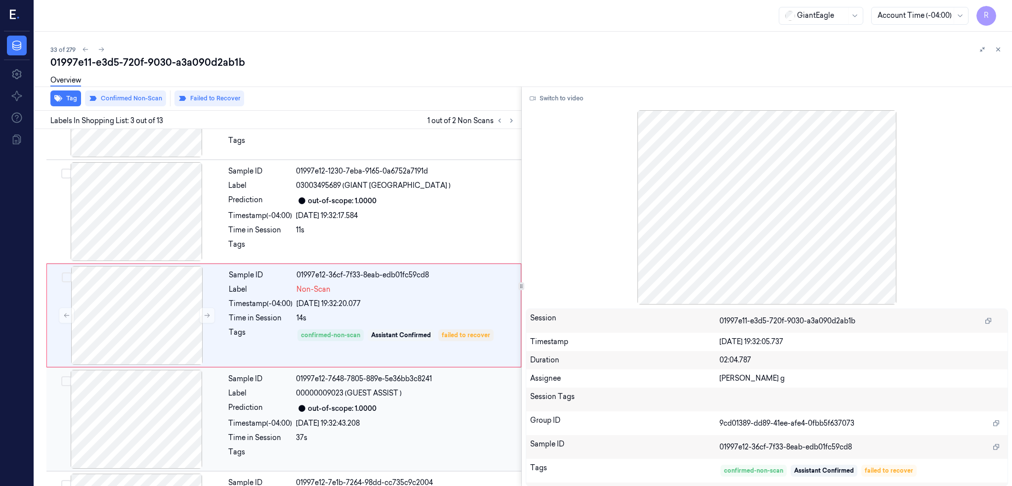
scroll to position [80, 0]
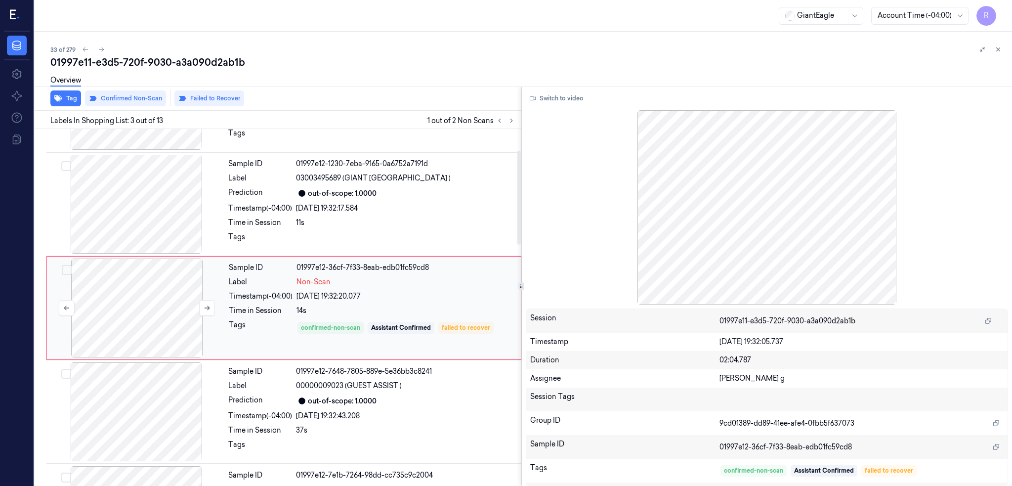
click at [157, 293] on div at bounding box center [137, 307] width 176 height 99
click at [149, 209] on div at bounding box center [136, 204] width 176 height 99
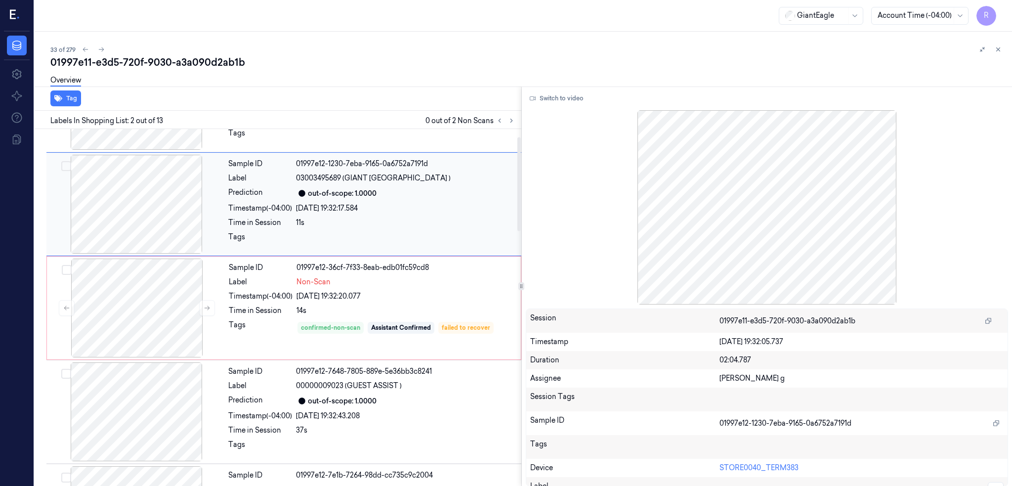
scroll to position [0, 0]
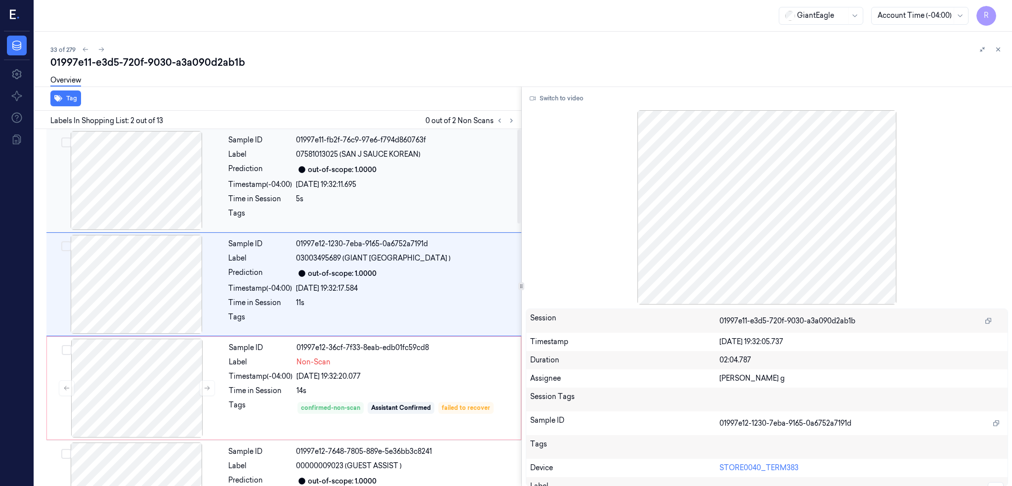
click at [145, 193] on div at bounding box center [136, 180] width 176 height 99
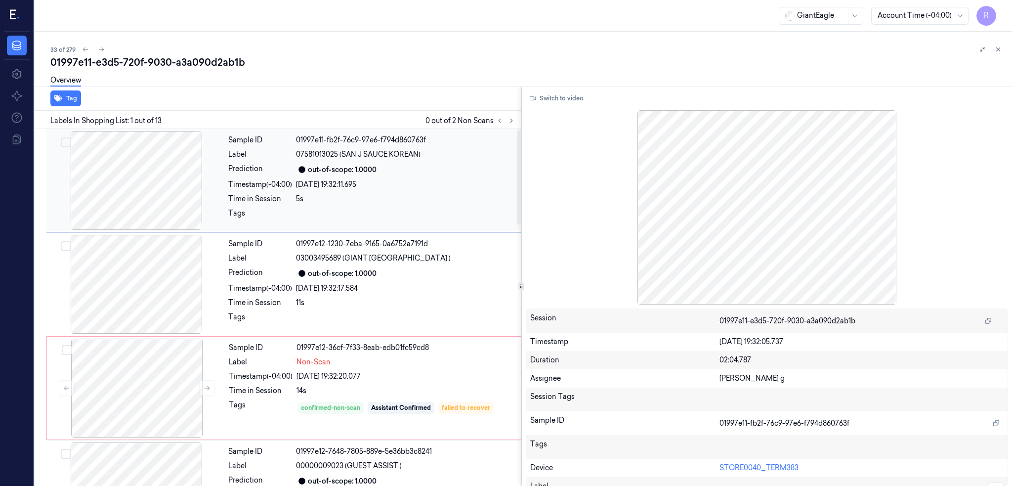
scroll to position [66, 0]
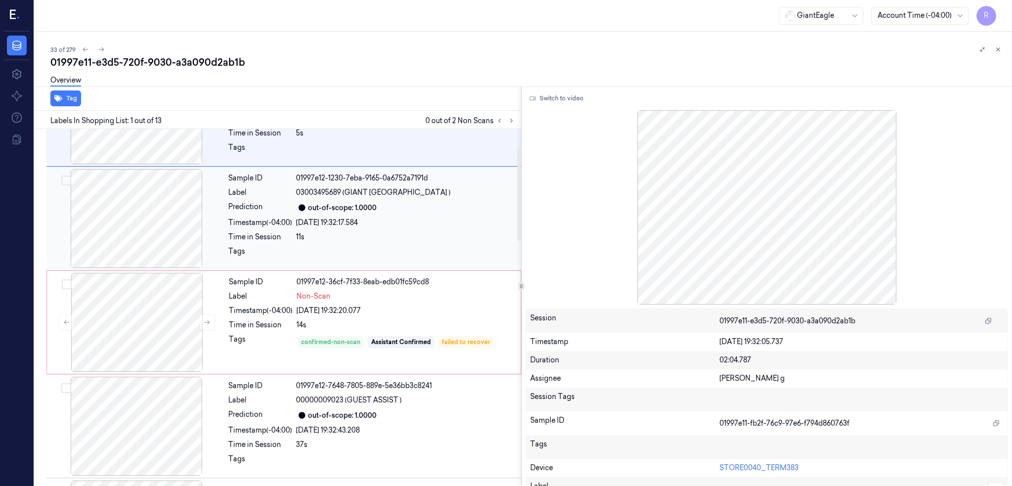
click at [124, 259] on div at bounding box center [136, 218] width 176 height 99
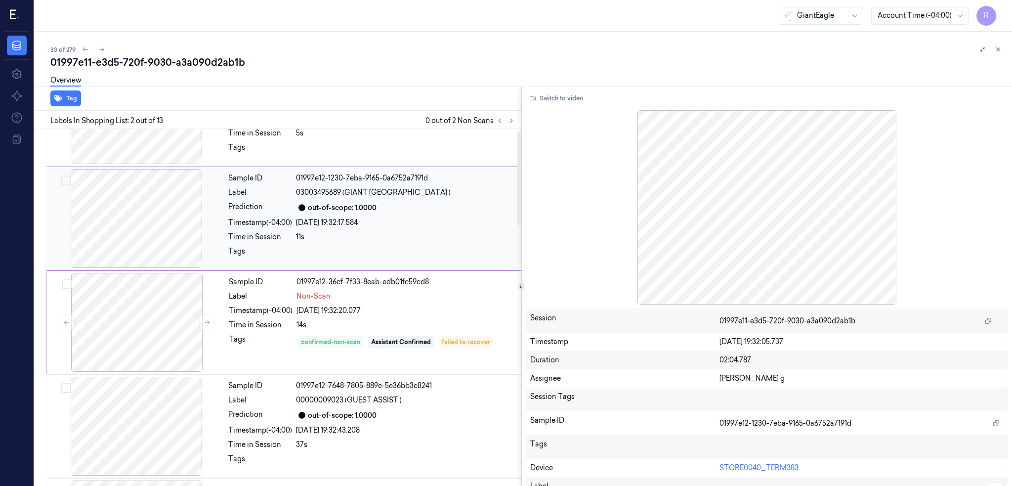
scroll to position [0, 0]
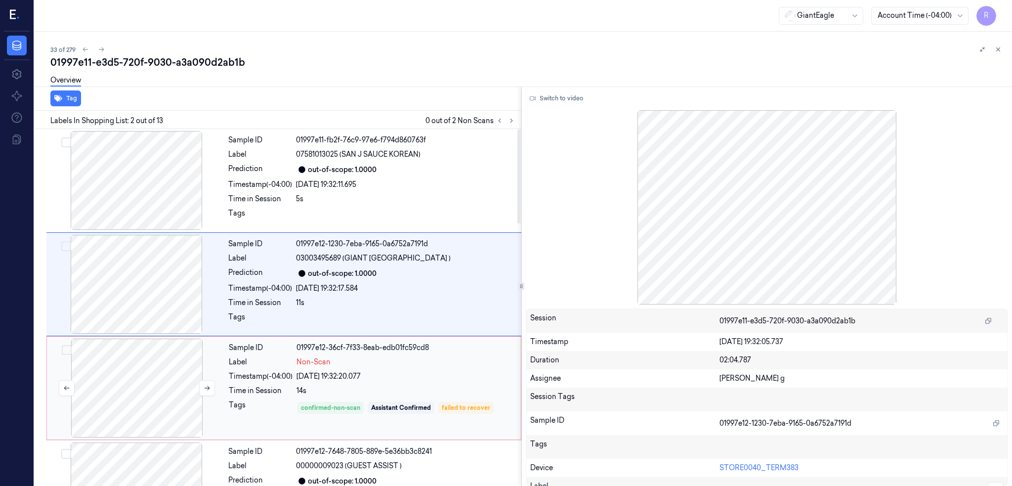
click at [114, 392] on div at bounding box center [137, 387] width 176 height 99
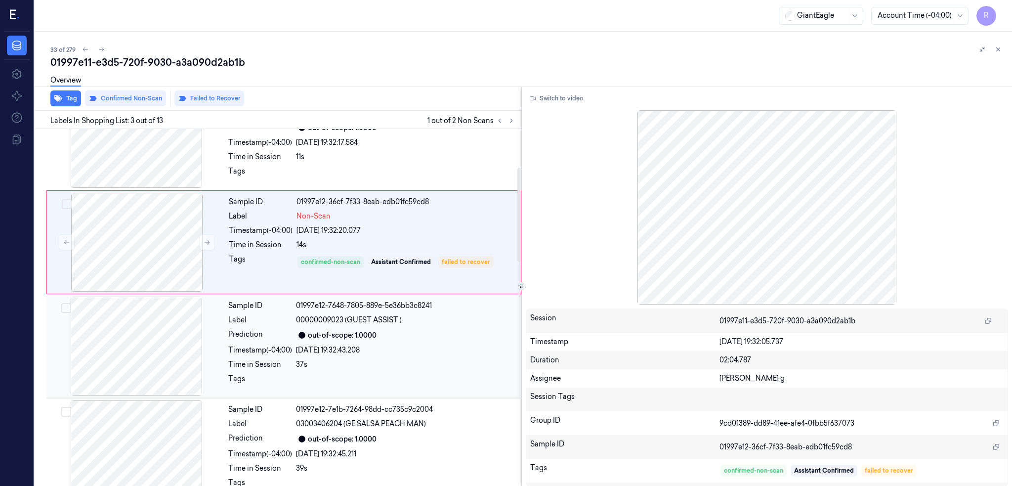
click at [149, 351] on div at bounding box center [136, 345] width 176 height 99
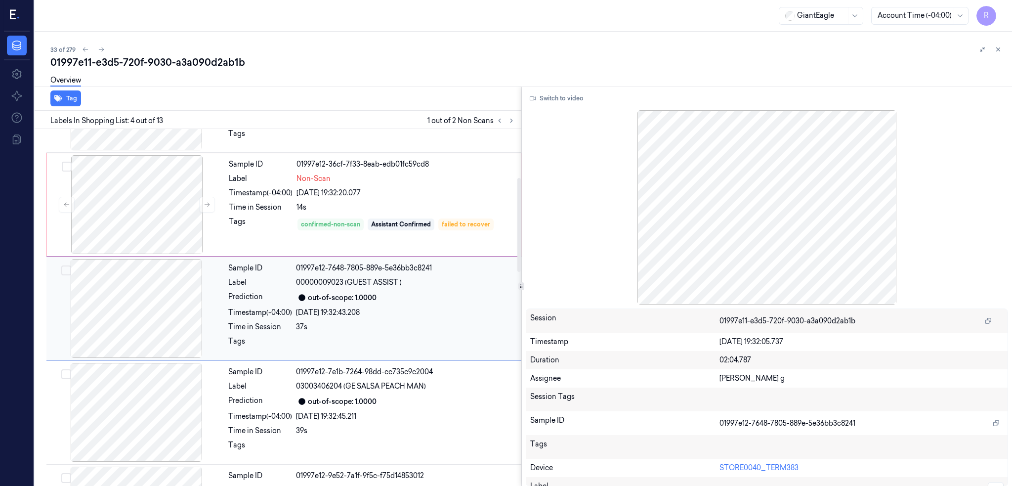
scroll to position [184, 0]
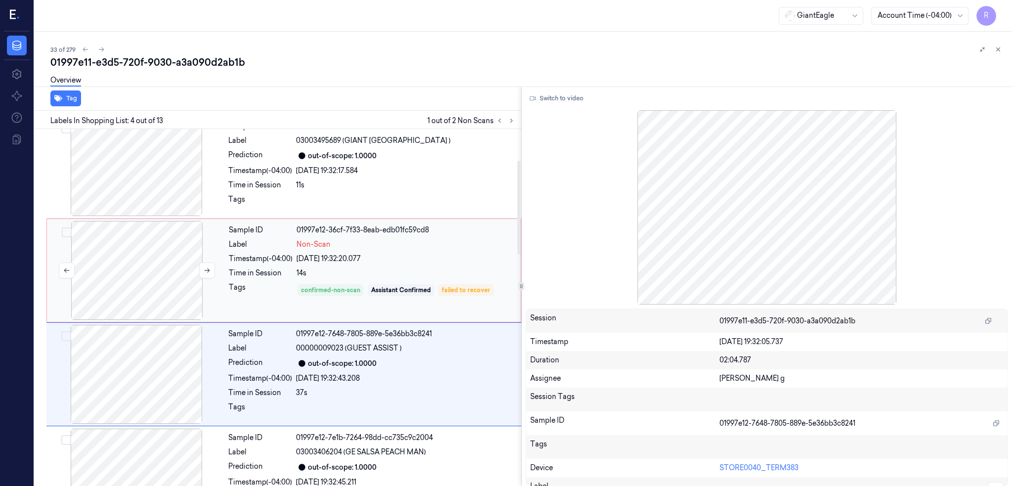
click at [140, 254] on div at bounding box center [137, 270] width 176 height 99
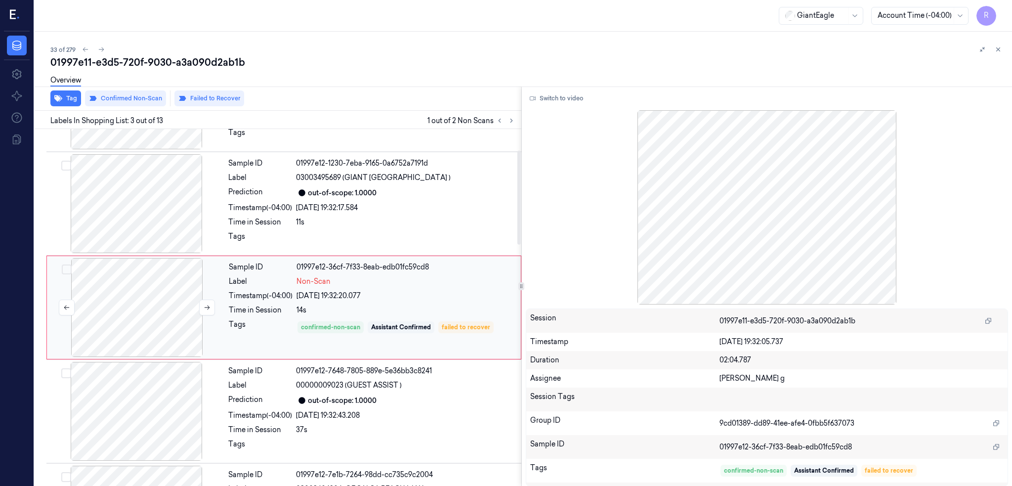
scroll to position [80, 0]
click at [204, 305] on icon at bounding box center [207, 307] width 7 height 7
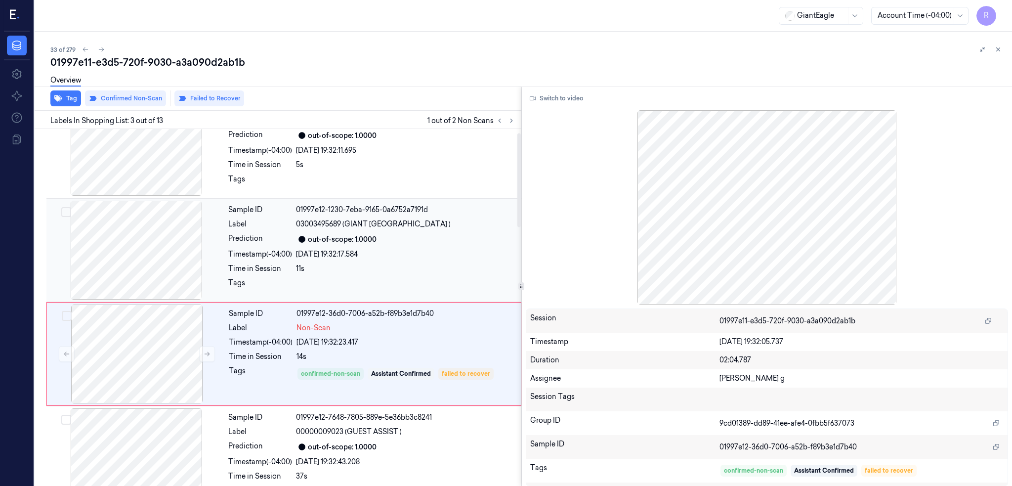
scroll to position [14, 0]
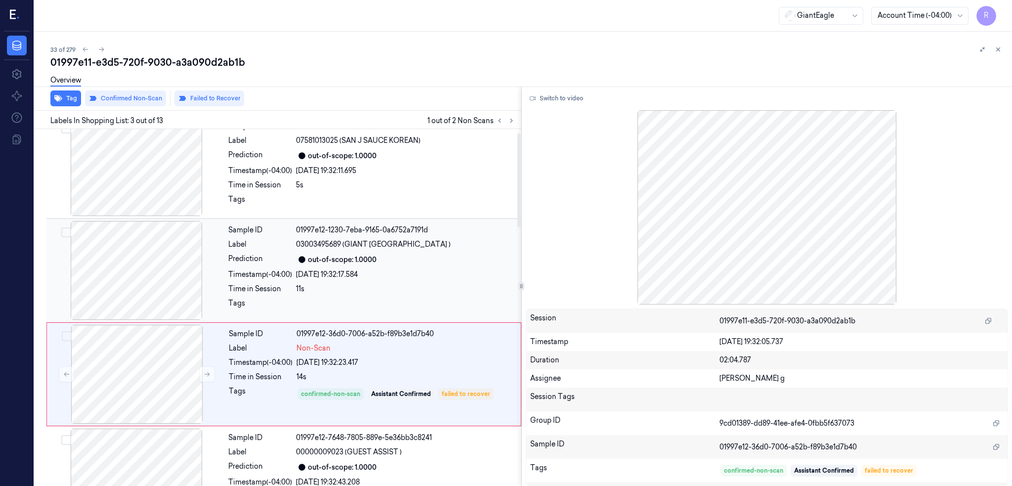
click at [134, 273] on div at bounding box center [136, 270] width 176 height 99
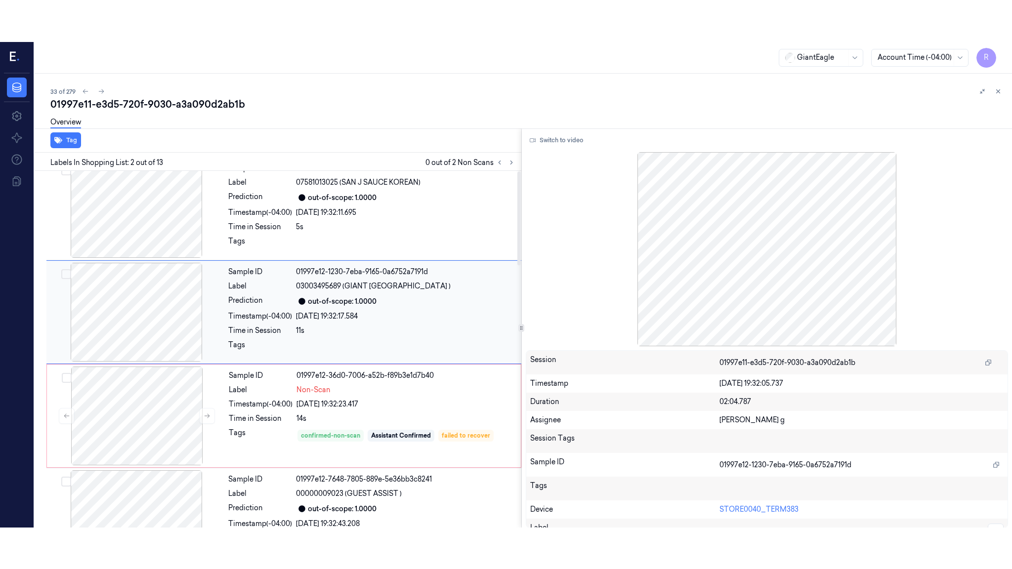
scroll to position [0, 0]
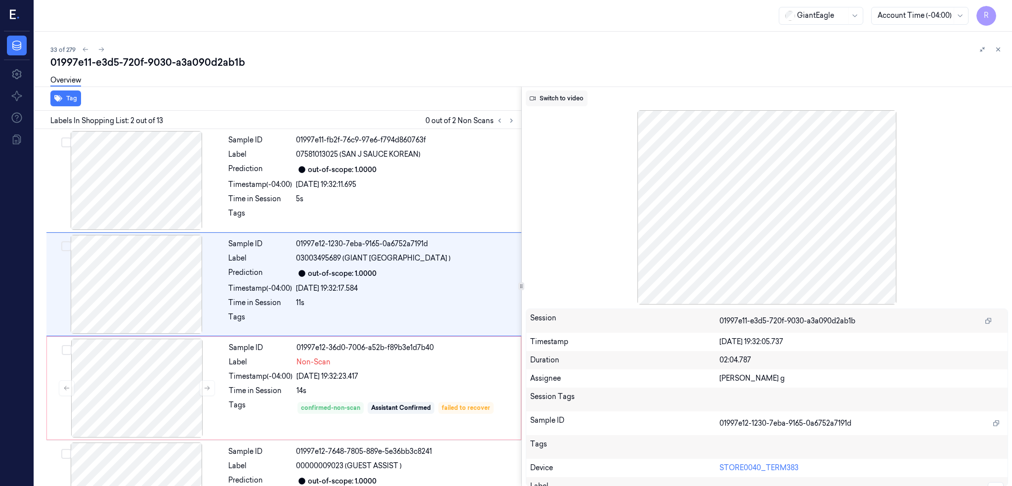
click at [574, 90] on button "Switch to video" at bounding box center [557, 98] width 62 height 16
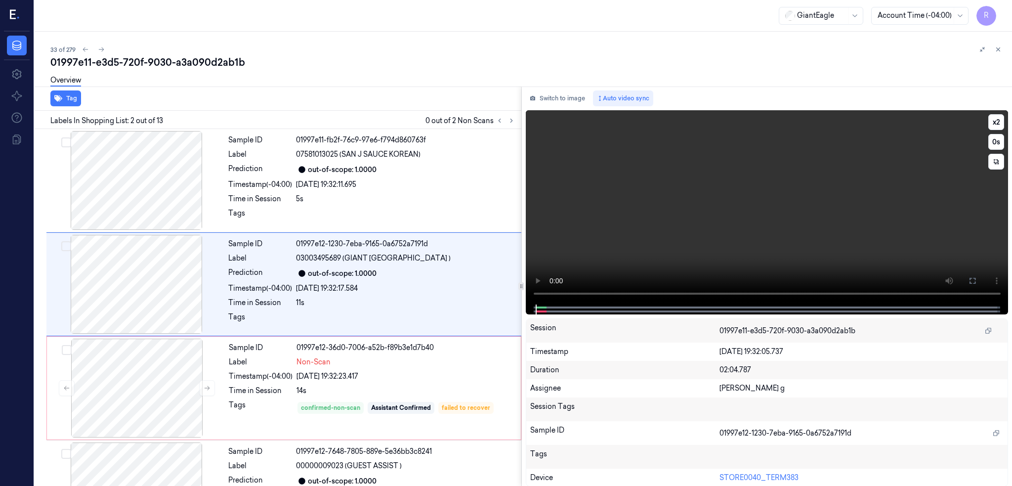
click at [976, 280] on icon at bounding box center [972, 281] width 8 height 8
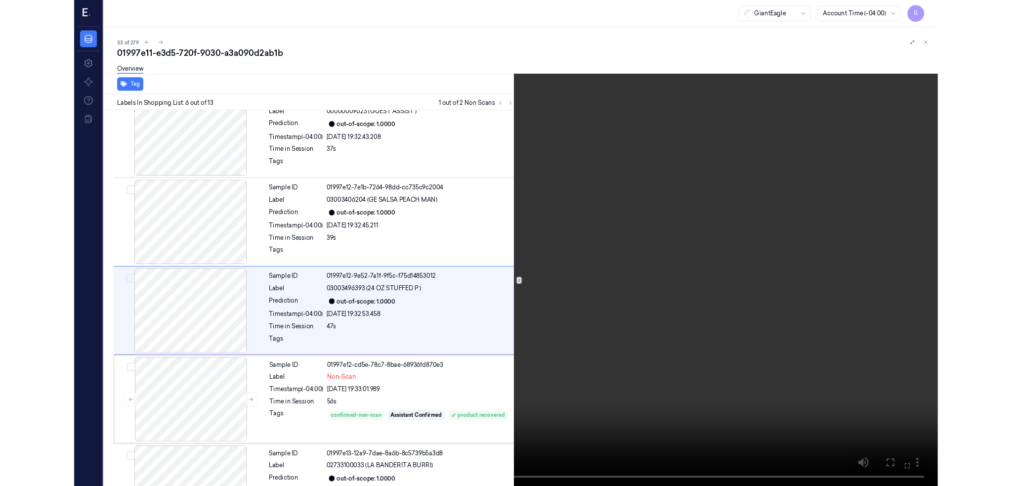
scroll to position [350, 0]
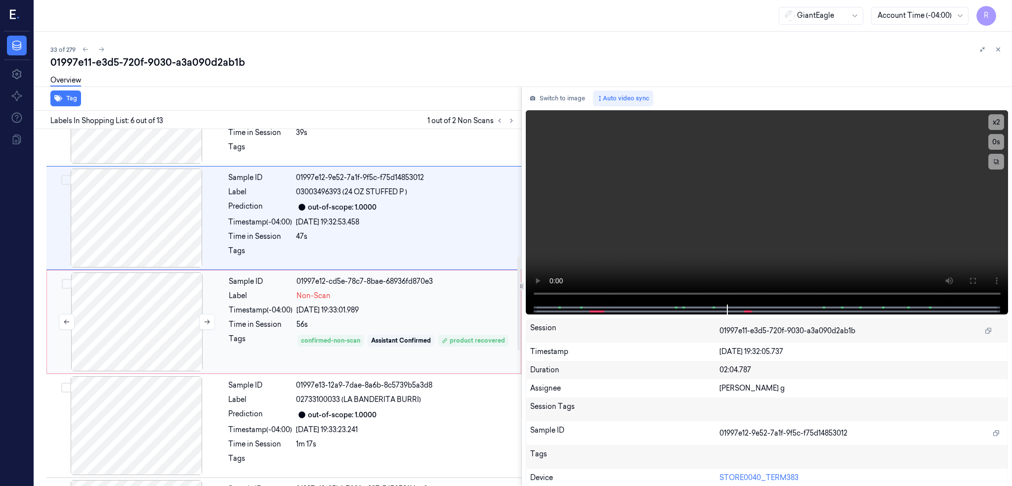
click at [162, 295] on div at bounding box center [137, 321] width 176 height 99
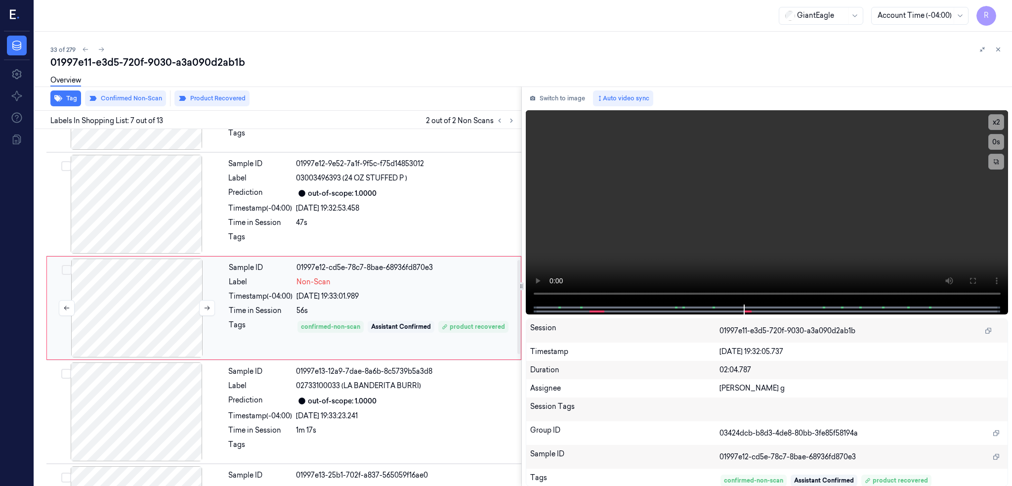
click at [141, 307] on div at bounding box center [137, 307] width 176 height 99
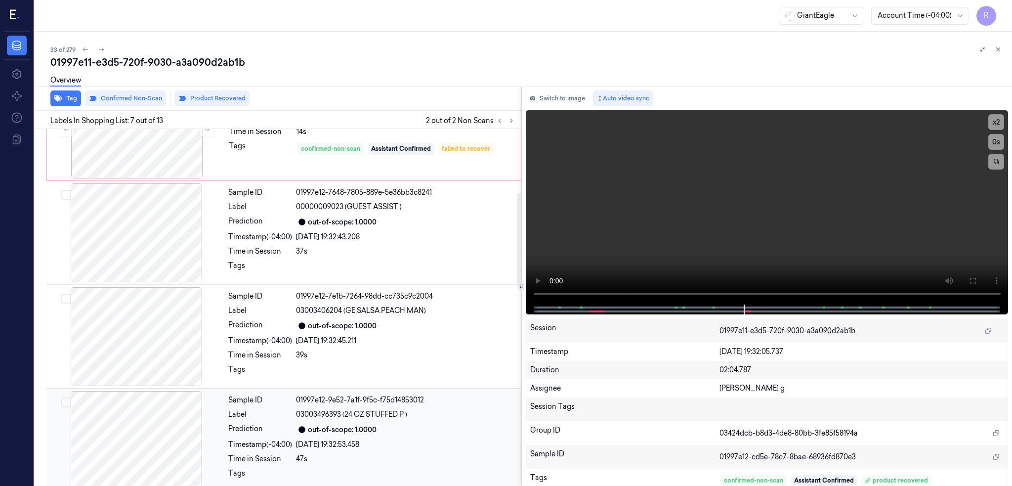
scroll to position [232, 0]
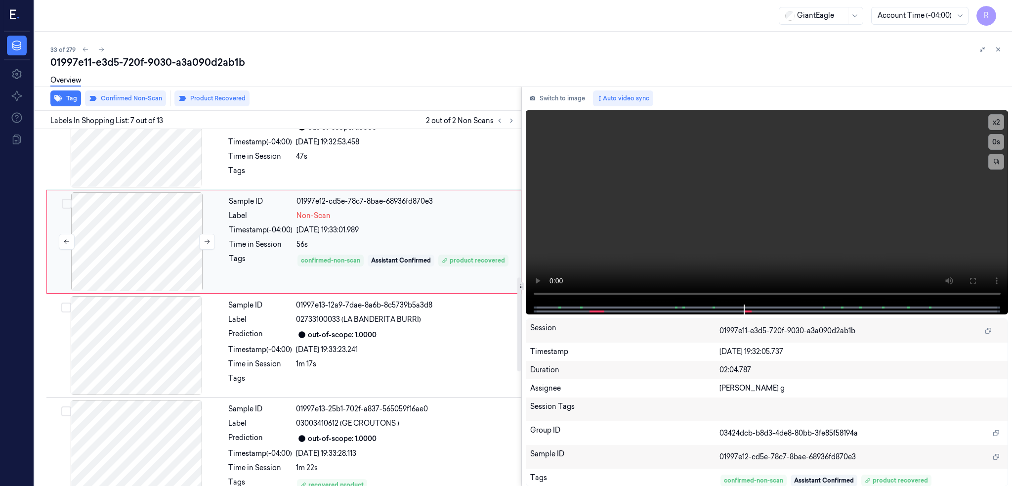
click at [151, 248] on div at bounding box center [137, 241] width 176 height 99
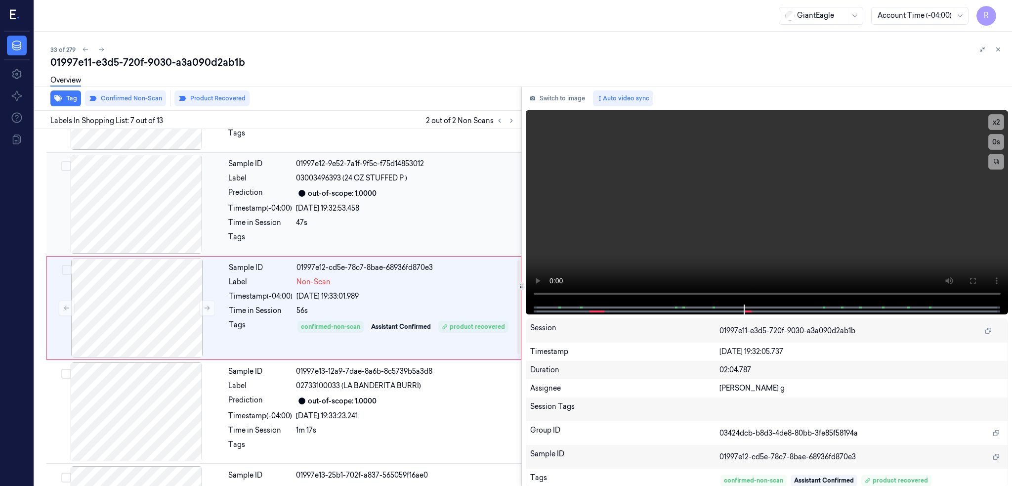
click at [147, 224] on div at bounding box center [136, 204] width 176 height 99
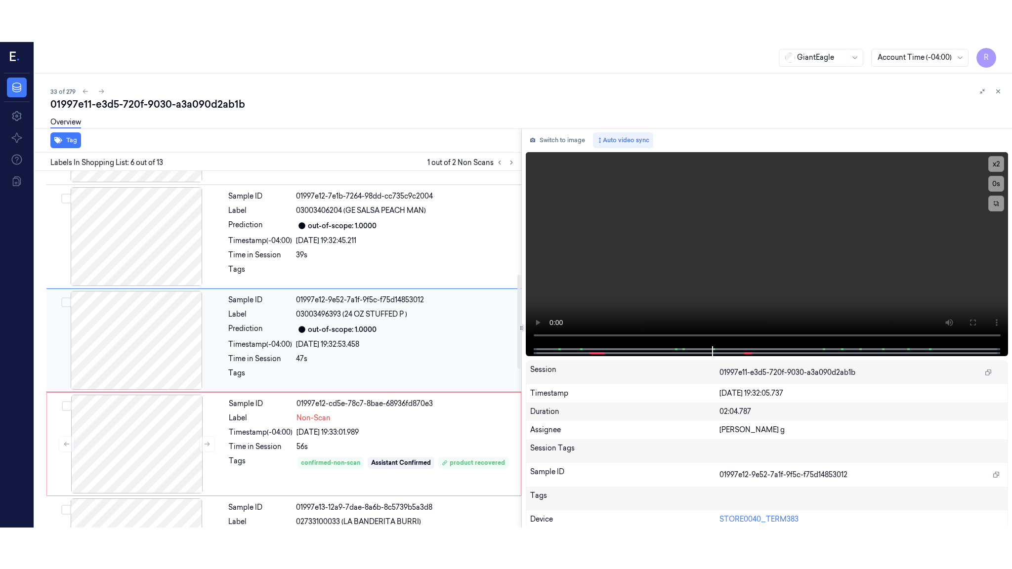
scroll to position [391, 0]
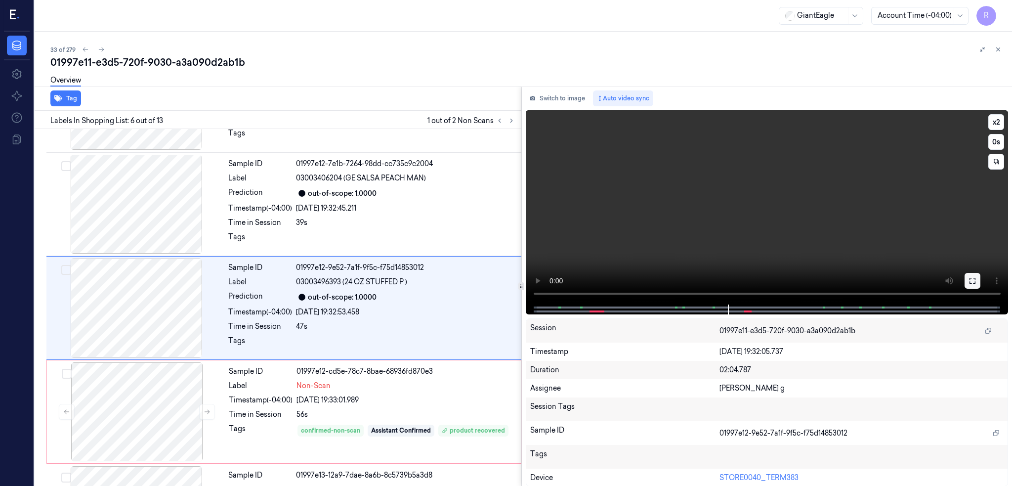
click at [980, 280] on button at bounding box center [972, 281] width 16 height 16
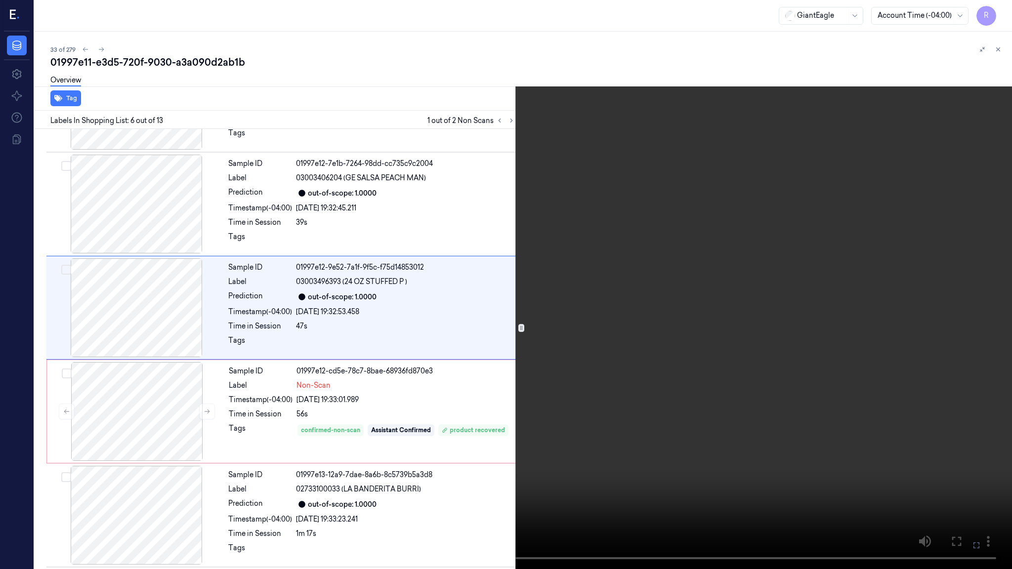
click at [735, 311] on video at bounding box center [506, 284] width 1012 height 569
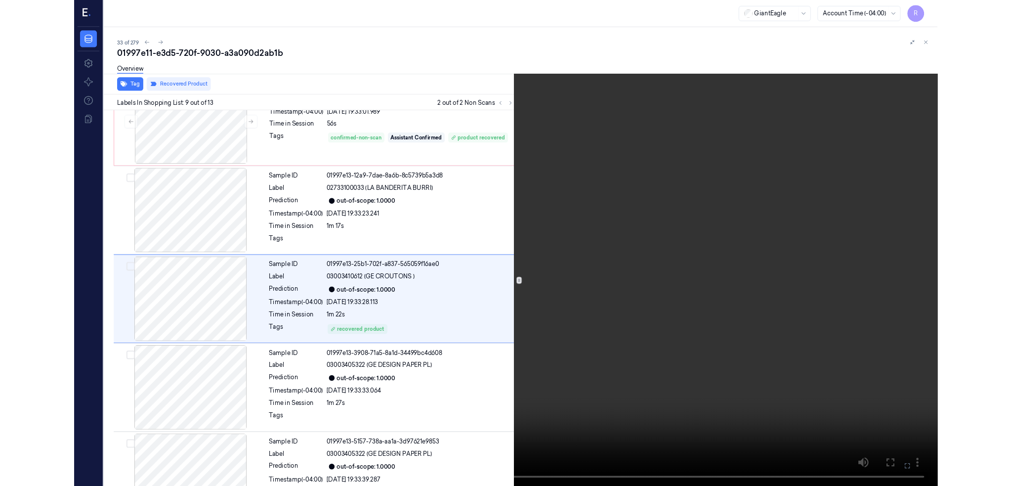
scroll to position [661, 0]
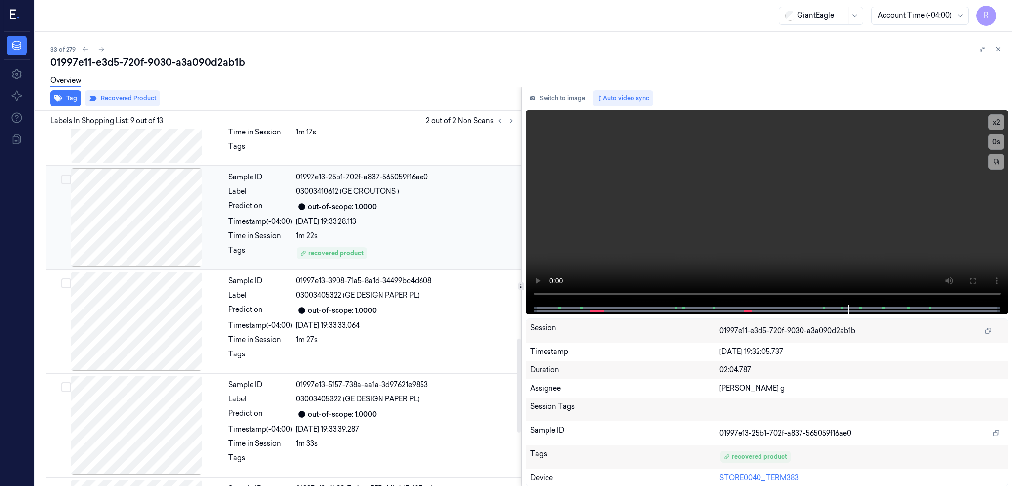
click at [171, 221] on div at bounding box center [136, 217] width 176 height 99
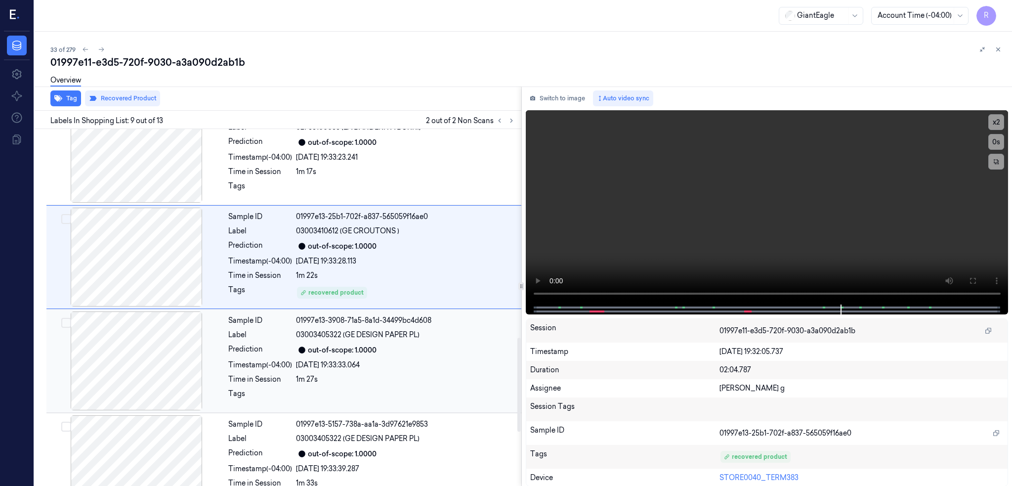
scroll to position [835, 0]
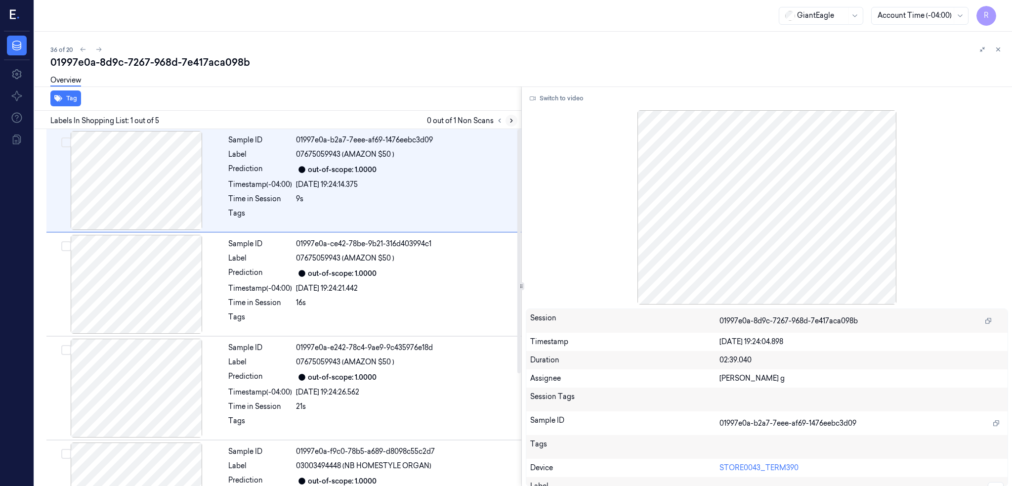
click at [517, 115] on button at bounding box center [511, 121] width 12 height 12
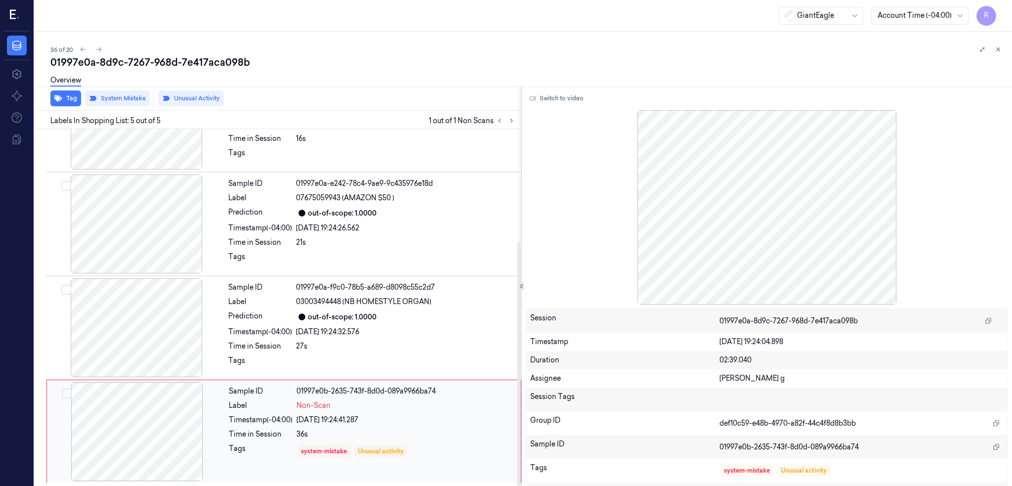
click at [136, 416] on div at bounding box center [137, 431] width 176 height 99
click at [129, 459] on div at bounding box center [137, 430] width 176 height 99
click at [172, 313] on div at bounding box center [136, 327] width 176 height 99
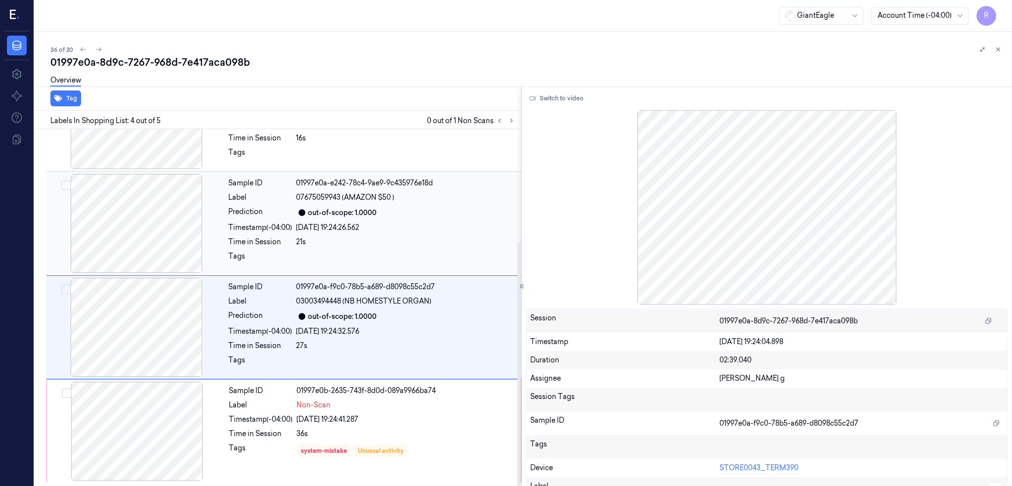
click at [149, 228] on div at bounding box center [136, 223] width 176 height 99
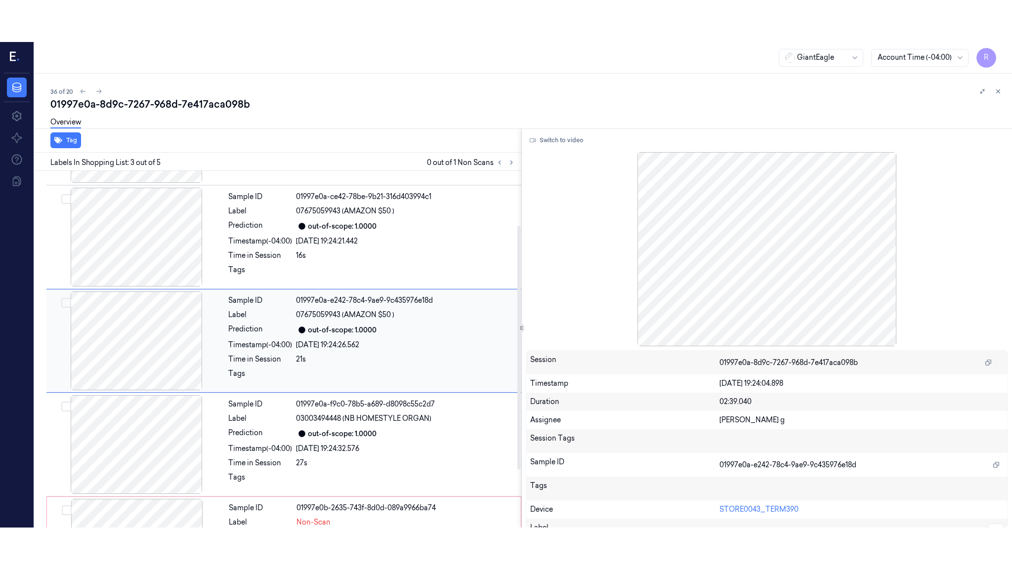
scroll to position [80, 0]
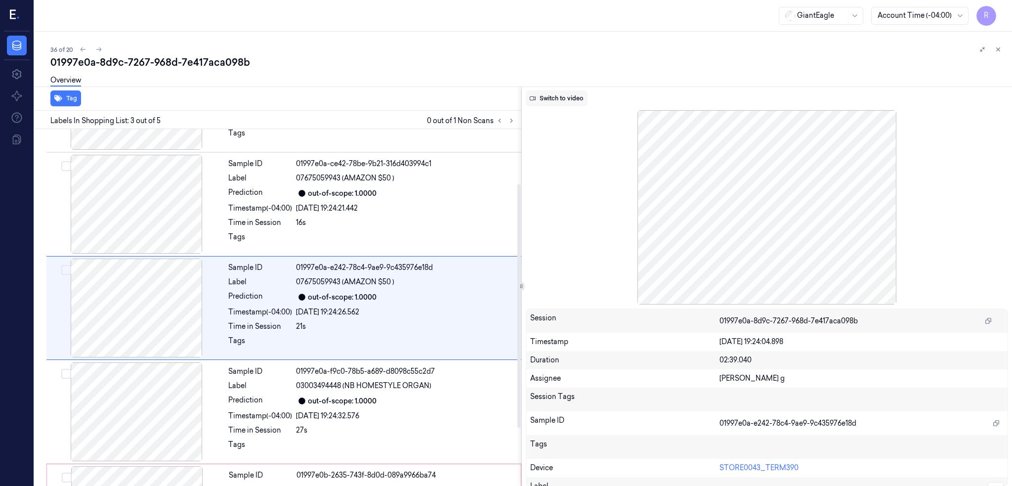
click at [567, 99] on button "Switch to video" at bounding box center [557, 98] width 62 height 16
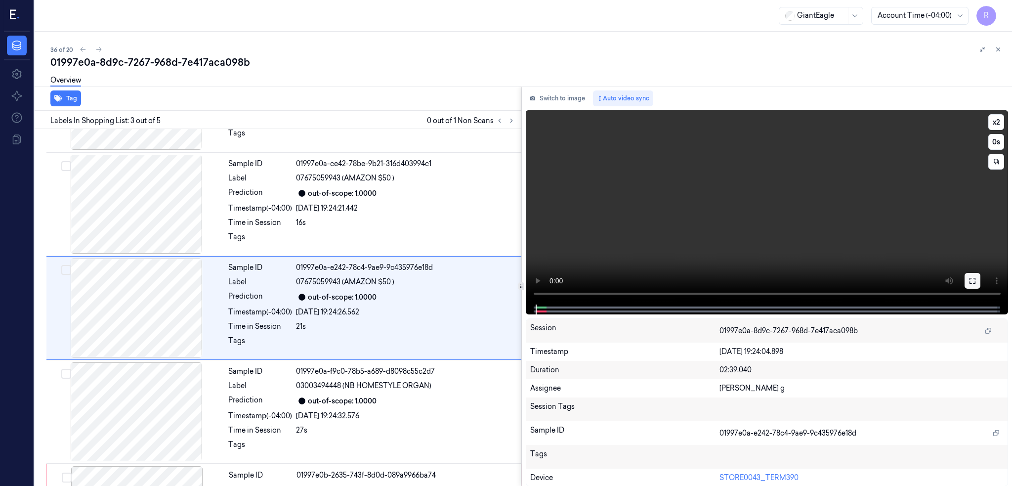
click at [976, 279] on icon at bounding box center [972, 281] width 8 height 8
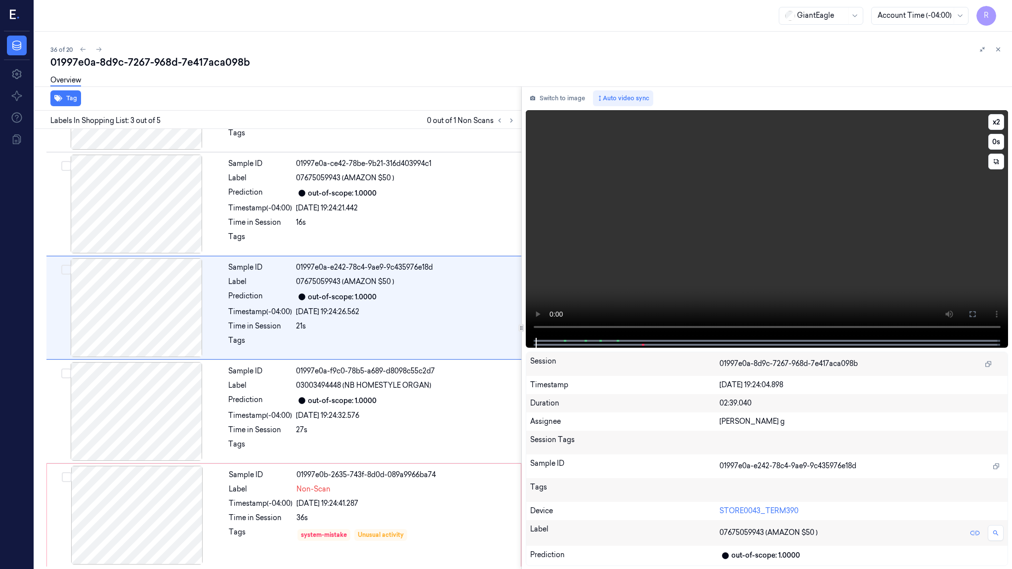
scroll to position [38, 0]
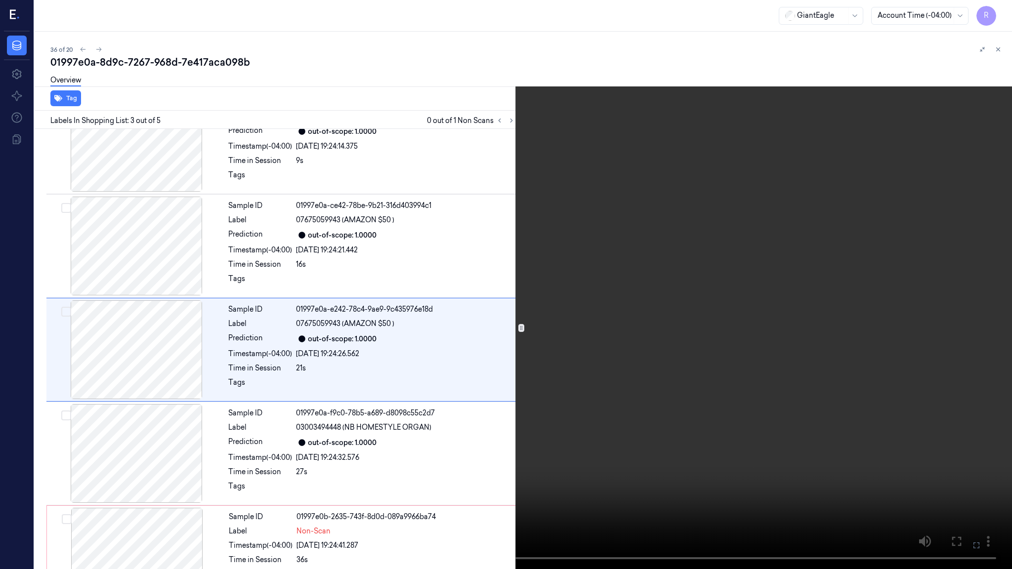
click at [485, 306] on video at bounding box center [506, 284] width 1012 height 569
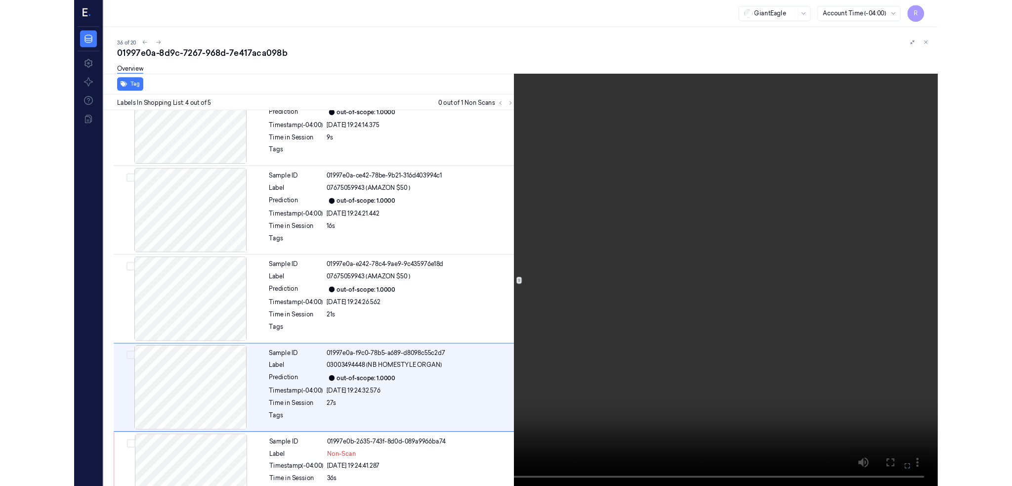
scroll to position [81, 0]
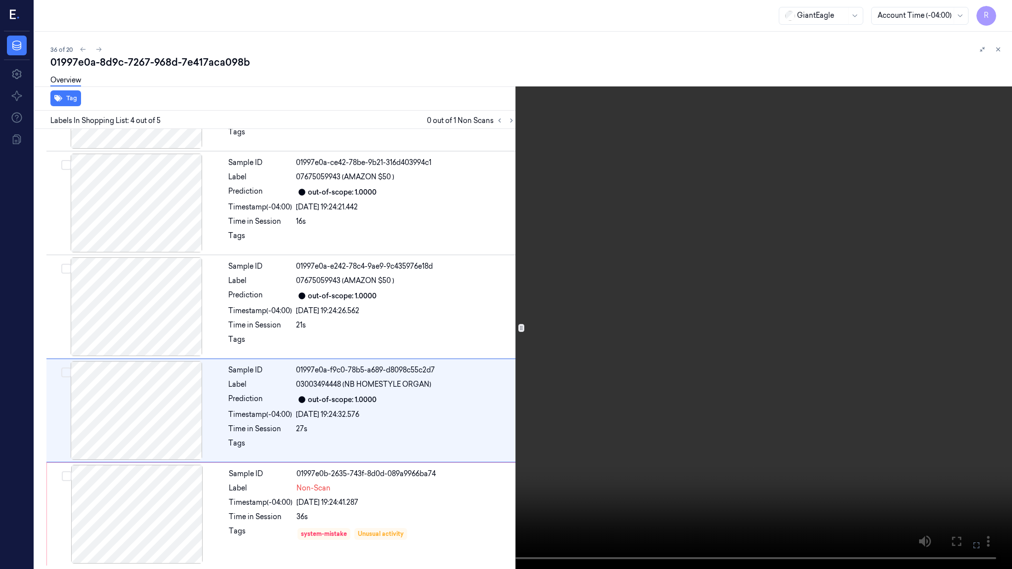
click at [485, 306] on video at bounding box center [506, 284] width 1012 height 569
click at [347, 415] on video at bounding box center [506, 284] width 1012 height 569
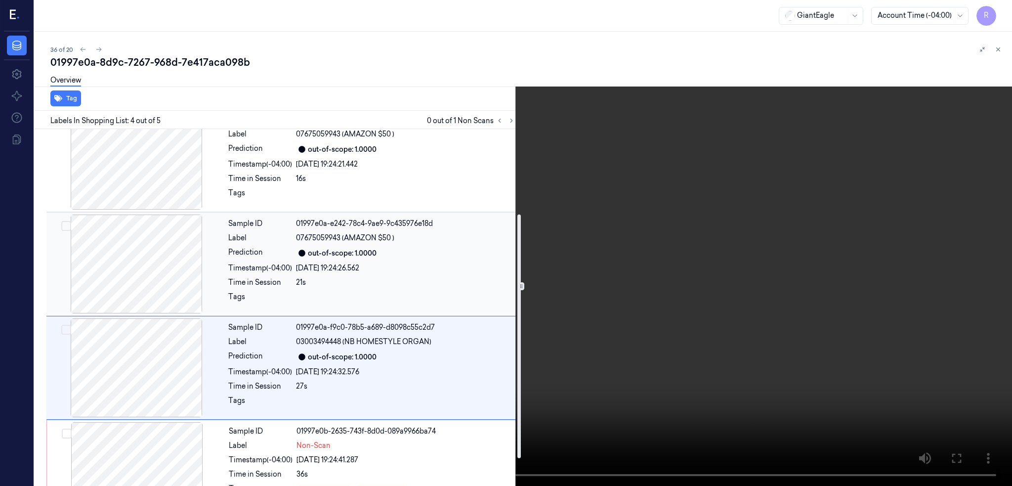
scroll to position [164, 0]
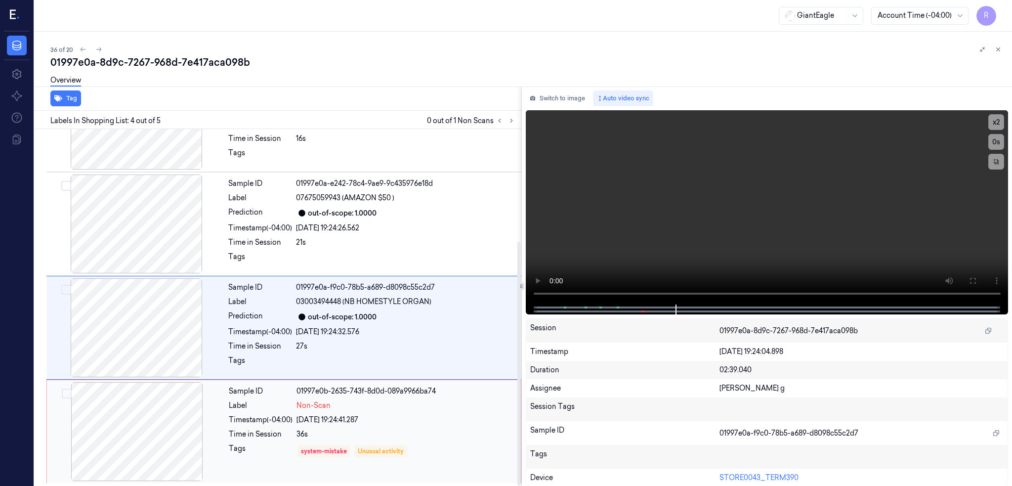
click at [131, 433] on div at bounding box center [137, 431] width 176 height 99
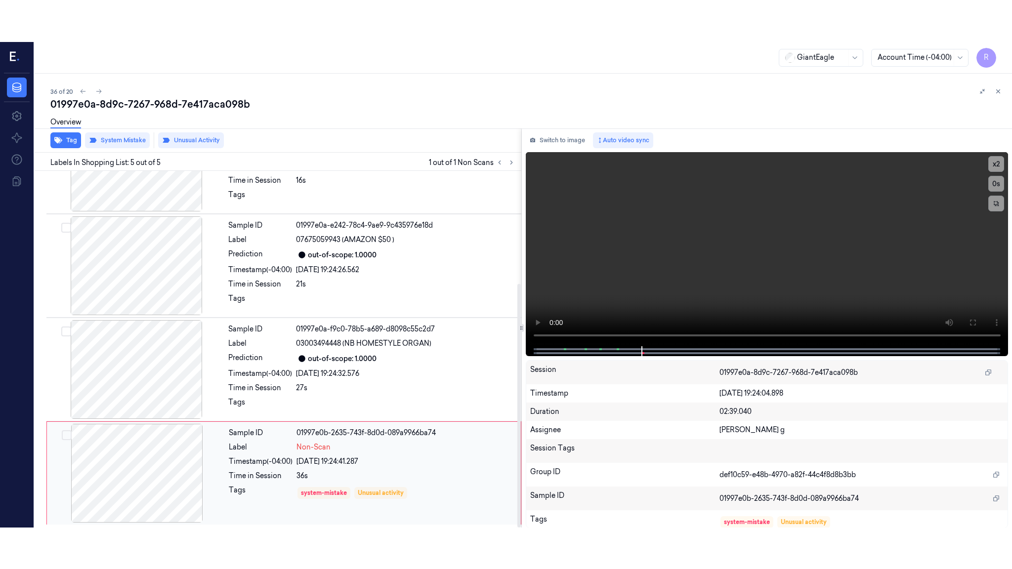
scroll to position [165, 0]
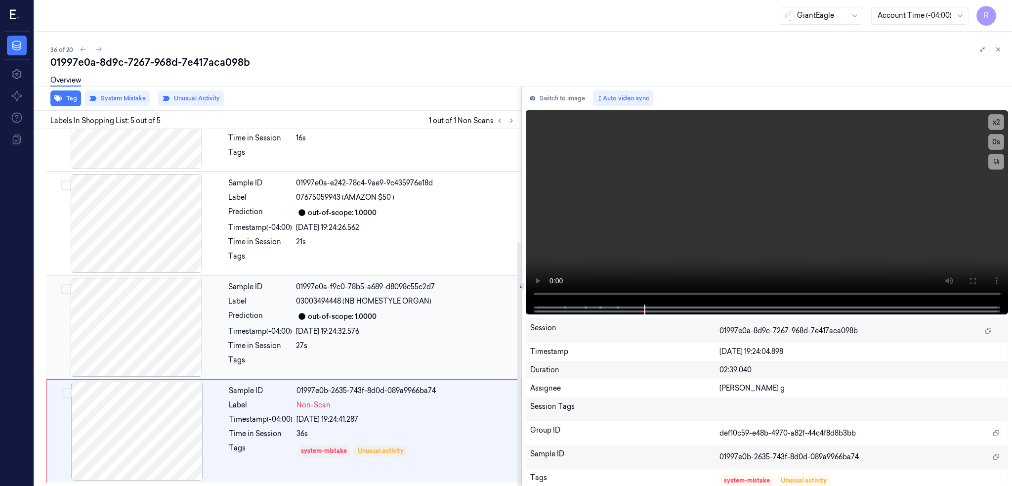
click at [159, 319] on div at bounding box center [136, 327] width 176 height 99
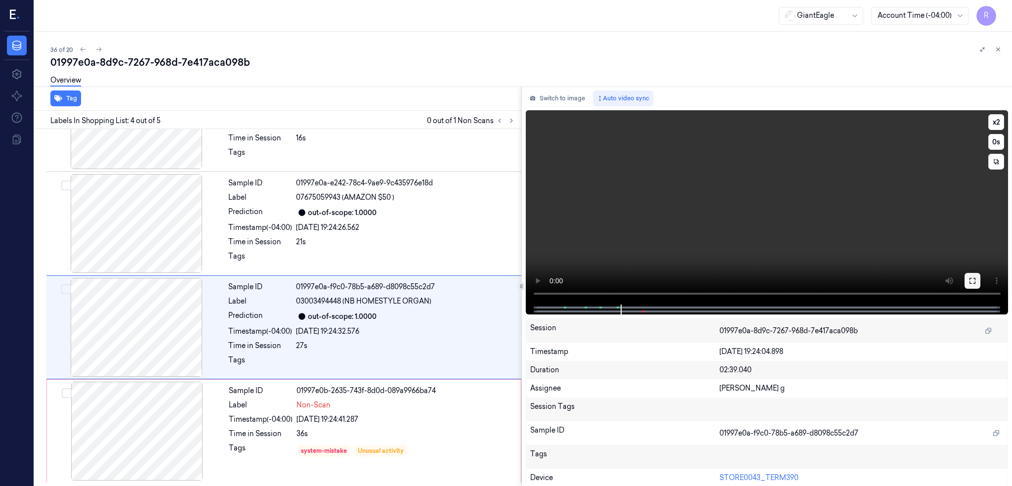
click at [976, 284] on icon at bounding box center [972, 281] width 8 height 8
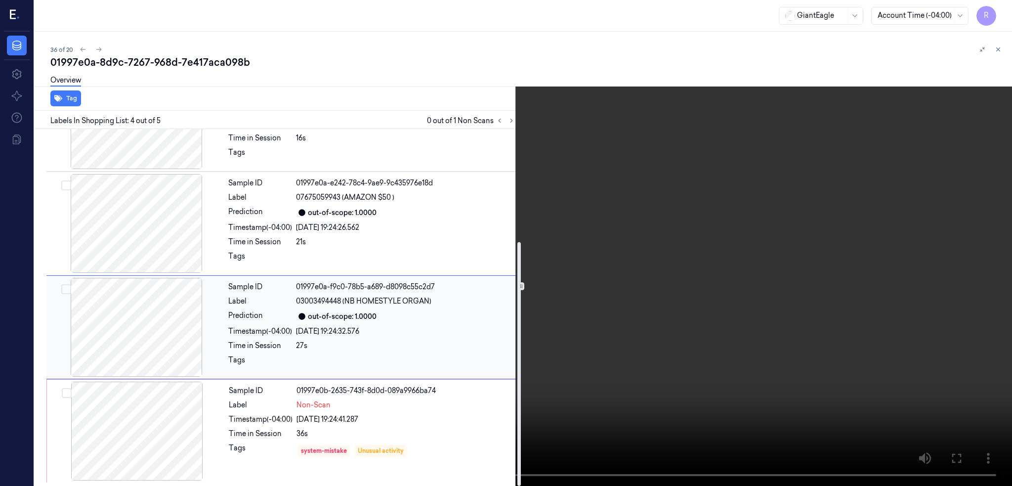
scroll to position [164, 0]
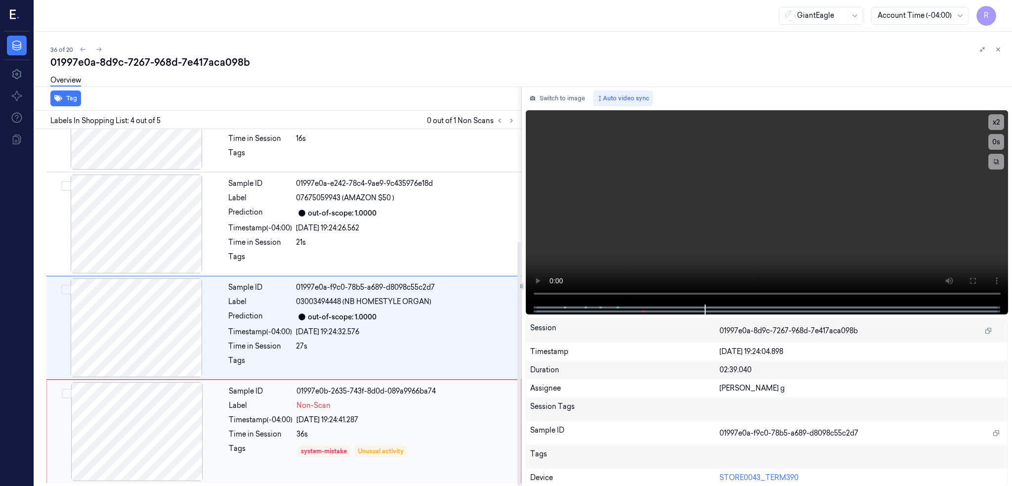
click at [137, 436] on div at bounding box center [137, 431] width 176 height 99
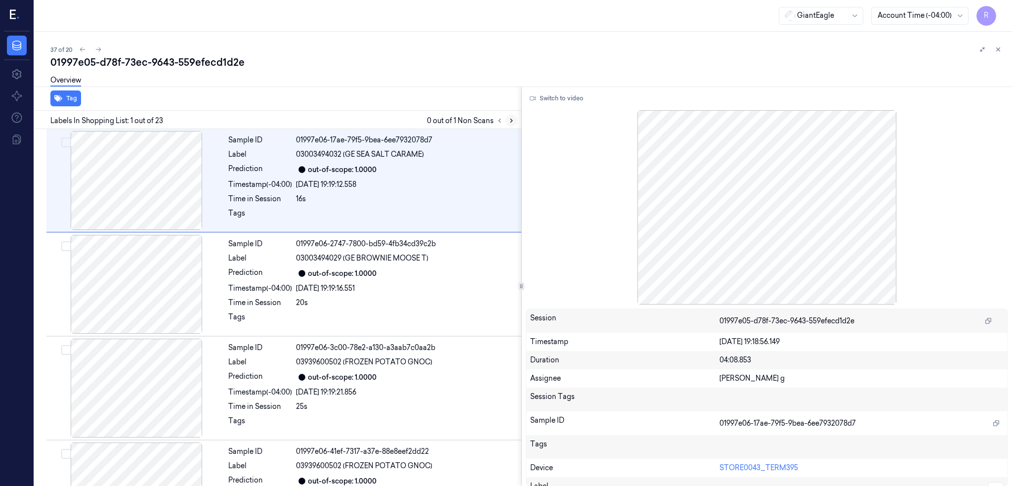
click at [517, 115] on button at bounding box center [511, 121] width 12 height 12
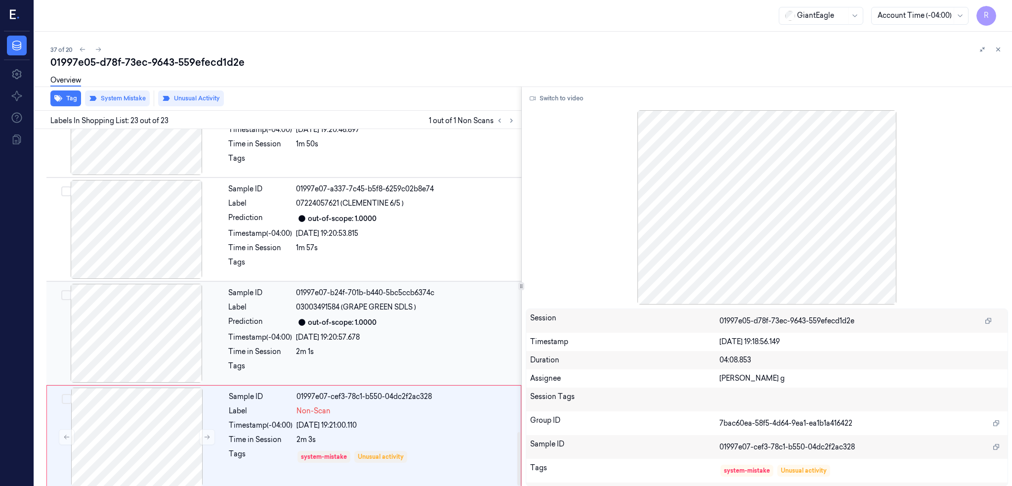
scroll to position [2033, 0]
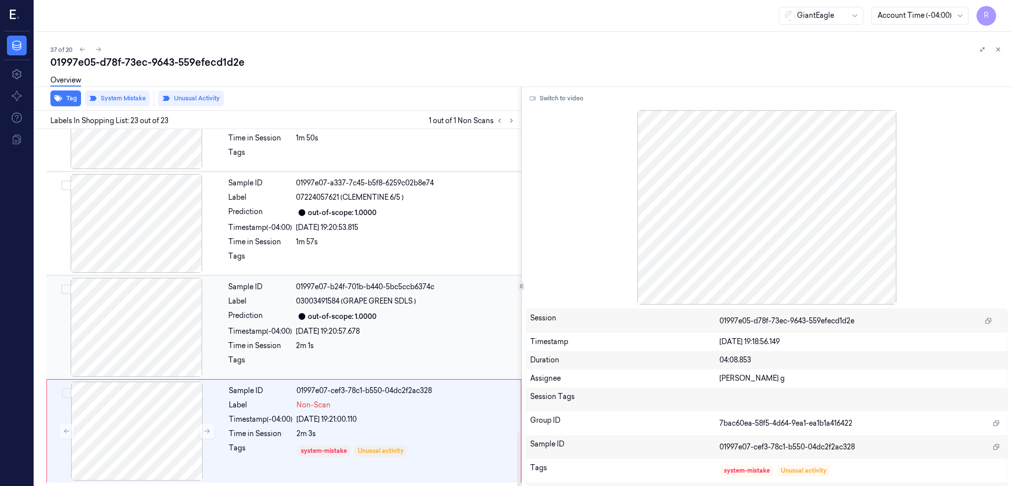
click at [144, 333] on div at bounding box center [136, 327] width 176 height 99
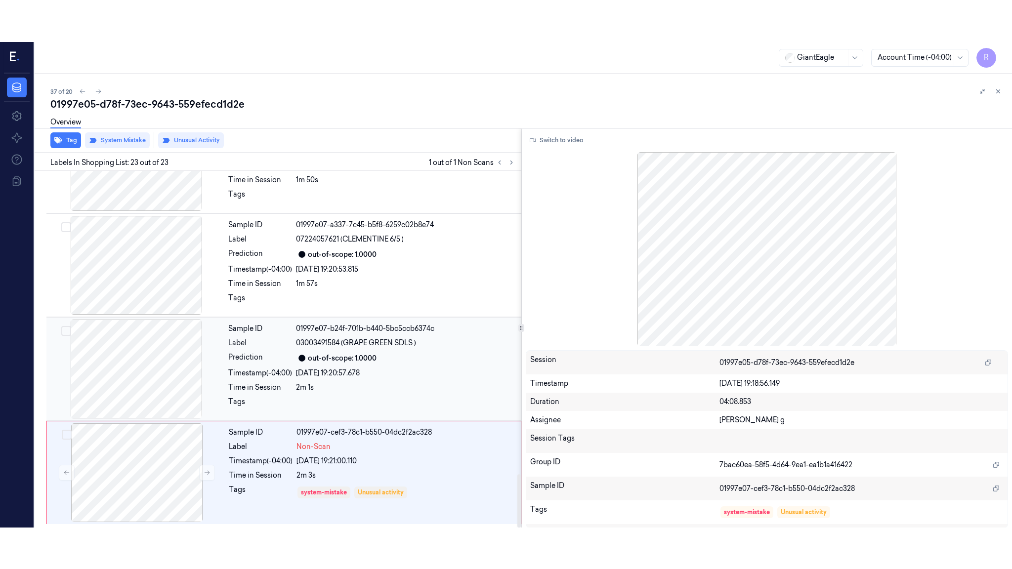
scroll to position [2034, 0]
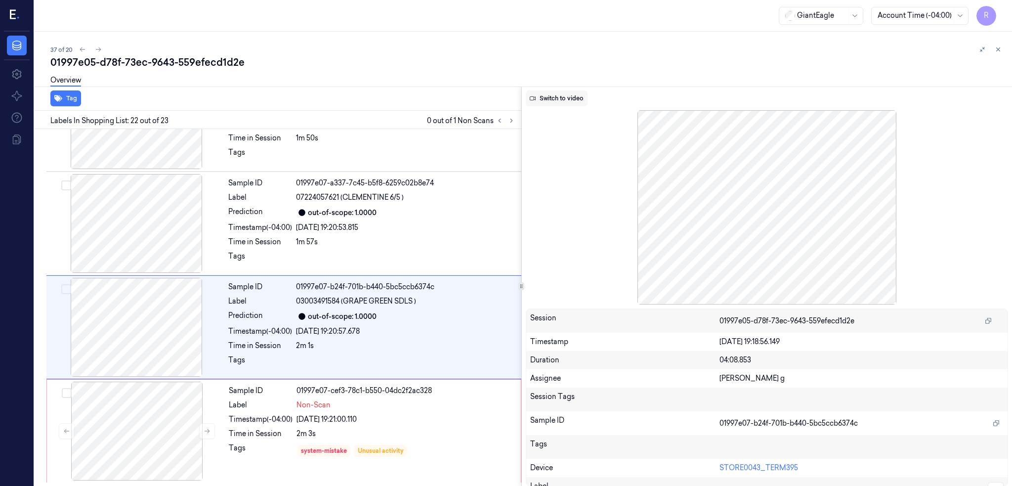
click at [568, 97] on button "Switch to video" at bounding box center [557, 98] width 62 height 16
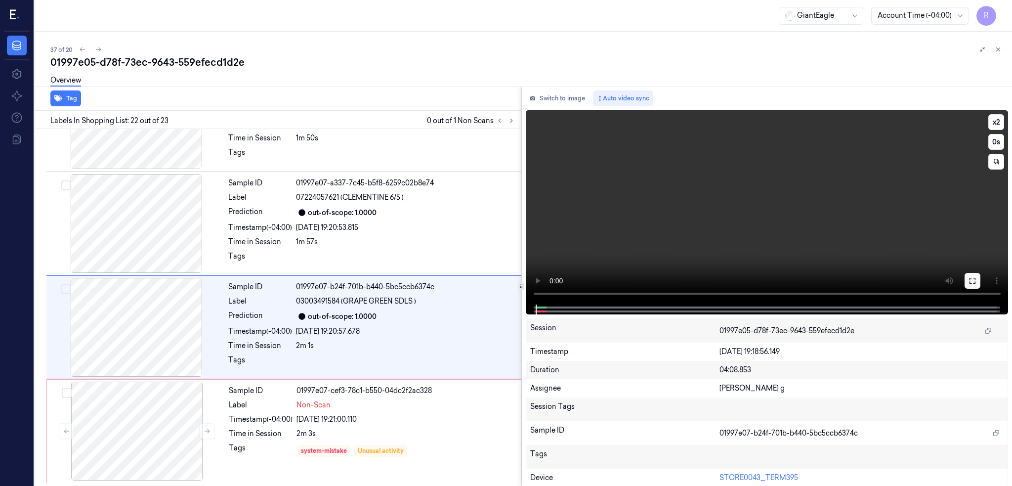
click at [975, 282] on icon at bounding box center [972, 281] width 6 height 6
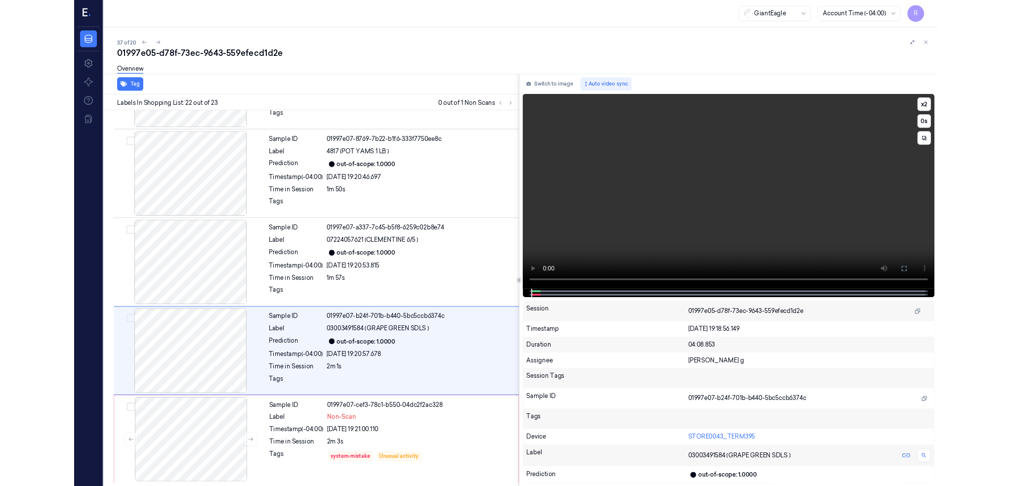
scroll to position [1950, 0]
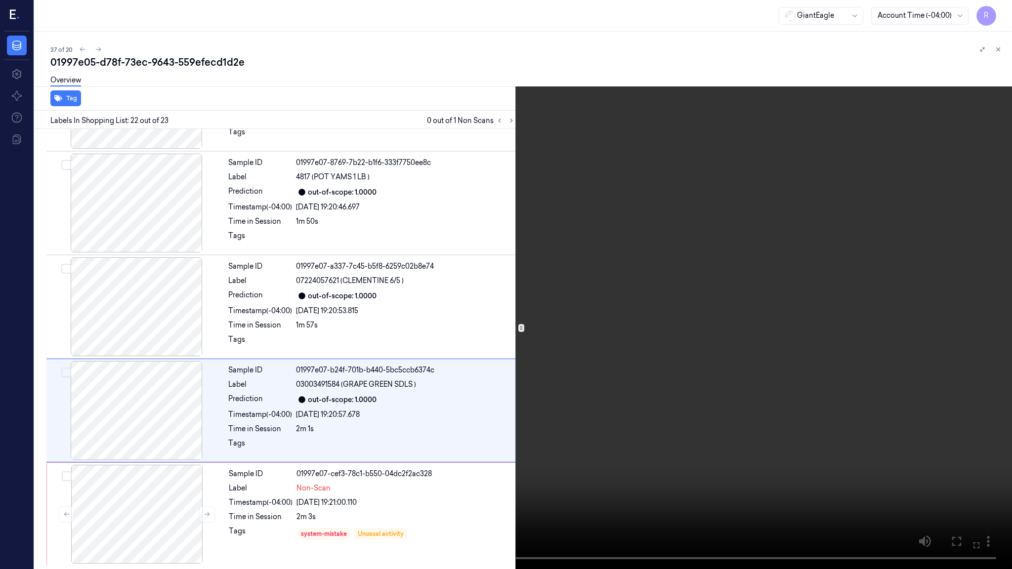
click at [635, 313] on video at bounding box center [506, 284] width 1012 height 569
click at [461, 432] on video at bounding box center [506, 284] width 1012 height 569
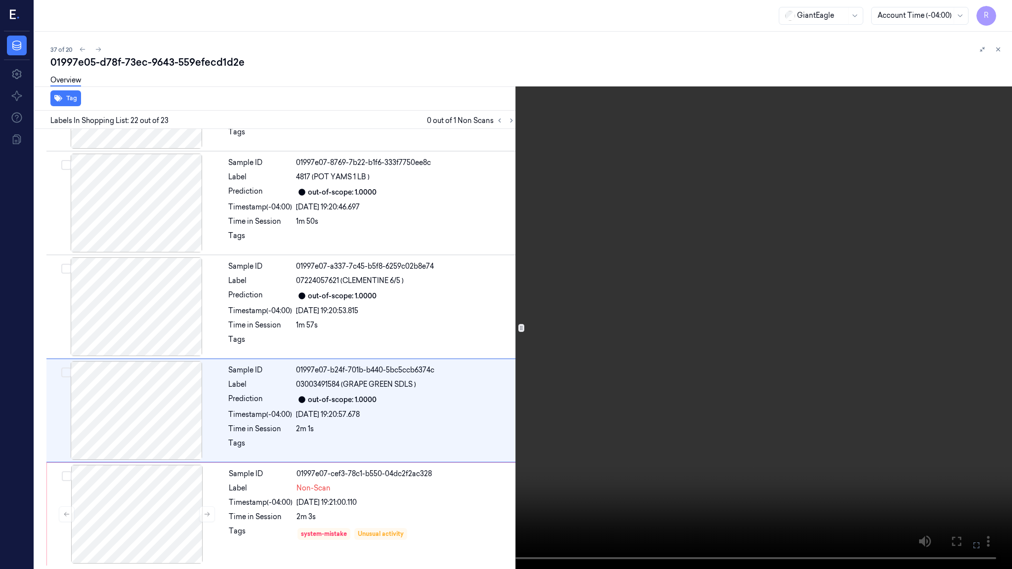
click at [461, 432] on video at bounding box center [506, 284] width 1012 height 569
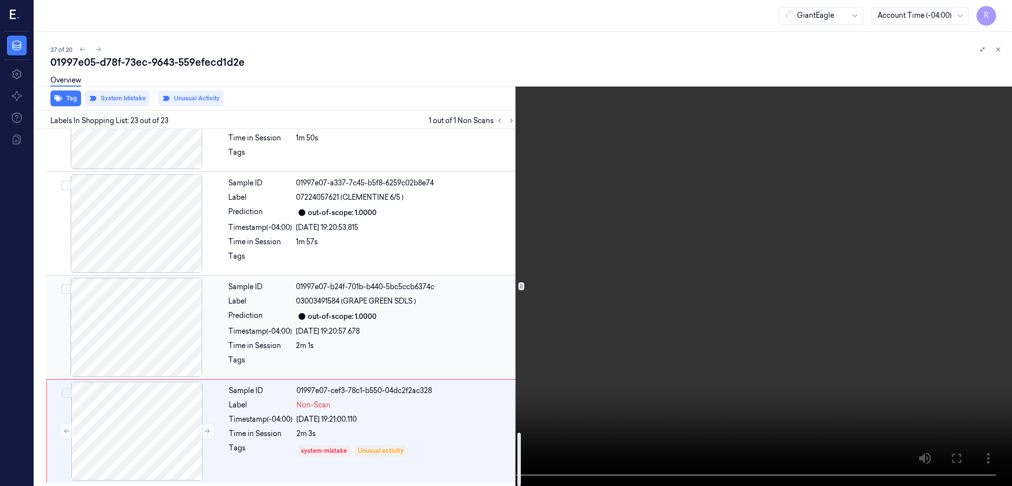
scroll to position [2033, 0]
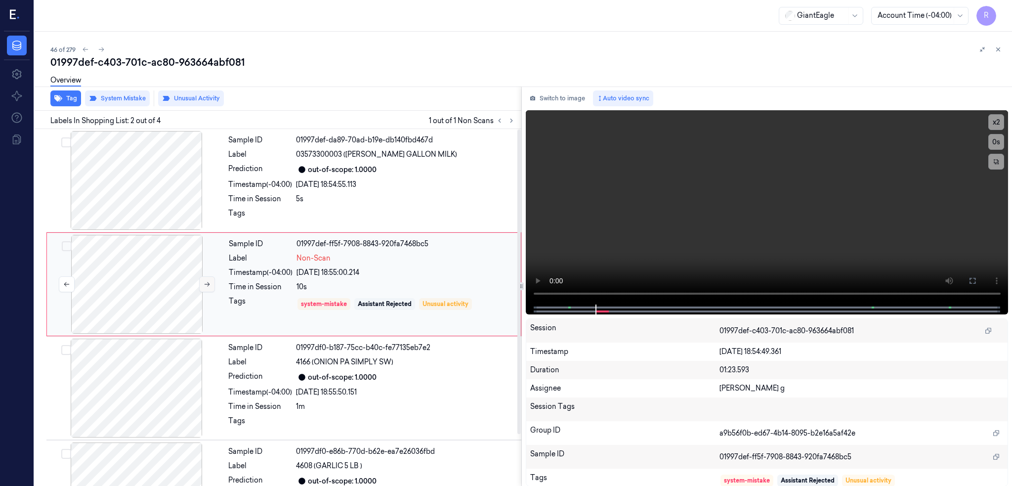
click at [207, 284] on icon at bounding box center [207, 284] width 7 height 7
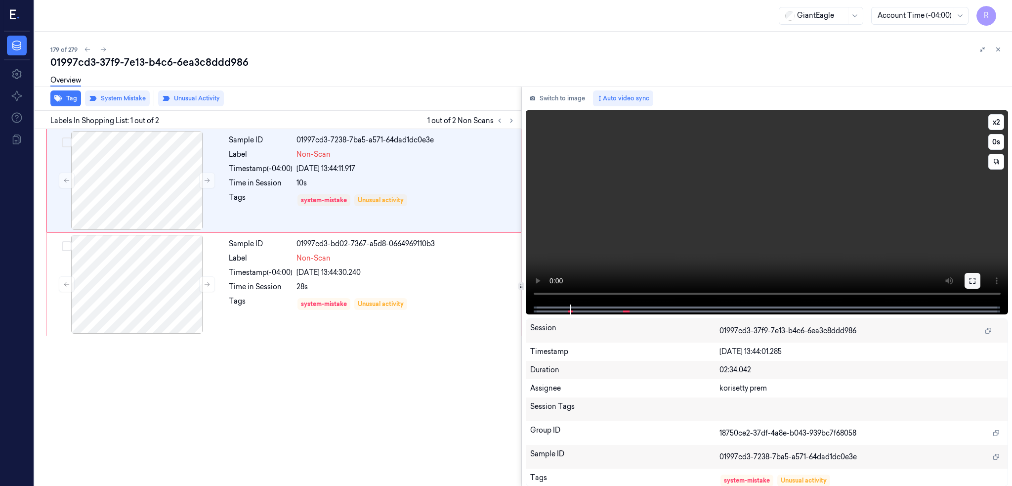
click at [980, 285] on button at bounding box center [972, 281] width 16 height 16
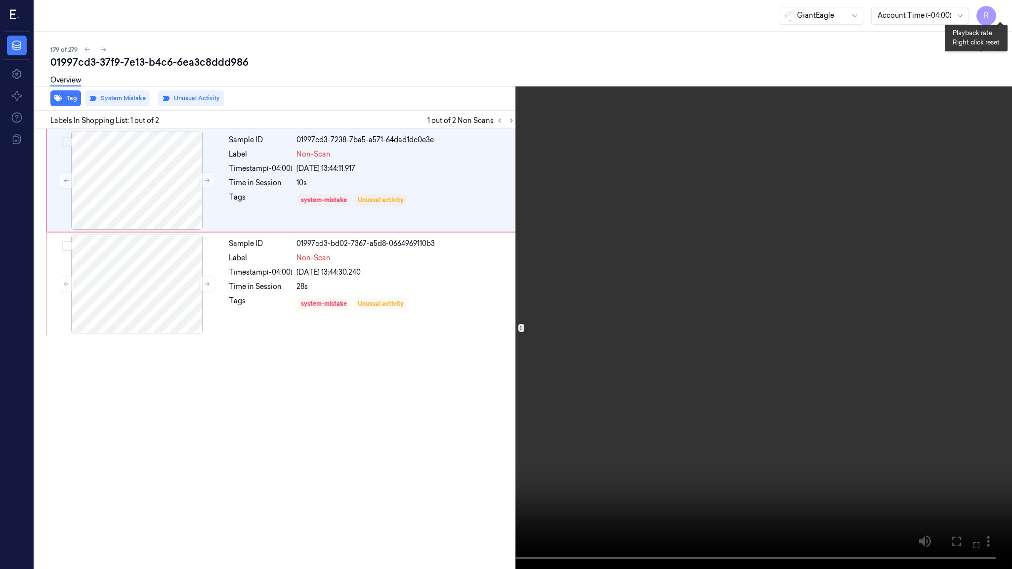
click at [998, 16] on button "x 2" at bounding box center [1000, 12] width 16 height 16
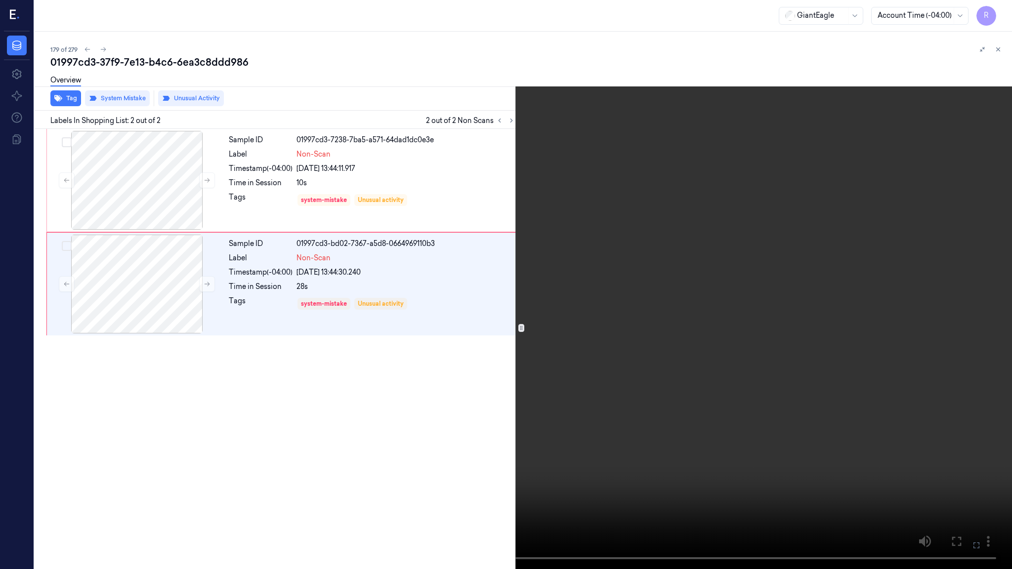
click at [693, 430] on video at bounding box center [506, 284] width 1012 height 569
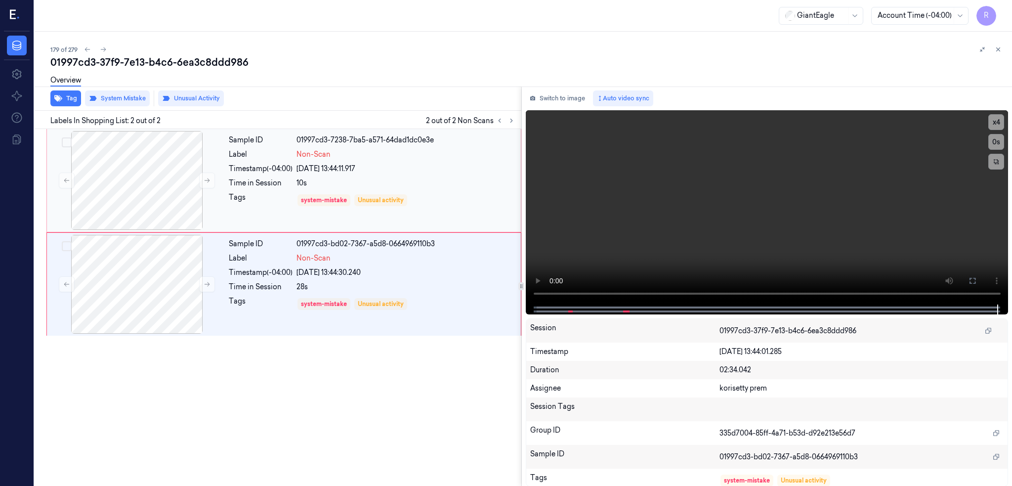
click at [279, 206] on div "Tags" at bounding box center [261, 200] width 64 height 16
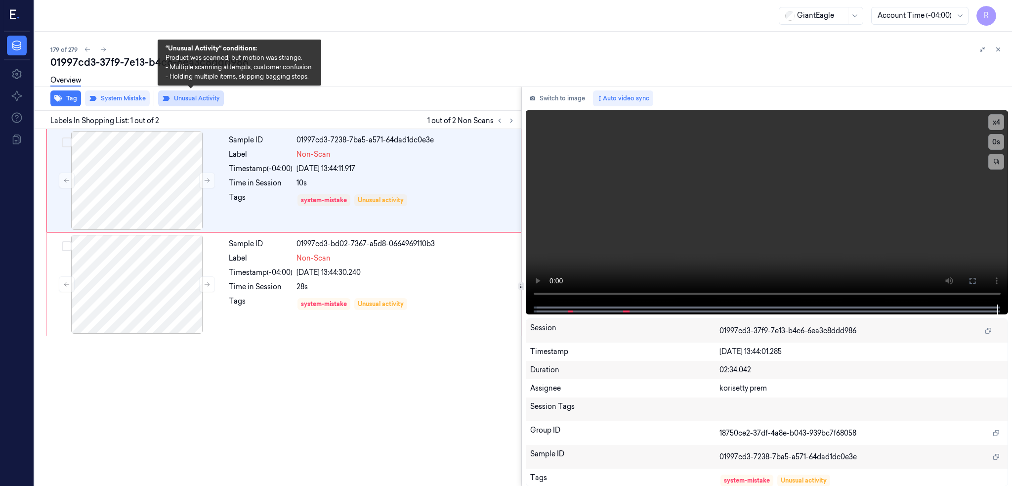
click at [168, 98] on icon at bounding box center [166, 98] width 7 height 5
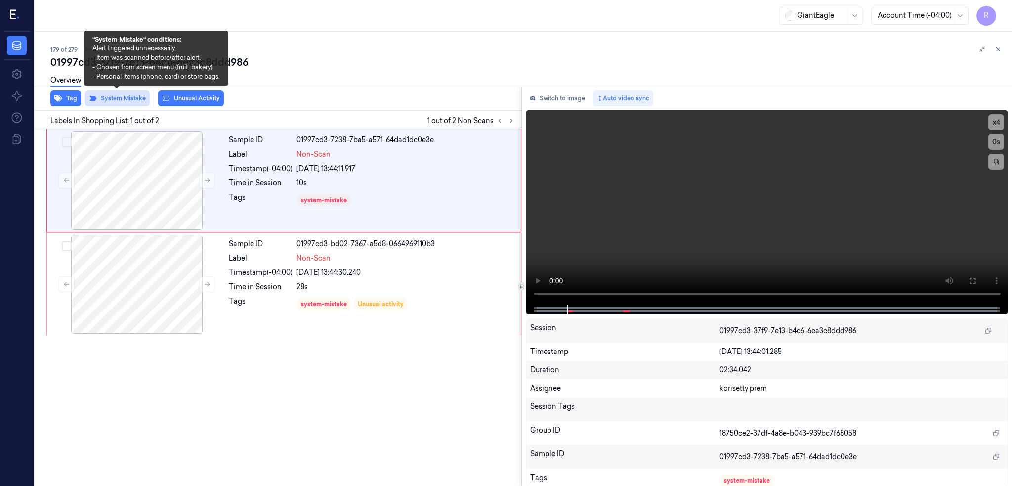
click at [125, 102] on button "System Mistake" at bounding box center [117, 98] width 65 height 16
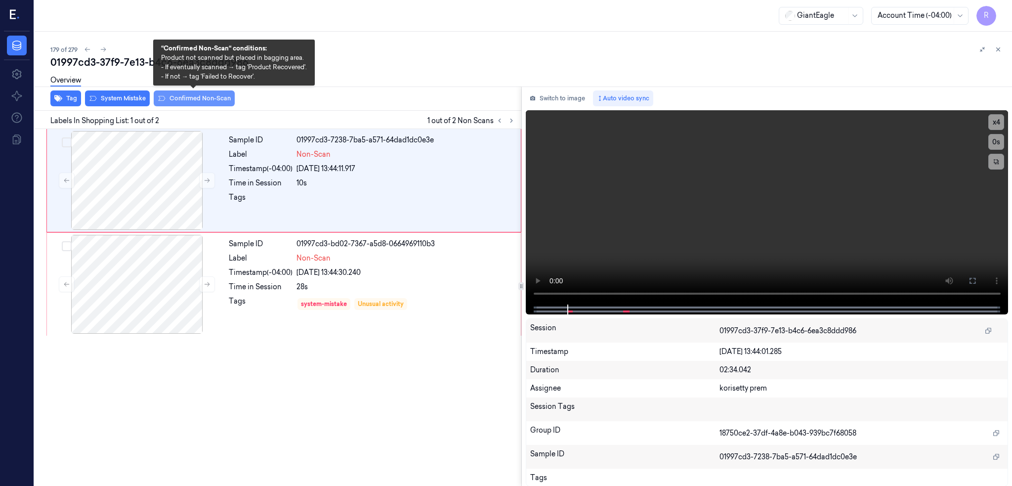
click at [176, 96] on button "Confirmed Non-Scan" at bounding box center [194, 98] width 81 height 16
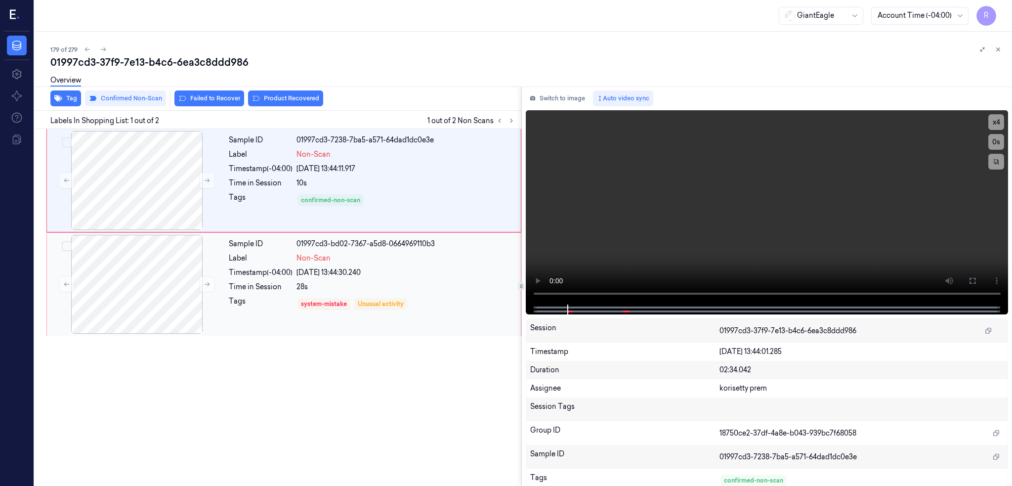
click at [280, 284] on div "Time in Session" at bounding box center [261, 287] width 64 height 10
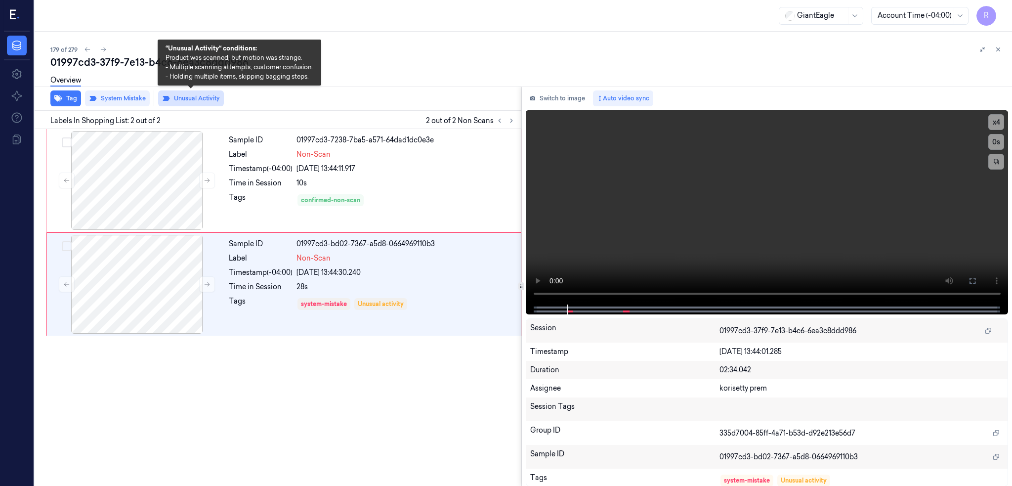
click at [193, 101] on button "Unusual Activity" at bounding box center [191, 98] width 66 height 16
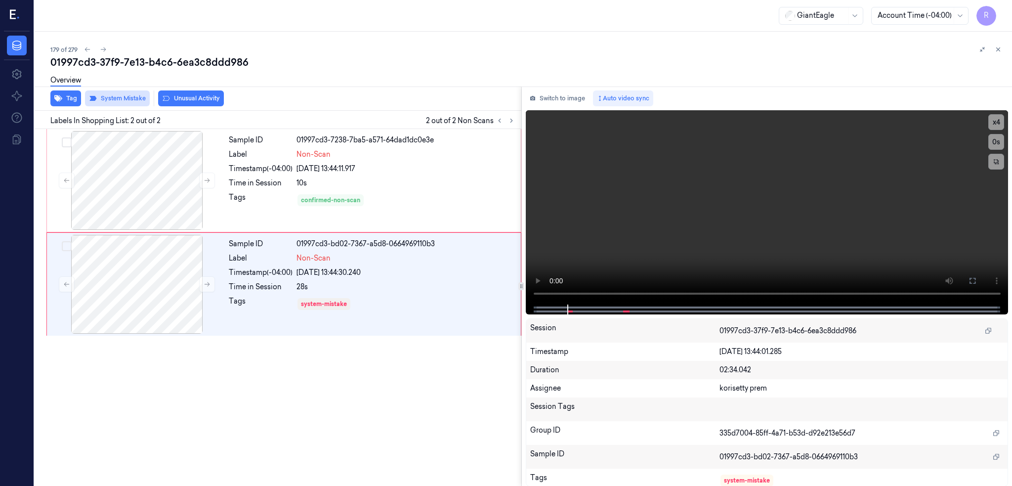
click at [125, 98] on button "System Mistake" at bounding box center [117, 98] width 65 height 16
click at [190, 102] on button "Confirmed Non-Scan" at bounding box center [194, 98] width 81 height 16
click at [372, 57] on div "01997cd3-37f9-7e13-b4c6-6ea3c8ddd986" at bounding box center [527, 62] width 954 height 14
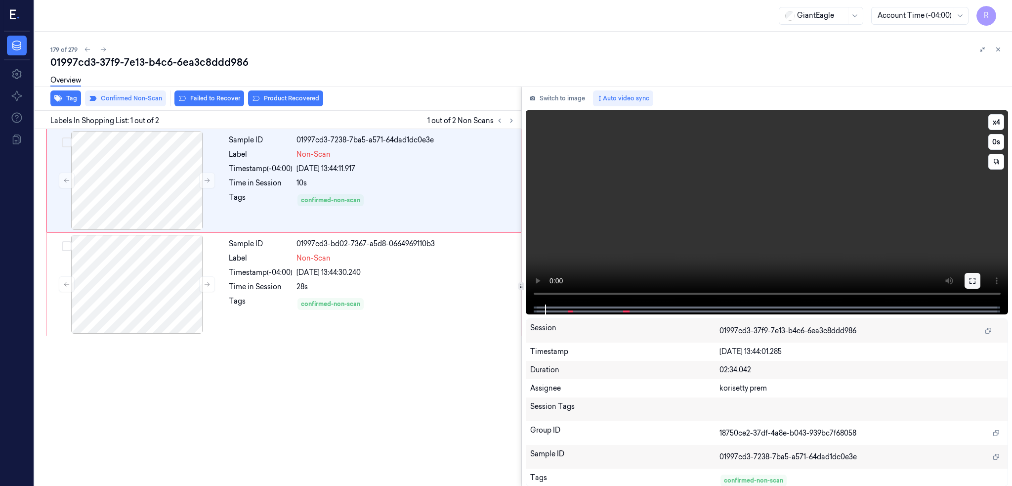
click at [975, 281] on icon at bounding box center [972, 281] width 6 height 6
